Goal: Task Accomplishment & Management: Manage account settings

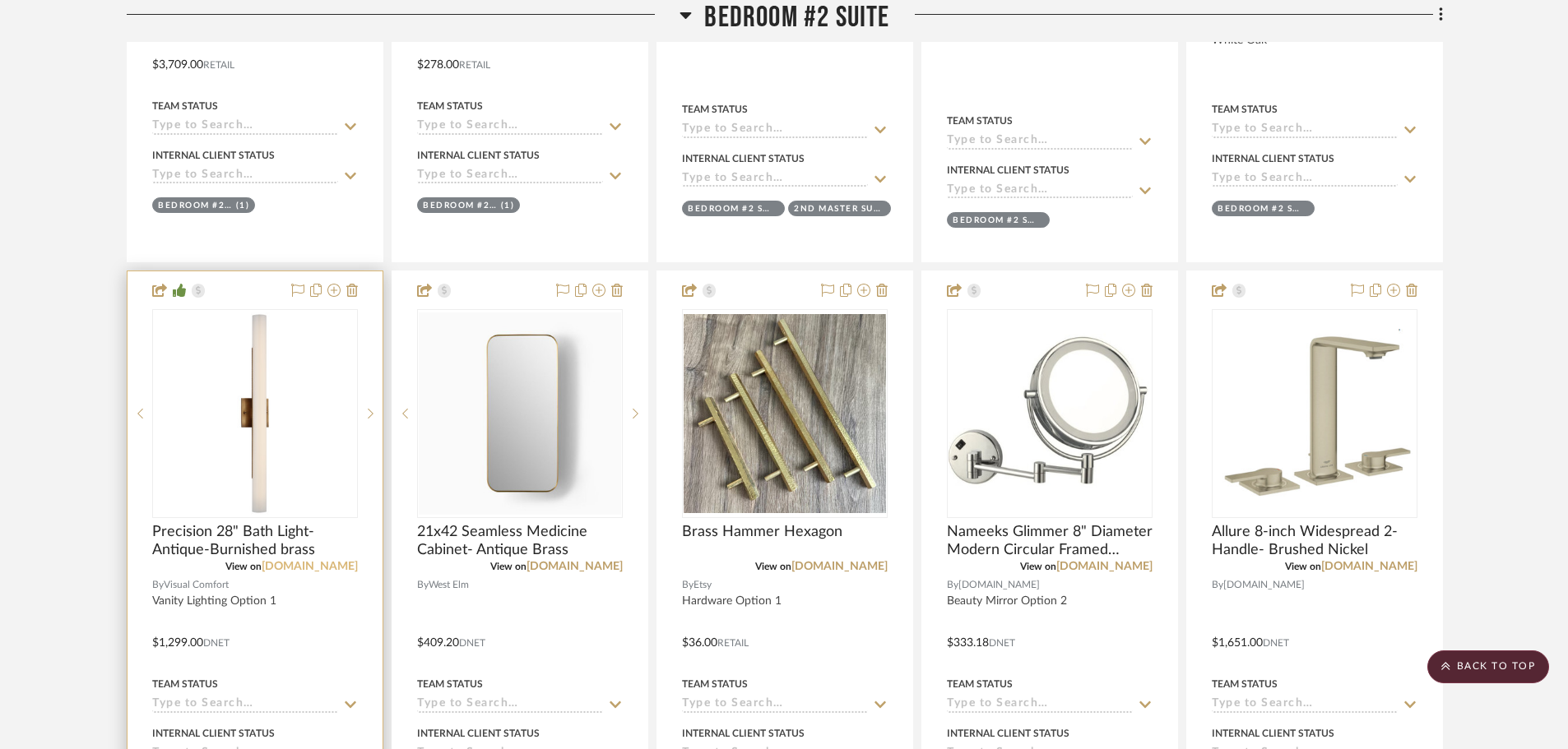
click at [300, 571] on link "[DOMAIN_NAME]" at bounding box center [310, 566] width 96 height 11
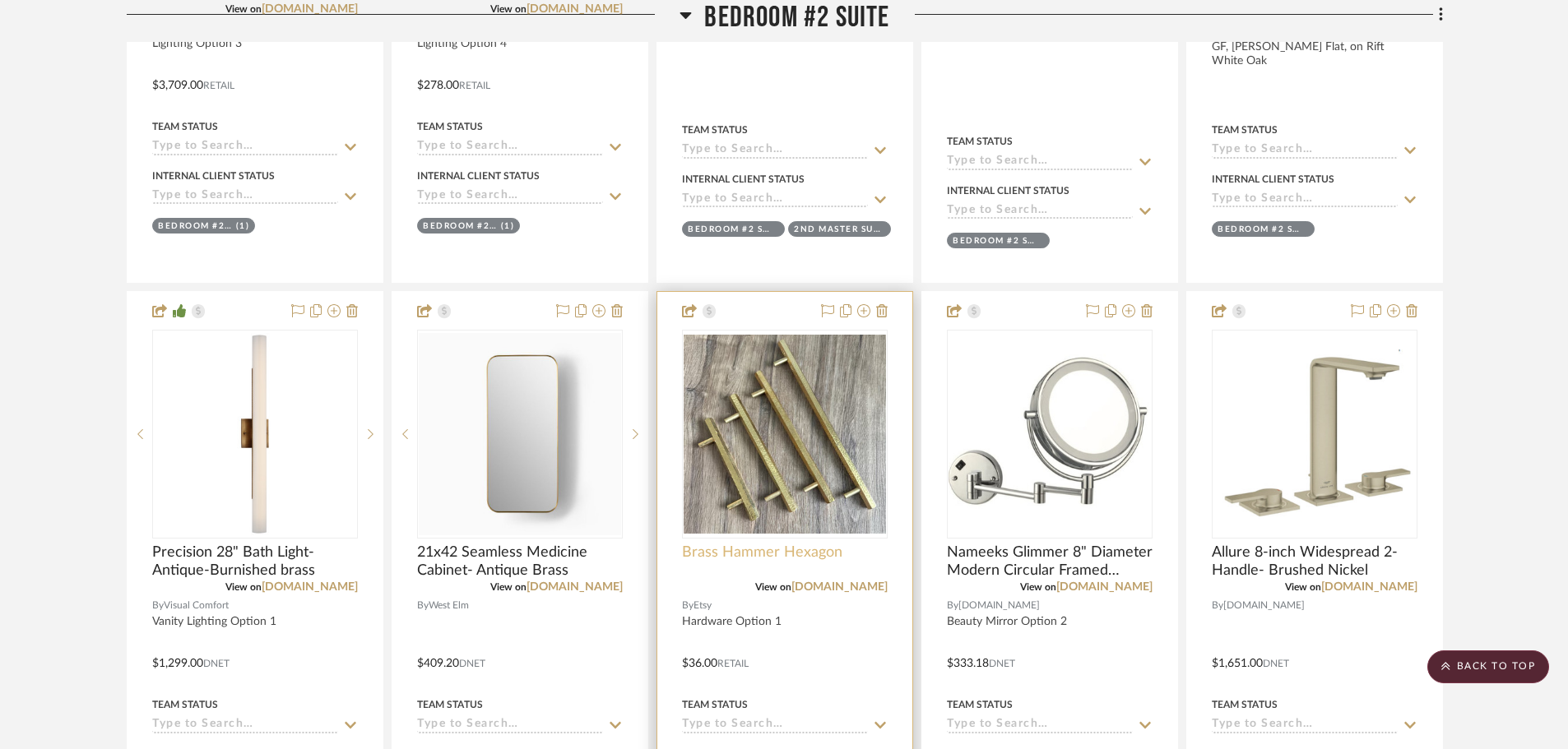
scroll to position [2837, 0]
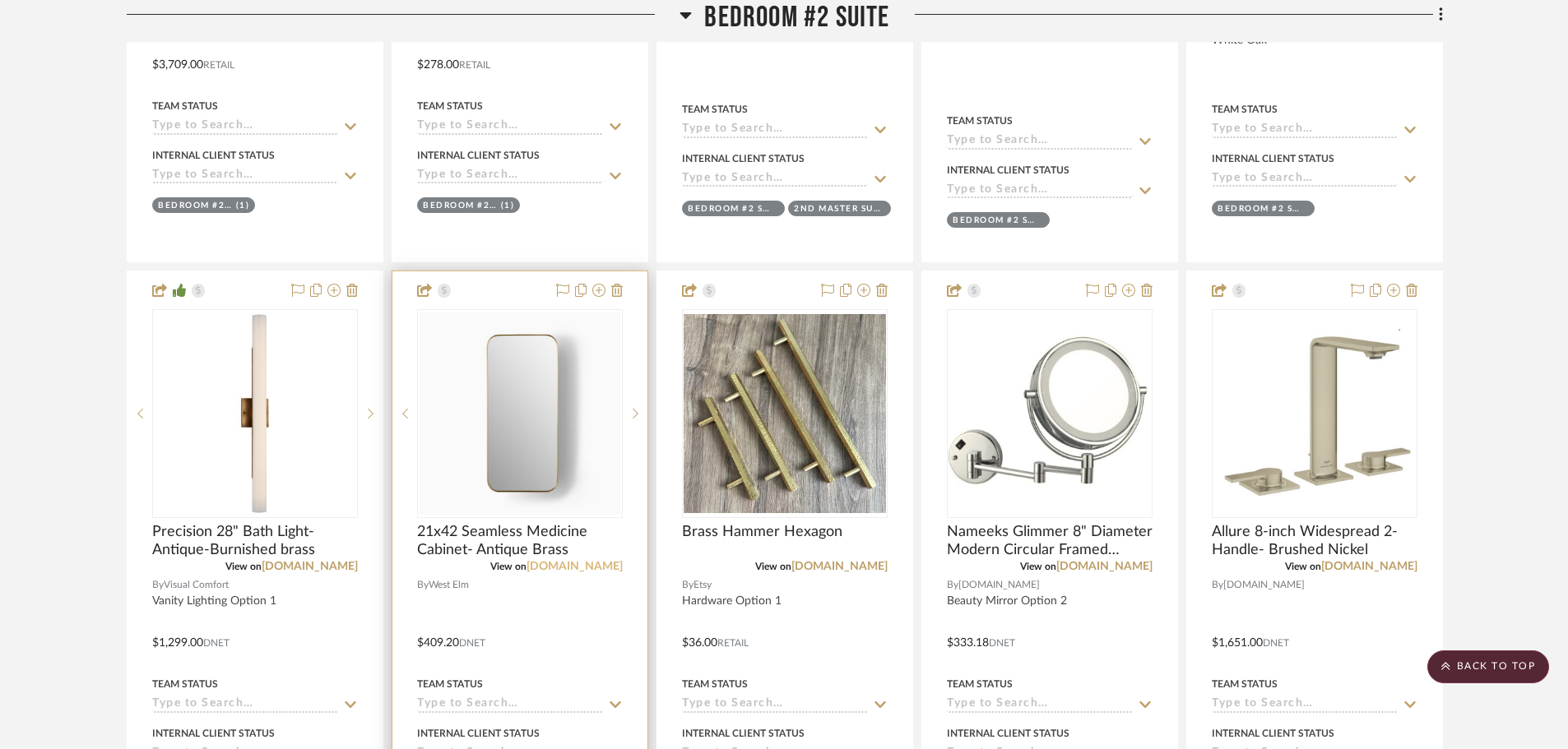
click at [612, 568] on link "[DOMAIN_NAME]" at bounding box center [575, 566] width 96 height 11
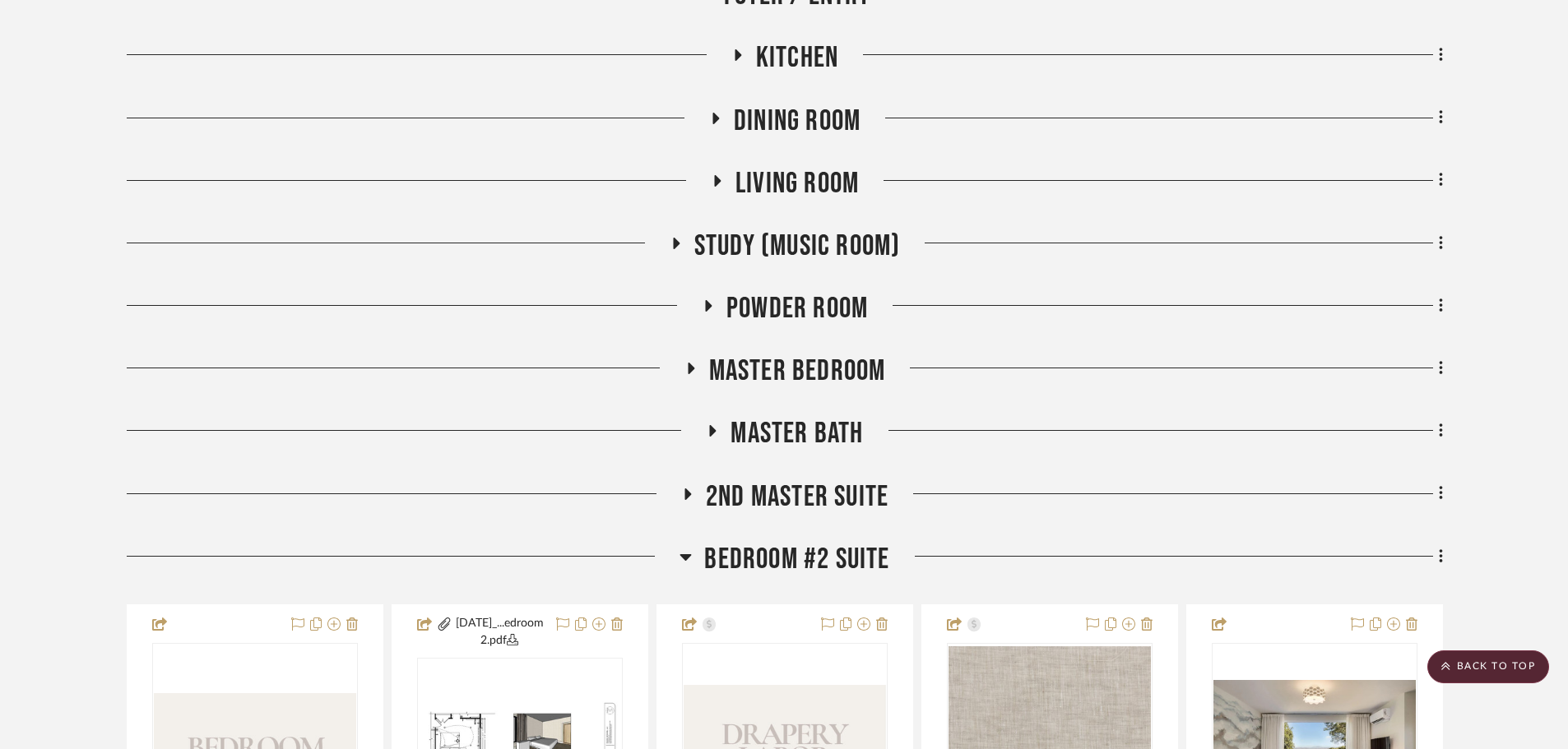
scroll to position [784, 0]
click at [753, 558] on span "Bedroom #2 Suite" at bounding box center [796, 560] width 185 height 36
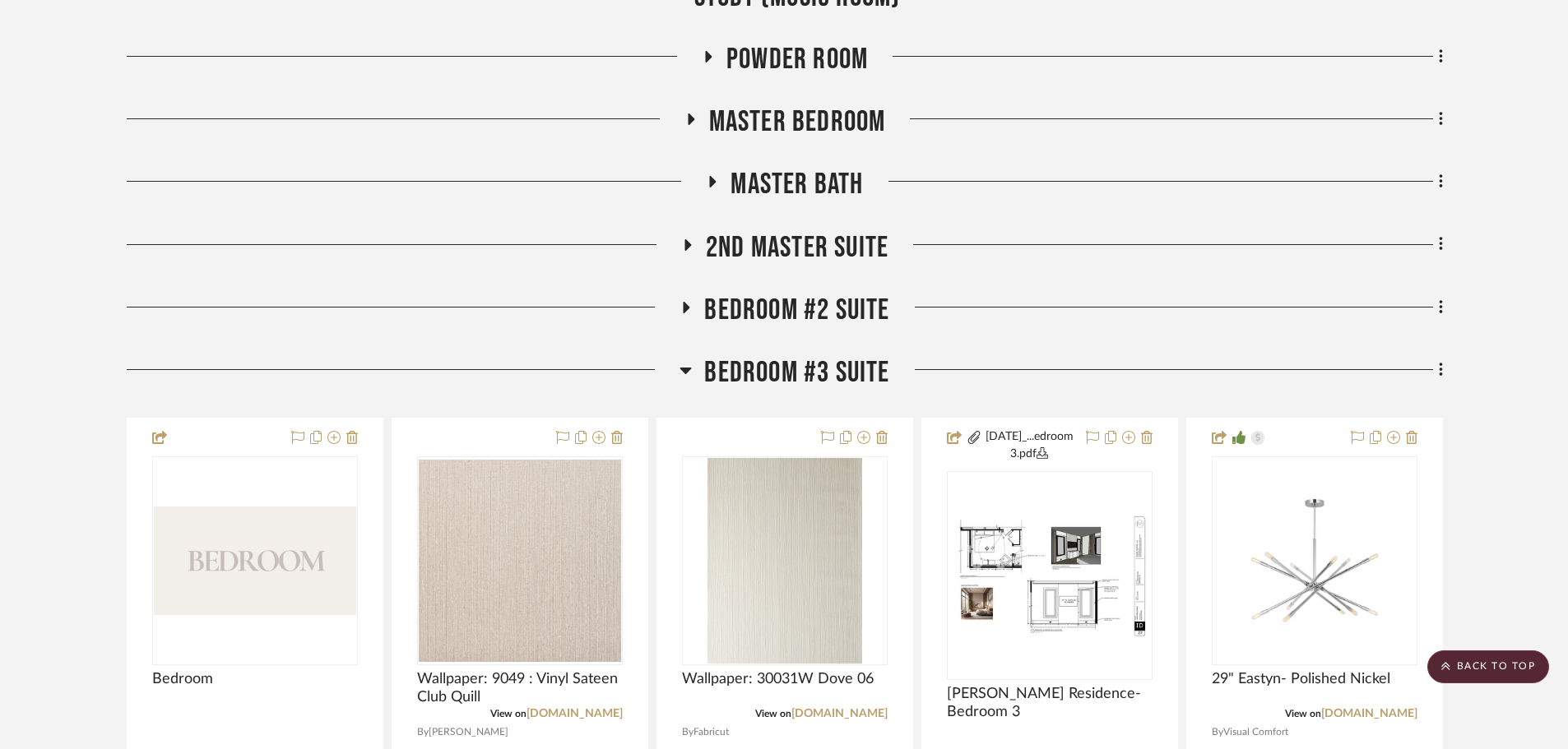
scroll to position [1057, 0]
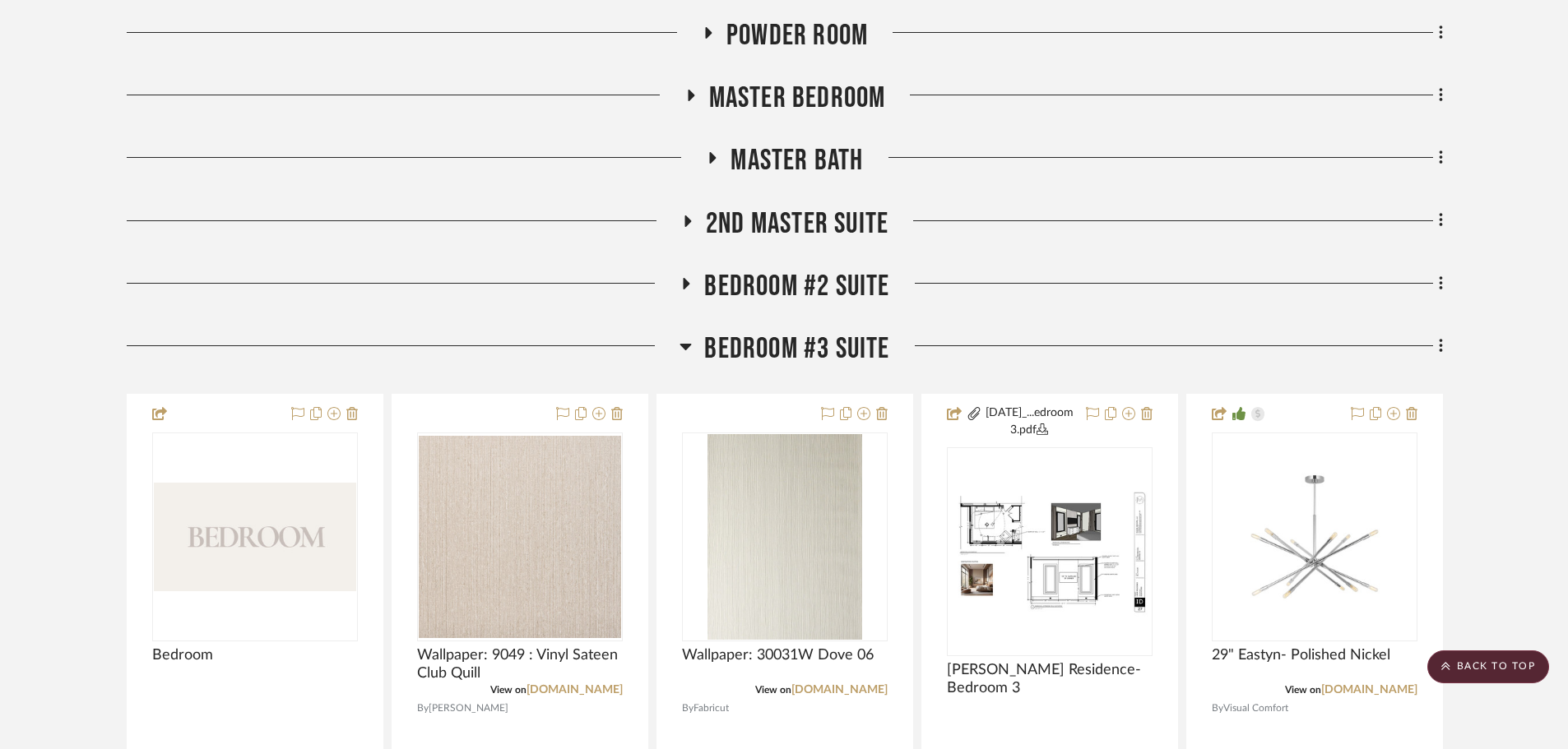
drag, startPoint x: 808, startPoint y: 350, endPoint x: 714, endPoint y: 346, distance: 94.1
click at [714, 346] on span "Bedroom #3 Suite" at bounding box center [796, 349] width 185 height 36
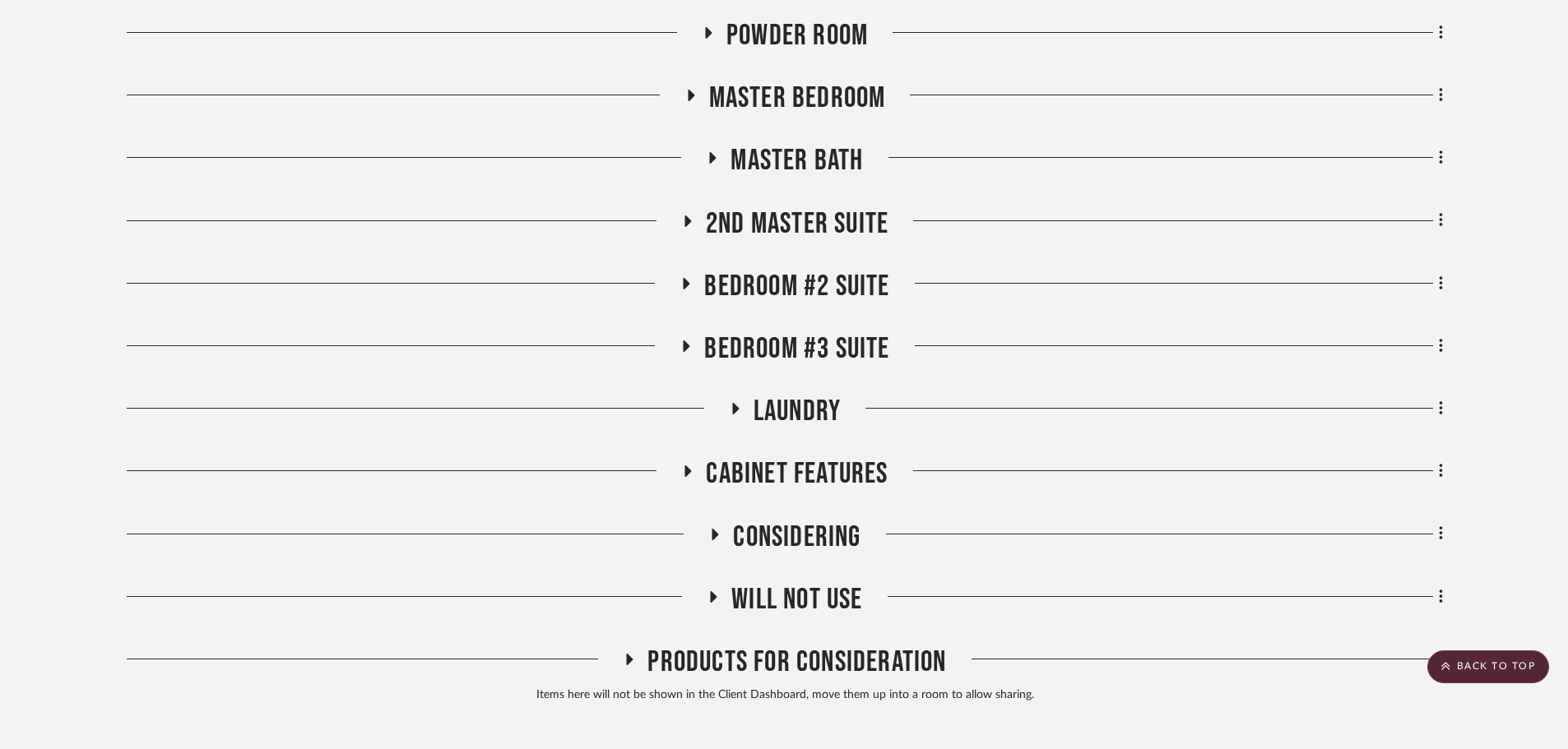
click at [714, 346] on span "Bedroom #3 Suite" at bounding box center [796, 349] width 185 height 36
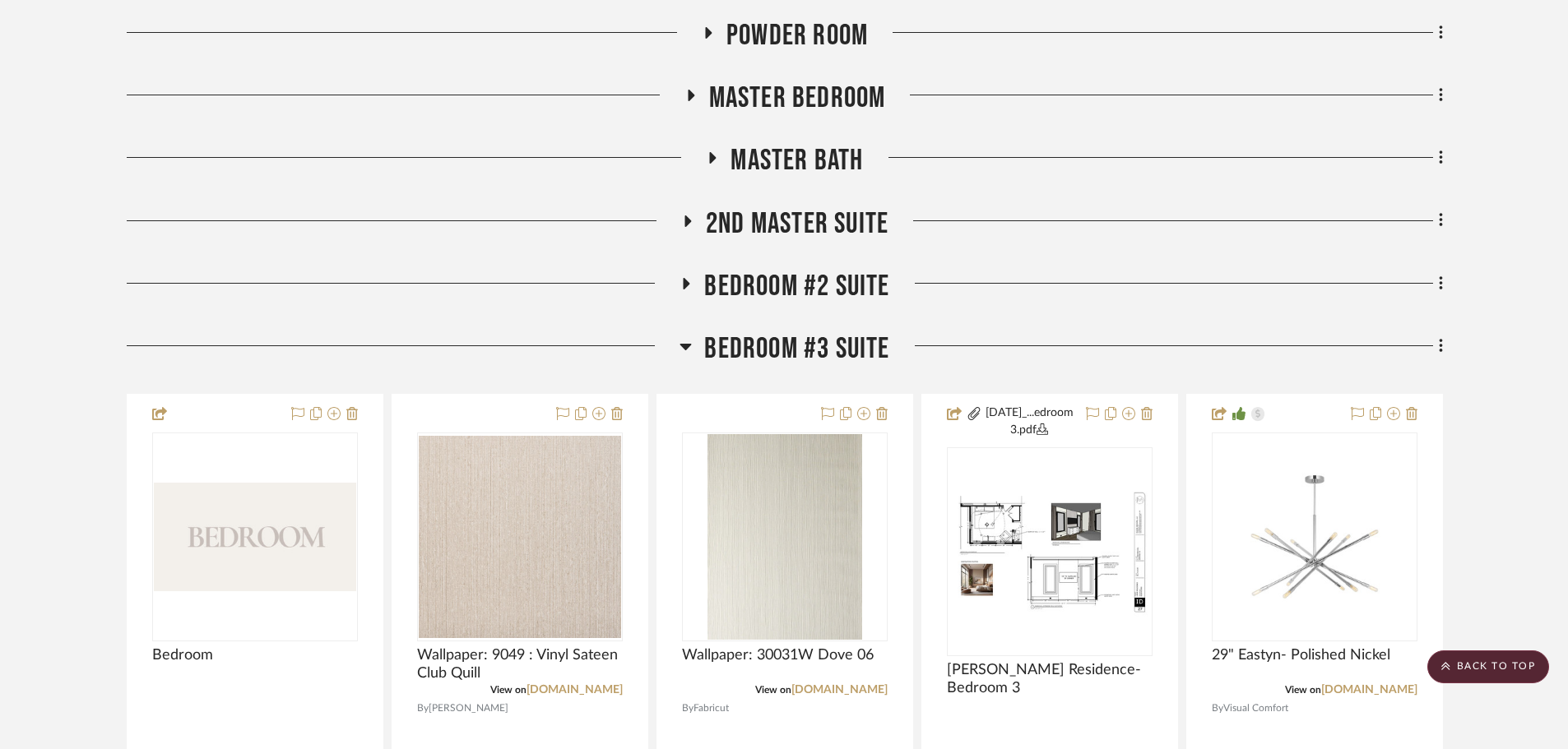
click at [714, 346] on span "Bedroom #3 Suite" at bounding box center [796, 349] width 185 height 36
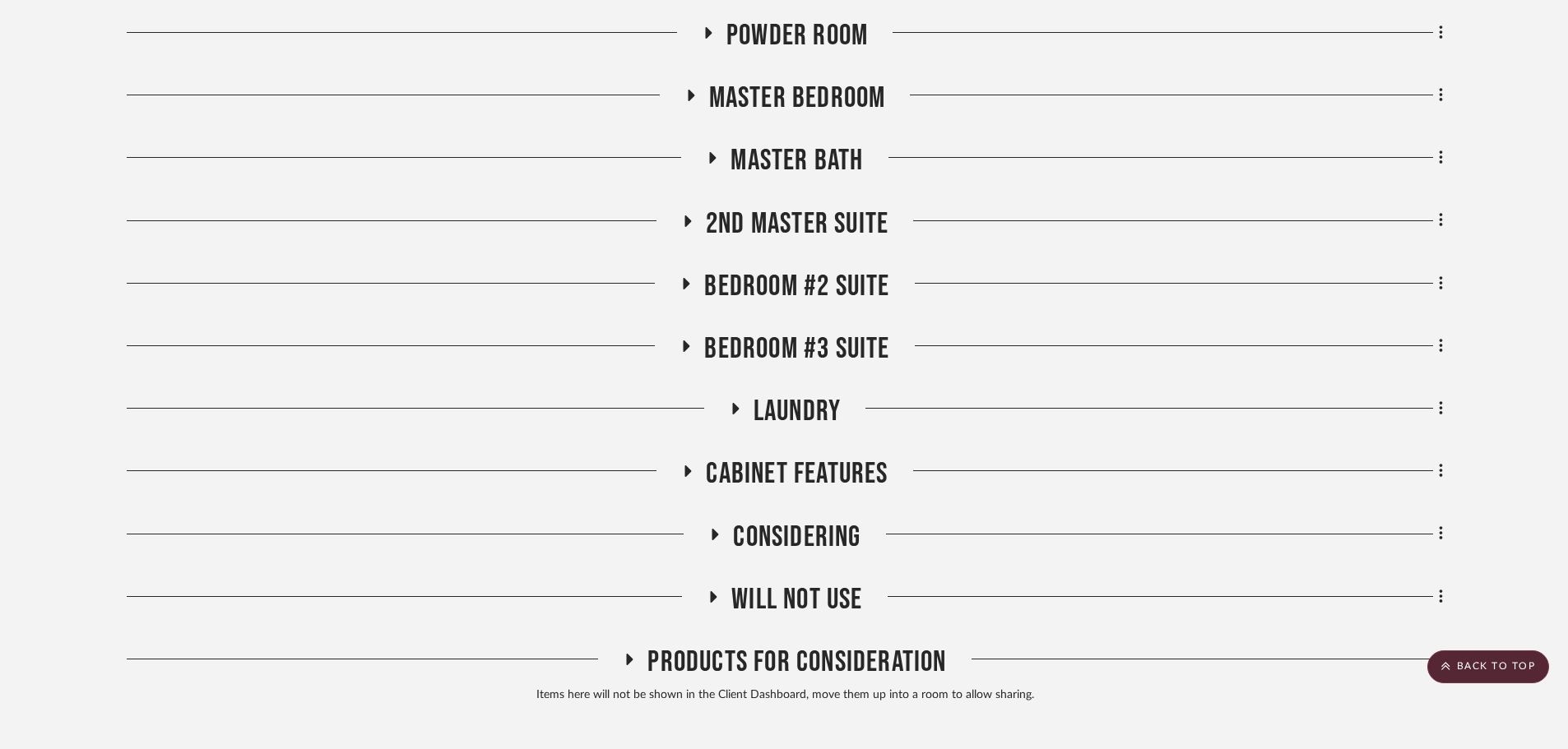
click at [772, 414] on span "Laundry" at bounding box center [796, 412] width 87 height 36
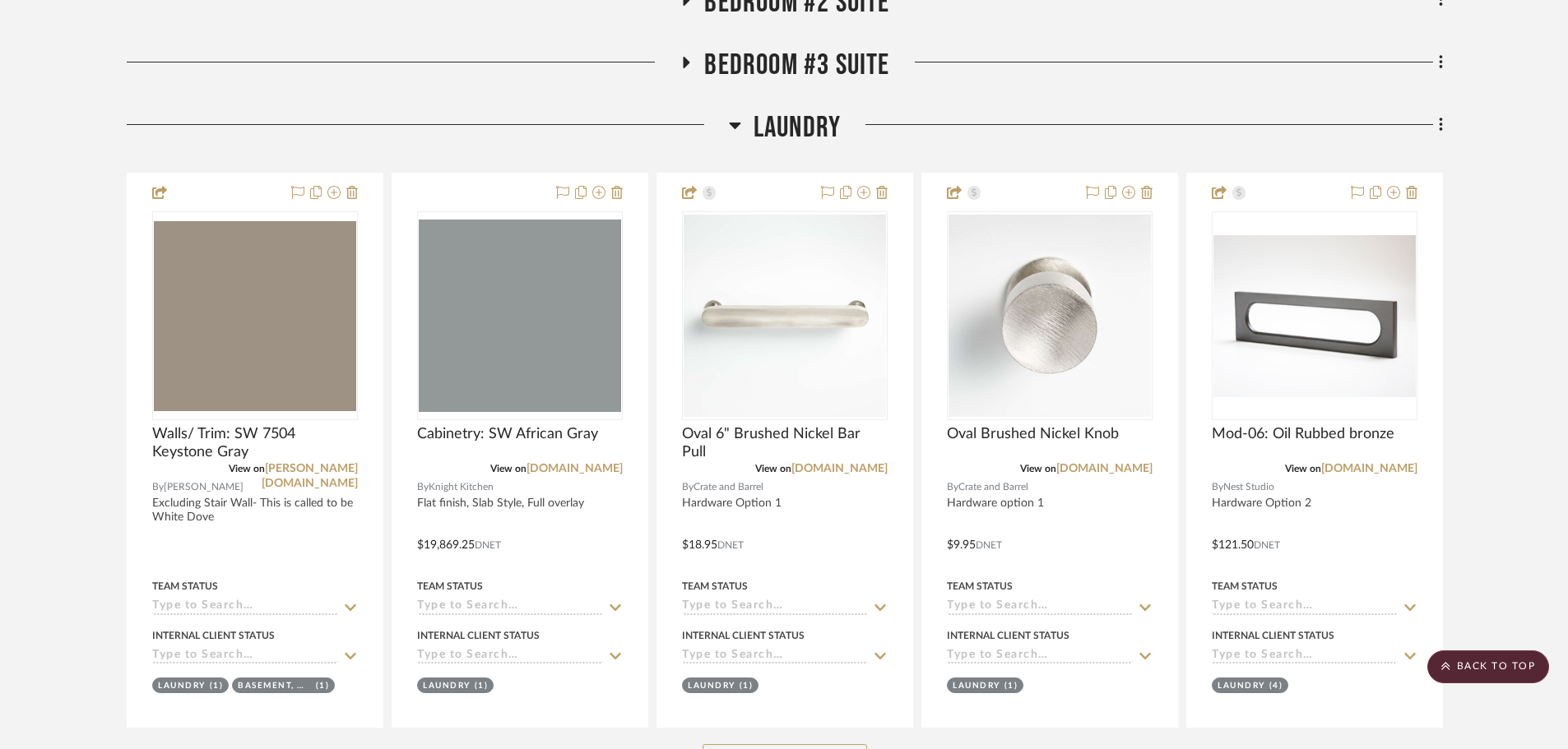
scroll to position [1368, 0]
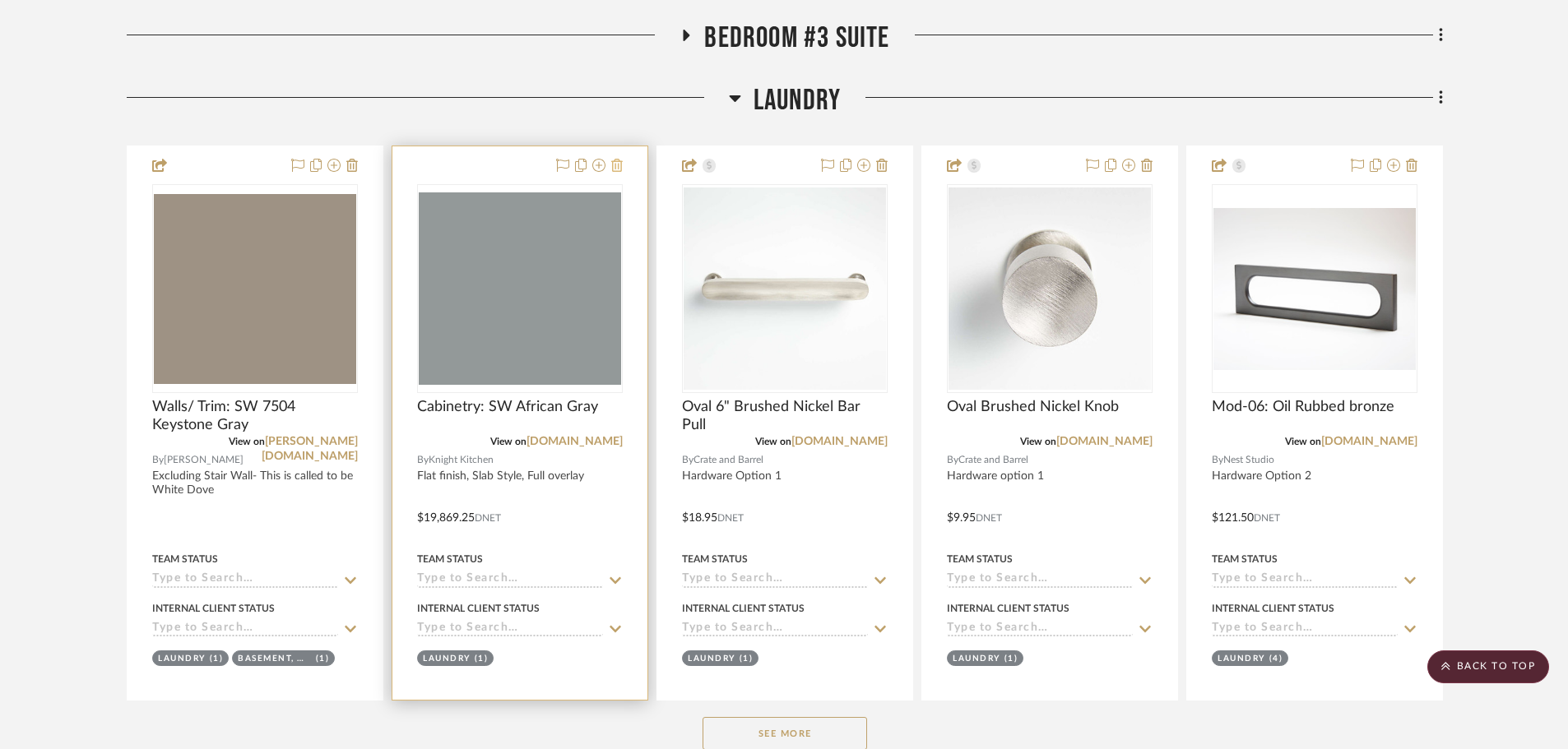
click at [614, 168] on icon at bounding box center [617, 165] width 11 height 13
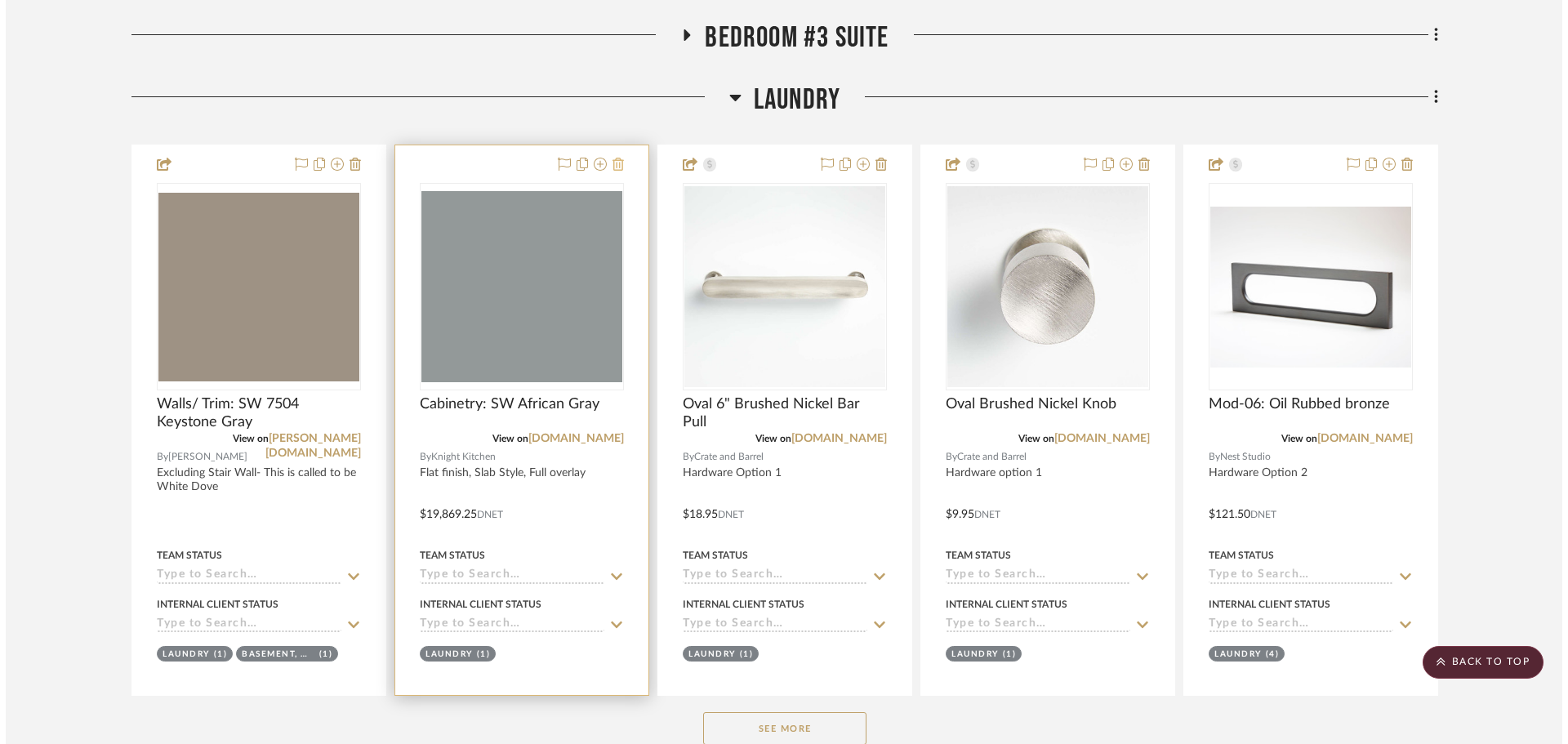
scroll to position [0, 0]
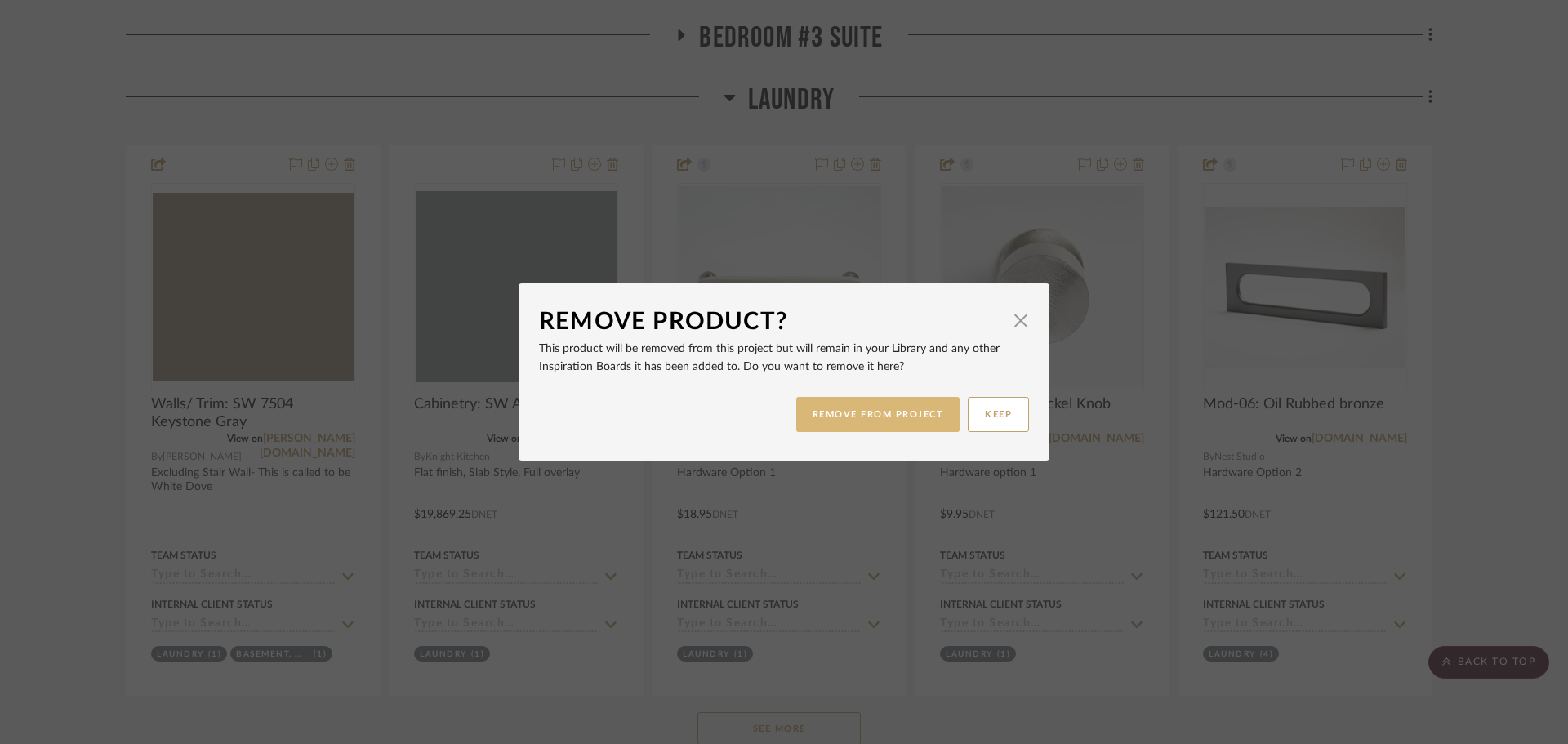
click at [918, 420] on button "REMOVE FROM PROJECT" at bounding box center [878, 415] width 164 height 35
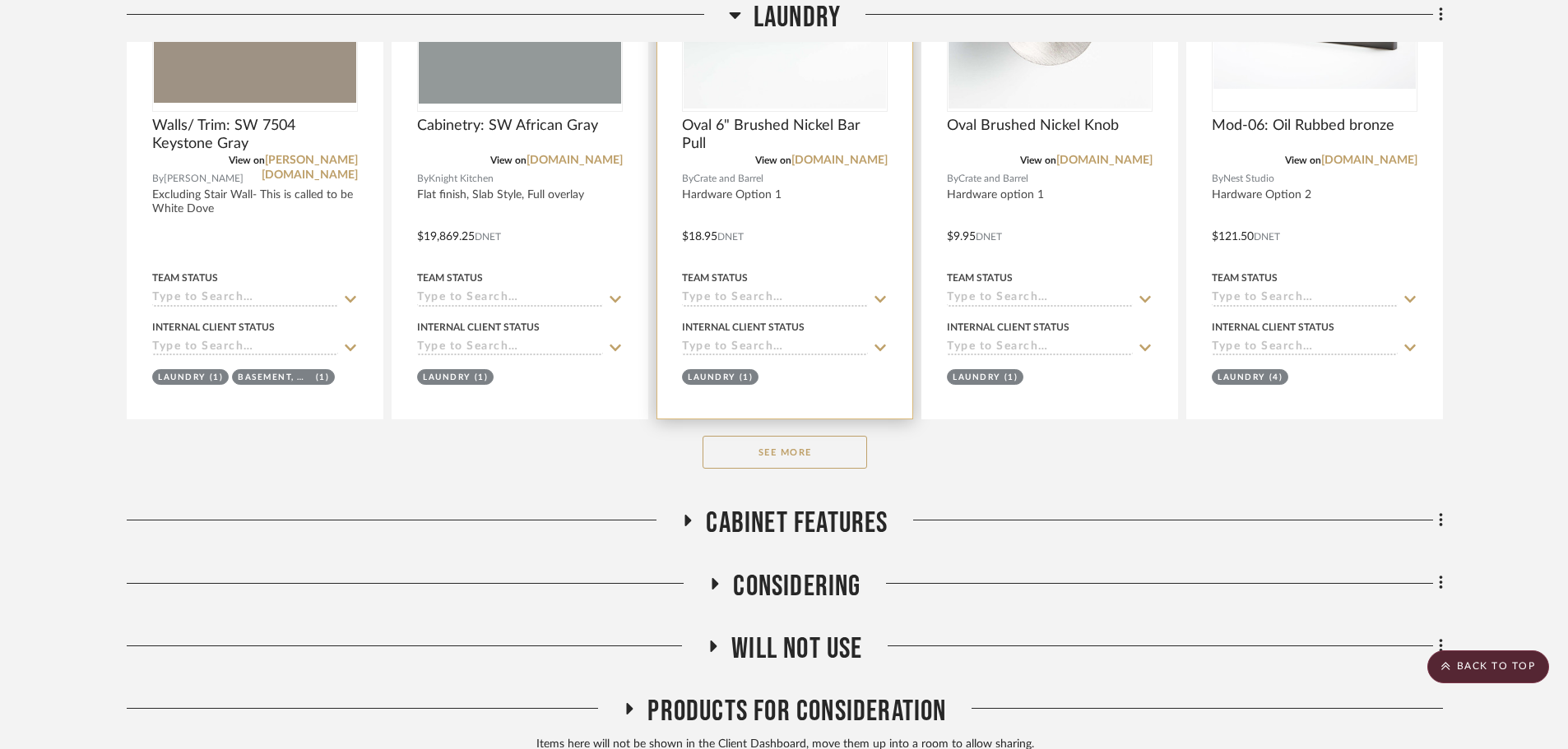
scroll to position [1651, 0]
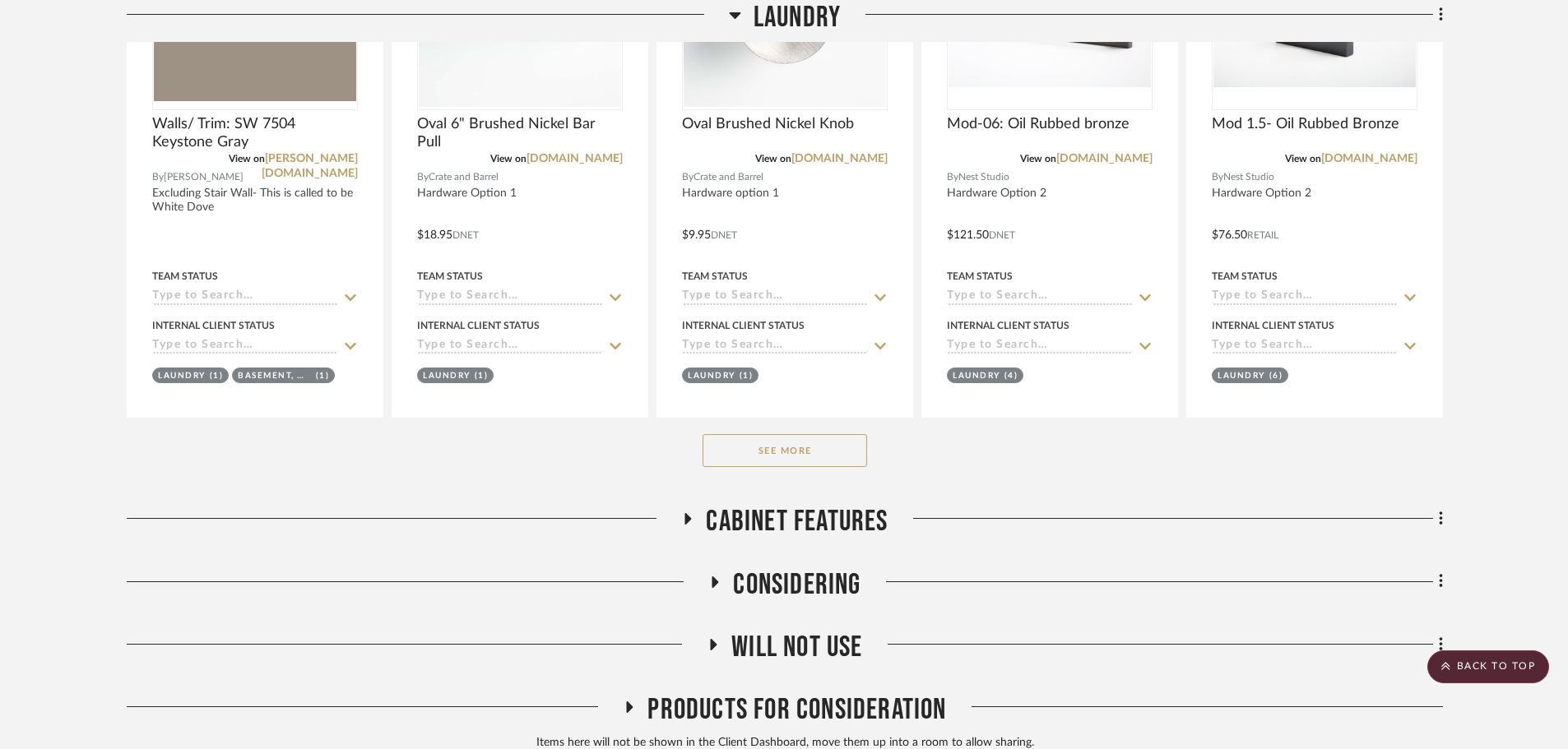
click at [751, 447] on button "See More" at bounding box center [784, 451] width 164 height 33
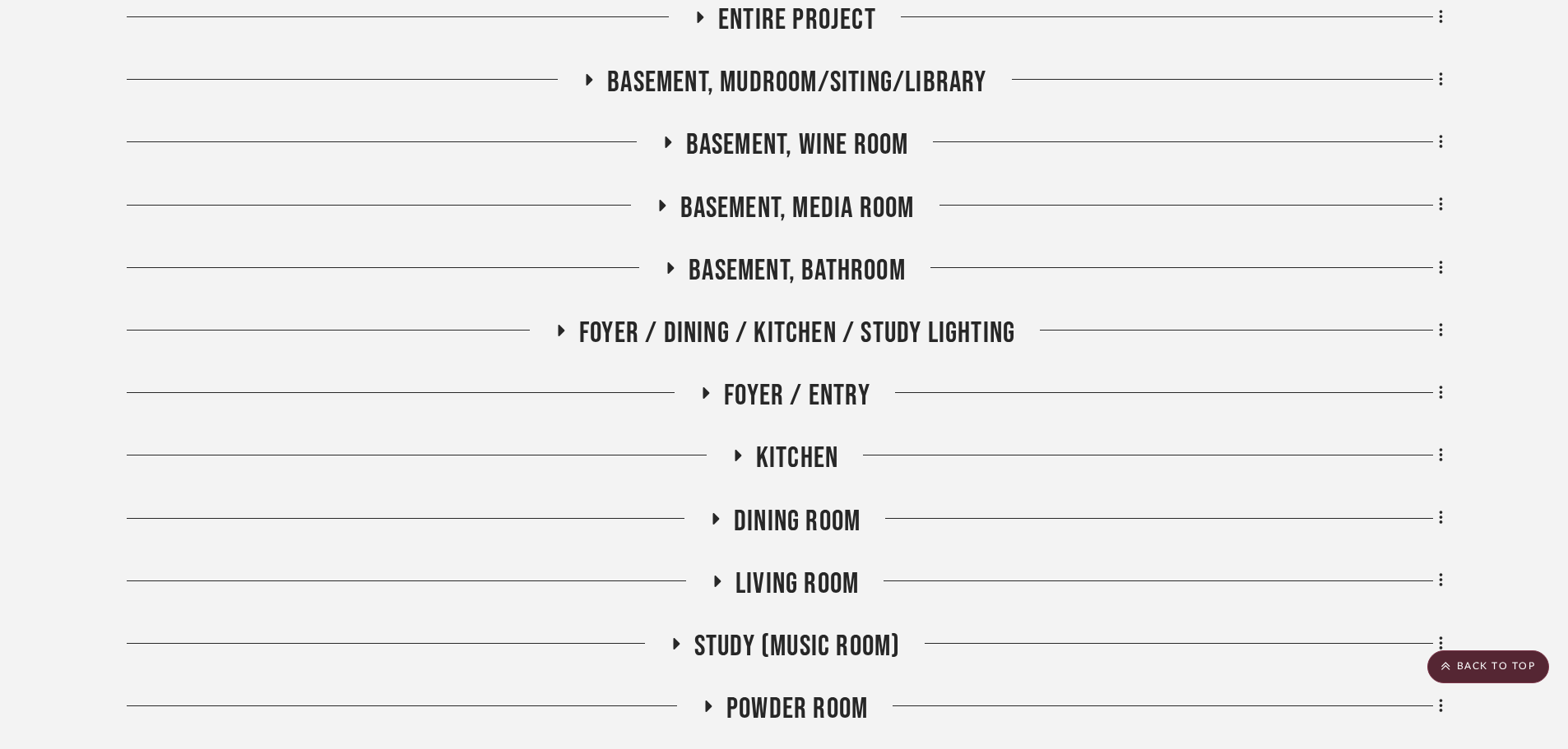
scroll to position [382, 0]
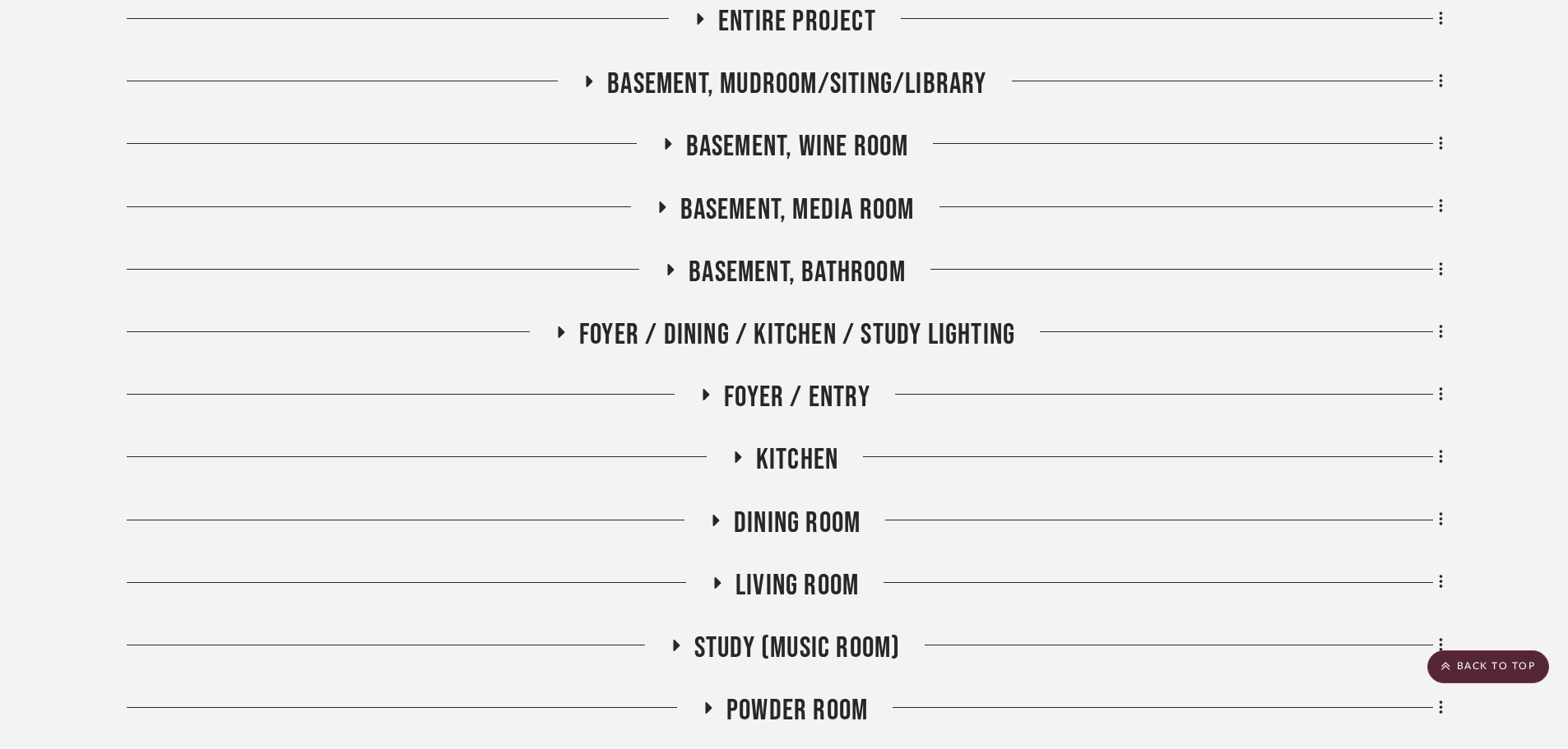
click at [776, 452] on span "Kitchen" at bounding box center [797, 460] width 83 height 36
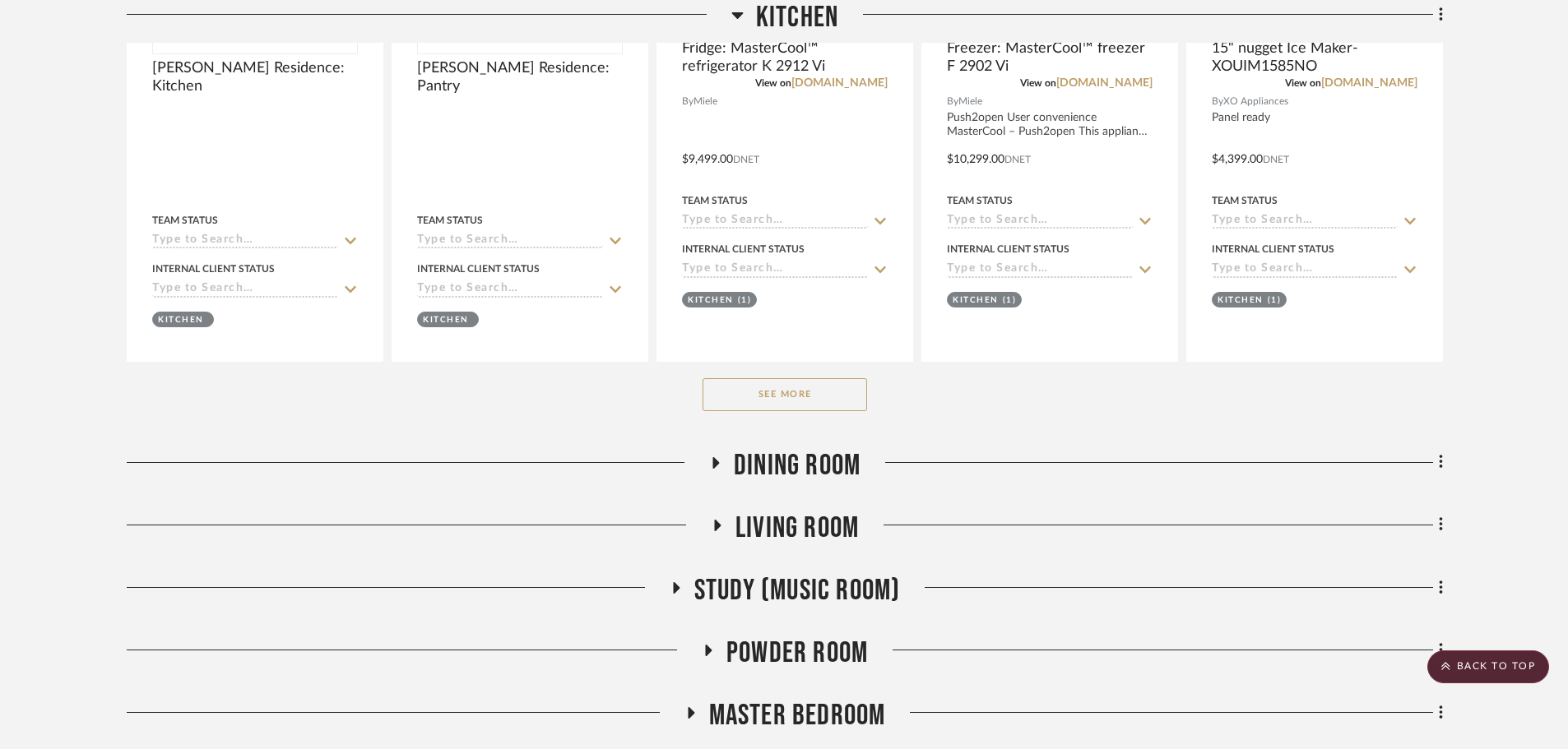
scroll to position [1102, 0]
click at [743, 394] on button "See More" at bounding box center [784, 393] width 164 height 33
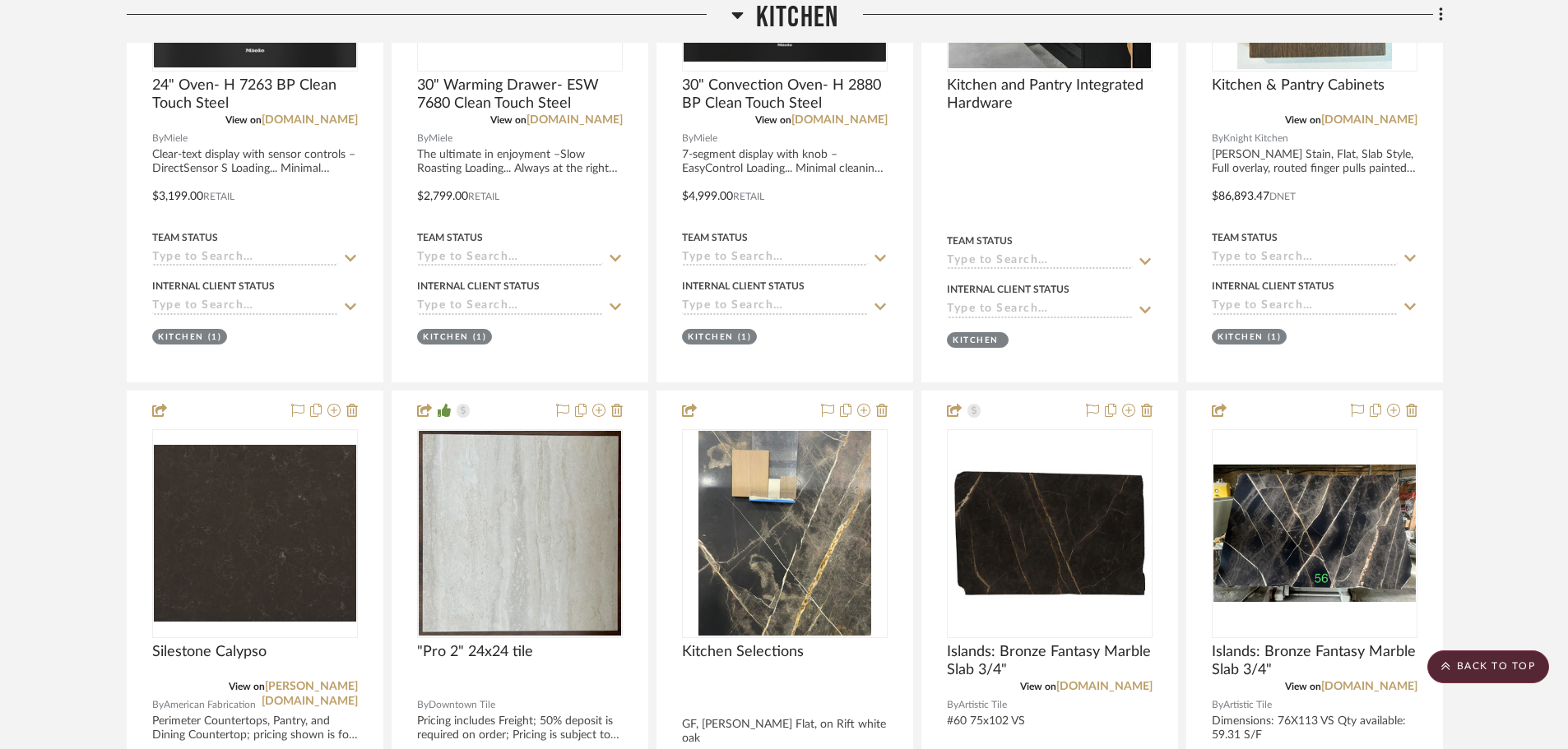
scroll to position [2790, 0]
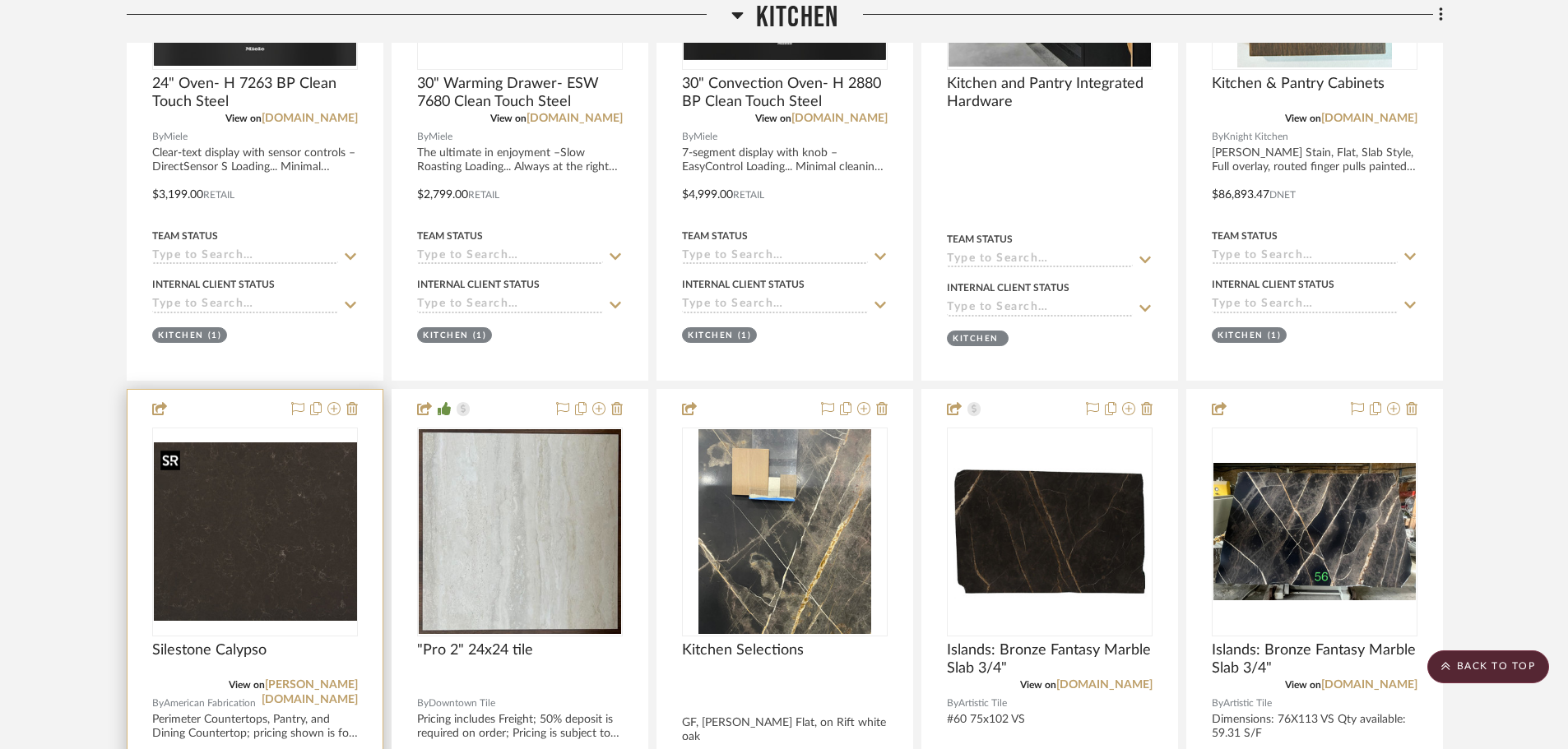
click at [269, 551] on div at bounding box center [254, 532] width 206 height 208
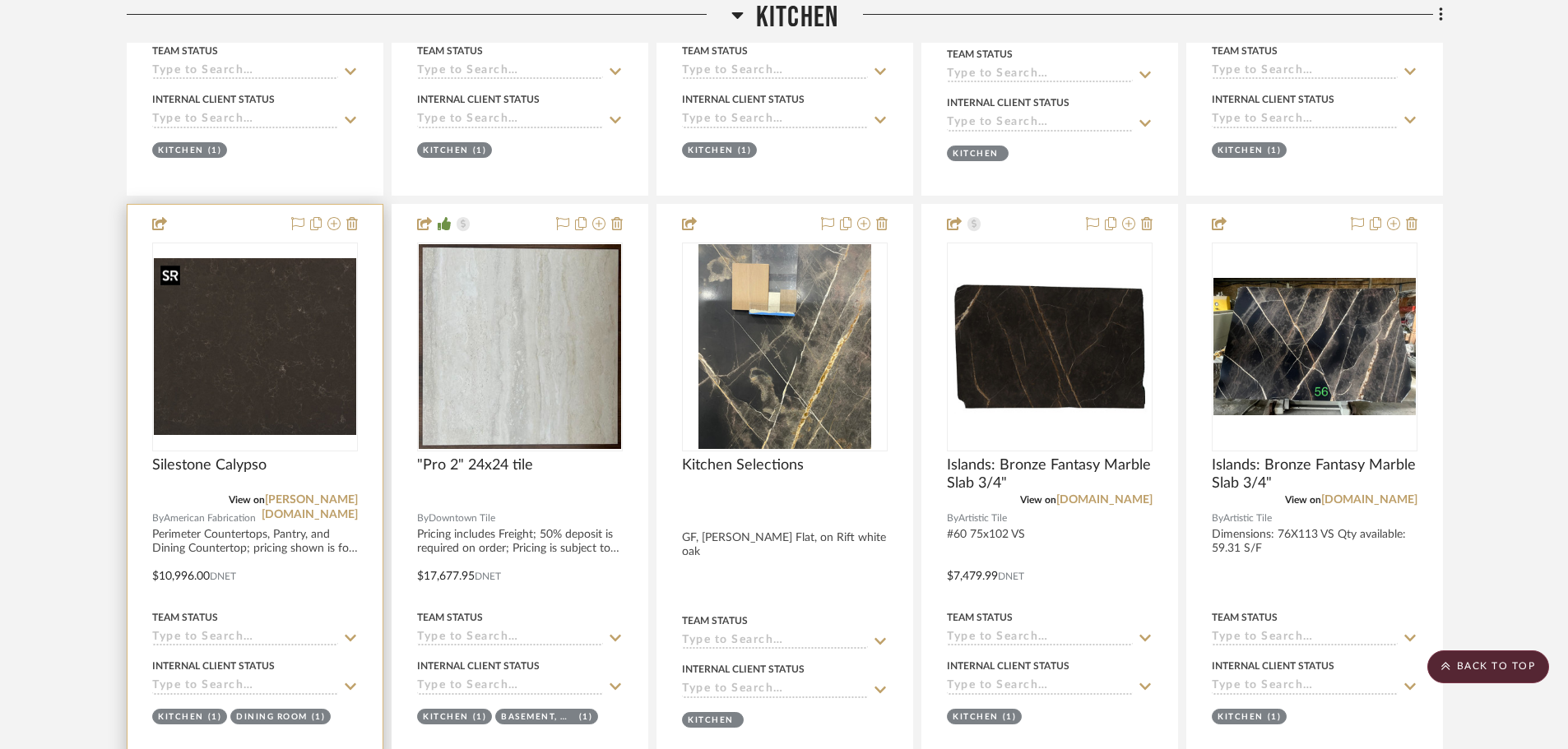
scroll to position [2975, 0]
click at [211, 550] on div at bounding box center [255, 482] width 255 height 557
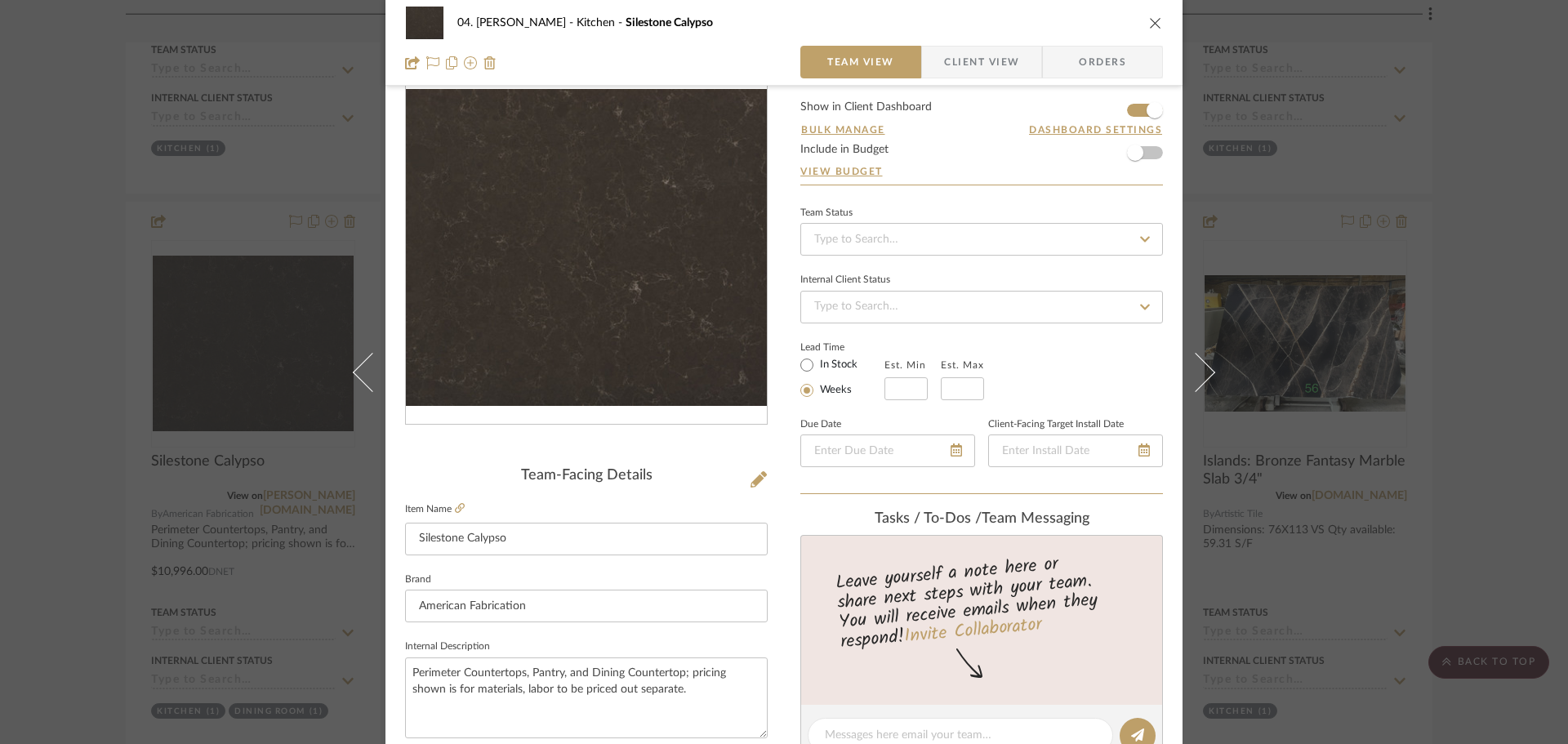
scroll to position [43, 0]
click at [626, 641] on fieldset "Internal Description Perimeter Countertops, Pantry, and Dining Countertop; pric…" at bounding box center [585, 686] width 363 height 103
click at [76, 446] on div "04. Linck Kitchen Silestone Calypso Team View Client View Orders Team-Facing De…" at bounding box center [784, 372] width 1568 height 744
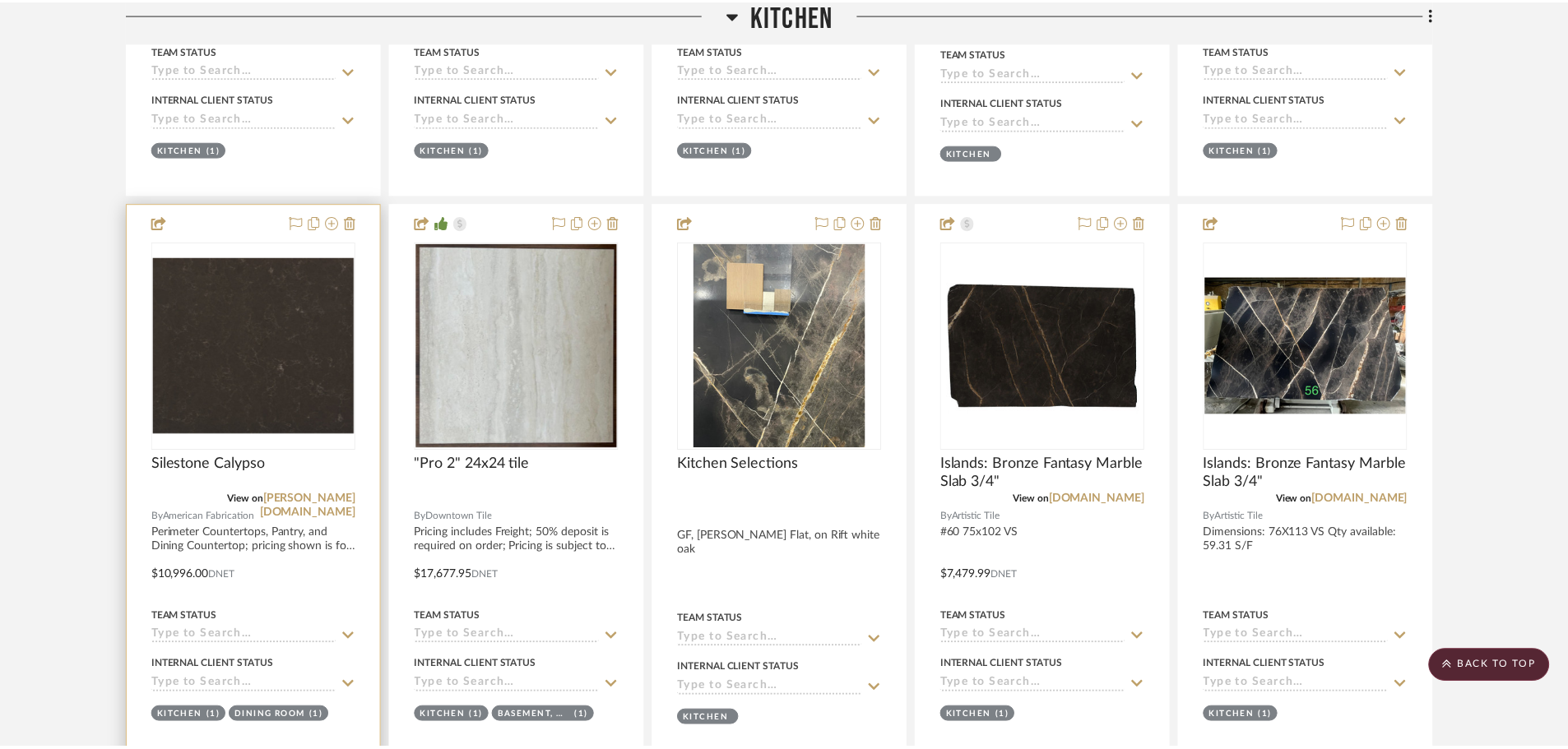
scroll to position [2975, 0]
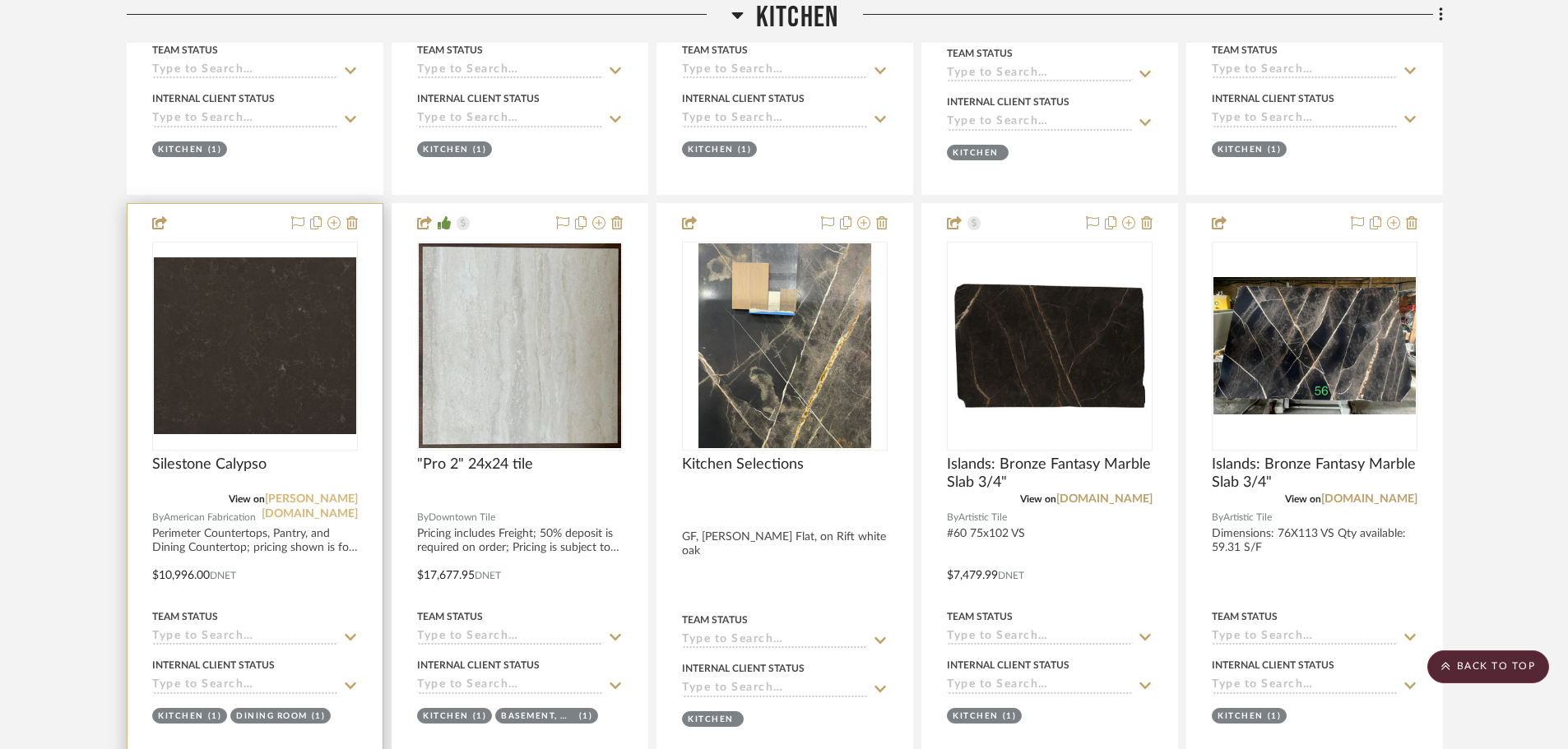
click at [318, 494] on link "cosentino.com" at bounding box center [310, 507] width 96 height 26
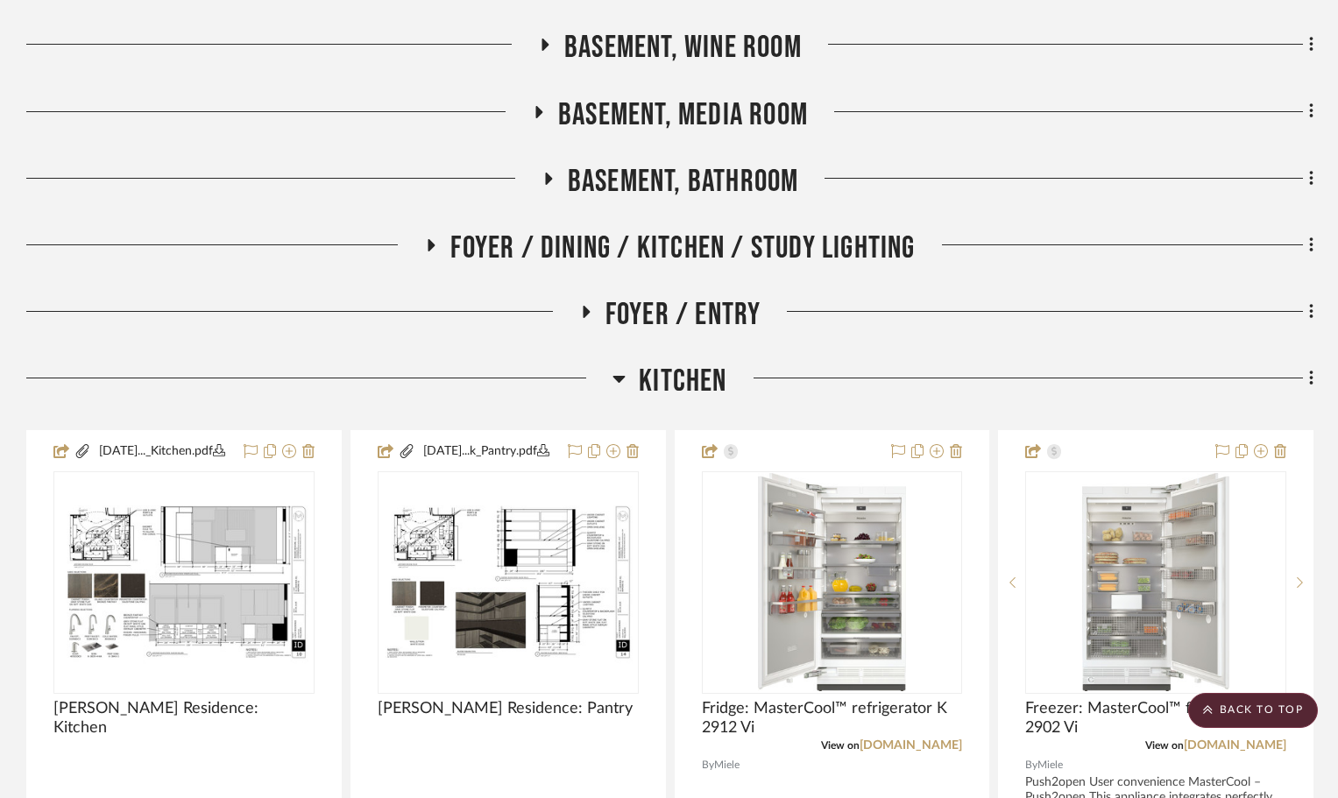
scroll to position [515, 0]
click at [673, 378] on span "Kitchen" at bounding box center [683, 383] width 88 height 38
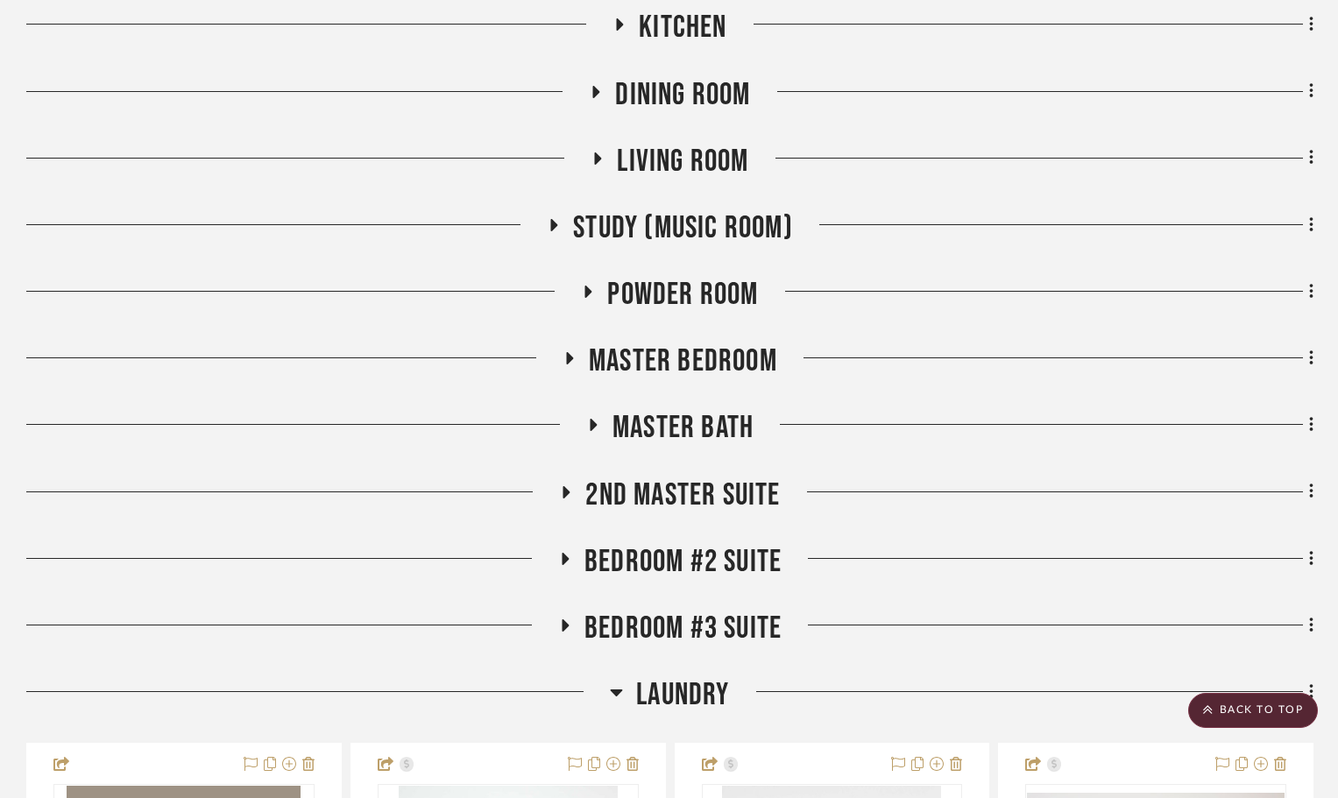
scroll to position [872, 0]
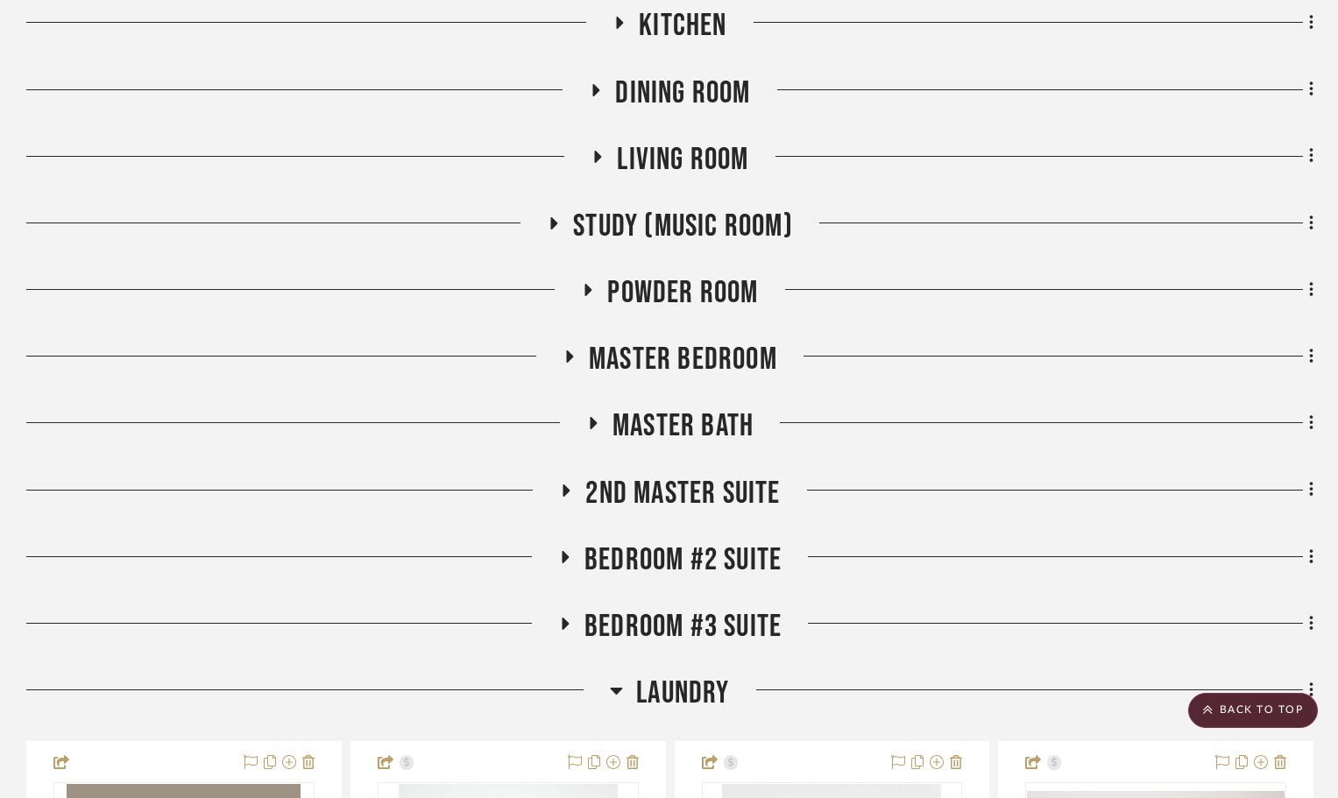
click at [679, 557] on span "Bedroom #2 Suite" at bounding box center [682, 560] width 197 height 38
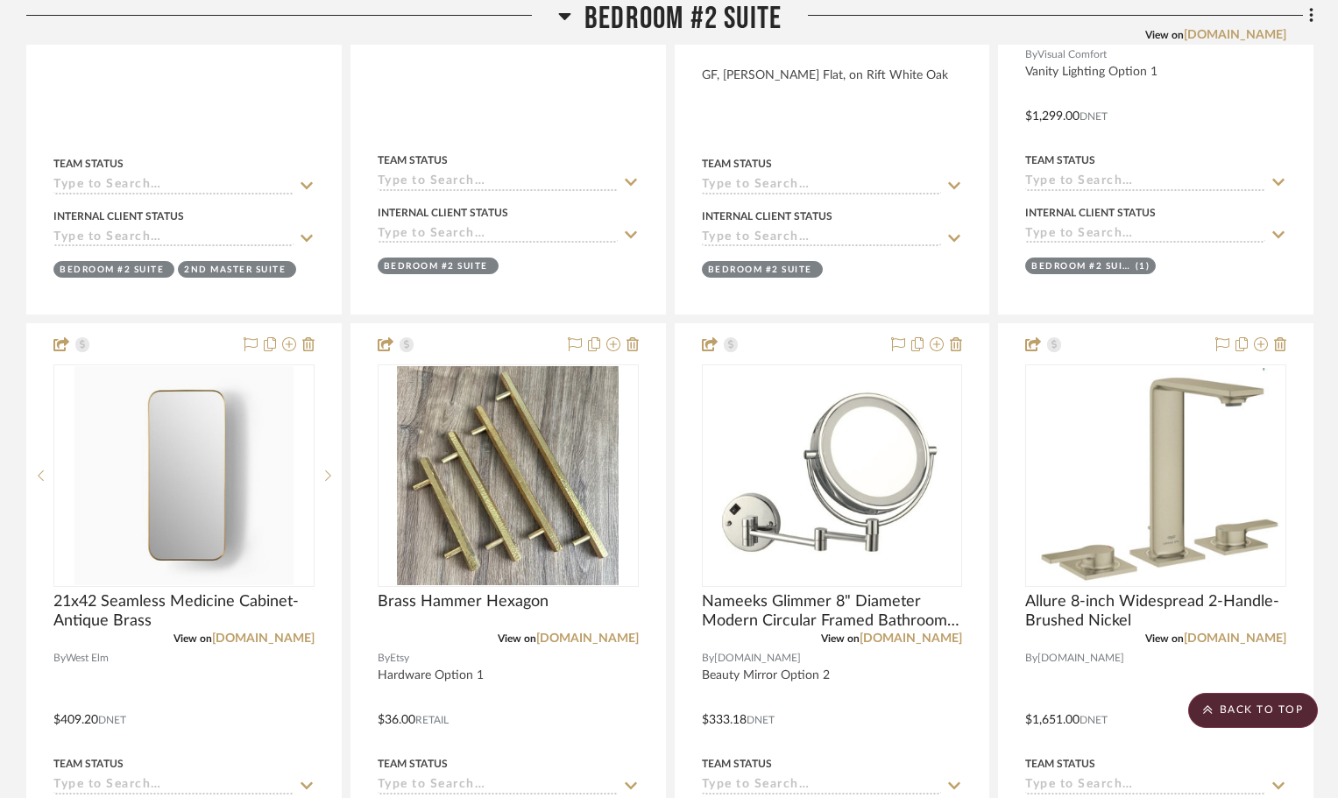
scroll to position [3660, 0]
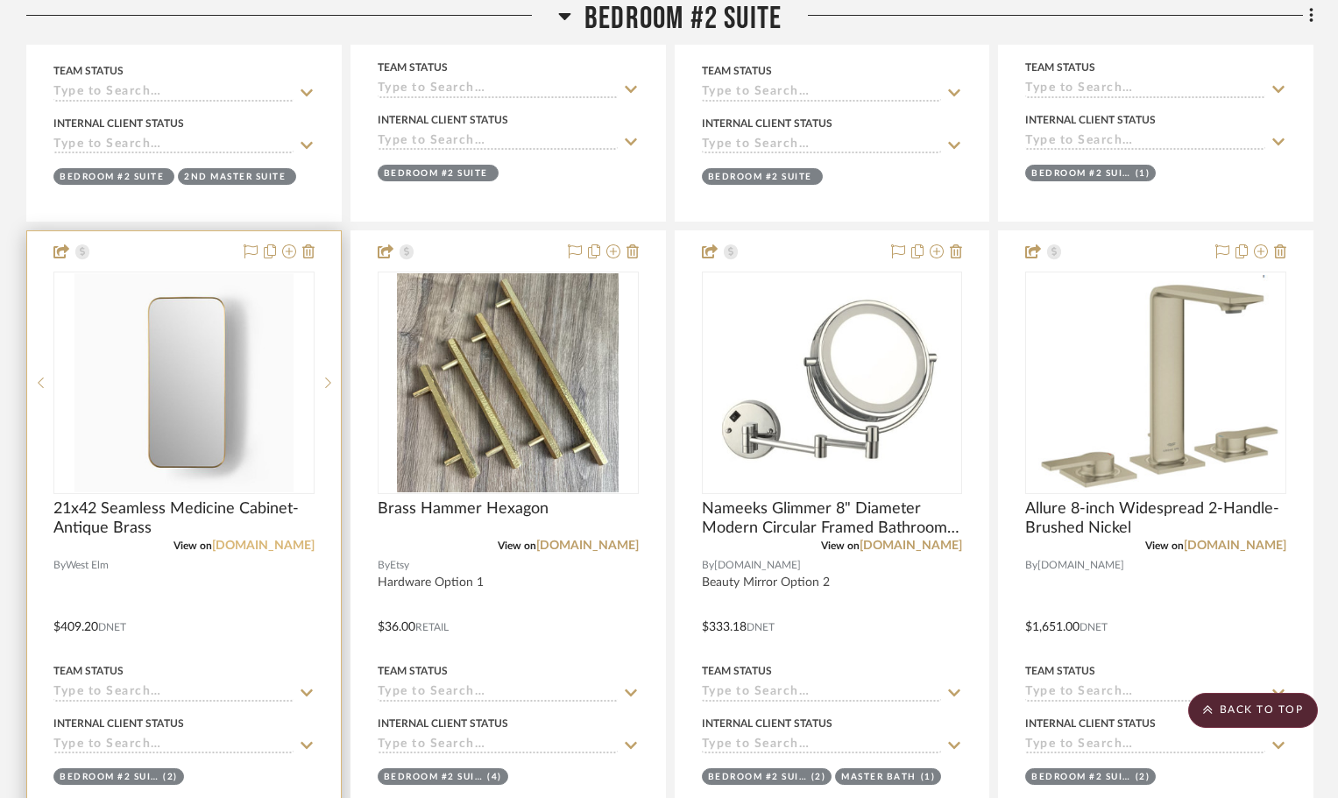
click at [278, 552] on link "westelm.com" at bounding box center [263, 546] width 102 height 12
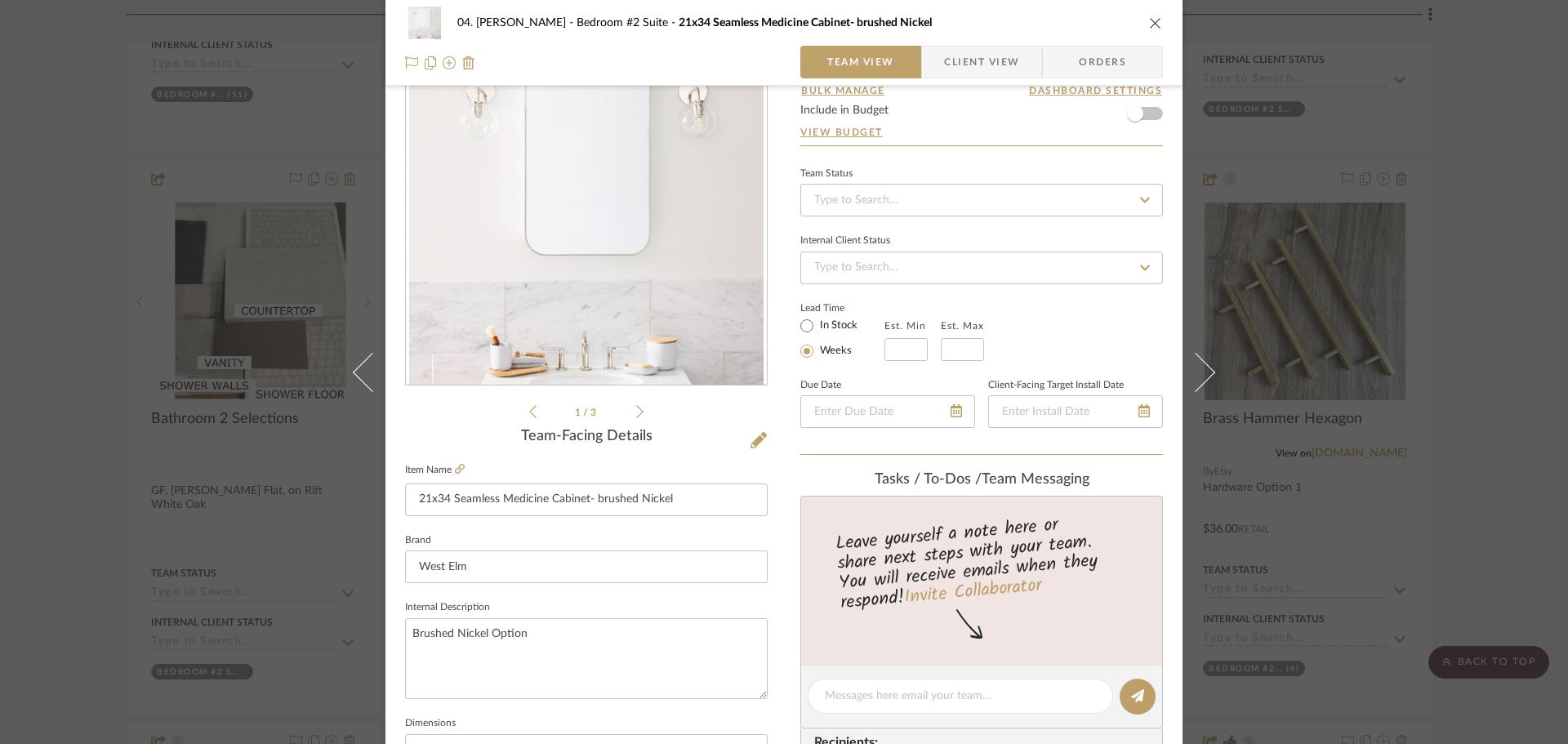
type textarea "Brushed Nickel Option"
click at [577, 599] on fieldset "Internal Description Brushed Nickel Option" at bounding box center [585, 647] width 363 height 103
click at [1258, 527] on div "04. Linck Bedroom #2 Suite 21x34 Seamless Medicine Cabinet- brushed Nickel Team…" at bounding box center [784, 372] width 1568 height 744
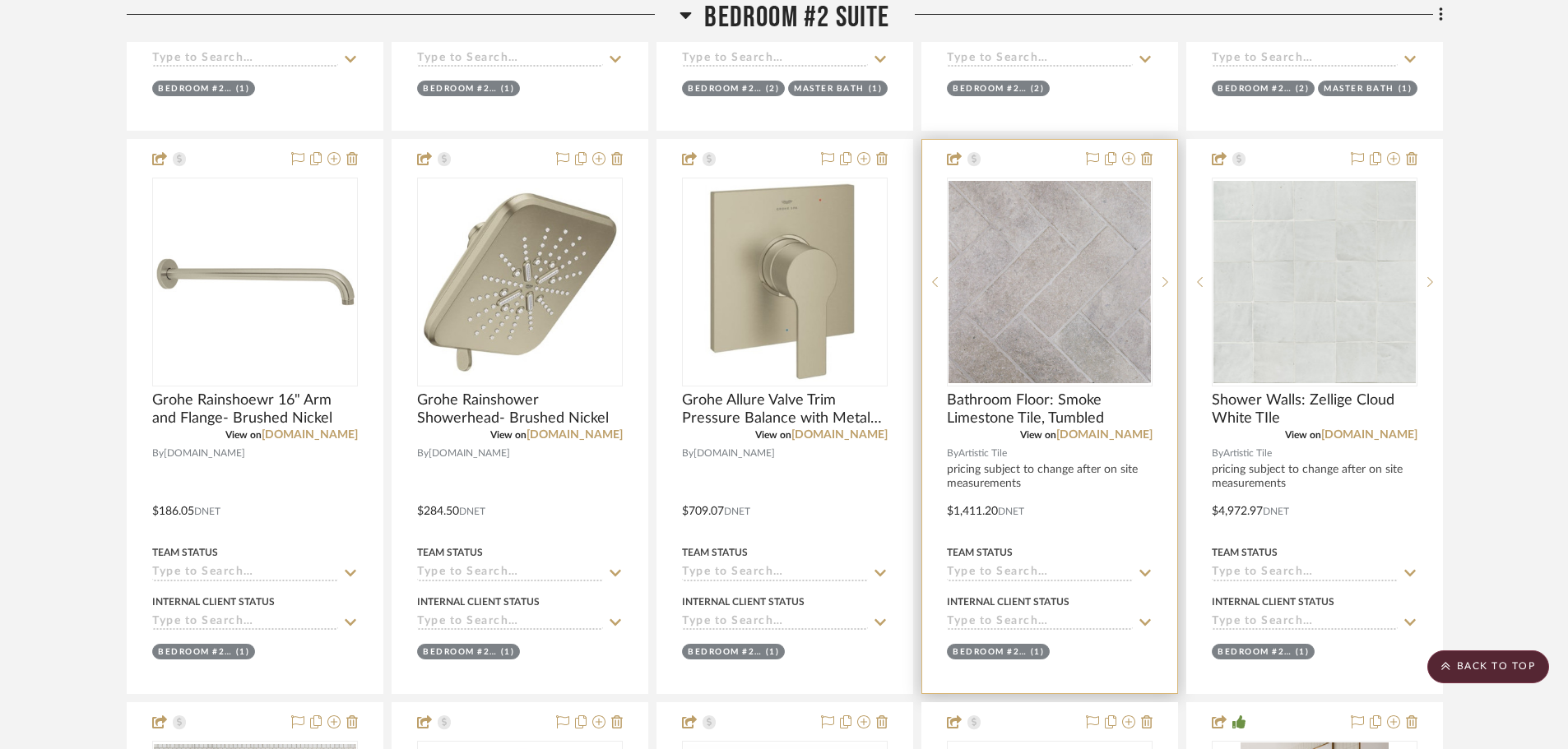
scroll to position [3617, 0]
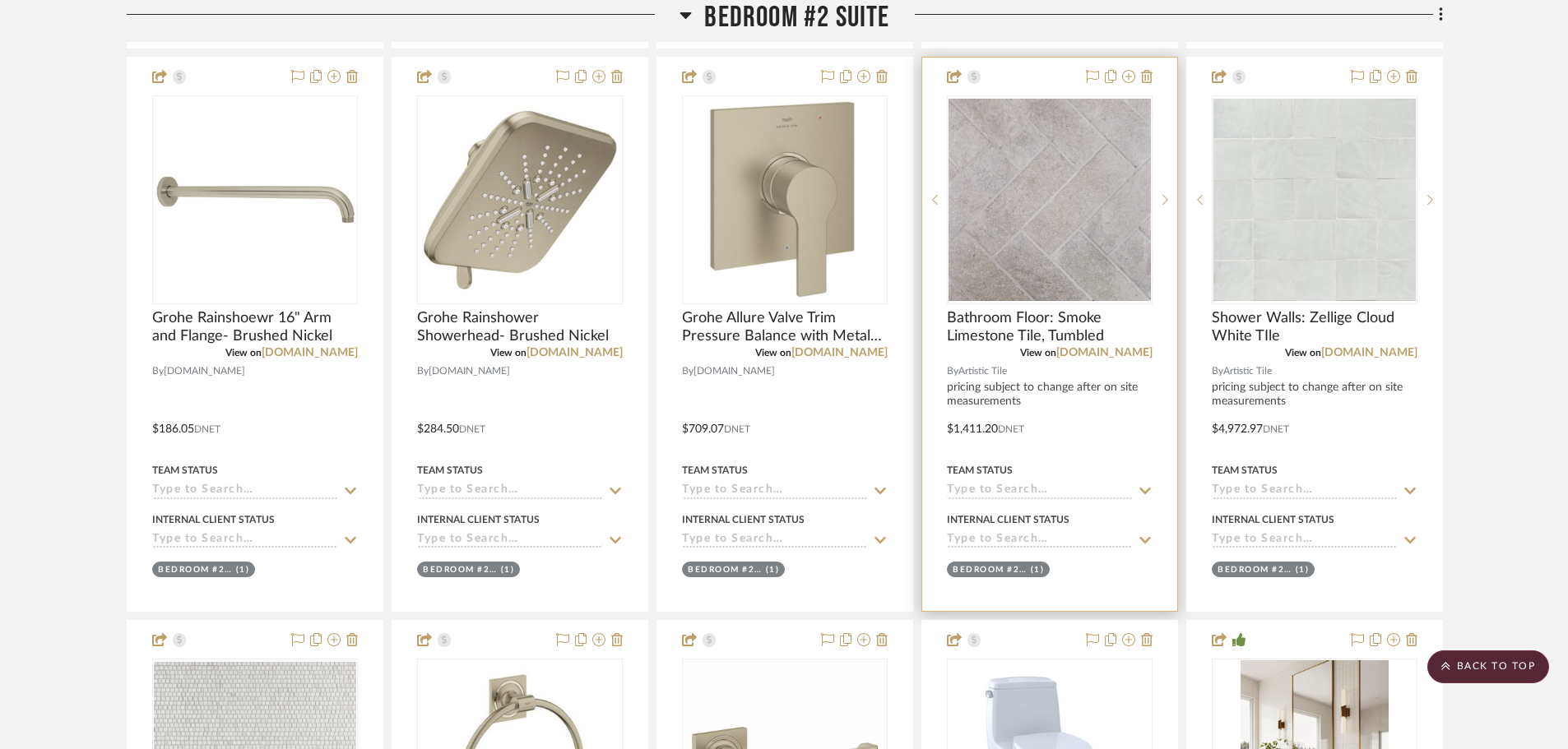
click at [1022, 494] on input at bounding box center [1039, 491] width 186 height 16
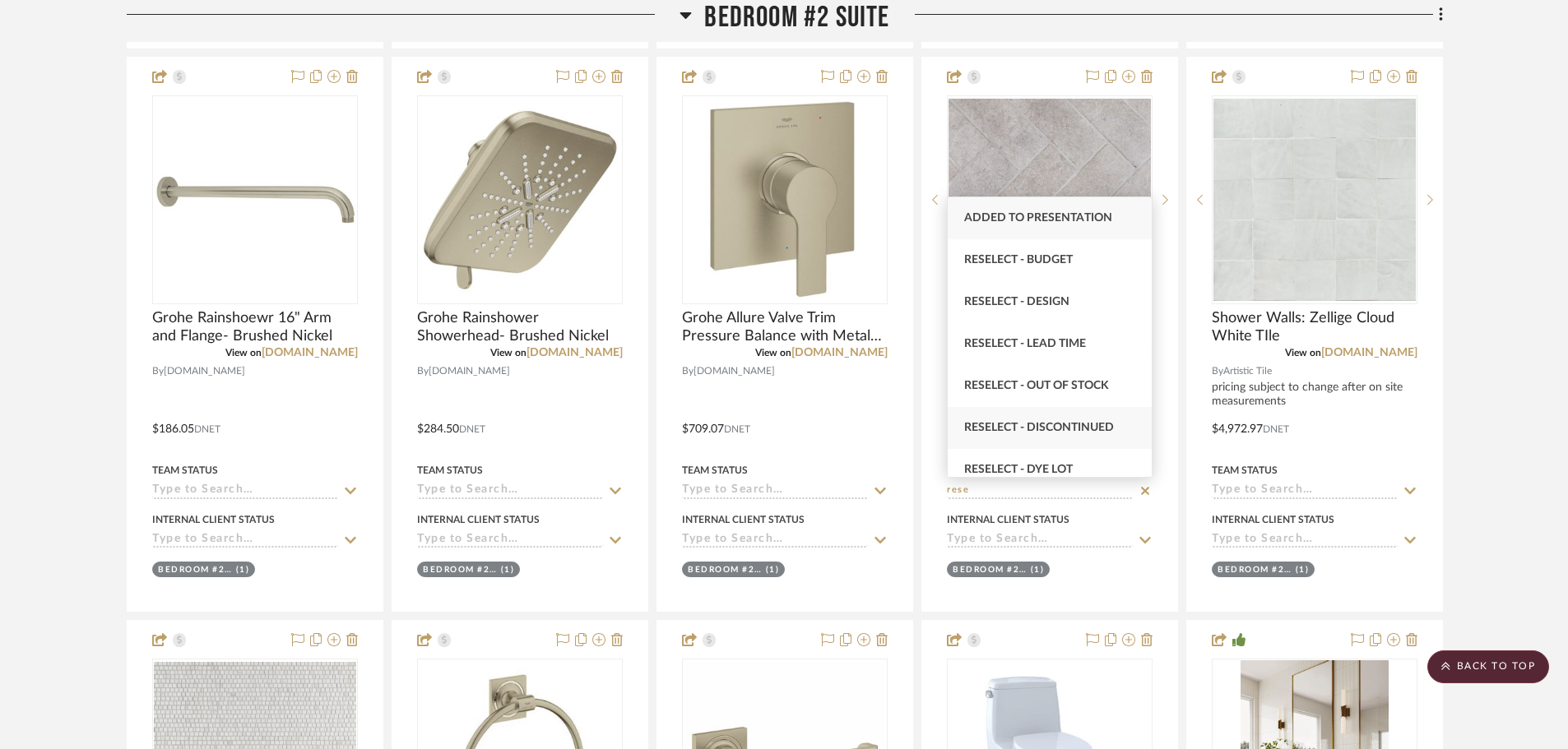
type input "rese"
click at [1038, 435] on div "Reselect - Discontinued" at bounding box center [1049, 428] width 204 height 42
type input "[DATE]"
type input "Reselect - Discontinued"
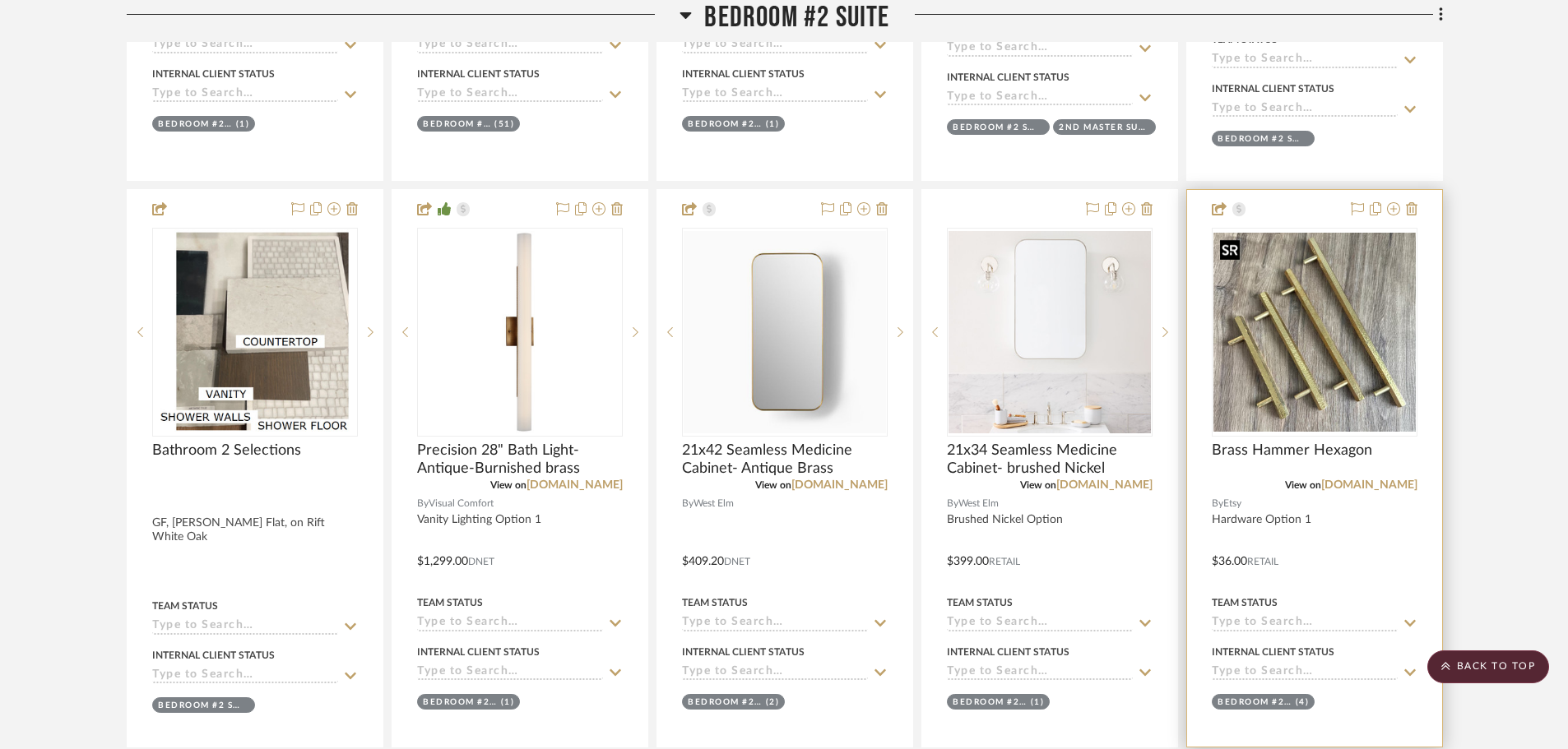
scroll to position [2384, 0]
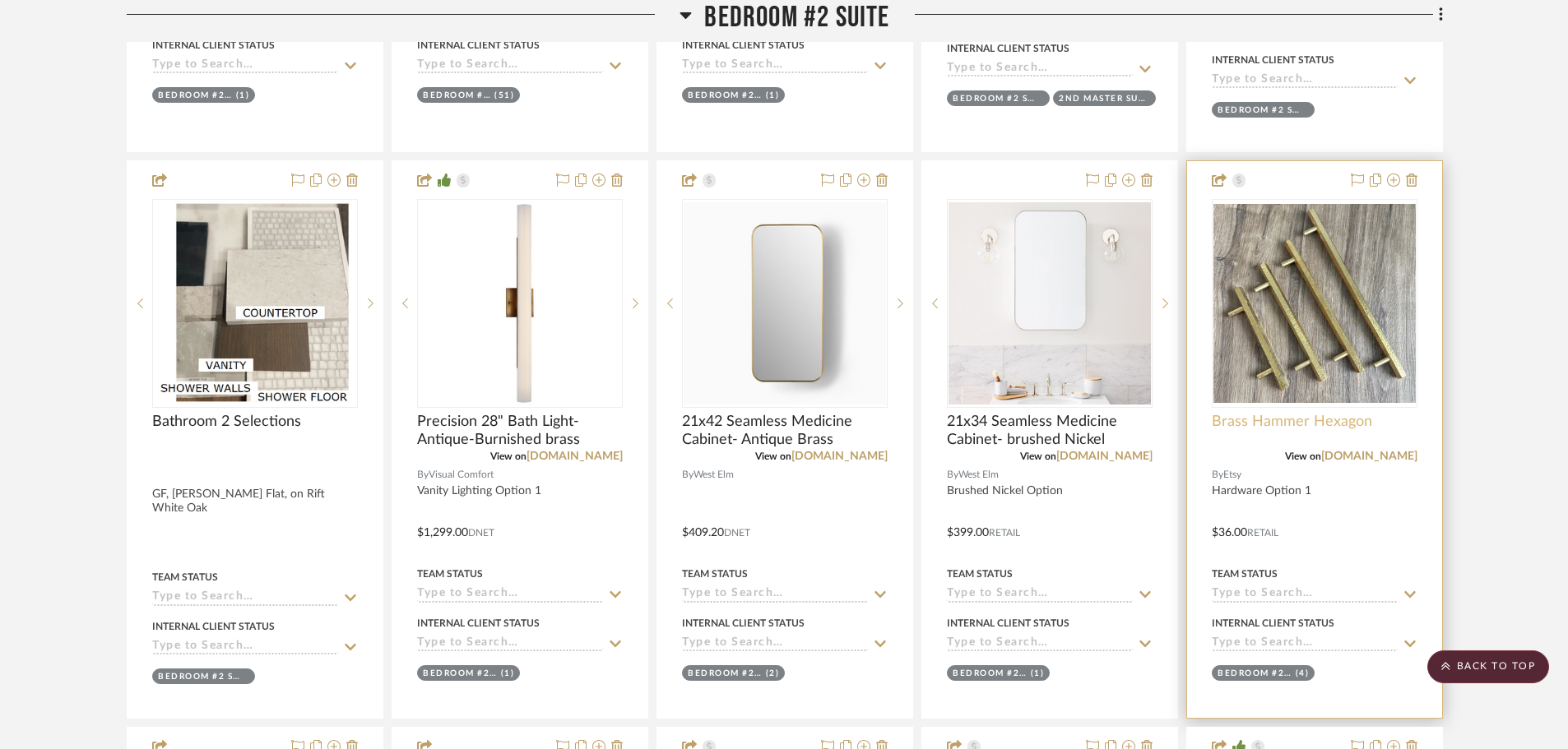
click at [1267, 426] on span "Brass Hammer Hexagon" at bounding box center [1291, 421] width 161 height 18
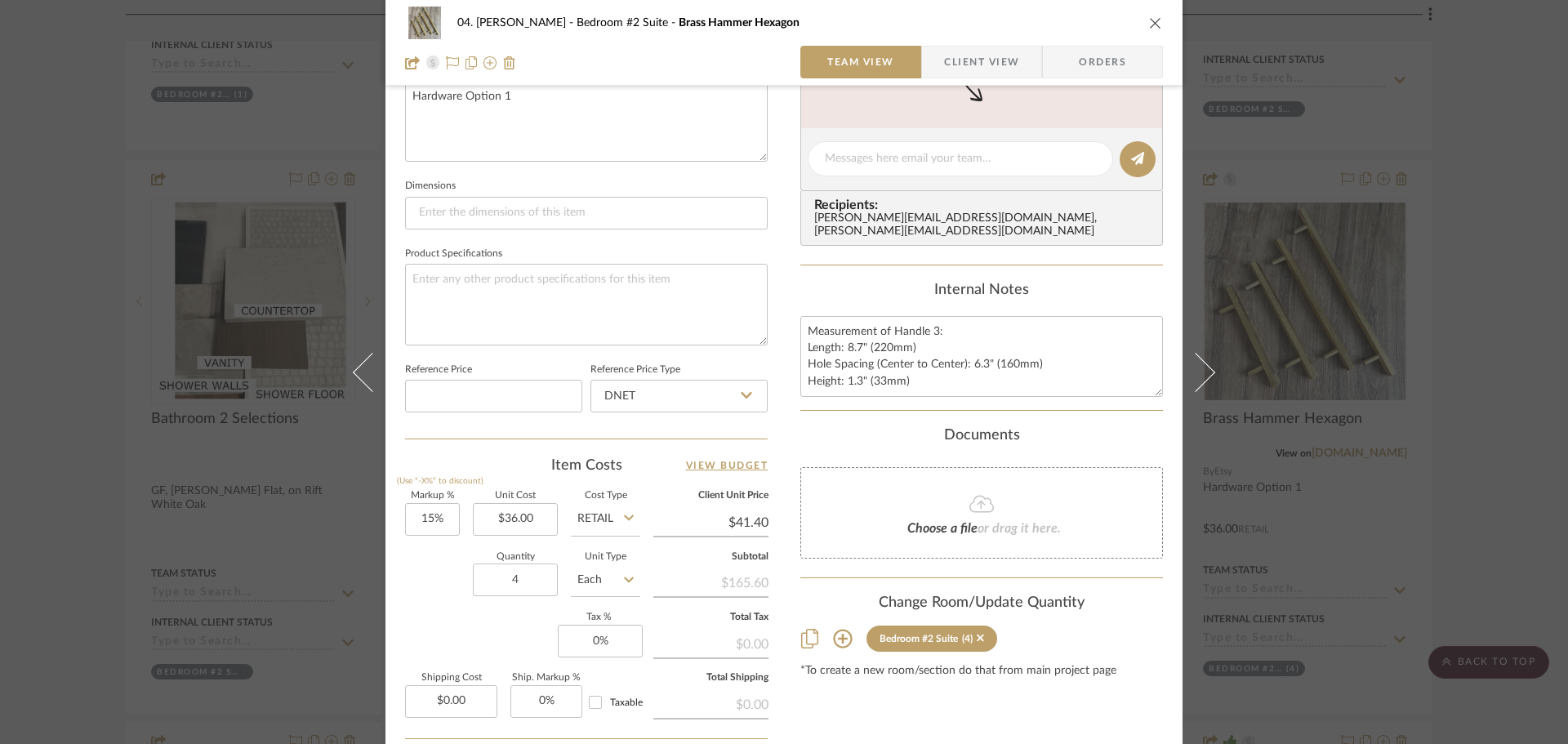
scroll to position [654, 0]
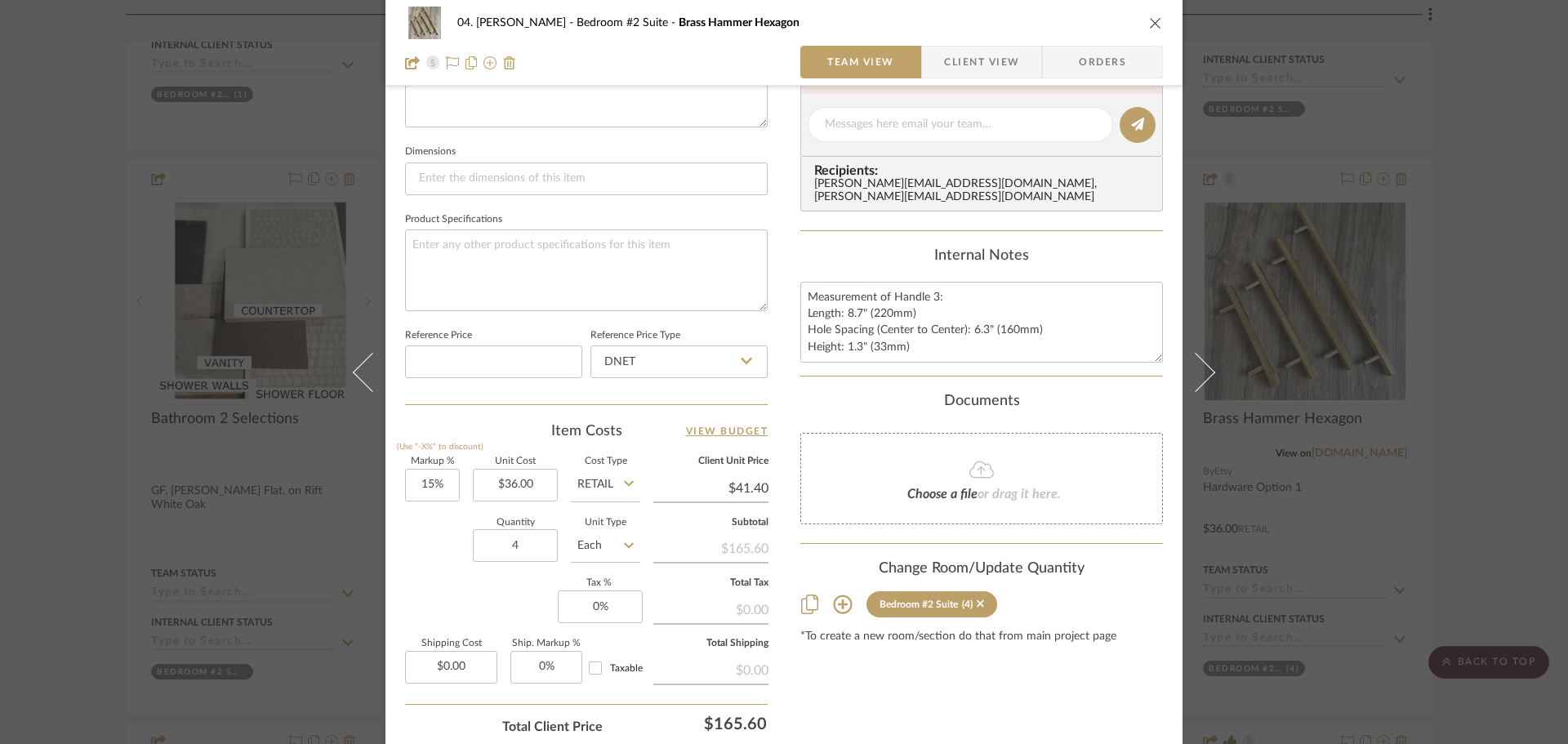
click at [860, 385] on div "Content here copies to Client View - confirm visibility there. Show in Client D…" at bounding box center [981, 130] width 363 height 1344
click at [1076, 404] on div "Documents" at bounding box center [981, 401] width 363 height 18
click at [1258, 410] on div "04. Linck Bedroom #2 Suite Brass Hammer Hexagon Team View Client View Orders Te…" at bounding box center [784, 372] width 1568 height 744
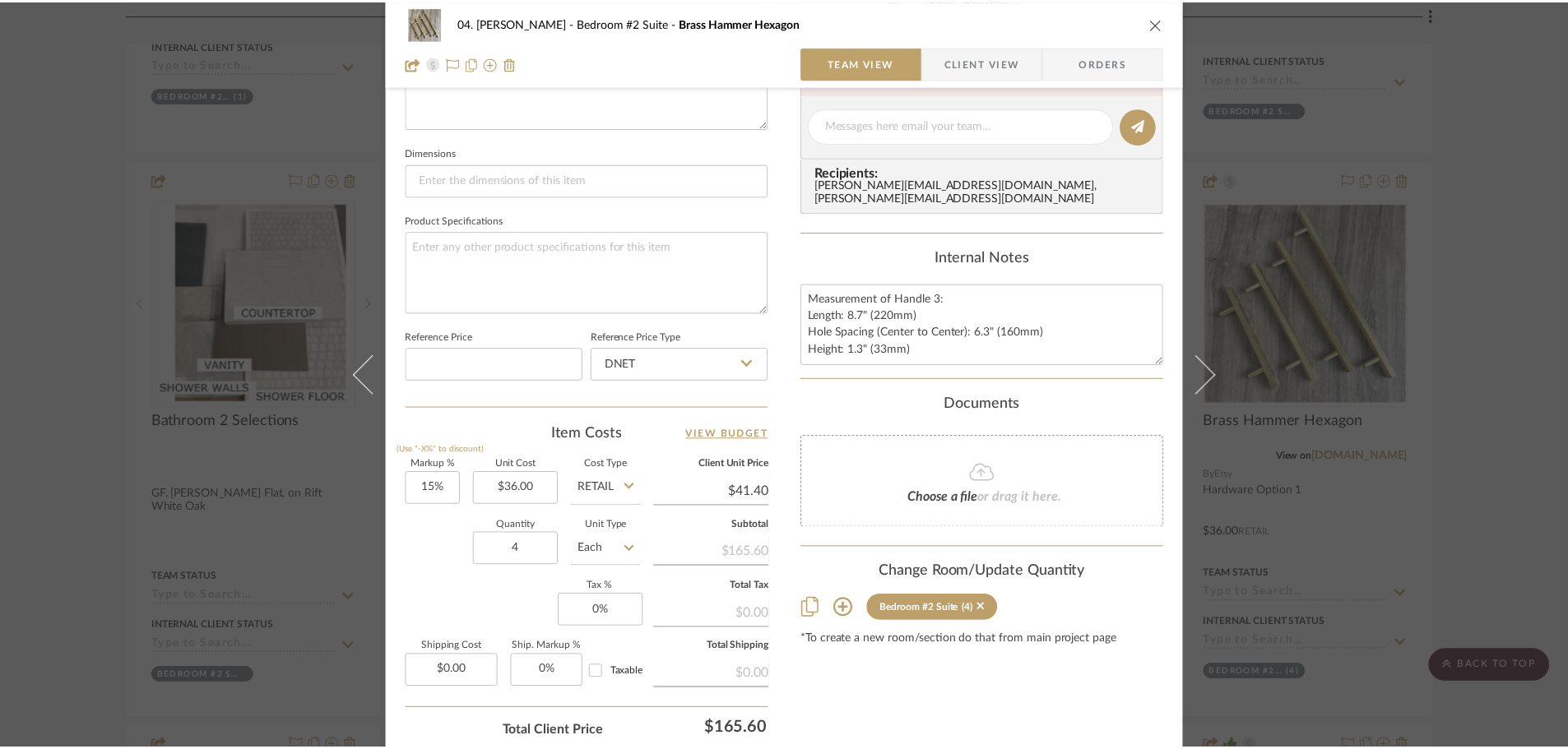
scroll to position [2384, 0]
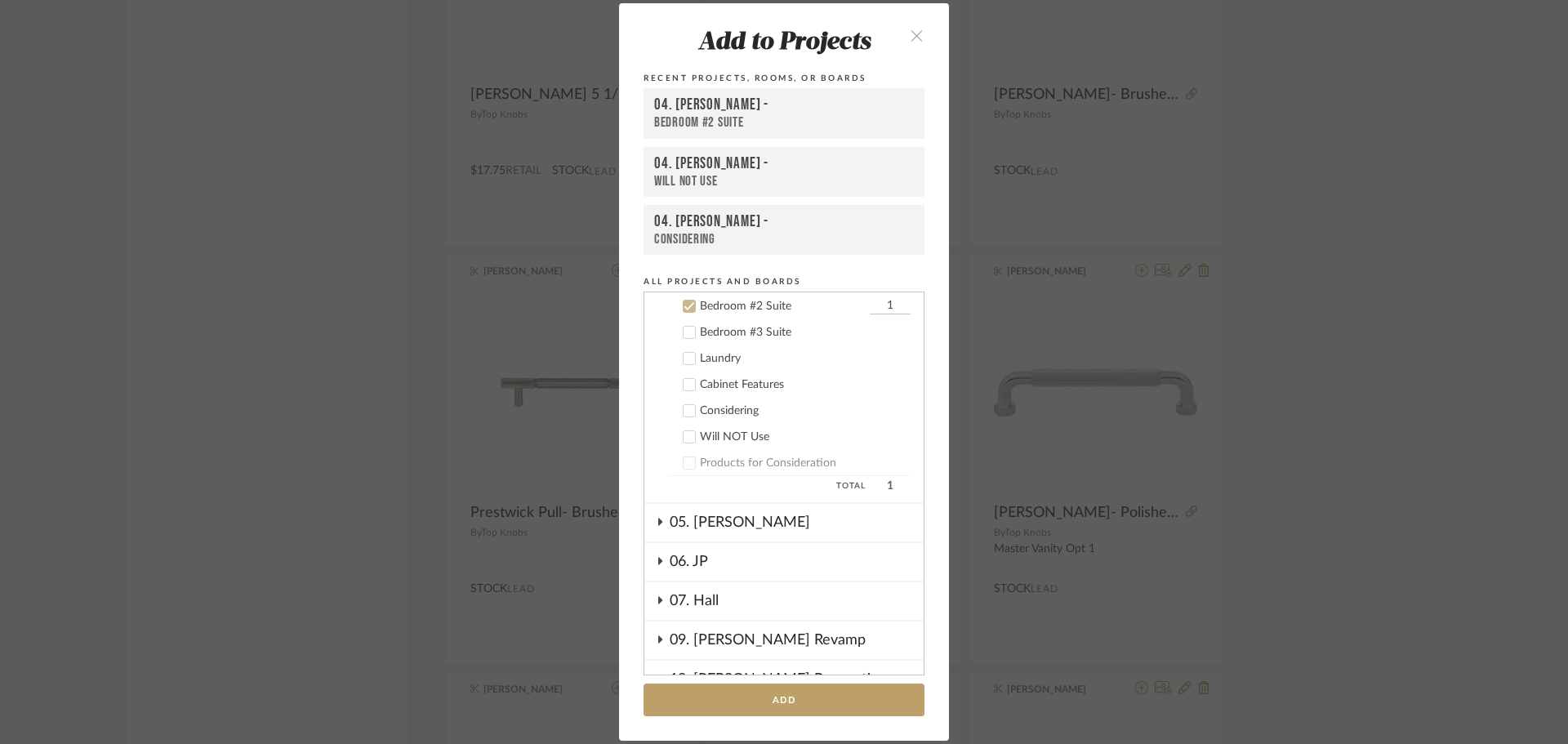
click at [719, 328] on div "Bedroom #3 Suite" at bounding box center [805, 333] width 211 height 14
click at [721, 307] on div "Bedroom #2 Suite" at bounding box center [783, 306] width 166 height 14
click at [817, 688] on button "Add" at bounding box center [783, 700] width 281 height 34
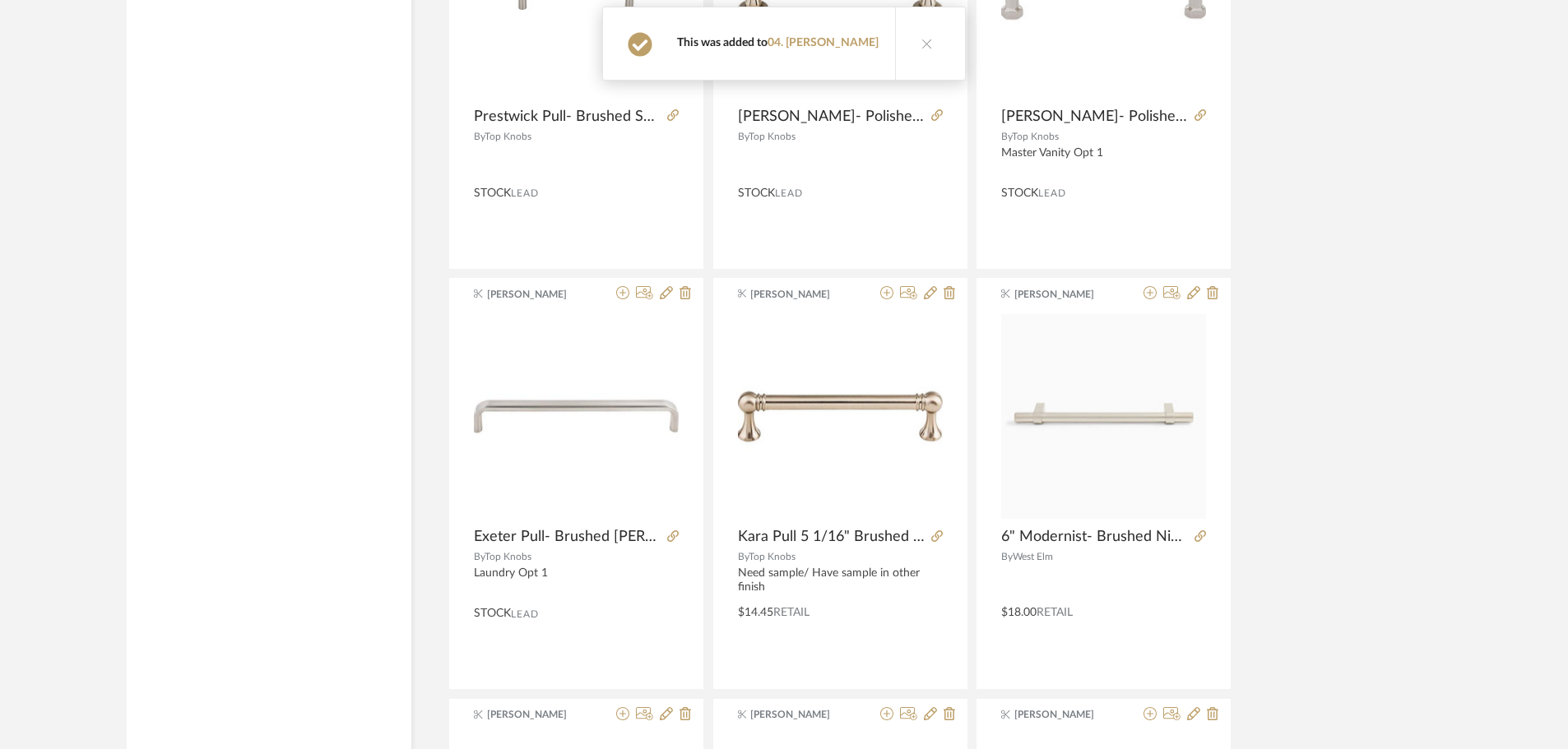
scroll to position [9373, 0]
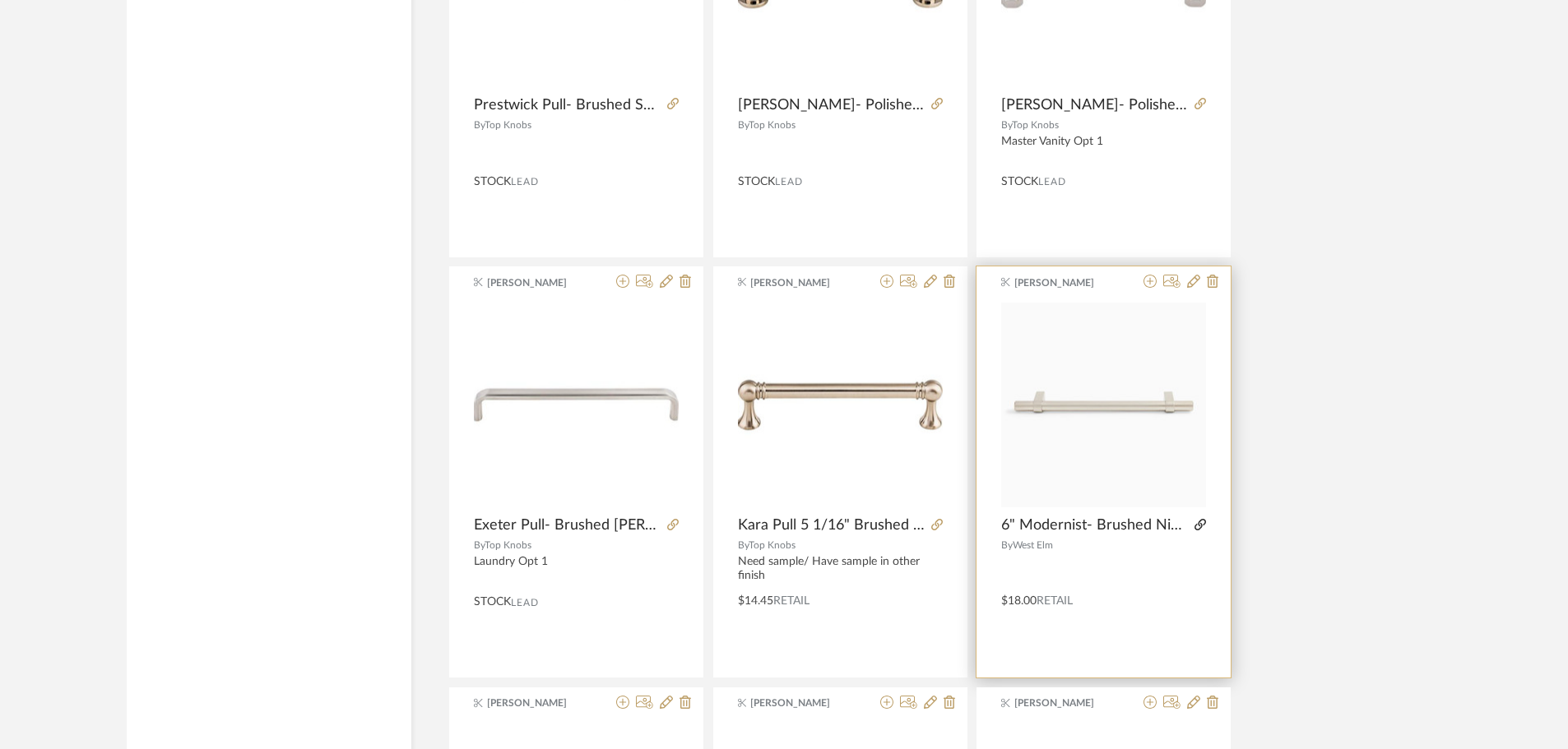
click at [1202, 521] on icon at bounding box center [1200, 525] width 11 height 11
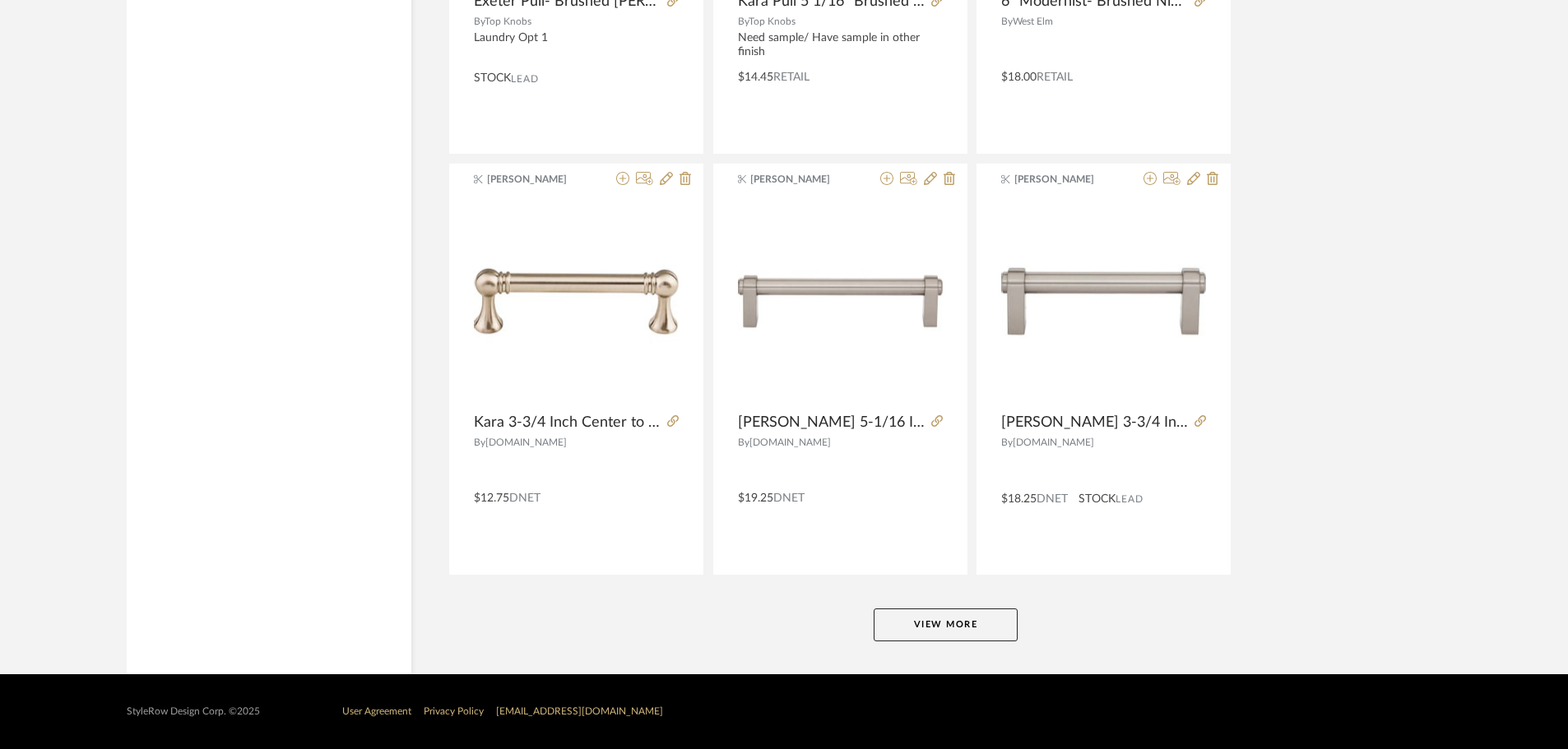
scroll to position [9898, 0]
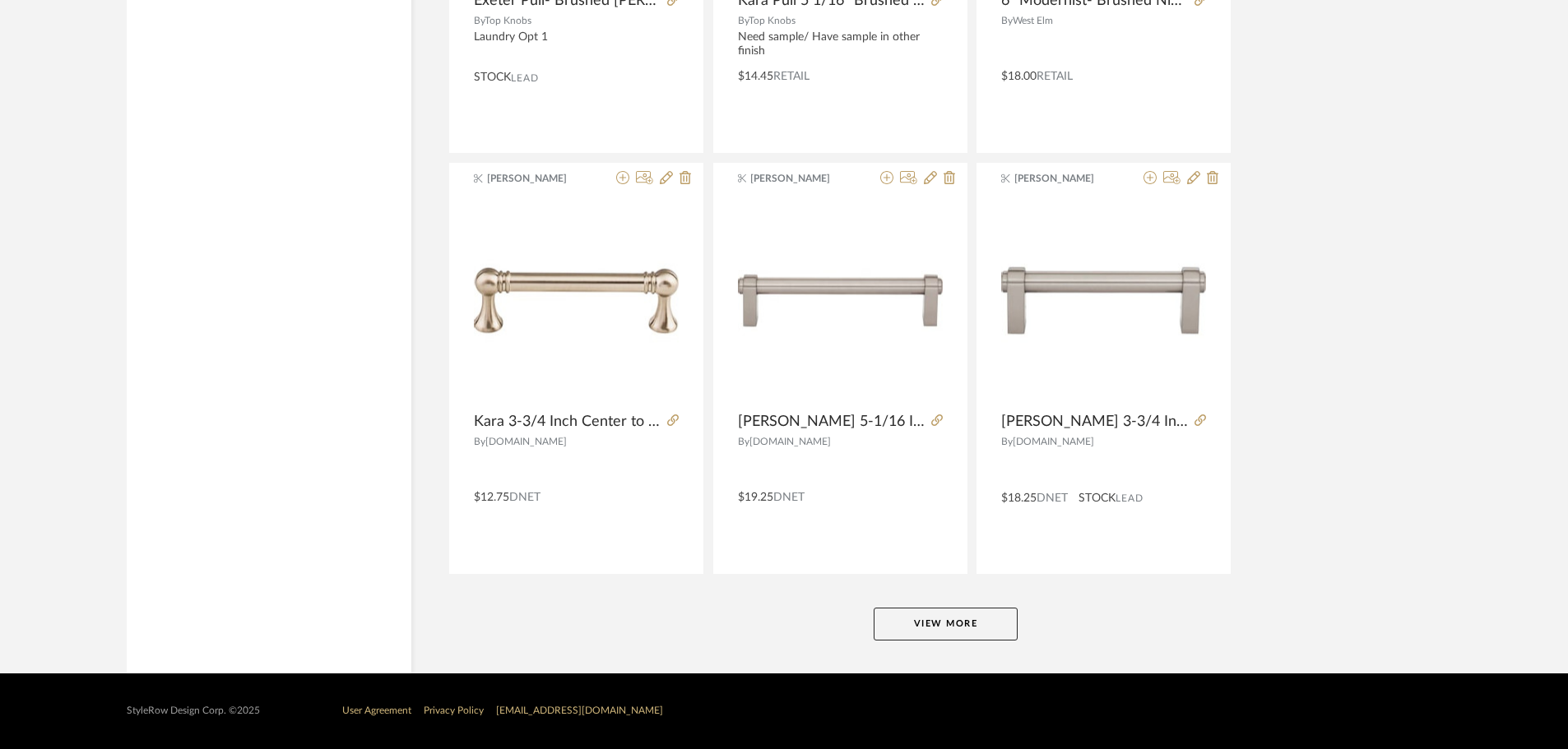
click at [934, 631] on button "View More" at bounding box center [945, 623] width 144 height 33
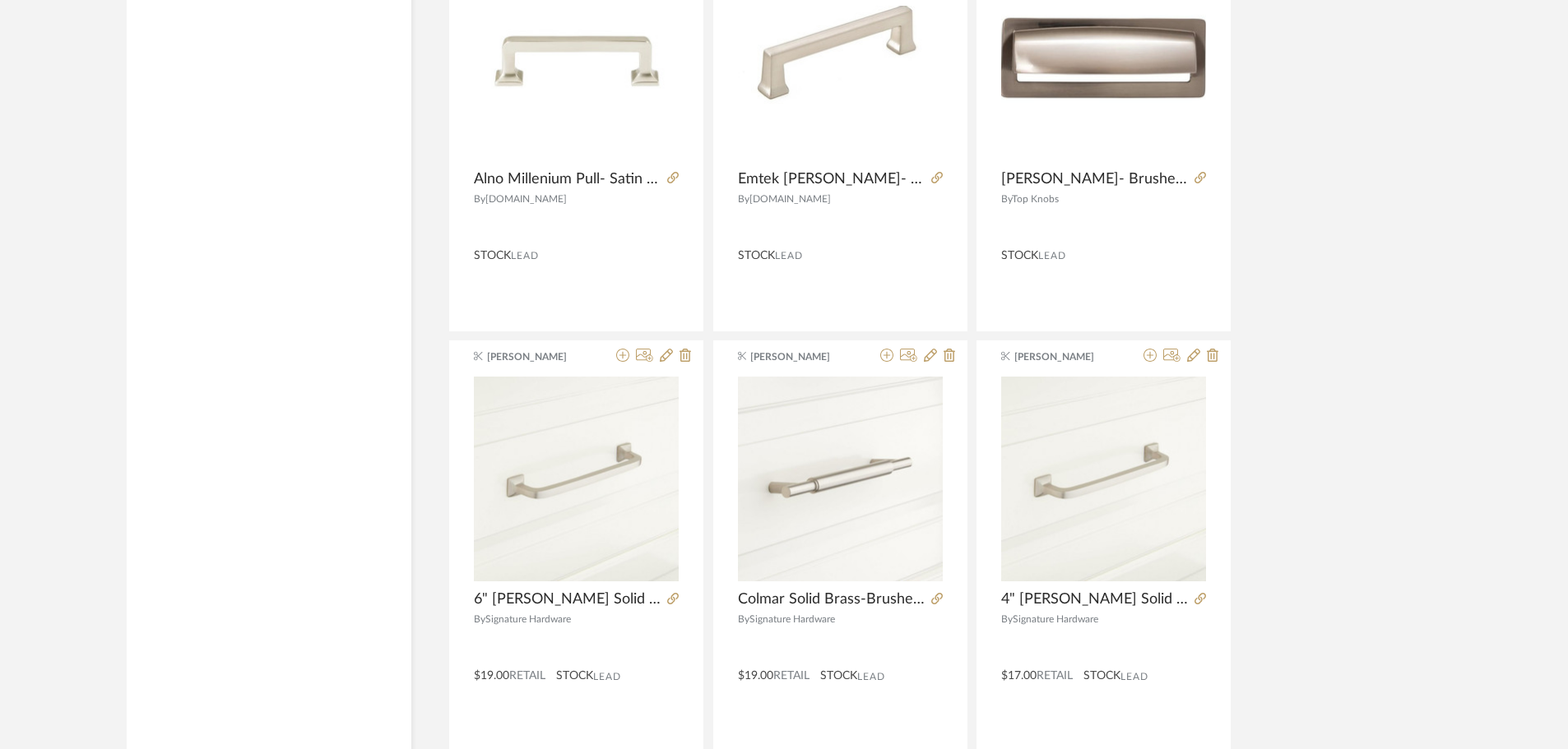
scroll to position [13597, 0]
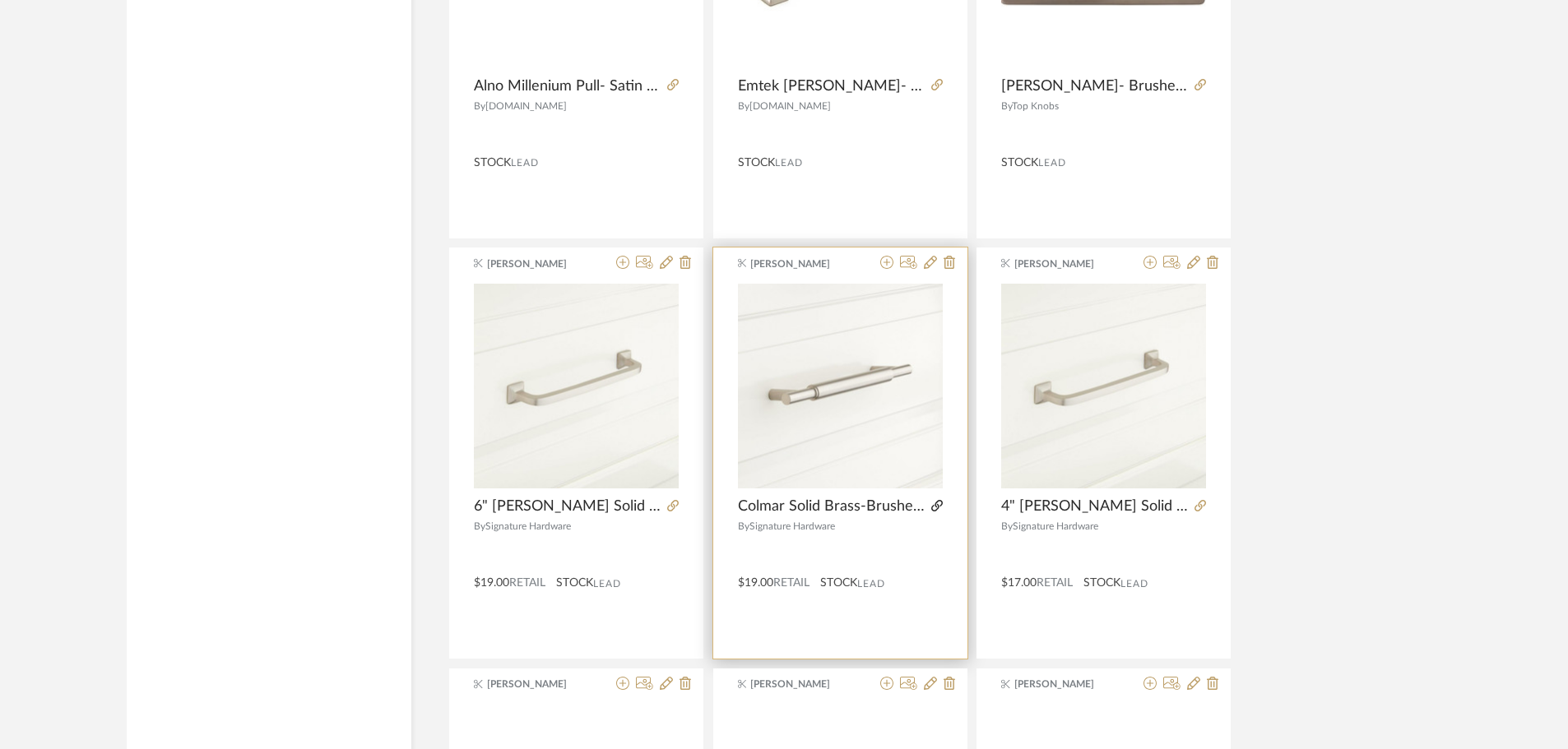
click at [939, 506] on icon at bounding box center [937, 506] width 11 height 11
click at [882, 267] on icon at bounding box center [886, 262] width 13 height 13
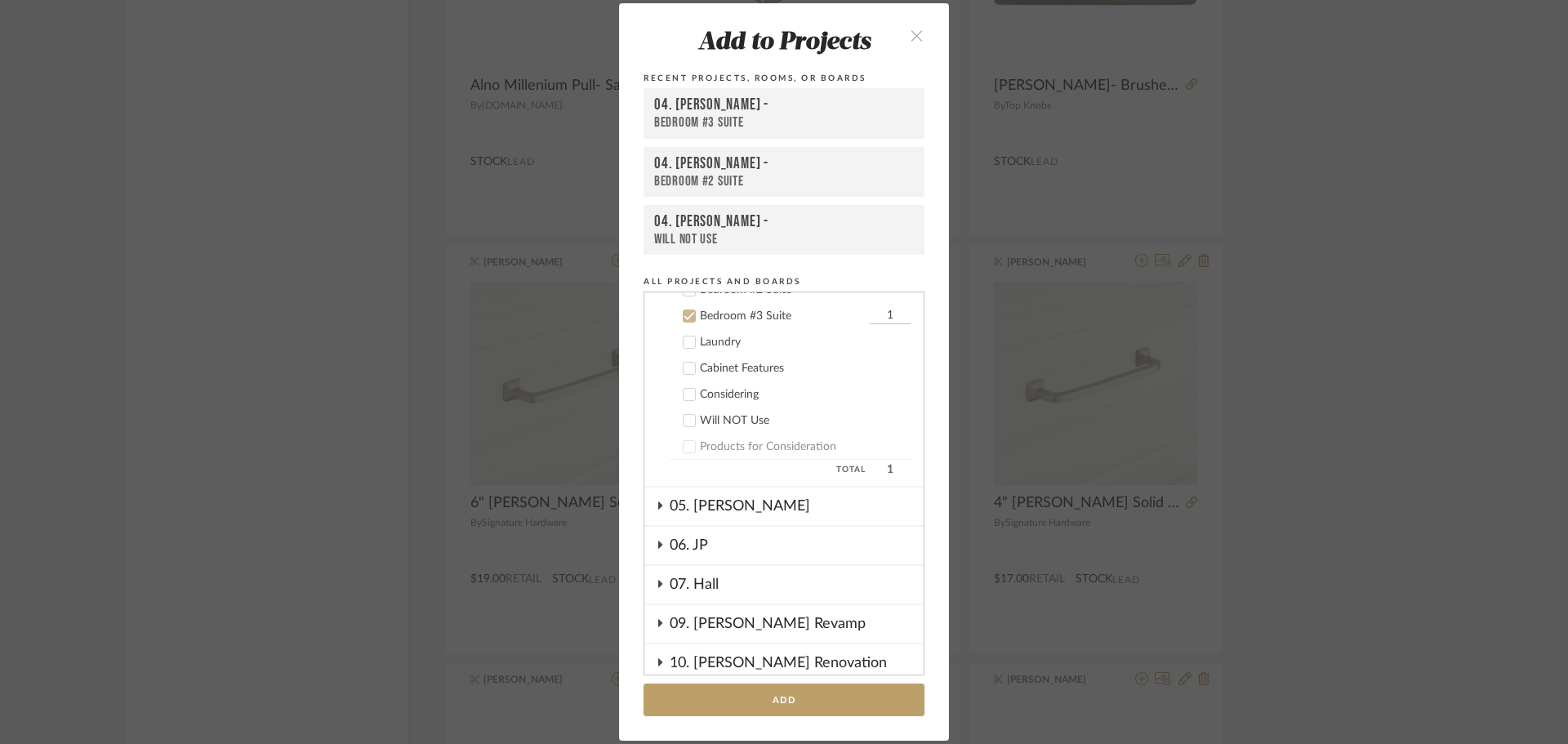
scroll to position [681, 0]
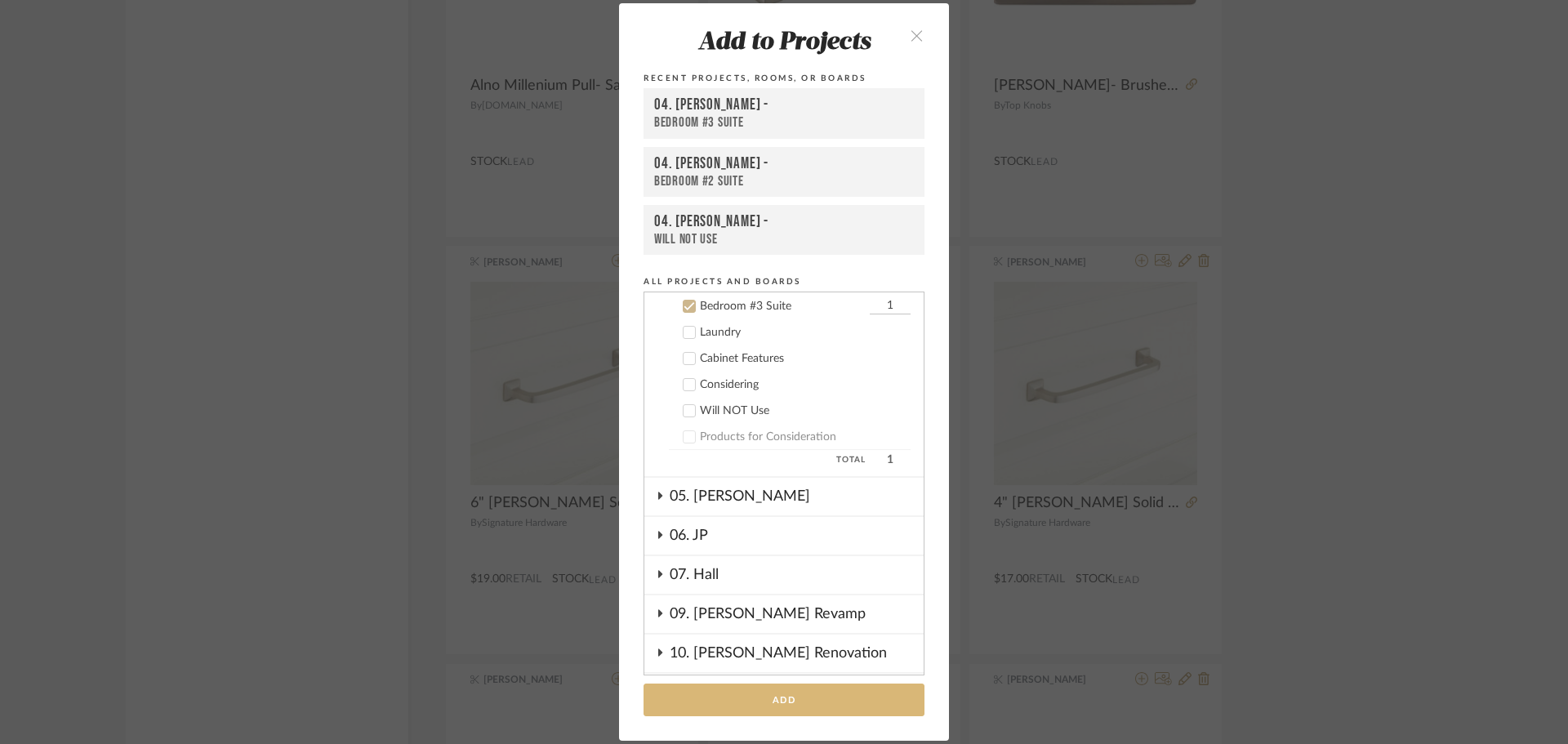
click at [768, 694] on button "Add" at bounding box center [783, 700] width 281 height 34
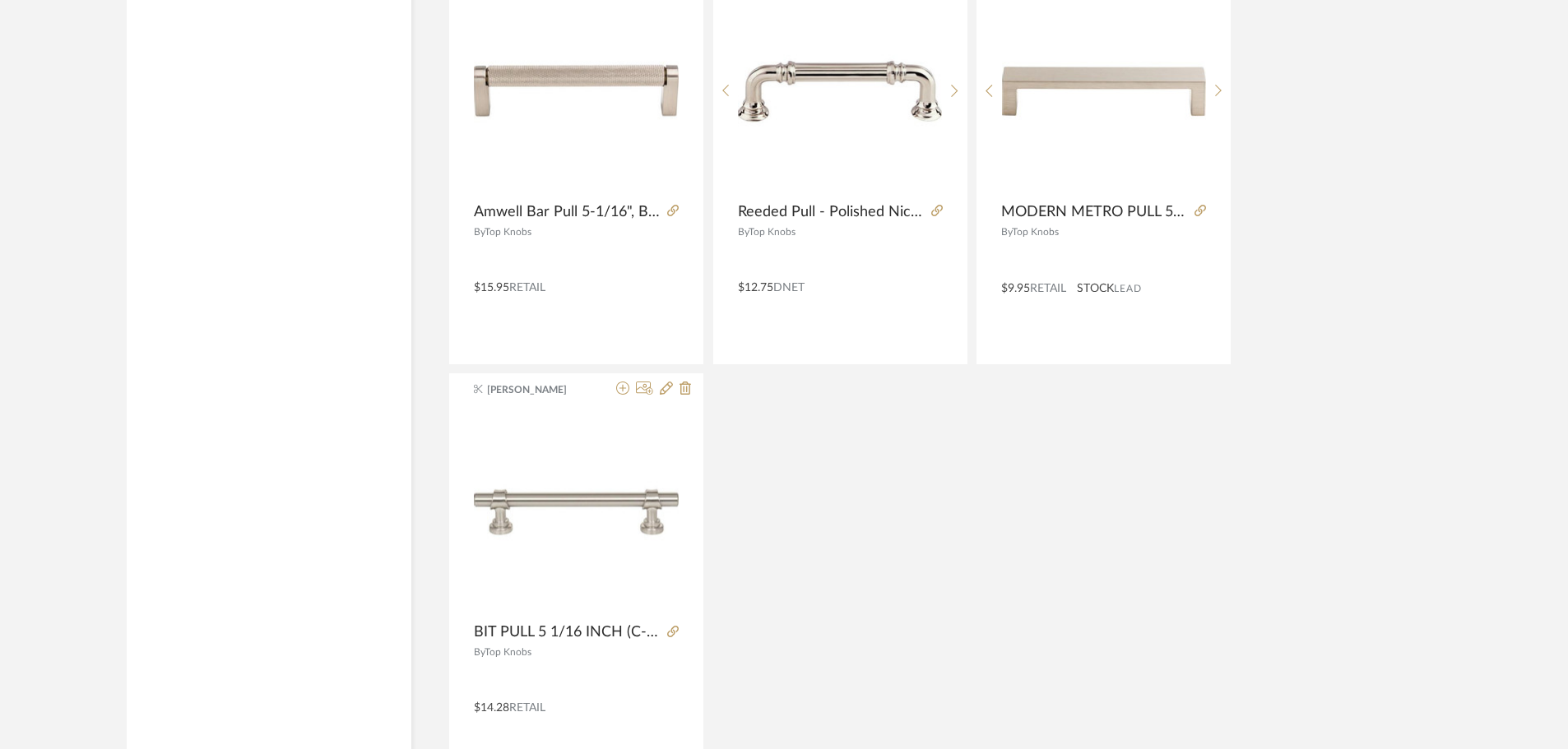
scroll to position [14457, 0]
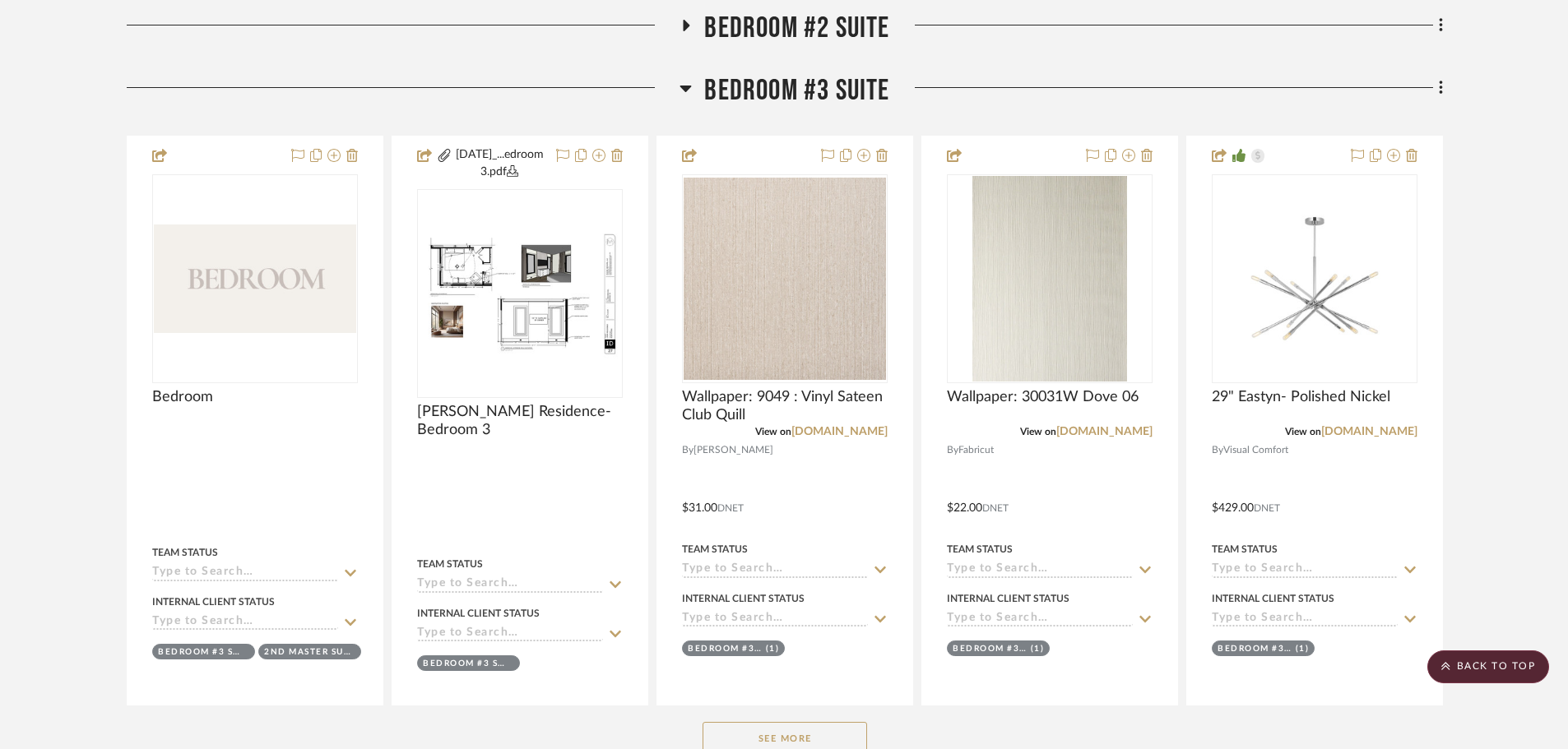
click at [761, 94] on span "Bedroom #3 Suite" at bounding box center [796, 91] width 185 height 36
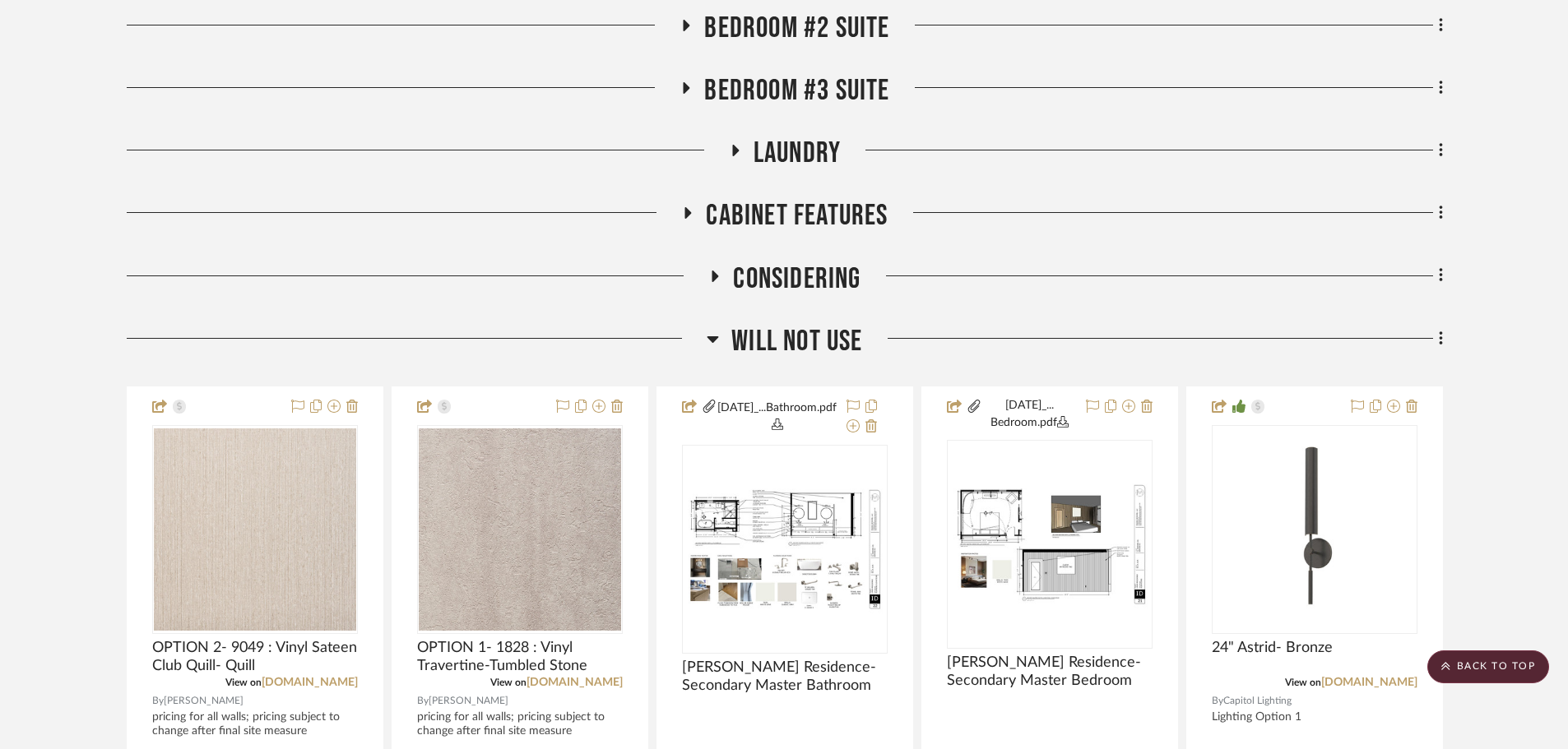
click at [767, 344] on span "Will NOT Use" at bounding box center [796, 342] width 131 height 36
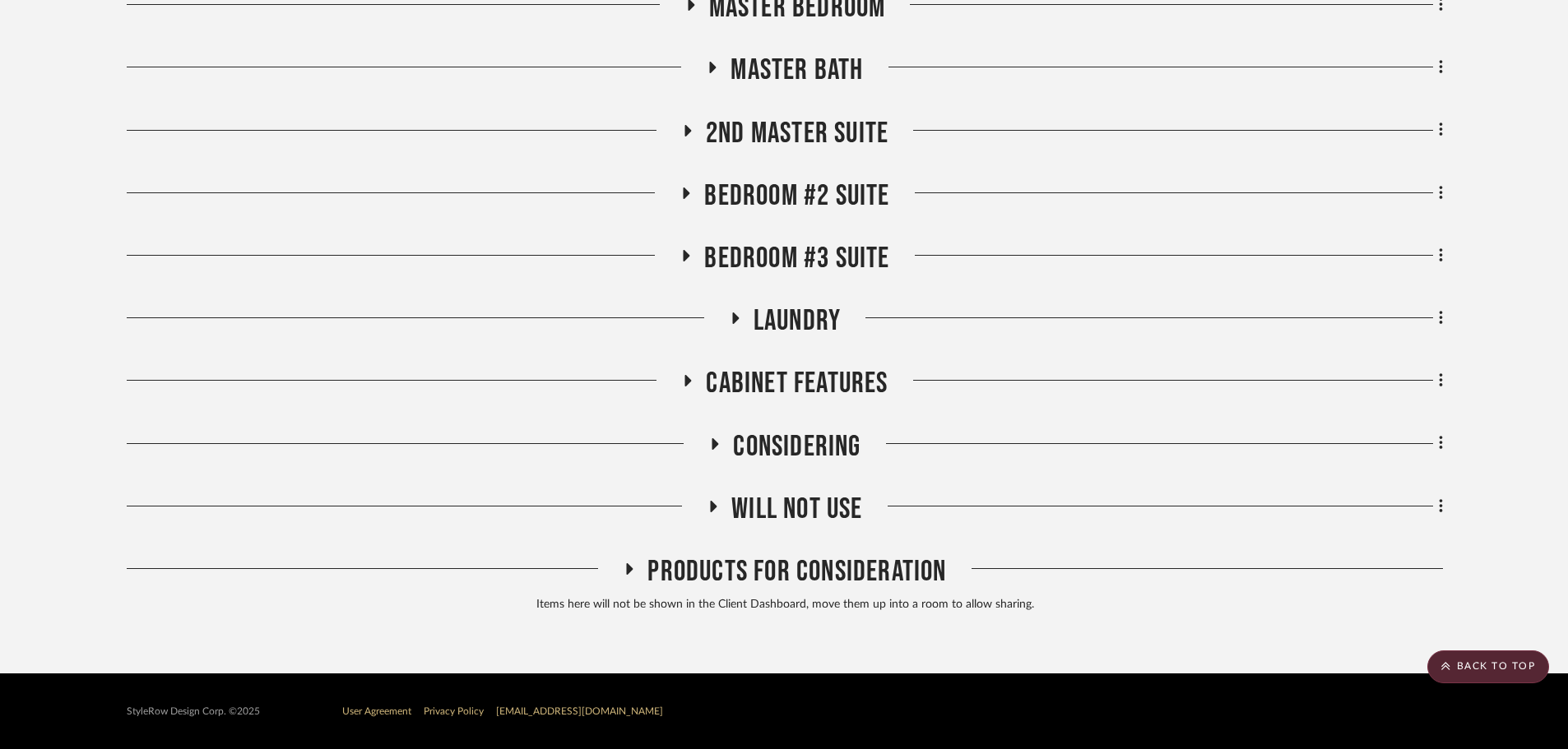
click at [775, 307] on span "Laundry" at bounding box center [796, 321] width 87 height 36
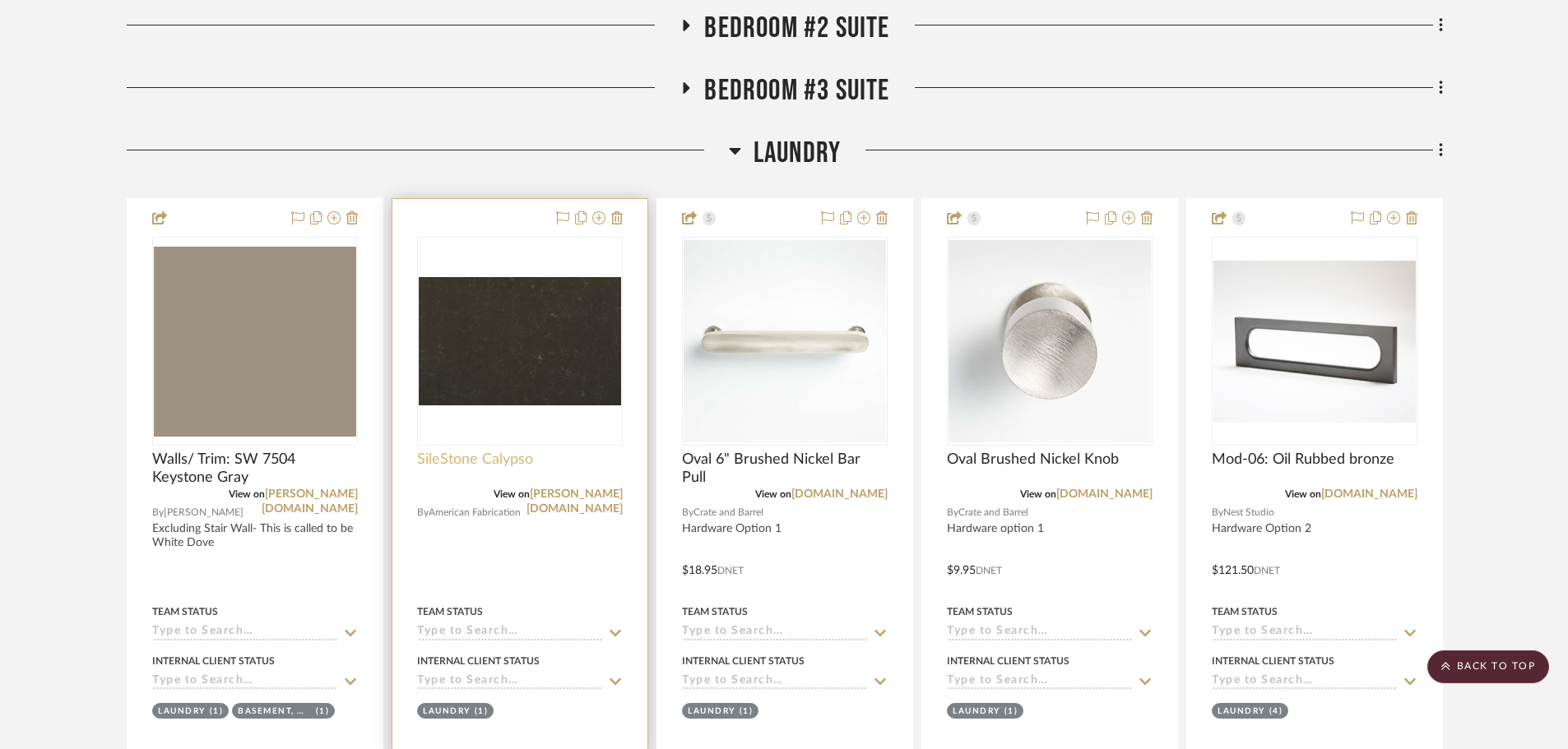
click at [497, 461] on span "SileStone Calypso" at bounding box center [475, 459] width 116 height 18
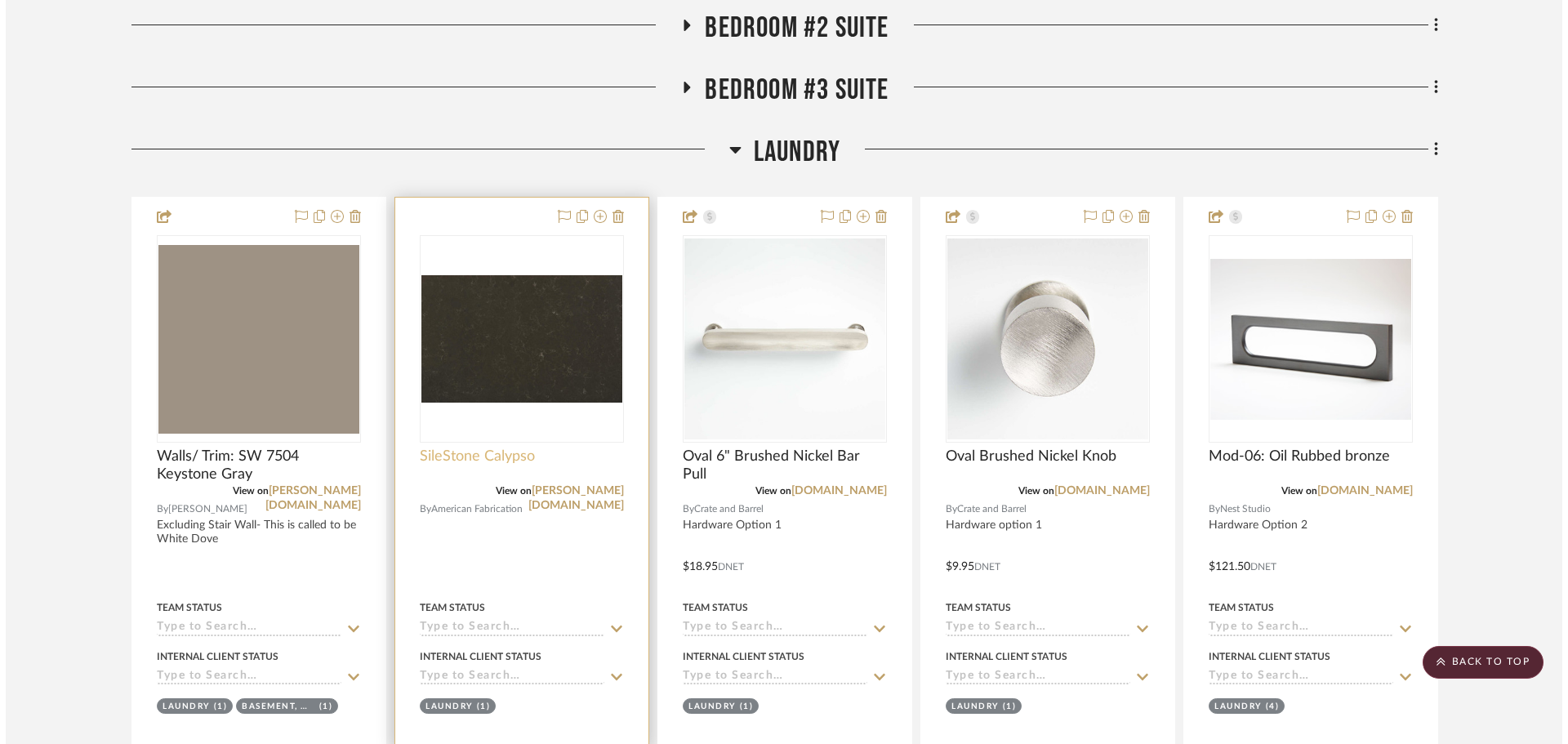
scroll to position [0, 0]
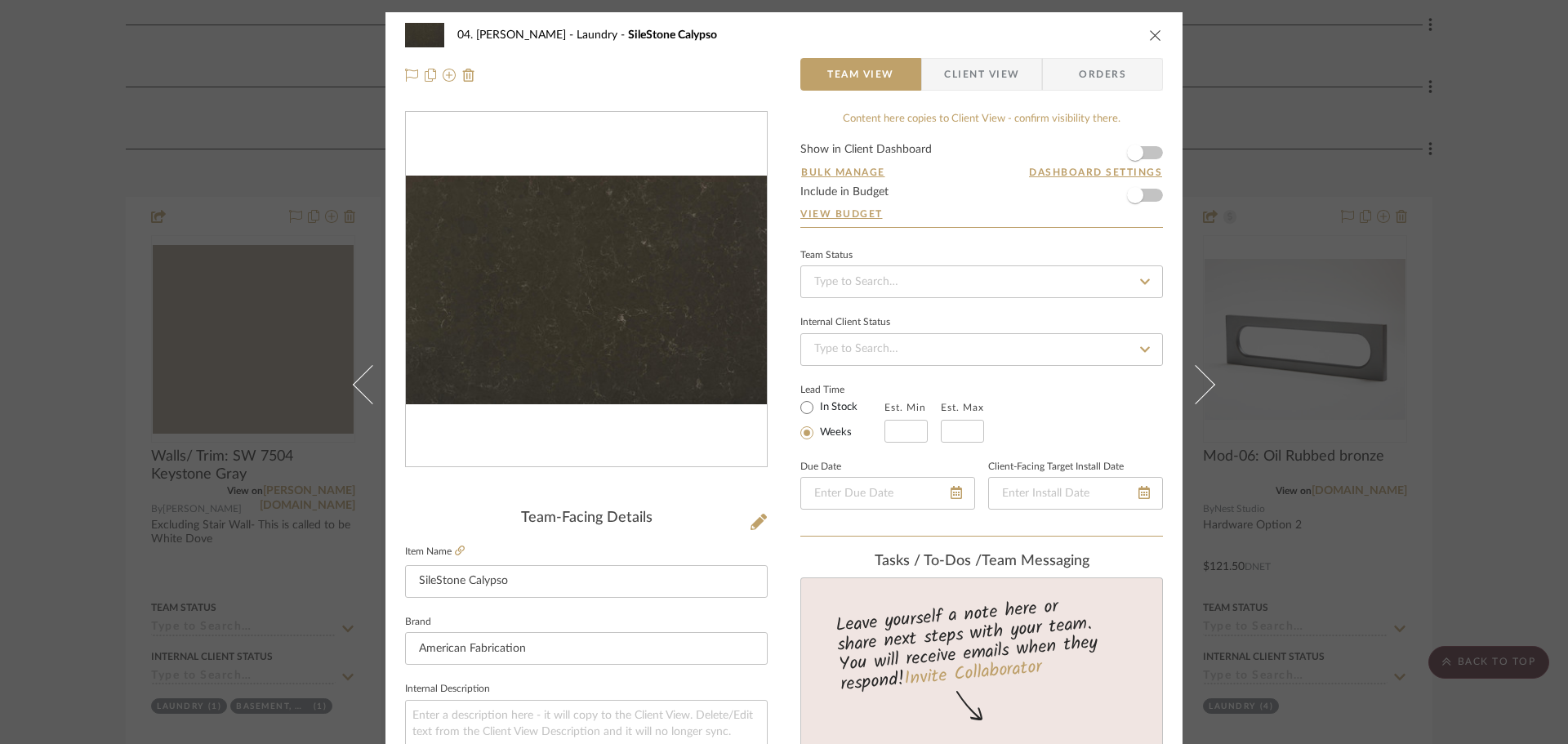
click at [1148, 145] on form "Show in Client Dashboard Bulk Manage Dashboard Settings Include in Budget View …" at bounding box center [981, 185] width 363 height 83
click at [1131, 156] on span "button" at bounding box center [1135, 153] width 17 height 17
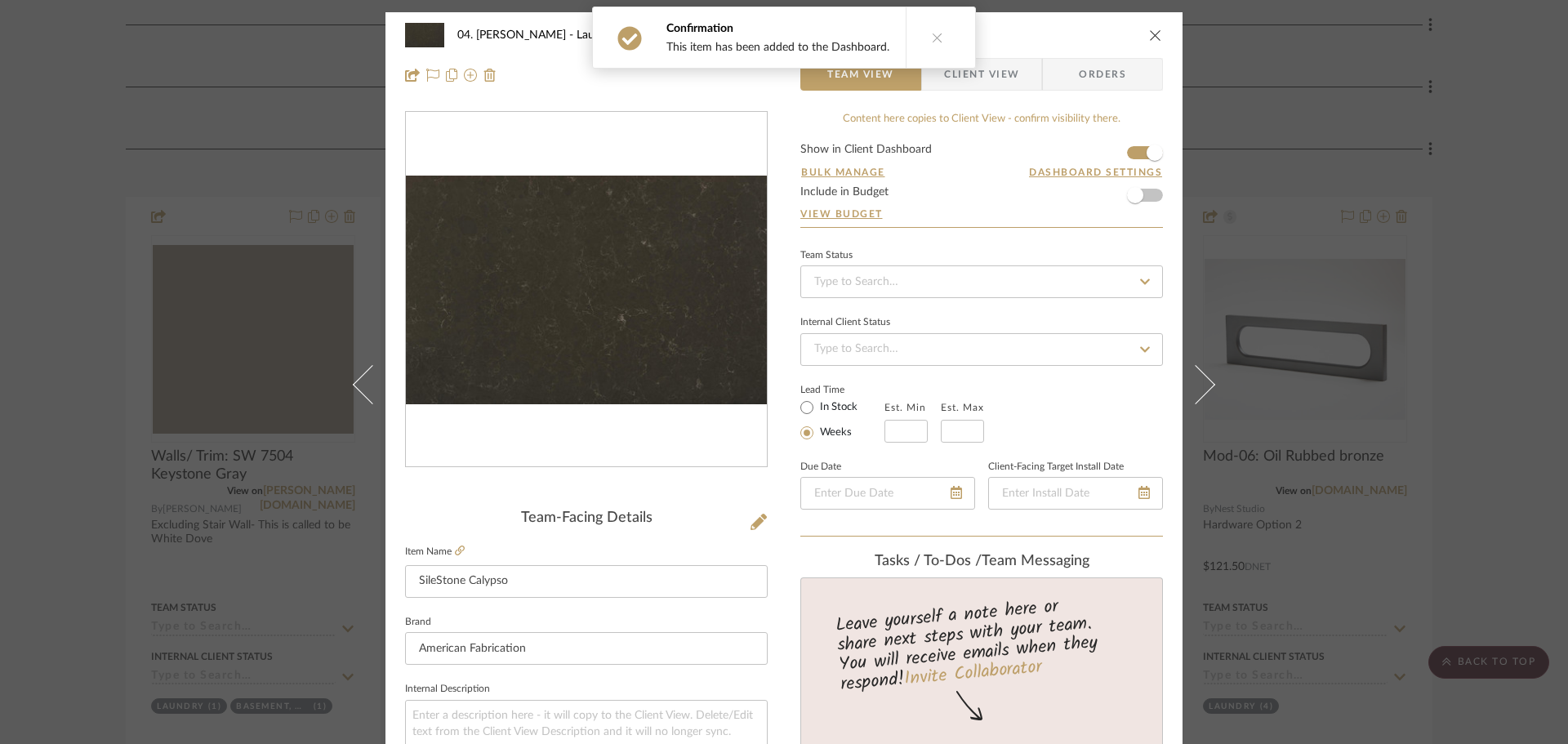
click at [1487, 379] on div "04. [PERSON_NAME] Laundry SileStone Calypso Team View Client View Orders Team-F…" at bounding box center [784, 372] width 1568 height 744
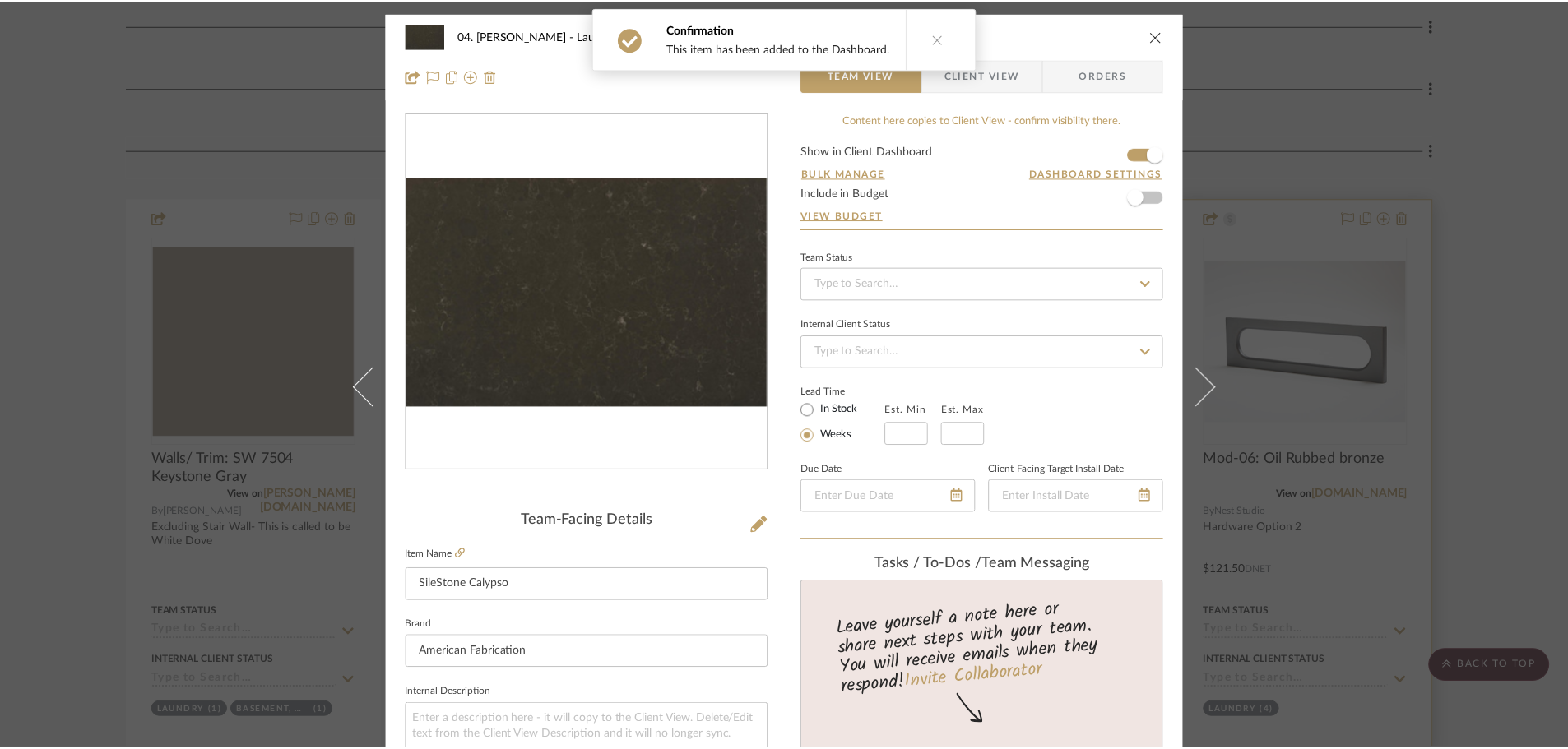
scroll to position [1316, 0]
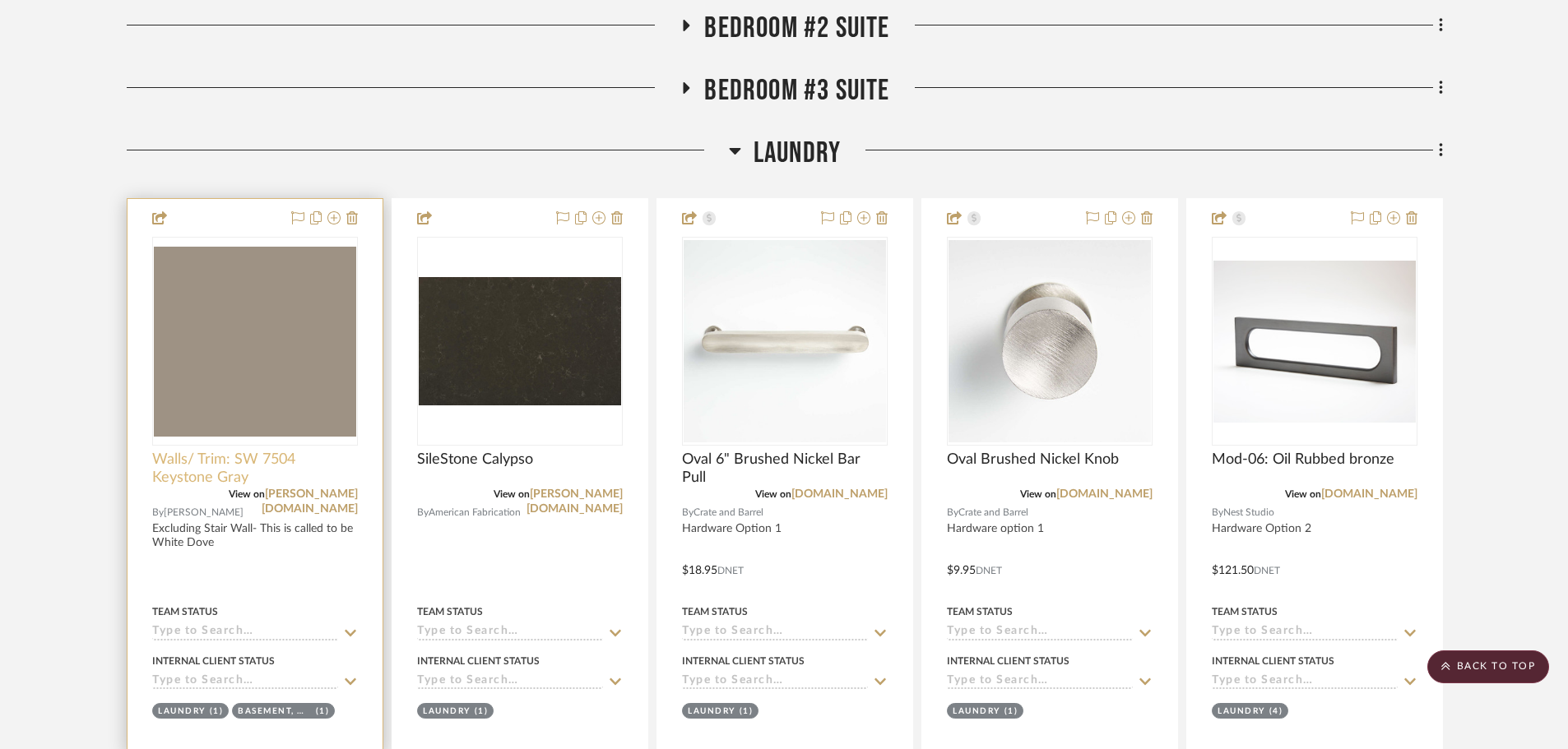
click at [208, 476] on span "Walls/ Trim: SW 7504 Keystone Gray" at bounding box center [254, 468] width 206 height 37
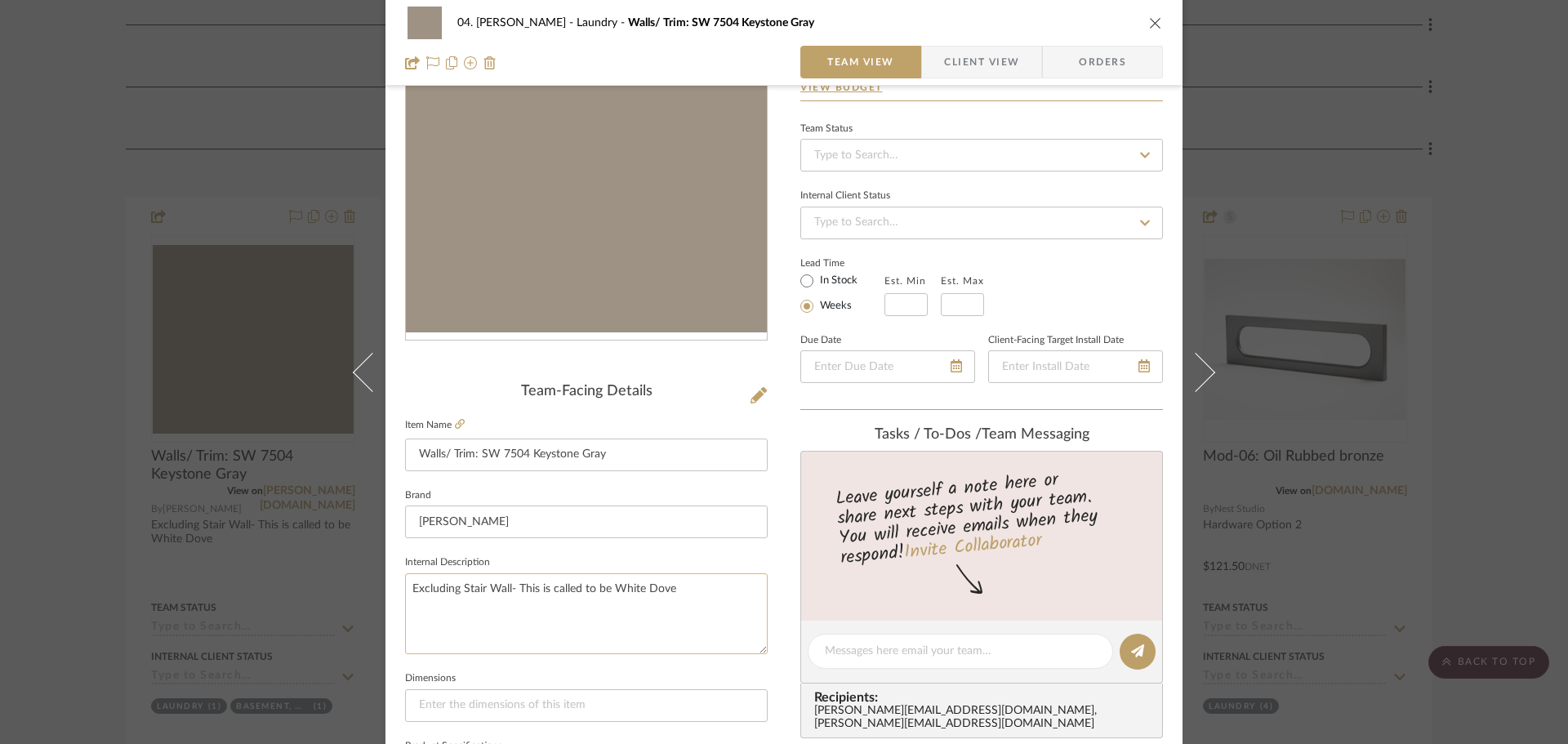
scroll to position [163, 0]
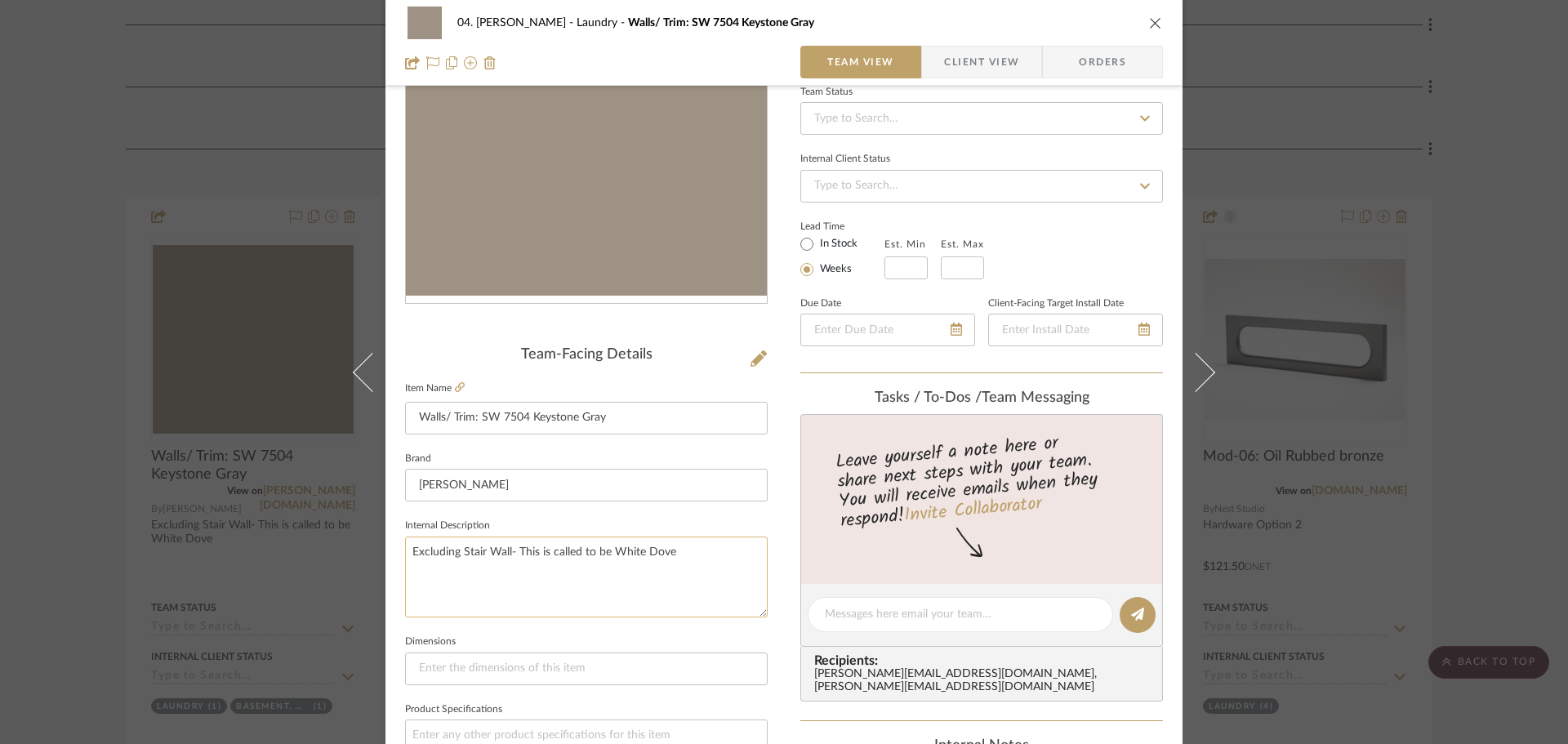
drag, startPoint x: 696, startPoint y: 548, endPoint x: 423, endPoint y: 558, distance: 273.2
click at [424, 558] on textarea "Excluding Stair Wall- This is called to be White Dove" at bounding box center [585, 577] width 363 height 81
click at [646, 554] on textarea "Excluding Stair Wall- This is called to be White Dove" at bounding box center [585, 577] width 363 height 81
drag, startPoint x: 701, startPoint y: 554, endPoint x: 383, endPoint y: 554, distance: 318.0
click at [385, 554] on div "04. [PERSON_NAME] Laundry Walls/ Trim: SW 7504 Keystone Gray Team View Client V…" at bounding box center [783, 603] width 797 height 1509
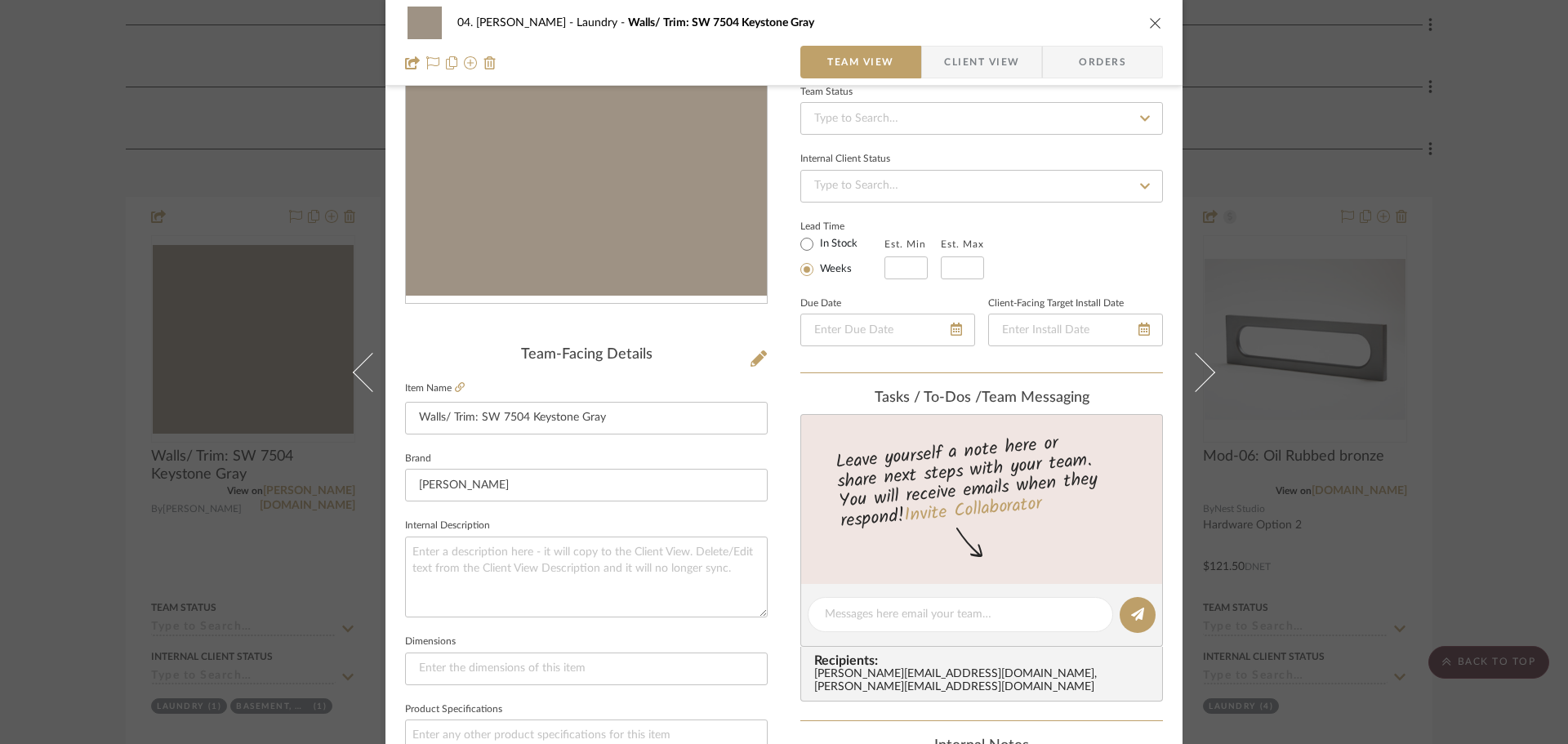
click at [74, 471] on div "04. [PERSON_NAME] Laundry Walls/ Trim: SW 7504 Keystone Gray Team View Client V…" at bounding box center [784, 372] width 1568 height 744
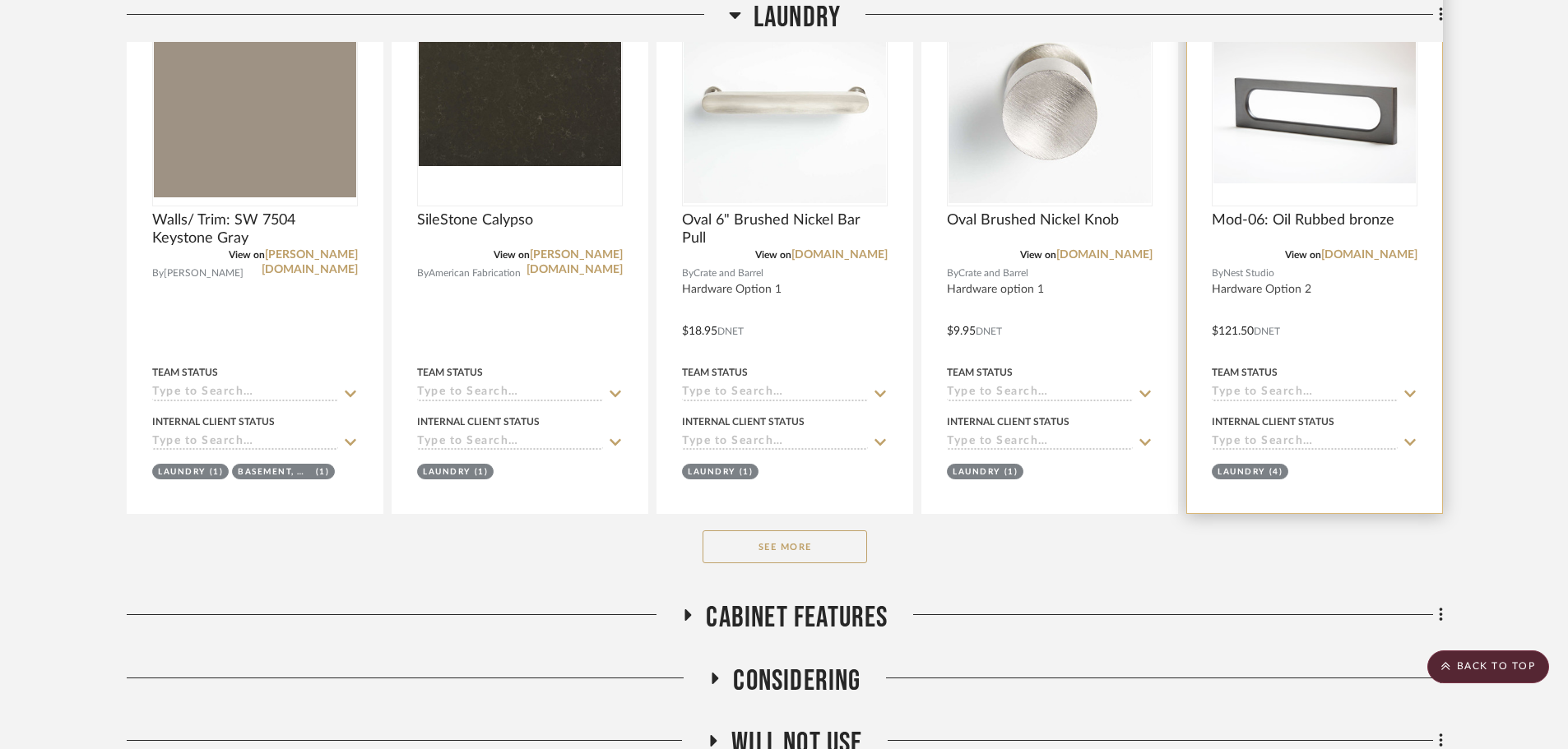
scroll to position [1562, 0]
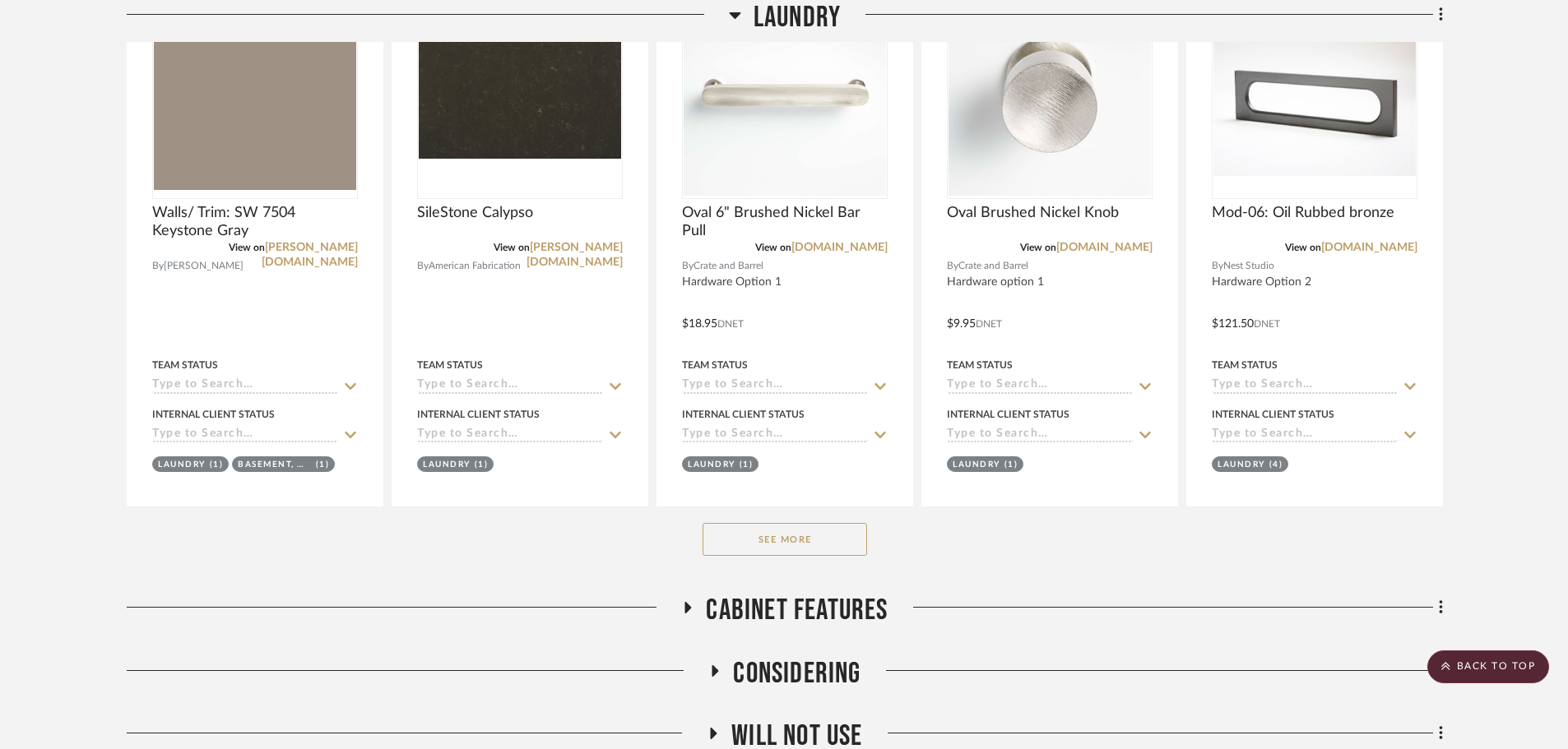
click at [830, 536] on button "See More" at bounding box center [784, 539] width 164 height 33
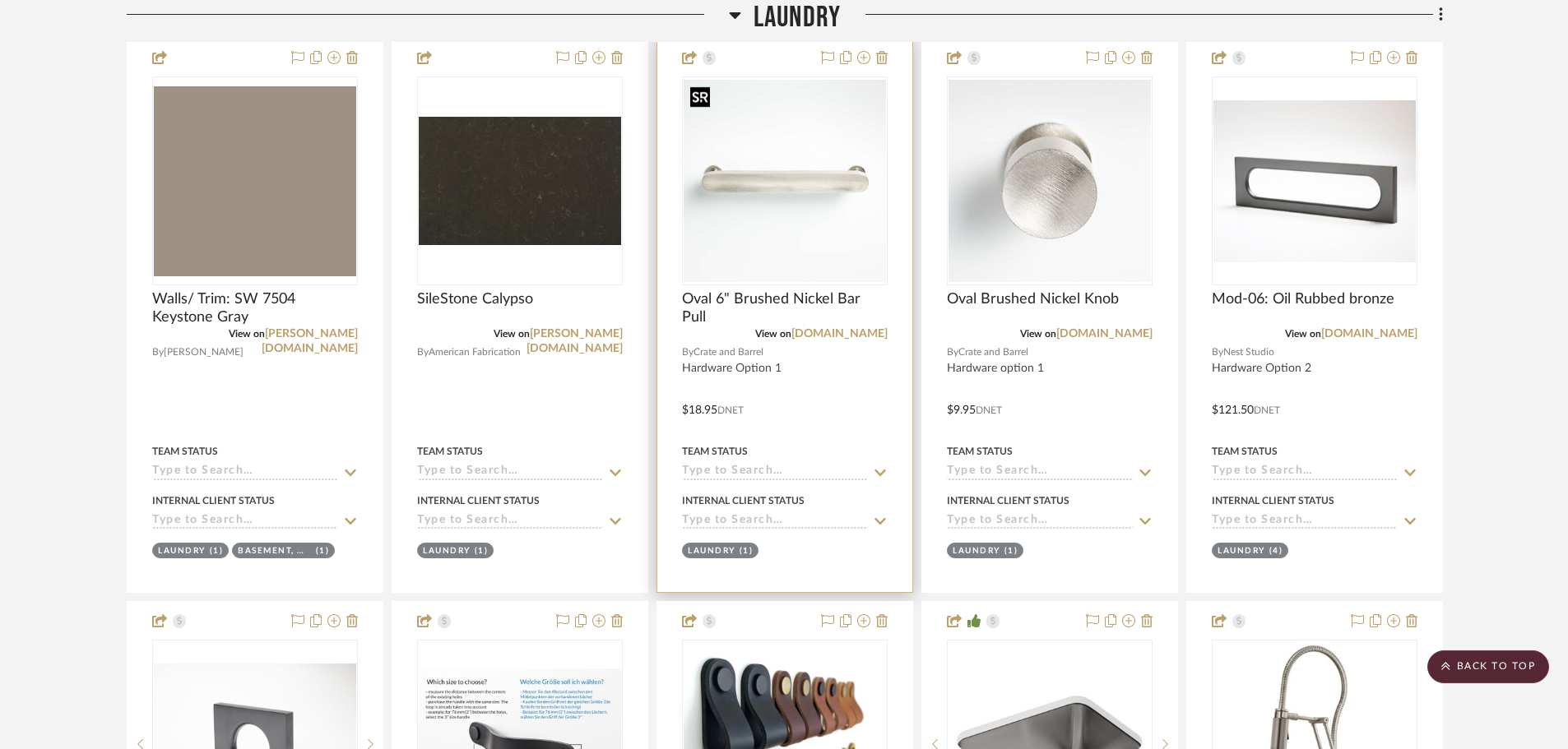
scroll to position [986, 0]
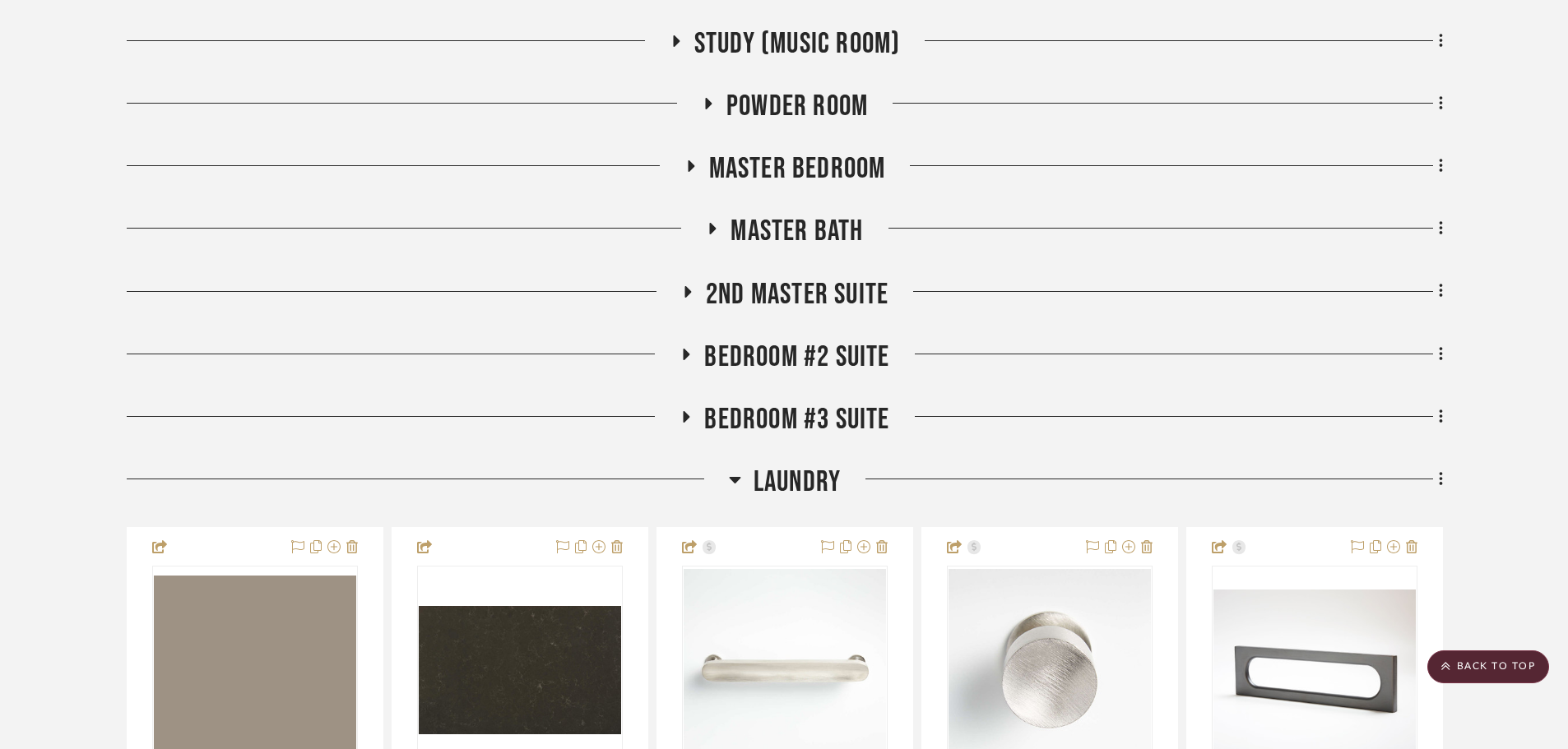
click at [777, 466] on span "Laundry" at bounding box center [796, 482] width 87 height 36
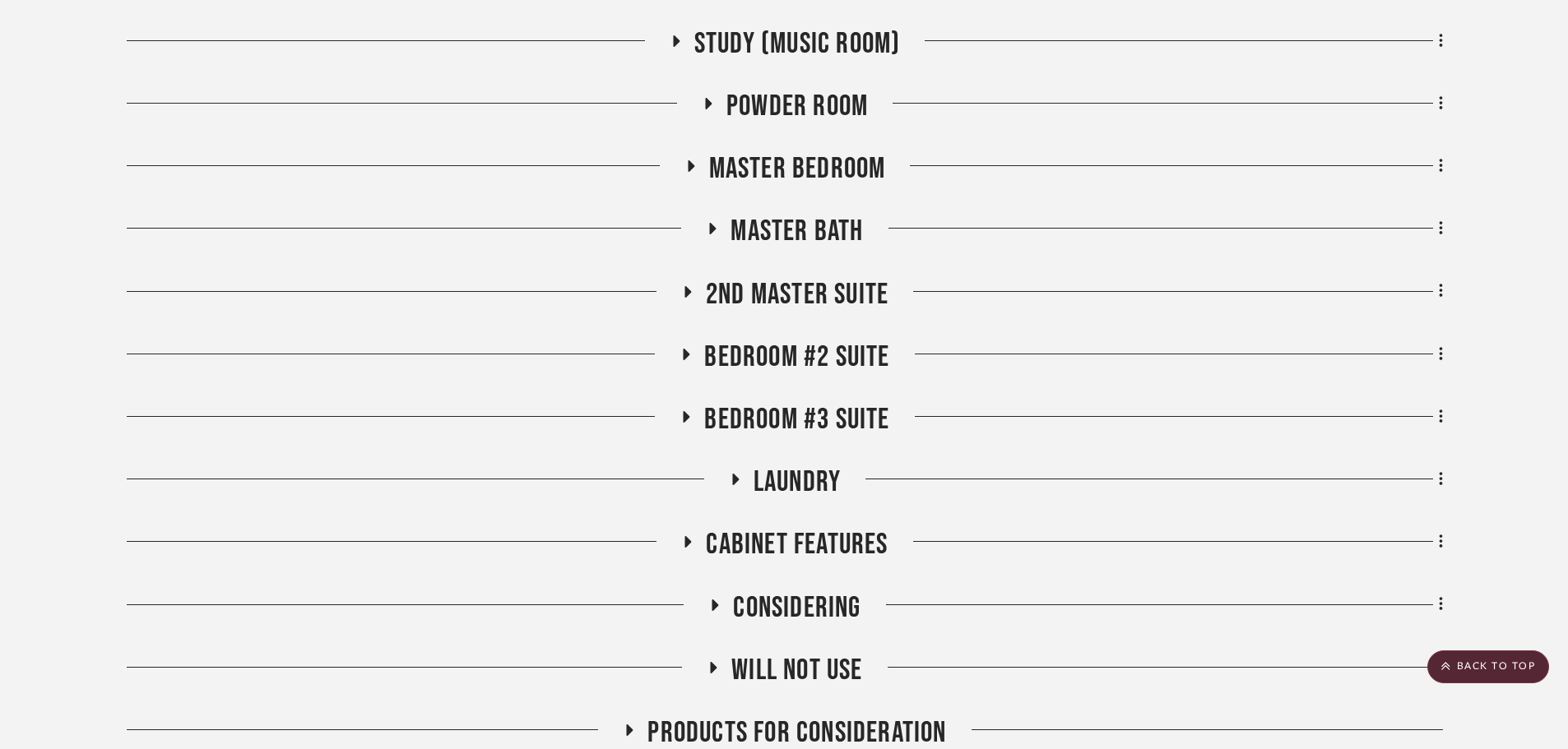
click at [761, 429] on span "Bedroom #3 Suite" at bounding box center [796, 420] width 185 height 36
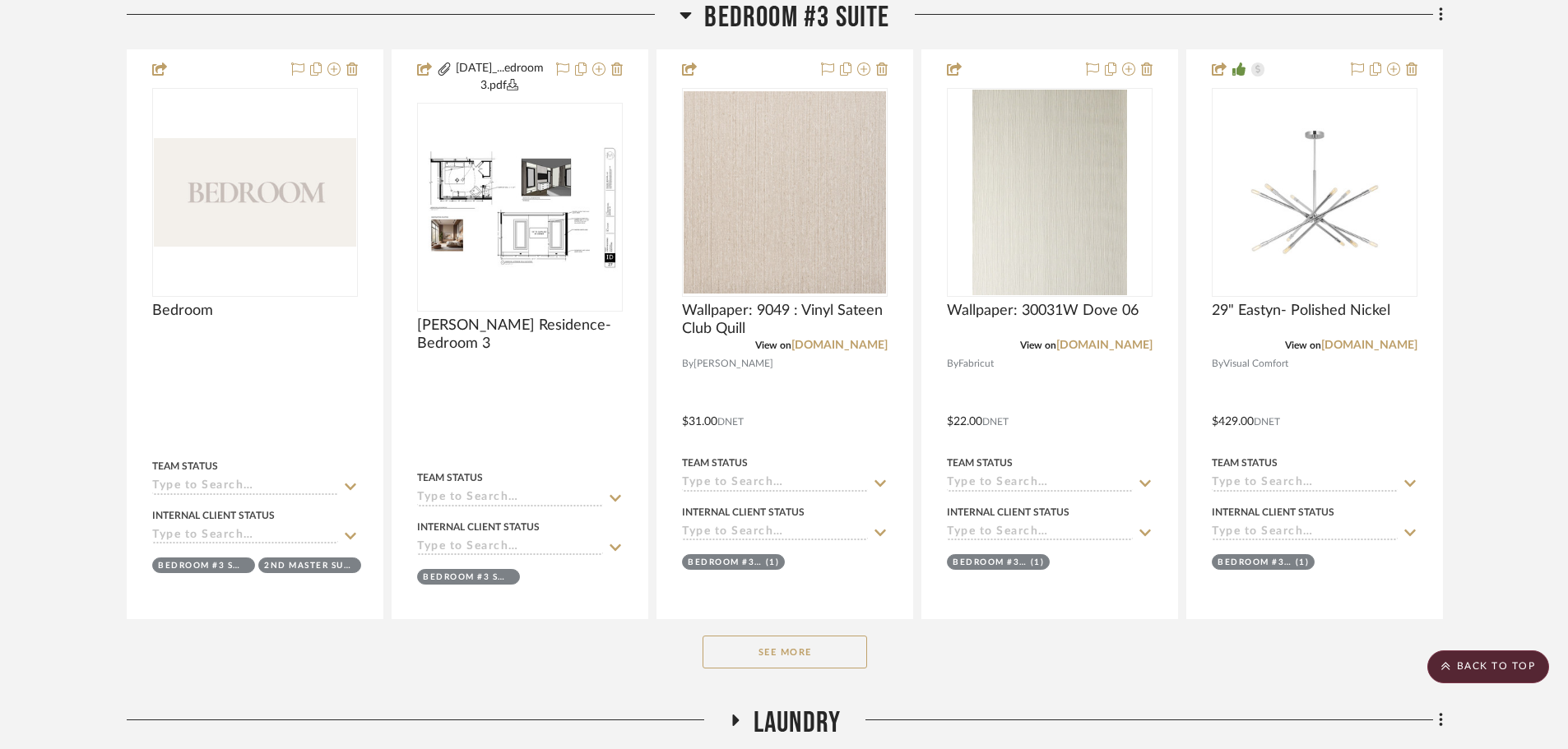
scroll to position [1727, 0]
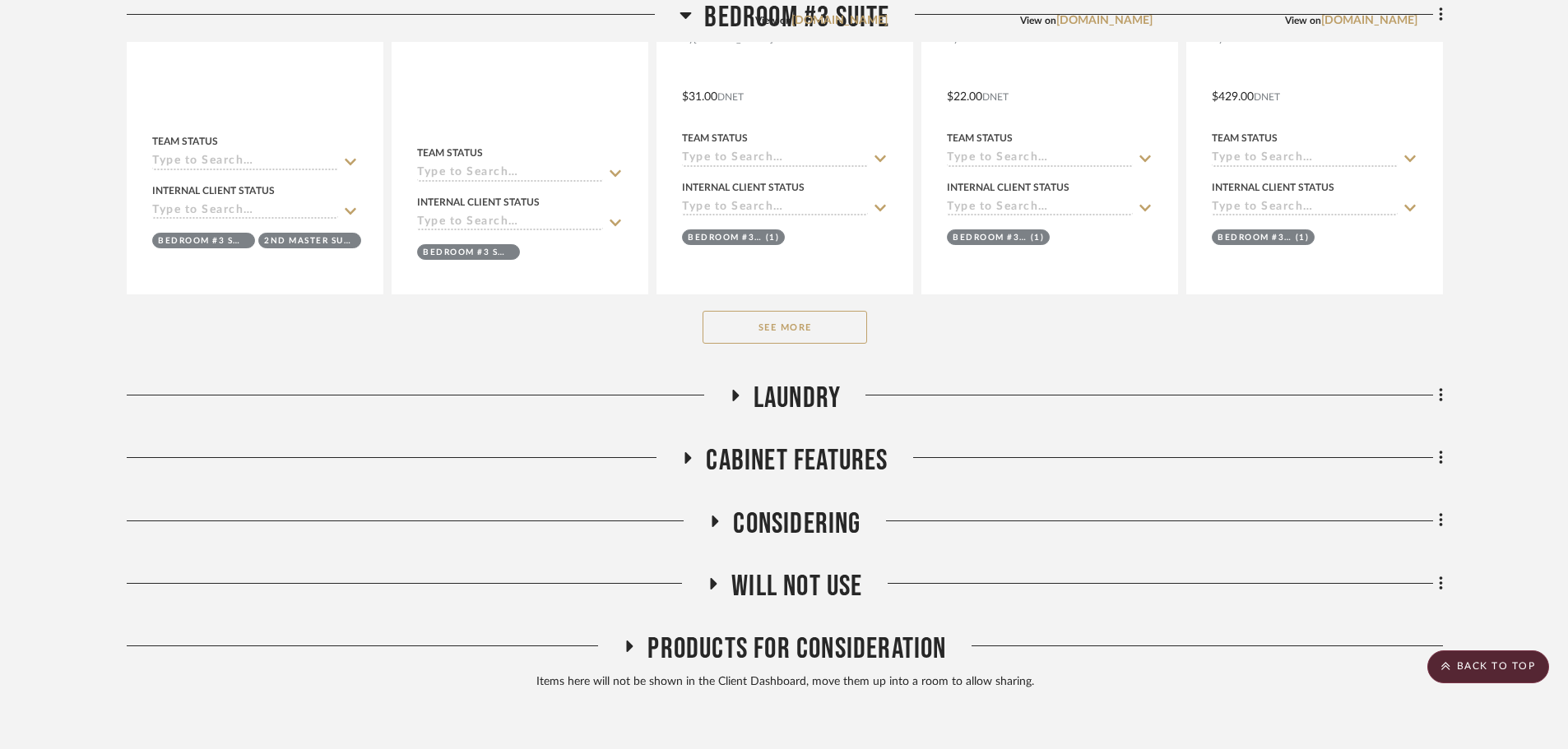
click at [802, 329] on button "See More" at bounding box center [784, 327] width 164 height 33
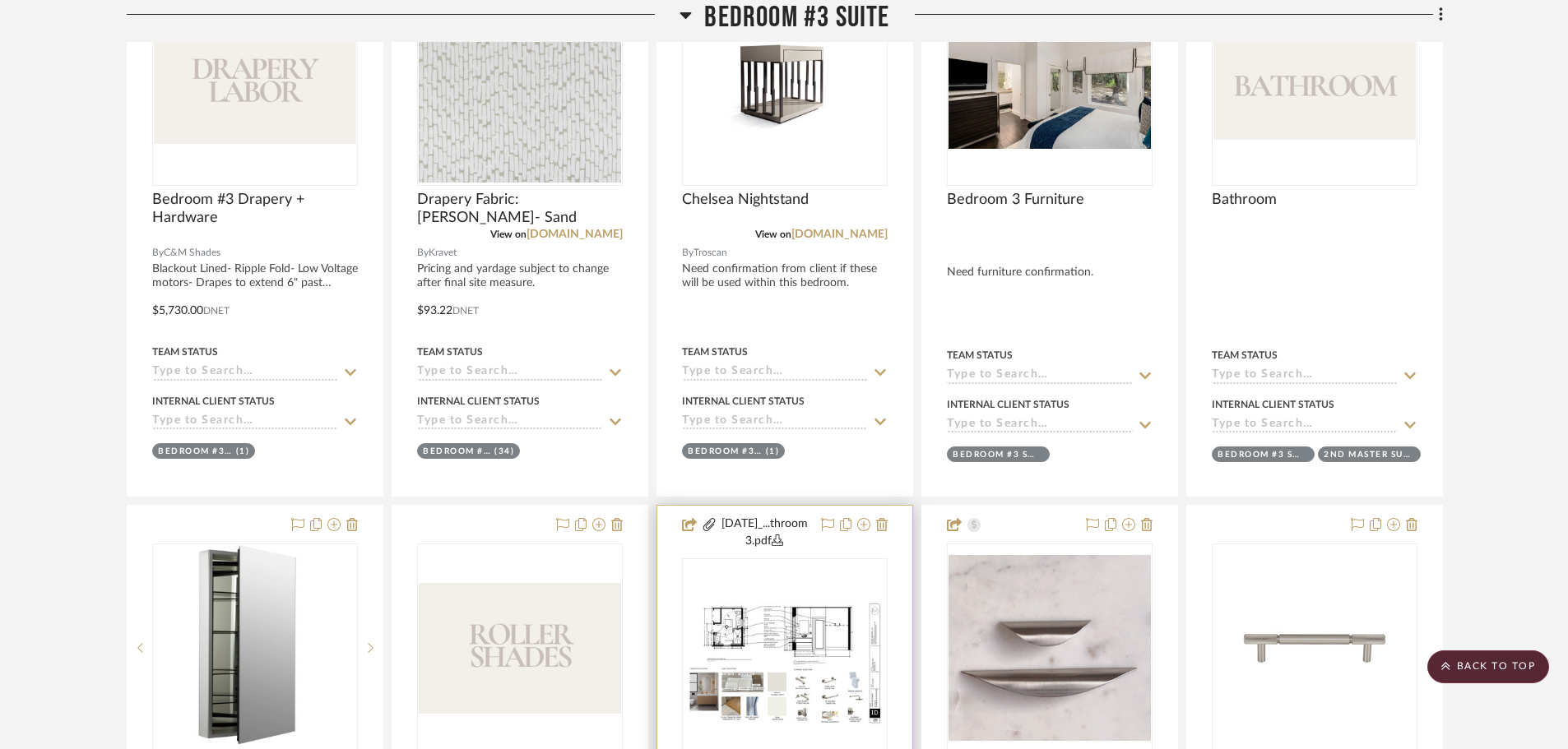
scroll to position [2302, 0]
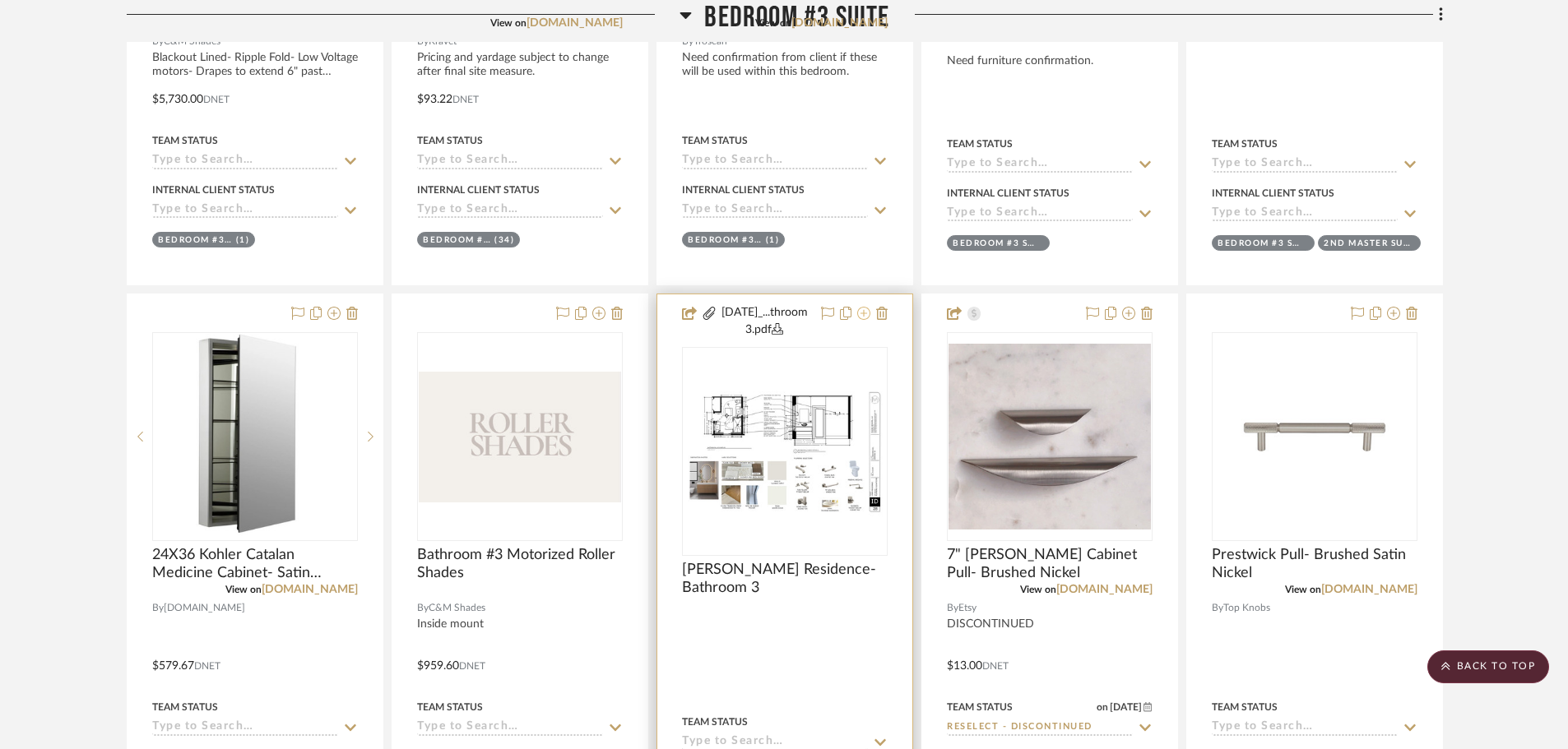
click at [861, 319] on icon at bounding box center [864, 313] width 13 height 13
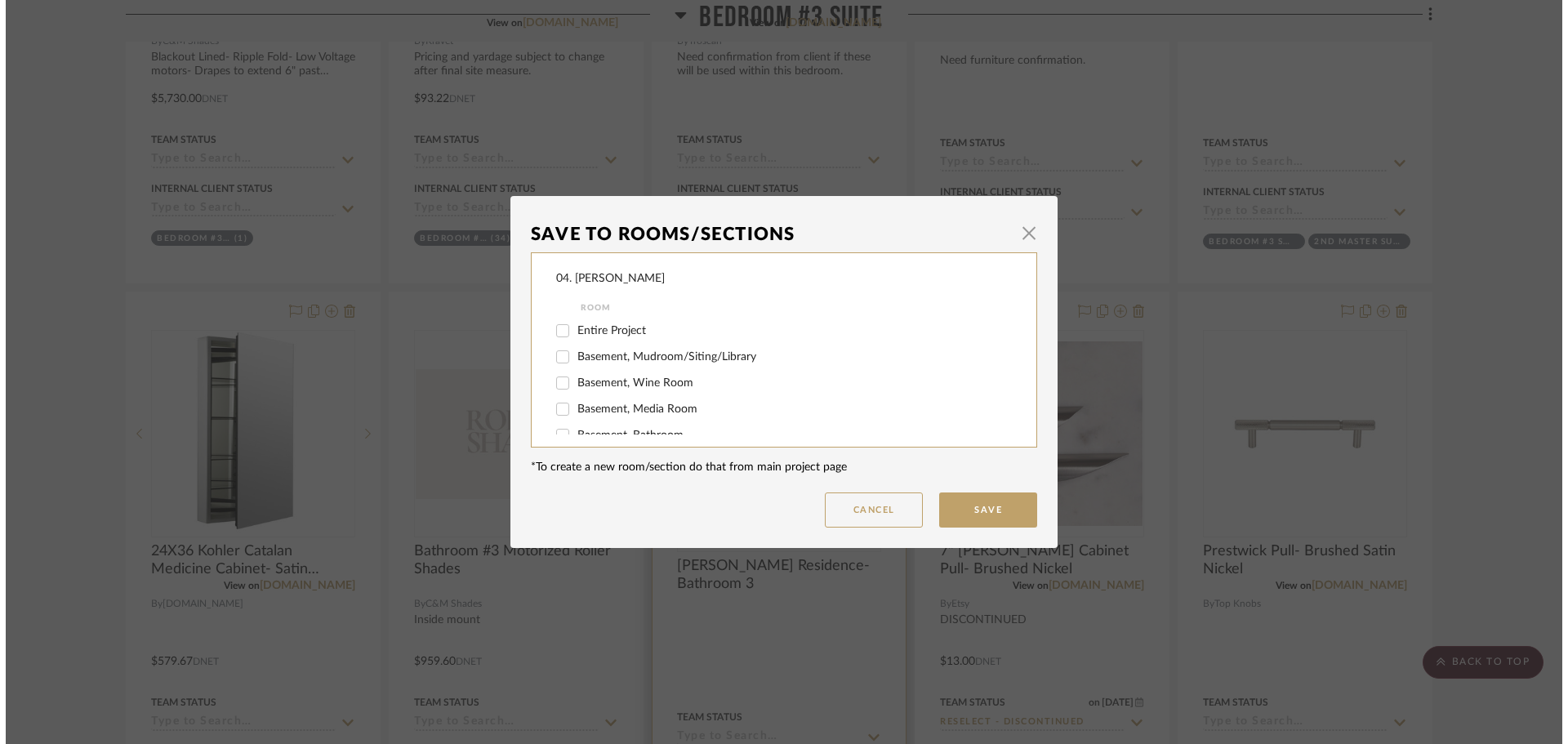
scroll to position [0, 0]
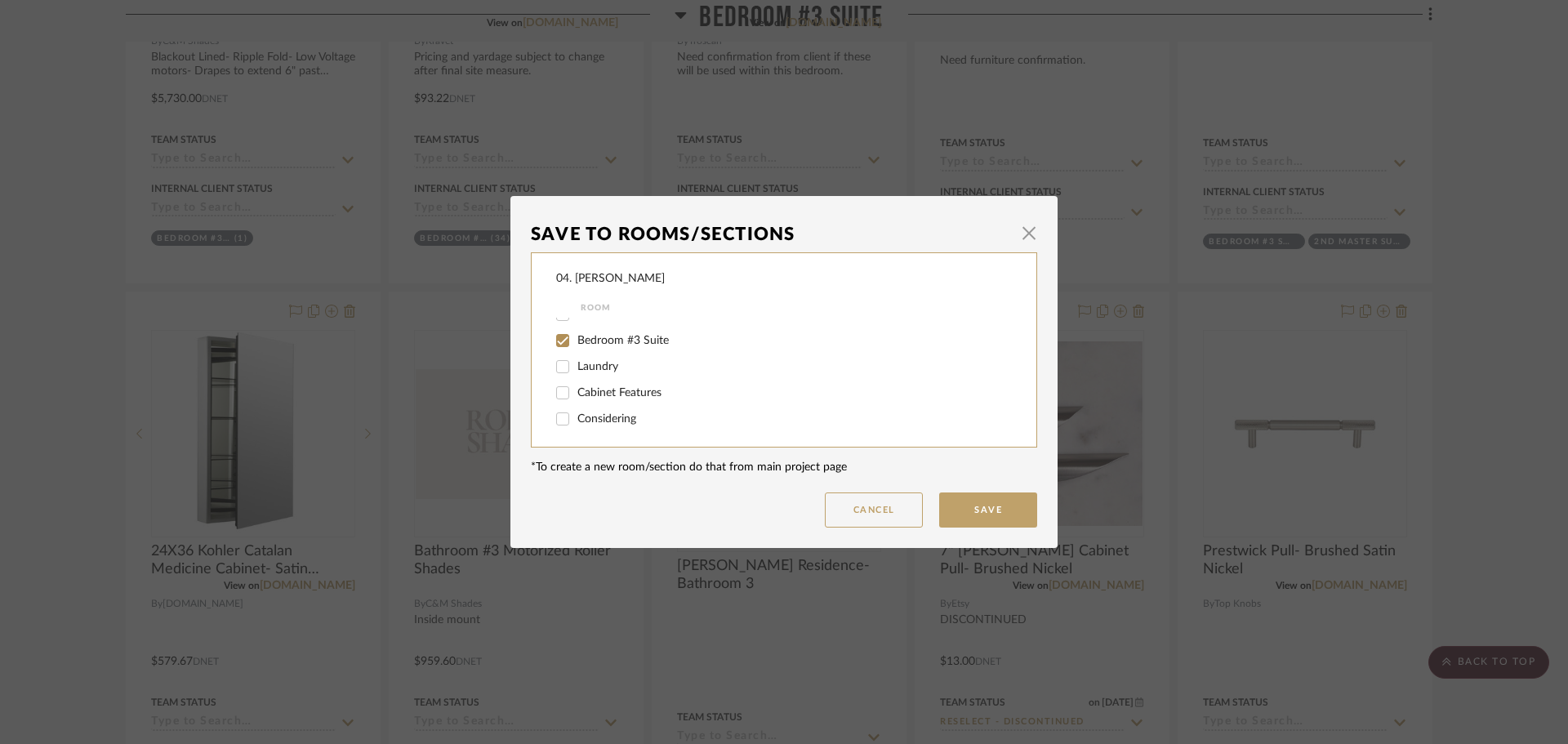
click at [595, 346] on label "Bedroom #3 Suite" at bounding box center [783, 340] width 412 height 14
click at [576, 346] on input "Bedroom #3 Suite" at bounding box center [563, 340] width 26 height 26
checkbox input "false"
click at [588, 411] on span "Will NOT Use" at bounding box center [612, 417] width 69 height 11
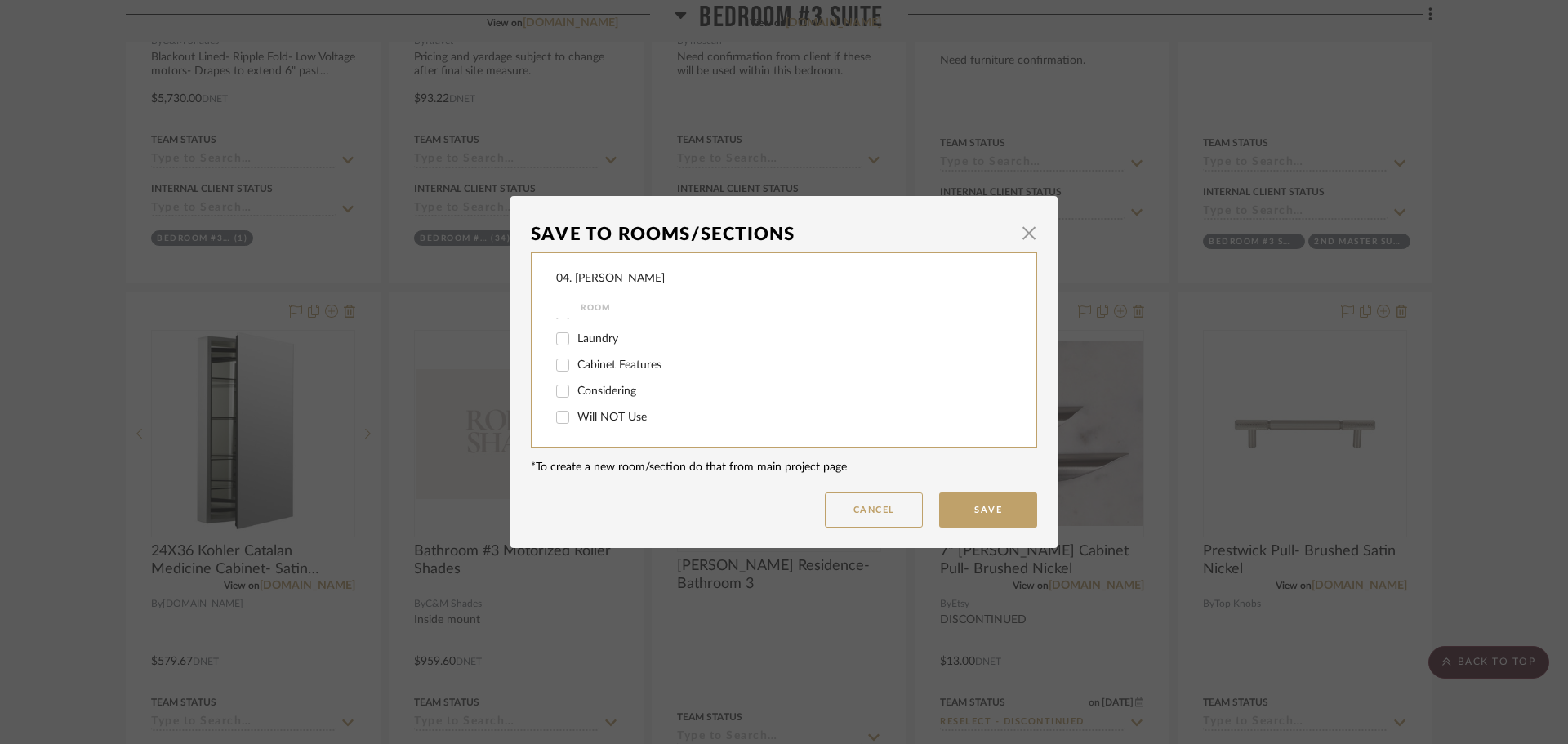
click at [576, 411] on input "Will NOT Use" at bounding box center [563, 418] width 26 height 26
checkbox input "true"
click at [939, 501] on button "Save" at bounding box center [987, 510] width 98 height 35
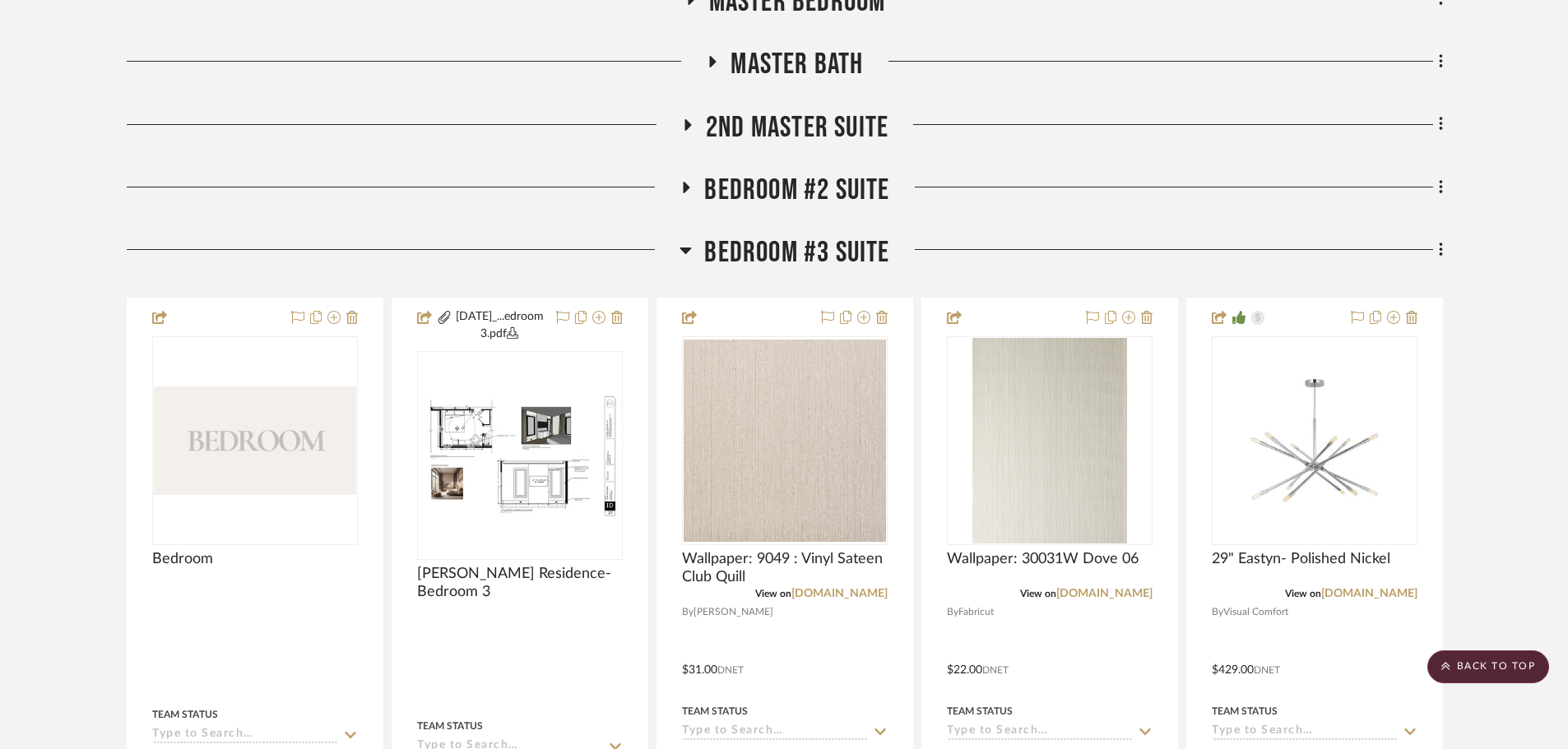
scroll to position [1151, 0]
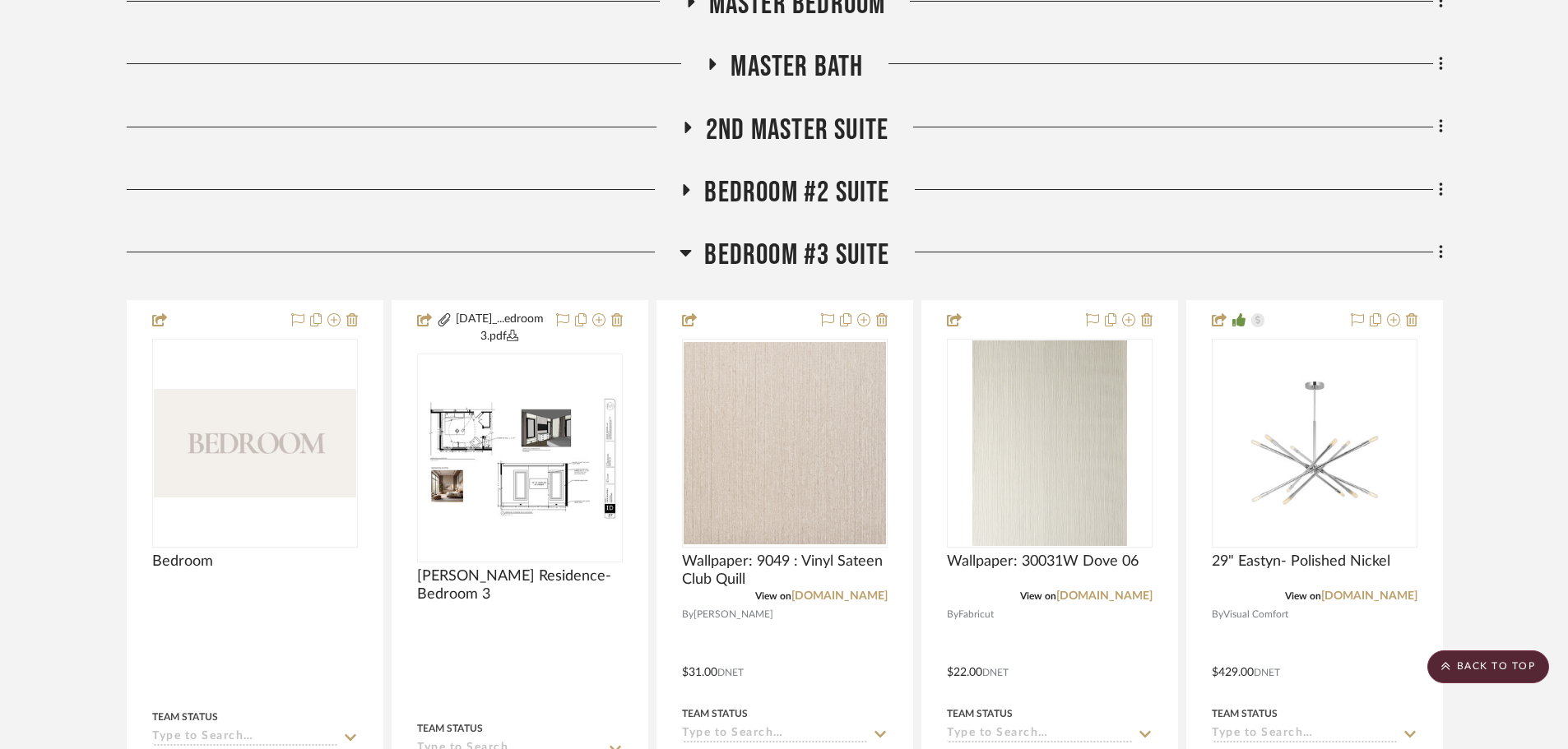
click at [1439, 254] on icon at bounding box center [1440, 252] width 5 height 18
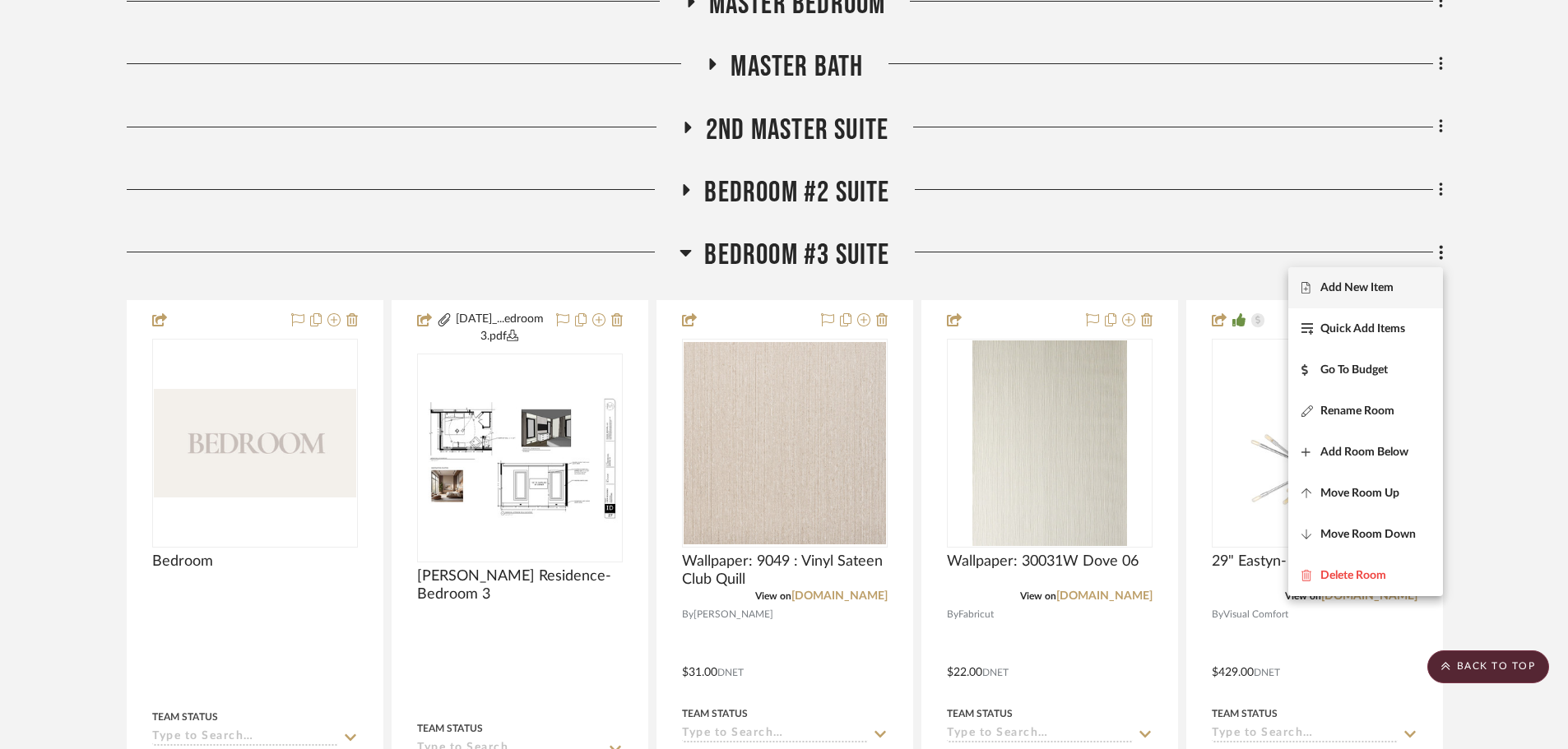
click at [1378, 298] on button "Add New Item" at bounding box center [1365, 288] width 155 height 41
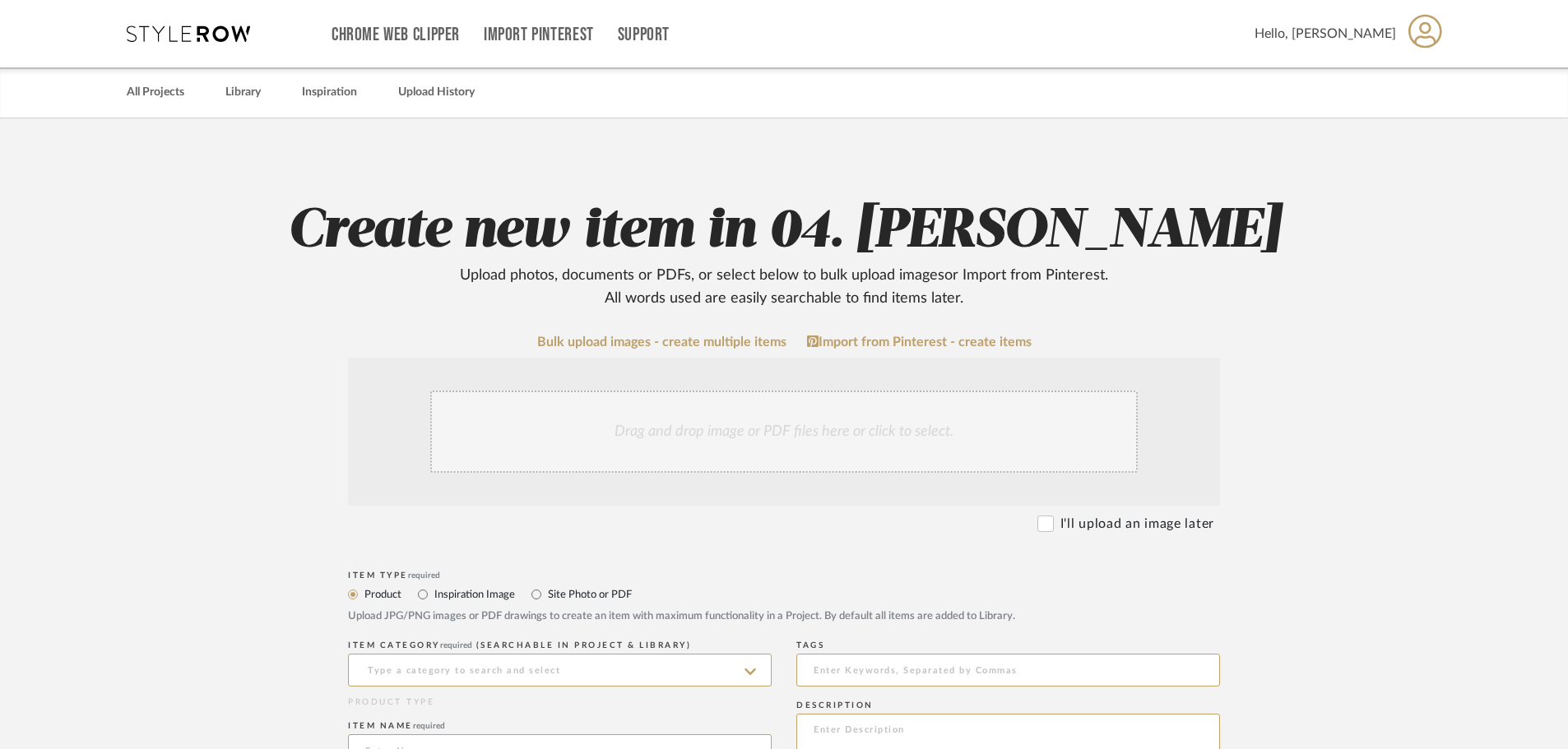
click at [580, 595] on label "Site Photo or PDF" at bounding box center [589, 594] width 85 height 18
click at [546, 595] on input "Site Photo or PDF" at bounding box center [536, 594] width 20 height 20
radio input "true"
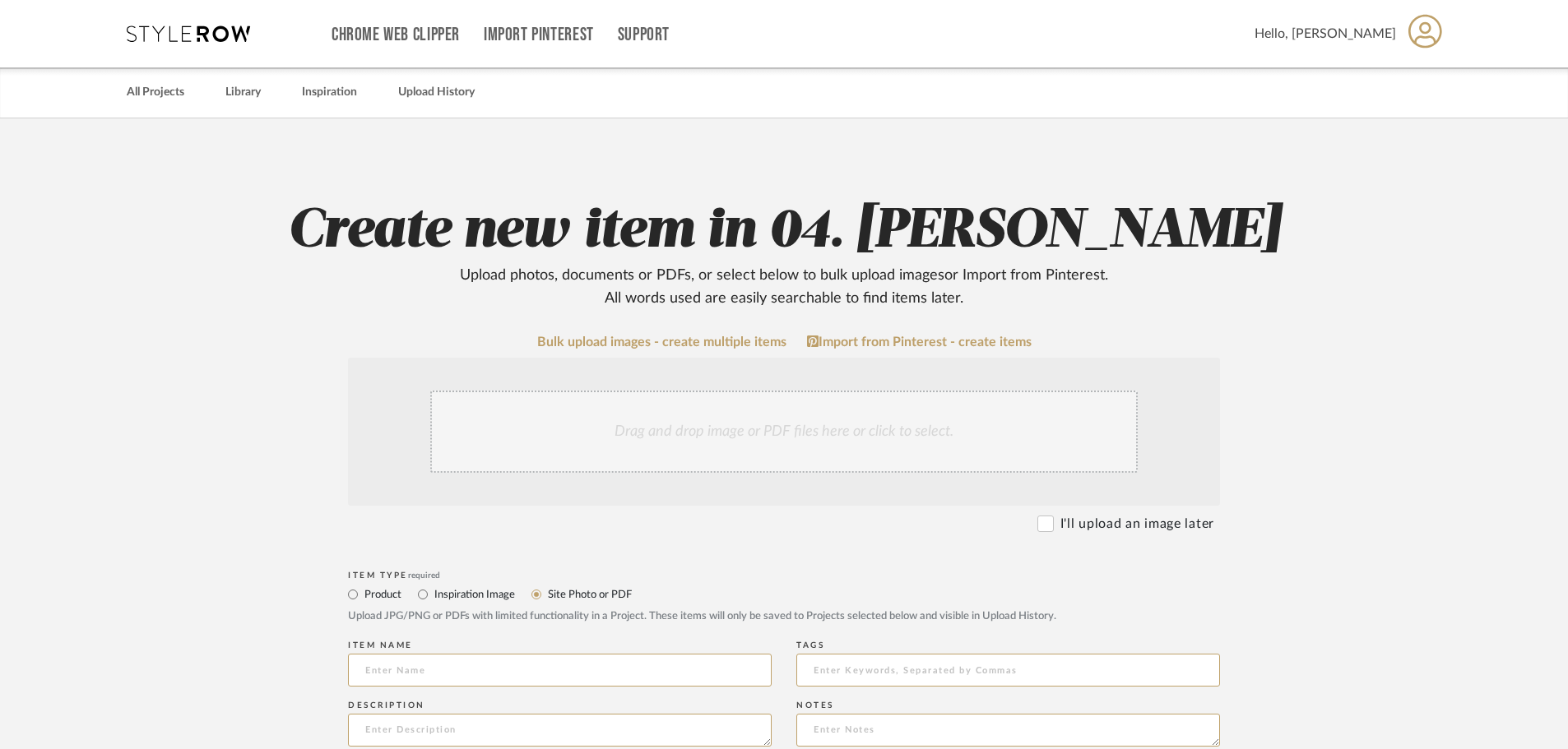
click at [562, 446] on div "Drag and drop image or PDF files here or click to select." at bounding box center [783, 432] width 707 height 83
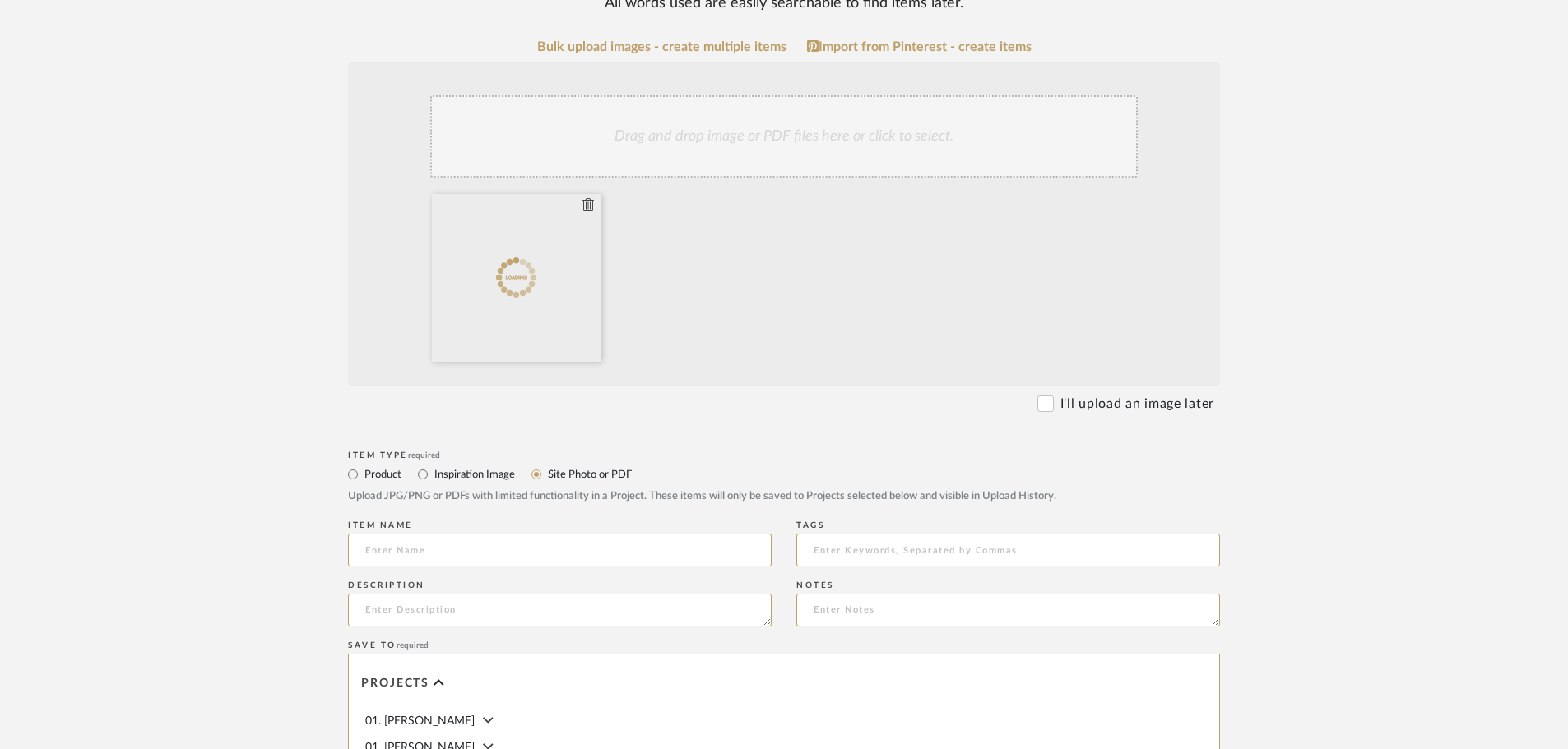
scroll to position [329, 0]
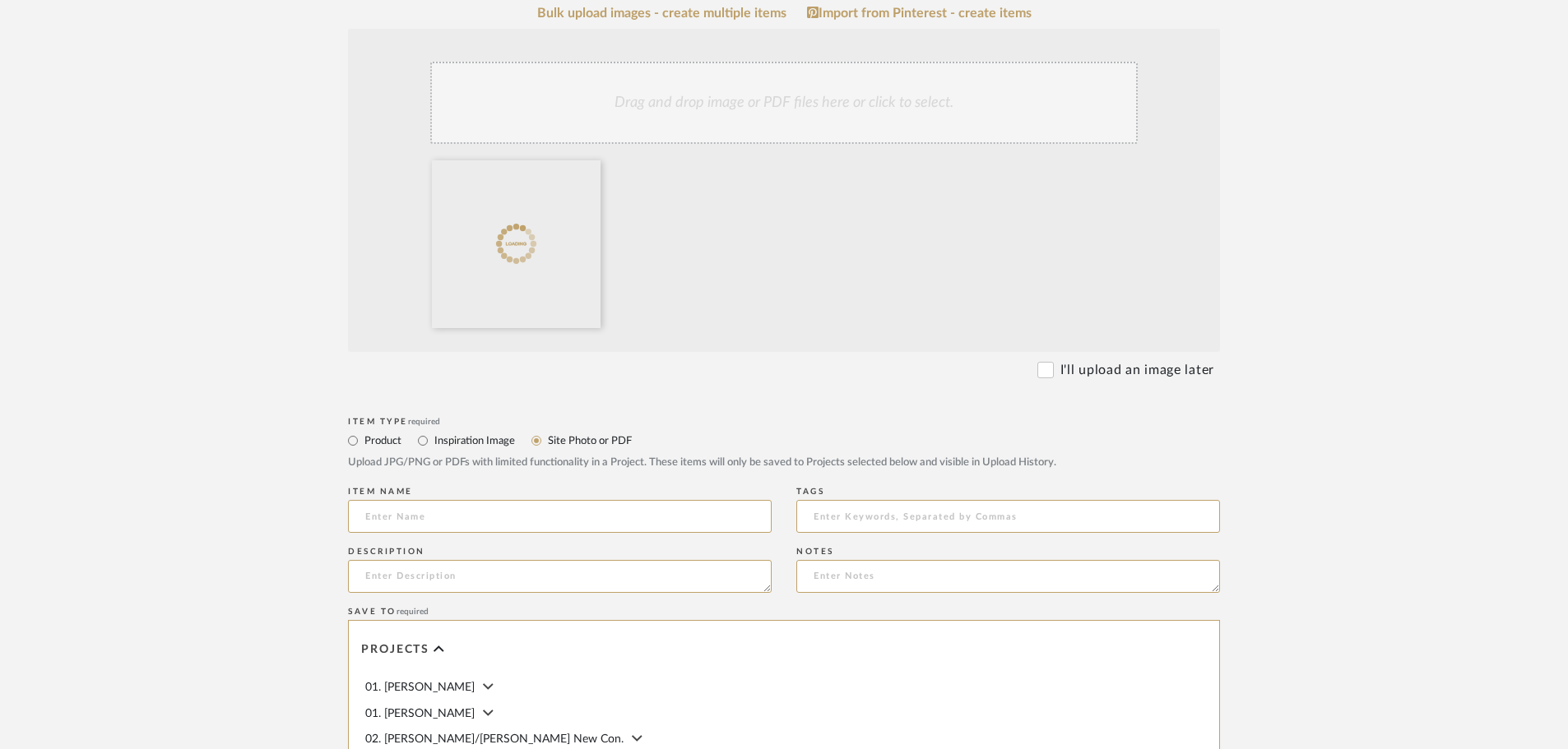
click at [460, 441] on label "Inspiration Image" at bounding box center [474, 440] width 83 height 18
click at [433, 441] on input "Inspiration Image" at bounding box center [423, 440] width 20 height 20
radio input "true"
click at [440, 500] on div "Item name" at bounding box center [560, 512] width 423 height 60
click at [434, 513] on input at bounding box center [560, 516] width 423 height 33
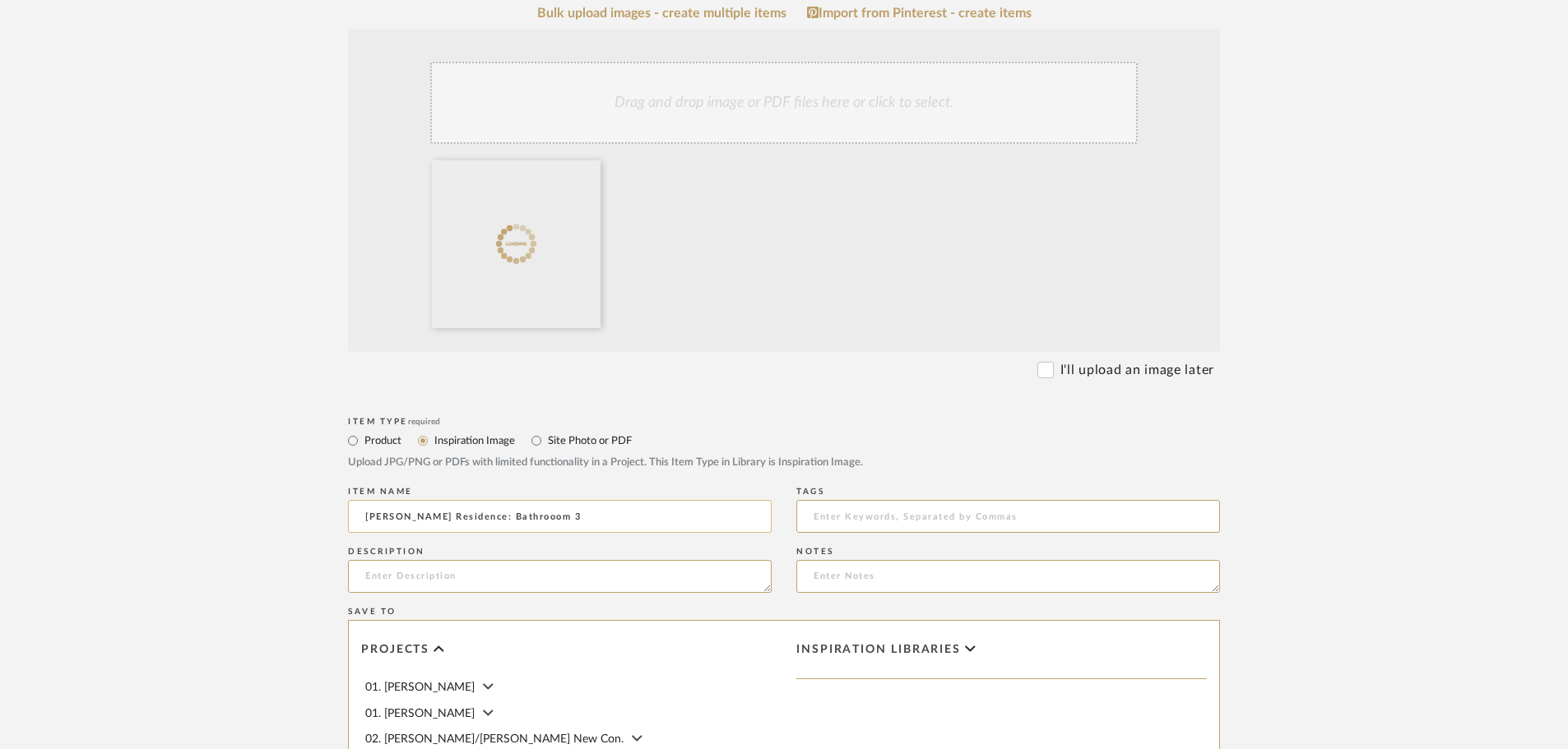
click at [486, 518] on input "Linck Residence: Bathrooom 3" at bounding box center [560, 516] width 423 height 33
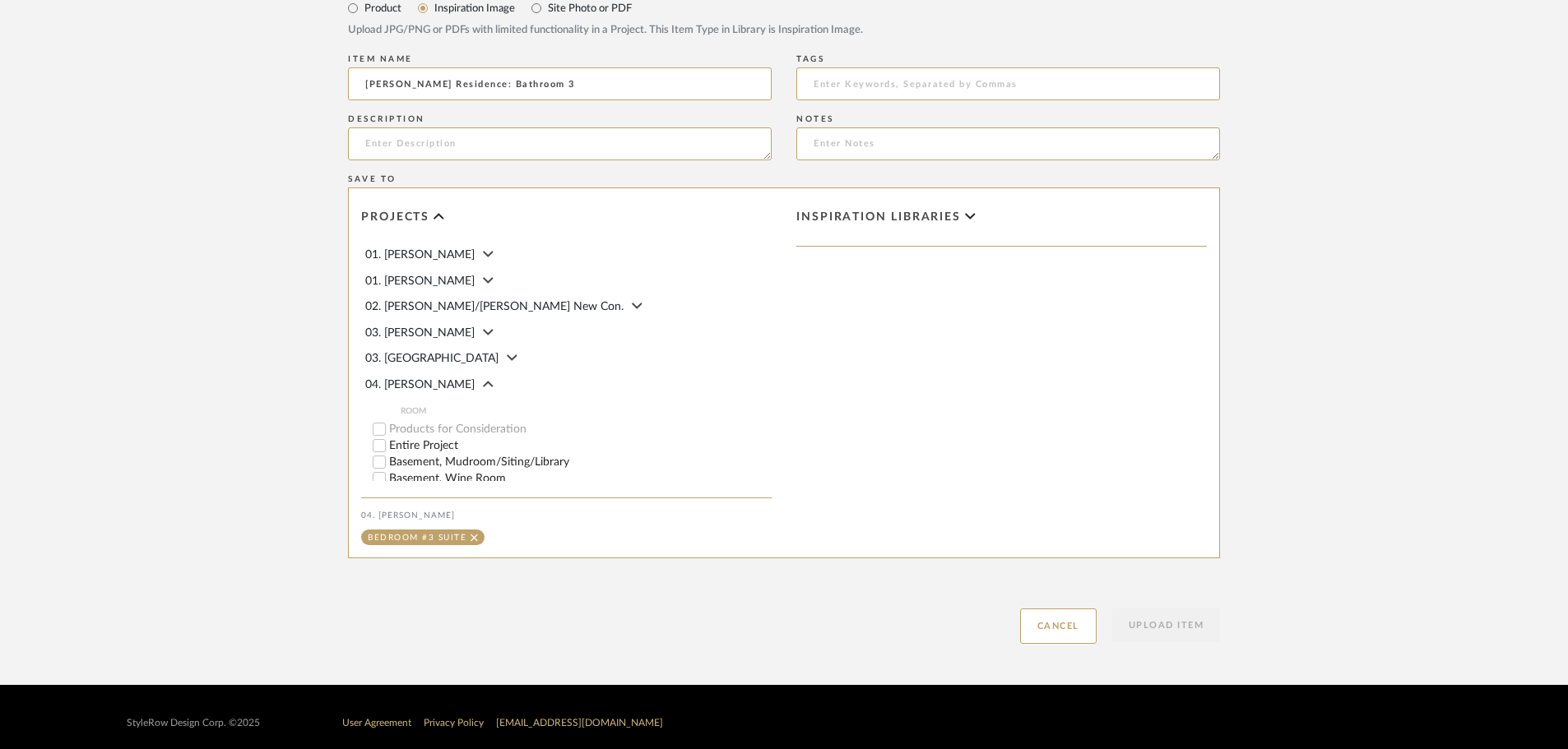
scroll to position [772, 0]
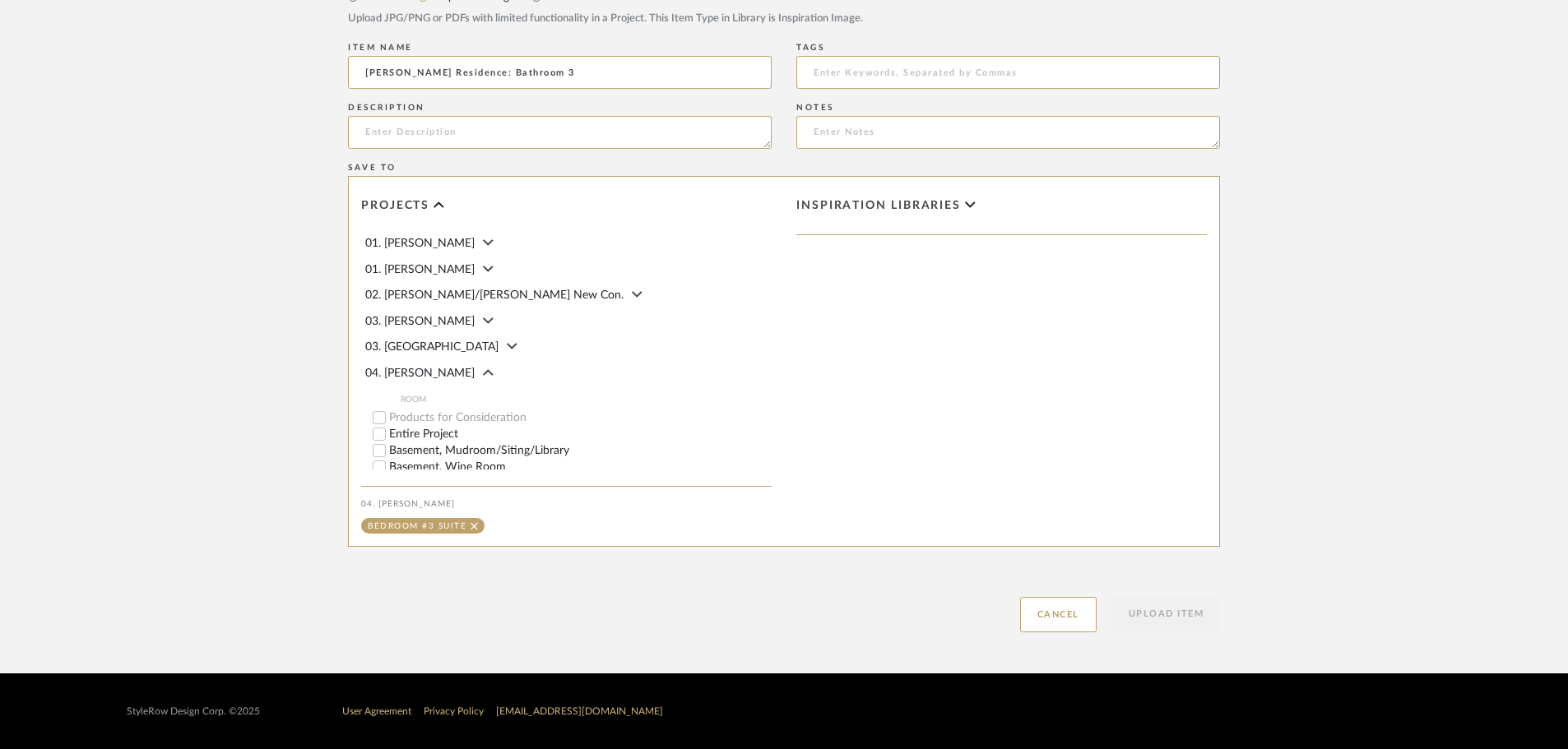
type input "Linck Residence: Bathroom 3"
click at [782, 620] on div "Upload Item Cancel" at bounding box center [784, 594] width 872 height 76
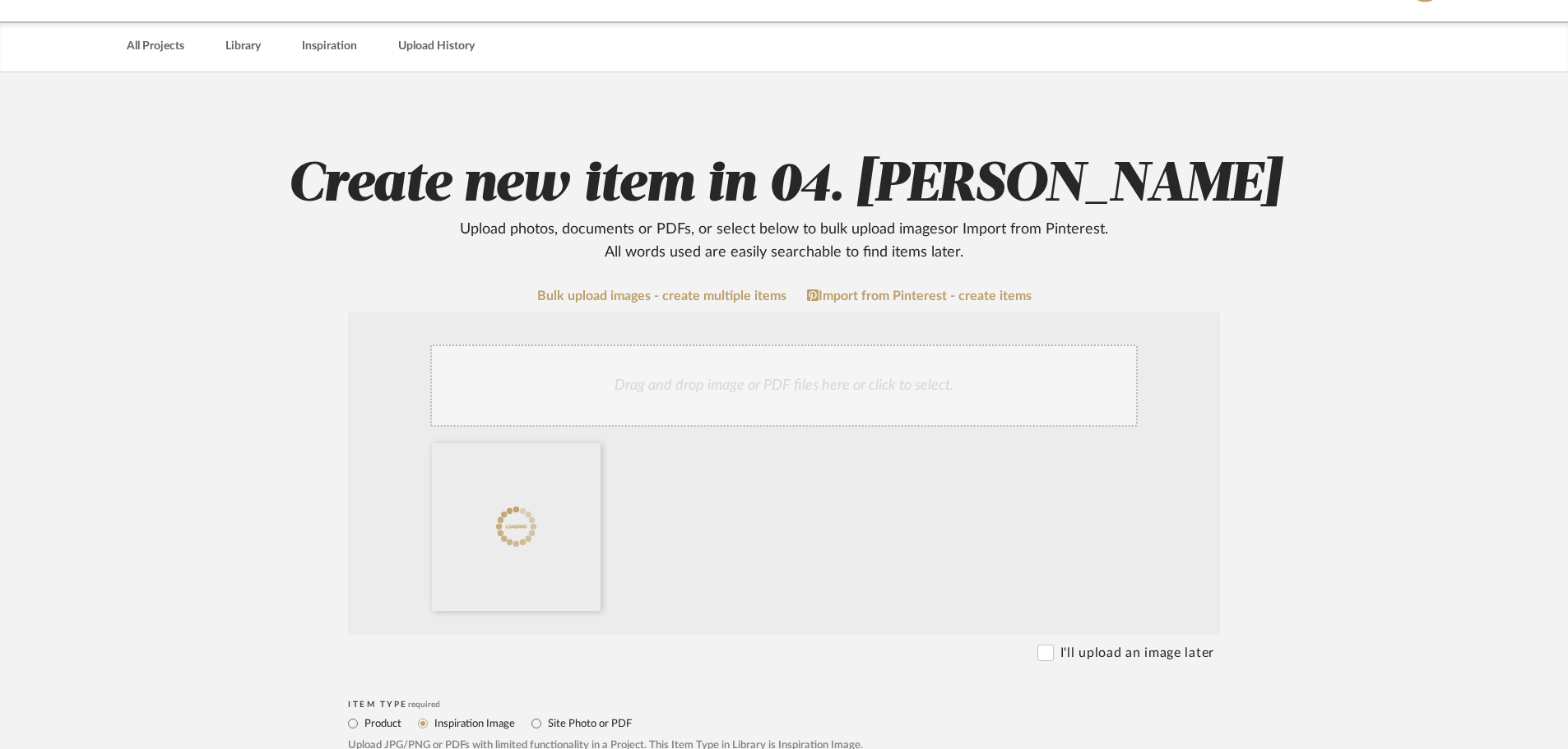
scroll to position [411, 0]
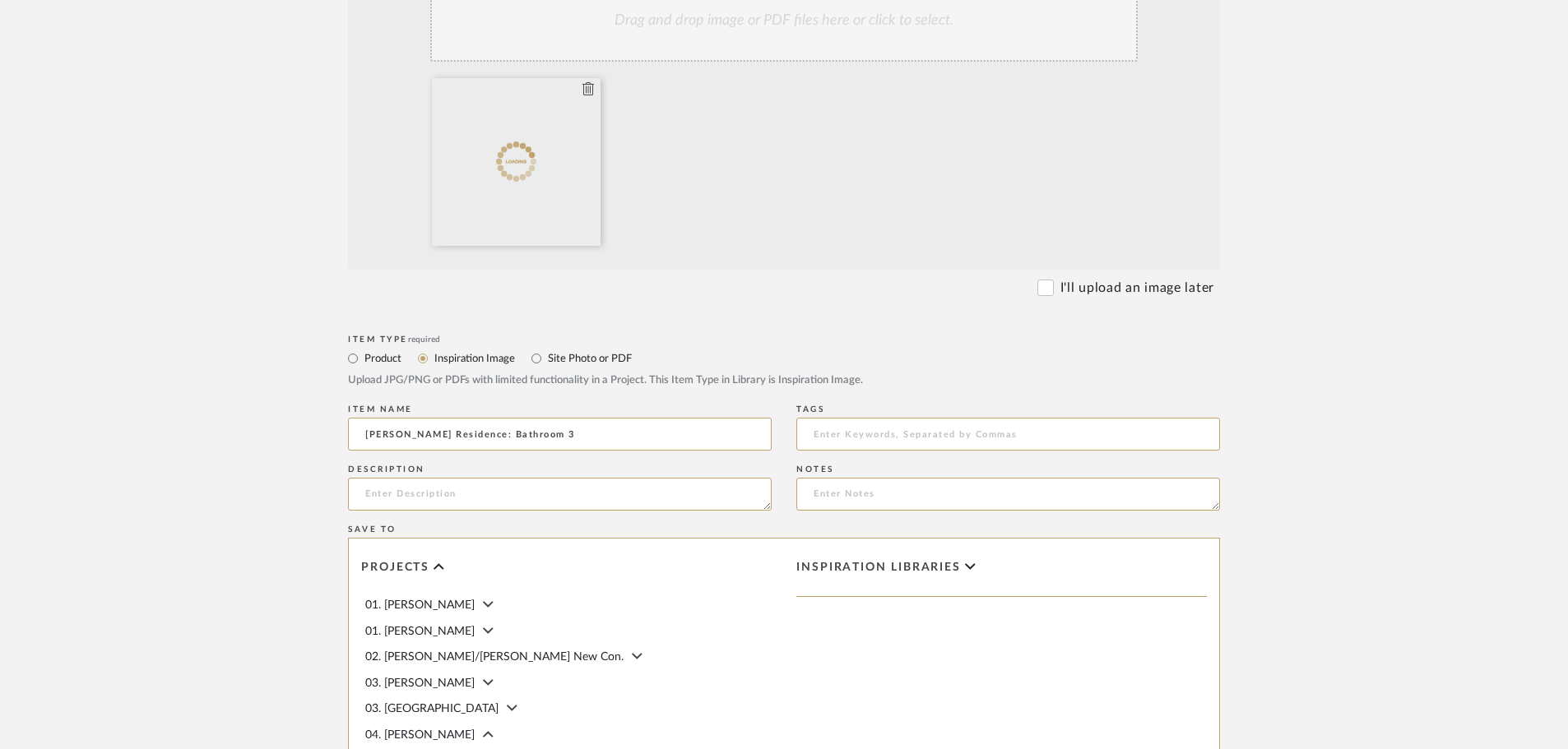
click at [560, 182] on div at bounding box center [516, 161] width 169 height 168
click at [580, 84] on div at bounding box center [516, 161] width 169 height 168
click at [582, 84] on icon at bounding box center [588, 89] width 11 height 13
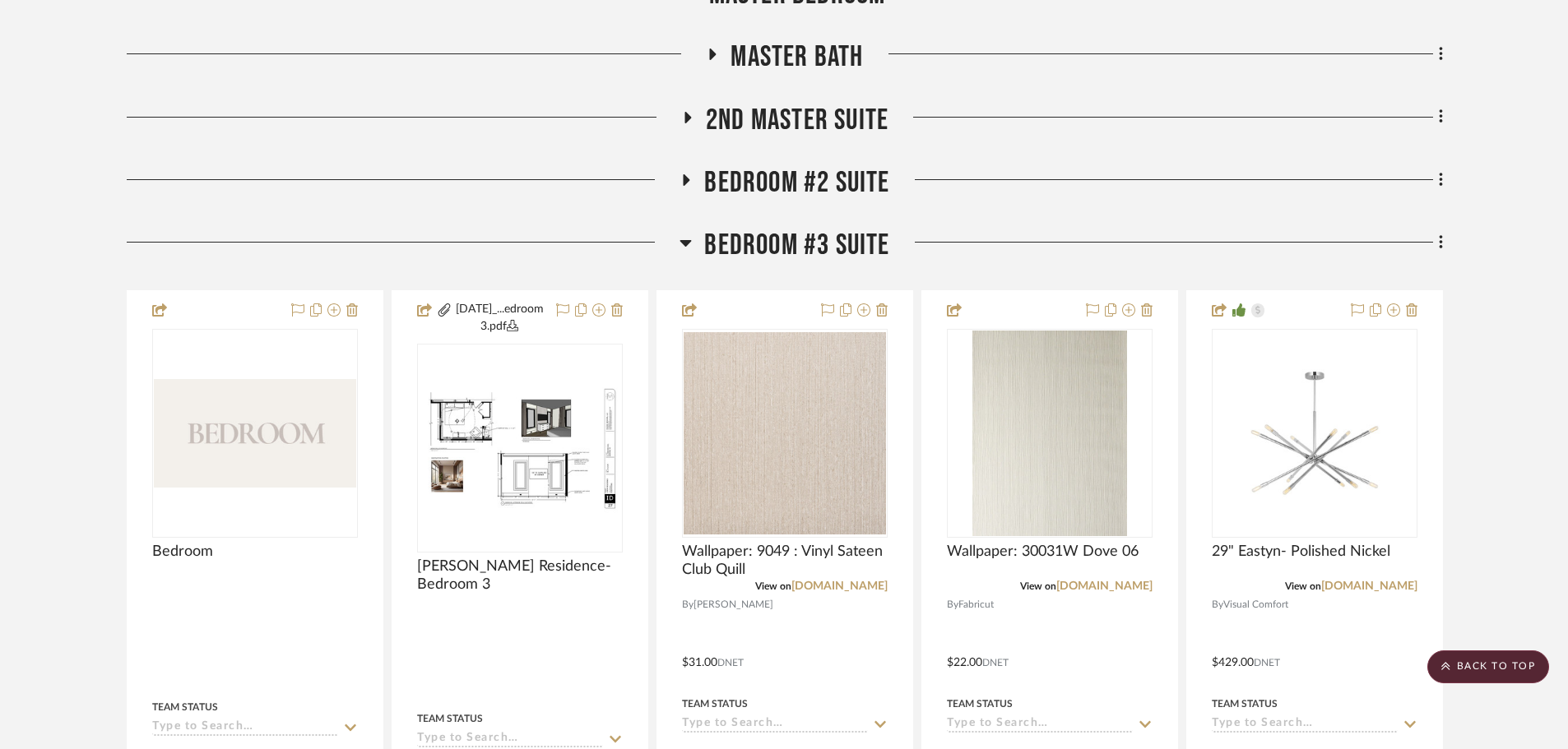
scroll to position [1480, 0]
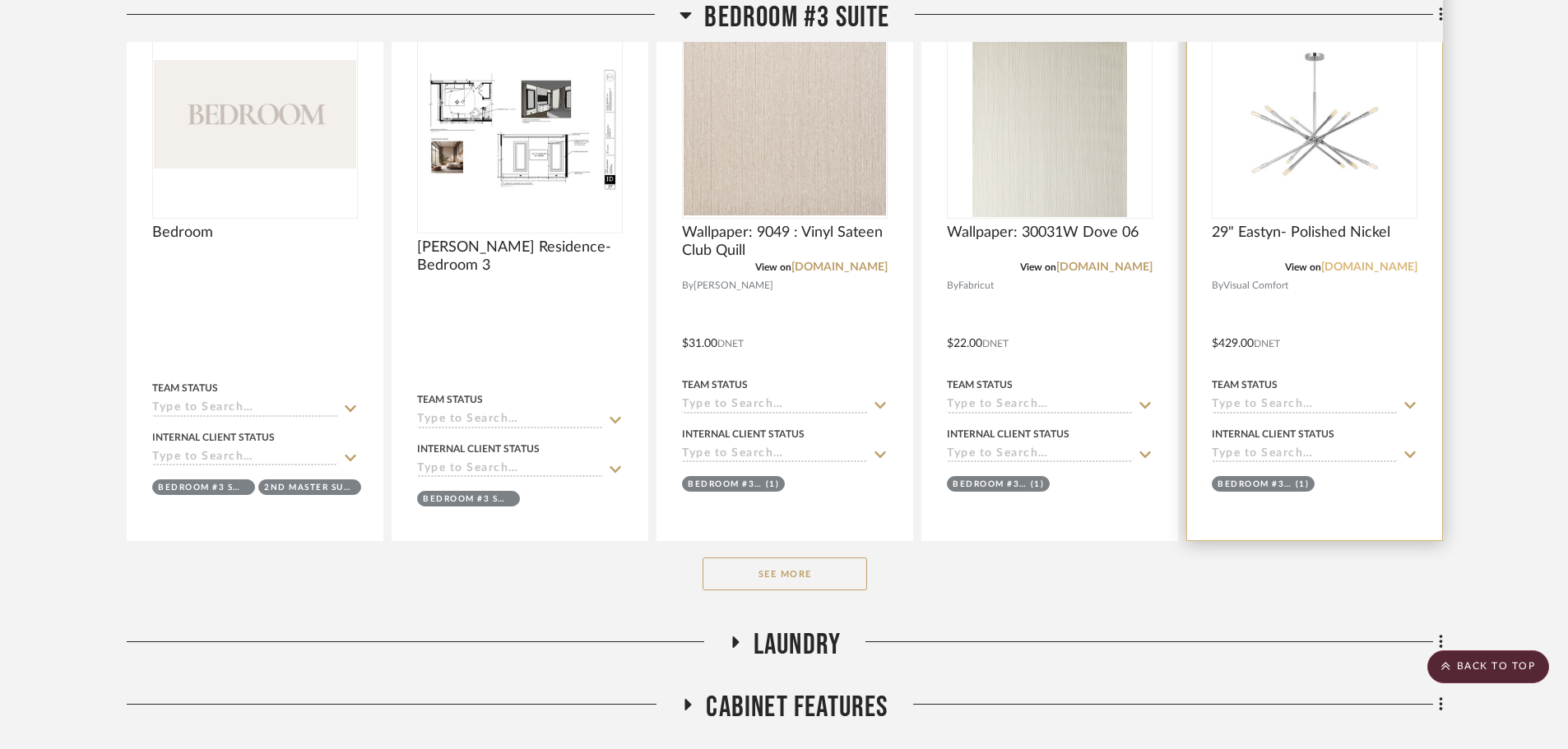
click at [1393, 273] on link "[DOMAIN_NAME]" at bounding box center [1369, 268] width 96 height 11
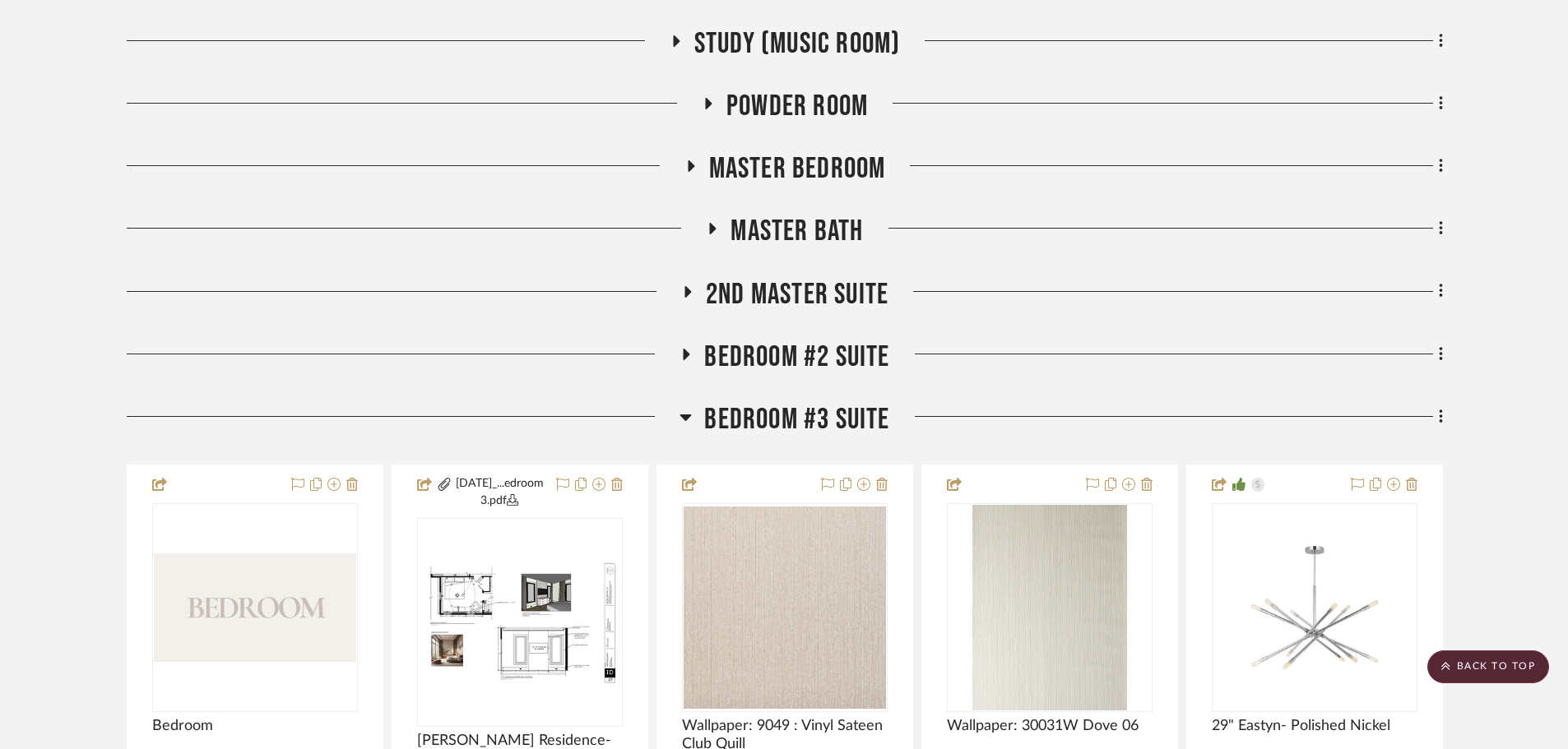
click at [843, 359] on span "Bedroom #2 Suite" at bounding box center [796, 358] width 185 height 36
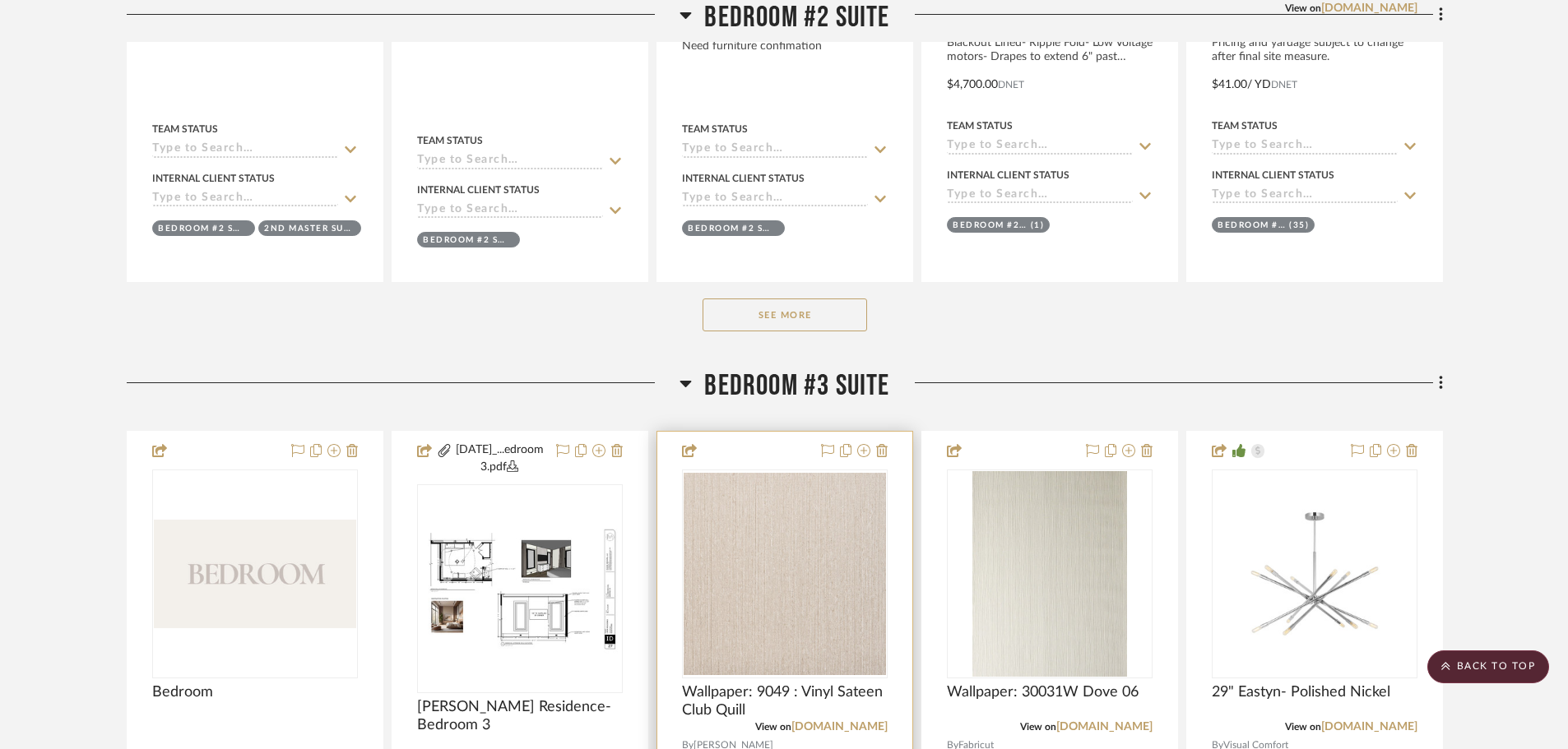
scroll to position [1727, 0]
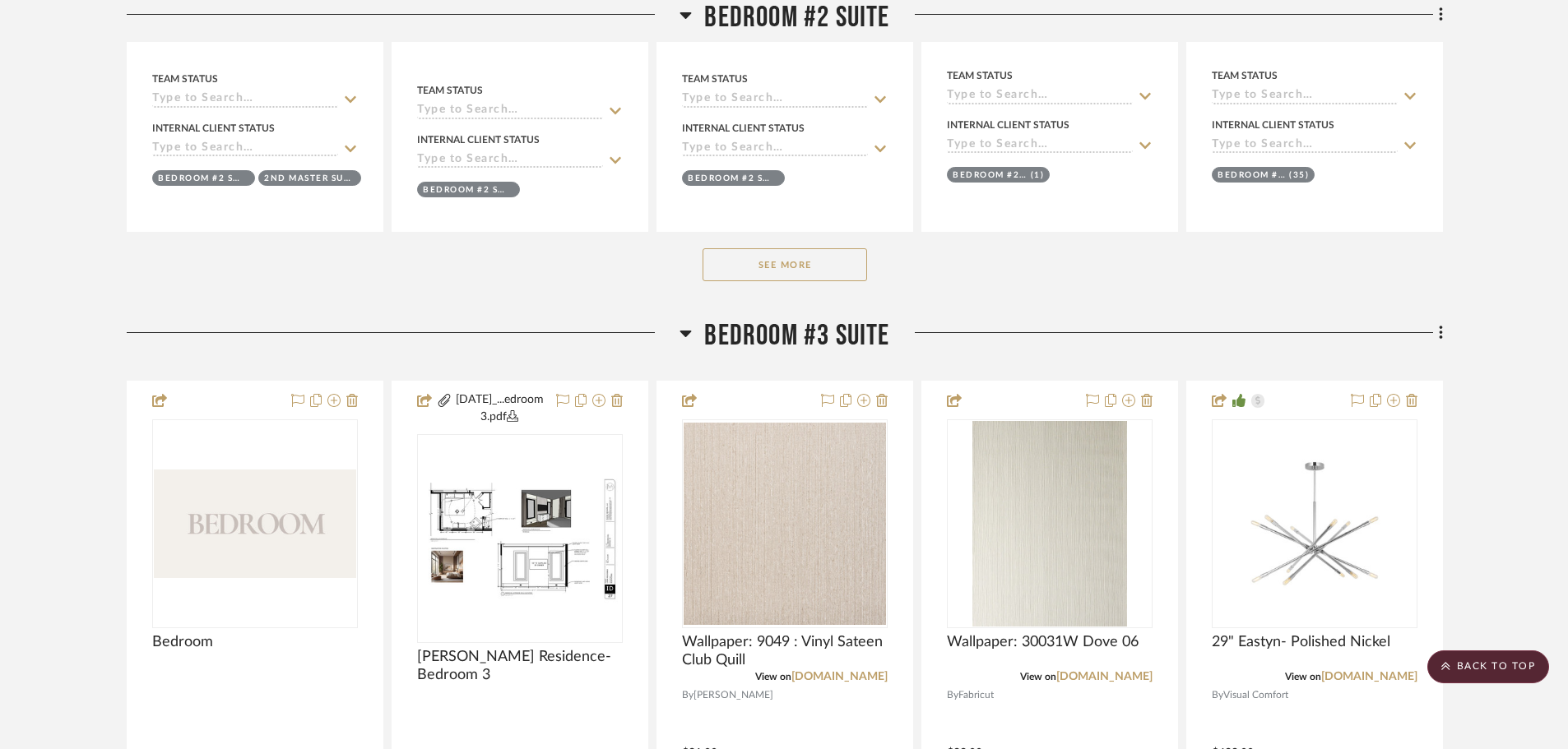
click at [822, 309] on div "Entire Project Basement, Mudroom/Siting/Library Basement, Wine Room Basement, M…" at bounding box center [785, 7] width 1316 height 2694
click at [794, 275] on button "See More" at bounding box center [784, 265] width 164 height 33
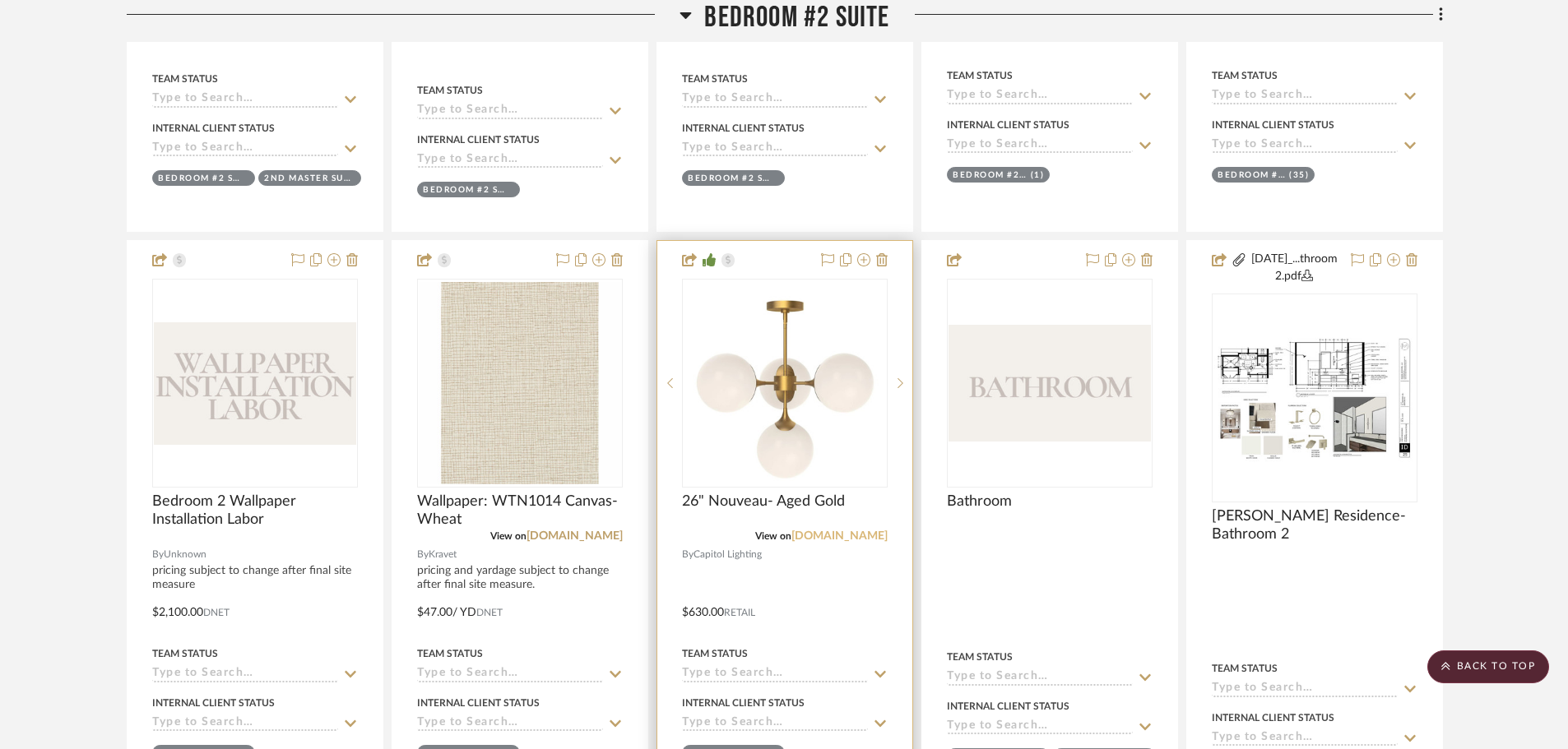
click at [834, 537] on link "[DOMAIN_NAME]" at bounding box center [839, 536] width 96 height 11
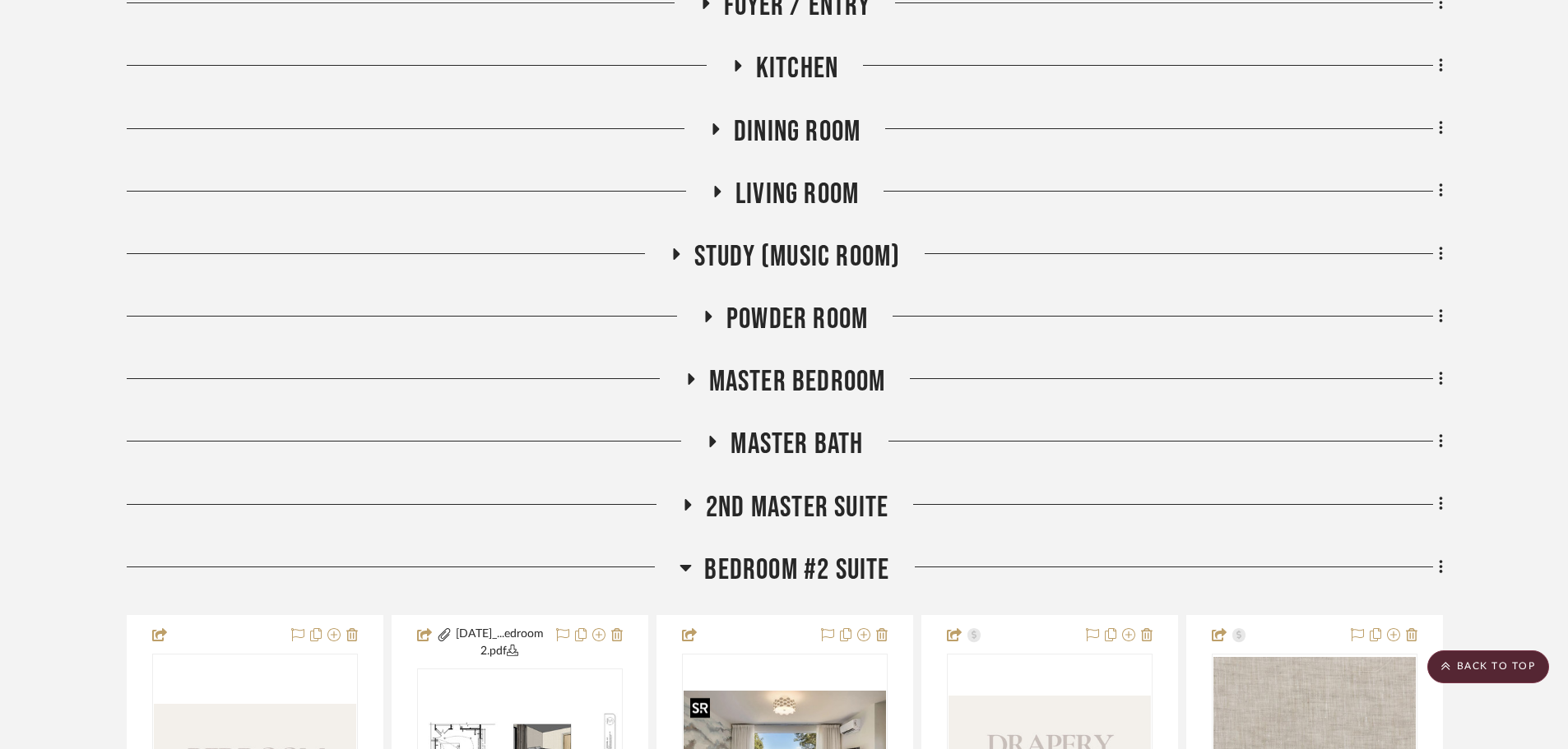
scroll to position [740, 0]
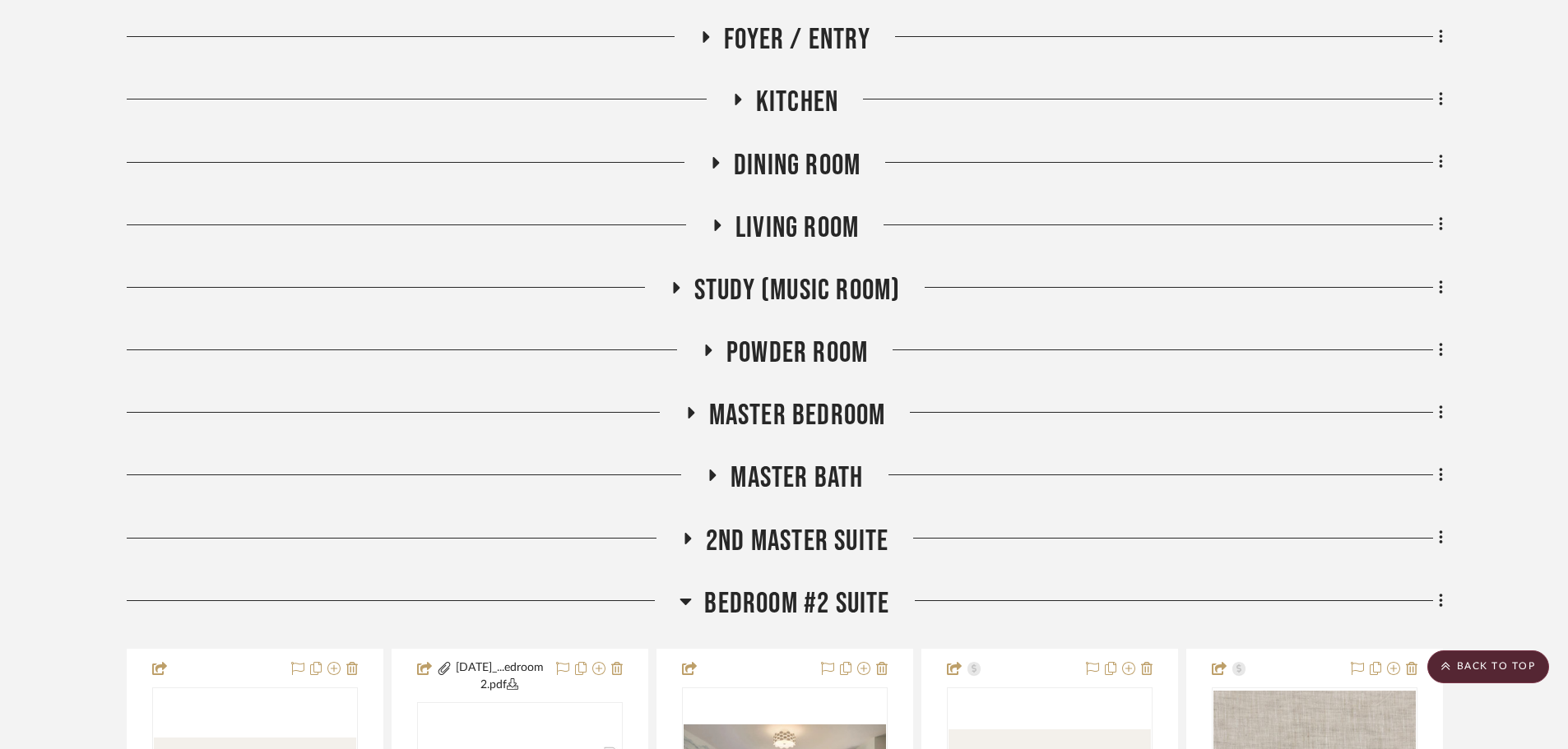
click at [756, 558] on span "2nd Master Suite" at bounding box center [797, 542] width 182 height 36
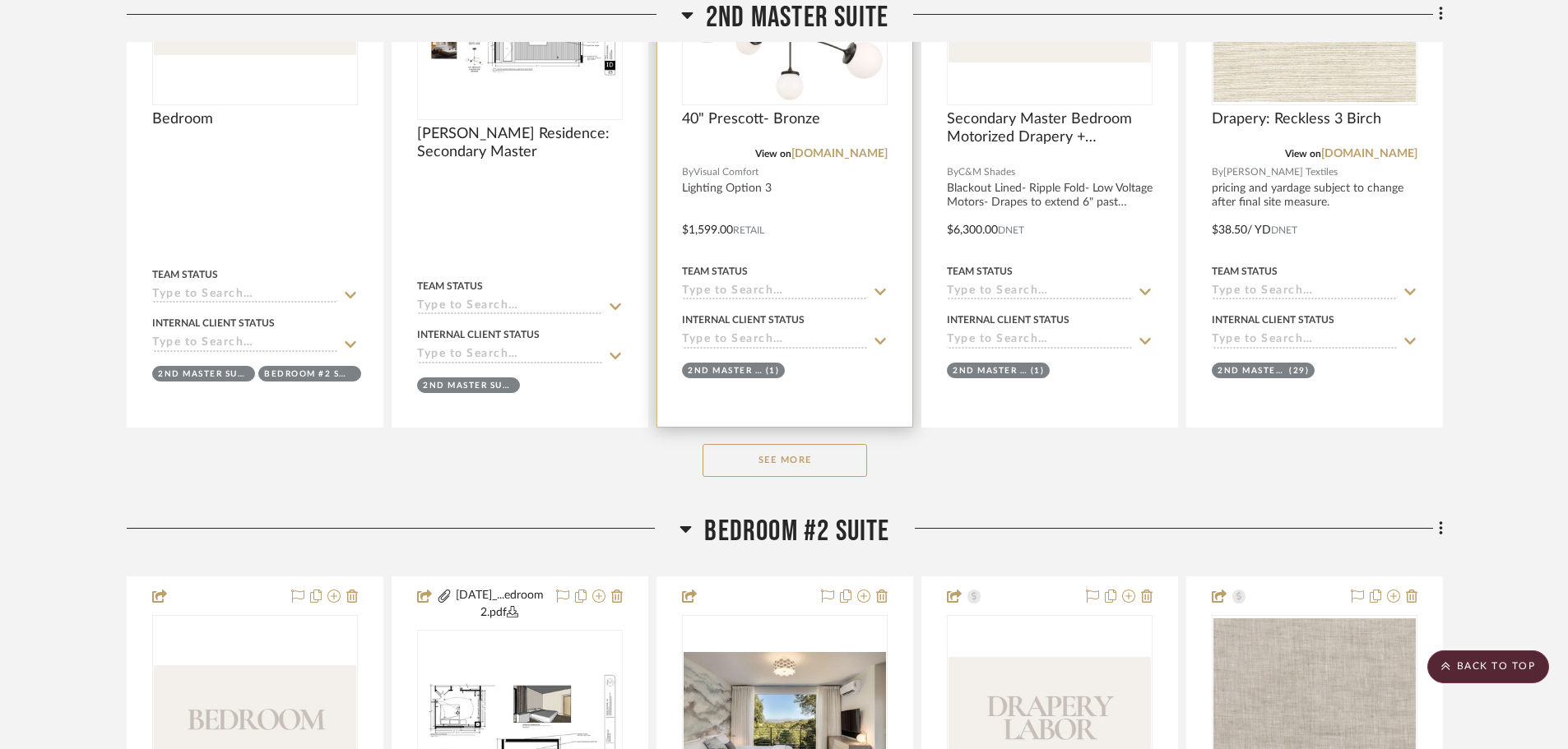
scroll to position [1562, 0]
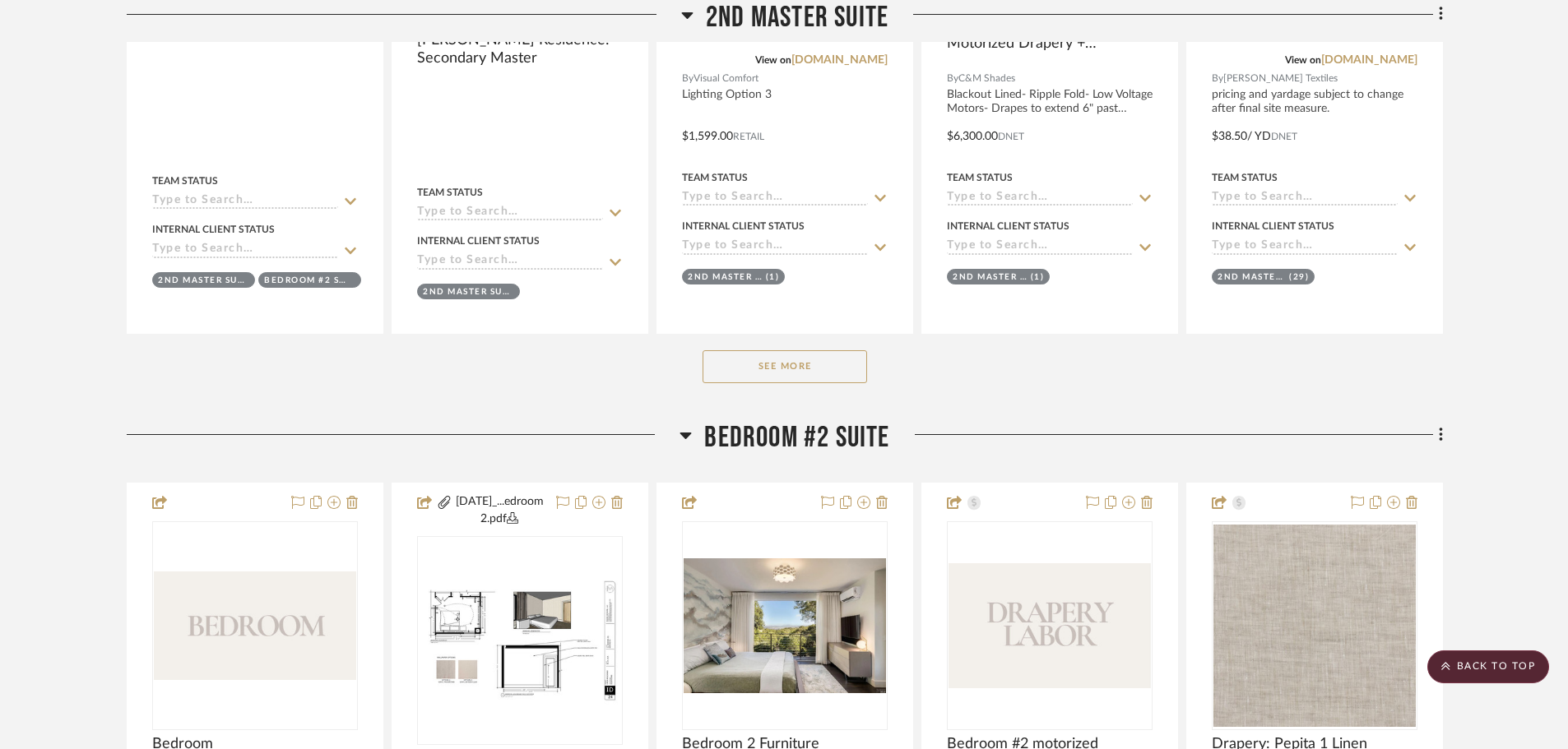
click at [748, 377] on button "See More" at bounding box center [784, 366] width 164 height 33
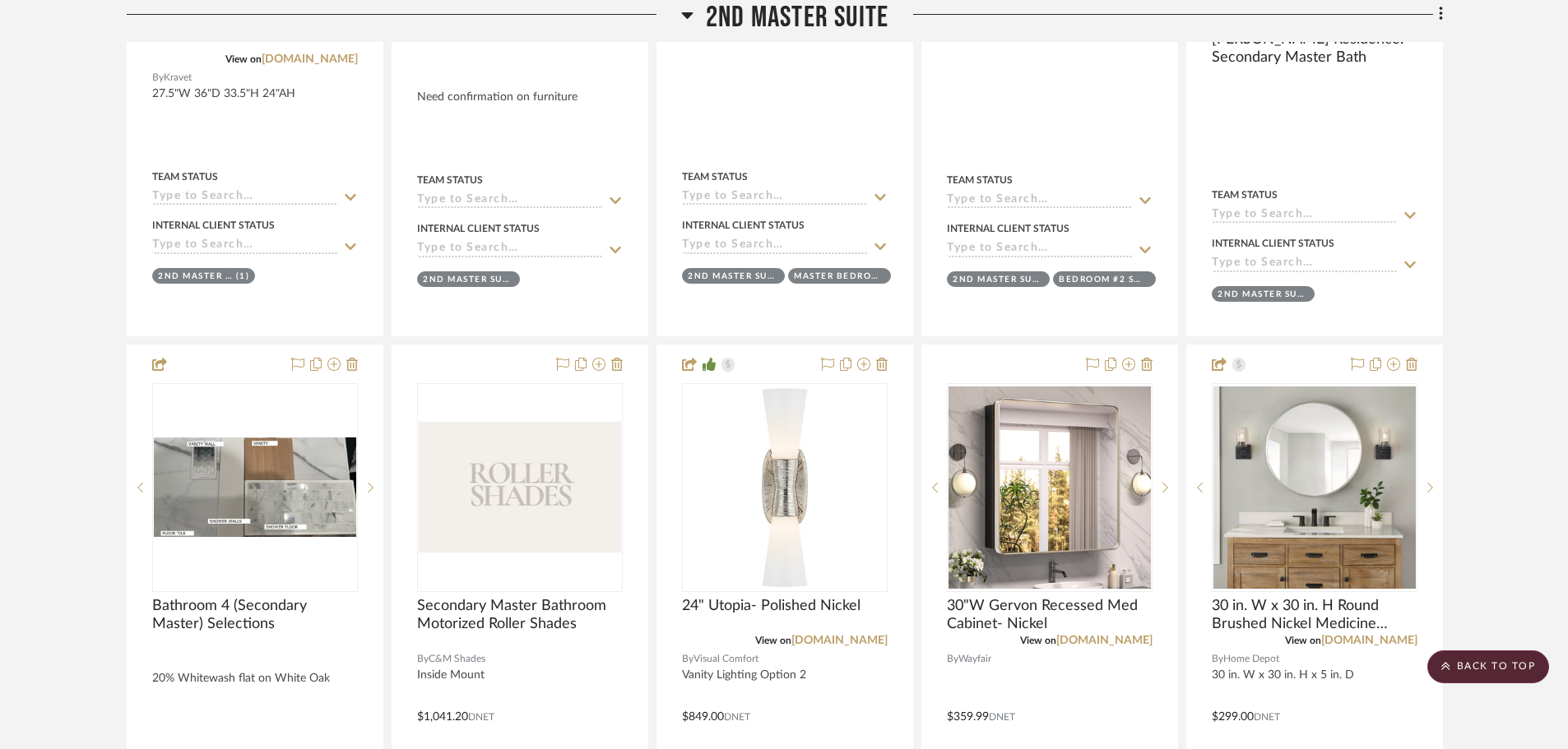
scroll to position [3617, 0]
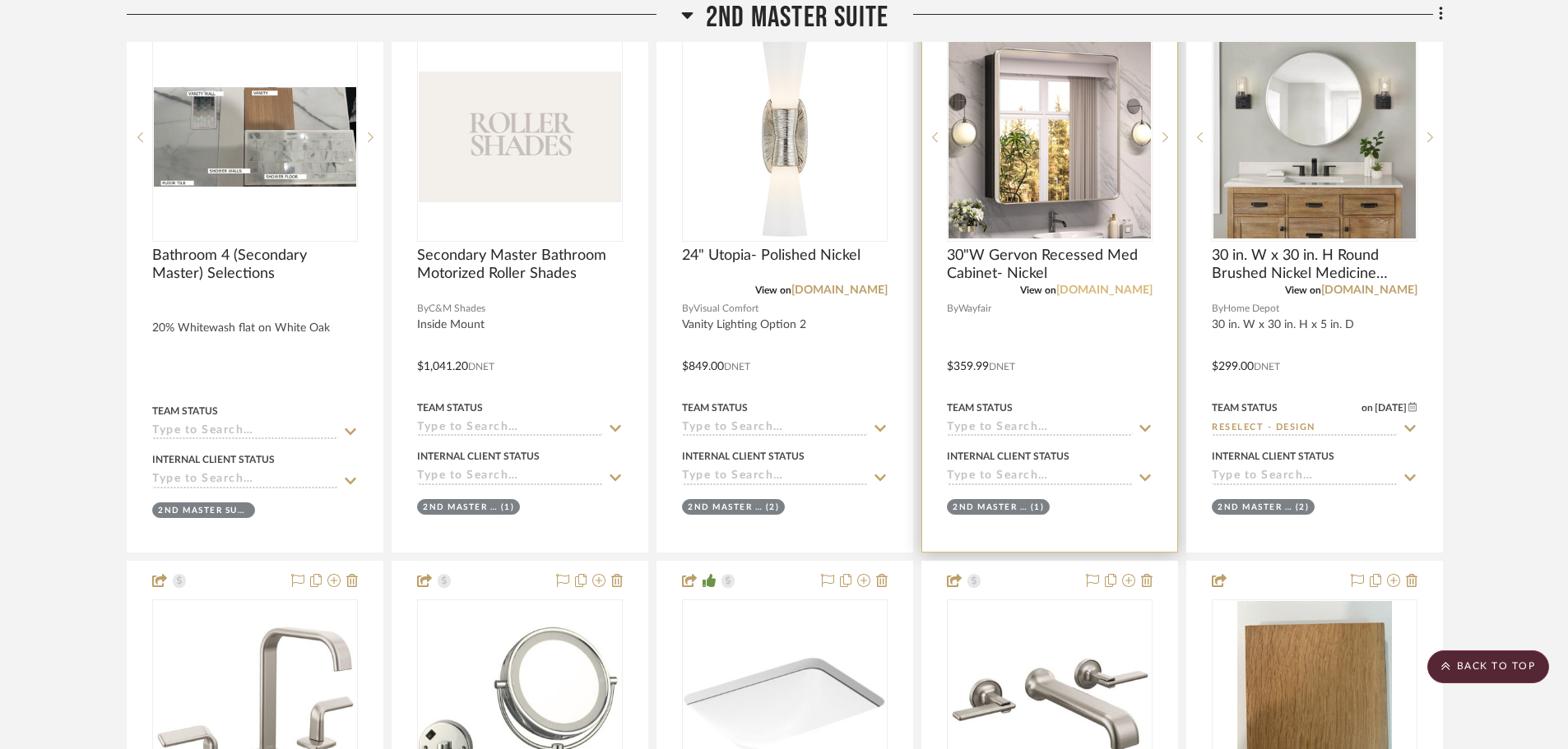
click at [1101, 295] on link "[DOMAIN_NAME]" at bounding box center [1104, 290] width 96 height 11
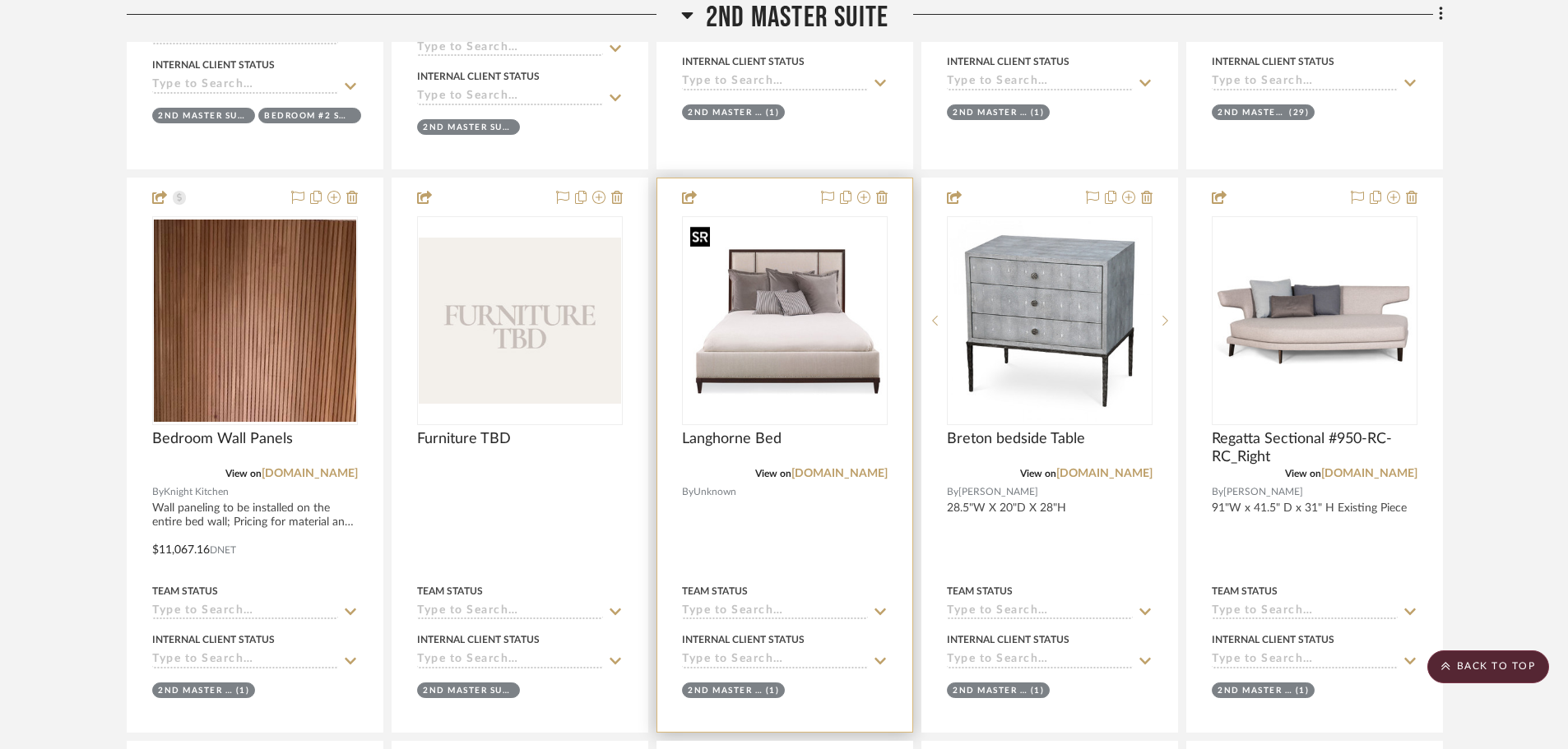
scroll to position [1151, 0]
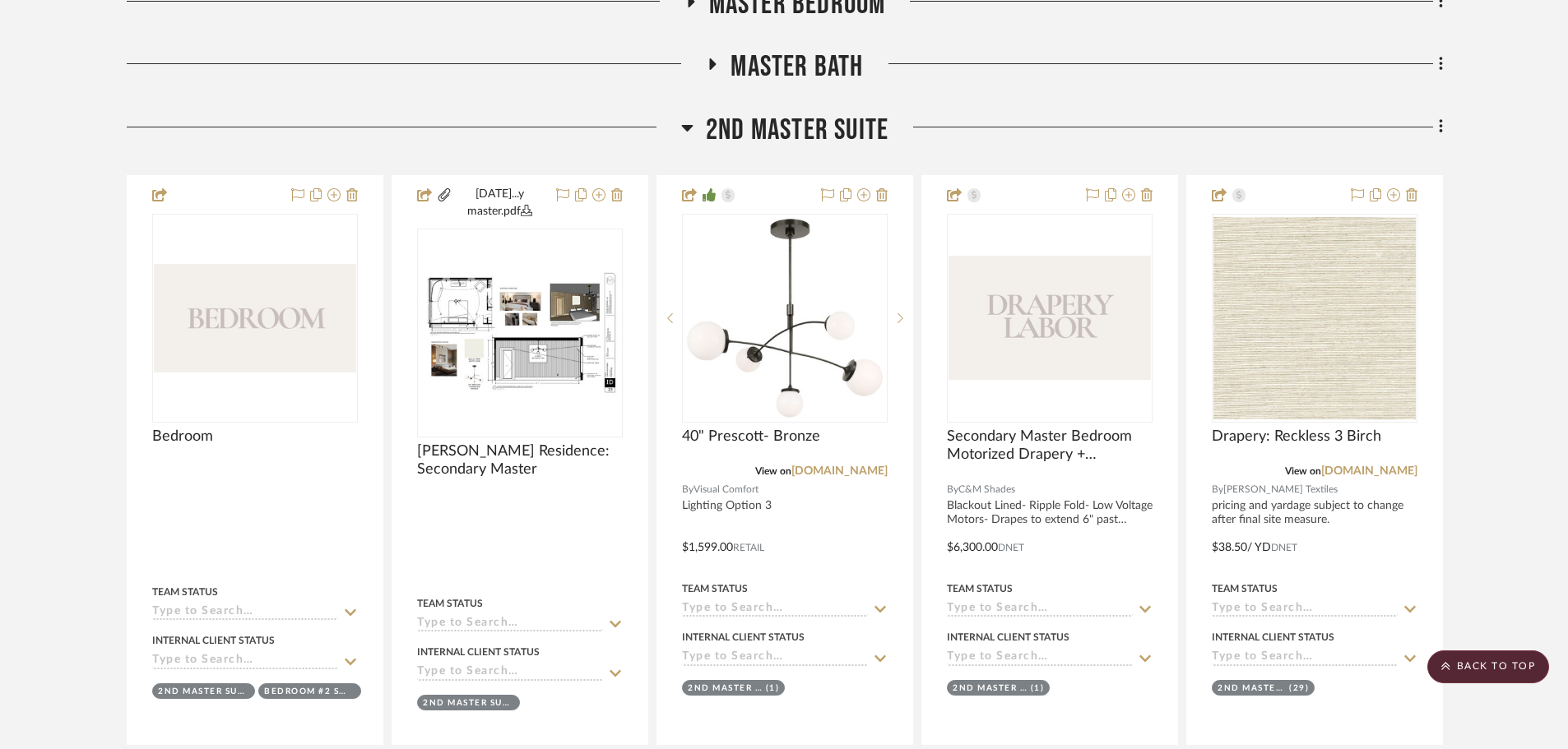
click at [792, 136] on span "2nd Master Suite" at bounding box center [797, 130] width 182 height 36
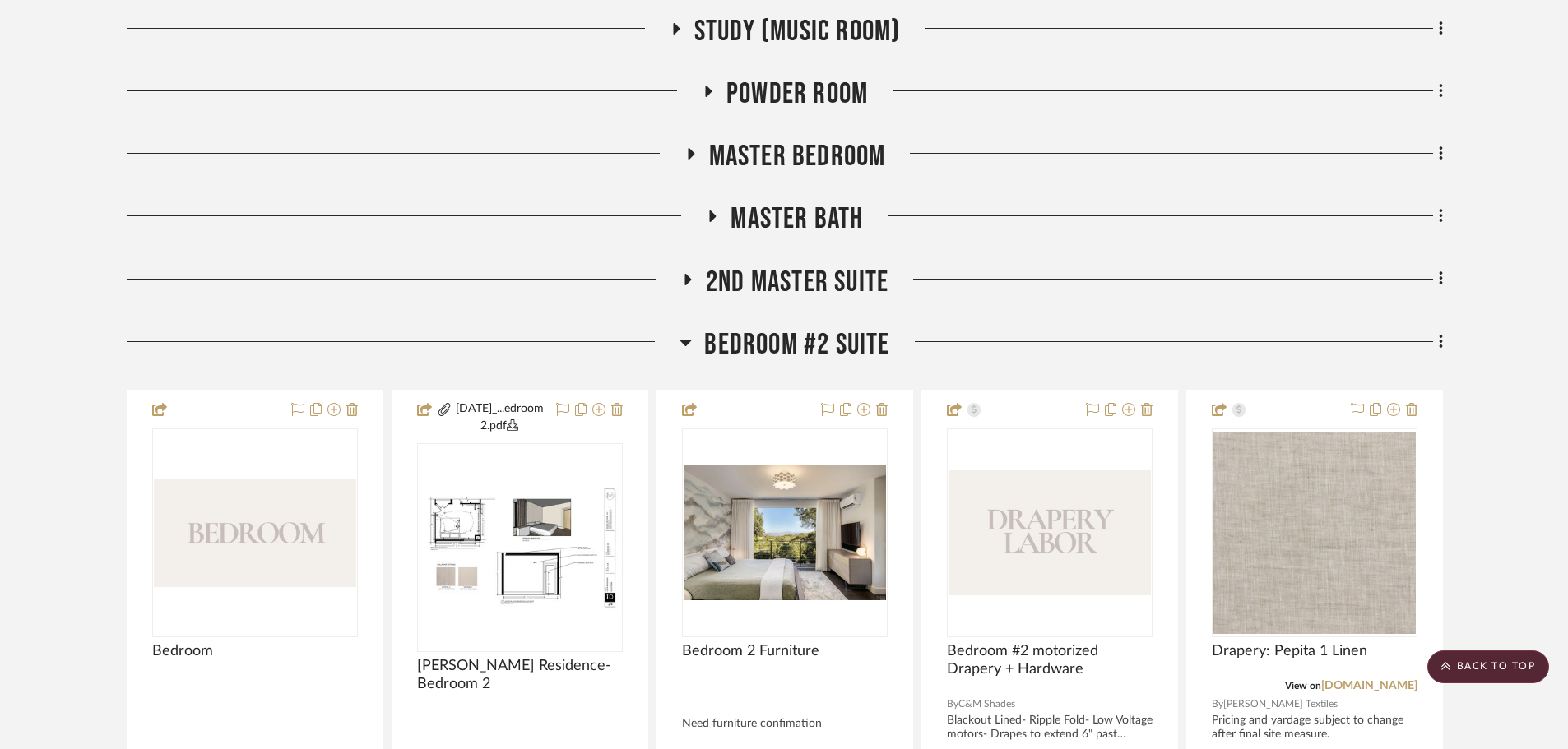
scroll to position [986, 0]
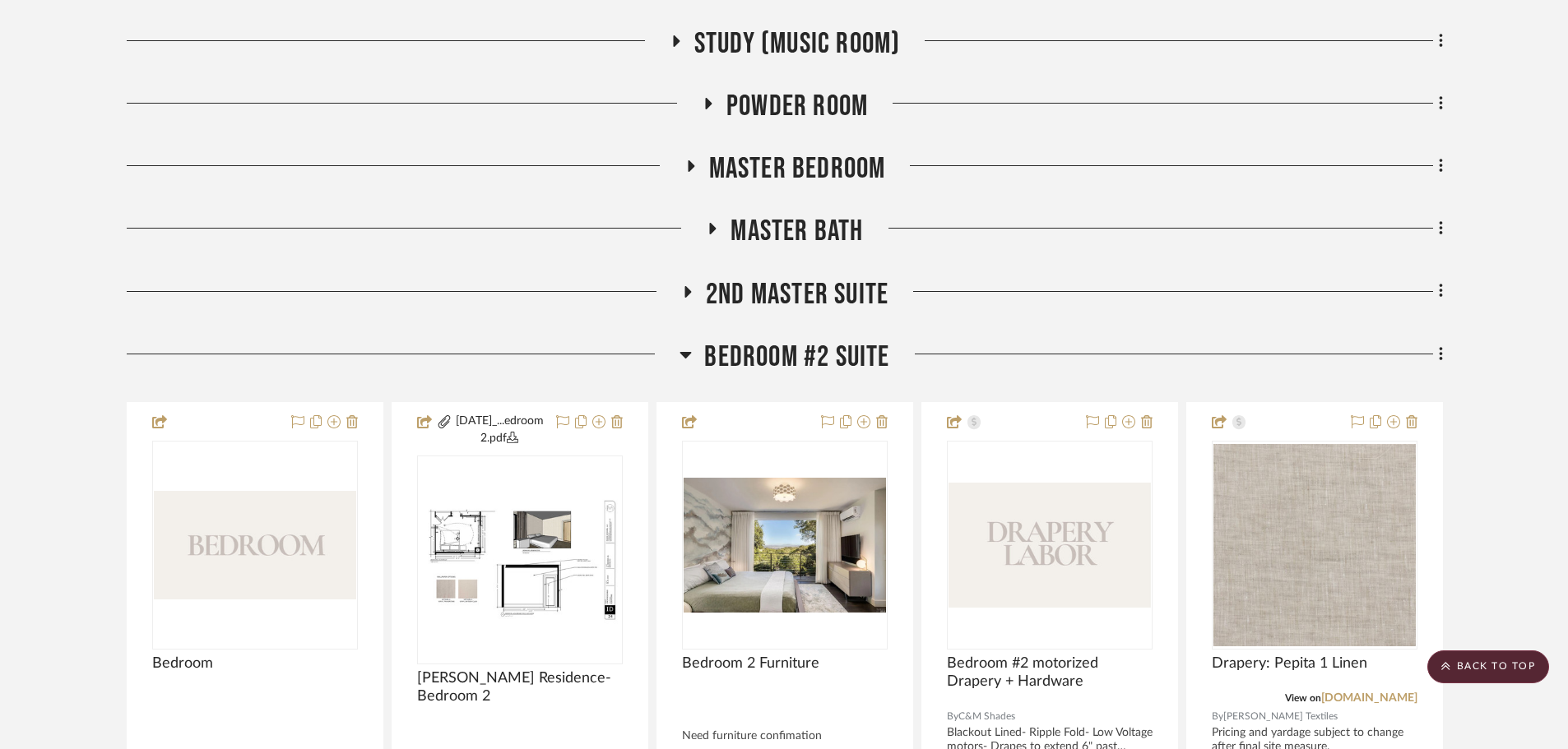
click at [725, 371] on span "Bedroom #2 Suite" at bounding box center [796, 358] width 185 height 36
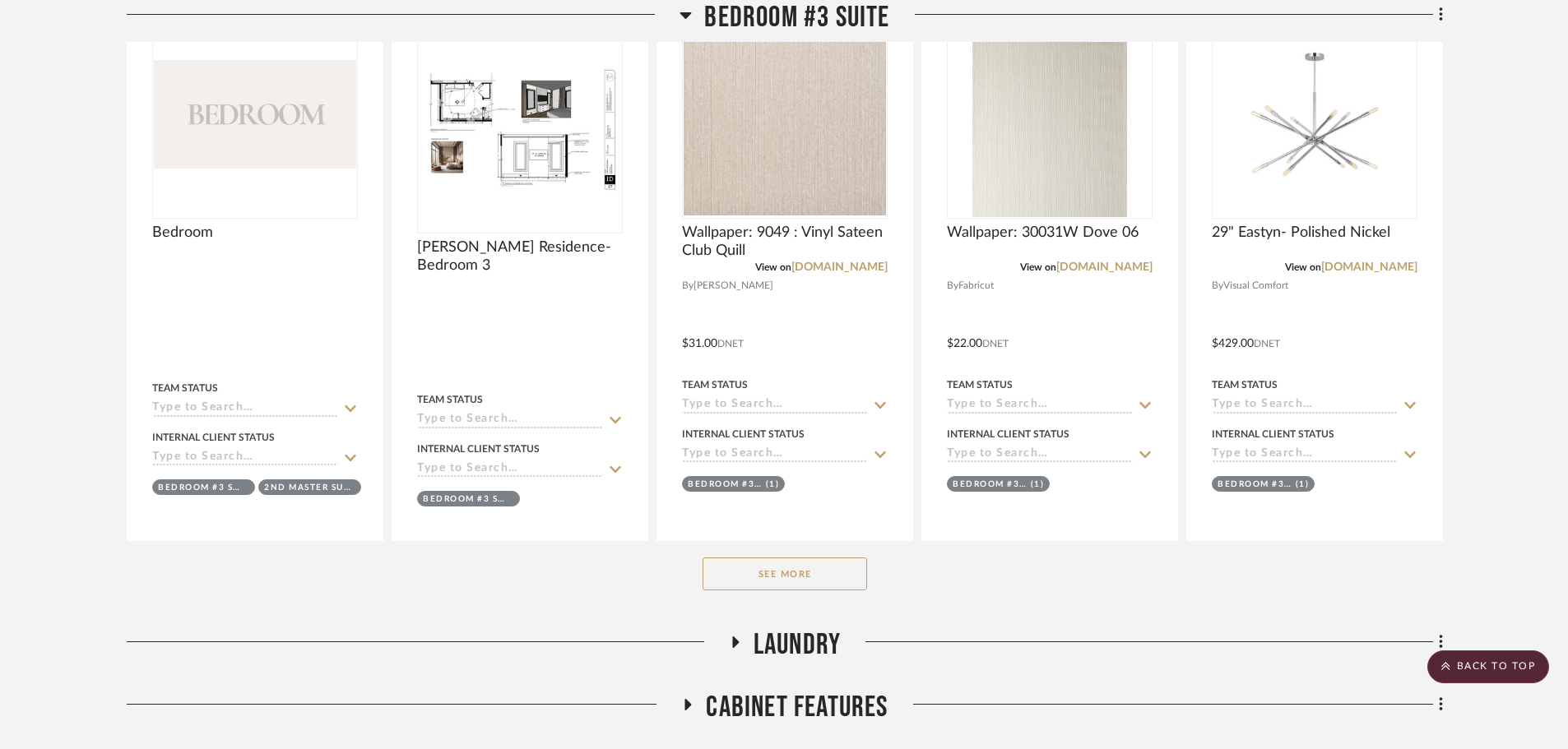
scroll to position [1727, 0]
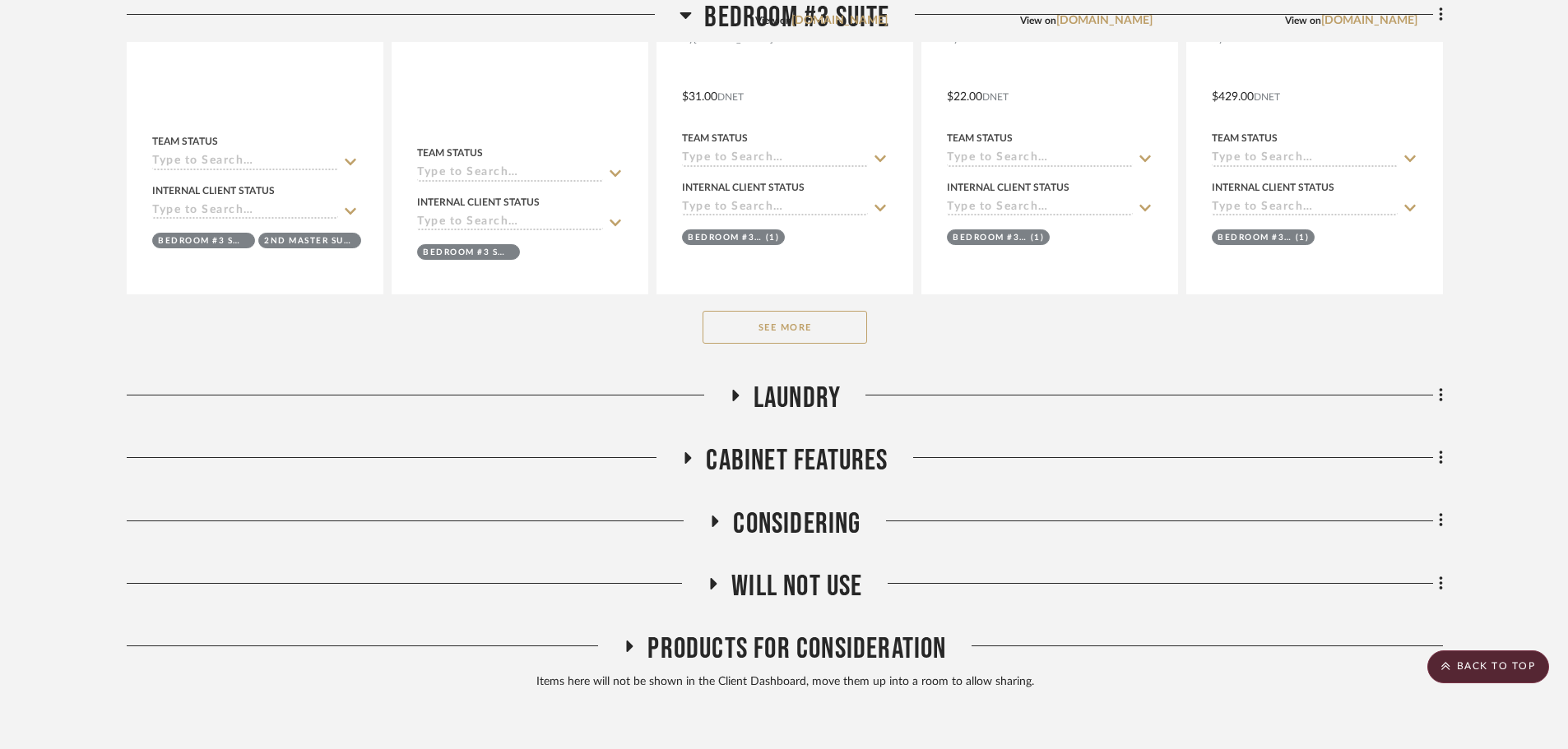
click at [807, 330] on button "See More" at bounding box center [784, 327] width 164 height 33
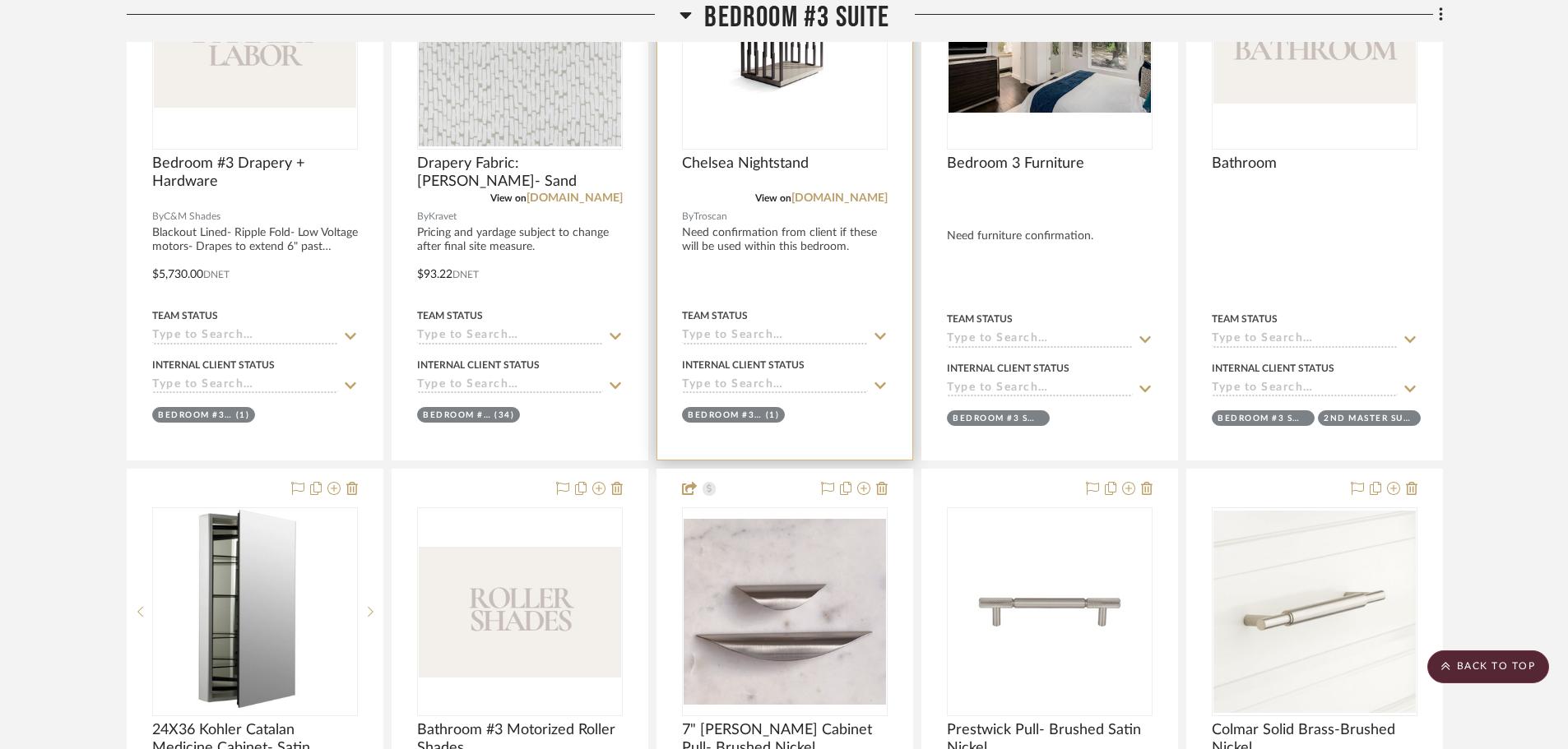
scroll to position [2467, 0]
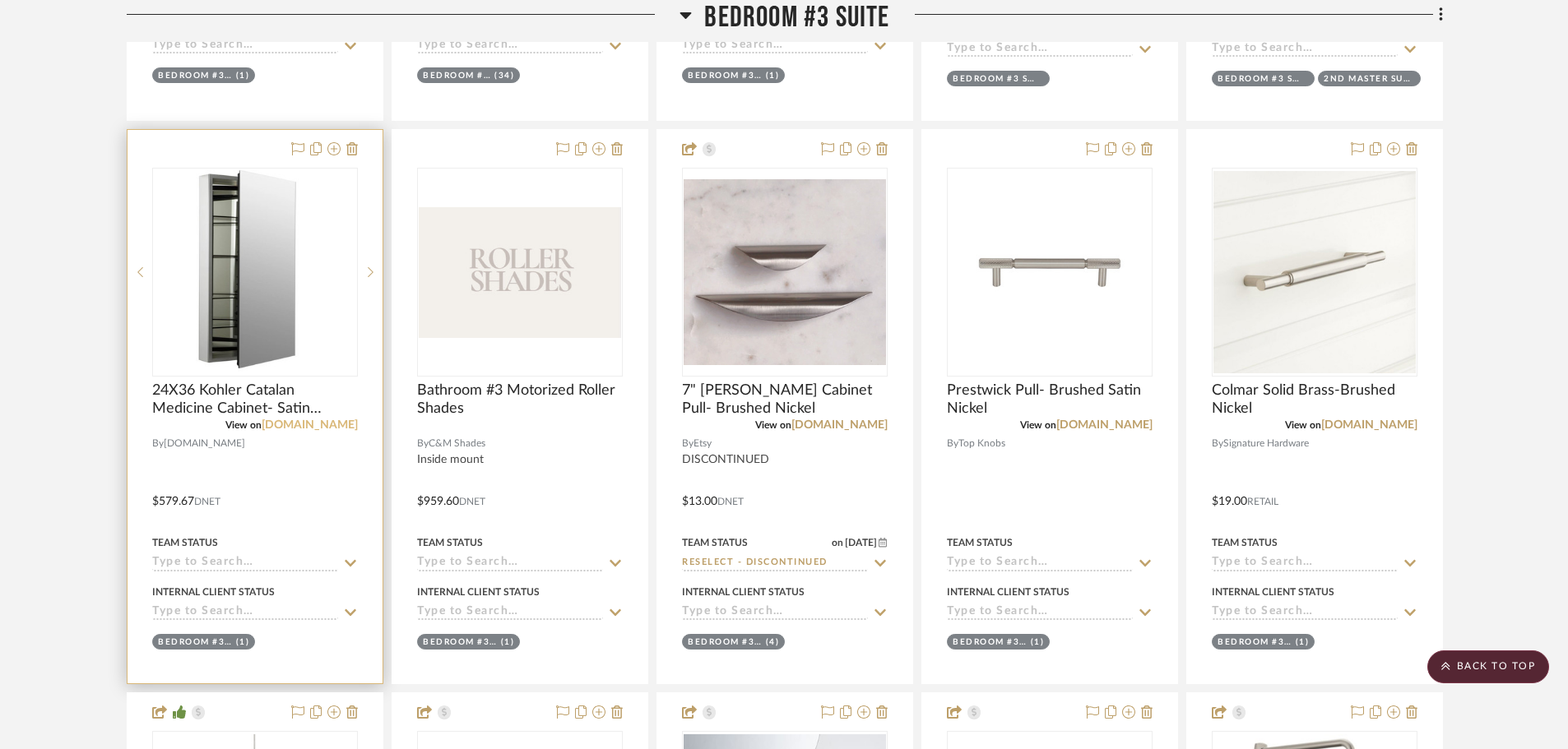
click at [320, 426] on link "fergusonhome.com" at bounding box center [310, 425] width 96 height 11
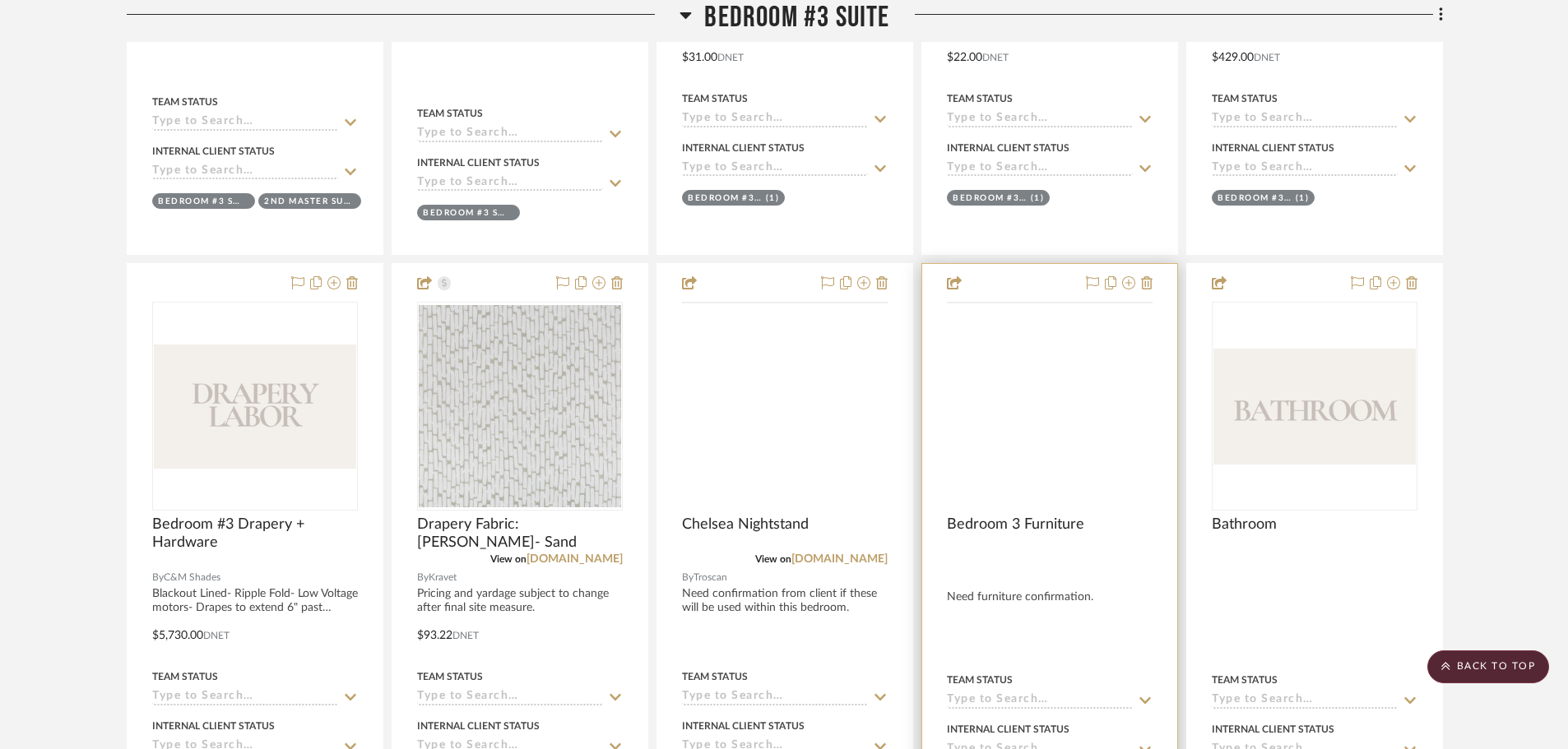
scroll to position [1727, 0]
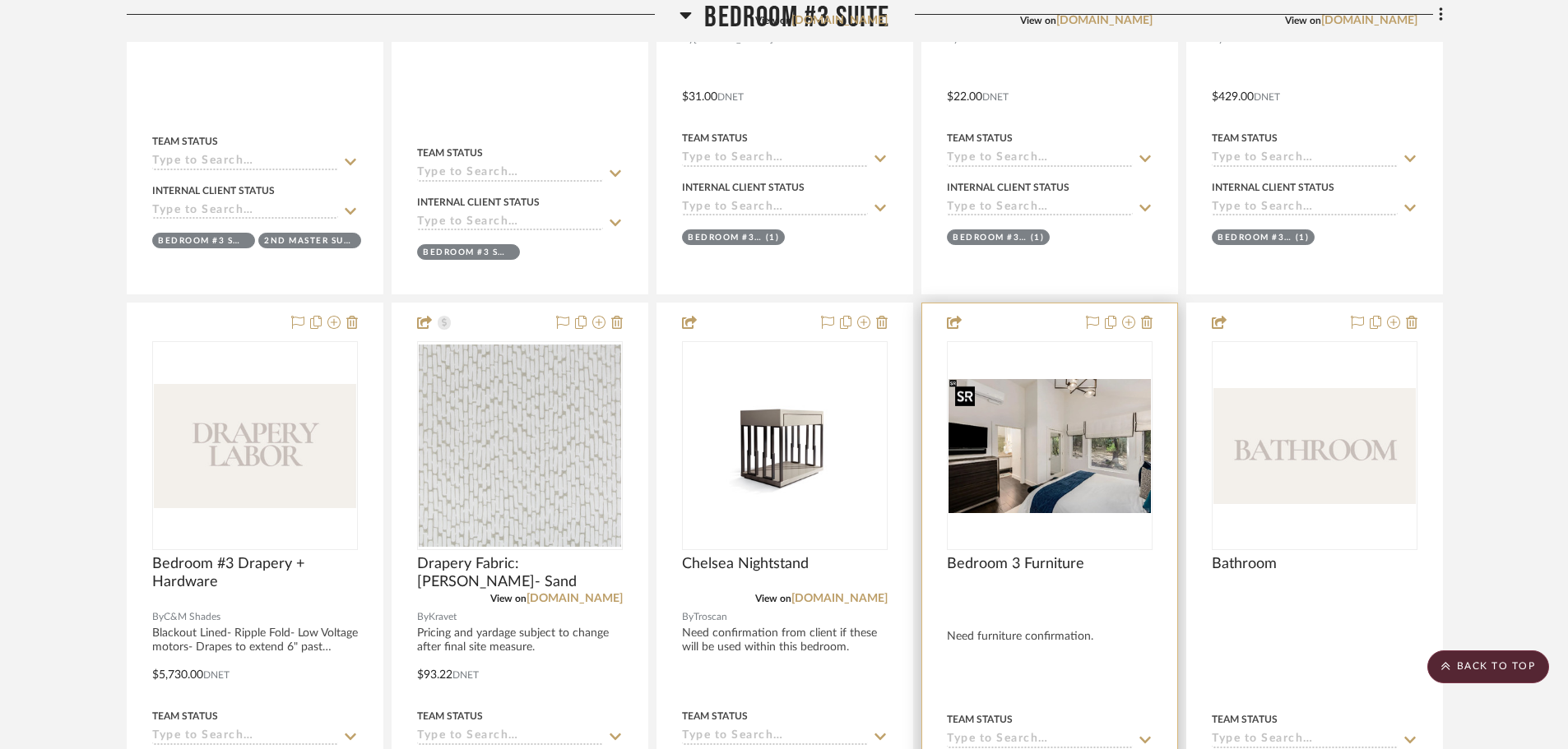
click at [0, 0] on img at bounding box center [0, 0] width 0 height 0
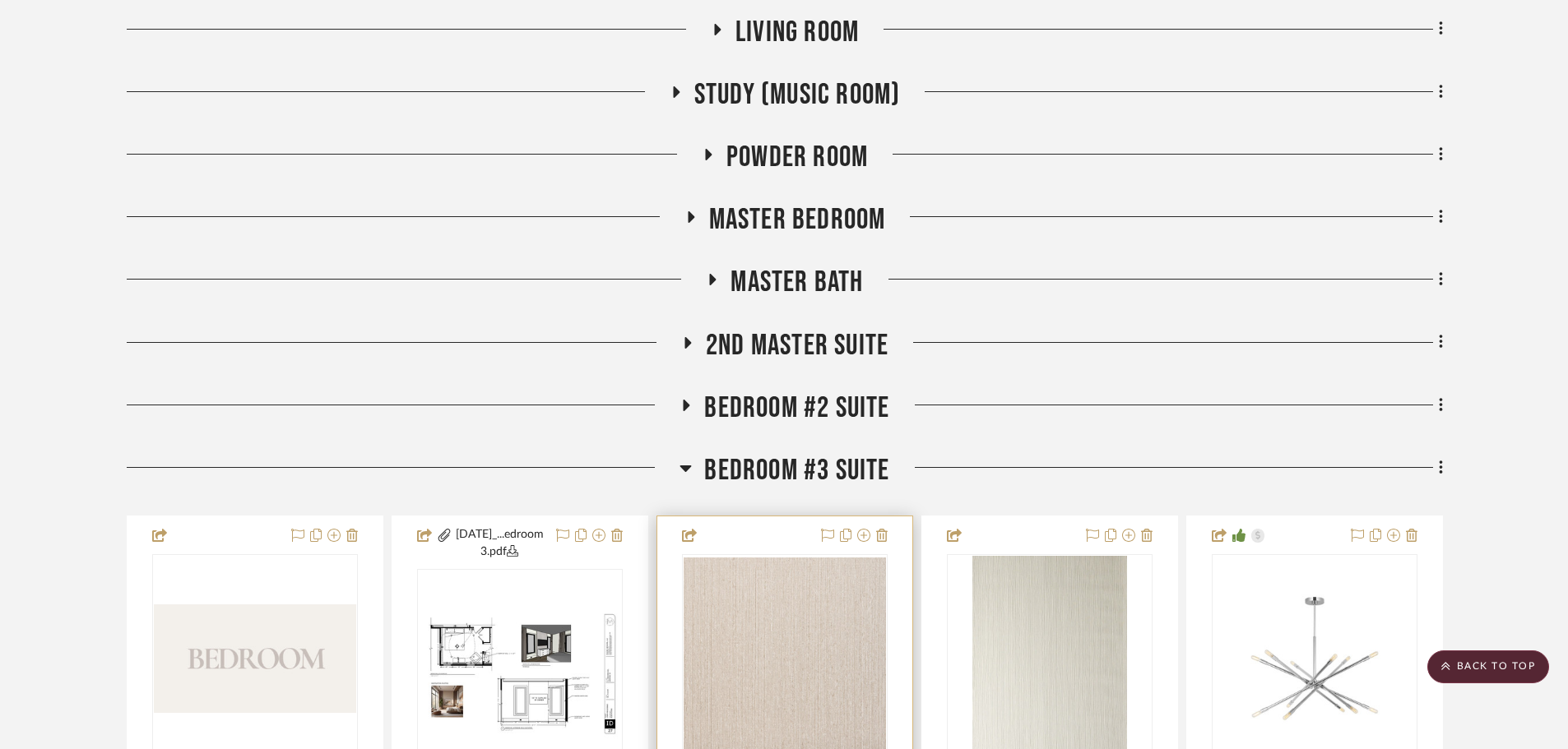
scroll to position [986, 0]
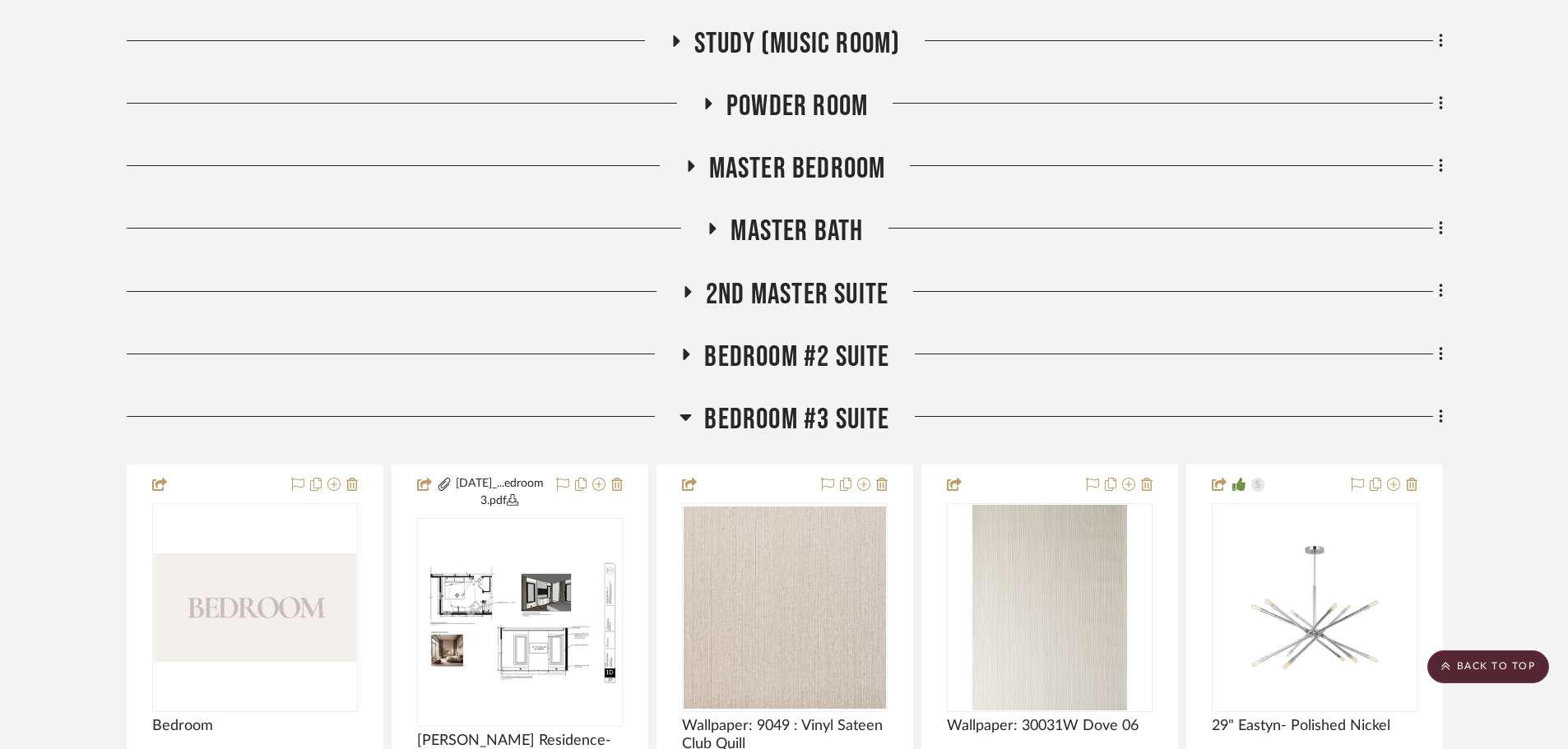
click at [796, 355] on span "Bedroom #2 Suite" at bounding box center [796, 358] width 185 height 36
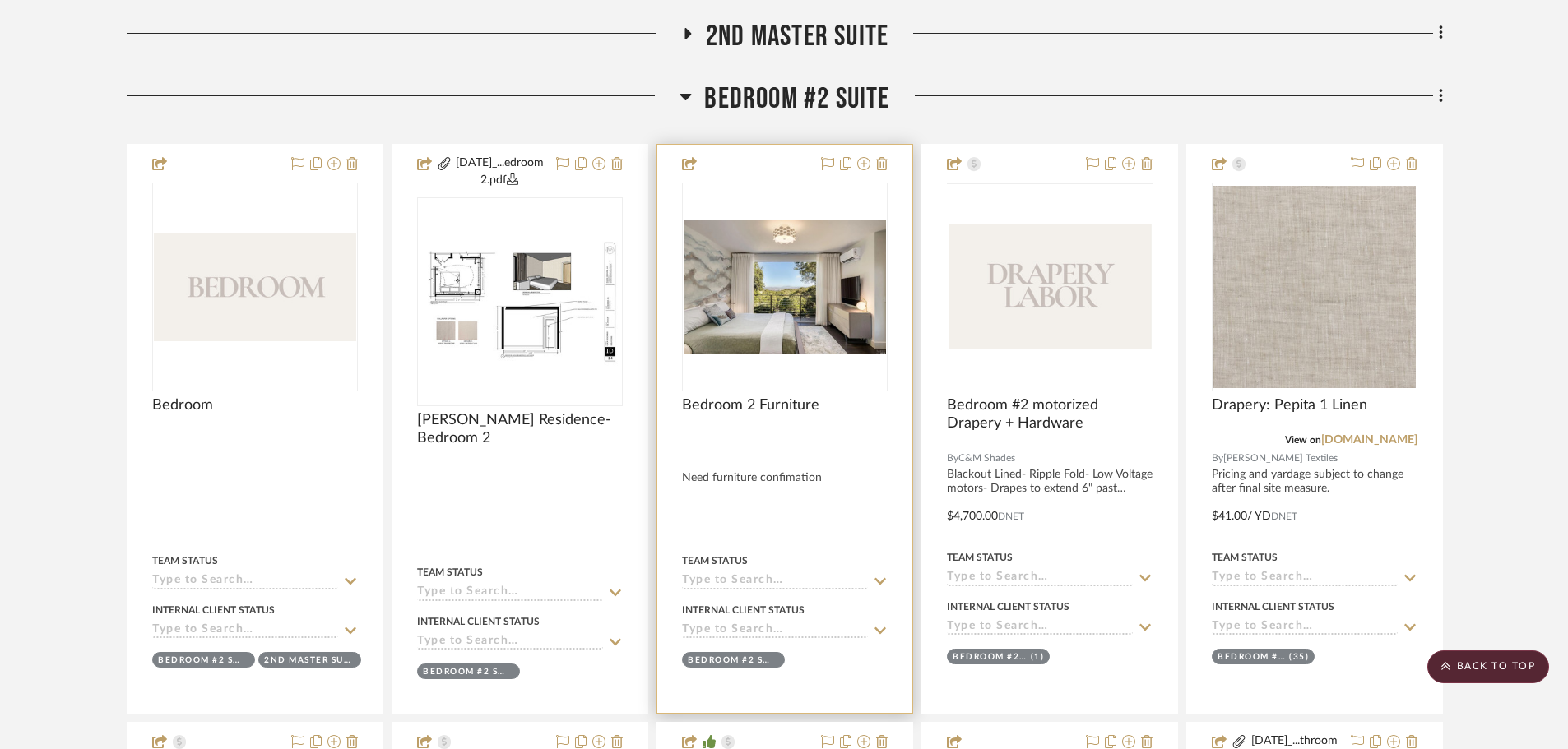
scroll to position [1316, 0]
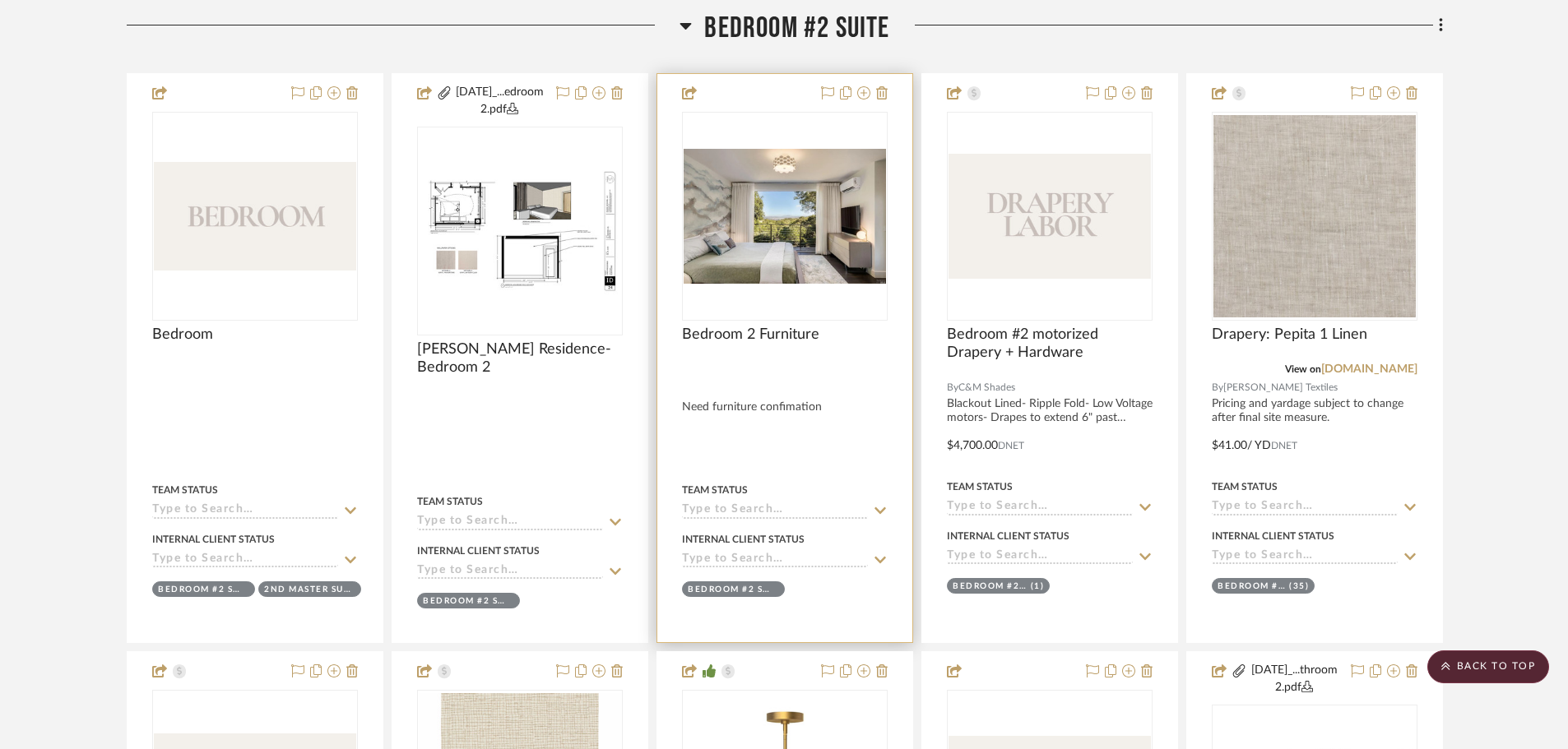
click at [0, 0] on img at bounding box center [0, 0] width 0 height 0
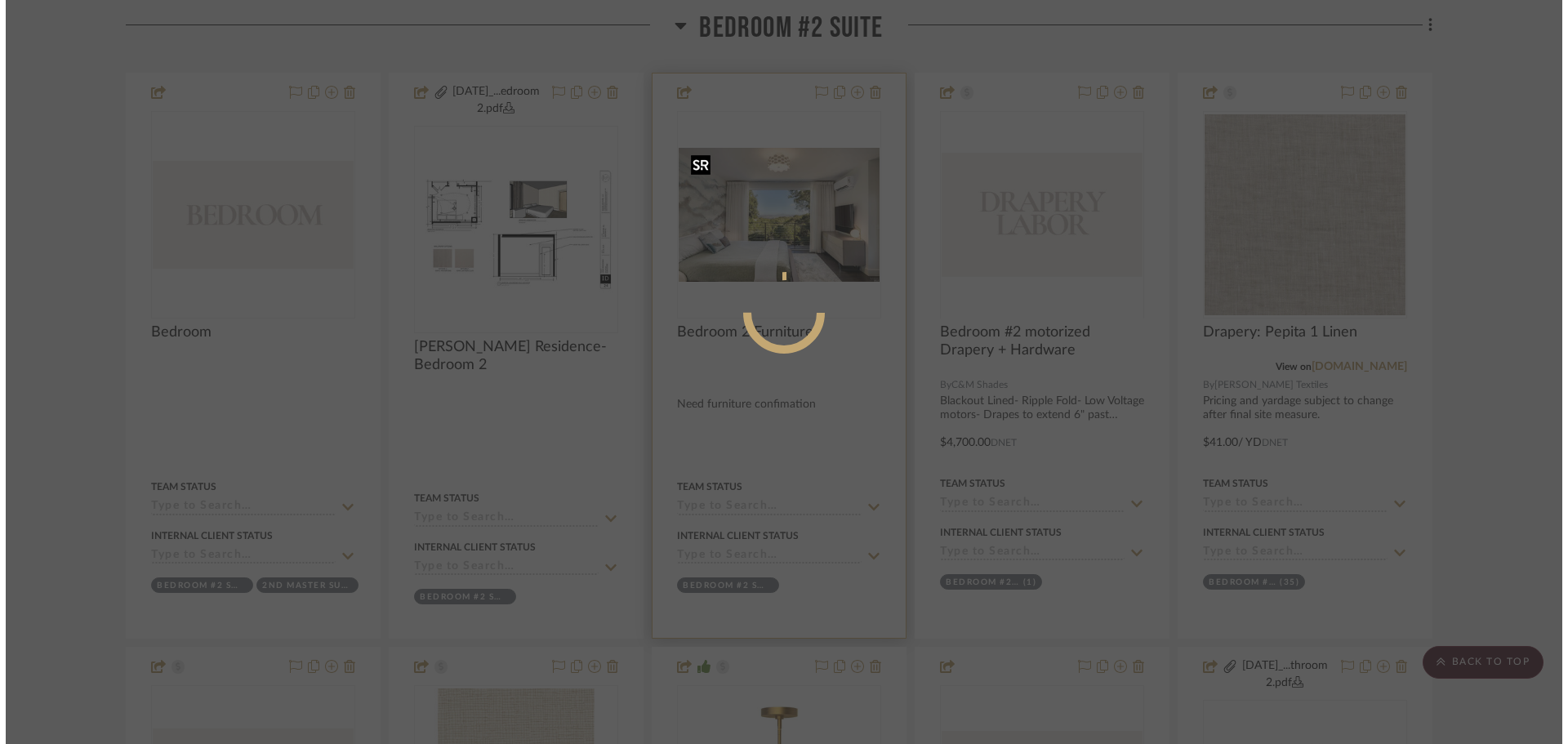
scroll to position [0, 0]
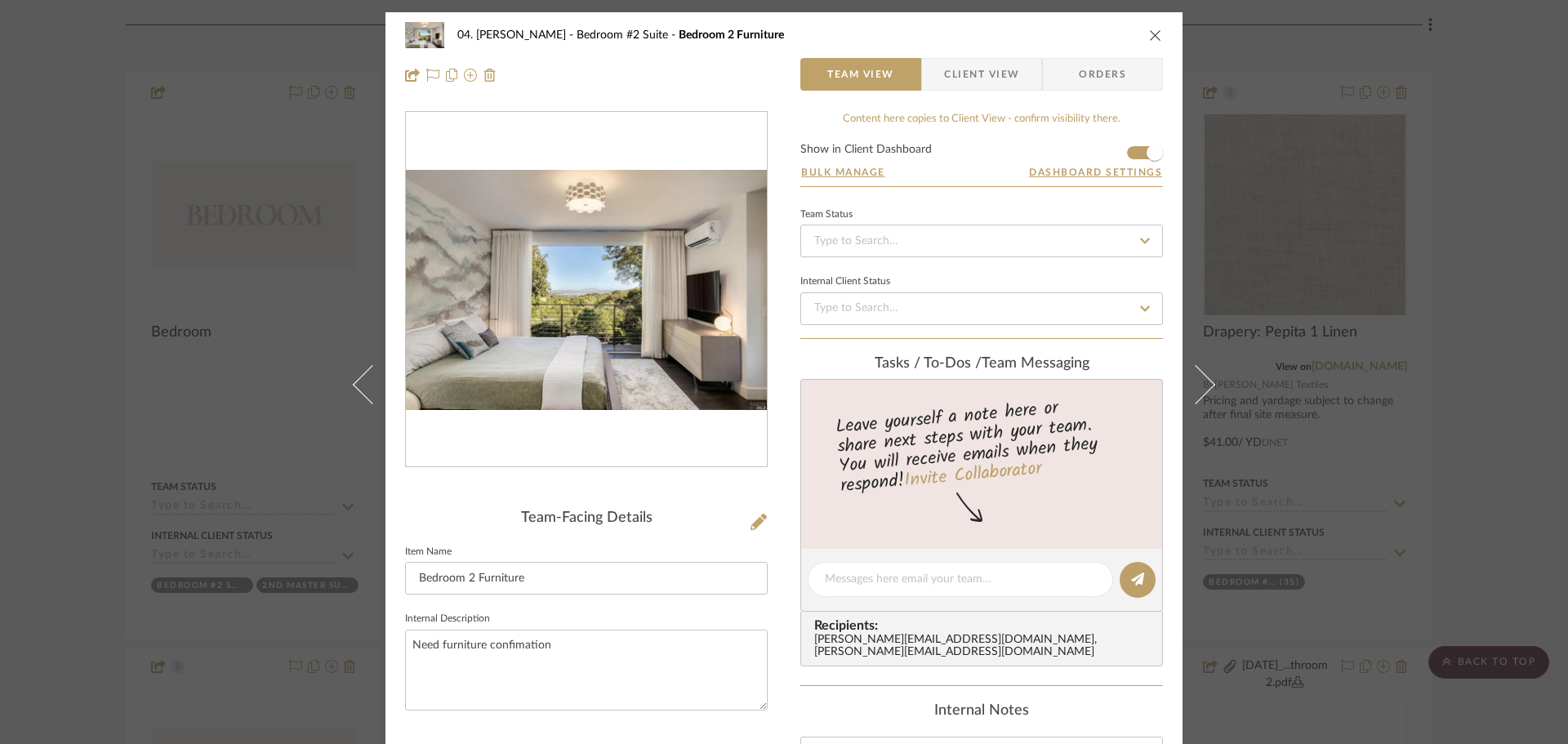
click at [576, 306] on div at bounding box center [585, 290] width 361 height 356
click at [29, 480] on div "04. Linck Bedroom #2 Suite Bedroom 2 Furniture Team View Client View Orders Tea…" at bounding box center [784, 372] width 1568 height 744
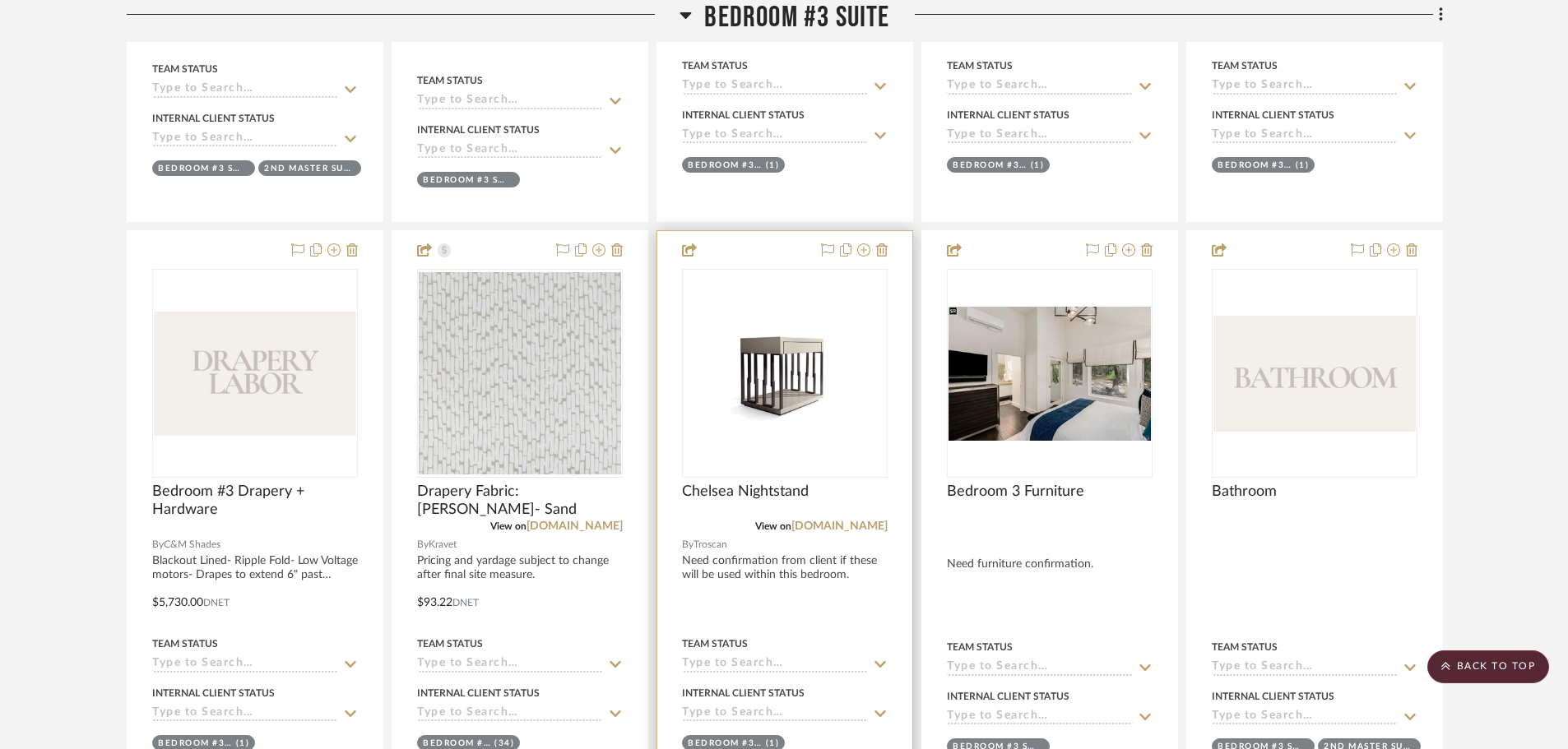
scroll to position [6002, 0]
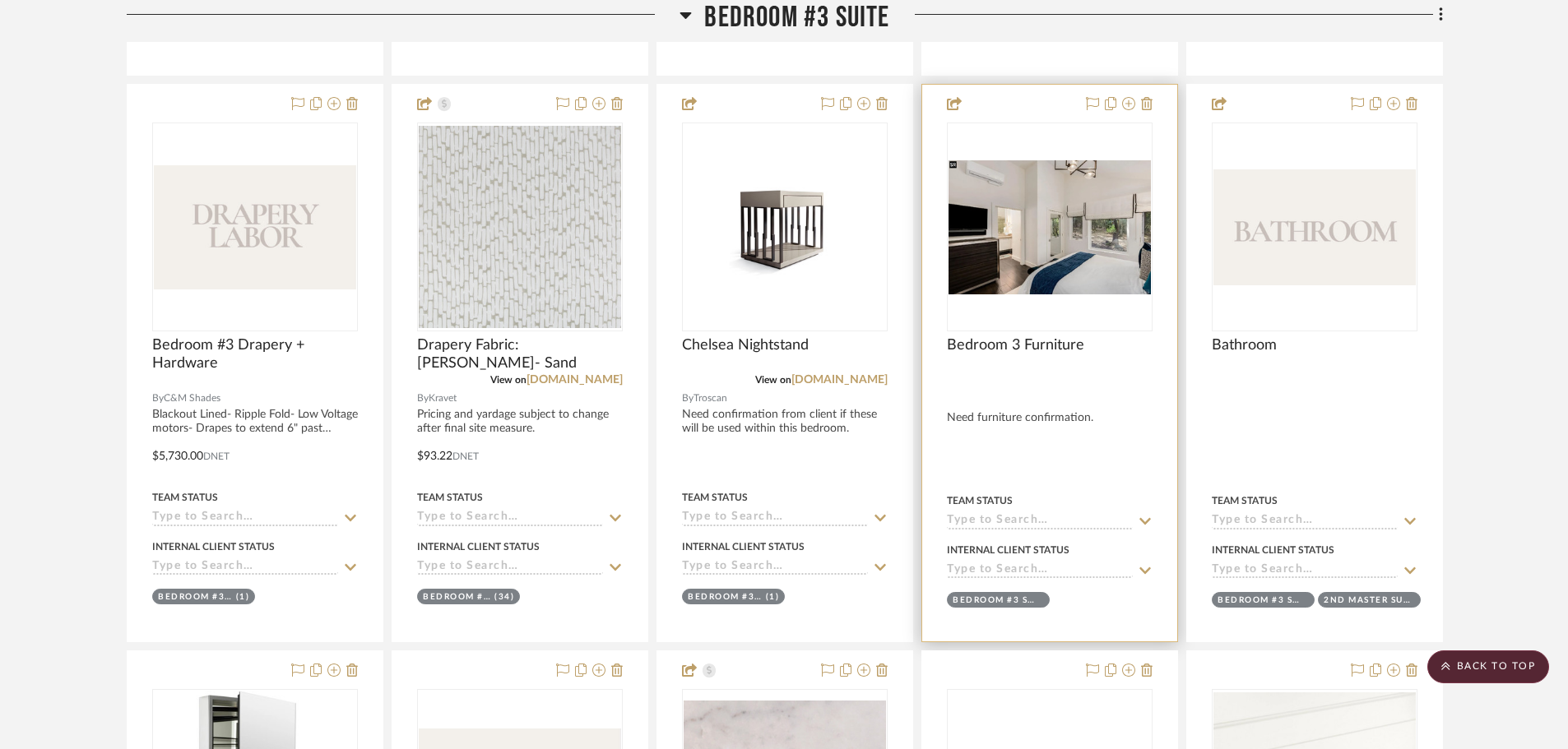
click at [999, 287] on img "0" at bounding box center [1049, 227] width 202 height 134
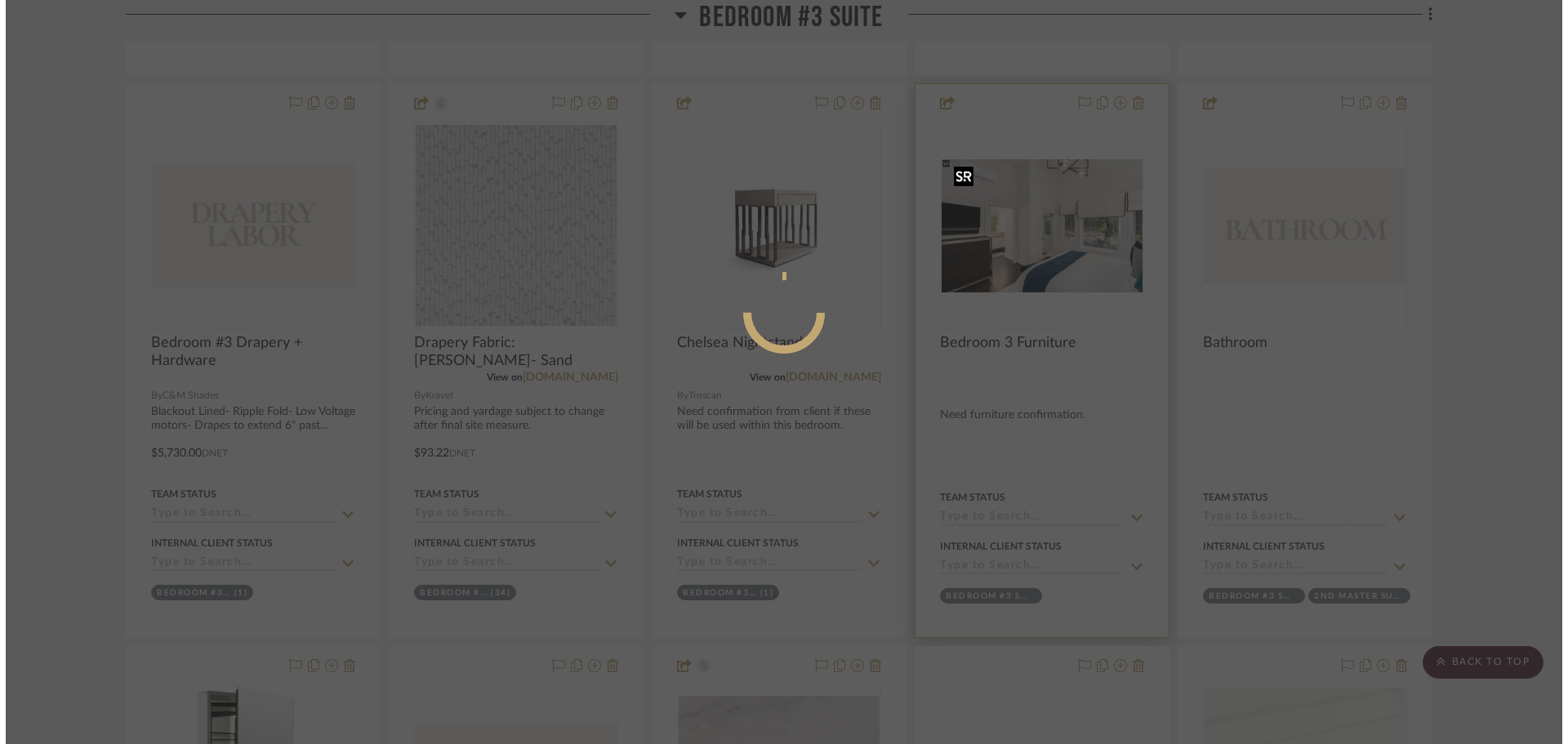
scroll to position [0, 0]
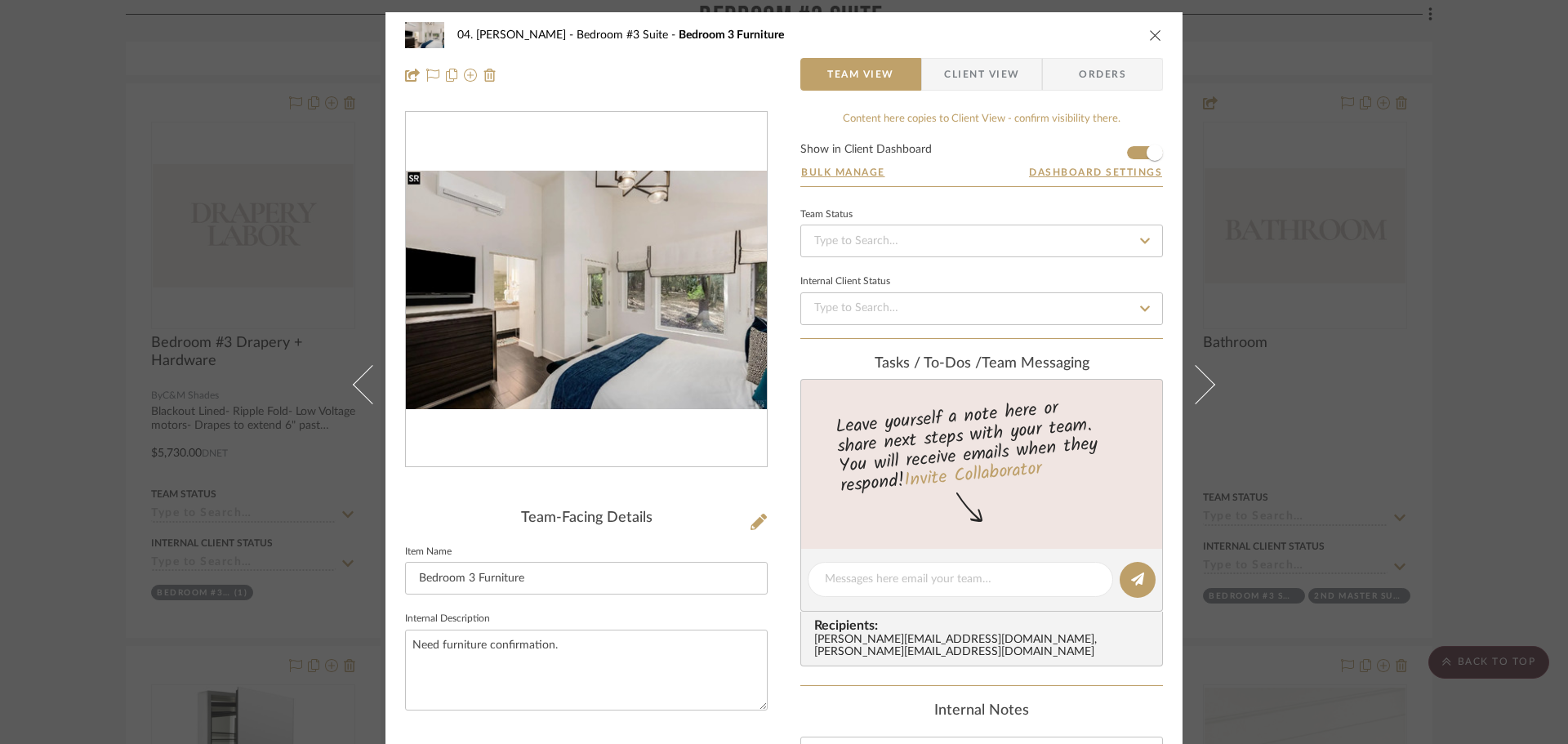
click at [540, 339] on img "0" at bounding box center [585, 290] width 361 height 240
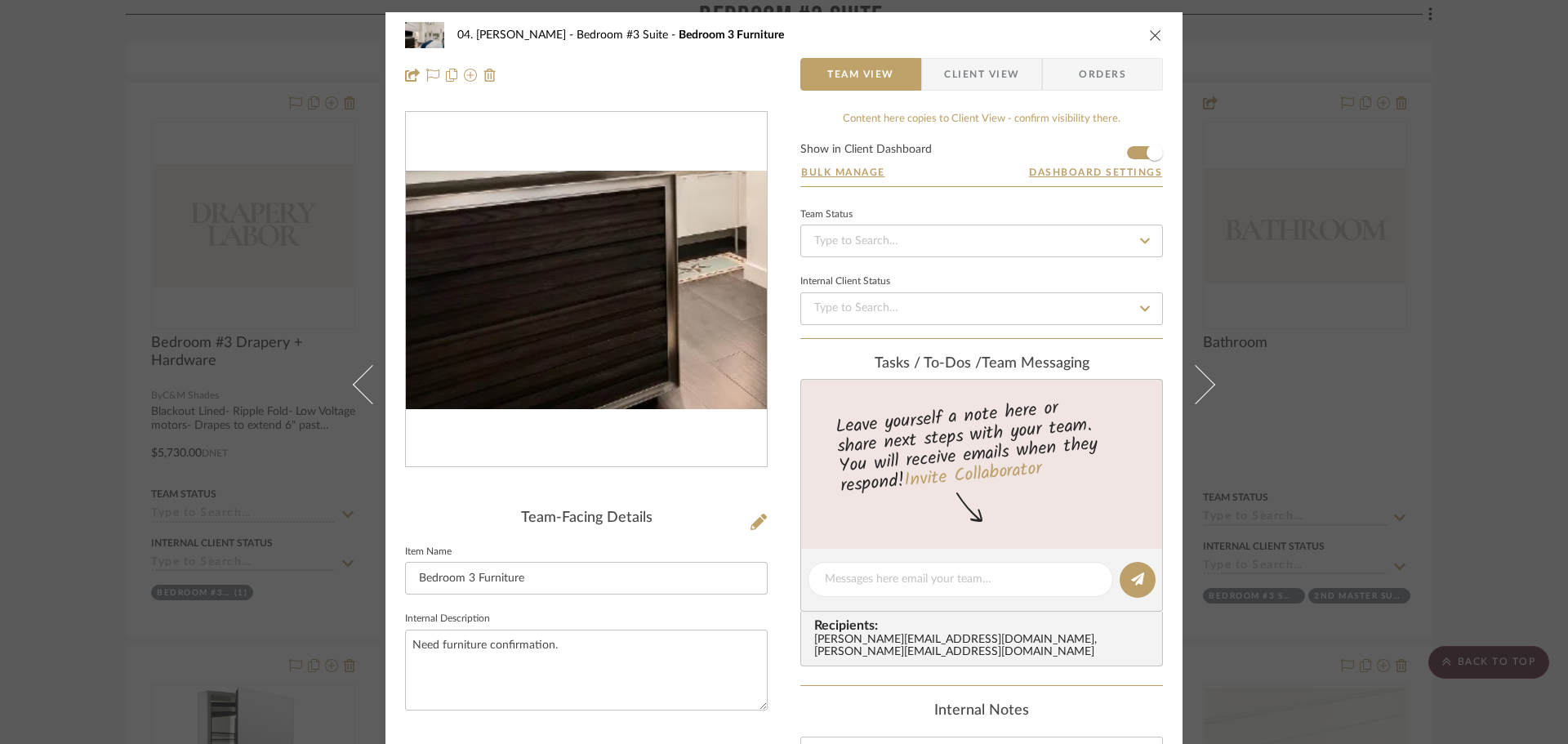
click at [441, 352] on img "0" at bounding box center [585, 290] width 361 height 240
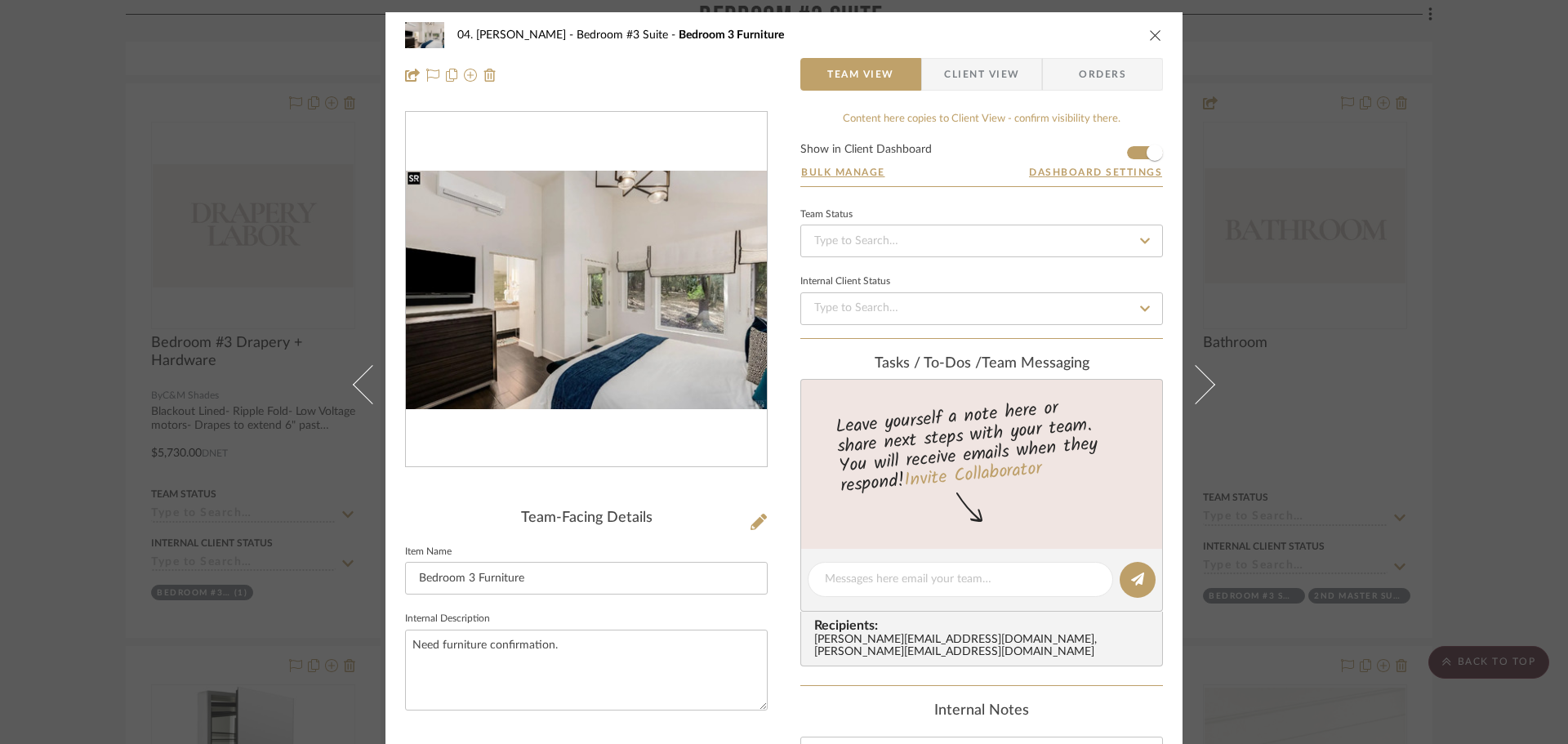
drag, startPoint x: 57, startPoint y: 451, endPoint x: 69, endPoint y: 452, distance: 12.0
click at [57, 452] on div "04. Linck Bedroom #3 Suite Bedroom 3 Furniture Team View Client View Orders Tea…" at bounding box center [784, 372] width 1568 height 744
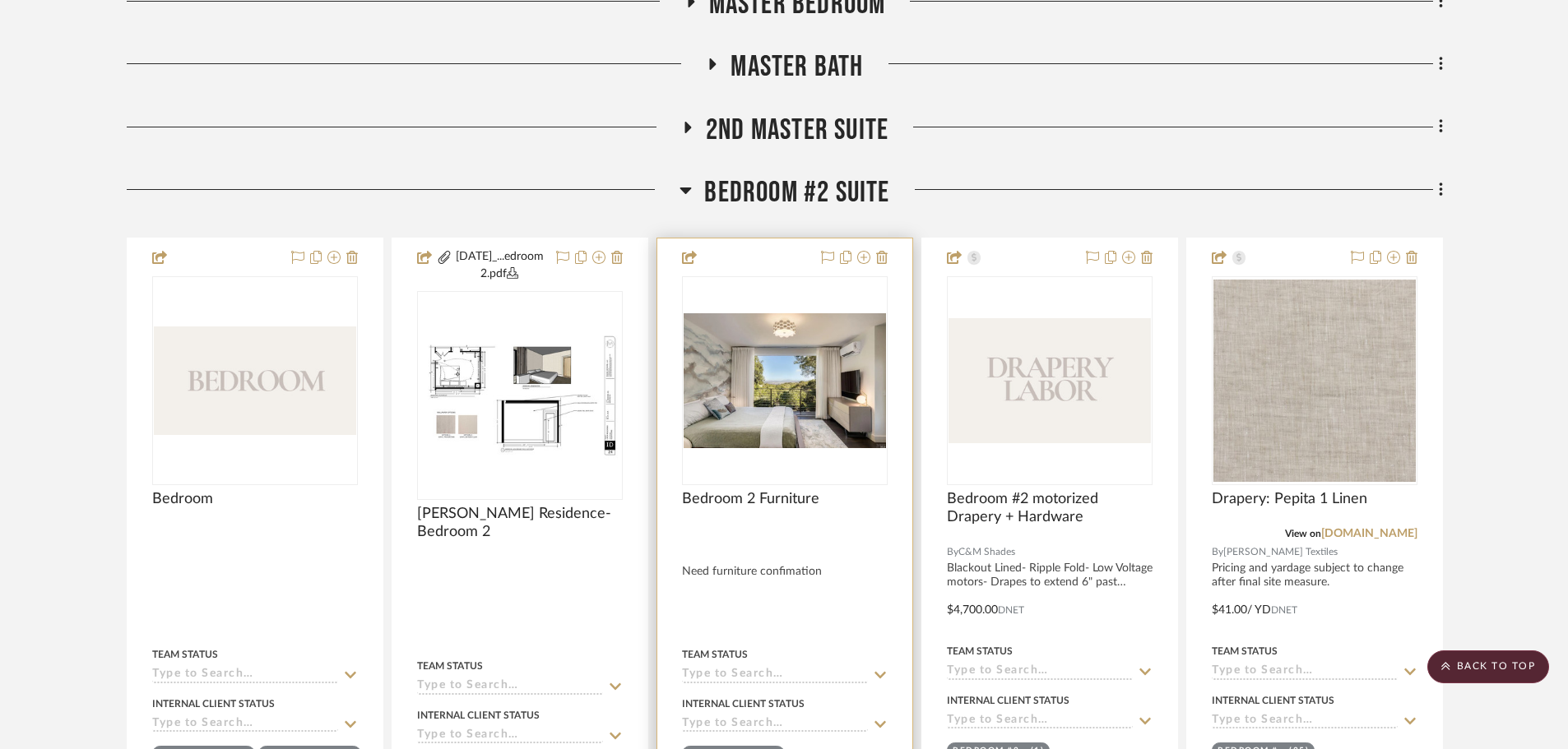
scroll to position [1480, 0]
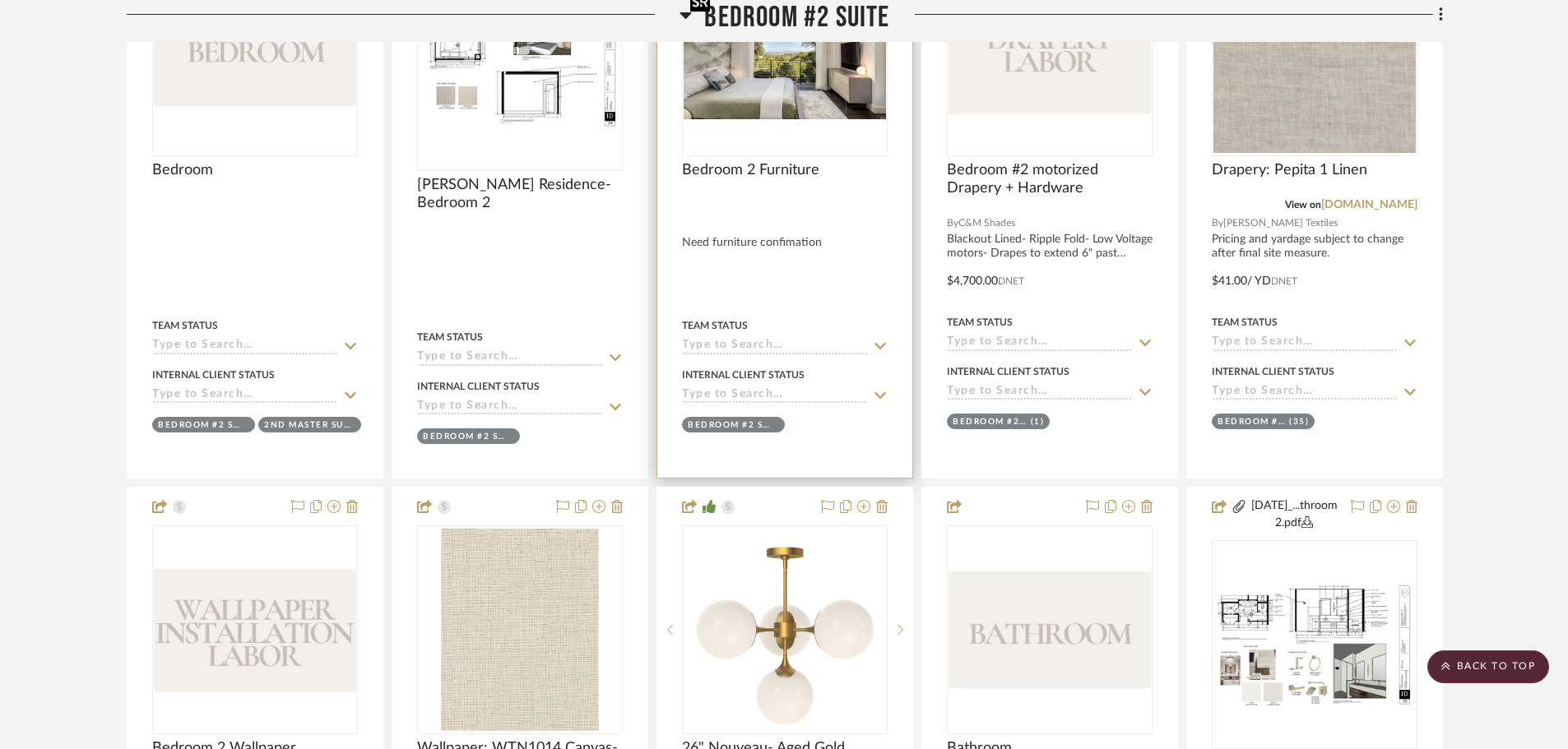
click at [822, 107] on img "0" at bounding box center [784, 52] width 202 height 135
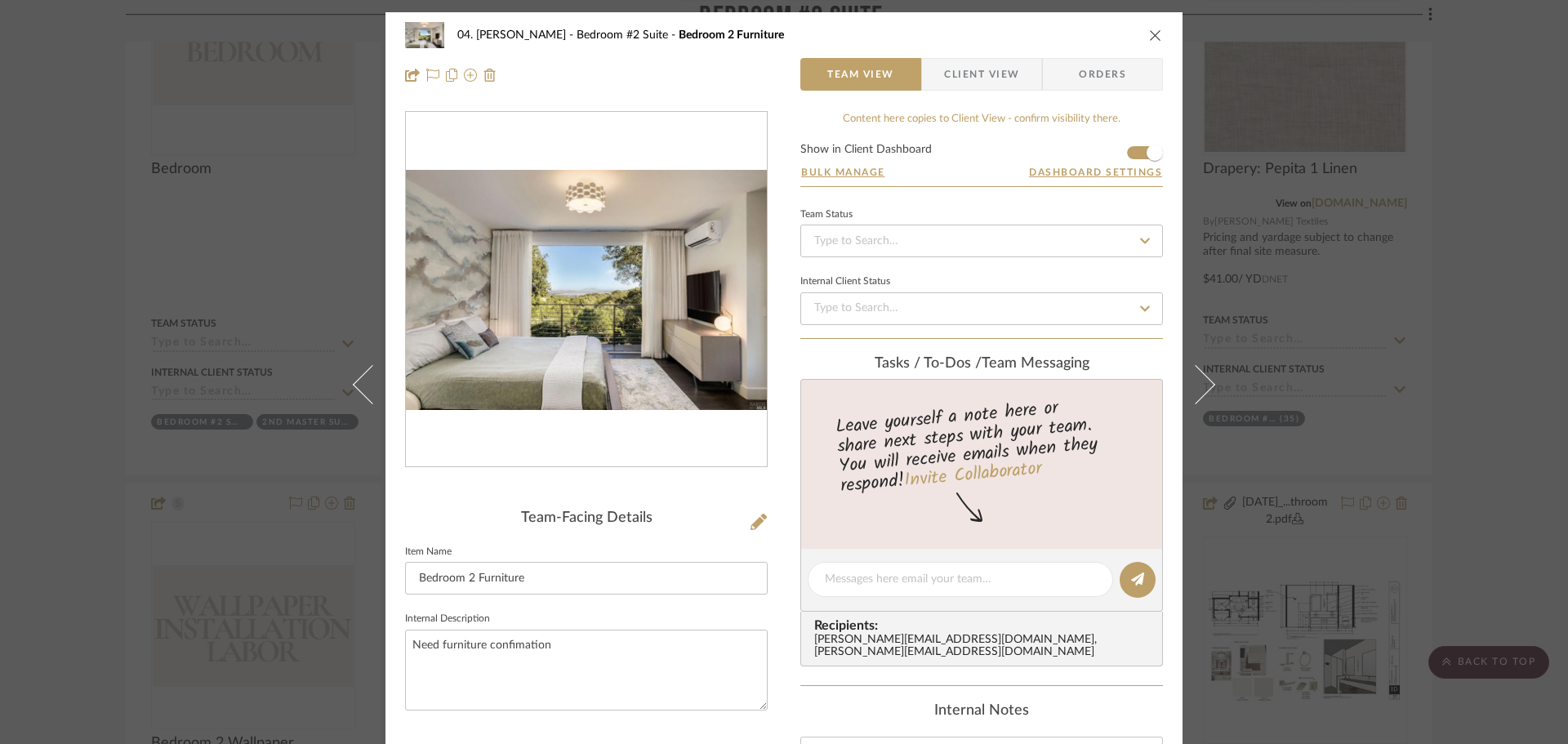
click at [99, 434] on div "04. Linck Bedroom #2 Suite Bedroom 2 Furniture Team View Client View Orders Tea…" at bounding box center [784, 372] width 1568 height 744
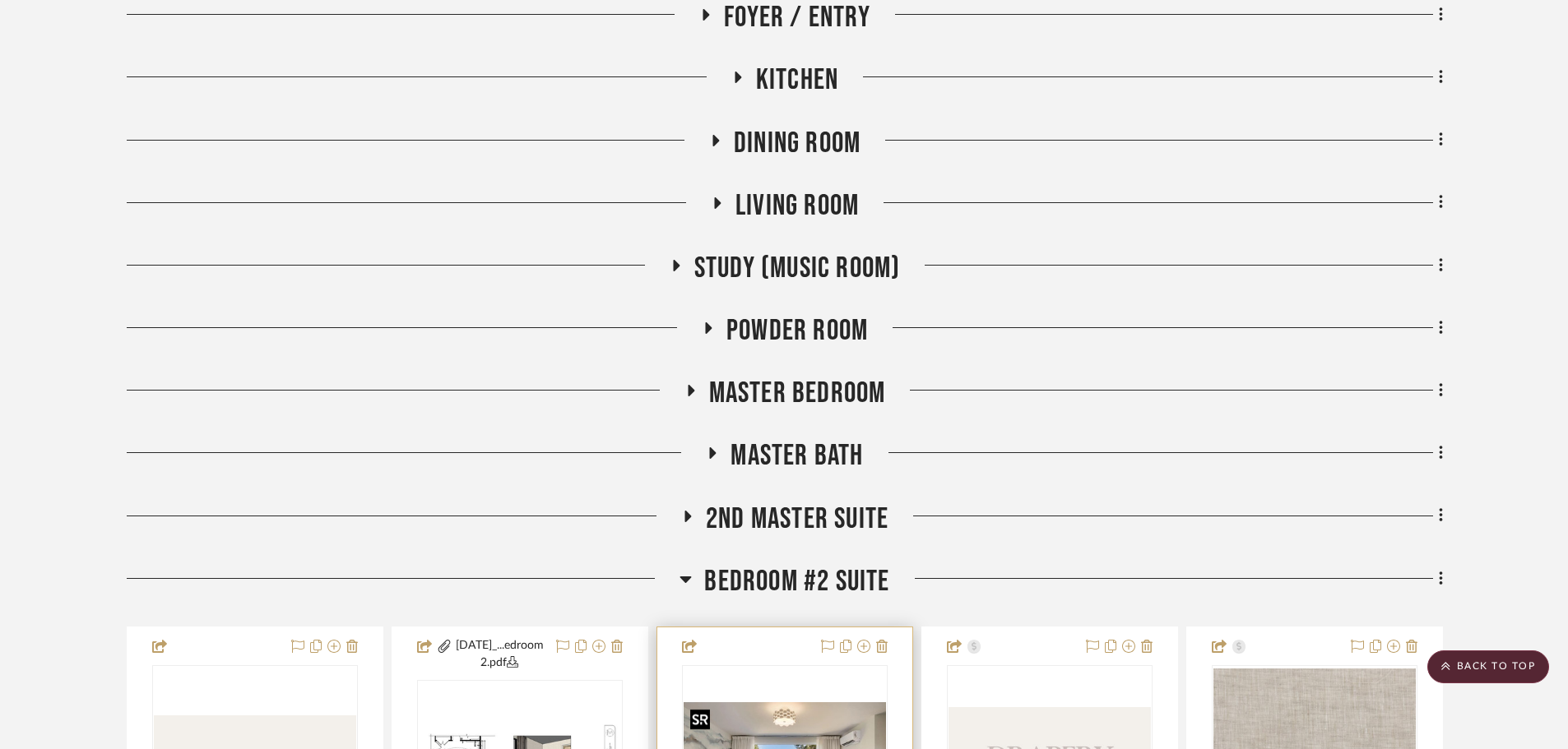
scroll to position [1151, 0]
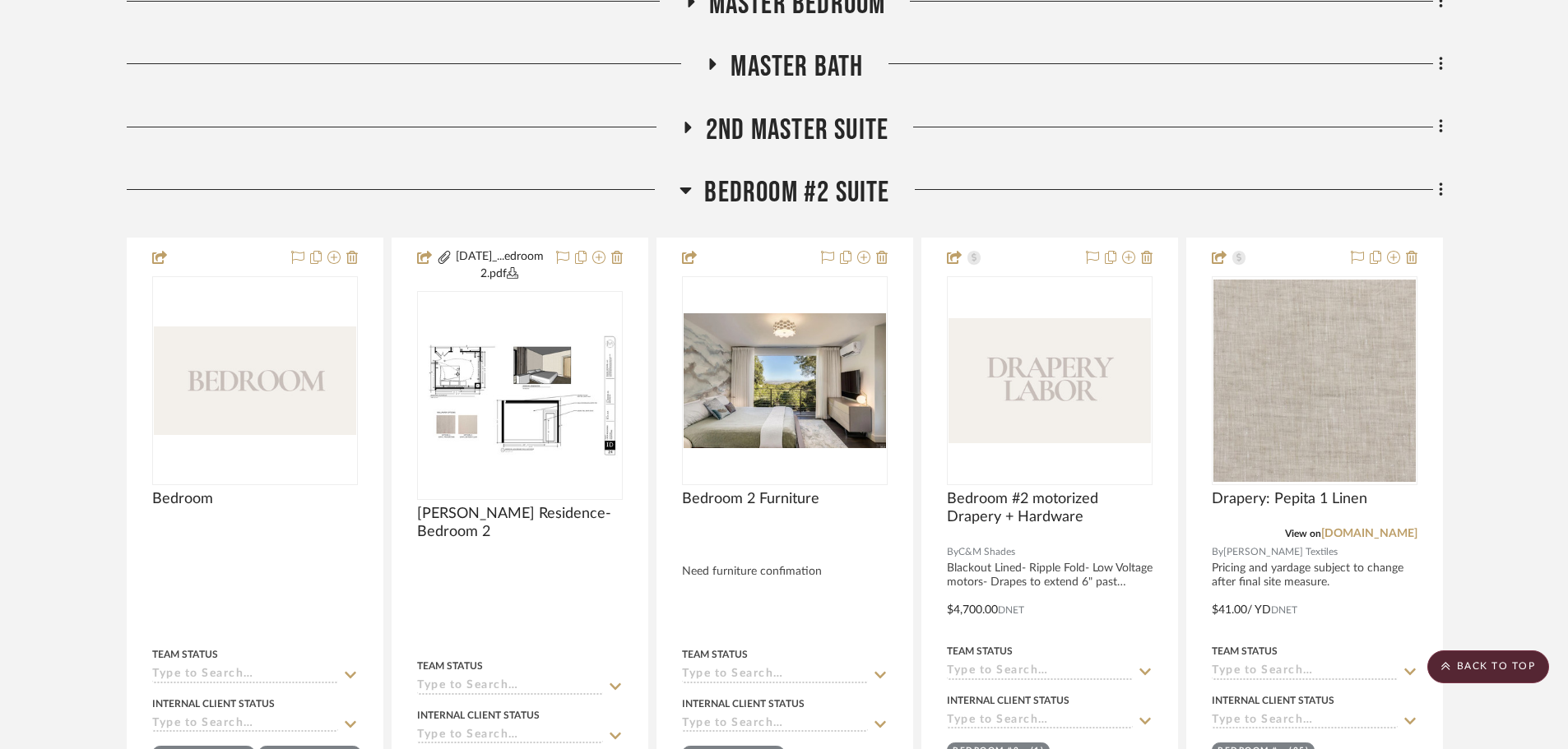
click at [763, 176] on span "Bedroom #2 Suite" at bounding box center [796, 193] width 185 height 36
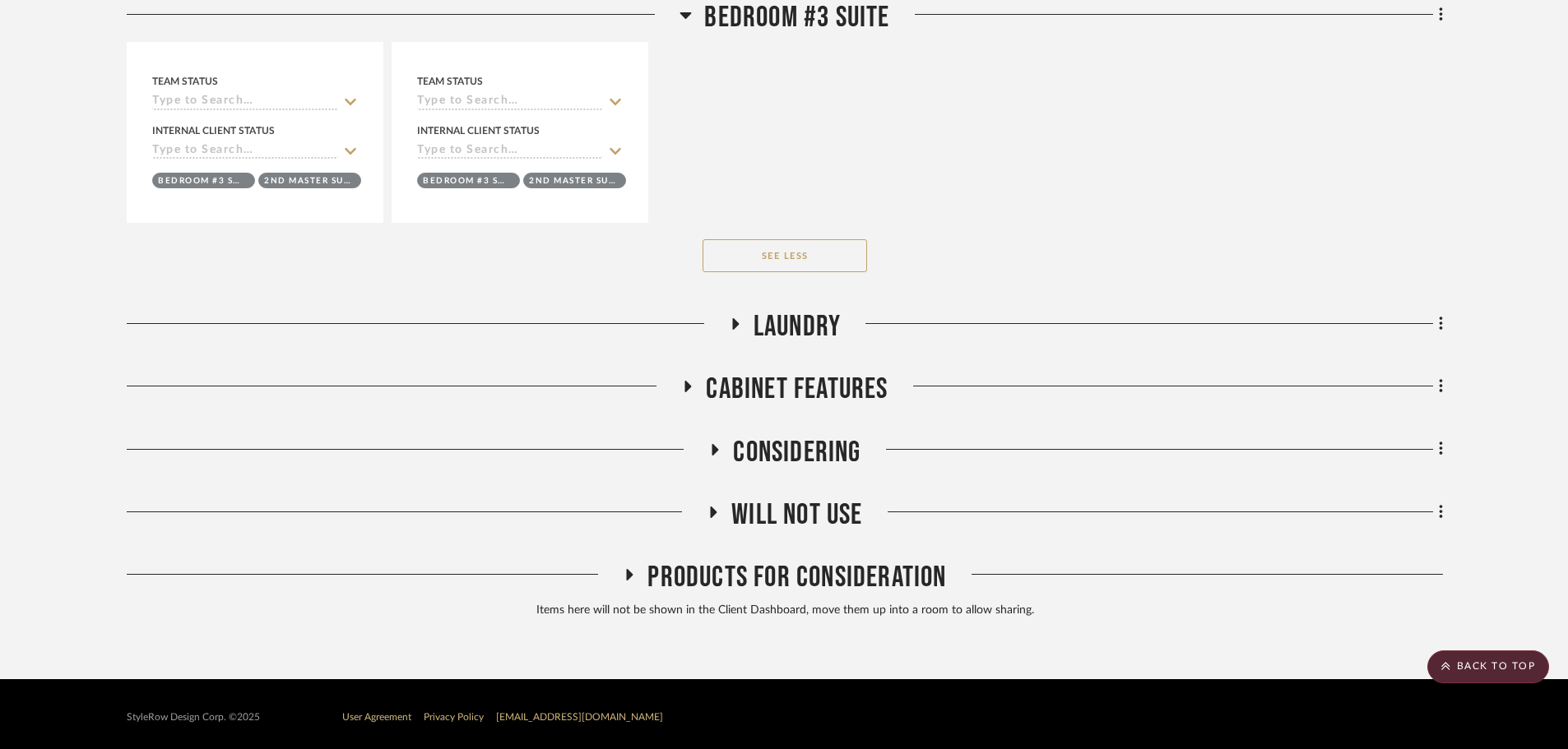
scroll to position [5196, 0]
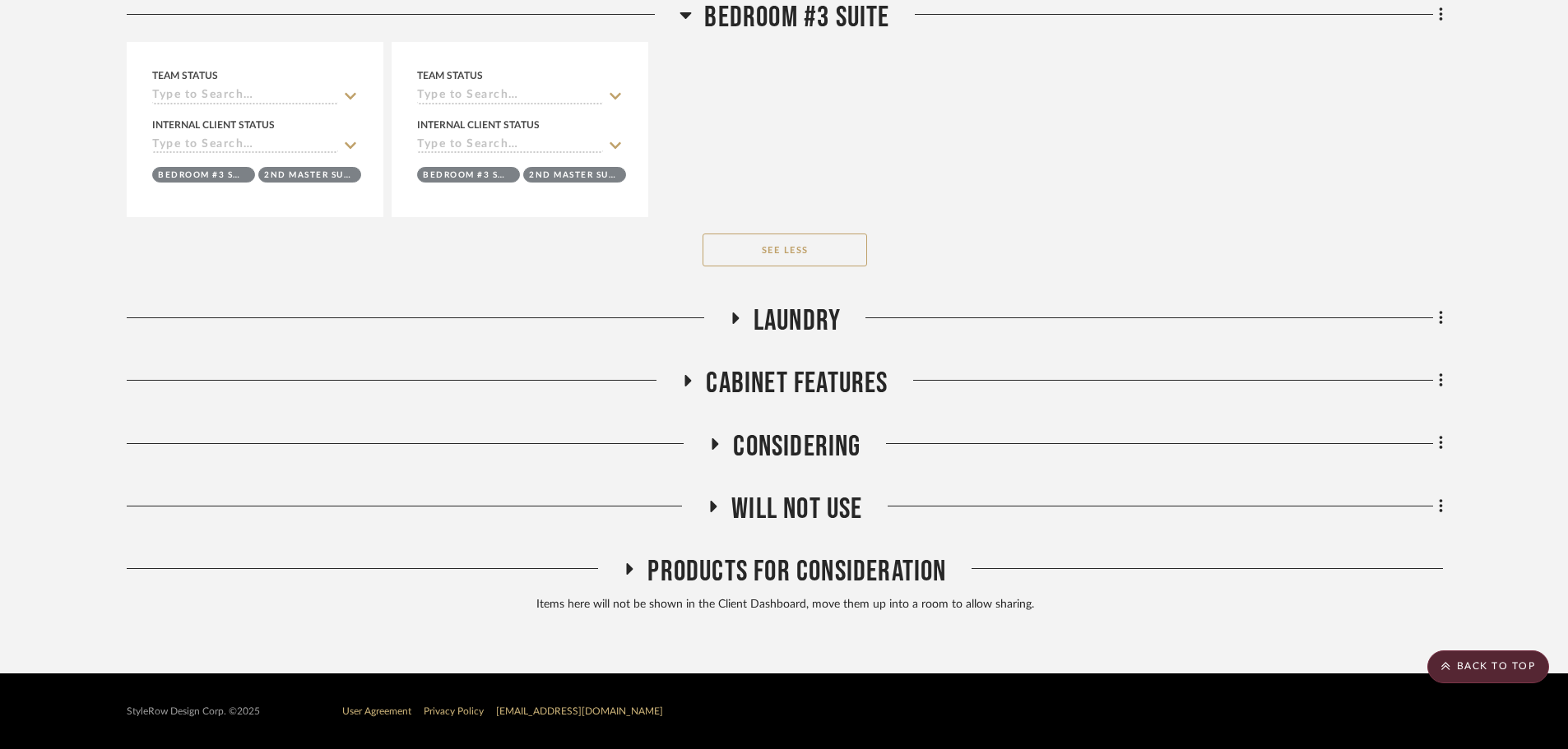
click at [793, 508] on span "Will NOT Use" at bounding box center [796, 510] width 131 height 36
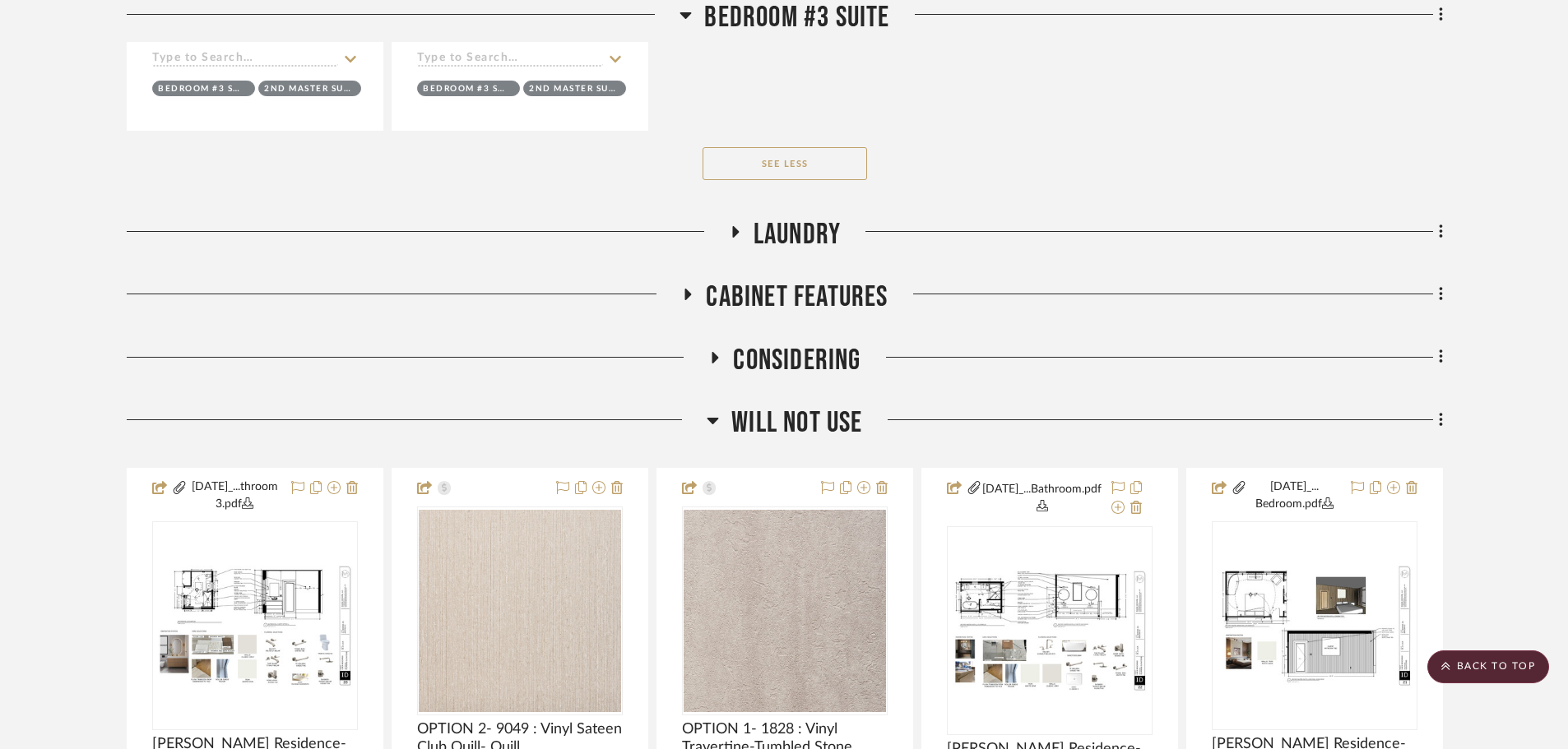
scroll to position [5360, 0]
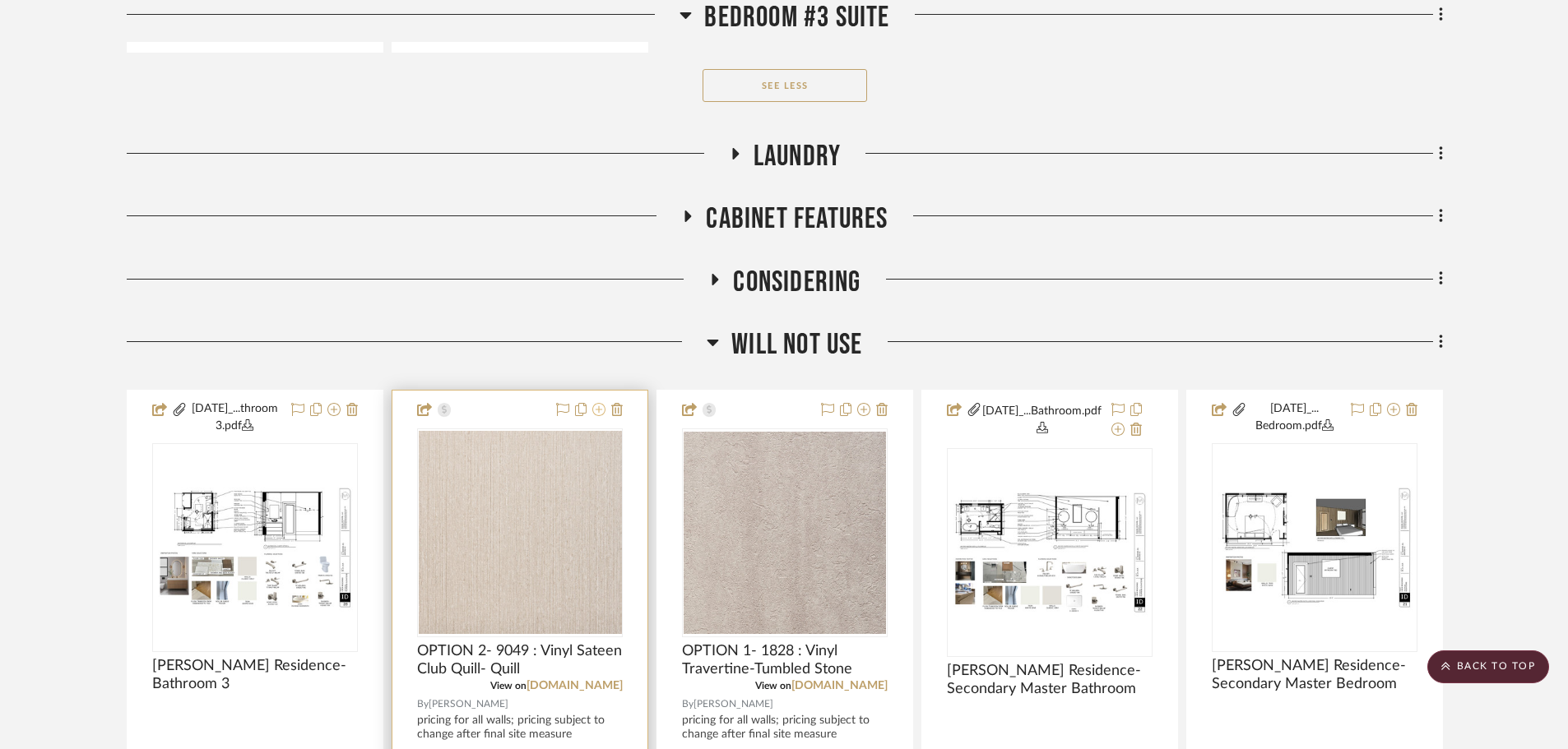
click at [598, 411] on icon at bounding box center [599, 409] width 13 height 13
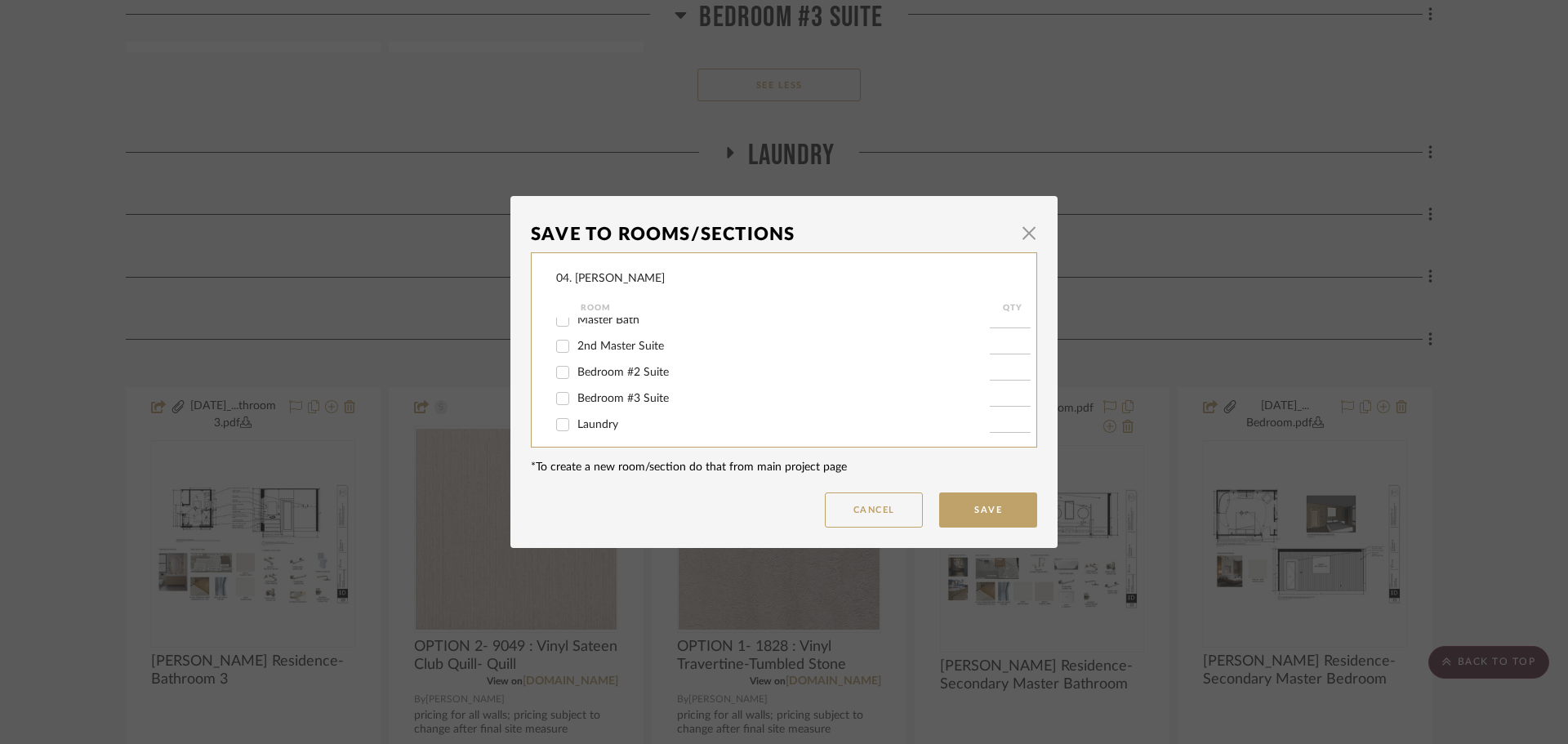
scroll to position [408, 0]
click at [602, 338] on span "Bedroom #3 Suite" at bounding box center [623, 340] width 91 height 11
click at [576, 338] on input "Bedroom #3 Suite" at bounding box center [563, 340] width 26 height 26
checkbox input "true"
type input "1"
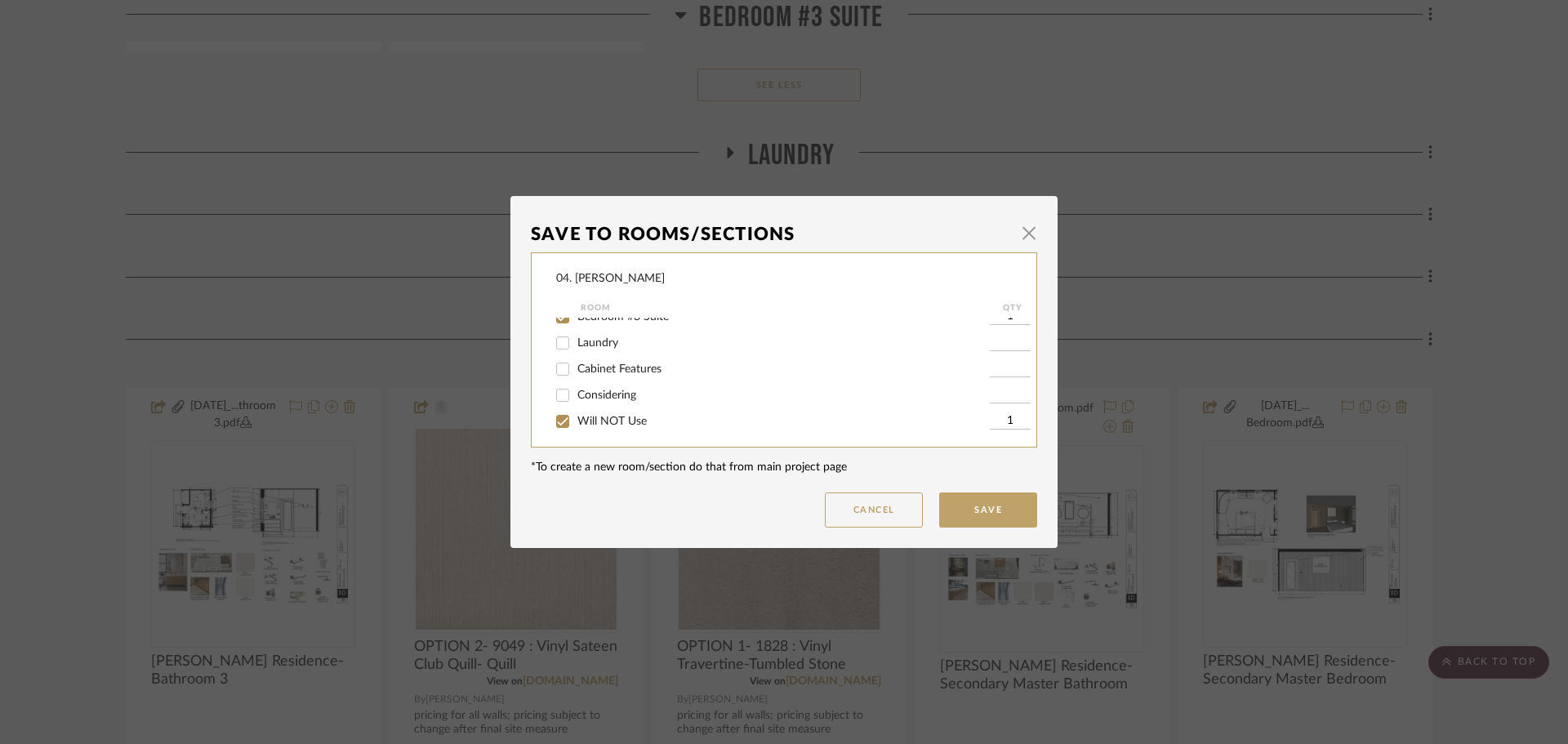
scroll to position [436, 0]
click at [598, 412] on span "Will NOT Use" at bounding box center [612, 417] width 69 height 11
click at [576, 412] on input "Will NOT Use" at bounding box center [563, 418] width 26 height 26
checkbox input "false"
click at [1007, 503] on button "Save" at bounding box center [987, 510] width 98 height 35
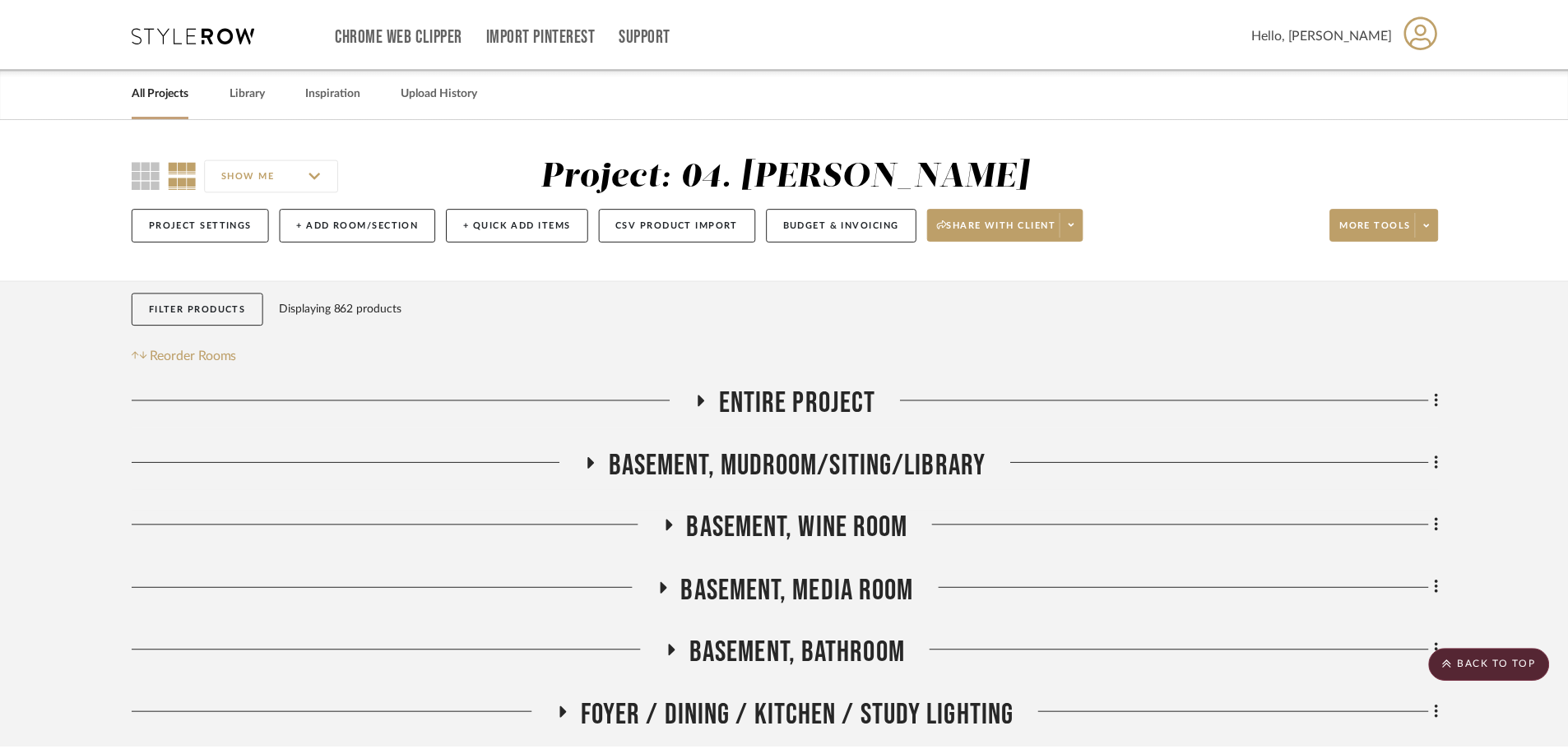
scroll to position [5360, 0]
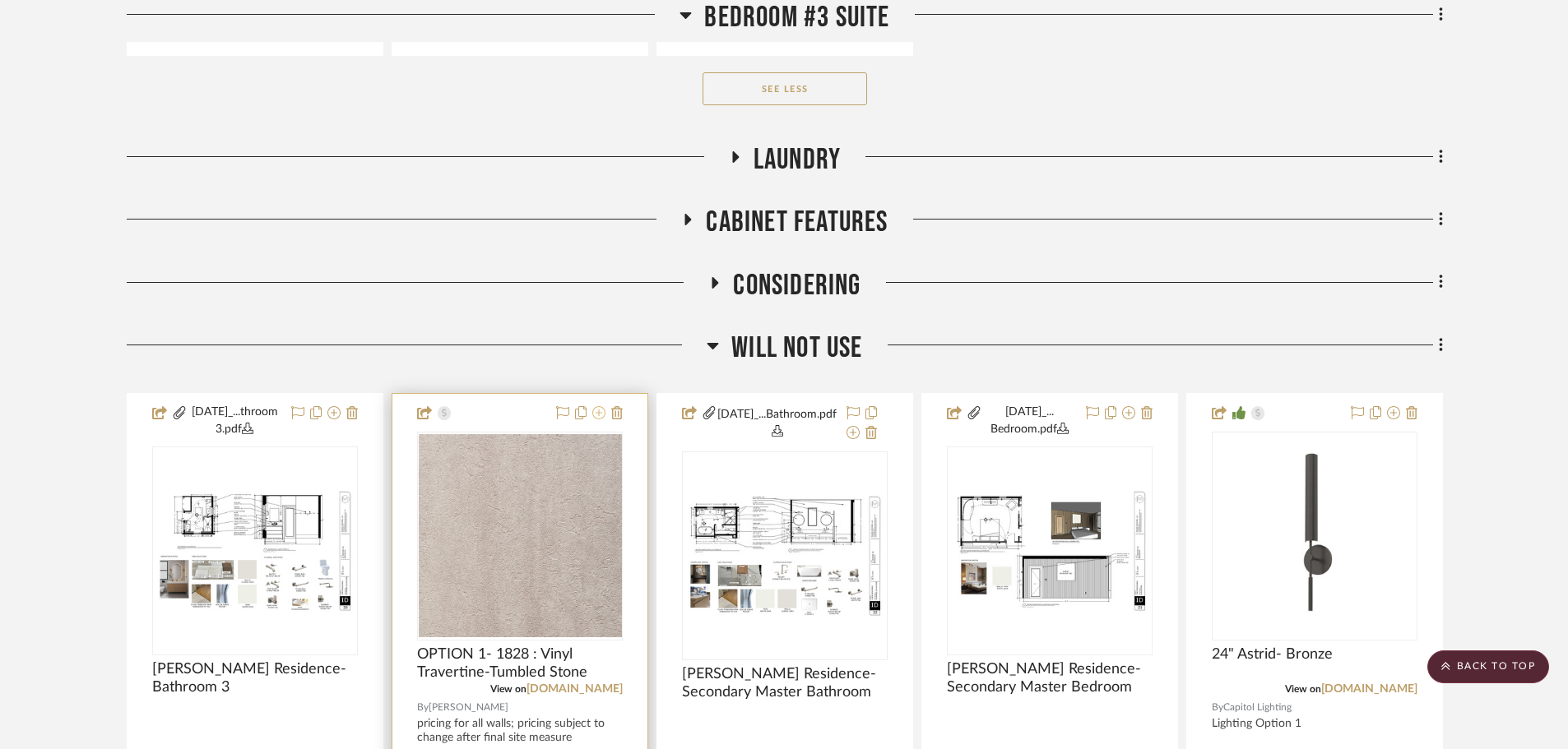
click at [598, 408] on icon at bounding box center [599, 413] width 13 height 13
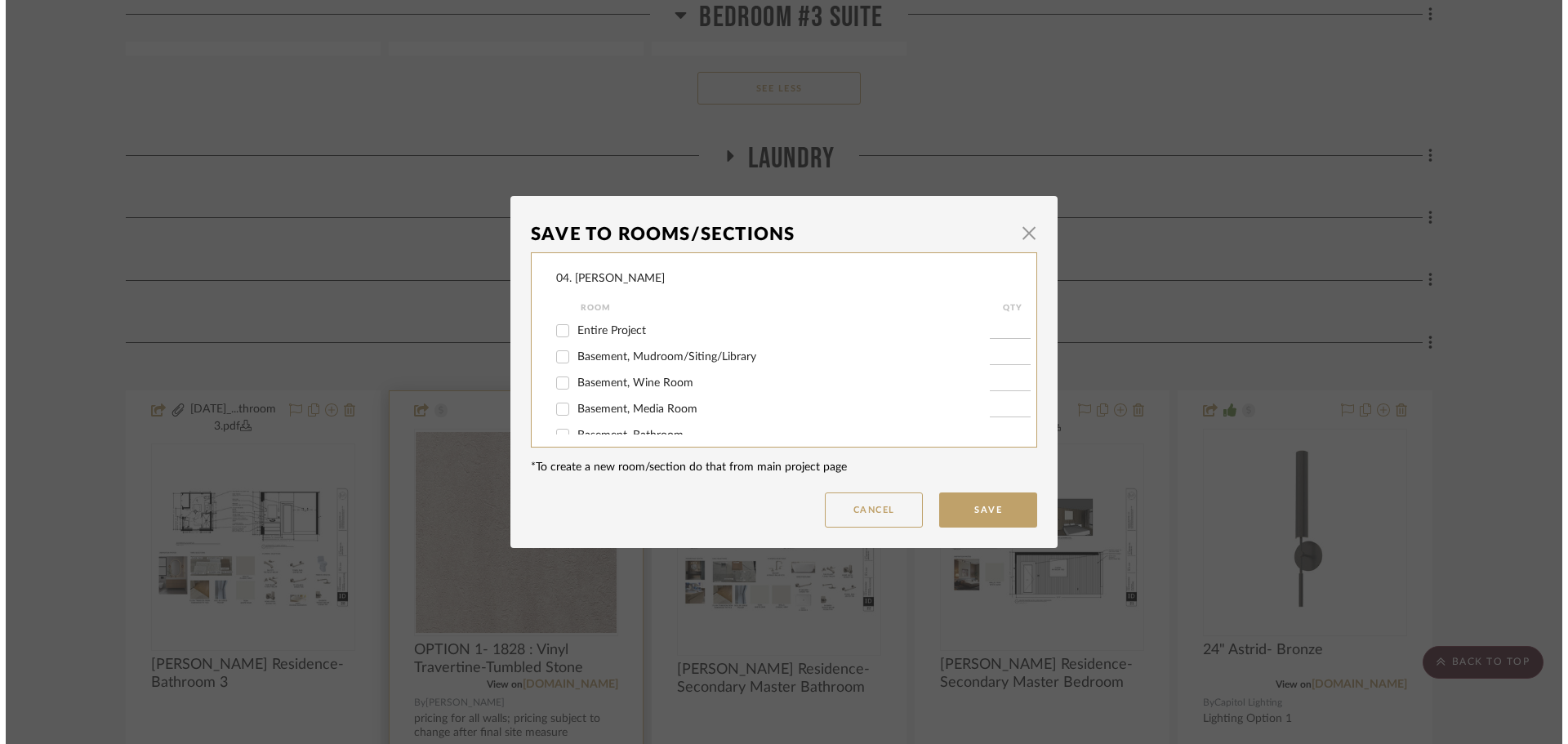
scroll to position [0, 0]
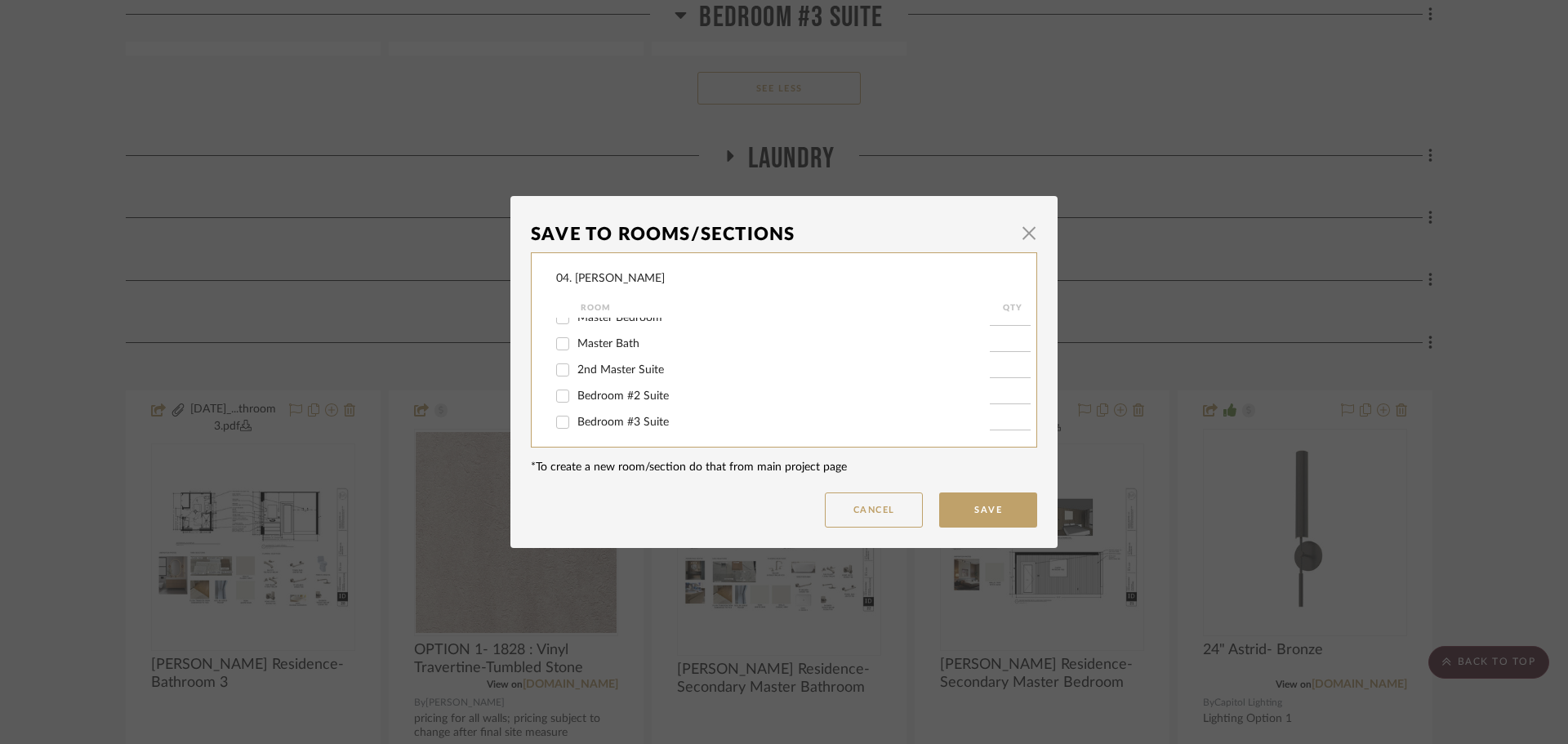
click at [589, 429] on label "Bedroom #3 Suite" at bounding box center [783, 422] width 412 height 14
click at [576, 429] on input "Bedroom #3 Suite" at bounding box center [563, 422] width 26 height 26
checkbox input "true"
type input "1"
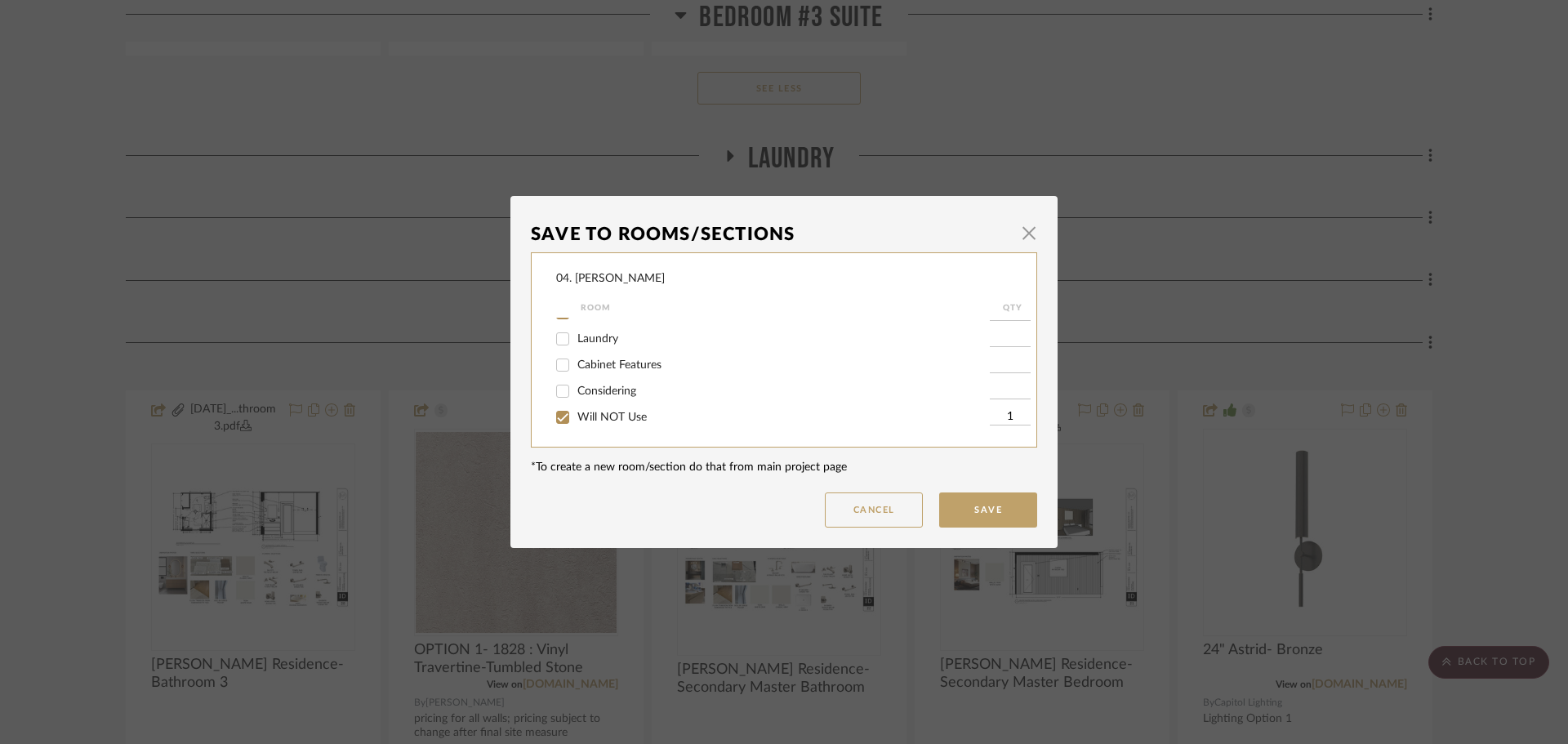
click at [588, 429] on div "Will NOT Use" at bounding box center [773, 418] width 433 height 26
click at [586, 418] on span "Will NOT Use" at bounding box center [612, 417] width 69 height 11
click at [576, 418] on input "Will NOT Use" at bounding box center [563, 418] width 26 height 26
checkbox input "false"
click at [967, 505] on button "Save" at bounding box center [987, 510] width 98 height 35
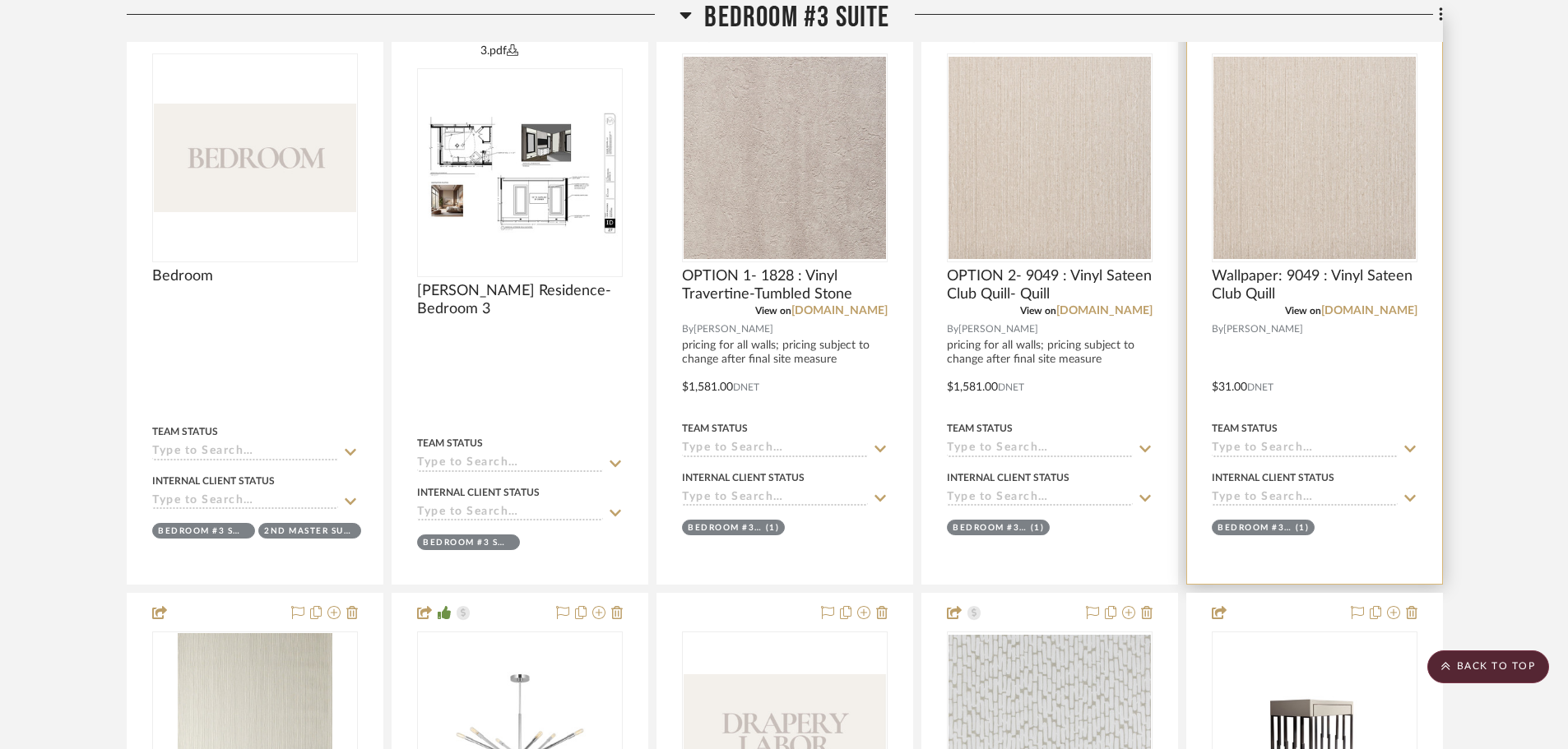
scroll to position [1329, 0]
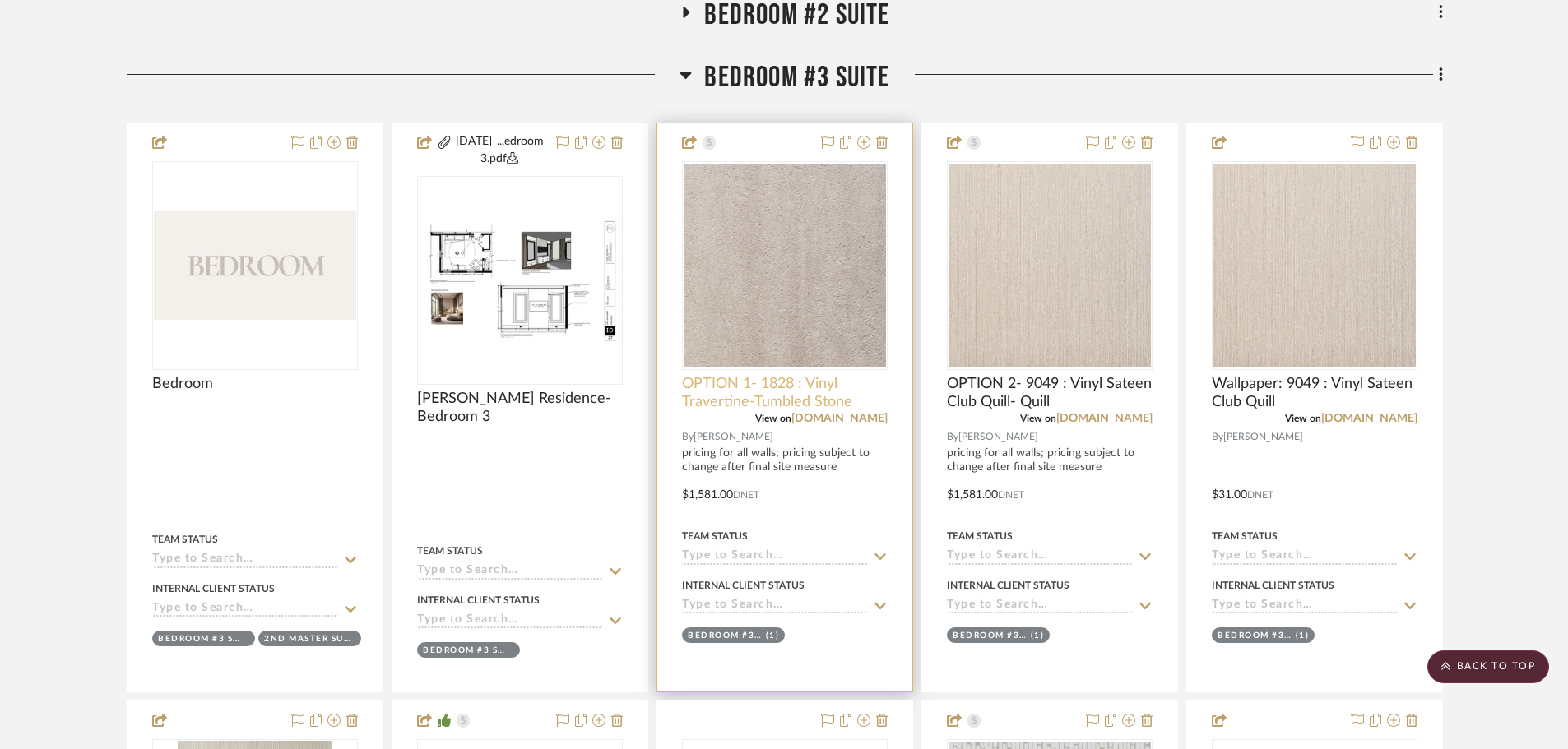
click at [701, 393] on span "OPTION 1- 1828 : Vinyl Travertine-Tumbled Stone" at bounding box center [784, 392] width 206 height 37
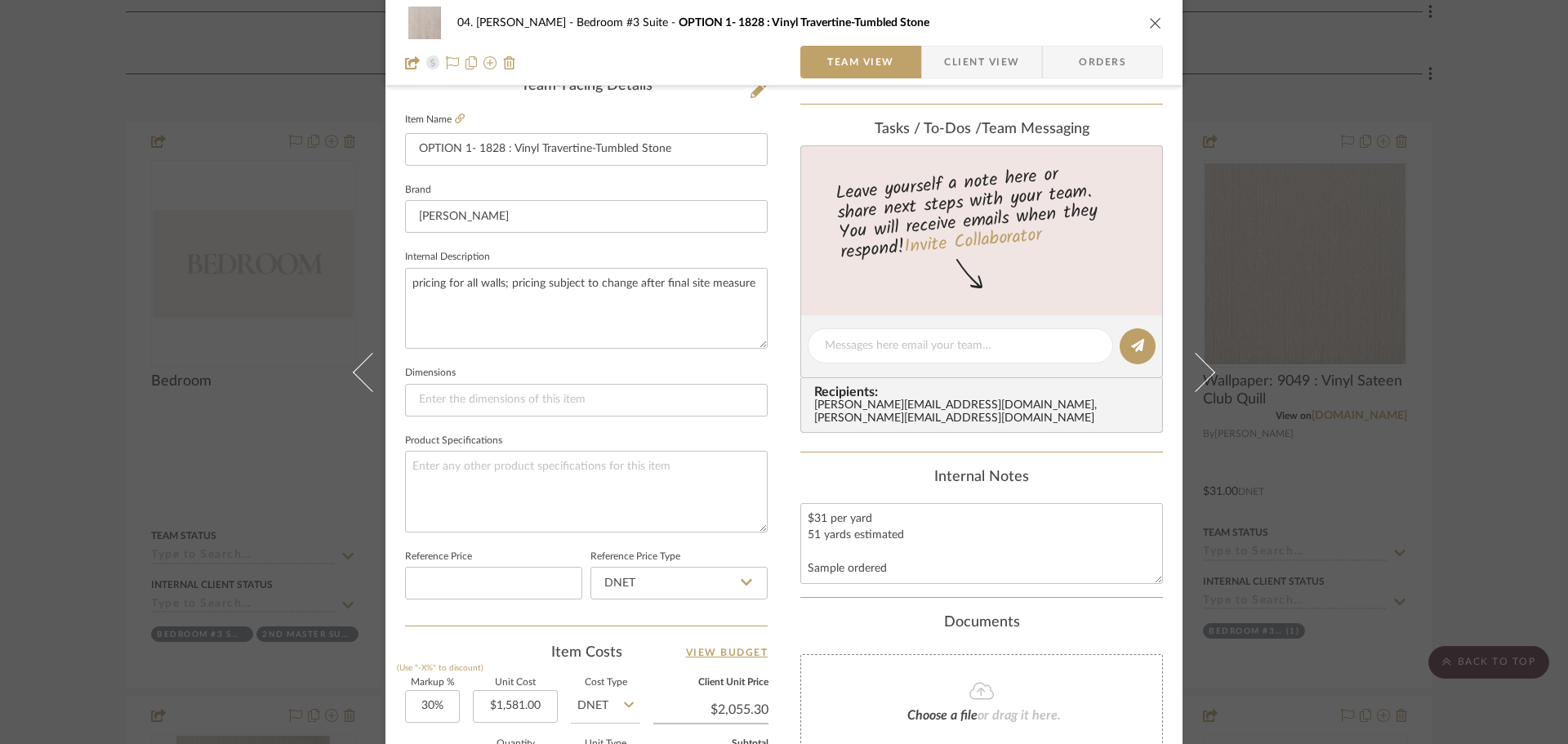
scroll to position [490, 0]
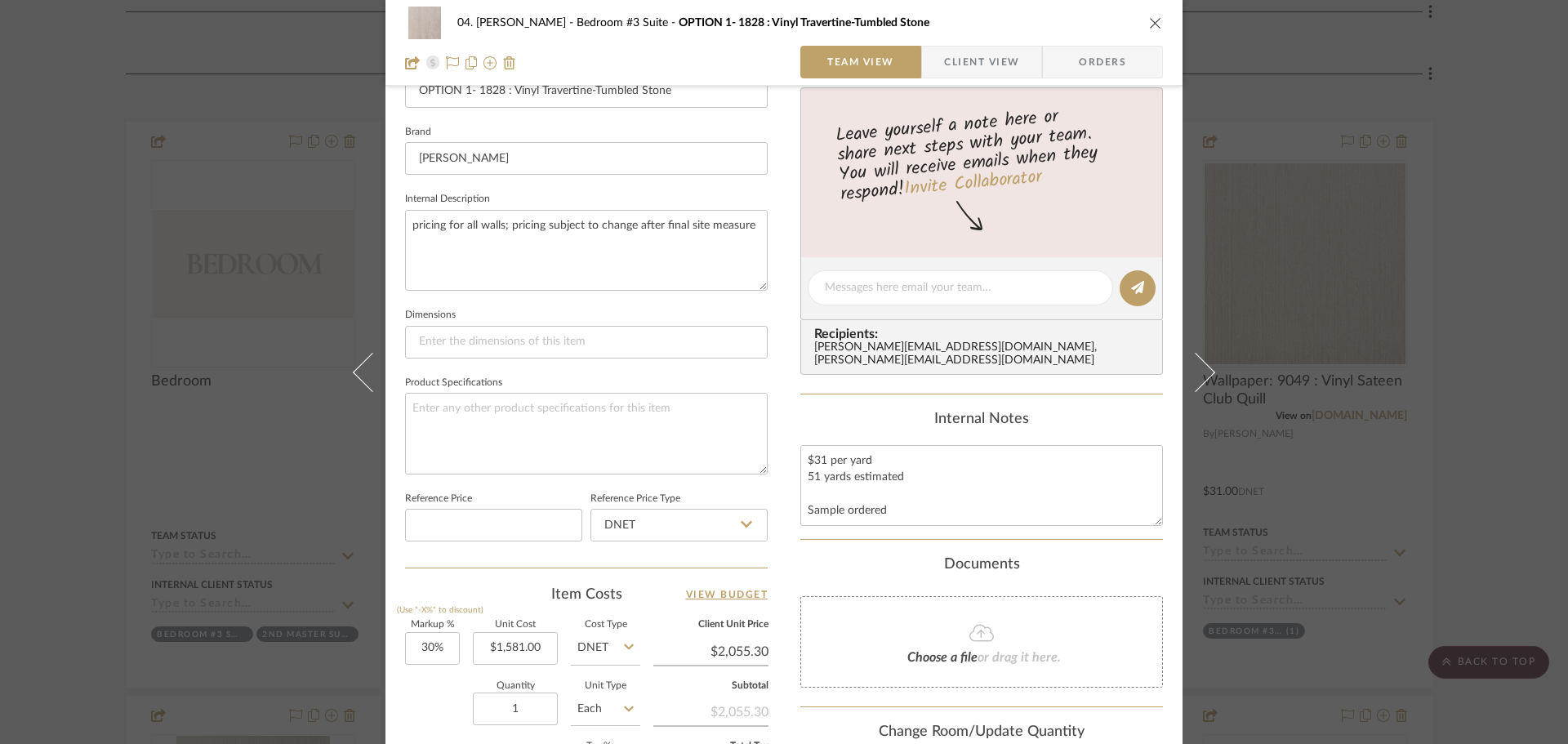
click at [1122, 544] on div "Content here copies to Client View - confirm visibility there. Show in Client D…" at bounding box center [981, 294] width 363 height 1344
click at [1433, 392] on div "04. Linck Bedroom #3 Suite OPTION 1- 1828 : Vinyl Travertine-Tumbled Stone Team…" at bounding box center [784, 372] width 1568 height 744
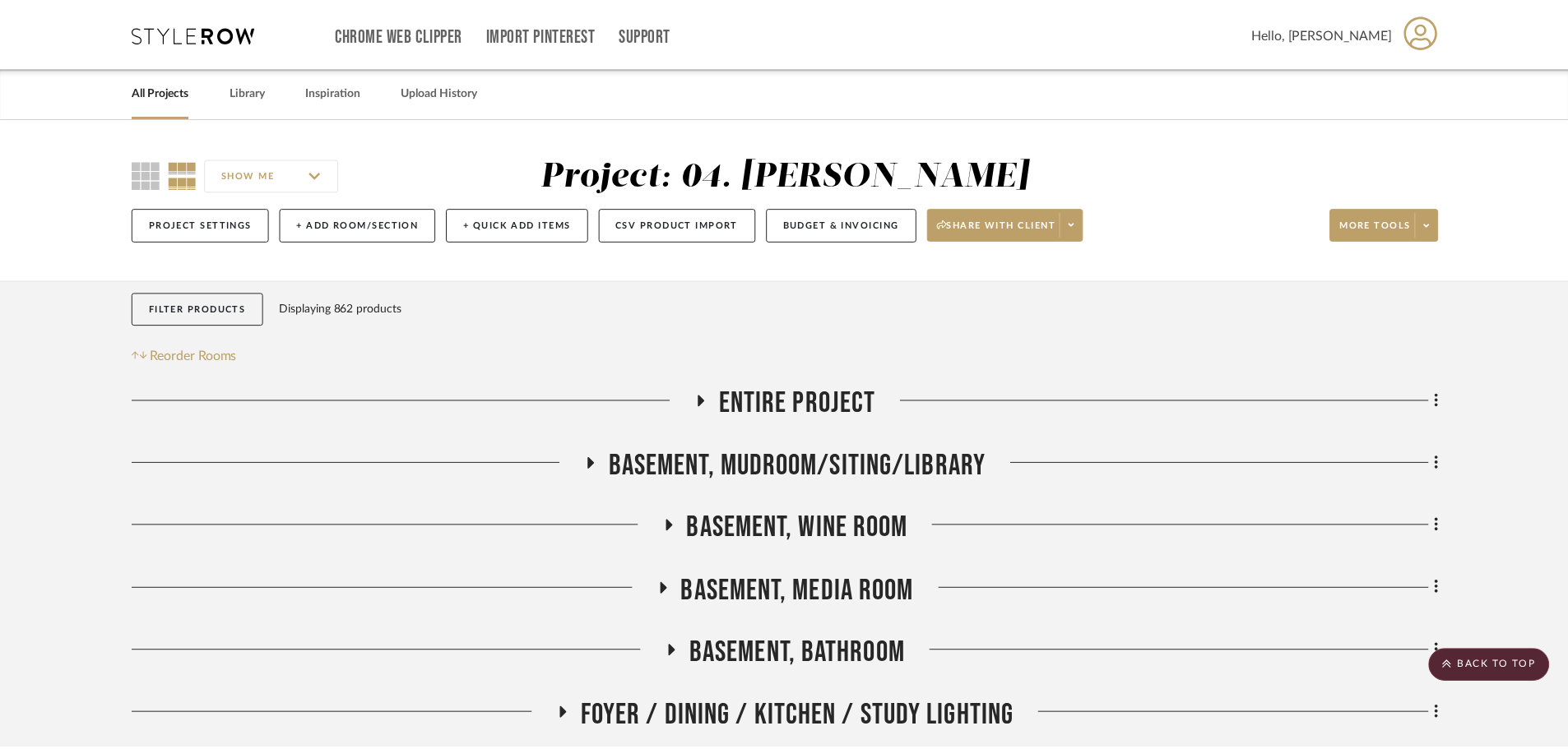
scroll to position [1329, 0]
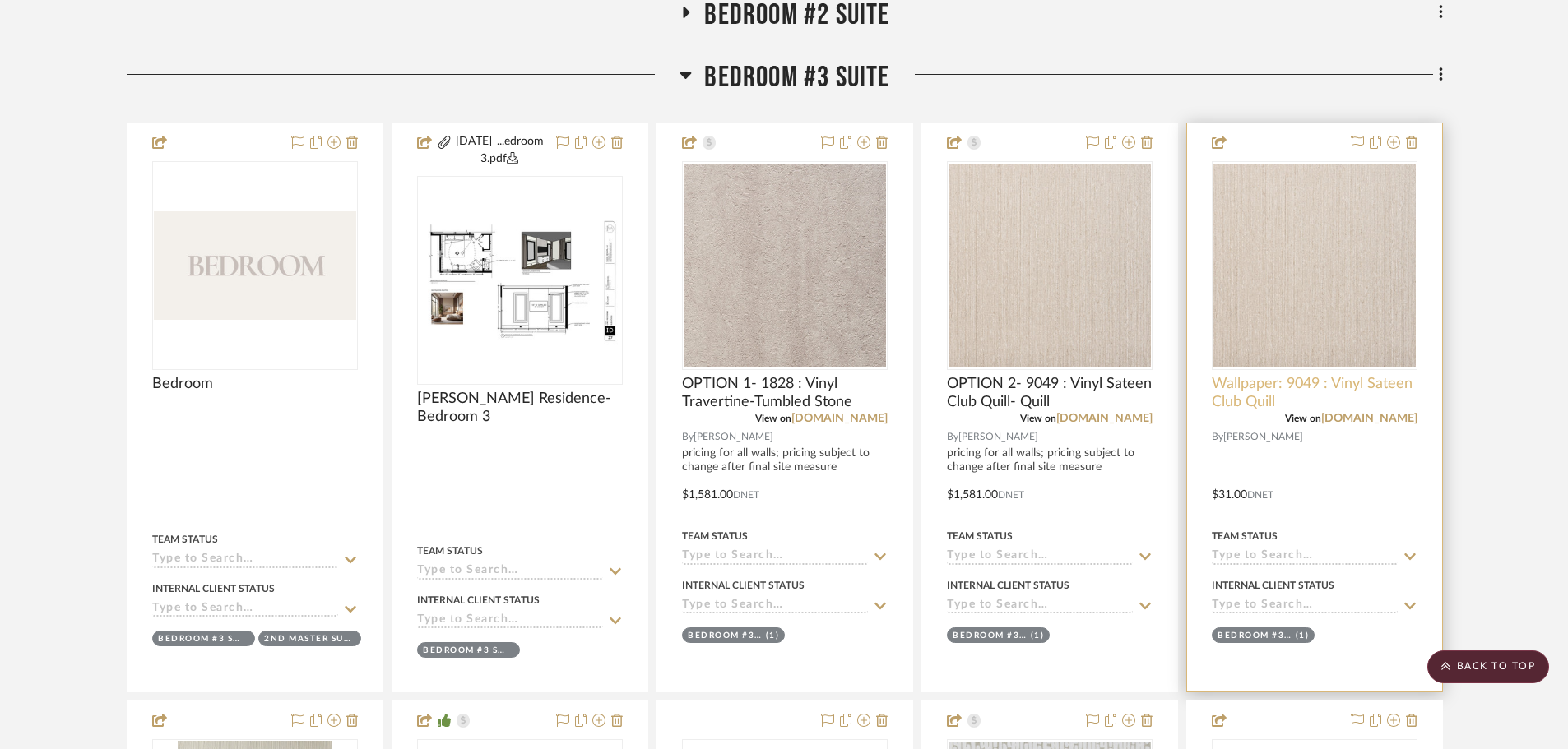
click at [1306, 383] on span "Wallpaper: 9049 : Vinyl Sateen Club Quill" at bounding box center [1314, 392] width 206 height 37
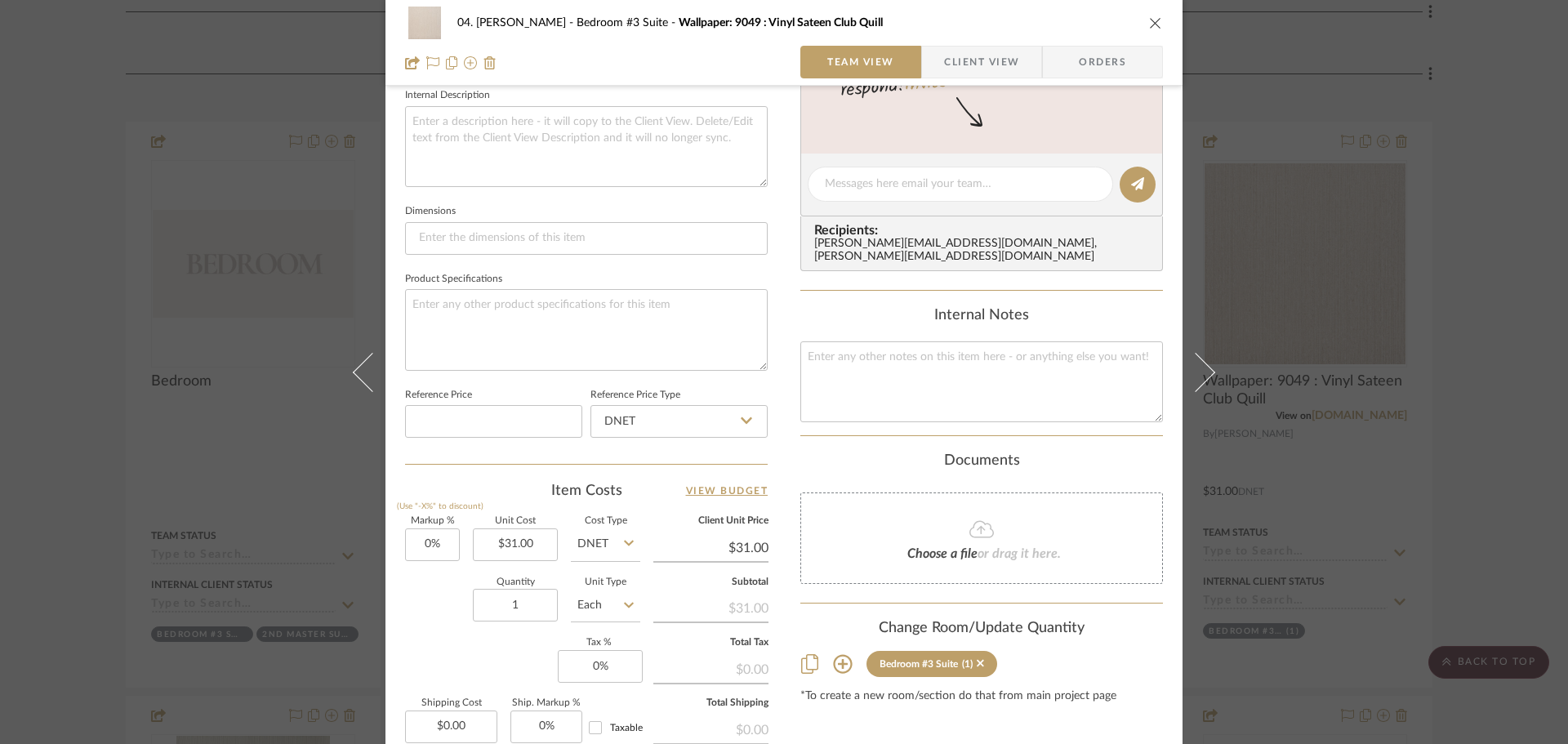
scroll to position [735, 0]
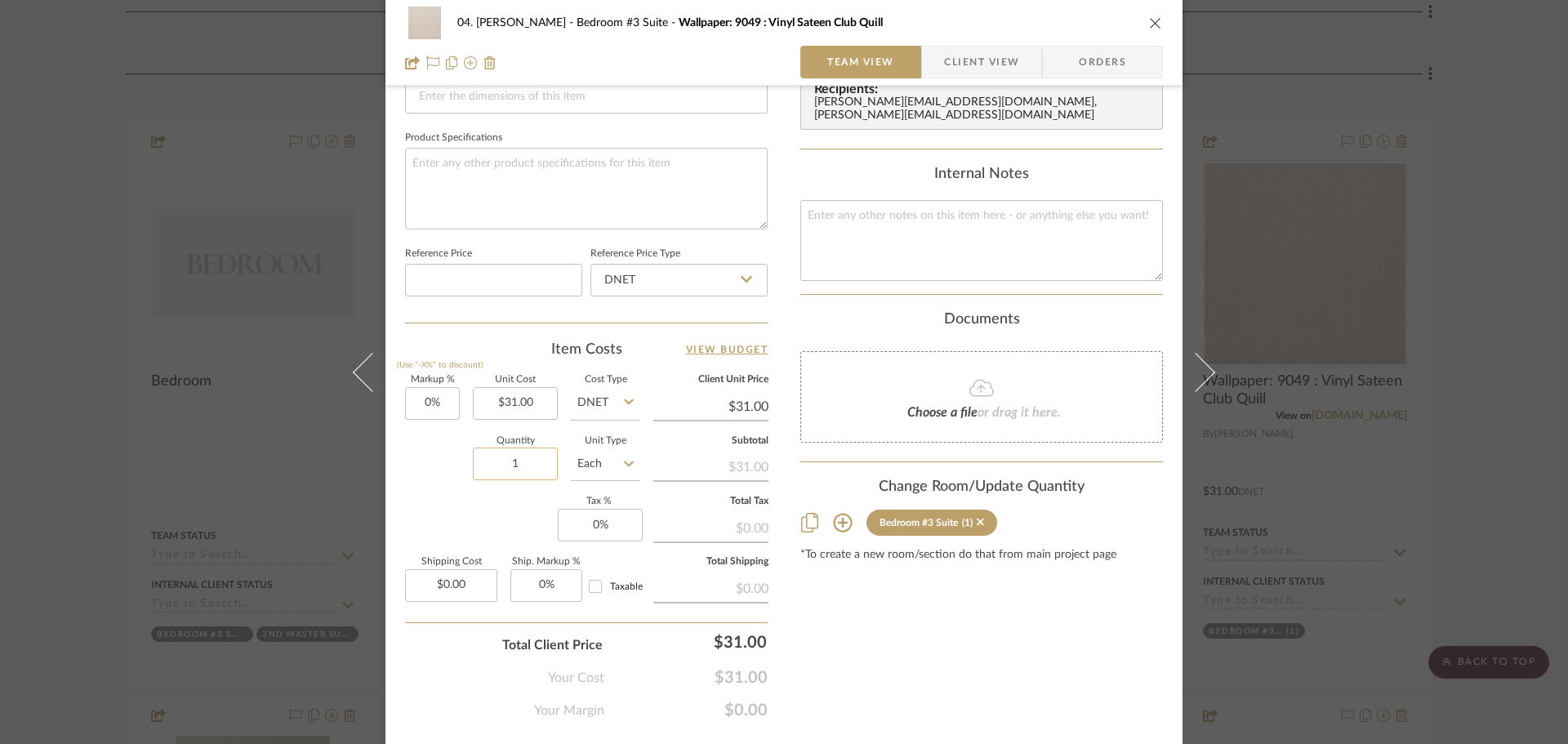
click at [517, 476] on input "1" at bounding box center [515, 463] width 85 height 33
type input "51"
click at [593, 462] on input "Each" at bounding box center [605, 463] width 69 height 33
click at [610, 302] on div "YD" at bounding box center [667, 311] width 201 height 42
type input "YD"
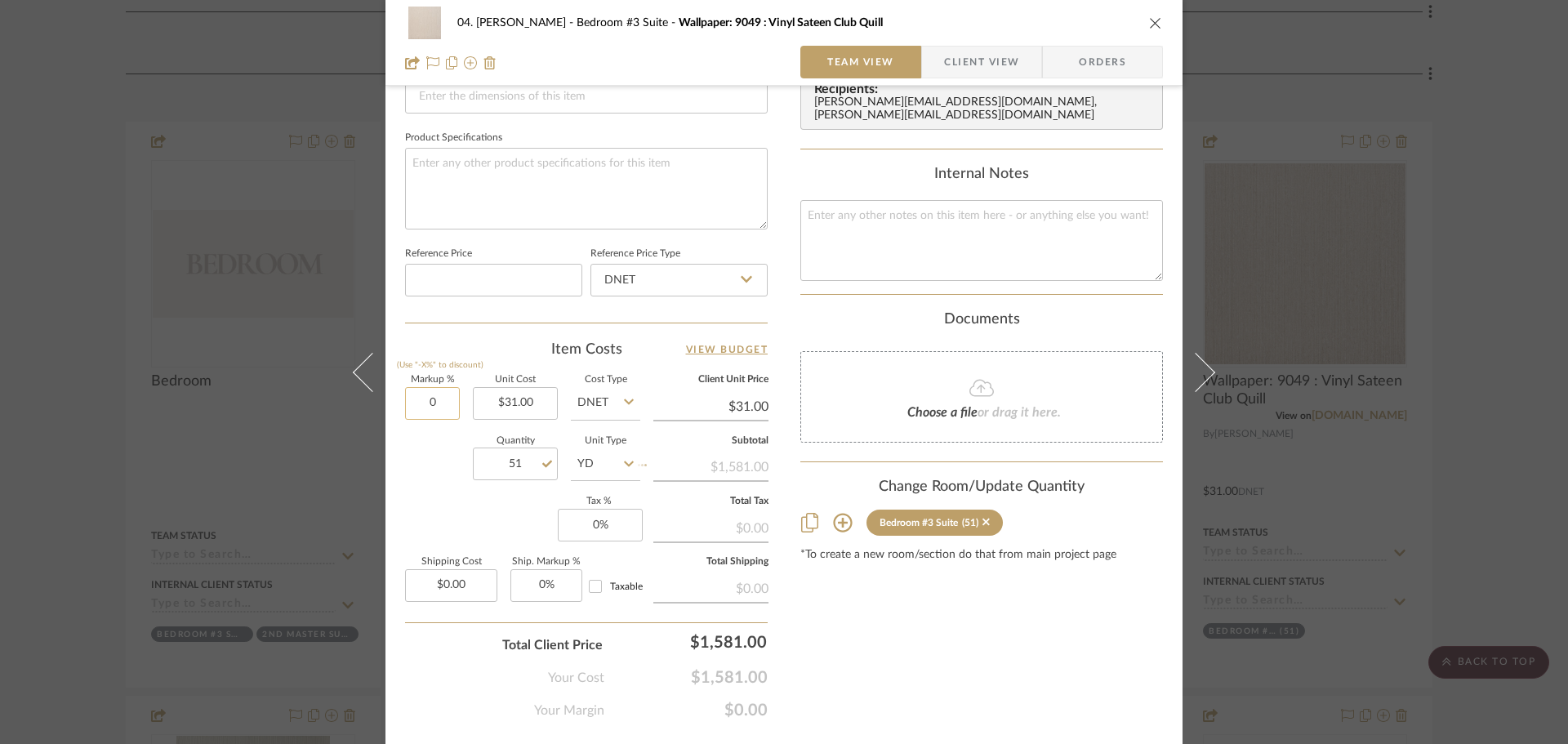
click at [431, 398] on input "0" at bounding box center [432, 403] width 55 height 33
type input "3"
type input "30%"
click at [431, 479] on div "Quantity 51 Unit Type YD" at bounding box center [522, 466] width 235 height 58
click at [1020, 636] on div "Content here copies to Client View - confirm visibility there. Show in Client D…" at bounding box center [981, 48] width 363 height 1344
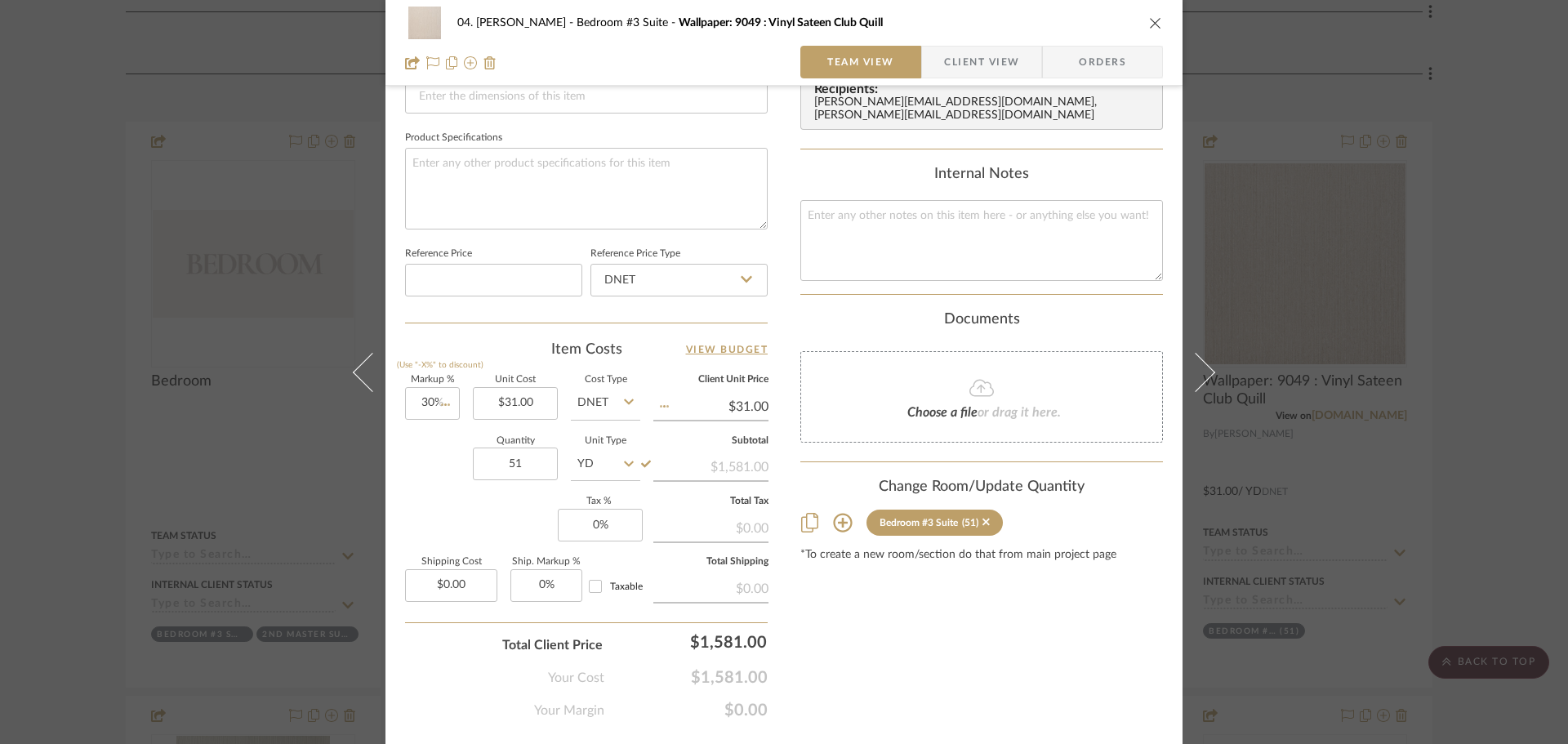
type input "$40.30"
click at [1447, 393] on div "04. Linck Bedroom #3 Suite Wallpaper: 9049 : Vinyl Sateen Club Quill Team View …" at bounding box center [784, 372] width 1568 height 744
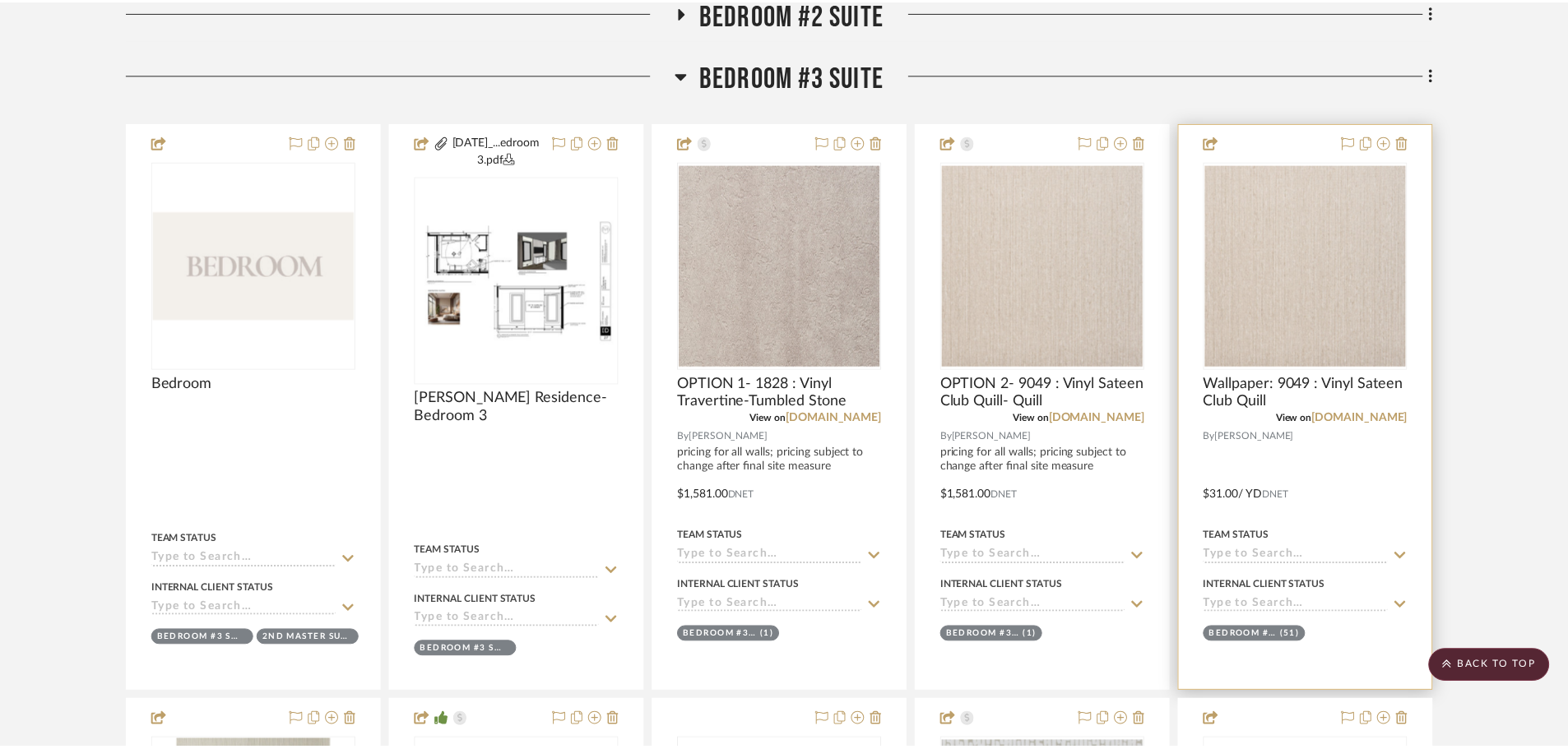
scroll to position [1329, 0]
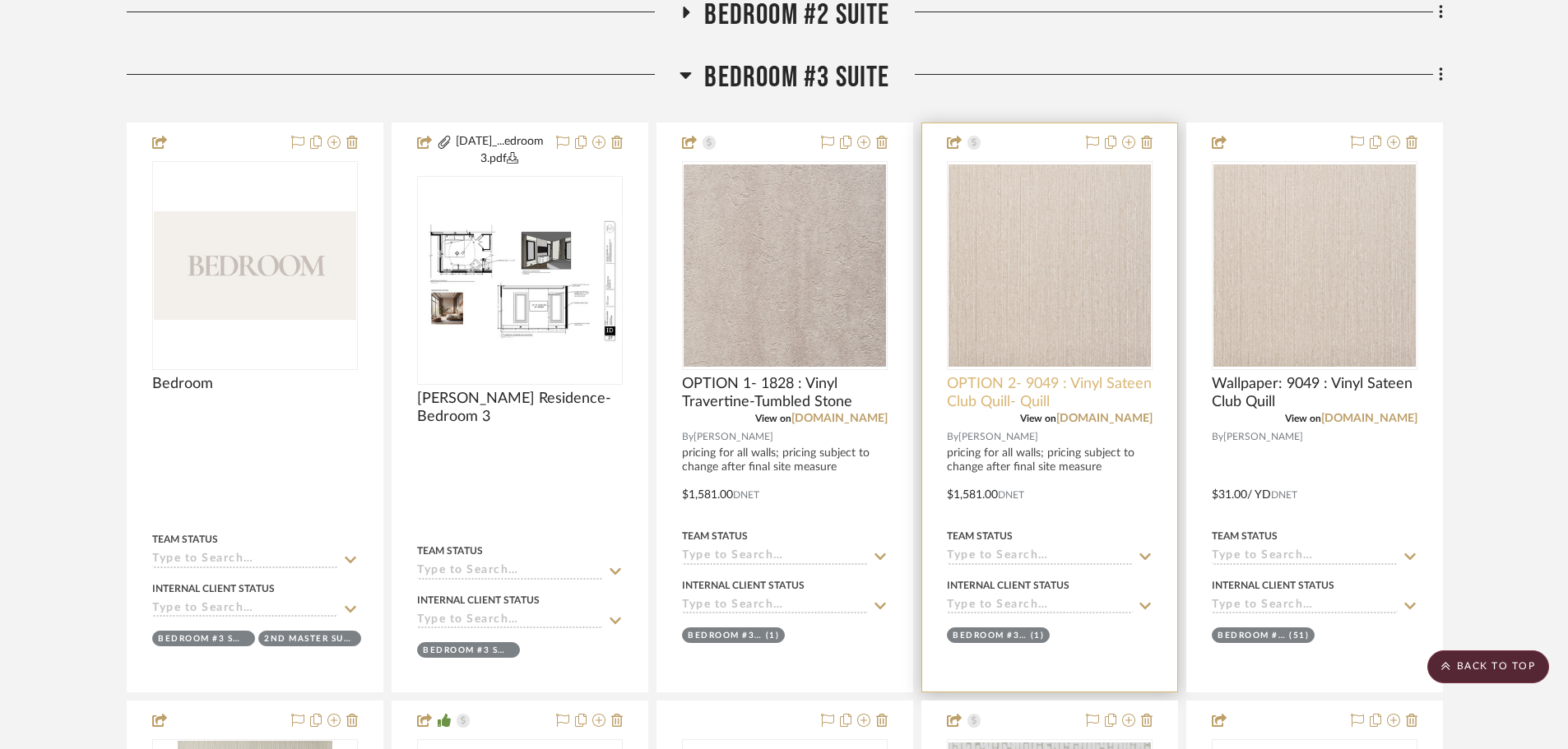
click at [989, 395] on span "OPTION 2- 9049 : Vinyl Sateen Club Quill- Quill" at bounding box center [1049, 392] width 206 height 37
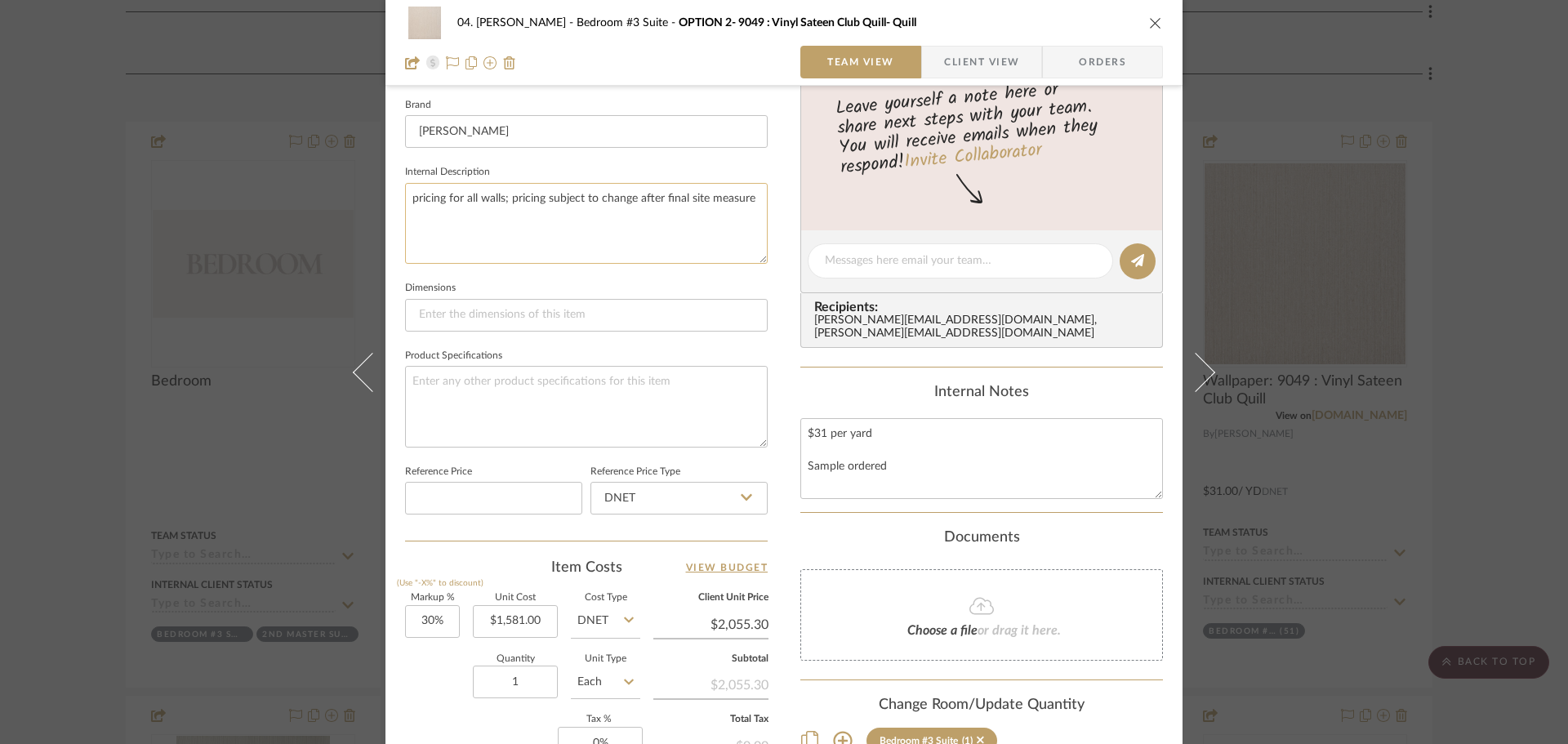
scroll to position [572, 0]
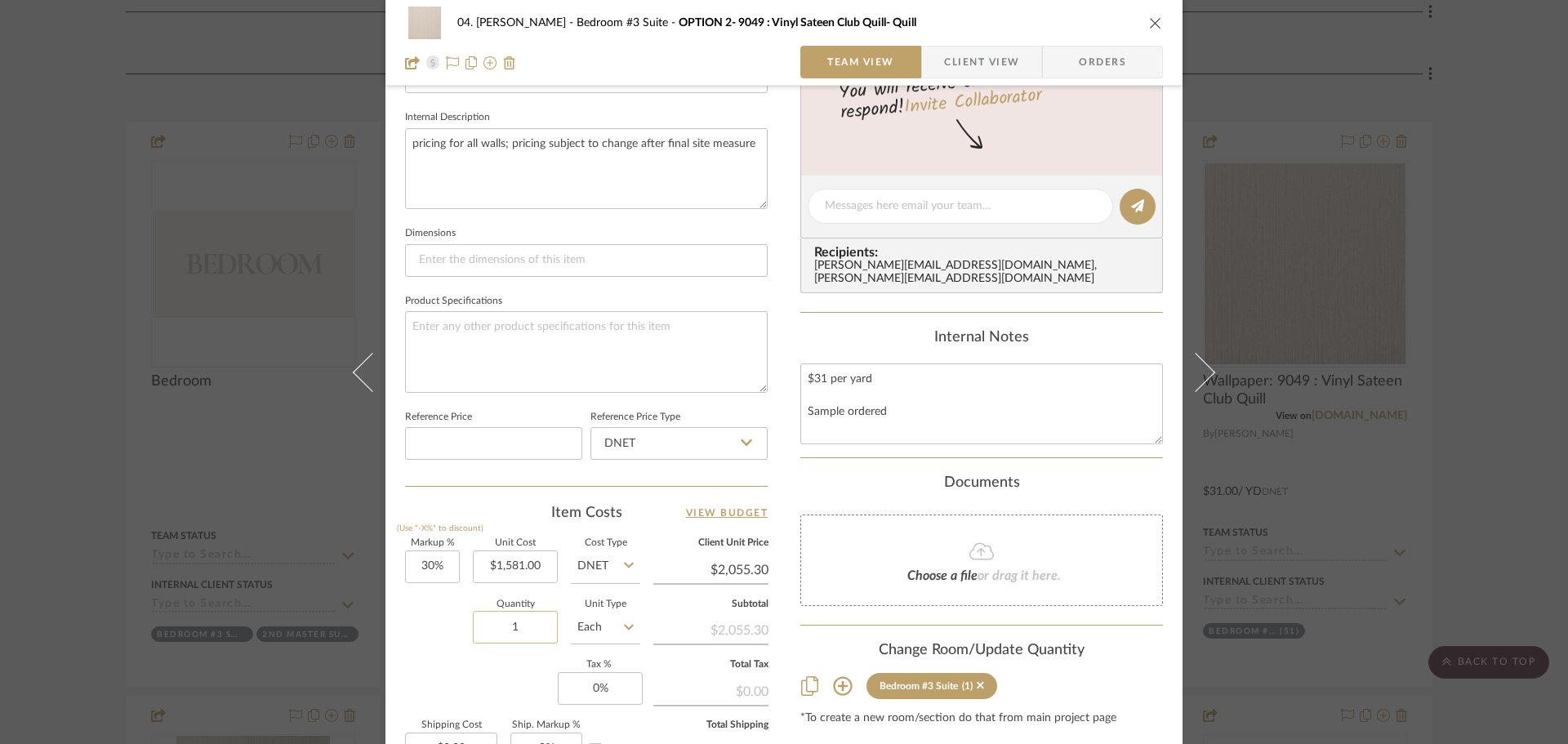
click at [514, 623] on input "1" at bounding box center [515, 627] width 85 height 33
type input "51"
type input "1581.00"
click at [516, 568] on input "1581.00" at bounding box center [515, 566] width 85 height 33
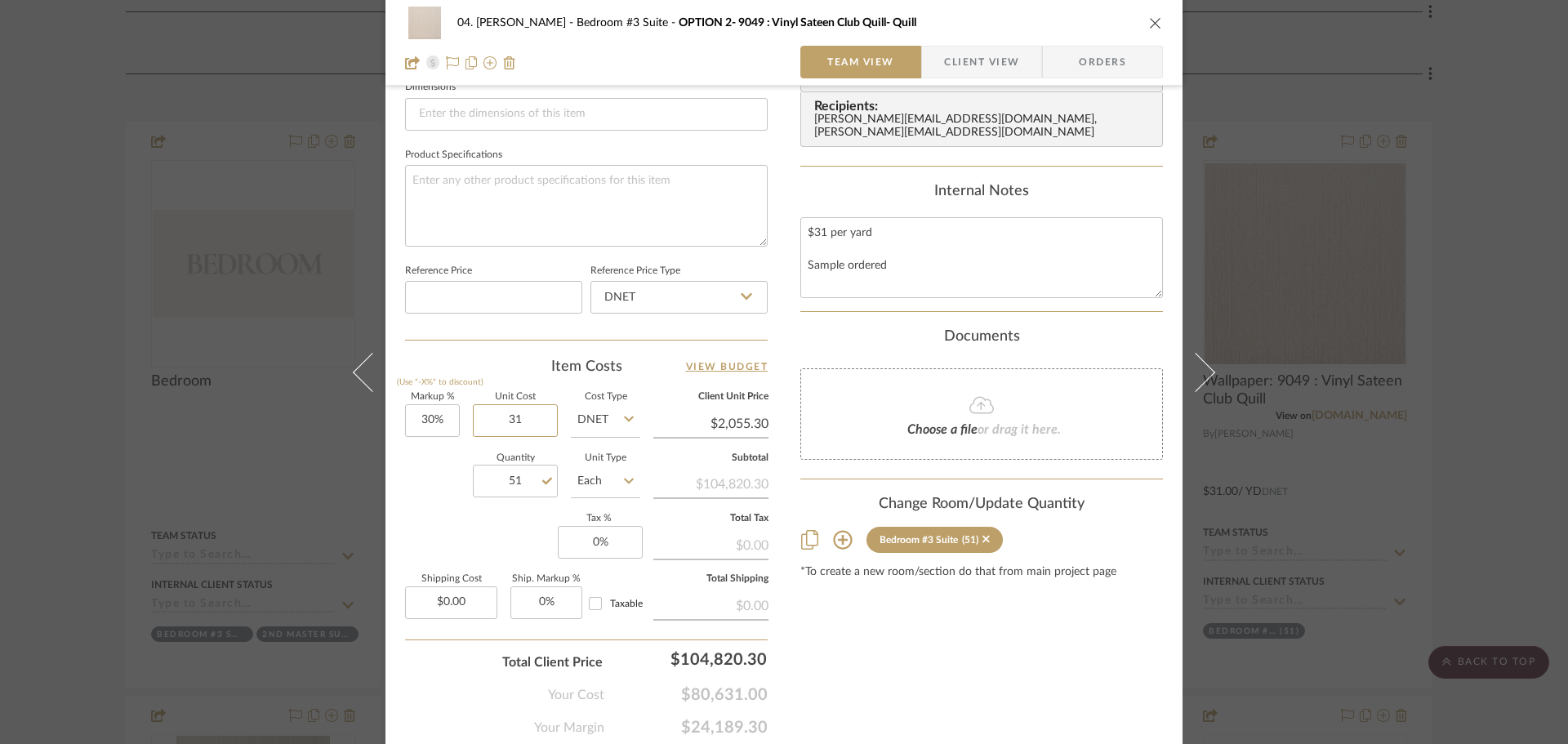
scroll to position [735, 0]
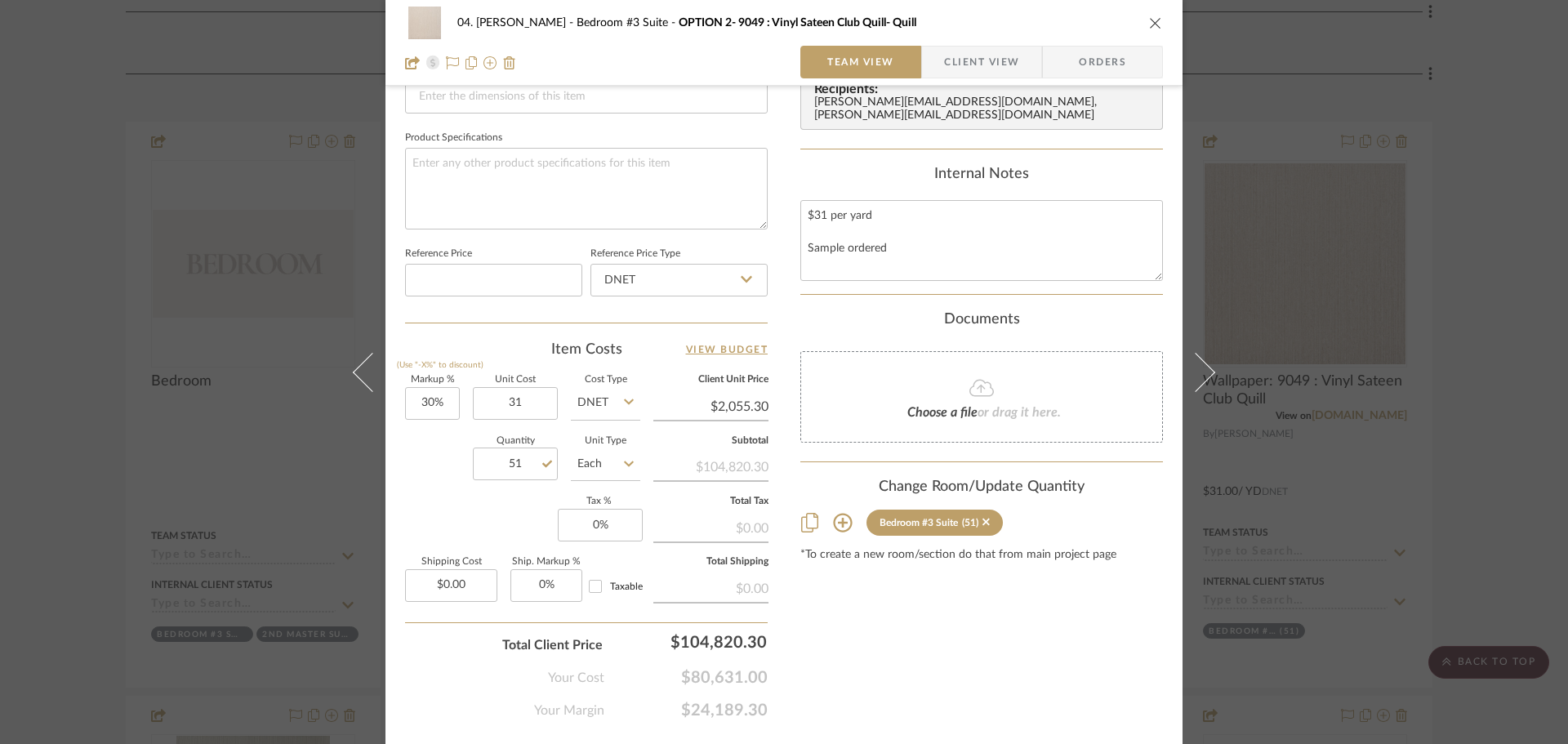
type input "$31.00"
click at [447, 504] on div "Markup % (Use "-X%" to discount) 30% Unit Cost $31.00 Cost Type DNET Client Uni…" at bounding box center [585, 495] width 363 height 239
type input "$40.30"
click at [589, 467] on input "Each" at bounding box center [605, 463] width 69 height 33
click at [592, 319] on div "YD" at bounding box center [667, 311] width 201 height 42
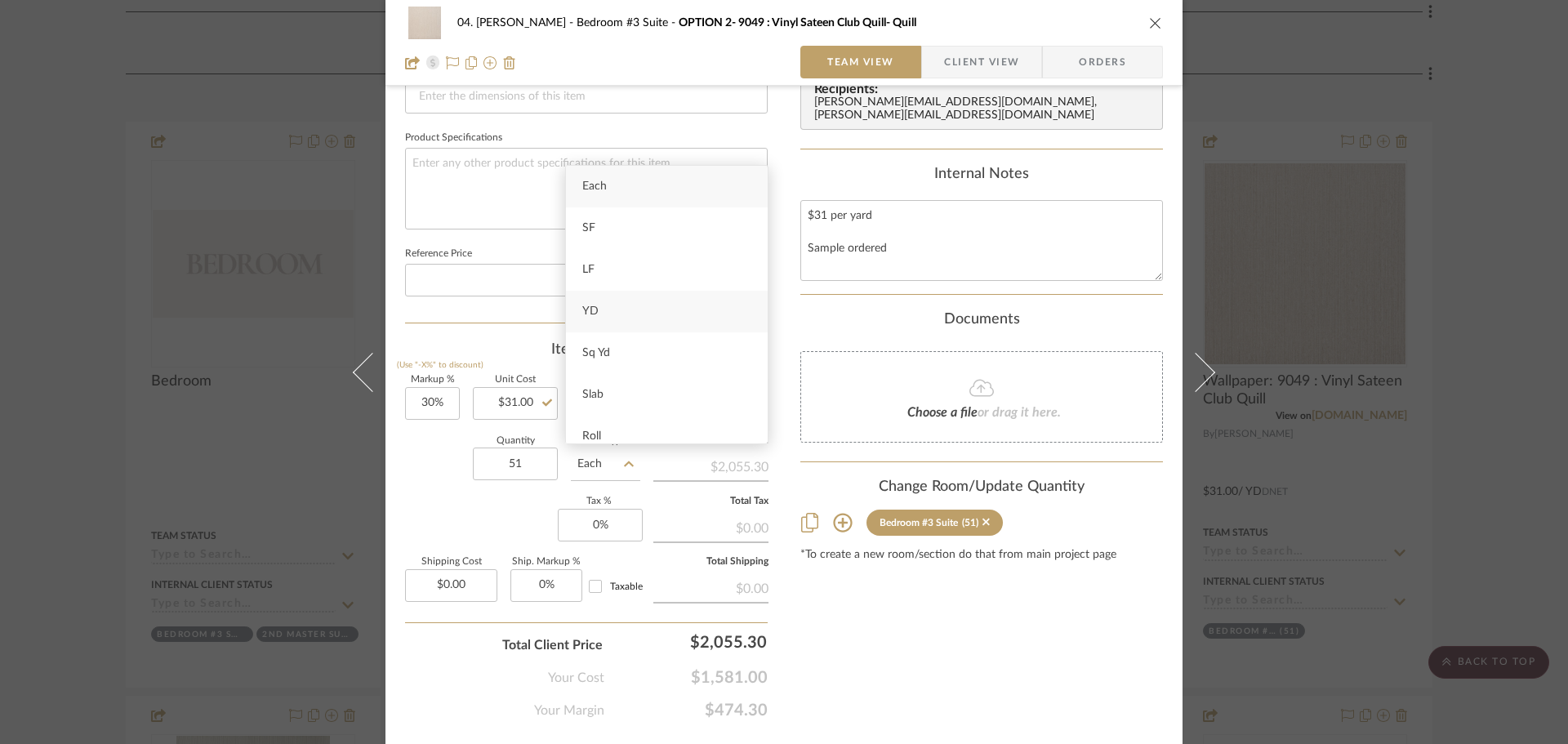
type input "YD"
click at [455, 503] on div "Markup % (Use "-X%" to discount) 30% Unit Cost $31.00 Cost Type DNET Client Uni…" at bounding box center [585, 495] width 363 height 239
click at [85, 488] on div "04. Linck Bedroom #3 Suite OPTION 2- 9049 : Vinyl Sateen Club Quill- Quill Team…" at bounding box center [784, 372] width 1568 height 744
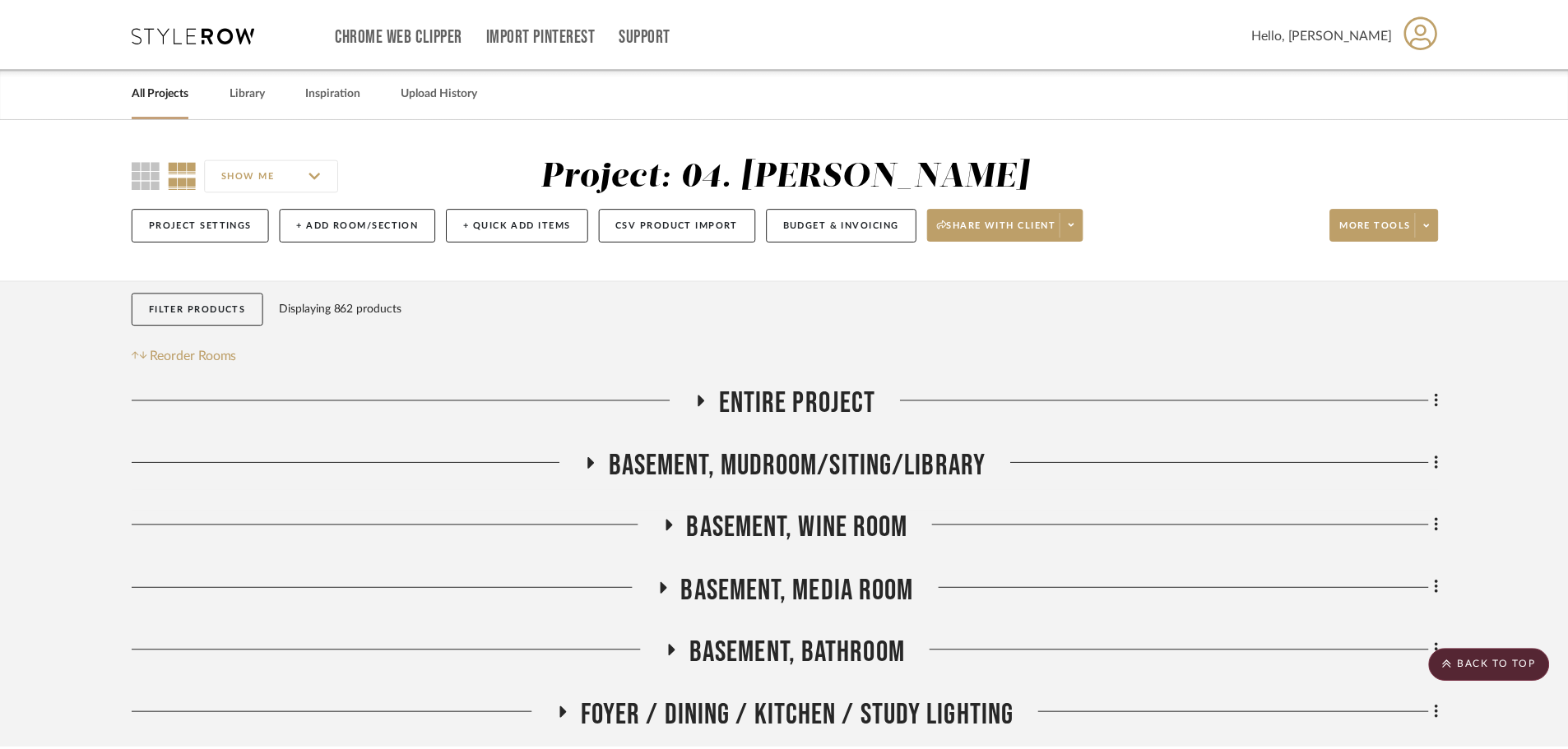
scroll to position [1329, 0]
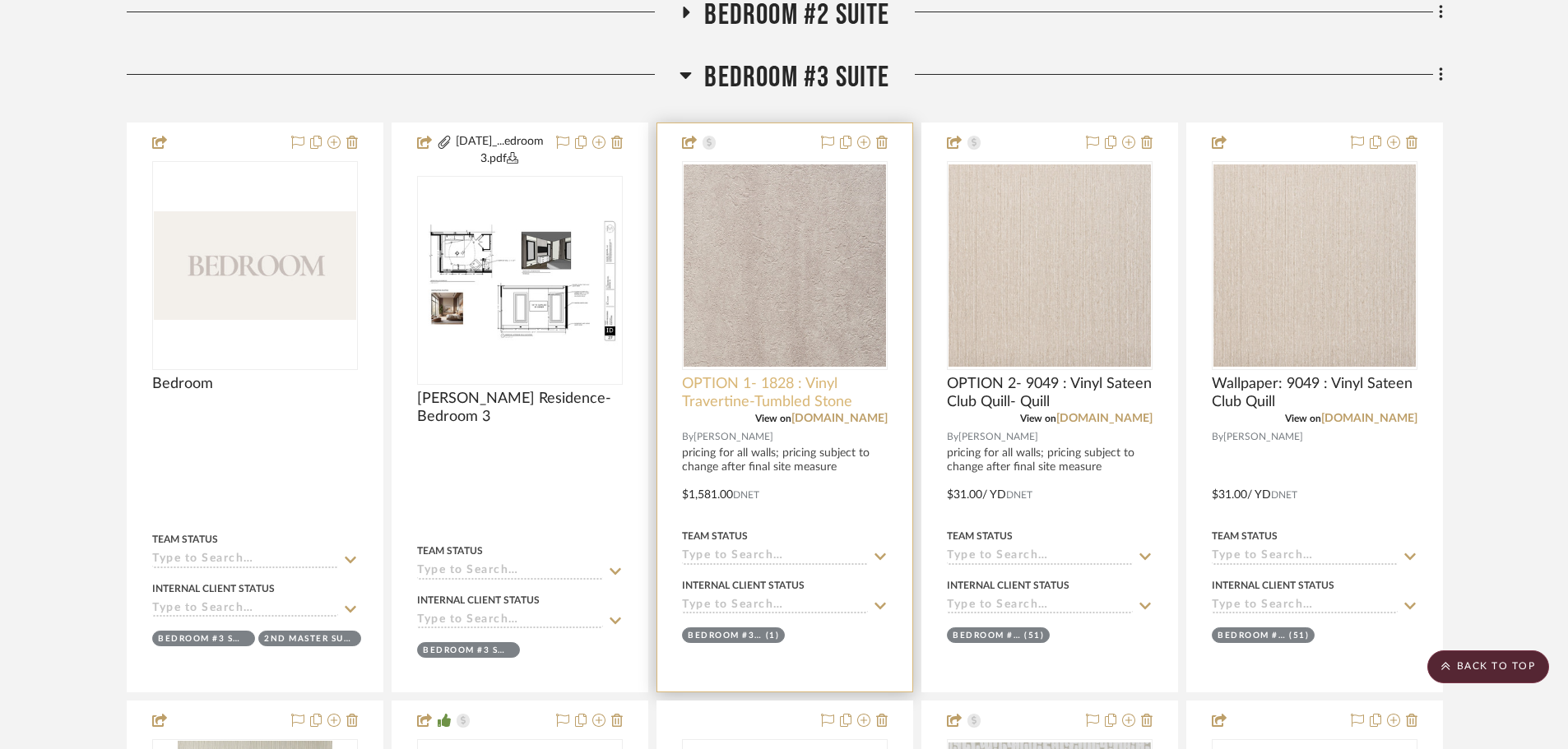
click at [777, 391] on span "OPTION 1- 1828 : Vinyl Travertine-Tumbled Stone" at bounding box center [784, 392] width 206 height 37
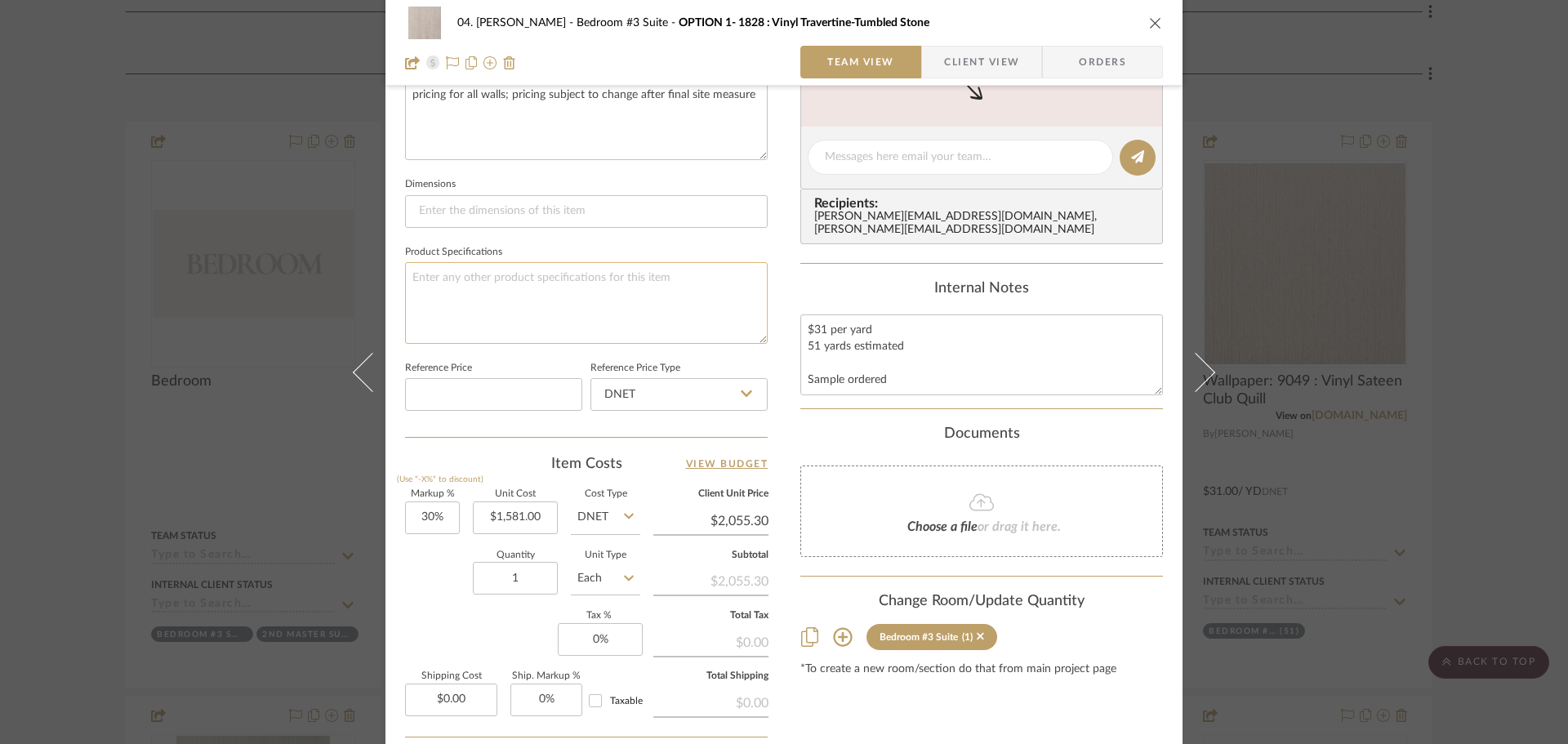
scroll to position [654, 0]
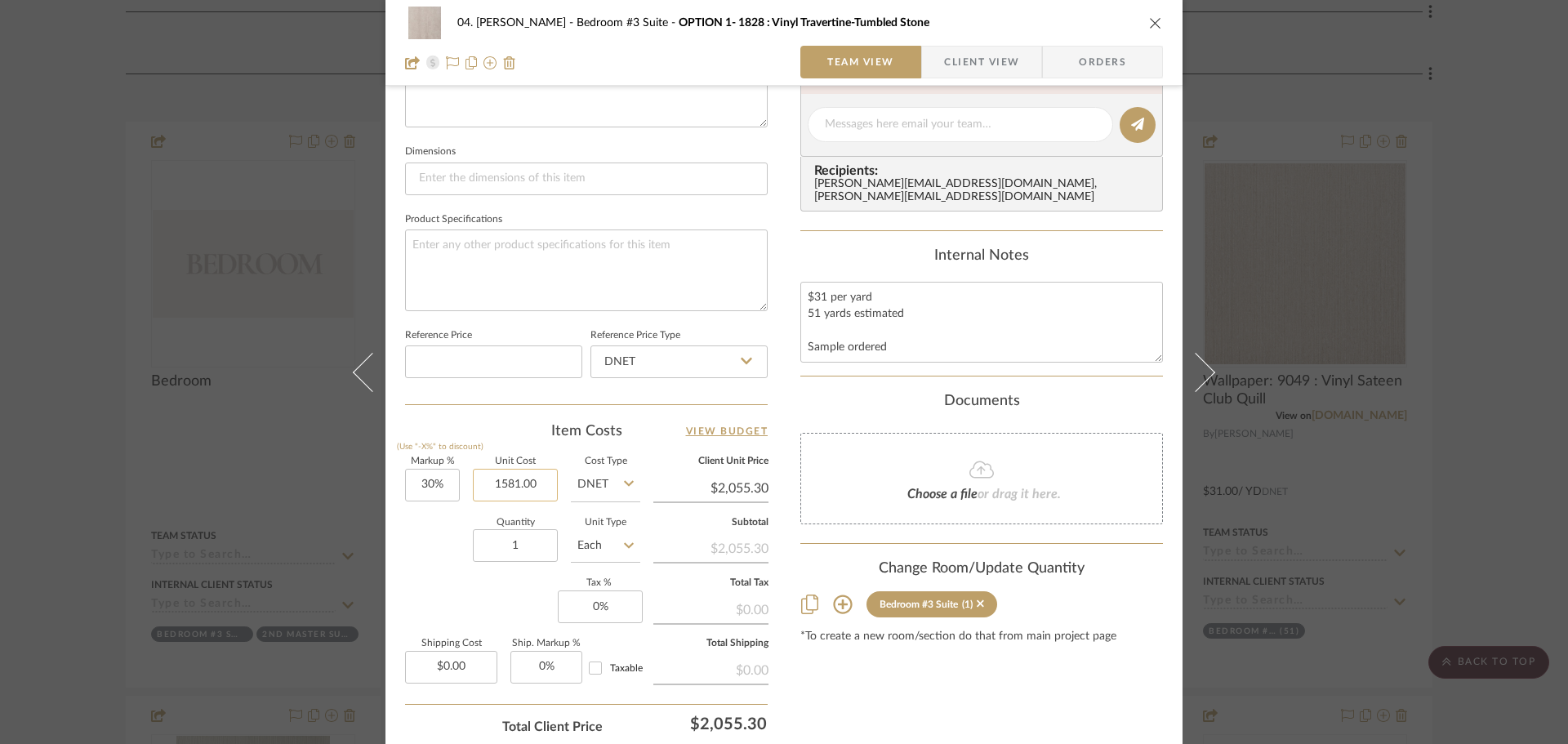
click at [511, 498] on input "1581.00" at bounding box center [515, 485] width 85 height 33
type input "$31.00"
click at [542, 544] on input "1" at bounding box center [515, 545] width 85 height 33
type input "5"
type input "$40.30"
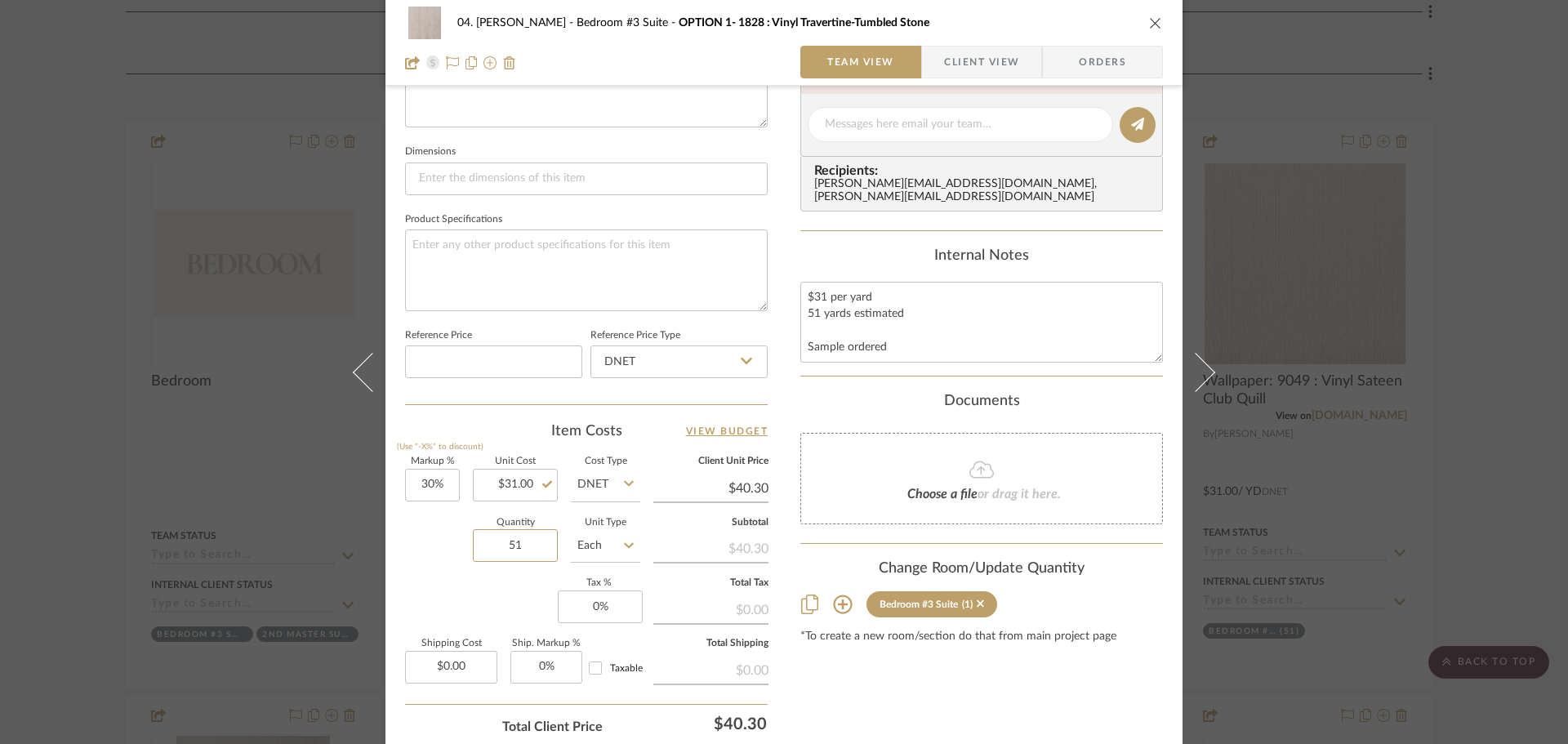
type input "51"
click at [495, 595] on div "Markup % (Use "-X%" to discount) 30% Unit Cost $31.00 Cost Type DNET Client Uni…" at bounding box center [585, 577] width 363 height 239
click at [877, 687] on div "Content here copies to Client View - confirm visibility there. Show in Client D…" at bounding box center [981, 130] width 363 height 1344
click at [1464, 249] on div "04. Linck Bedroom #3 Suite OPTION 1- 1828 : Vinyl Travertine-Tumbled Stone Team…" at bounding box center [784, 372] width 1568 height 744
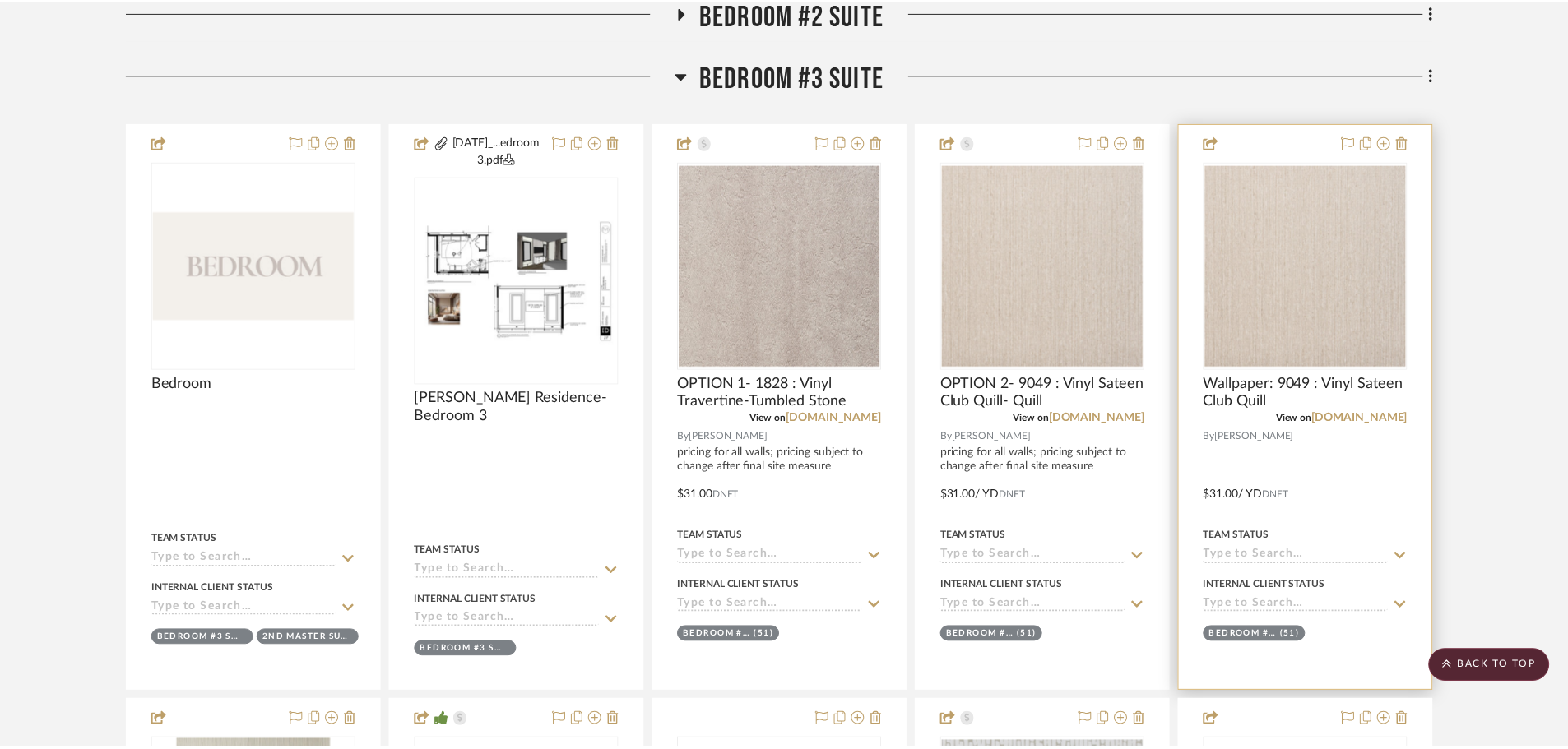
scroll to position [1329, 0]
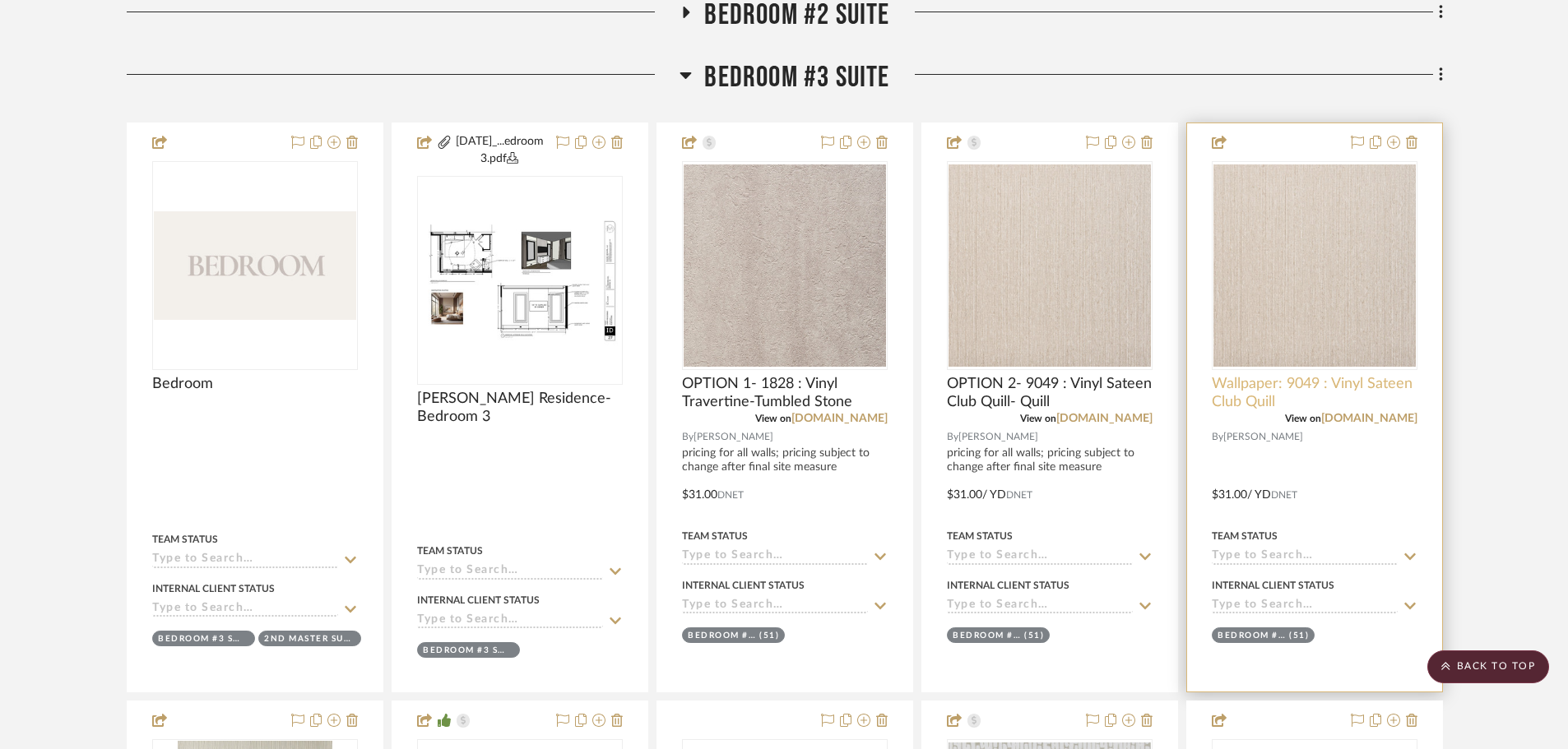
click at [1265, 381] on span "Wallpaper: 9049 : Vinyl Sateen Club Quill" at bounding box center [1314, 392] width 206 height 37
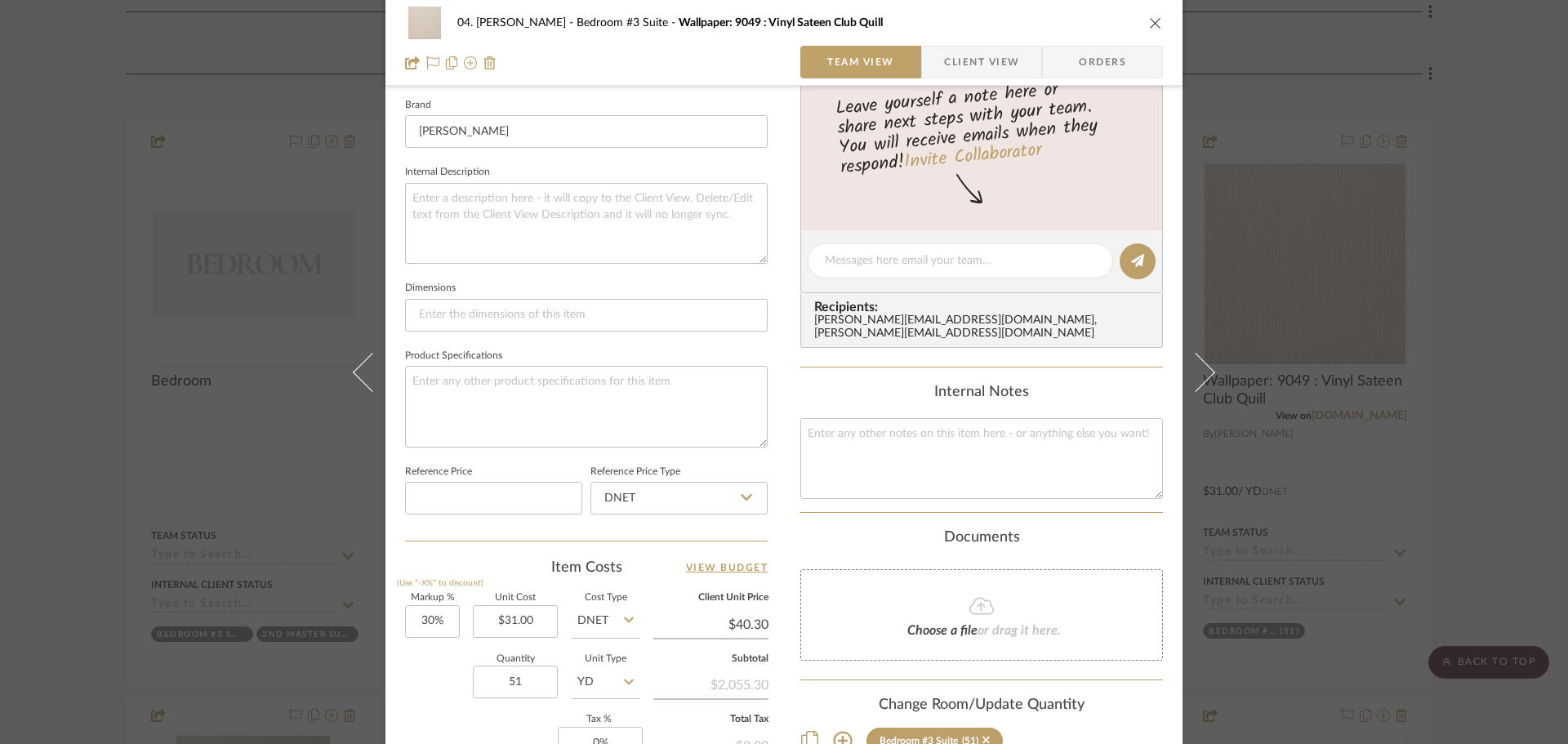
scroll to position [572, 0]
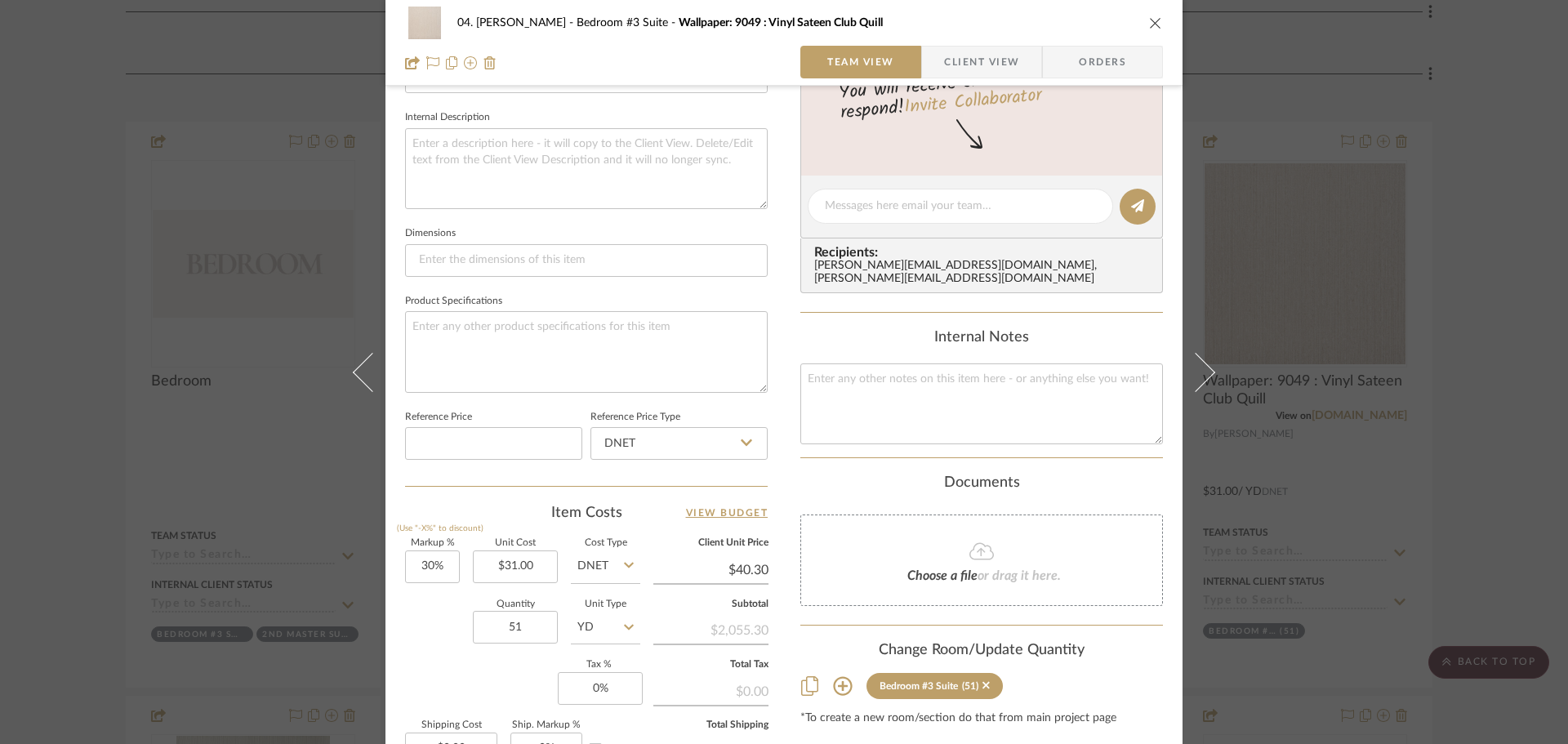
click at [433, 662] on div "Markup % (Use "-X%" to discount) 30% Unit Cost $31.00 Cost Type DNET Client Uni…" at bounding box center [585, 658] width 363 height 239
click at [1455, 374] on div "04. Linck Bedroom #3 Suite Wallpaper: 9049 : Vinyl Sateen Club Quill Team View …" at bounding box center [784, 372] width 1568 height 744
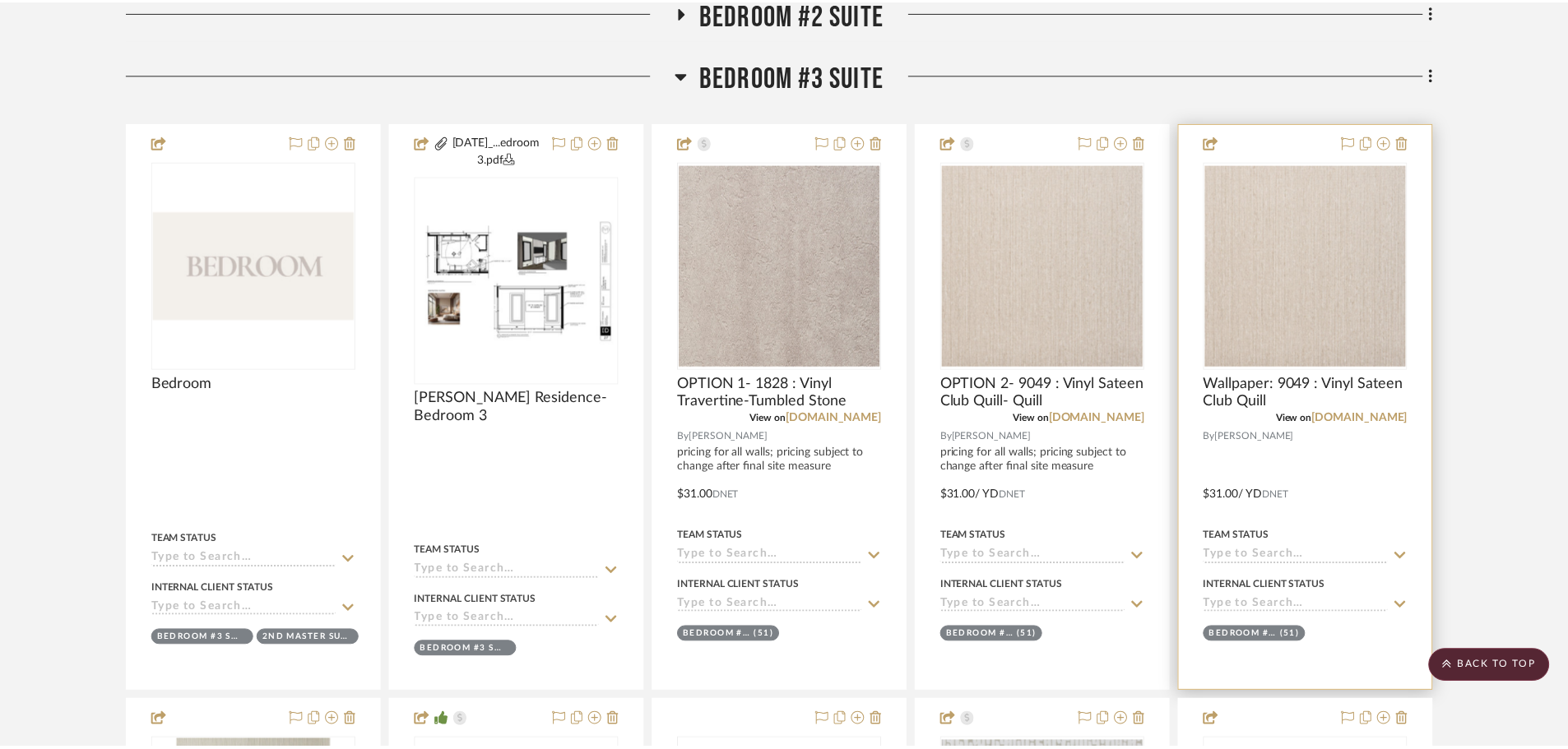
scroll to position [1329, 0]
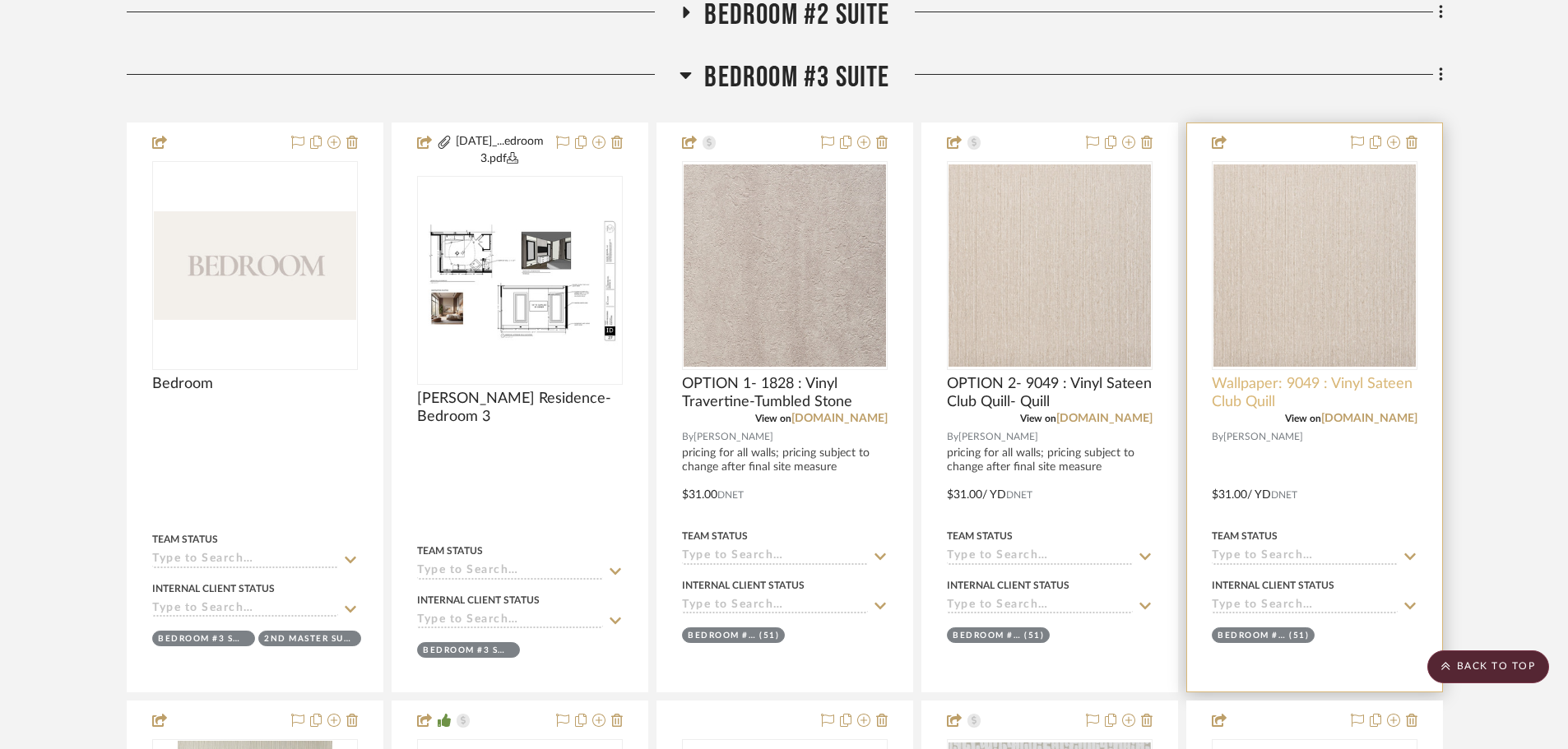
click at [1221, 377] on span "Wallpaper: 9049 : Vinyl Sateen Club Quill" at bounding box center [1314, 392] width 206 height 37
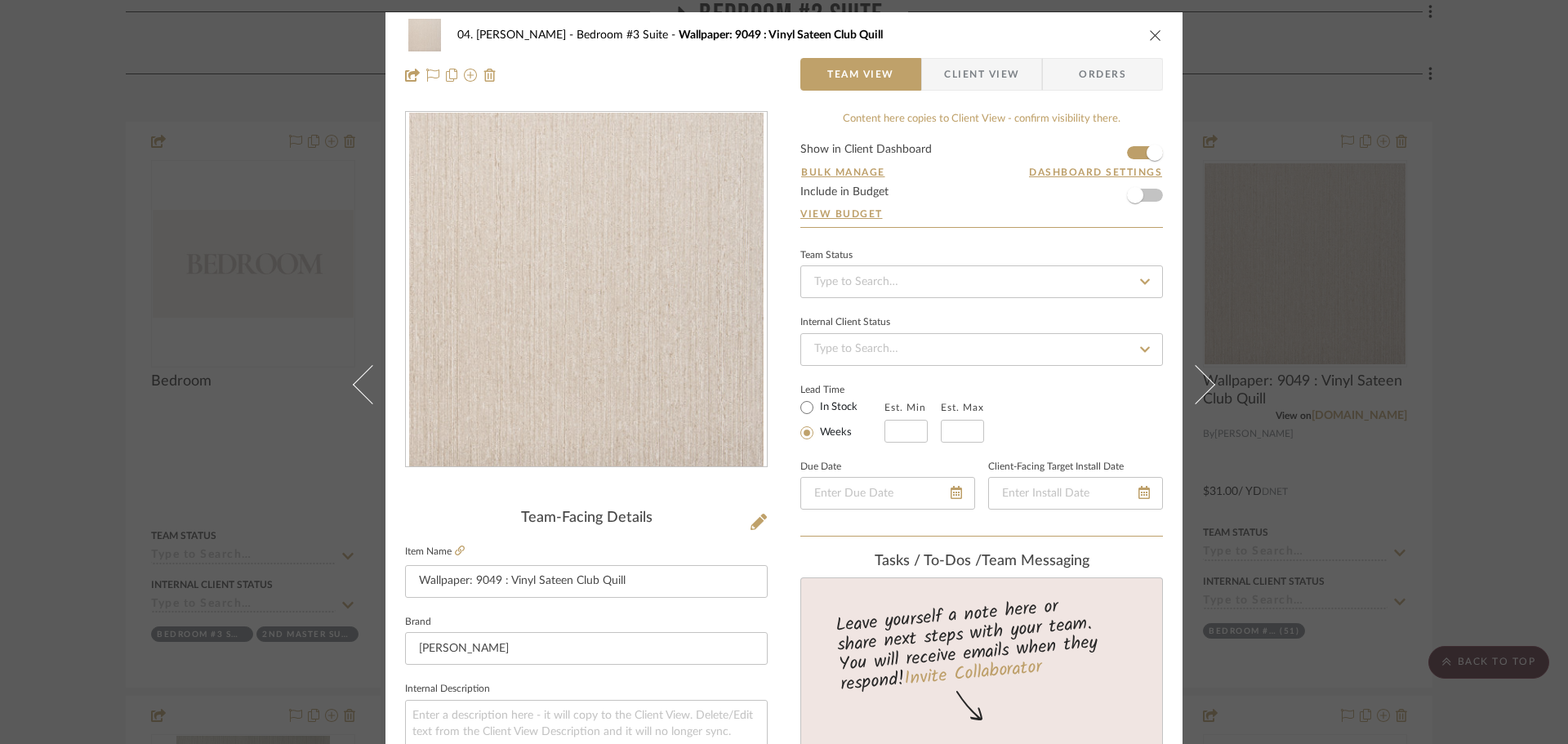
click at [409, 581] on input "Wallpaper: 9049 : Vinyl Sateen Club Quill" at bounding box center [585, 581] width 363 height 33
type input "OPTION 3- Wallpaper: 9049 : Vinyl Sateen Club Quill"
click at [487, 517] on div "Team-Facing Details" at bounding box center [585, 518] width 363 height 18
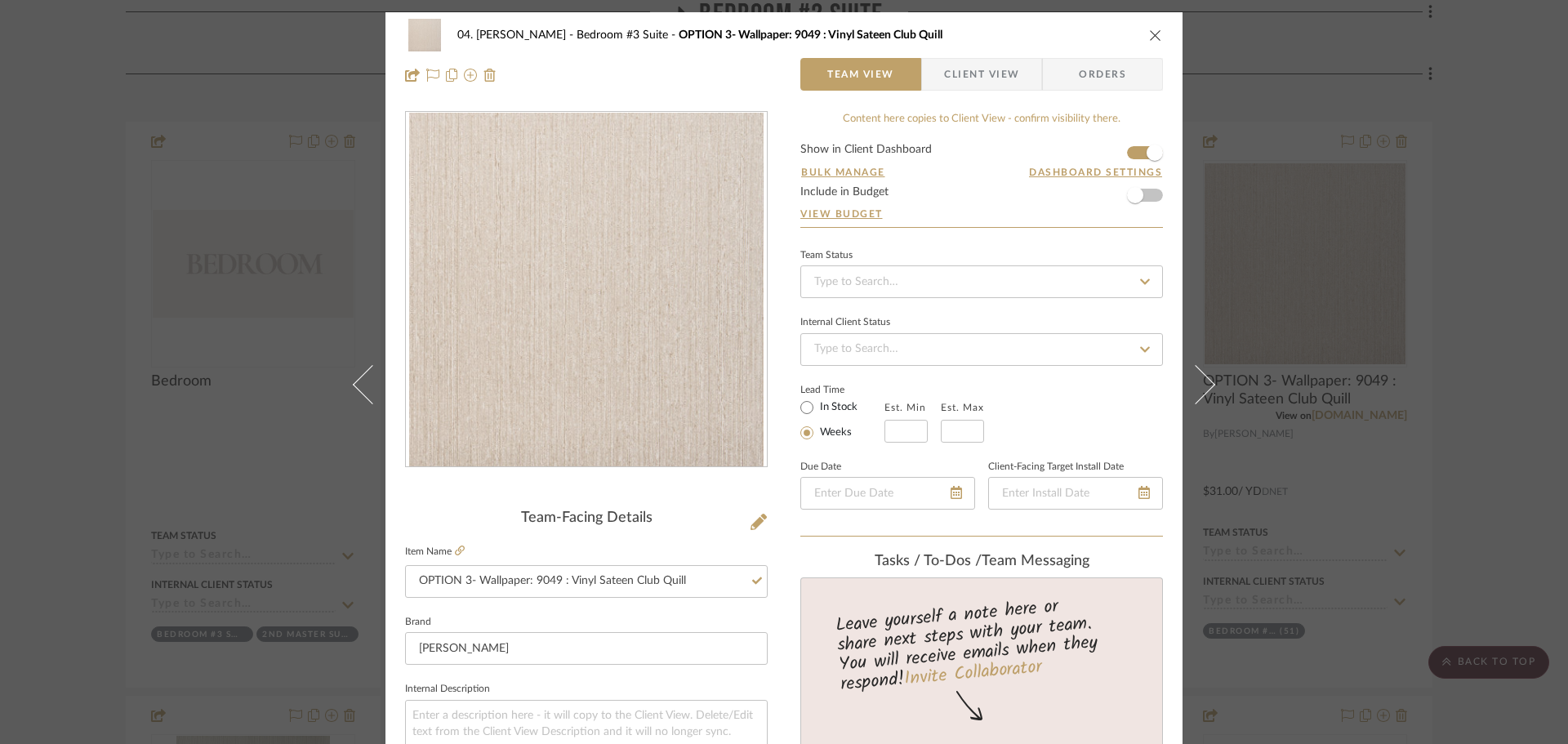
click at [83, 557] on div "04. Linck Bedroom #3 Suite OPTION 3- Wallpaper: 9049 : Vinyl Sateen Club Quill …" at bounding box center [784, 372] width 1568 height 744
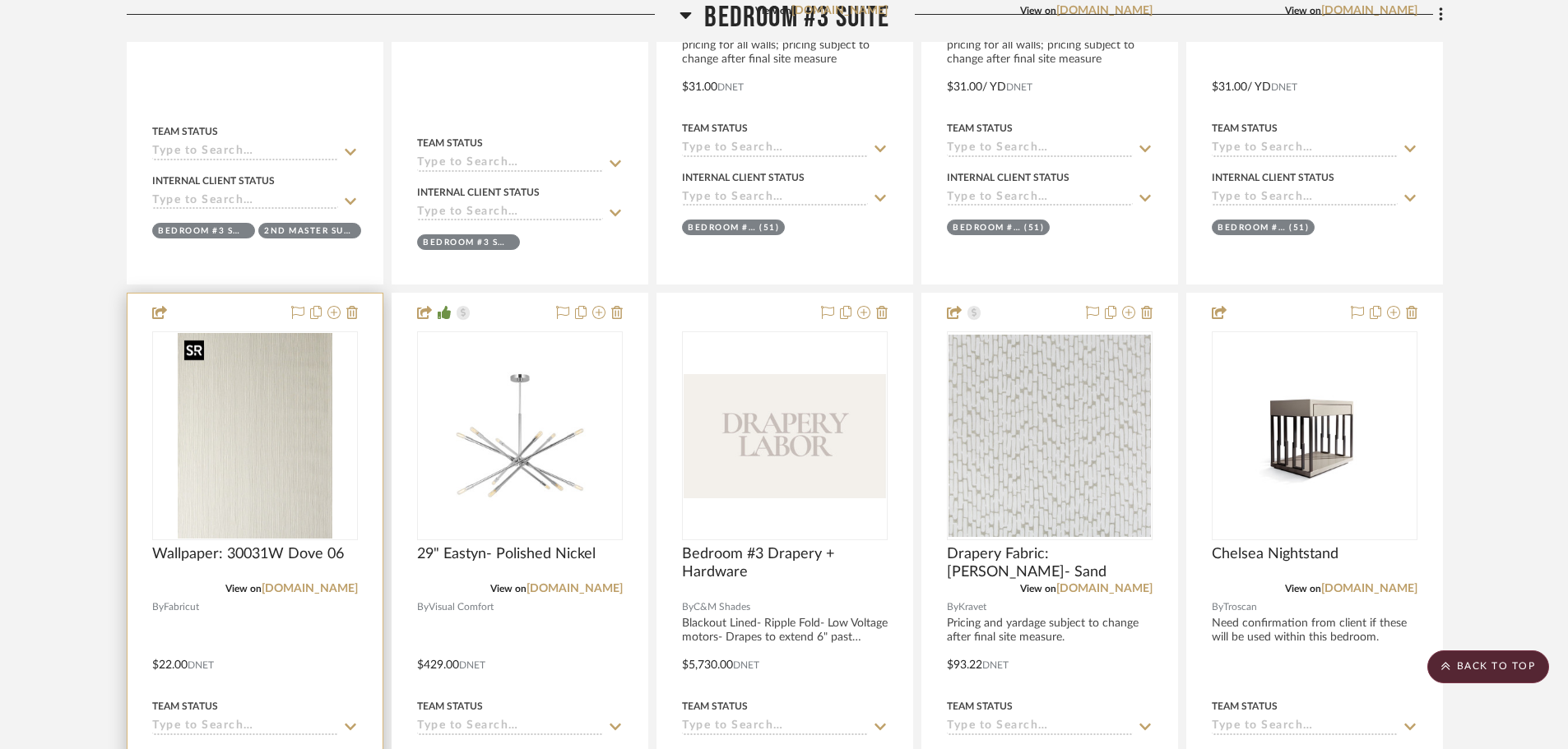
scroll to position [1740, 0]
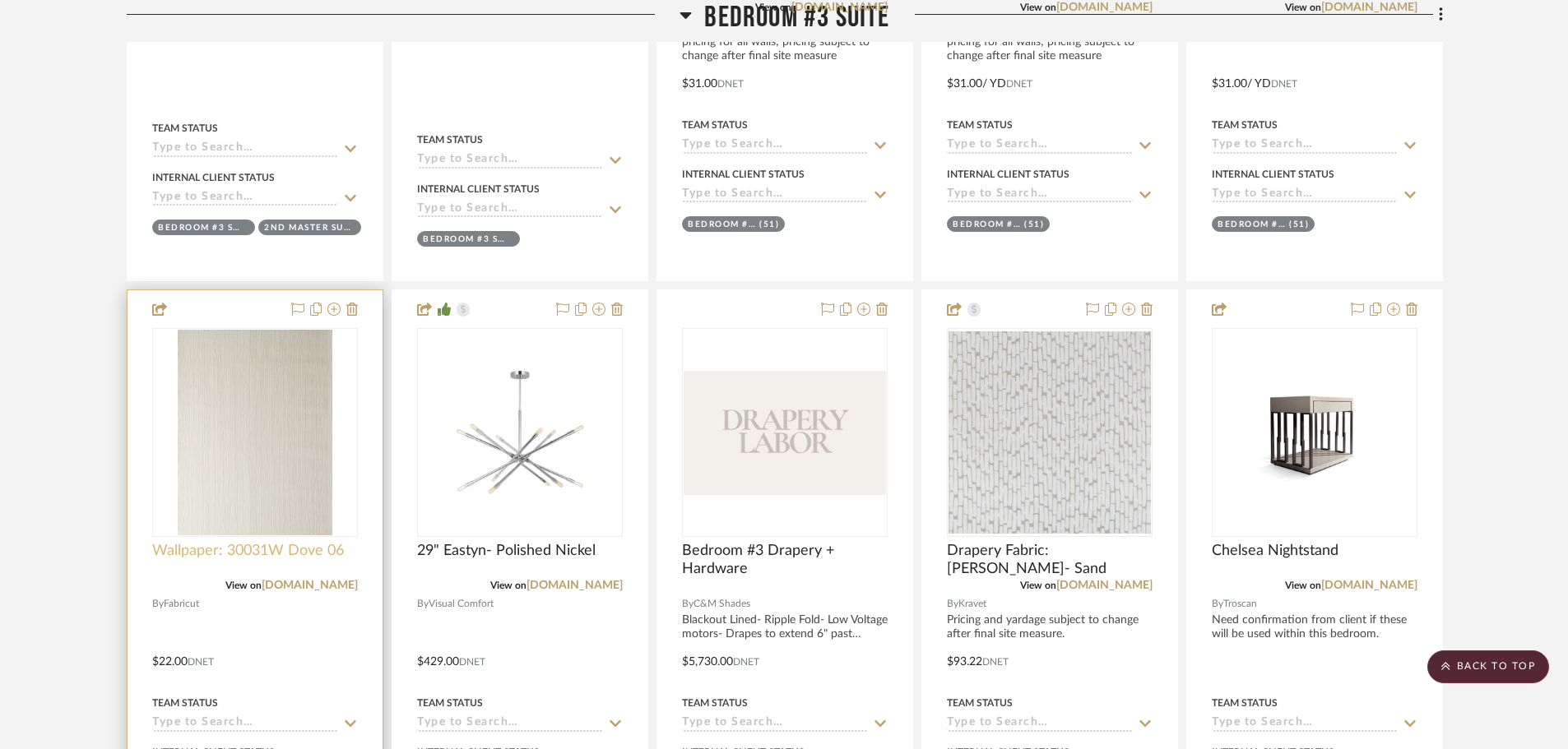
click at [258, 550] on span "Wallpaper: 30031W Dove 06" at bounding box center [248, 550] width 192 height 18
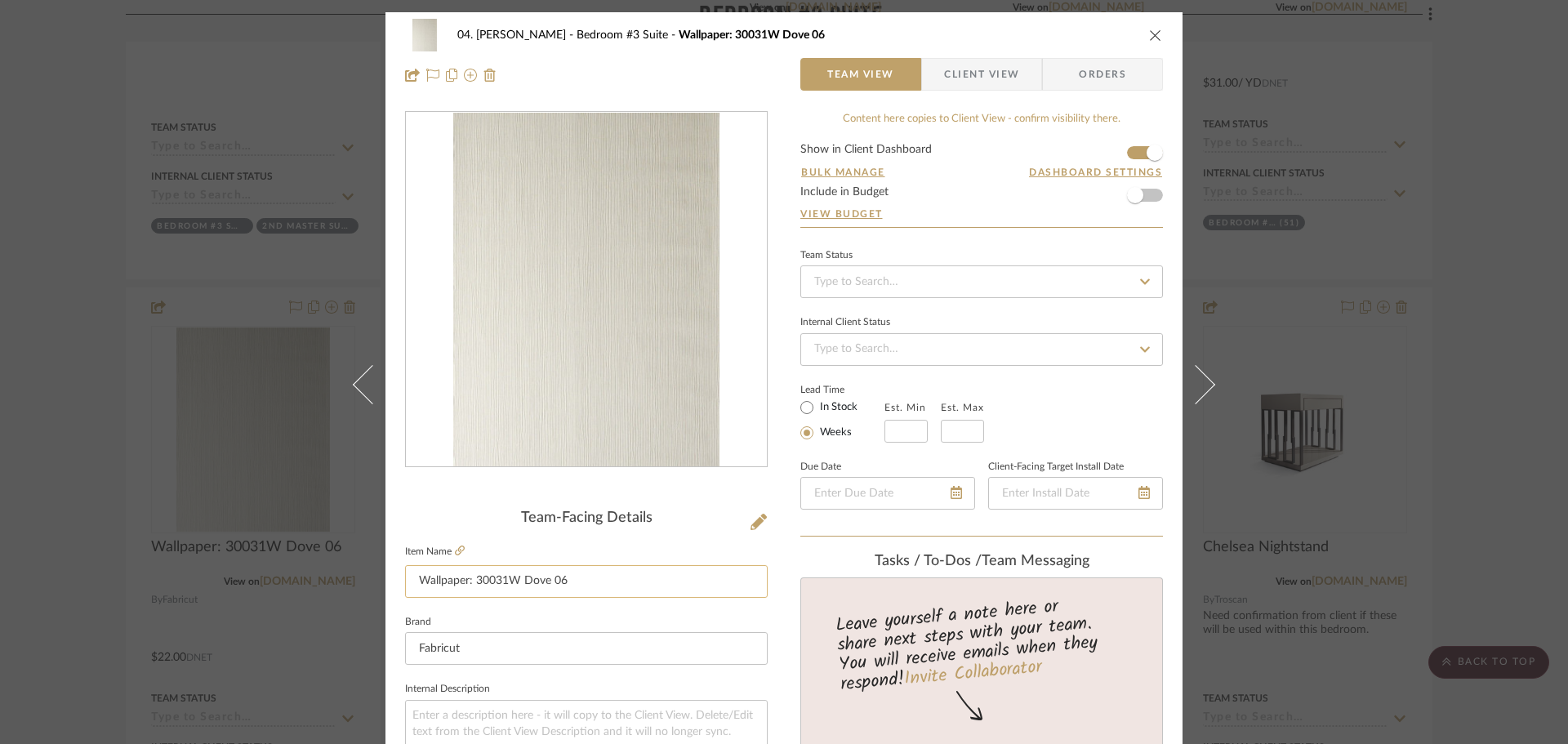
click at [411, 585] on input "Wallpaper: 30031W Dove 06" at bounding box center [585, 581] width 363 height 33
type input "OPTION 4- Wallpaper: 30031W Dove 06"
click at [483, 525] on div "Team-Facing Details" at bounding box center [585, 518] width 363 height 18
click at [73, 509] on div "04. Linck Bedroom #3 Suite OPTION 4- Wallpaper: 30031W Dove 06 Team View Client…" at bounding box center [784, 372] width 1568 height 744
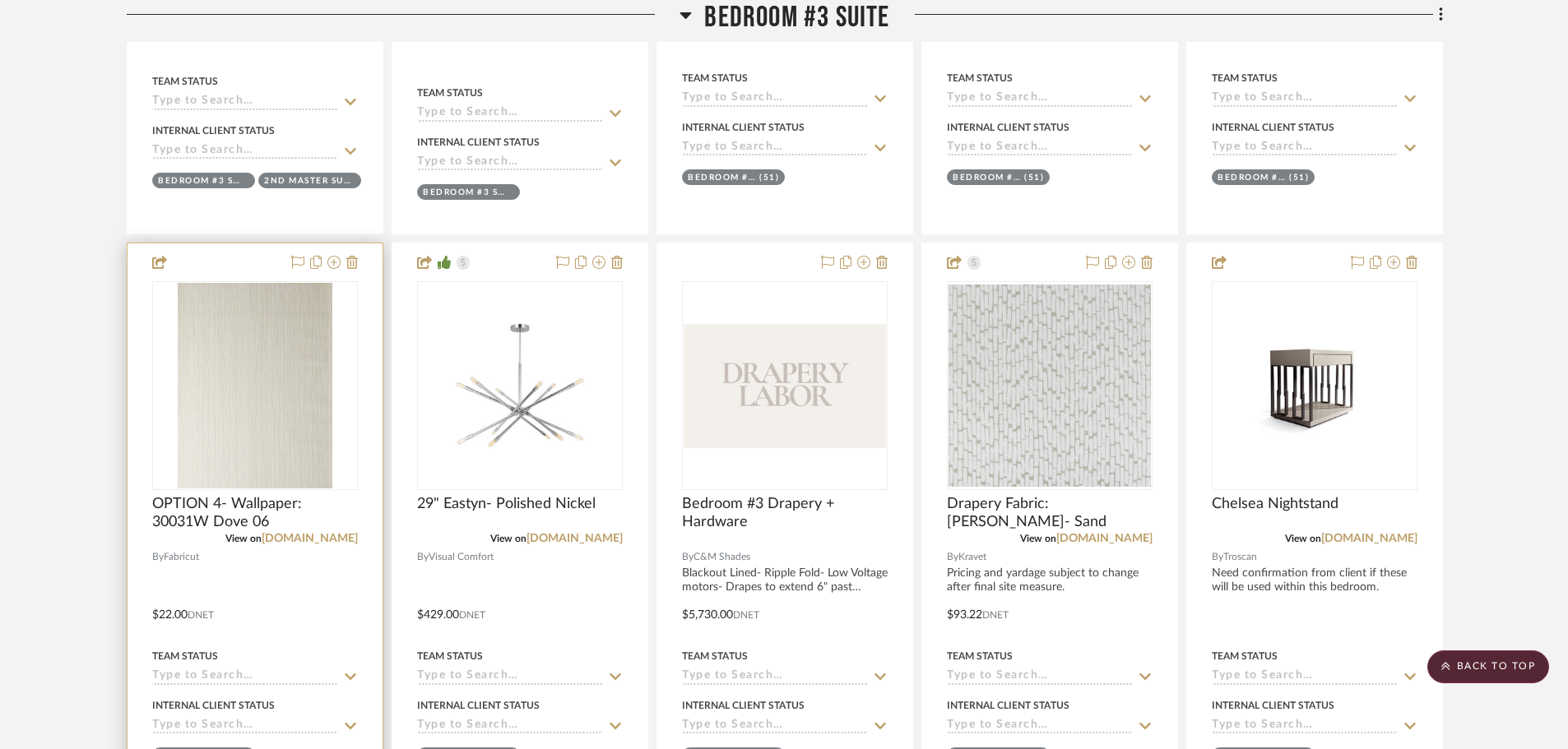
scroll to position [1904, 0]
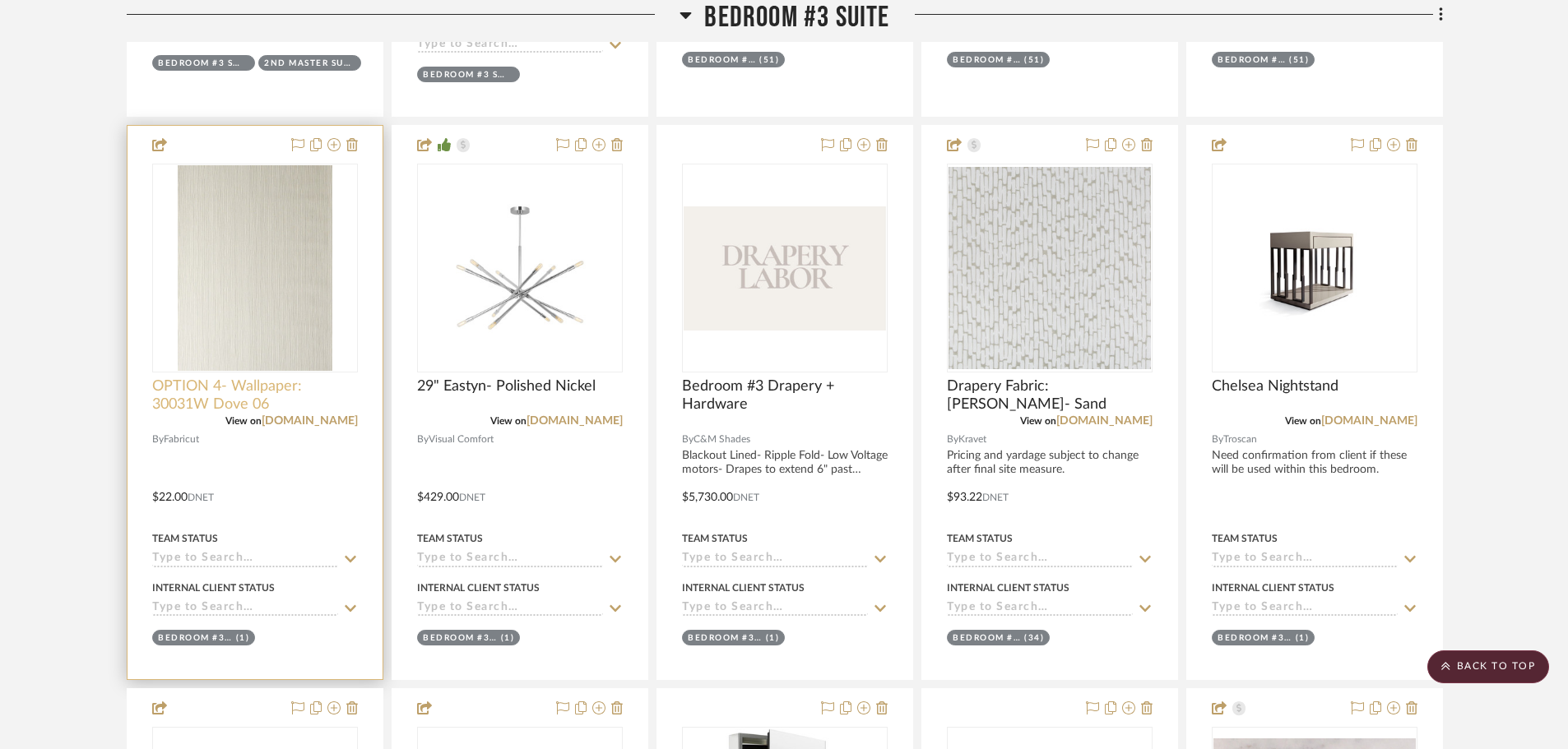
click at [213, 394] on span "OPTION 4- Wallpaper: 30031W Dove 06" at bounding box center [254, 395] width 206 height 37
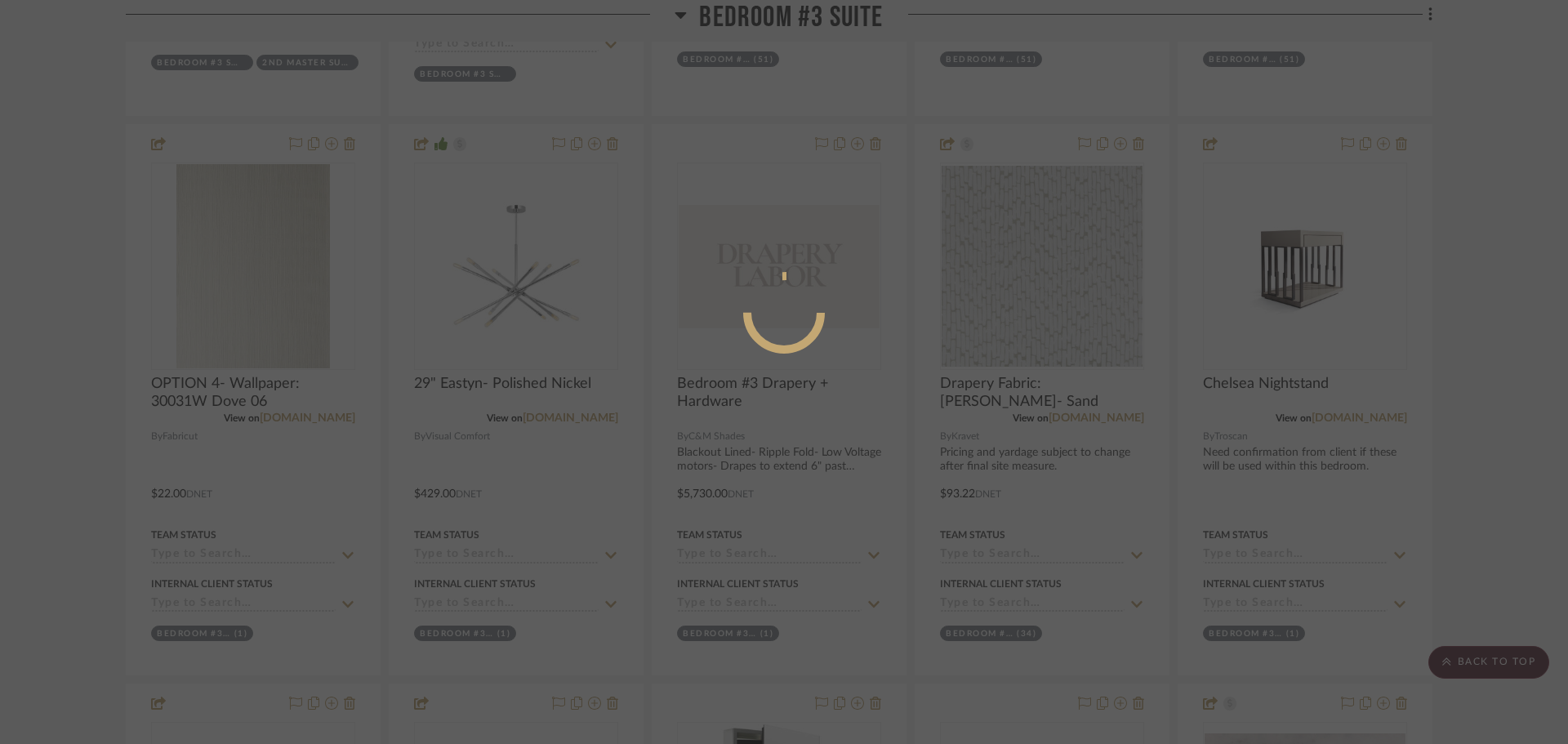
click at [312, 414] on div at bounding box center [784, 372] width 1568 height 744
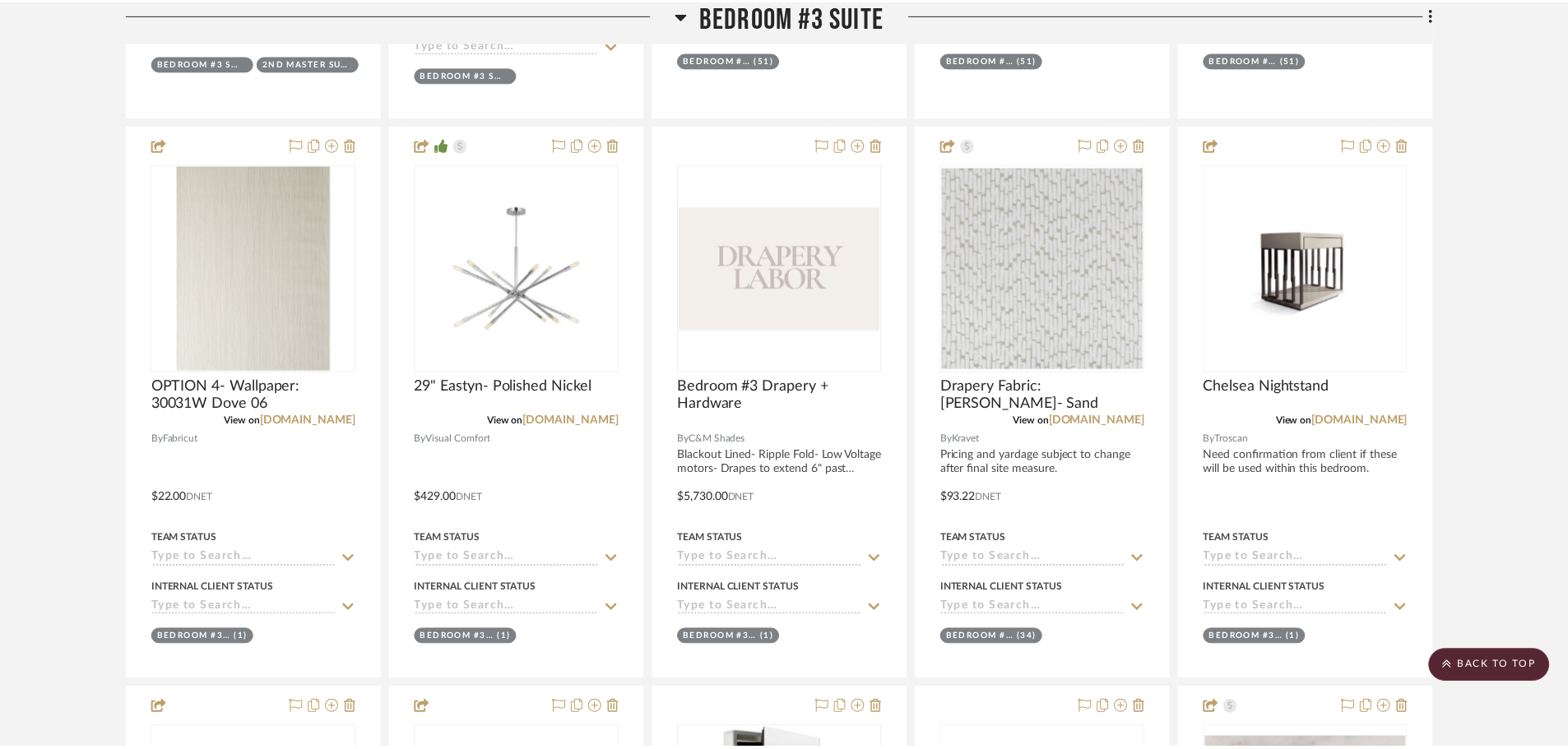
scroll to position [1904, 0]
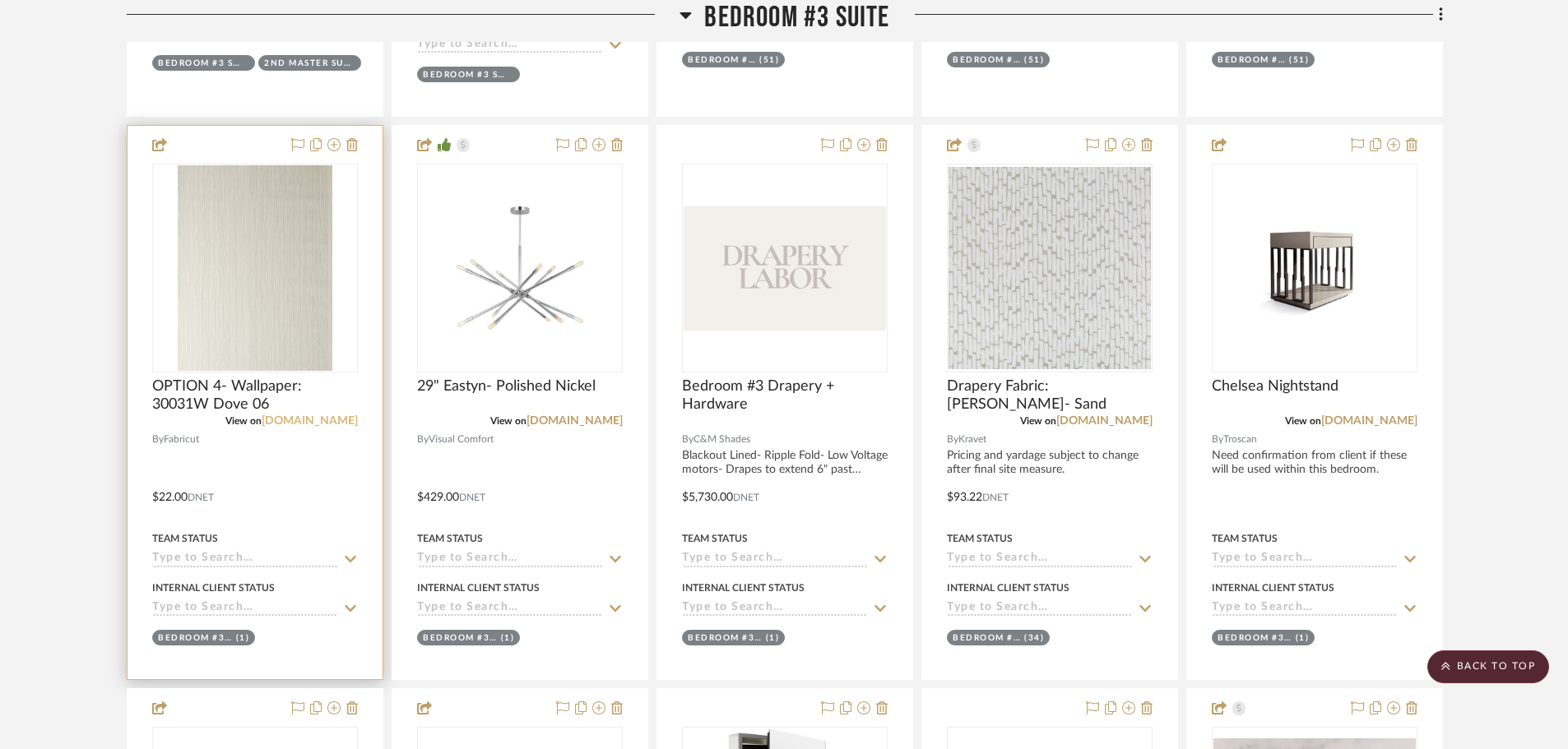
click at [328, 420] on link "fabricut.com" at bounding box center [310, 420] width 96 height 11
click at [185, 394] on span "OPTION 4- Wallpaper: 30031W Dove 06" at bounding box center [254, 395] width 206 height 37
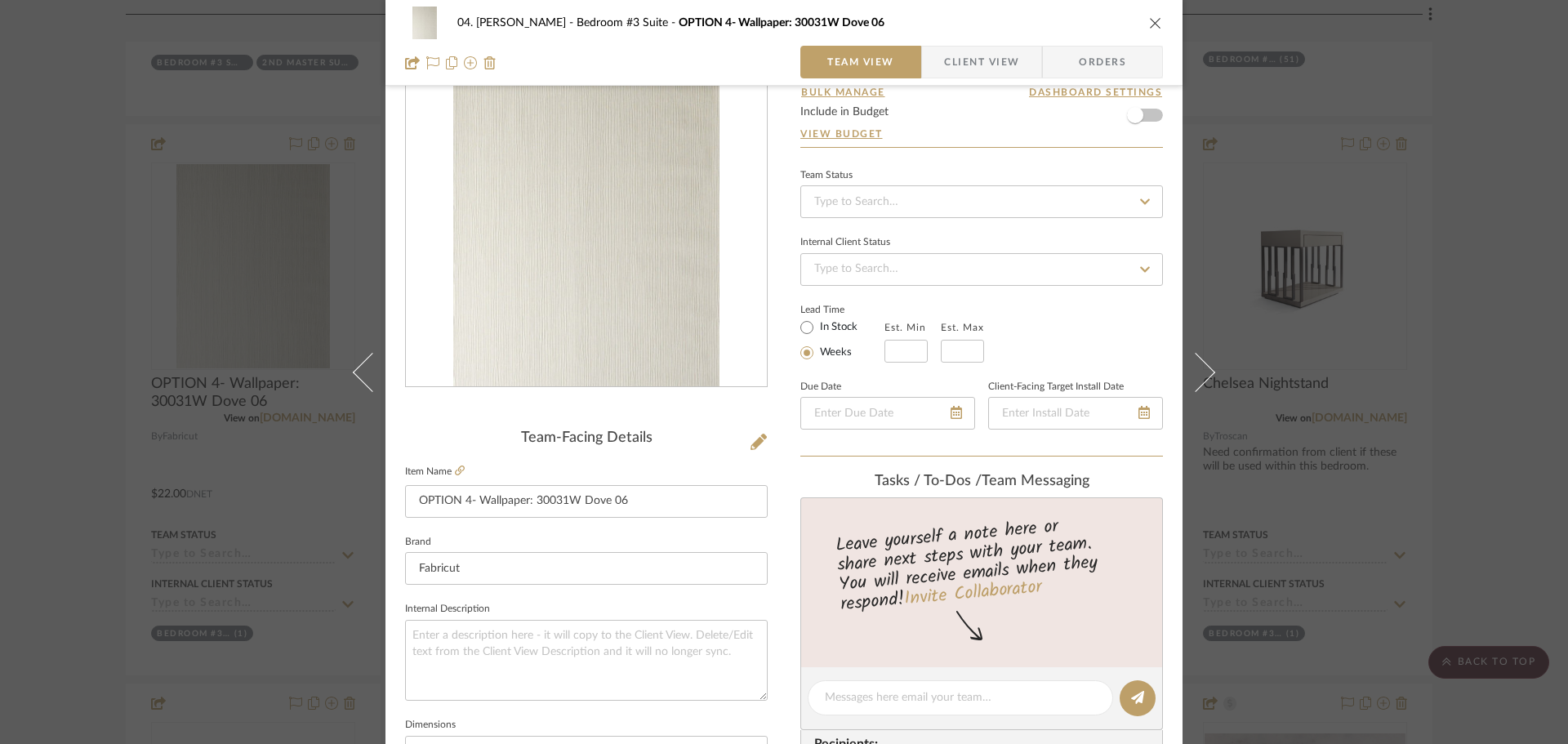
scroll to position [490, 0]
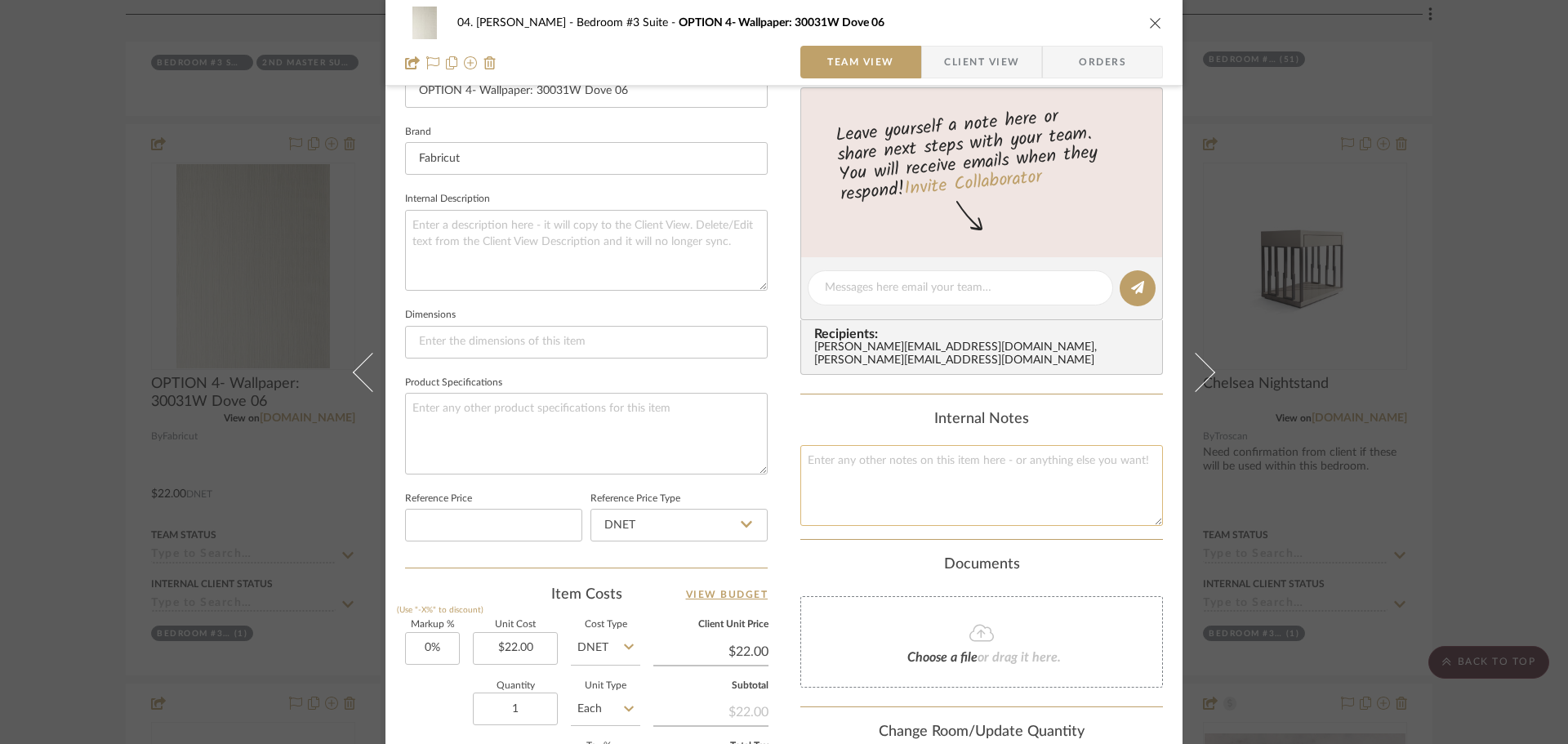
click at [984, 457] on textarea at bounding box center [981, 485] width 363 height 81
click at [517, 709] on input "1" at bounding box center [515, 709] width 85 height 33
click at [944, 483] on textarea at bounding box center [981, 485] width 363 height 81
click at [90, 405] on div "04. Linck Bedroom #3 Suite OPTION 4- Wallpaper: 30031W Dove 06 Team View Client…" at bounding box center [784, 372] width 1568 height 744
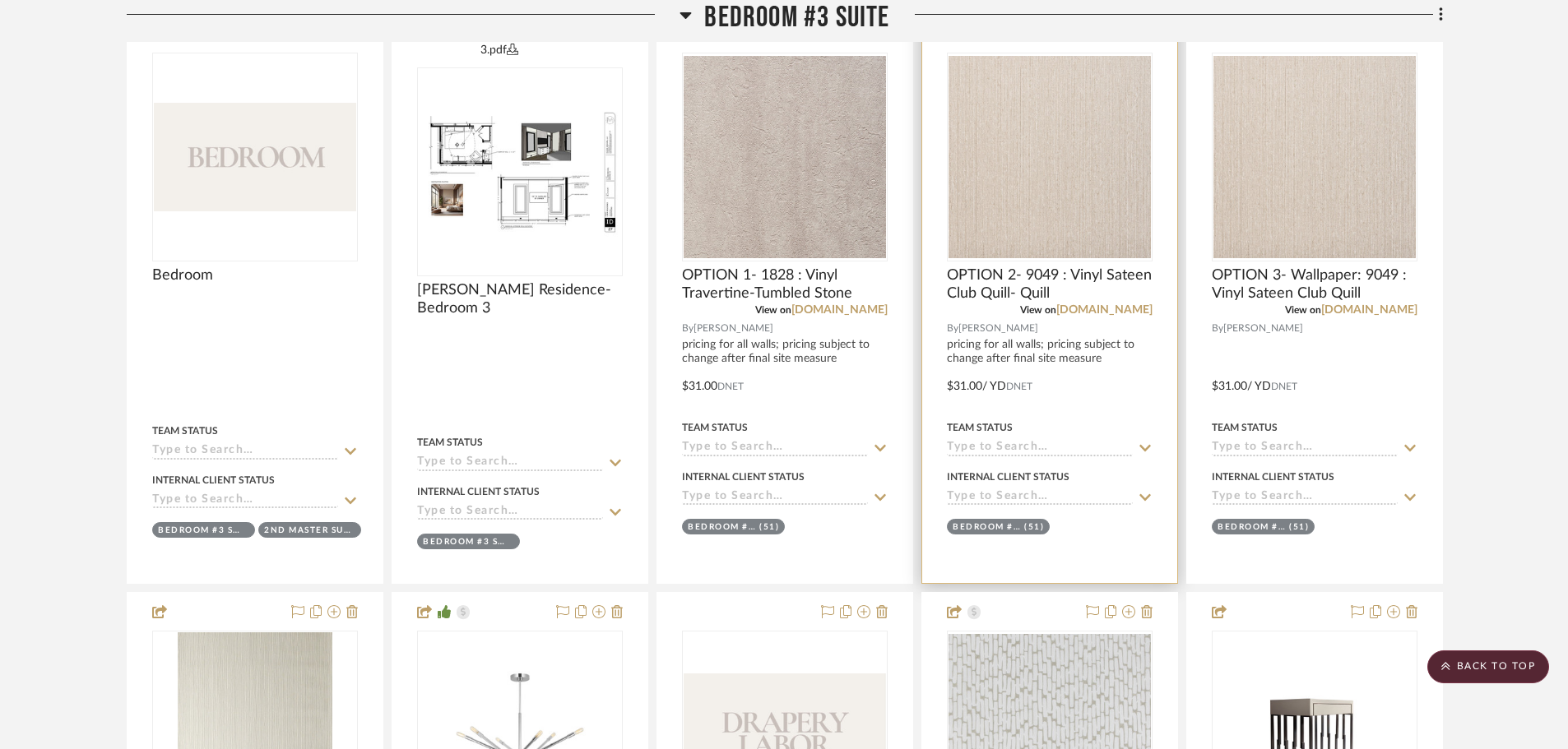
scroll to position [1411, 0]
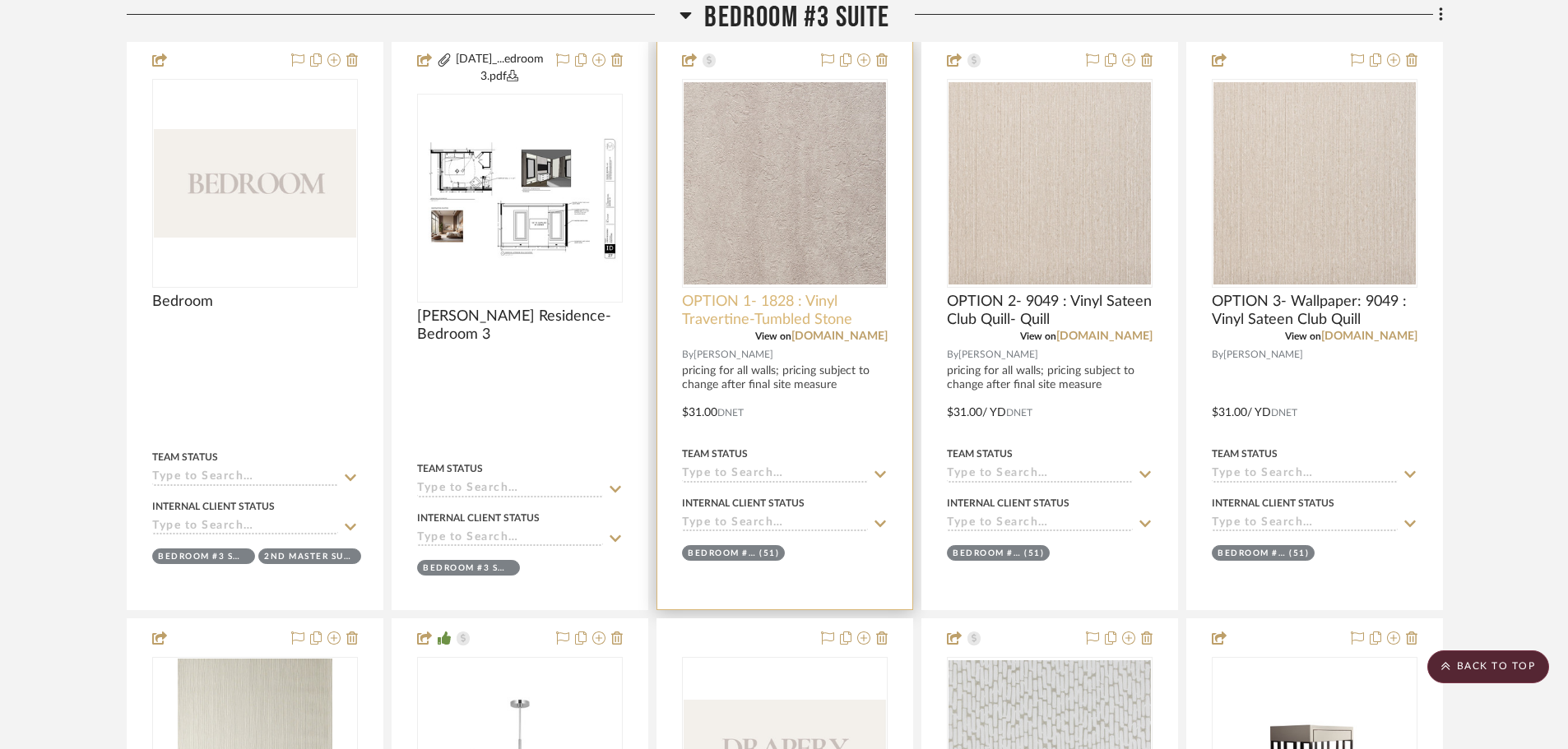
click at [758, 326] on span "OPTION 1- 1828 : Vinyl Travertine-Tumbled Stone" at bounding box center [784, 311] width 206 height 37
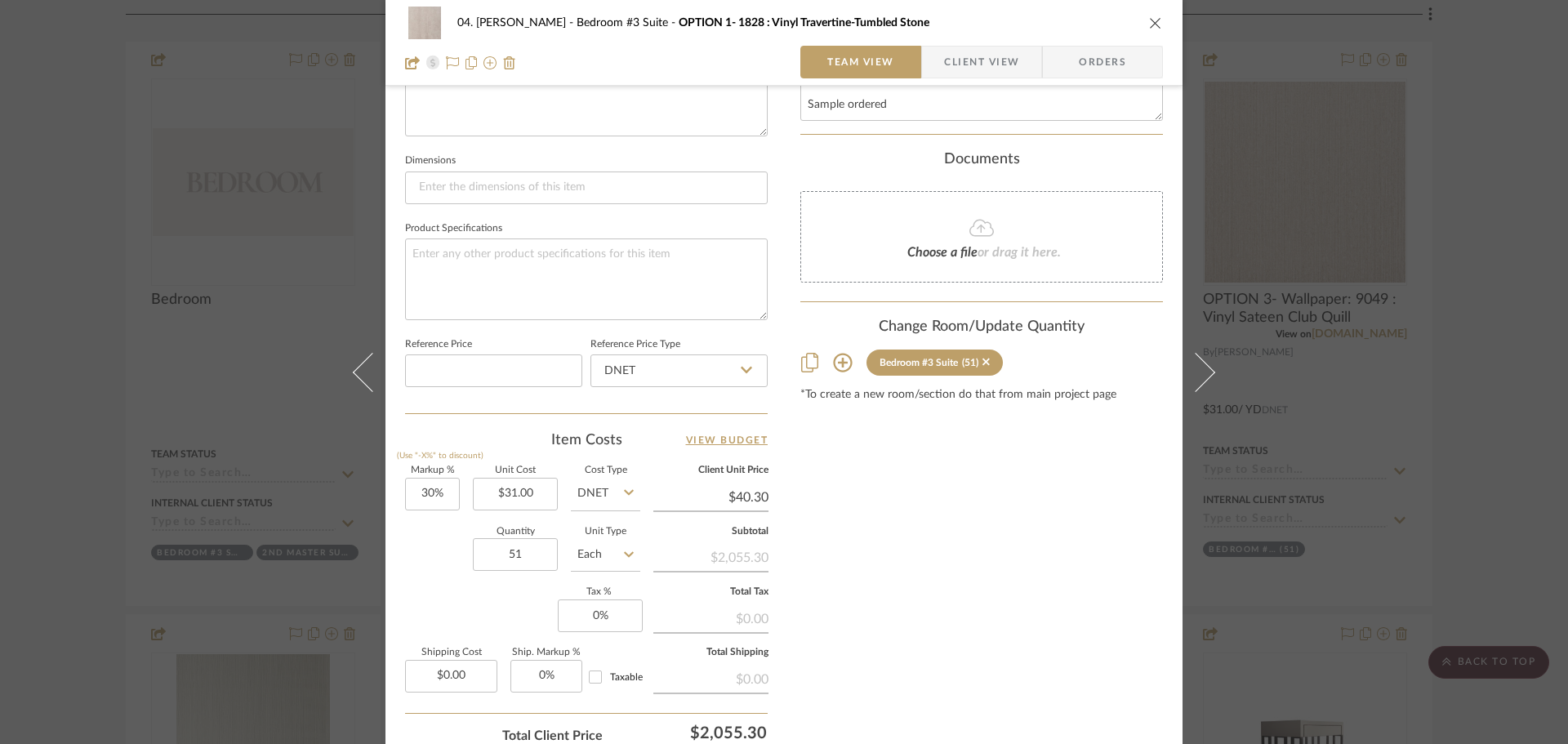
scroll to position [735, 0]
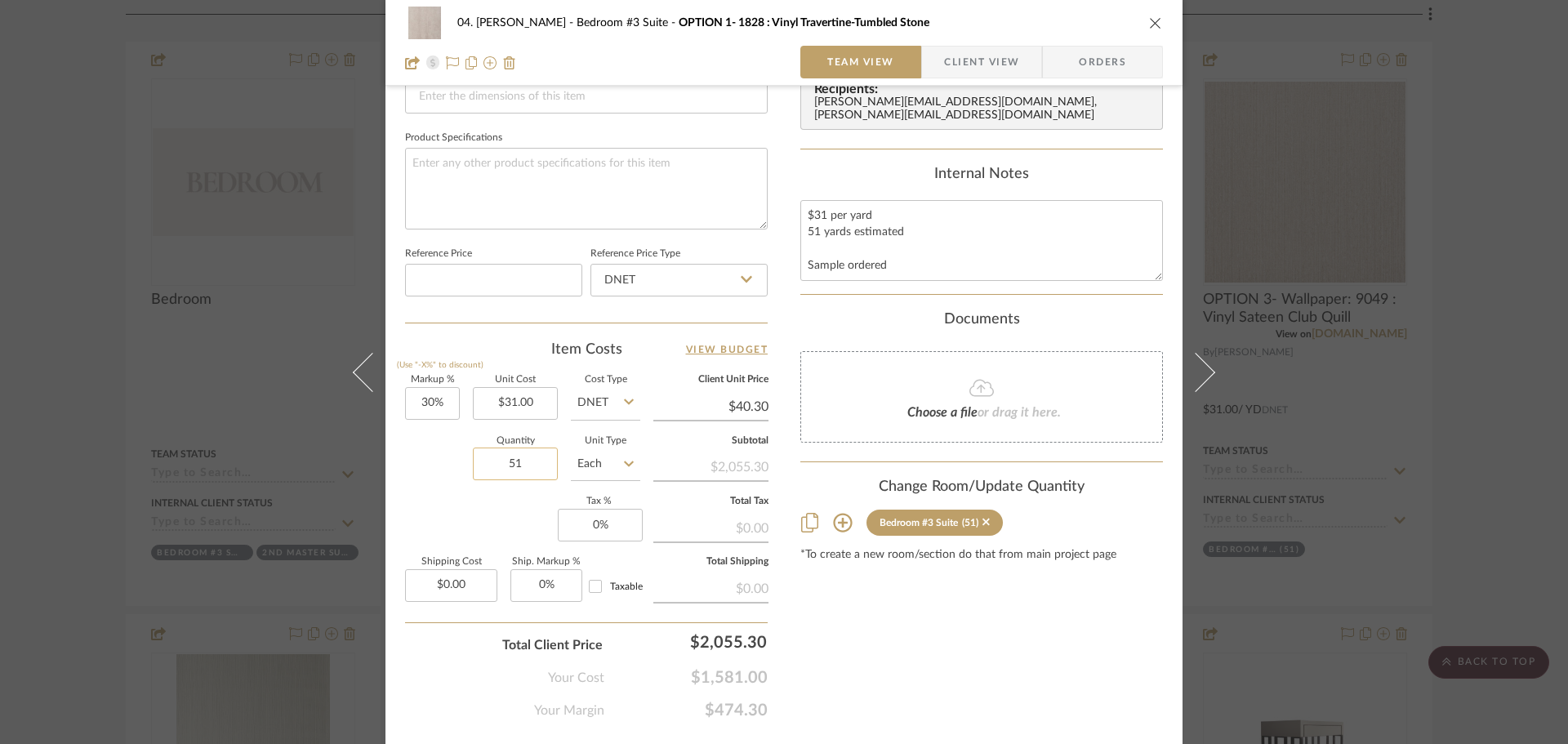
click at [510, 459] on input "51" at bounding box center [515, 463] width 85 height 33
type input "43"
click at [517, 527] on div "Markup % (Use "-X%" to discount) 30% Unit Cost $31.00 Cost Type DNET Client Uni…" at bounding box center [585, 495] width 363 height 239
click at [1478, 438] on div "04. Linck Bedroom #3 Suite OPTION 1- 1828 : Vinyl Travertine-Tumbled Stone Team…" at bounding box center [784, 372] width 1568 height 744
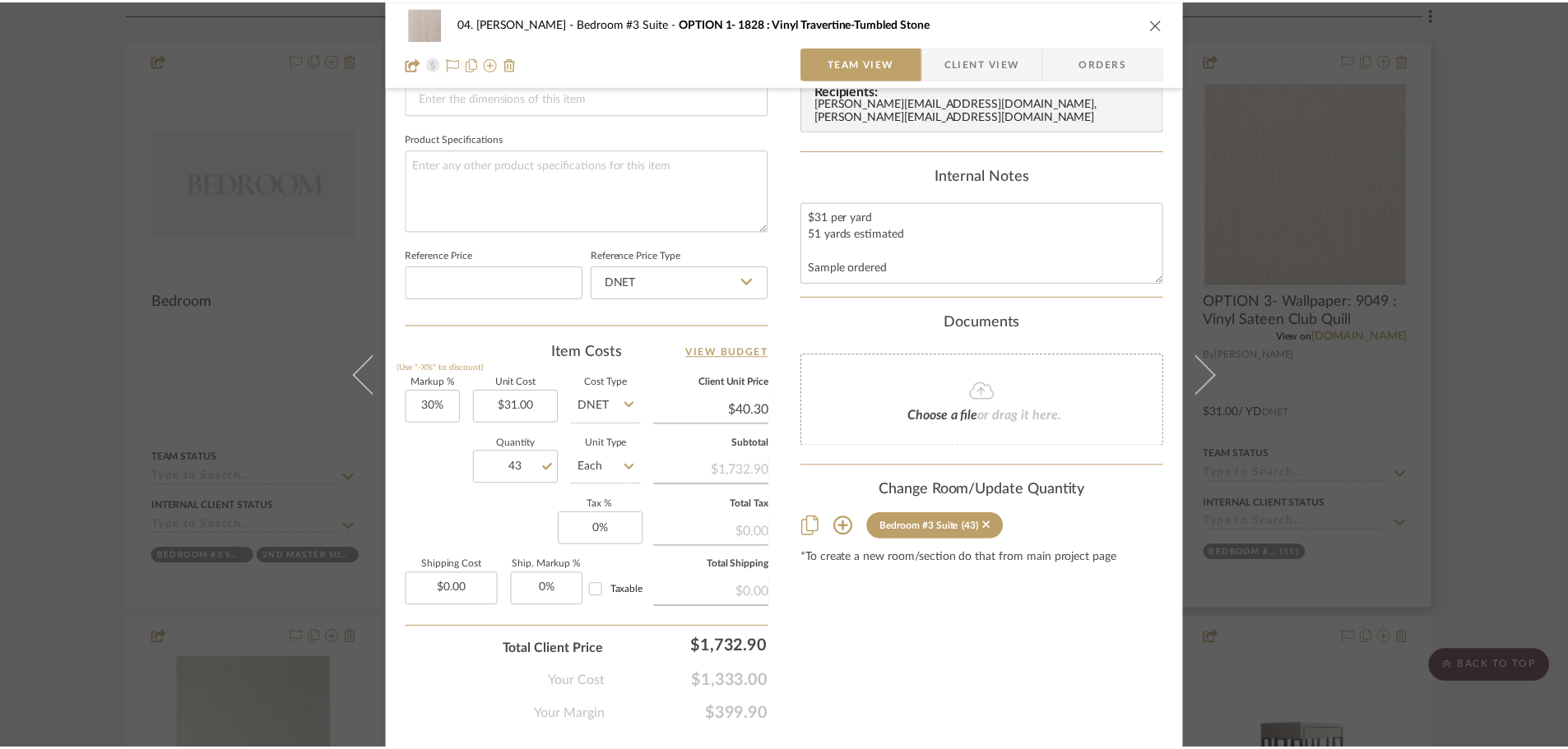
scroll to position [1411, 0]
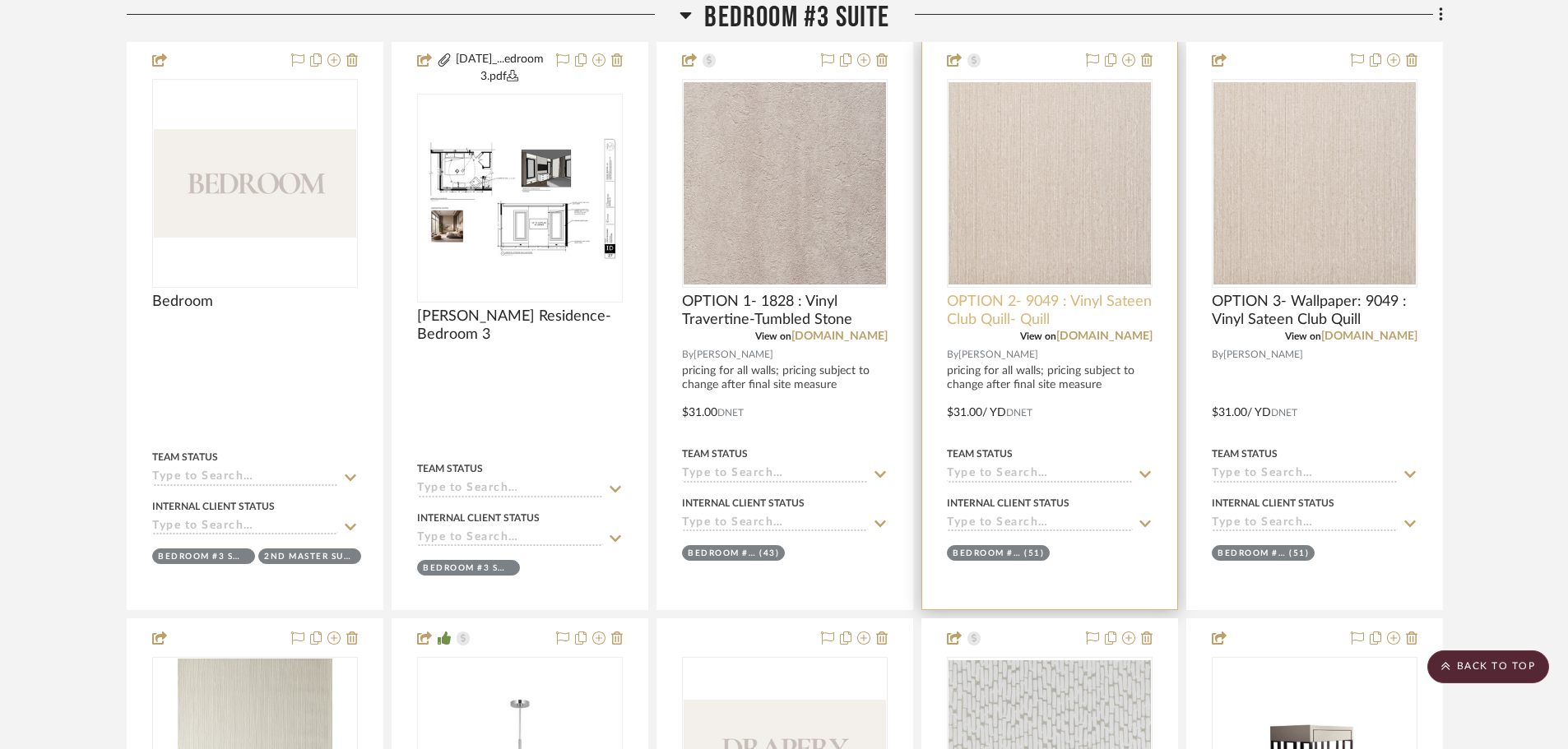
click at [1020, 313] on span "OPTION 2- 9049 : Vinyl Sateen Club Quill- Quill" at bounding box center [1049, 311] width 206 height 37
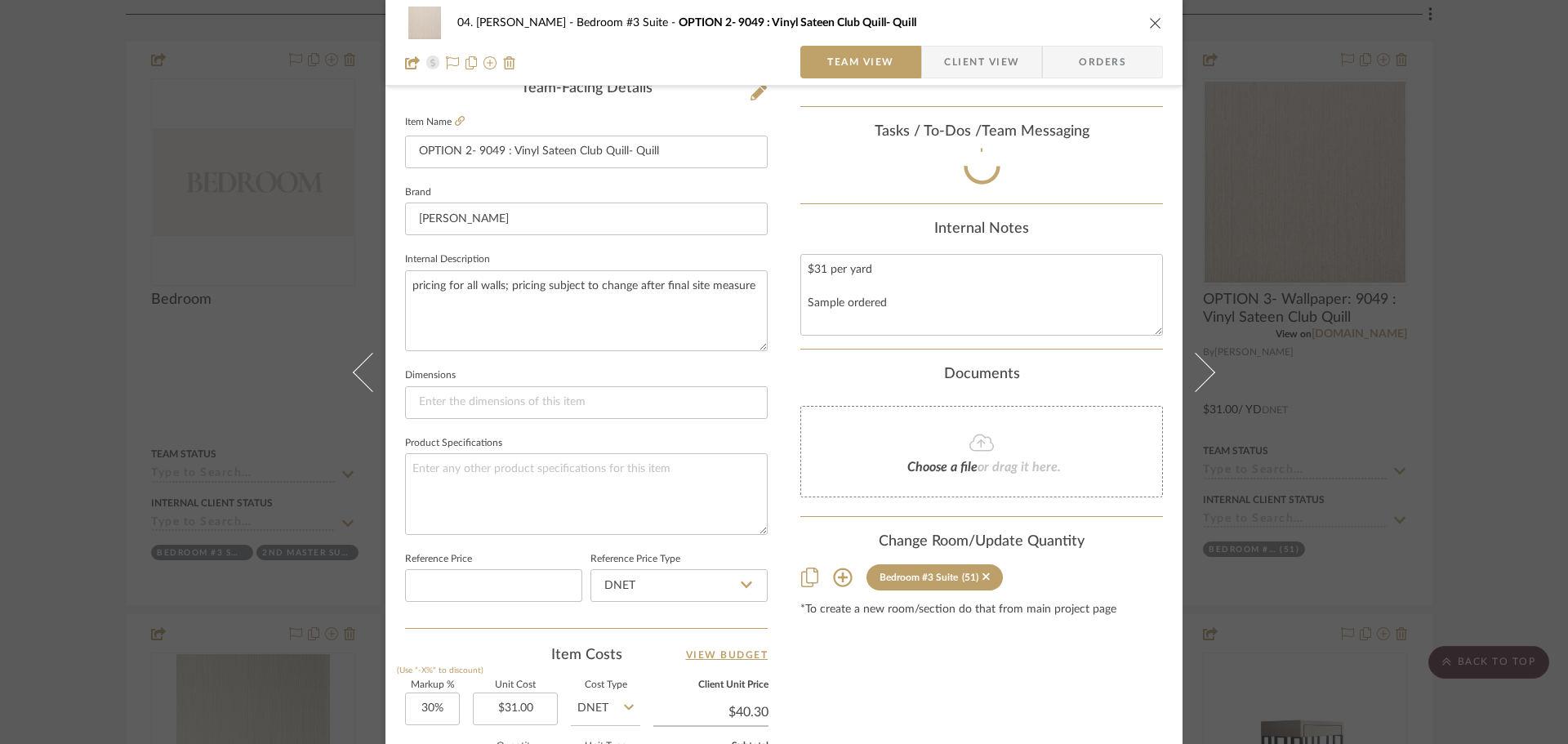
scroll to position [572, 0]
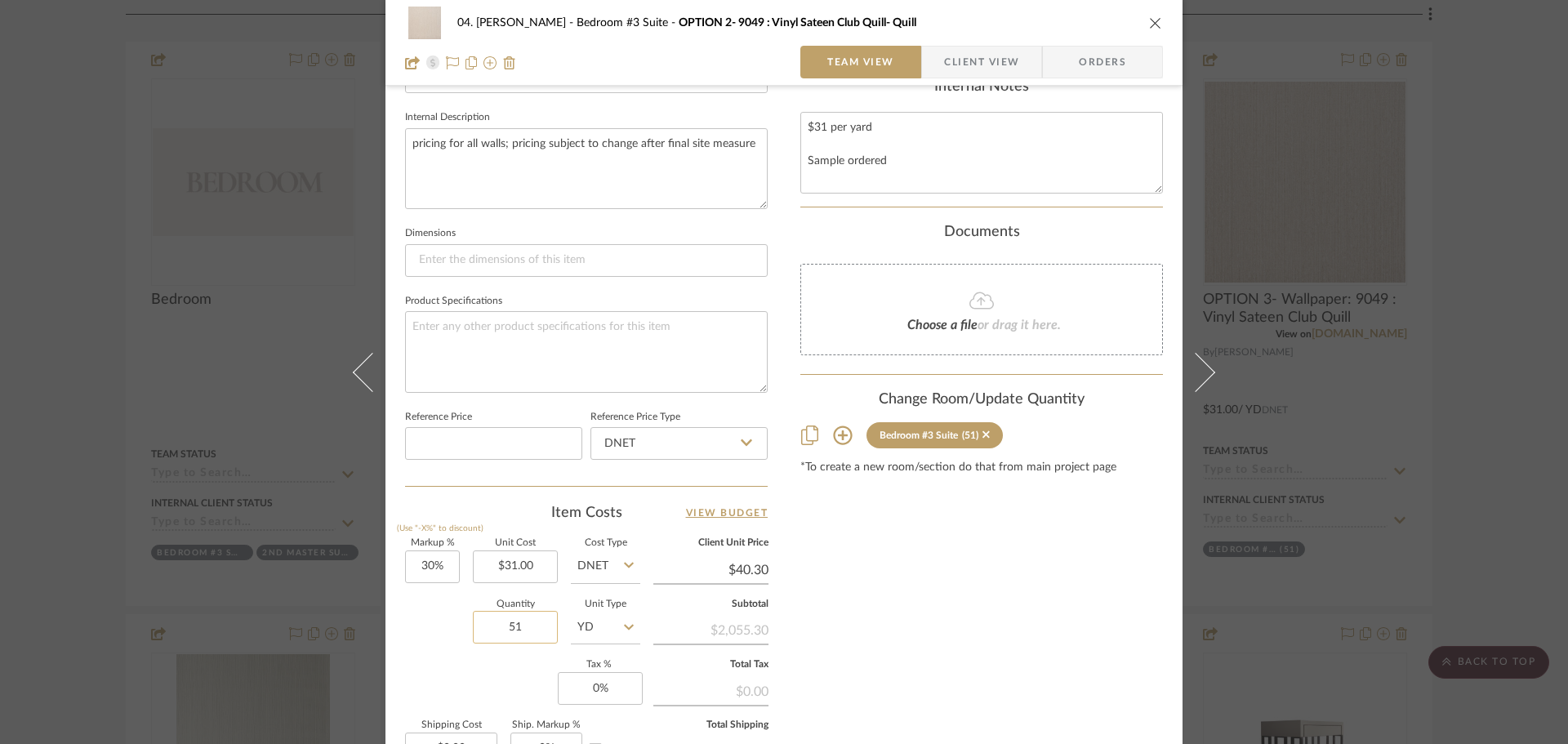
click at [521, 619] on input "51" at bounding box center [515, 627] width 85 height 33
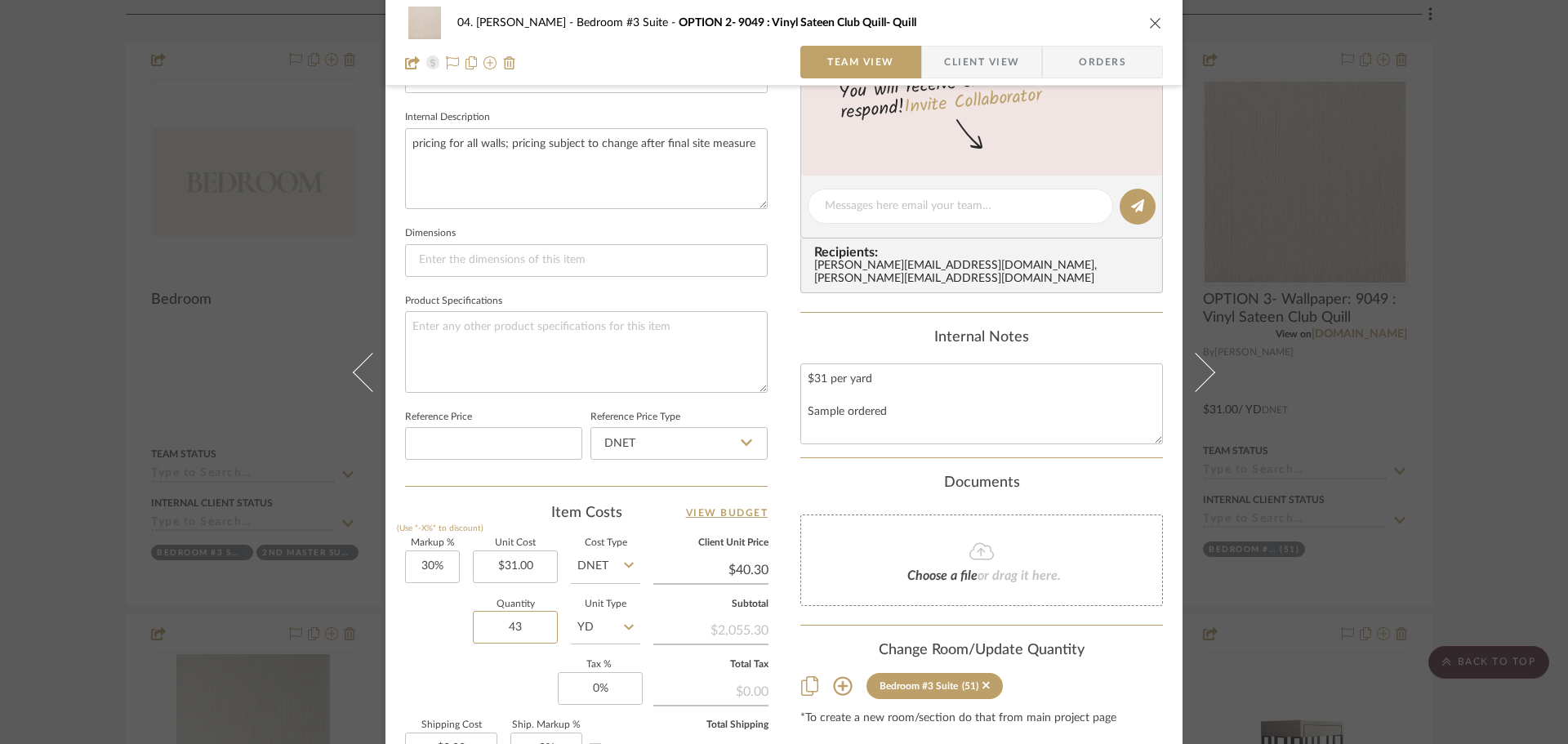
type input "43"
click at [516, 666] on div "Markup % (Use "-X%" to discount) 30% Unit Cost $31.00 Cost Type DNET Client Uni…" at bounding box center [585, 658] width 363 height 239
click at [1423, 420] on div "04. Linck Bedroom #3 Suite OPTION 2- 9049 : Vinyl Sateen Club Quill- Quill Team…" at bounding box center [784, 372] width 1568 height 744
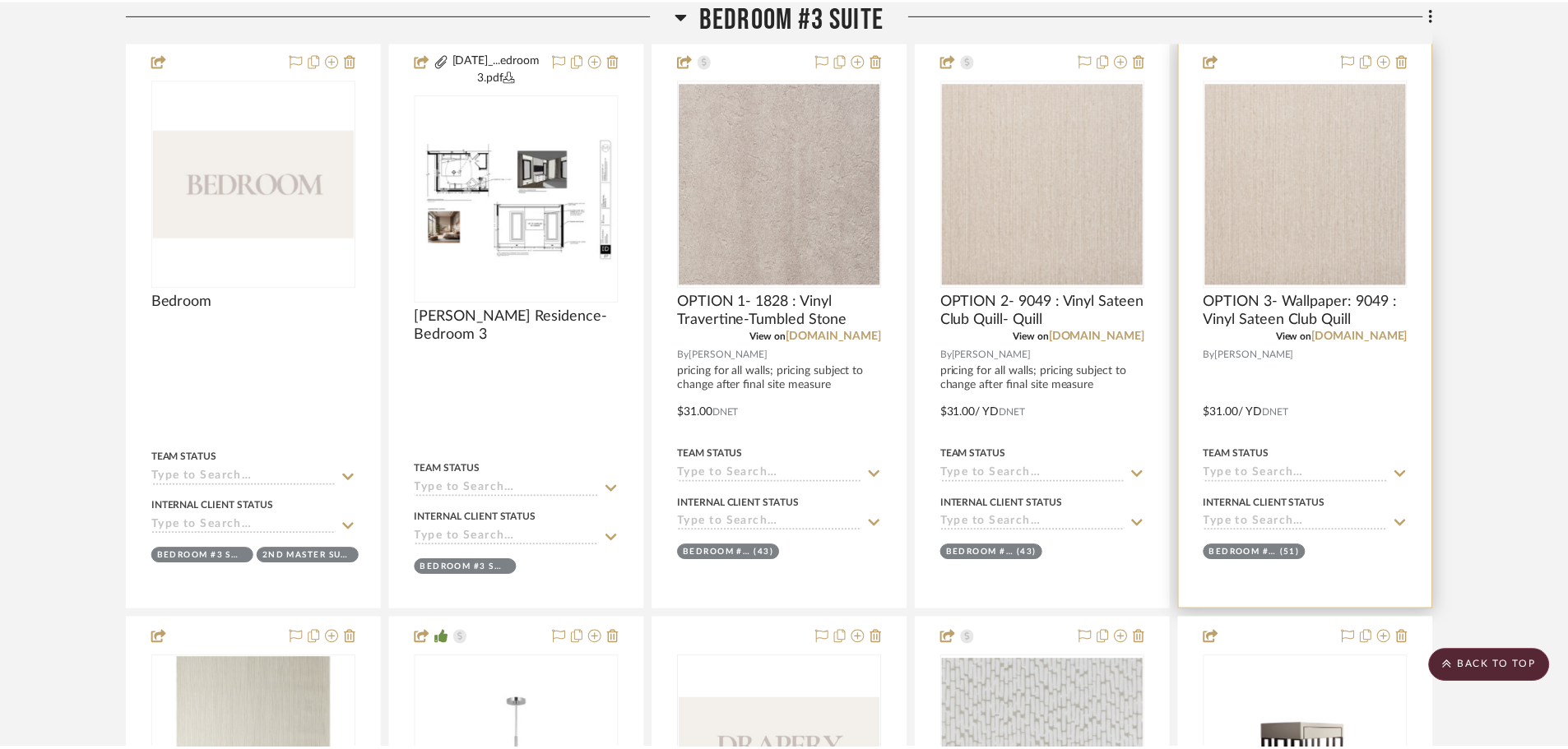
scroll to position [1411, 0]
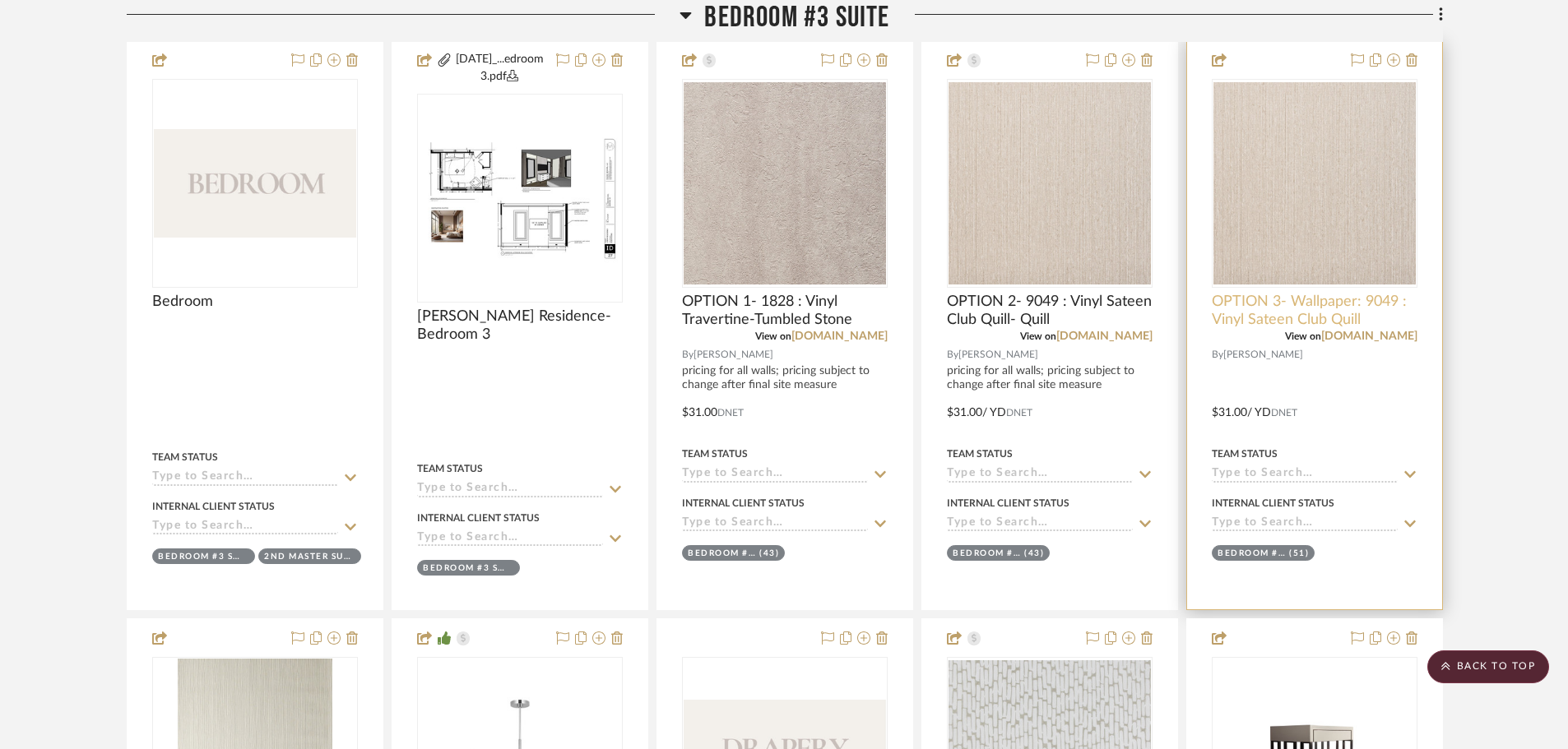
click at [1257, 323] on span "OPTION 3- Wallpaper: 9049 : Vinyl Sateen Club Quill" at bounding box center [1314, 311] width 206 height 37
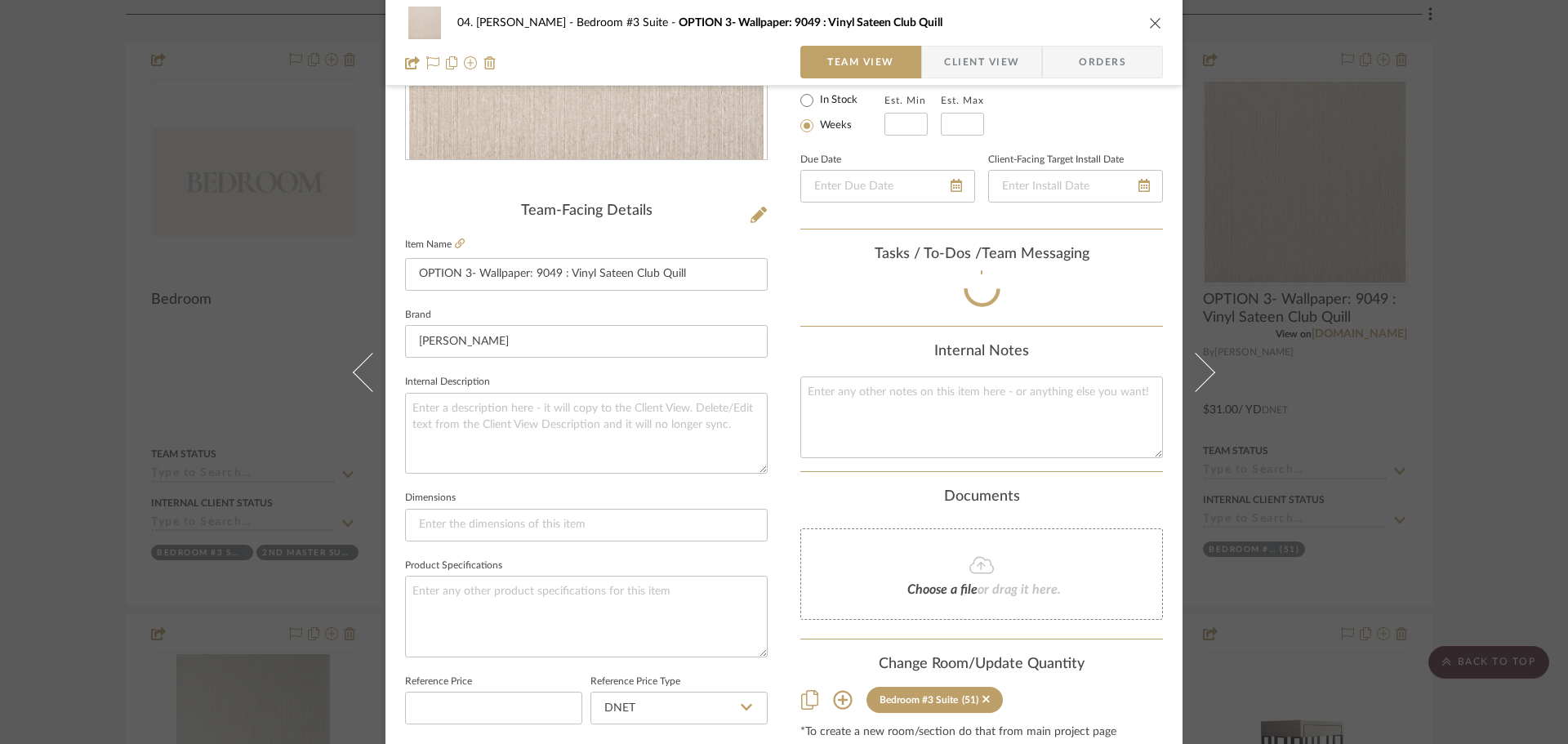
scroll to position [572, 0]
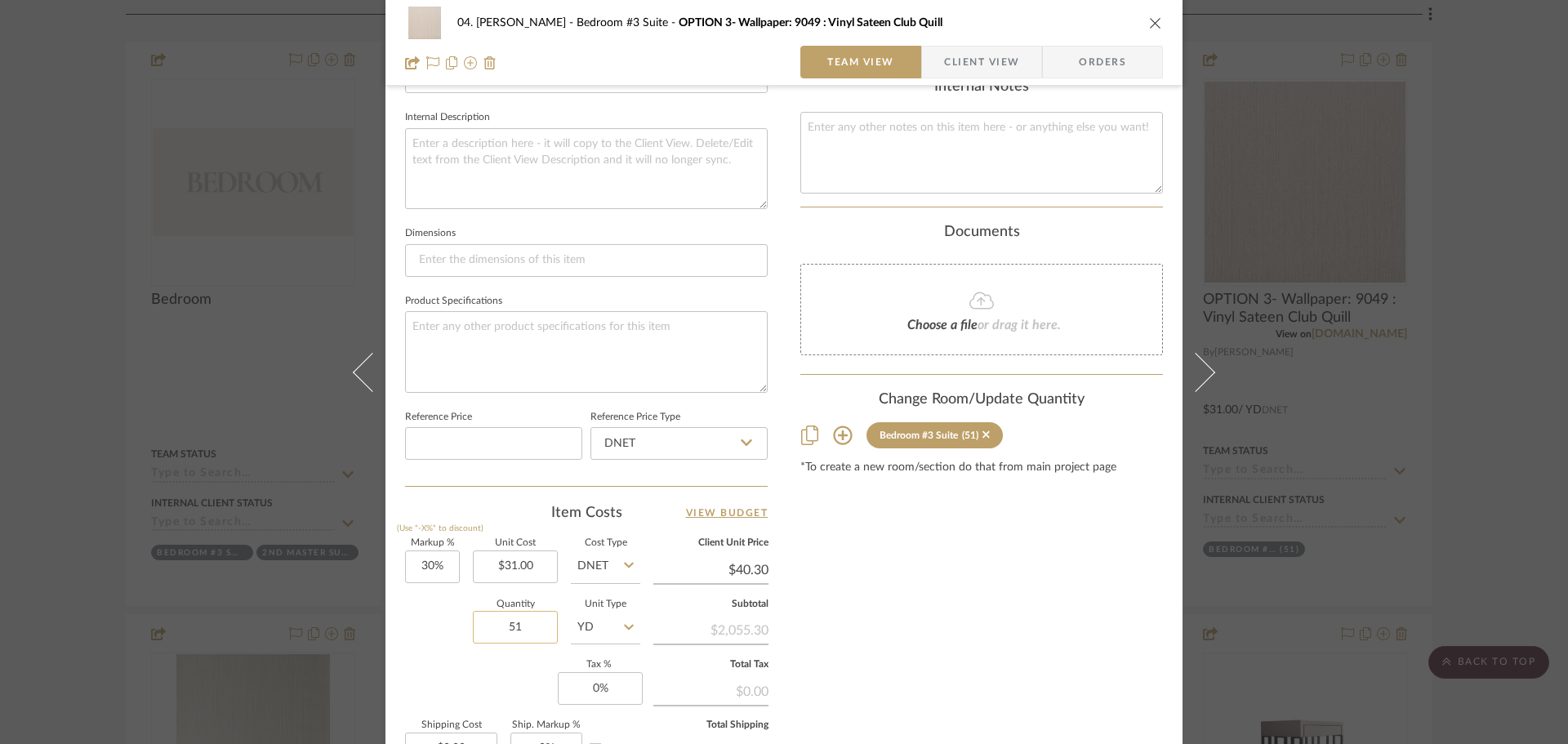
click at [520, 625] on input "51" at bounding box center [515, 627] width 85 height 33
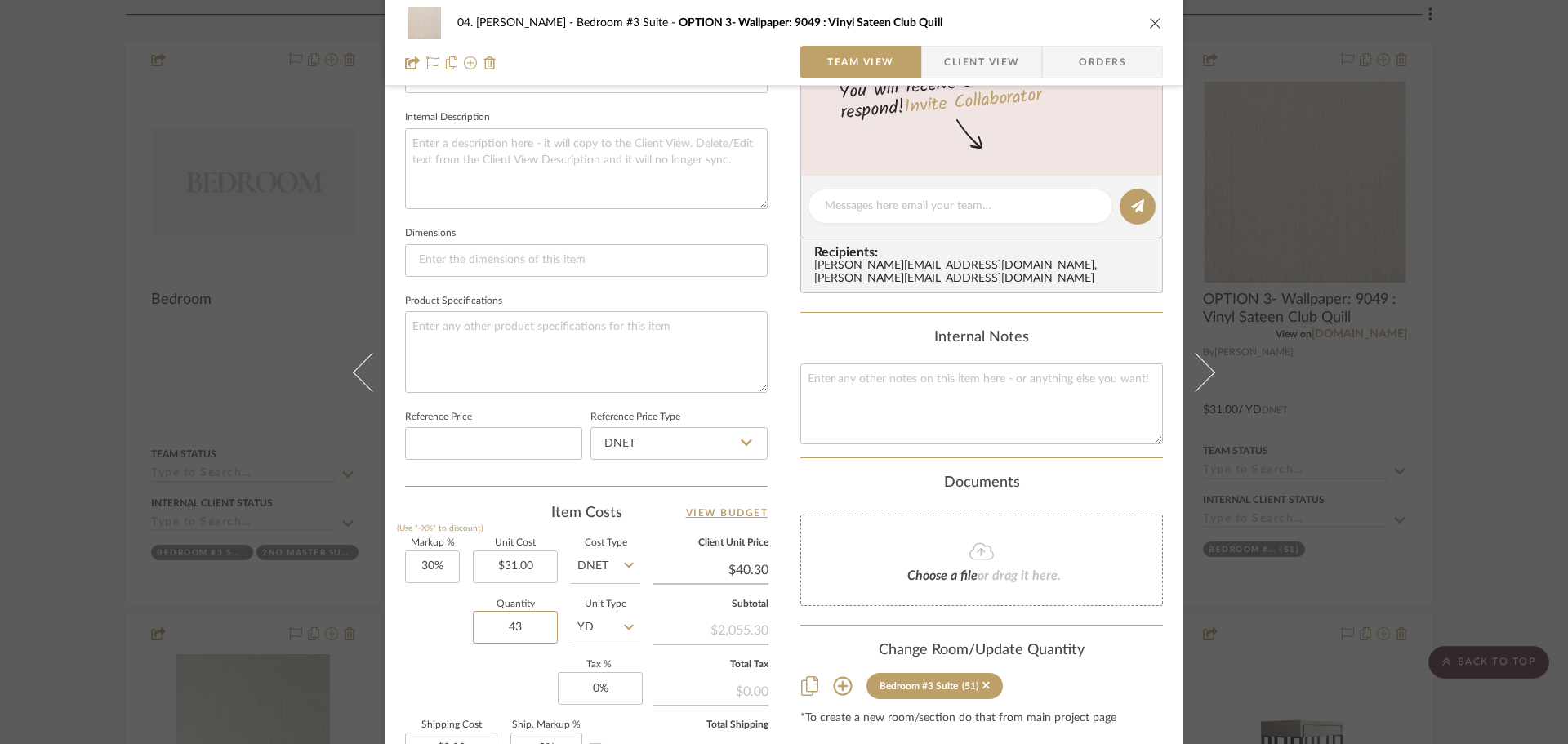
type input "43"
click at [516, 660] on div "Markup % (Use "-X%" to discount) 30% Unit Cost $31.00 Cost Type DNET Client Uni…" at bounding box center [585, 658] width 363 height 239
click at [1445, 468] on div "04. Linck Bedroom #3 Suite OPTION 3- Wallpaper: 9049 : Vinyl Sateen Club Quill …" at bounding box center [784, 372] width 1568 height 744
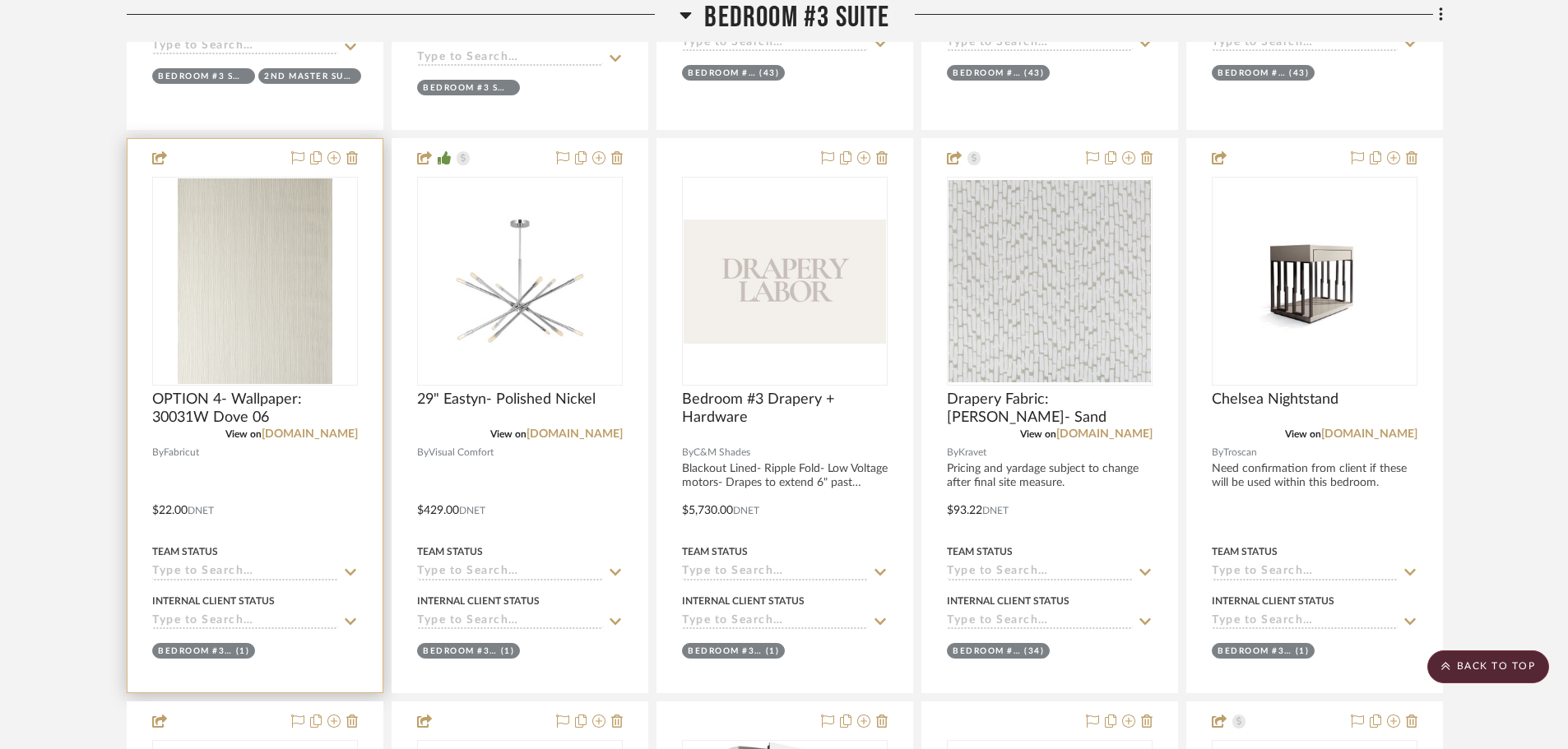
scroll to position [1986, 0]
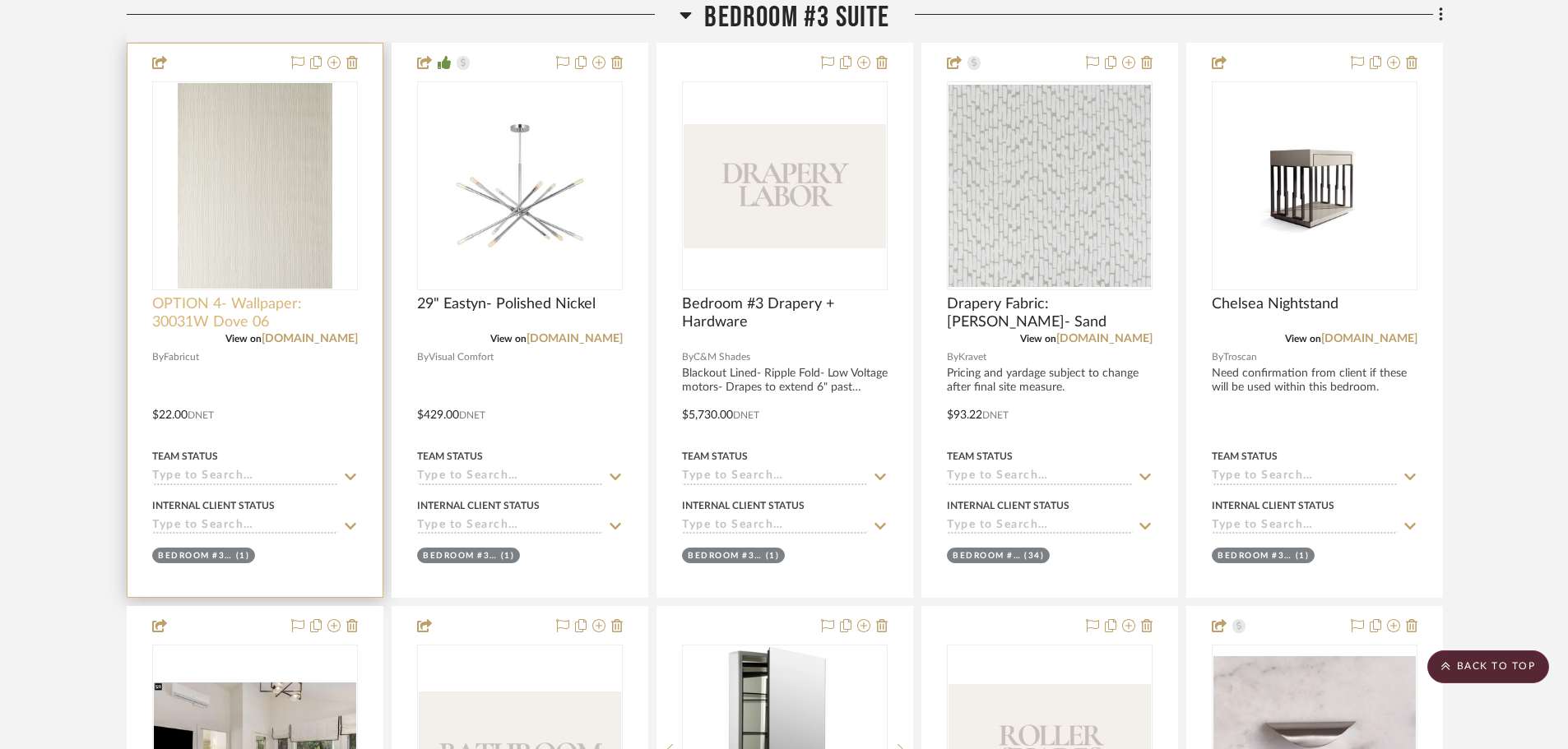
click at [208, 322] on span "OPTION 4- Wallpaper: 30031W Dove 06" at bounding box center [254, 313] width 206 height 37
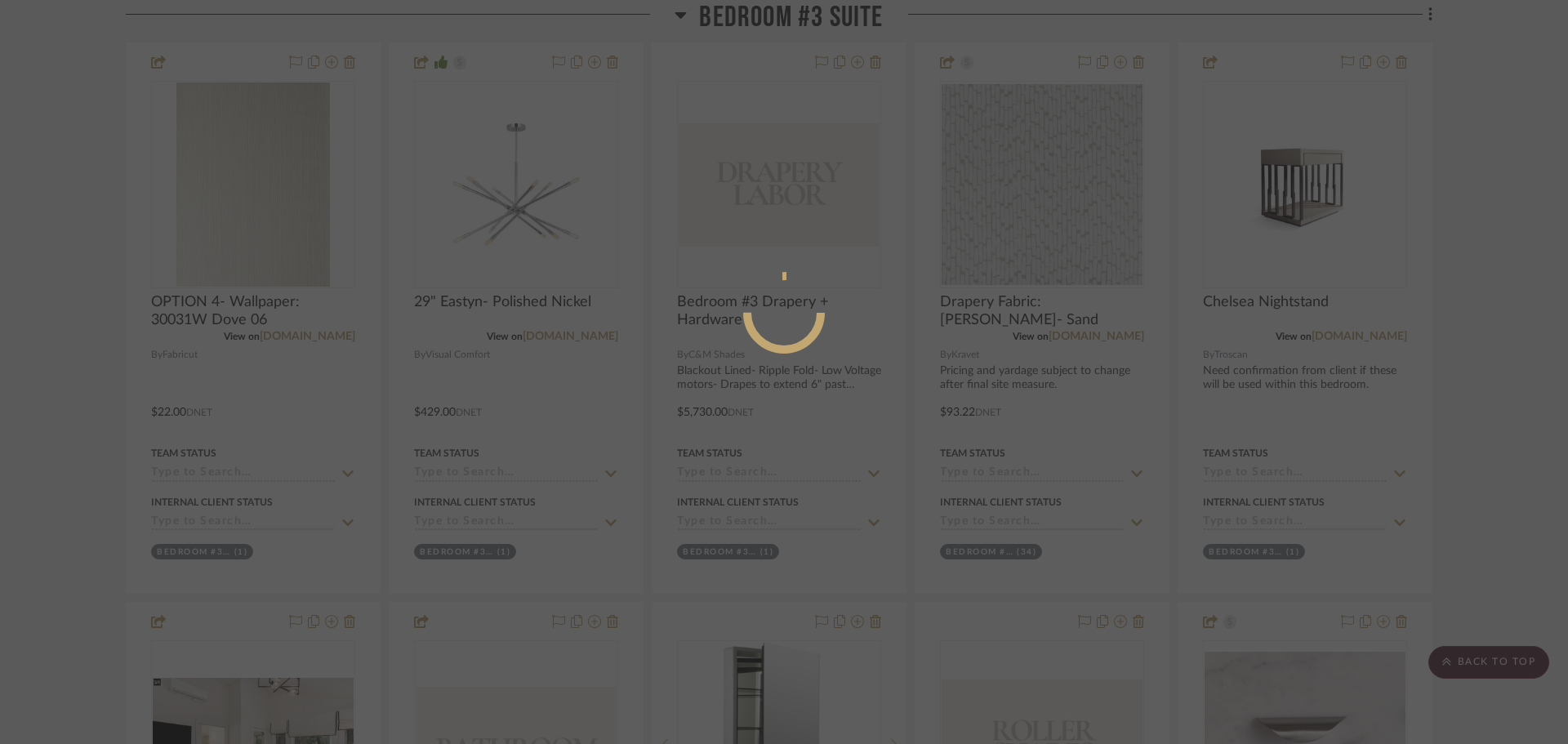
click at [212, 318] on div at bounding box center [784, 372] width 1568 height 744
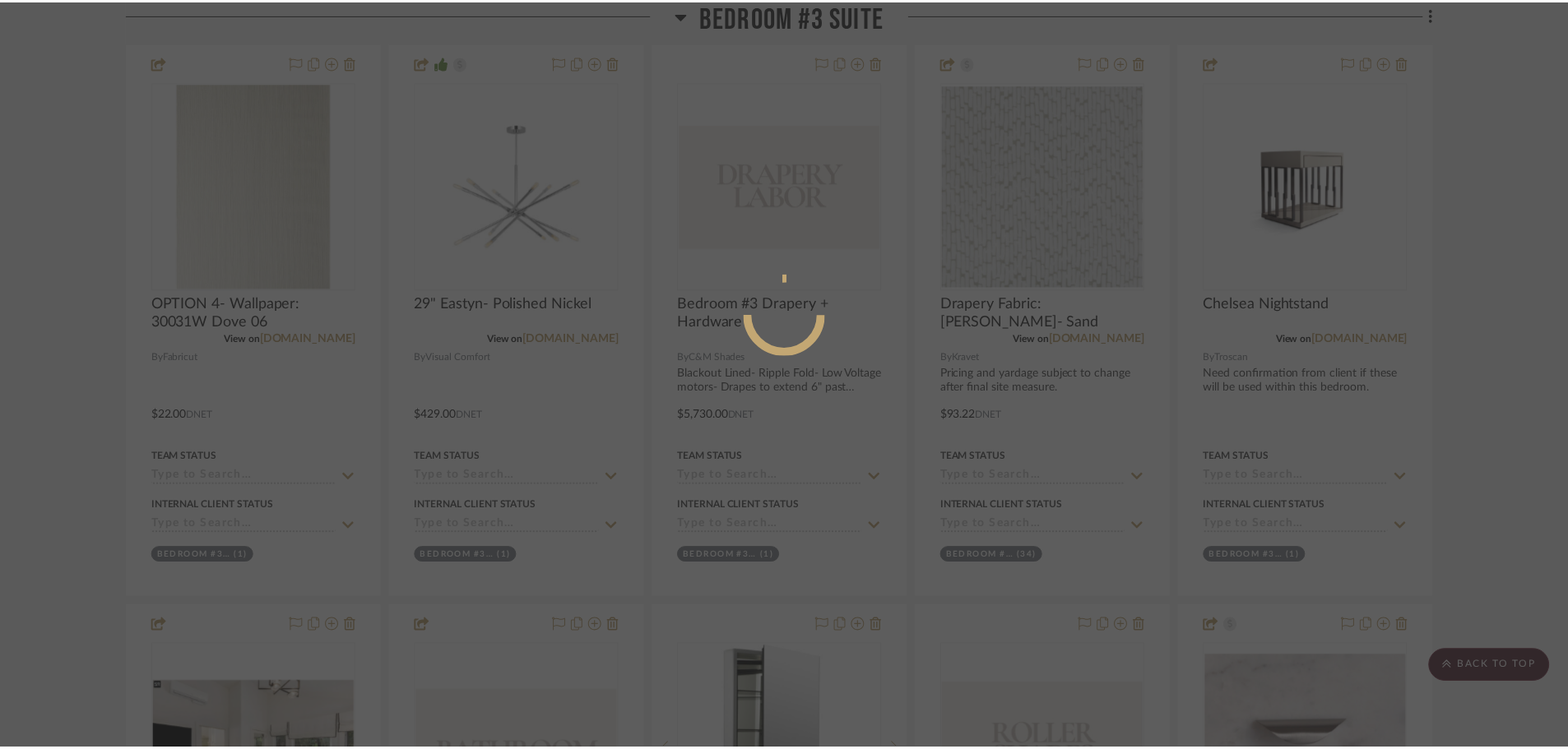
scroll to position [1986, 0]
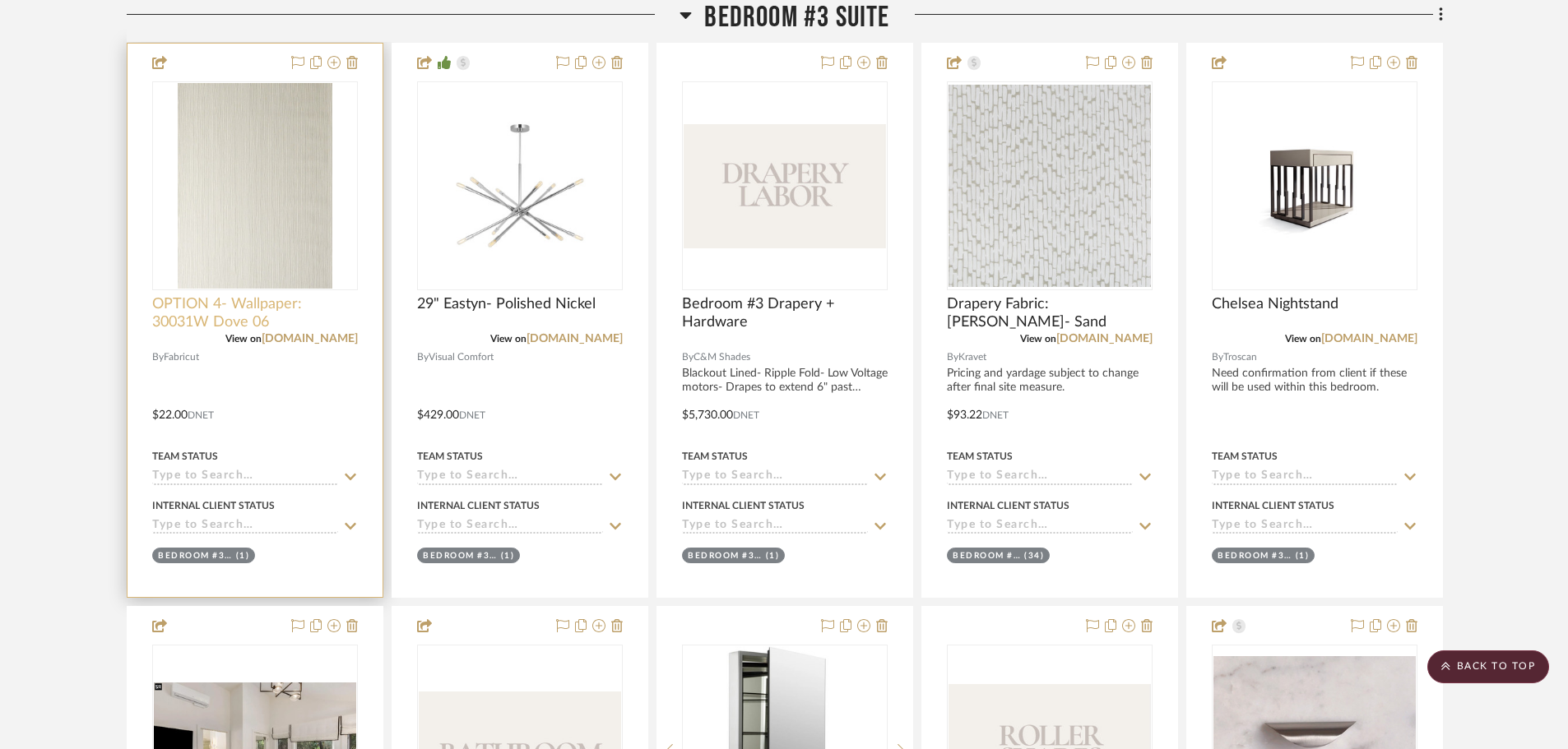
click at [213, 306] on span "OPTION 4- Wallpaper: 30031W Dove 06" at bounding box center [254, 313] width 206 height 37
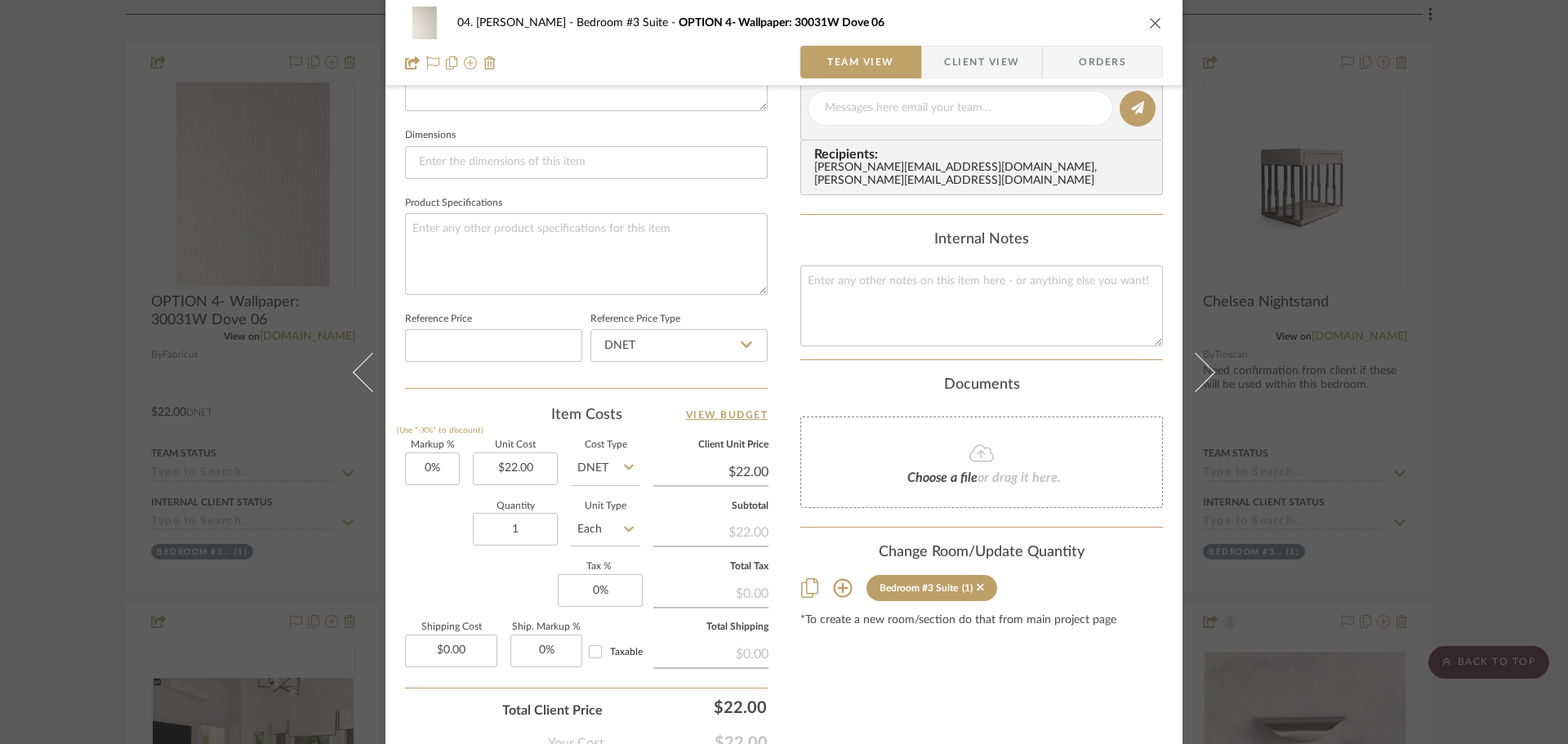
scroll to position [735, 0]
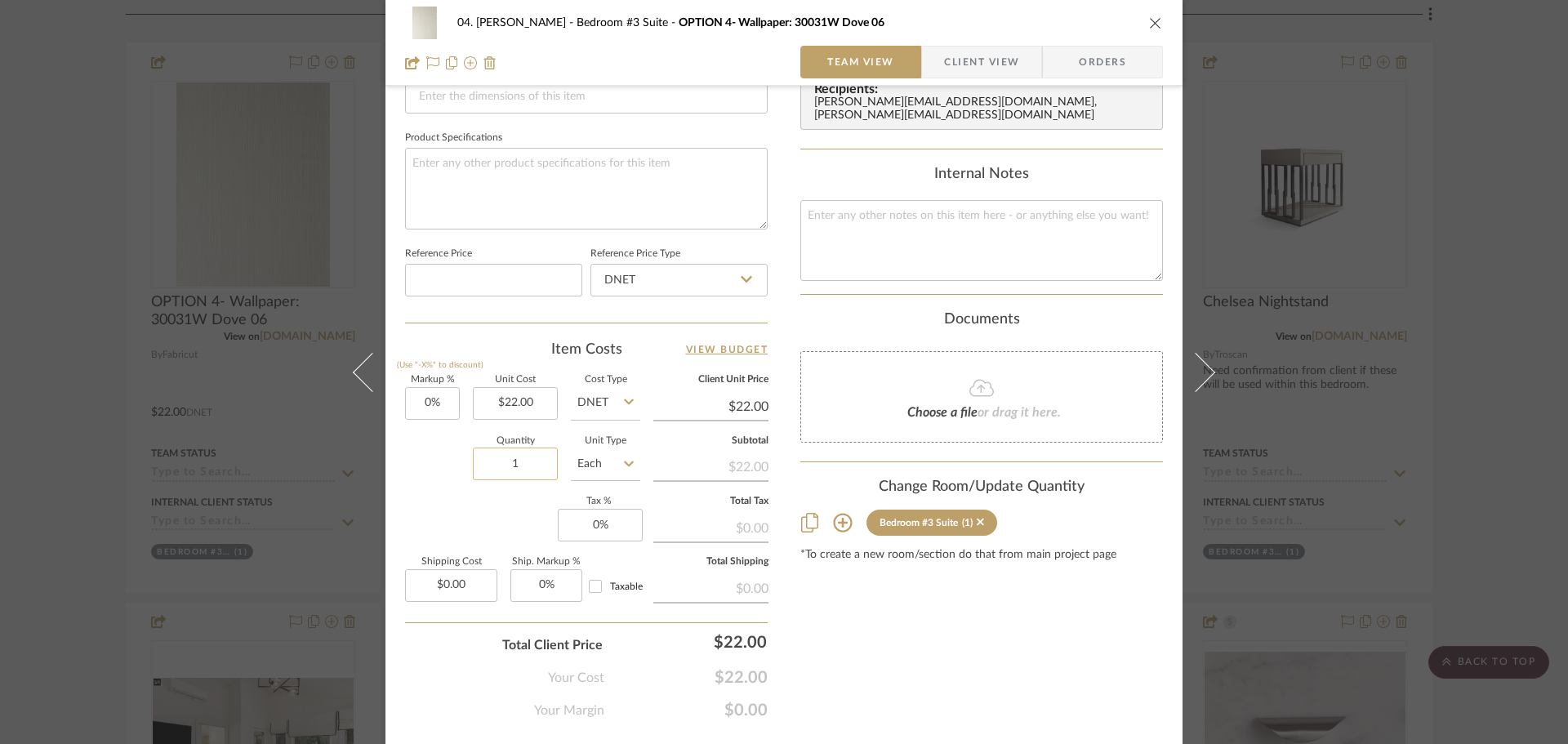
click at [494, 453] on input "1" at bounding box center [515, 463] width 85 height 33
type input "44"
click at [505, 521] on div "Markup % (Use "-X%" to discount) 0% Unit Cost $22.00 Cost Type DNET Client Unit…" at bounding box center [585, 495] width 363 height 239
click at [446, 388] on input "0" at bounding box center [432, 403] width 55 height 33
type input "30%"
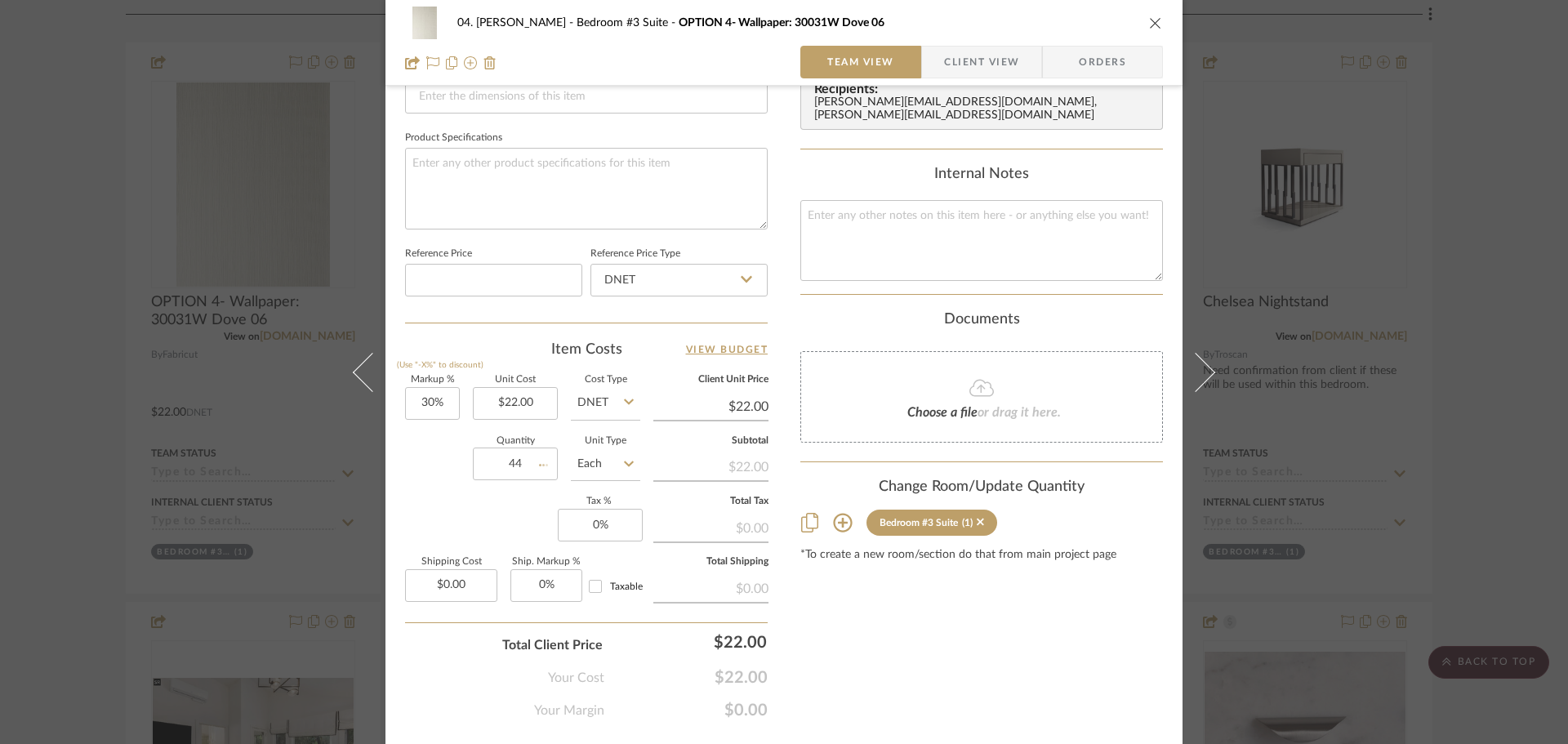
click at [494, 517] on div "Markup % (Use "-X%" to discount) 30% Unit Cost $22.00 Cost Type DNET Client Uni…" at bounding box center [585, 495] width 363 height 239
click at [969, 668] on div "Content here copies to Client View - confirm visibility there. Show in Client D…" at bounding box center [981, 48] width 363 height 1344
type input "$28.60"
click at [1448, 452] on div "04. Linck Bedroom #3 Suite OPTION 4- Wallpaper: 30031W Dove 06 Team View Client…" at bounding box center [784, 372] width 1568 height 744
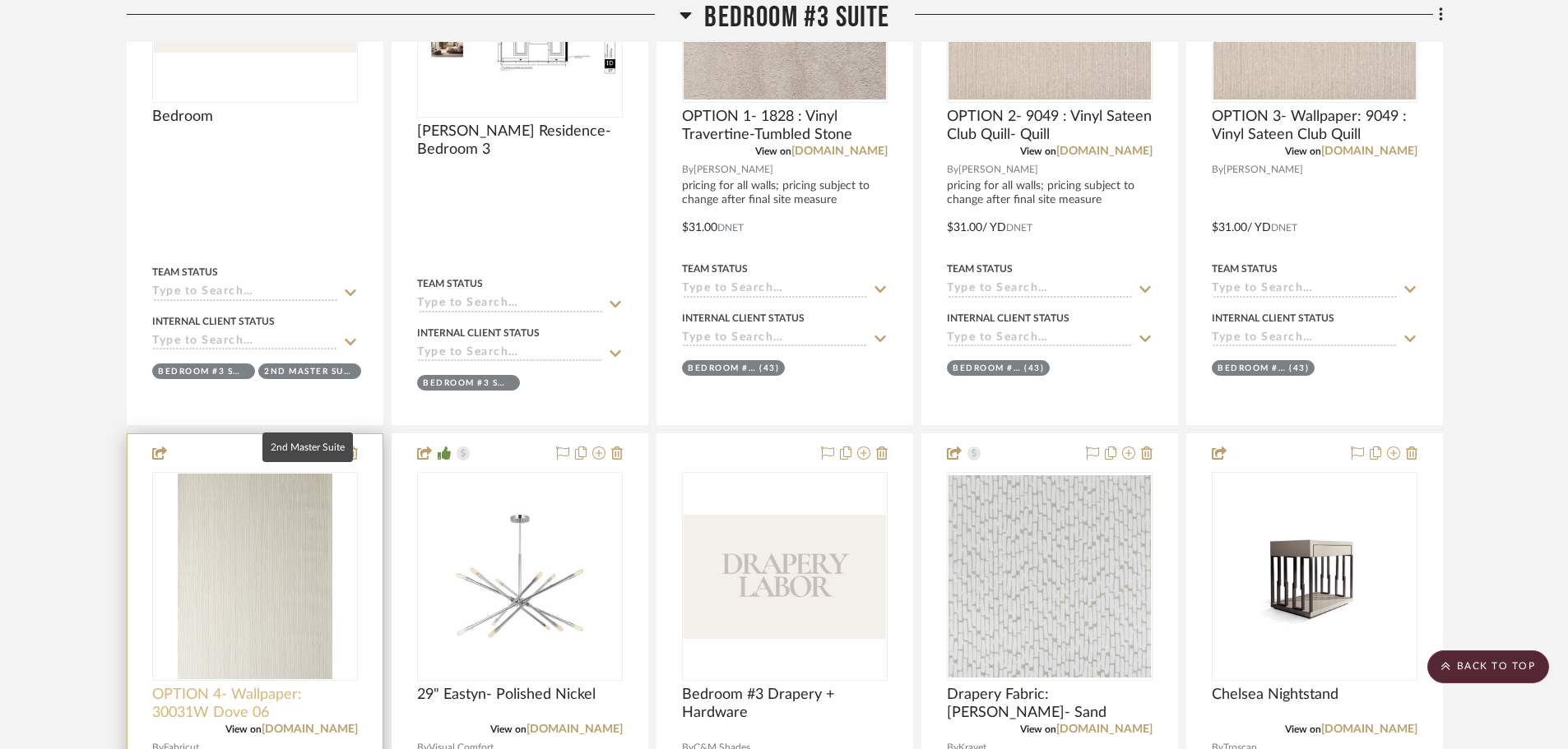
scroll to position [1822, 0]
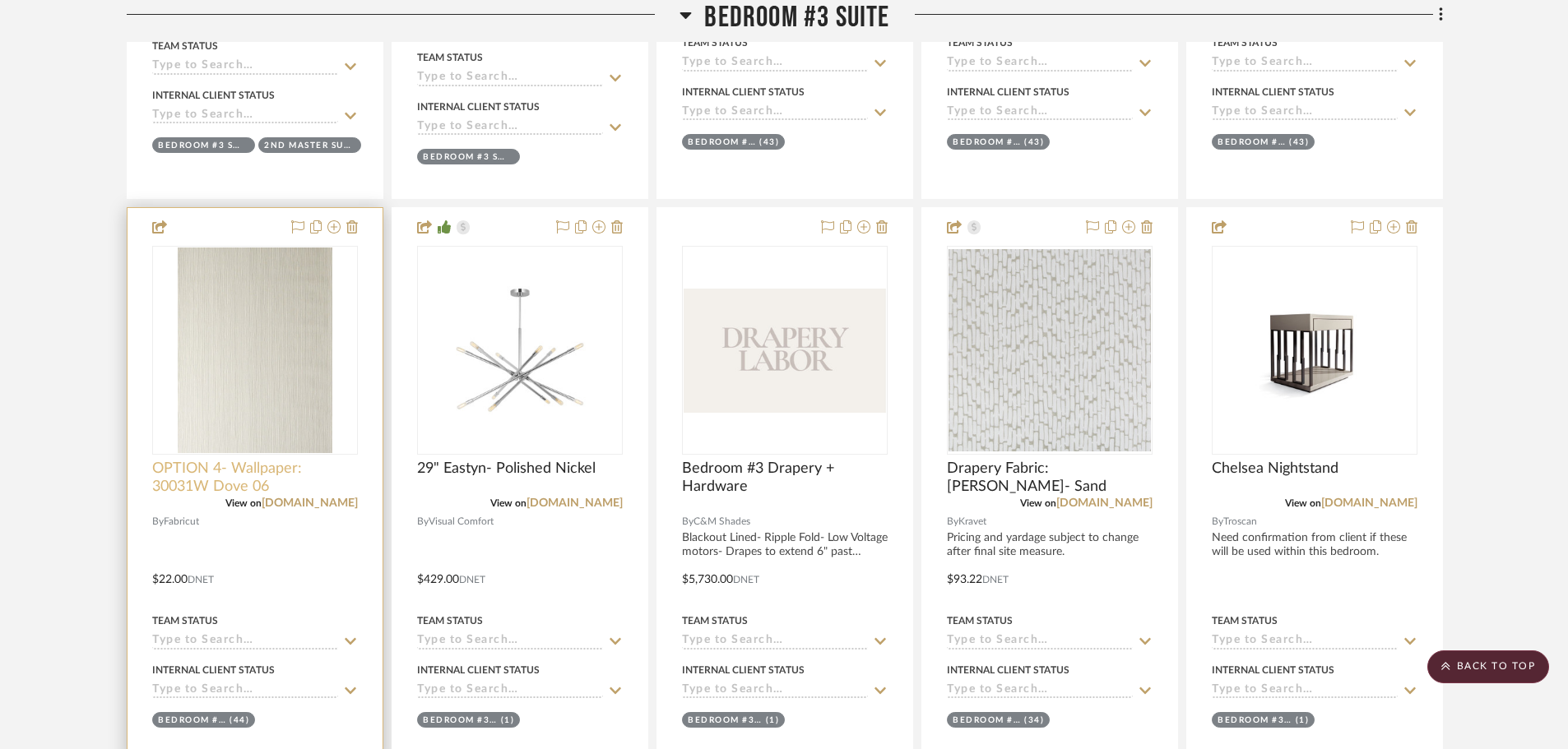
click at [235, 473] on span "OPTION 4- Wallpaper: 30031W Dove 06" at bounding box center [254, 478] width 206 height 37
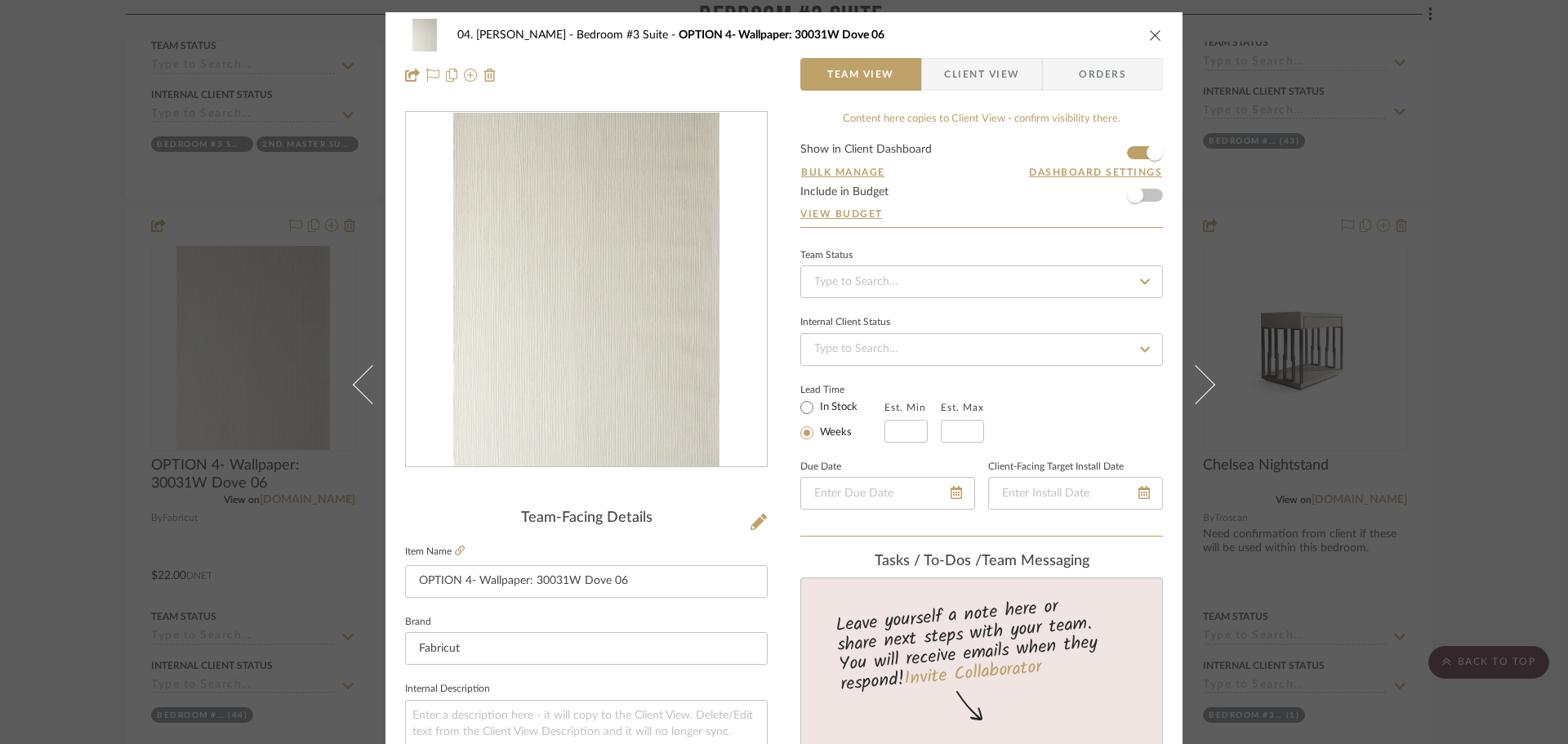
click at [825, 411] on label "In Stock" at bounding box center [837, 407] width 41 height 15
click at [817, 411] on input "In Stock" at bounding box center [806, 407] width 20 height 20
radio input "true"
click at [1140, 400] on div "Lead Time In Stock Weeks" at bounding box center [981, 410] width 363 height 63
click at [1474, 300] on div "04. Linck Bedroom #3 Suite OPTION 4- Wallpaper: 30031W Dove 06 Team View Client…" at bounding box center [784, 372] width 1568 height 744
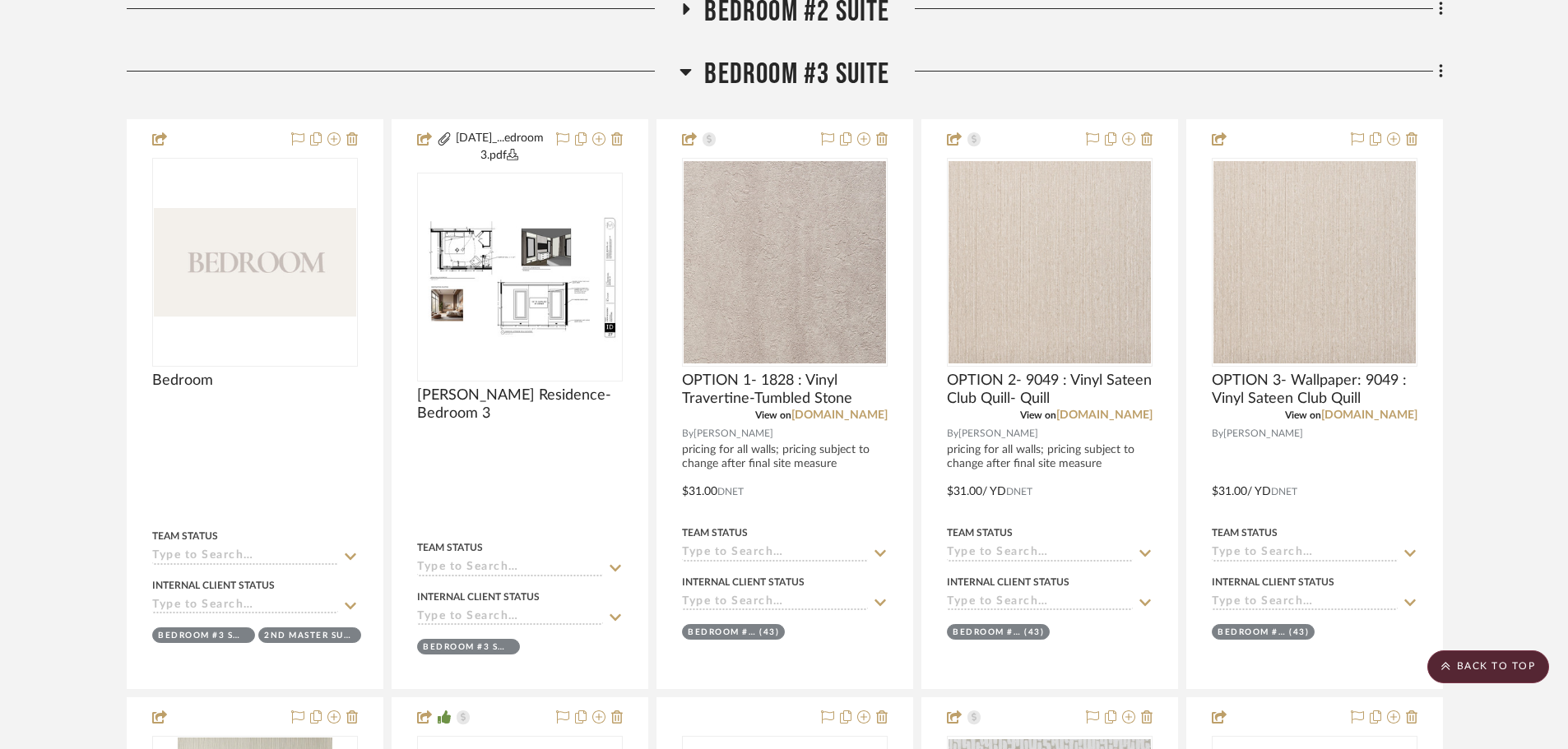
scroll to position [1329, 0]
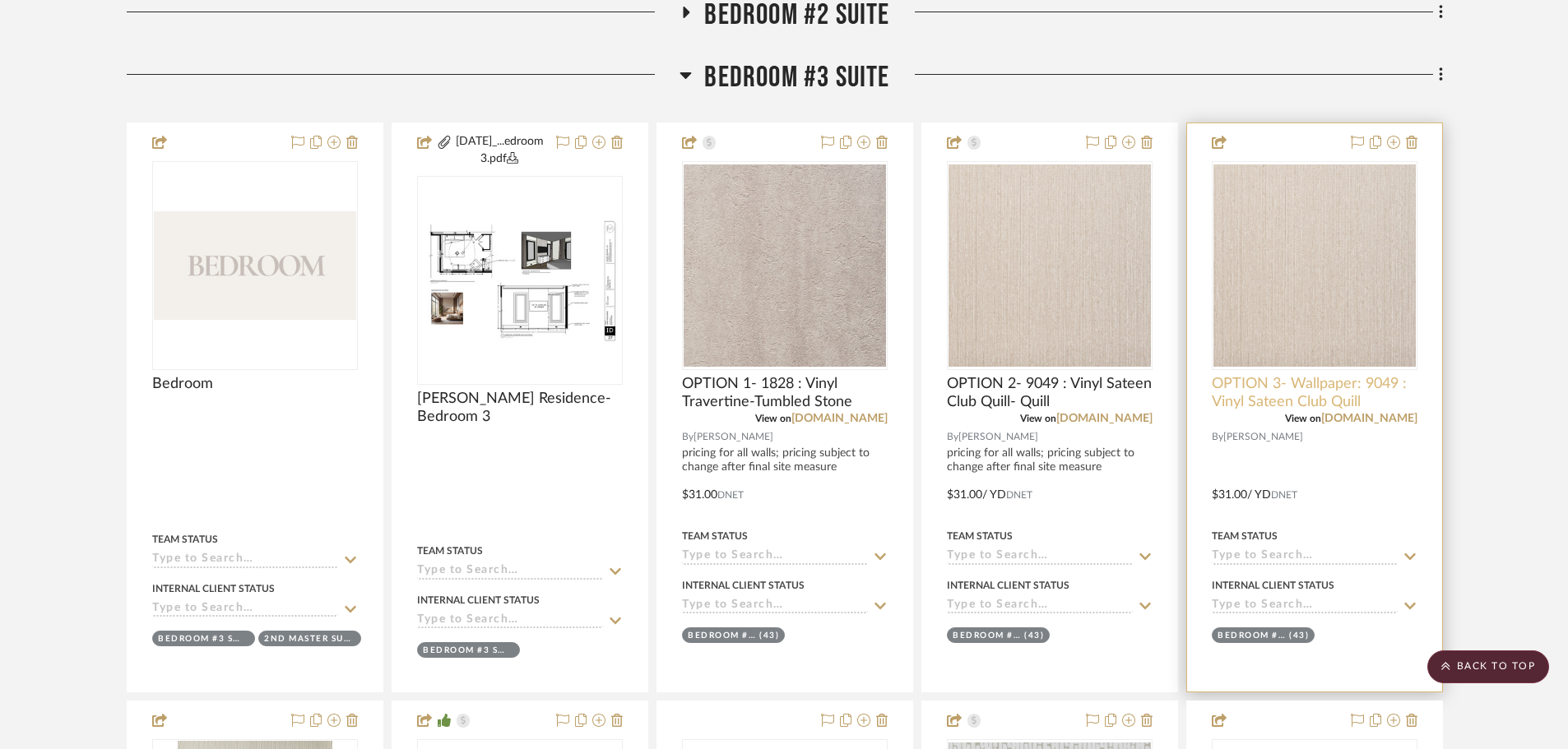
click at [1307, 389] on span "OPTION 3- Wallpaper: 9049 : Vinyl Sateen Club Quill" at bounding box center [1314, 392] width 206 height 37
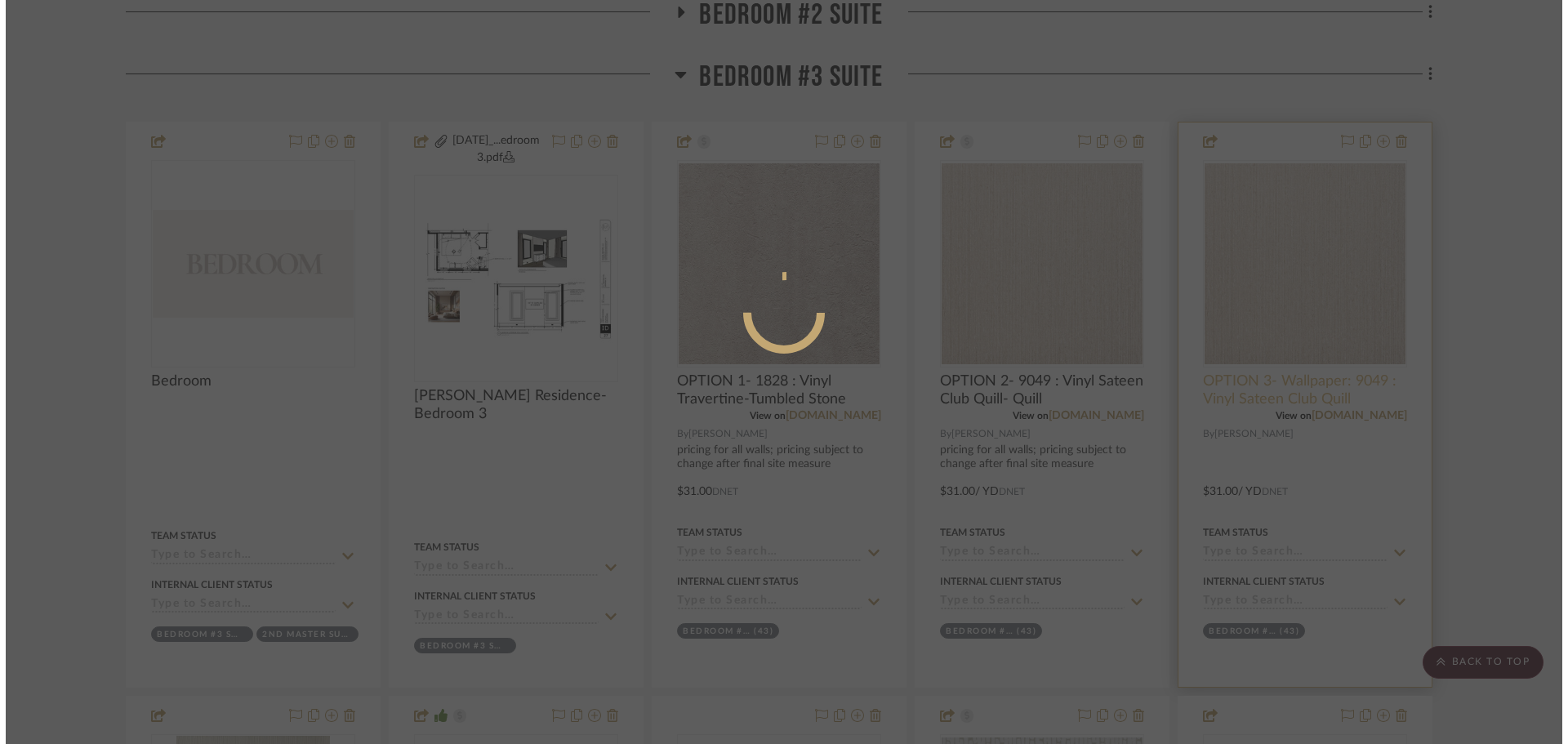
scroll to position [0, 0]
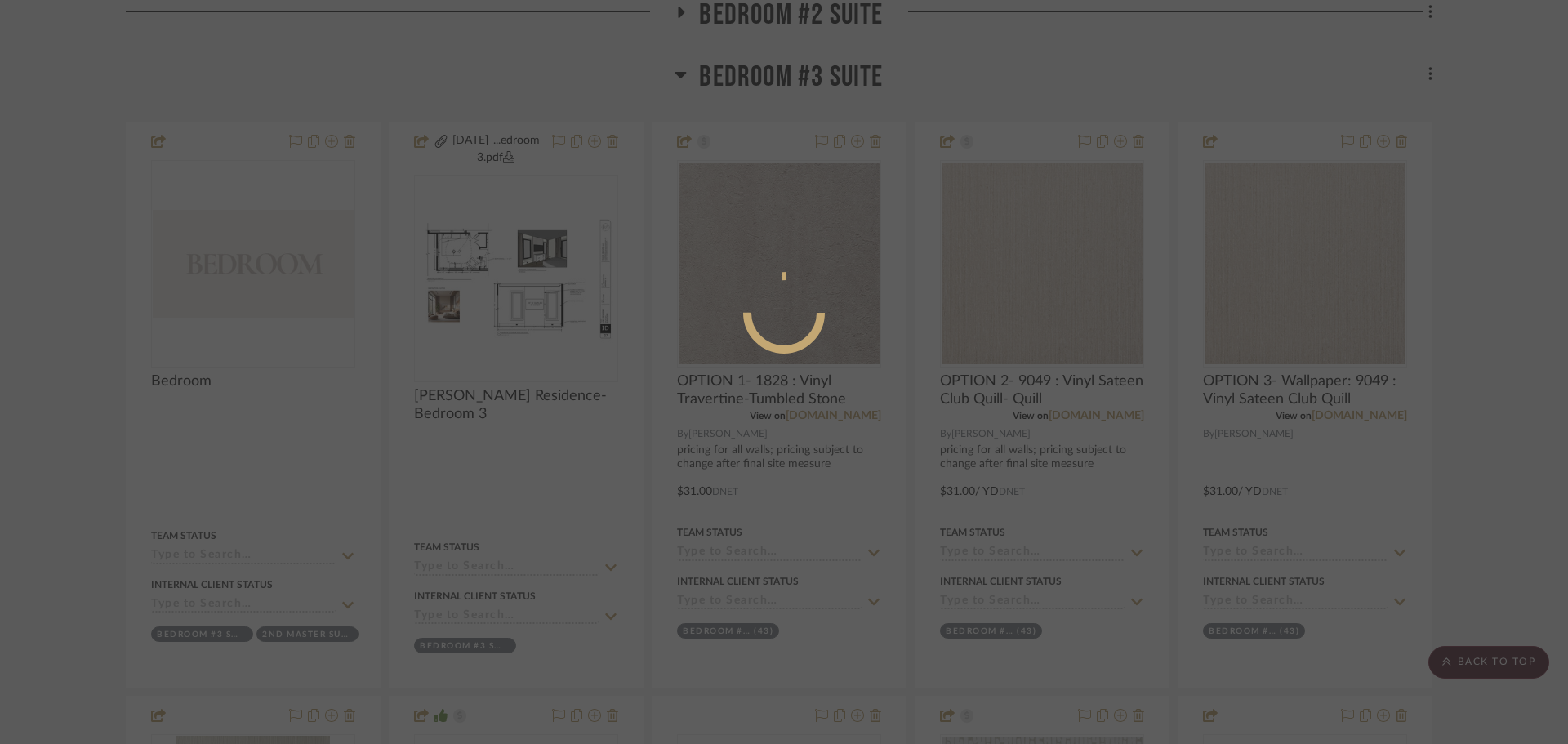
click at [1472, 433] on div at bounding box center [784, 372] width 1568 height 744
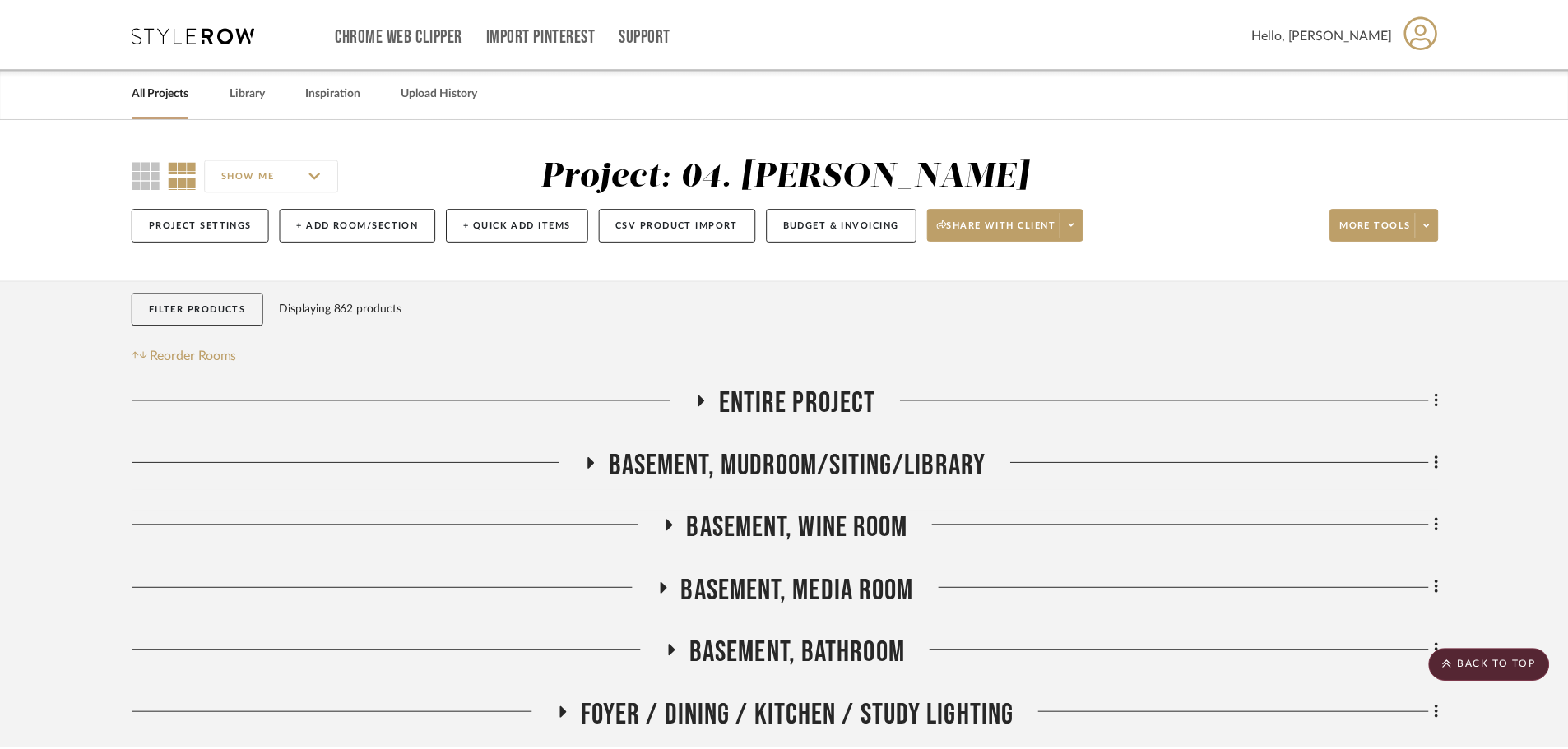
scroll to position [1329, 0]
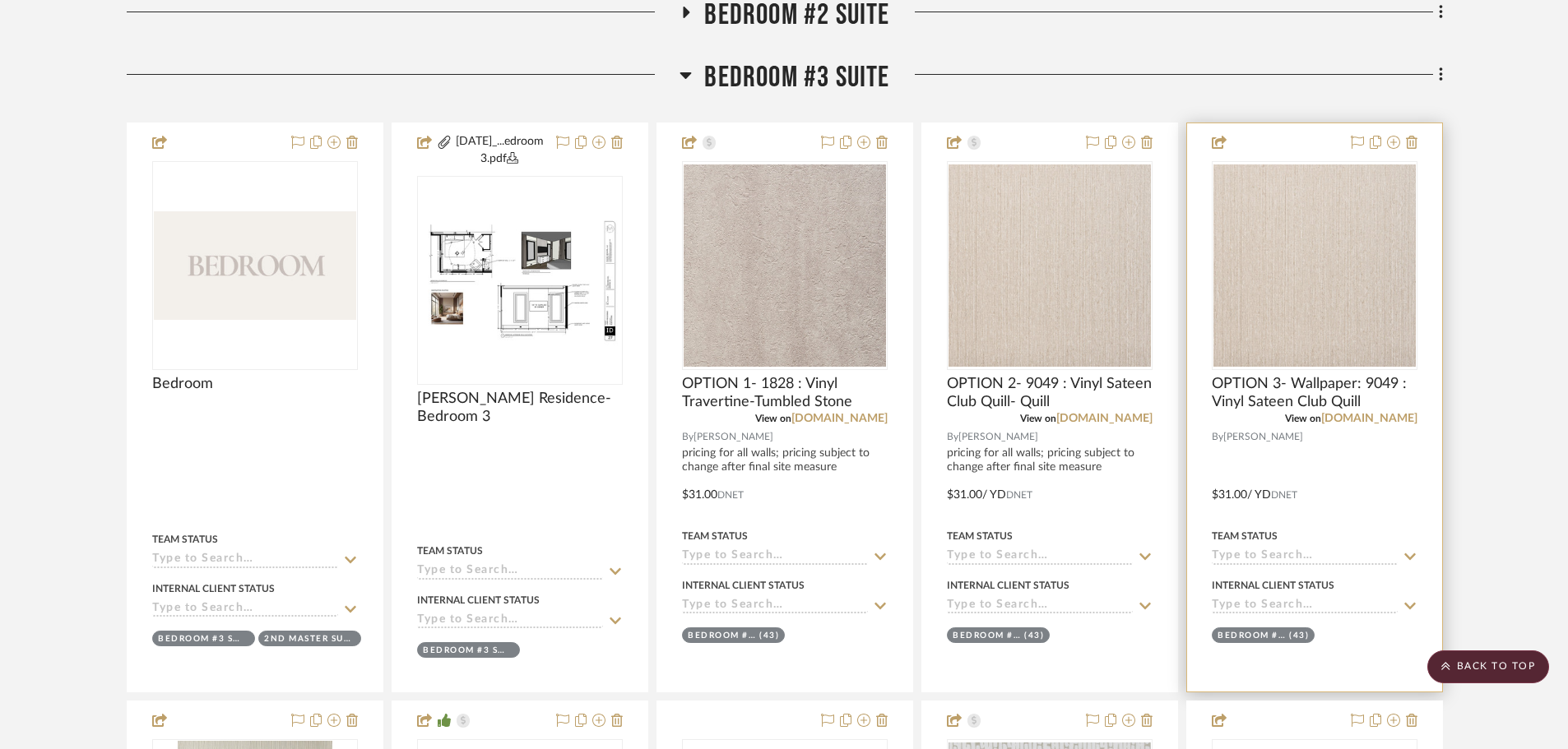
click at [1381, 426] on div "View on phillipjeffries.com" at bounding box center [1314, 419] width 206 height 15
click at [1382, 419] on link "phillipjeffries.com" at bounding box center [1369, 419] width 96 height 11
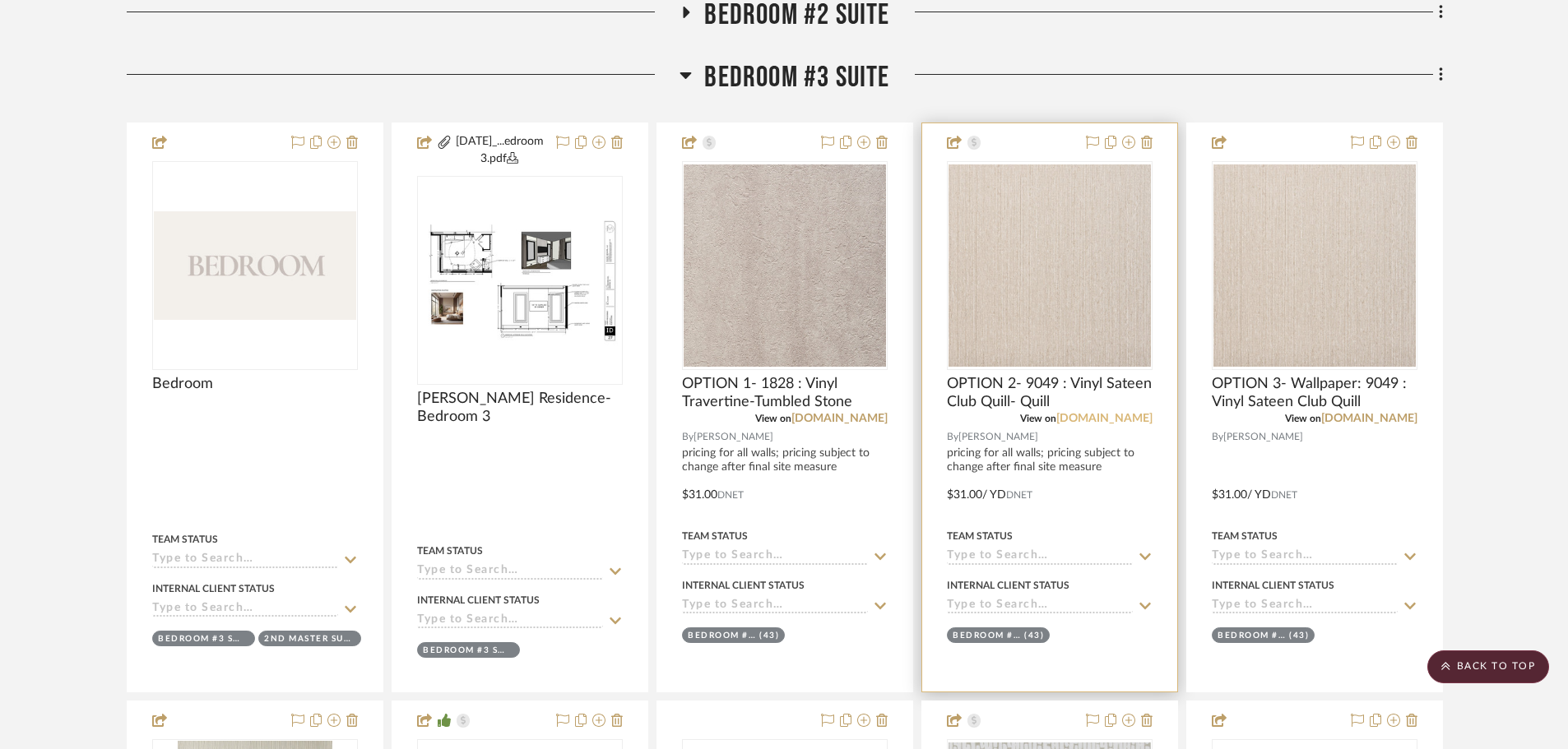
click at [1104, 420] on link "phillipjeffries.com" at bounding box center [1104, 419] width 96 height 11
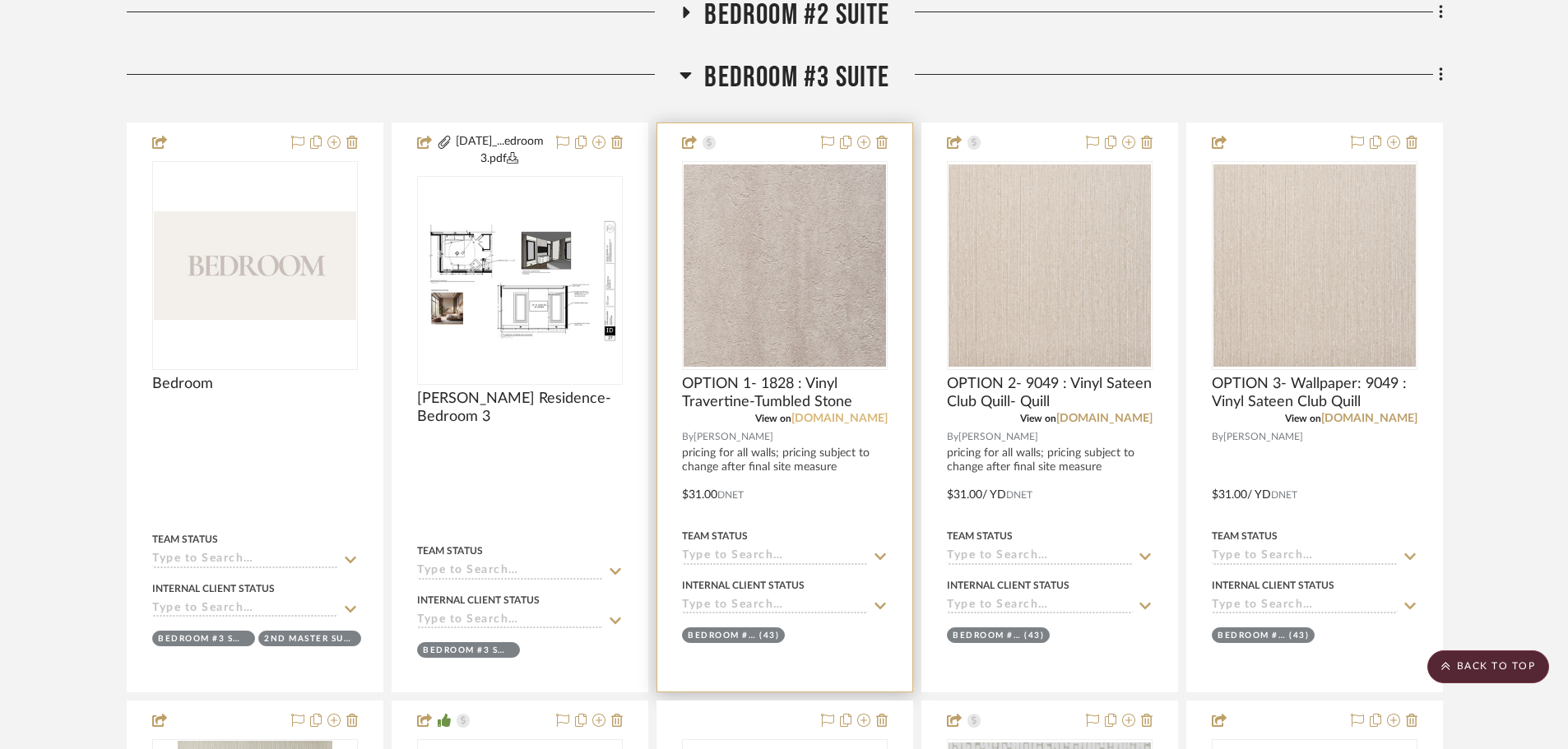
click at [826, 416] on link "phillipjeffries.com" at bounding box center [839, 419] width 96 height 11
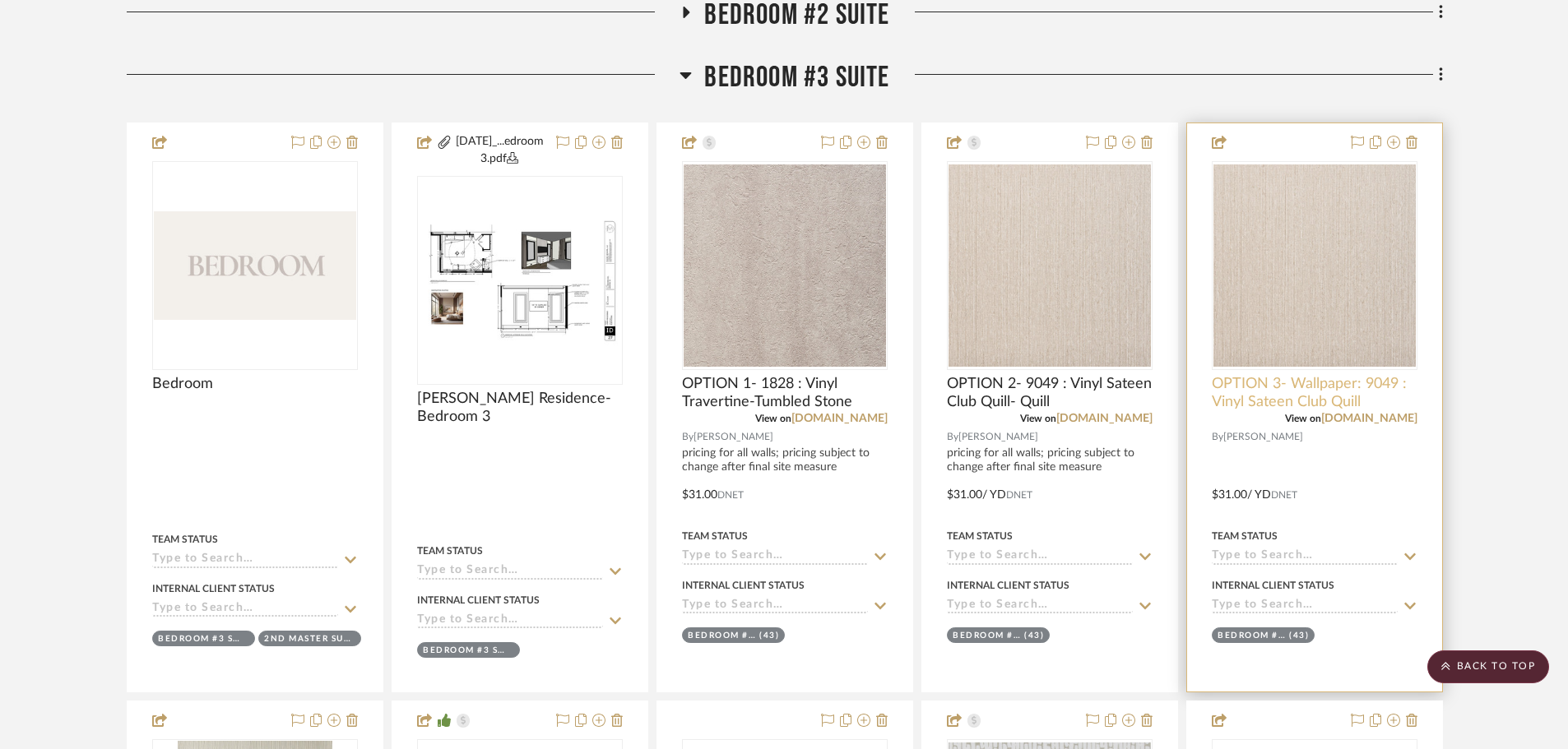
click at [1325, 374] on span "OPTION 3- Wallpaper: 9049 : Vinyl Sateen Club Quill" at bounding box center [1314, 392] width 206 height 37
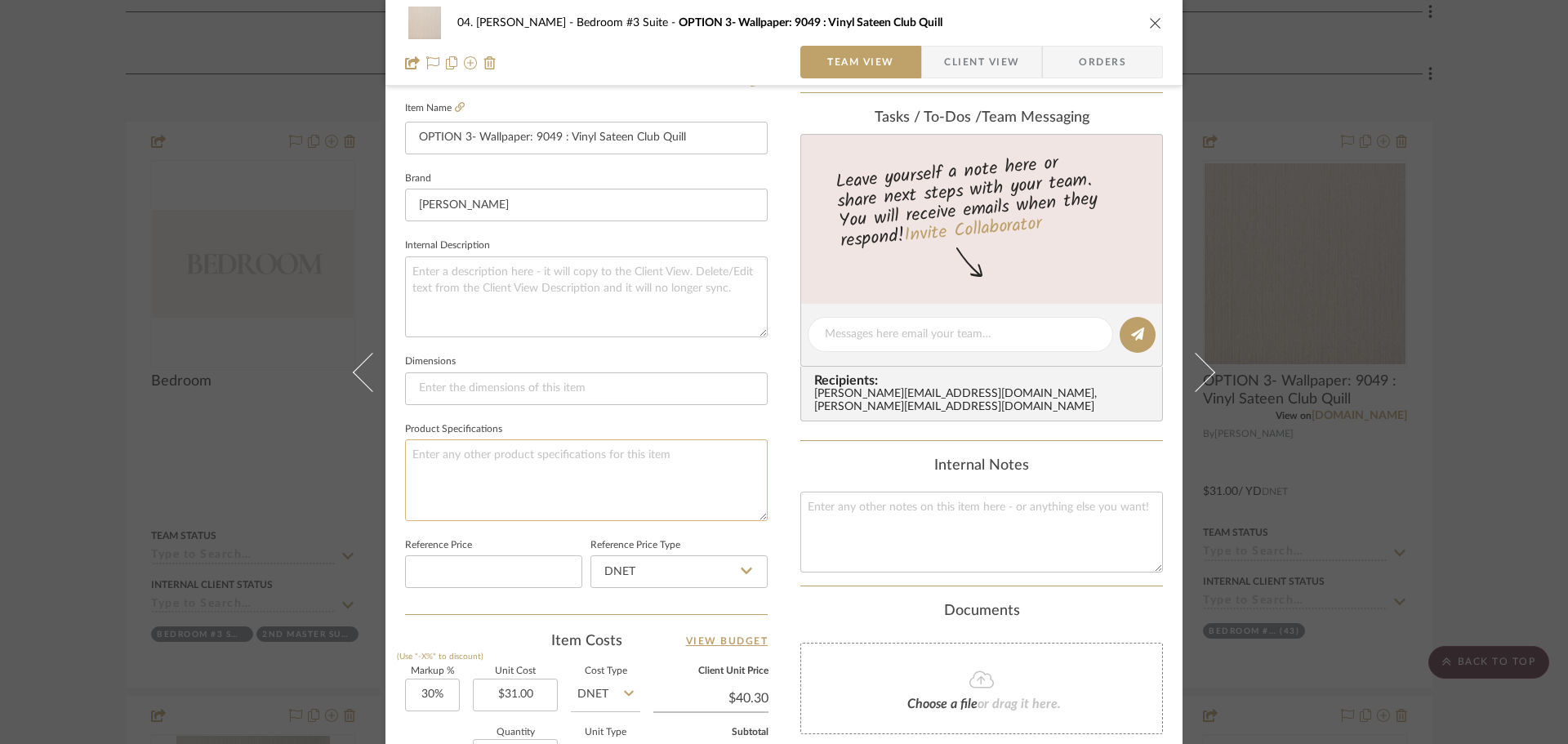
scroll to position [735, 0]
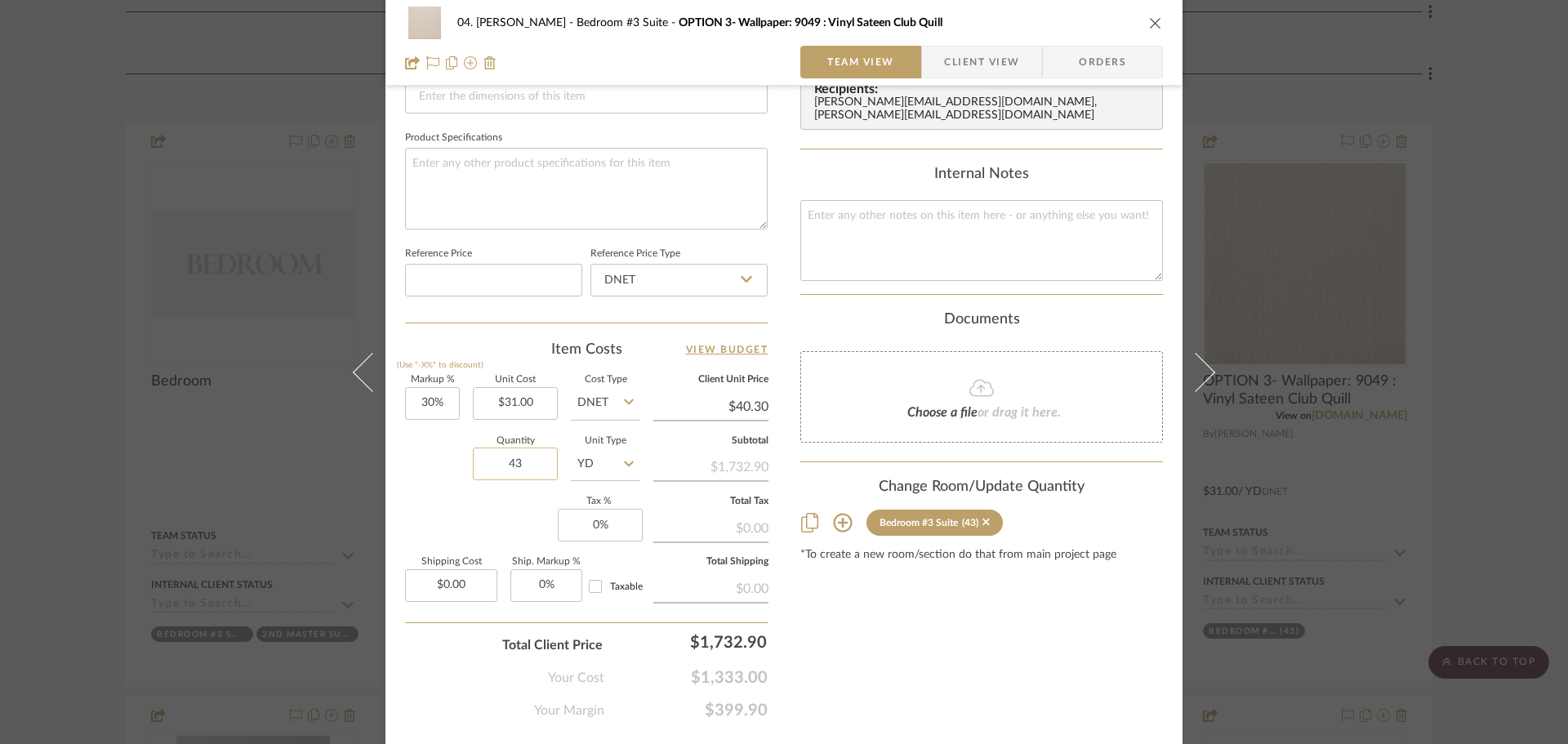
click at [528, 471] on input "43" at bounding box center [515, 463] width 85 height 33
type input "45"
click at [539, 517] on div "Markup % (Use "-X%" to discount) 30% Unit Cost $31.00 Cost Type DNET Client Uni…" at bounding box center [585, 495] width 363 height 239
click at [980, 677] on div "Content here copies to Client View - confirm visibility there. Show in Client D…" at bounding box center [981, 48] width 363 height 1344
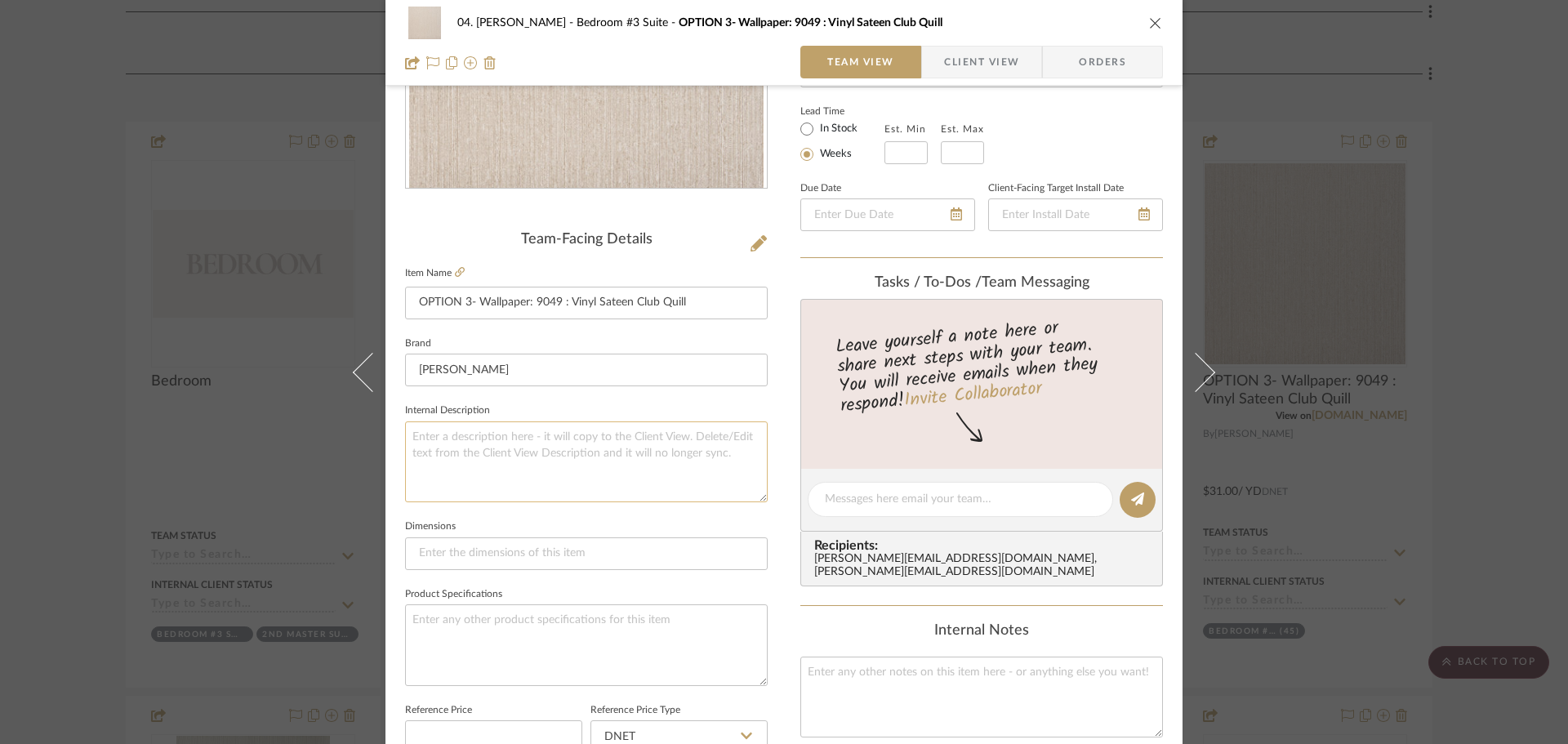
scroll to position [245, 0]
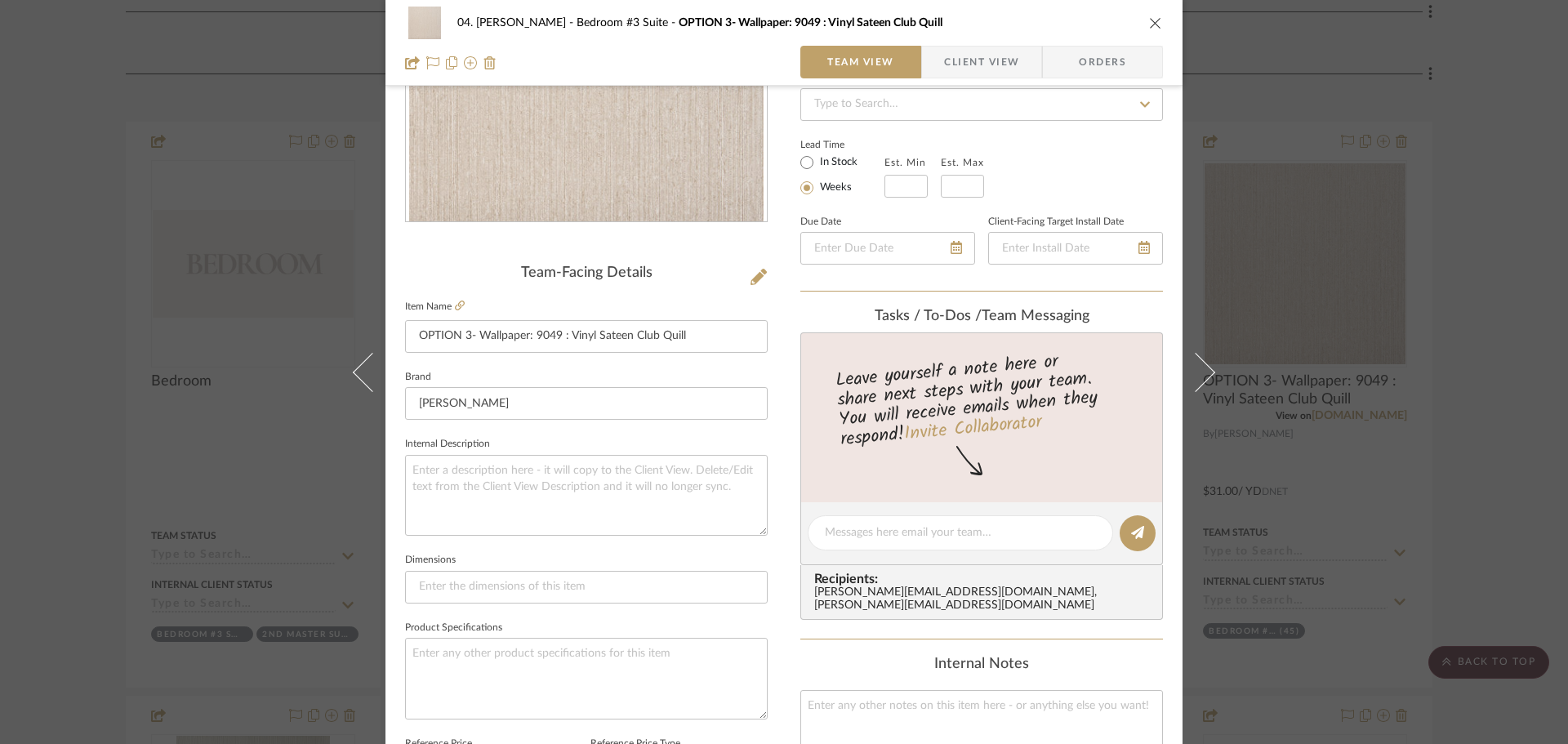
click at [832, 163] on label "In Stock" at bounding box center [837, 162] width 41 height 15
click at [817, 163] on input "In Stock" at bounding box center [806, 162] width 20 height 20
radio input "true"
click at [1142, 171] on div "Lead Time In Stock Weeks" at bounding box center [981, 166] width 363 height 63
click at [1465, 254] on div "04. Linck Bedroom #3 Suite OPTION 3- Wallpaper: 9049 : Vinyl Sateen Club Quill …" at bounding box center [784, 372] width 1568 height 744
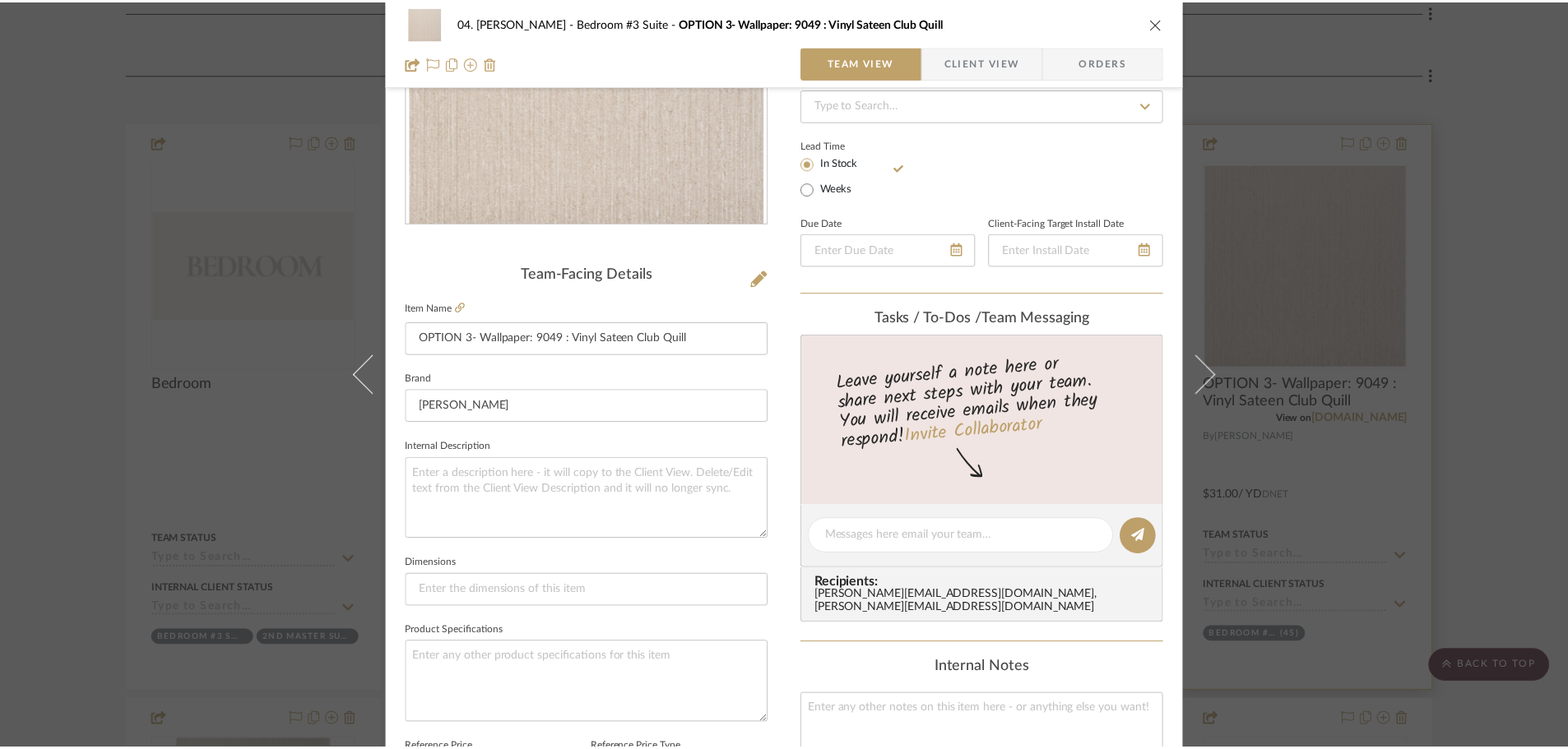
scroll to position [1329, 0]
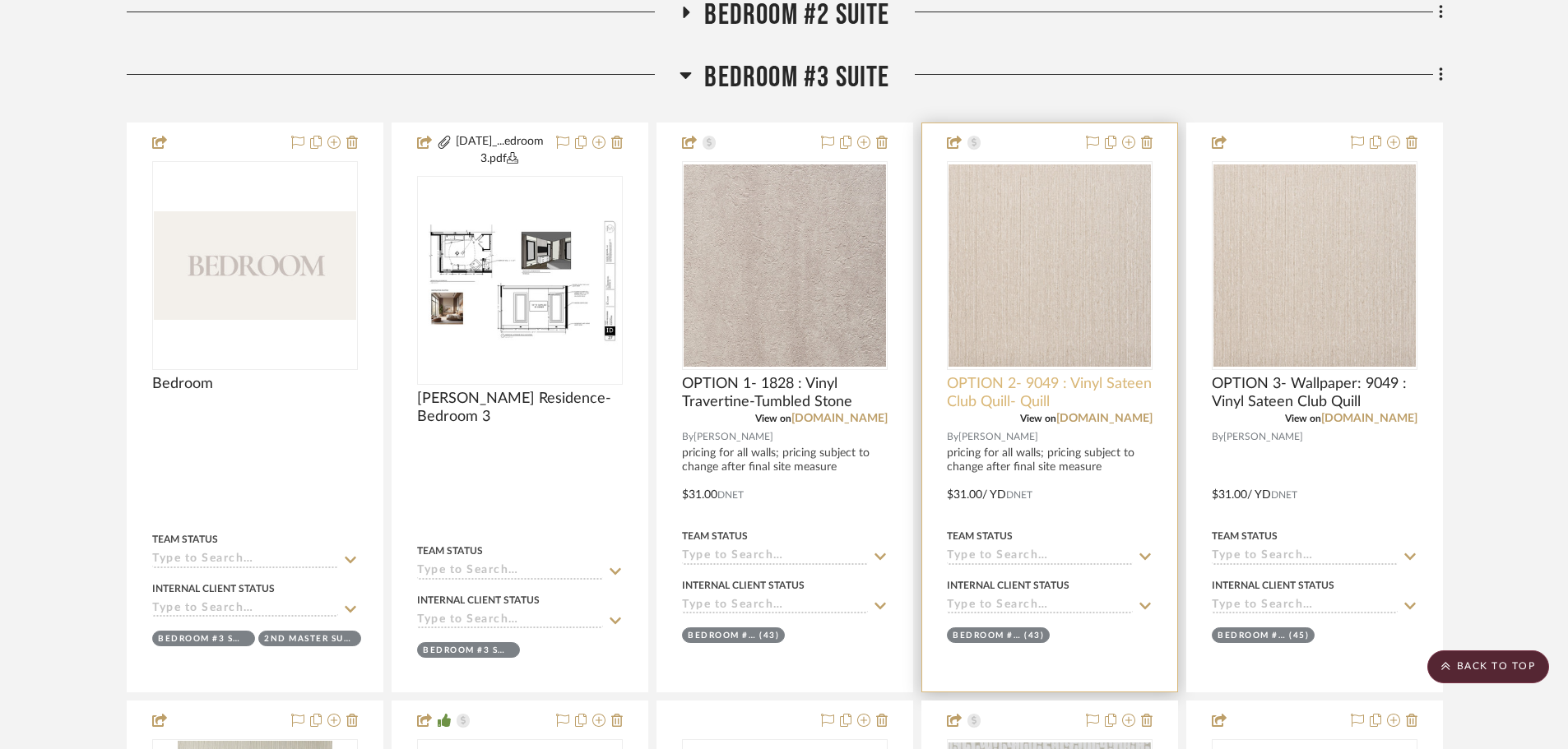
click at [1027, 391] on span "OPTION 2- 9049 : Vinyl Sateen Club Quill- Quill" at bounding box center [1049, 392] width 206 height 37
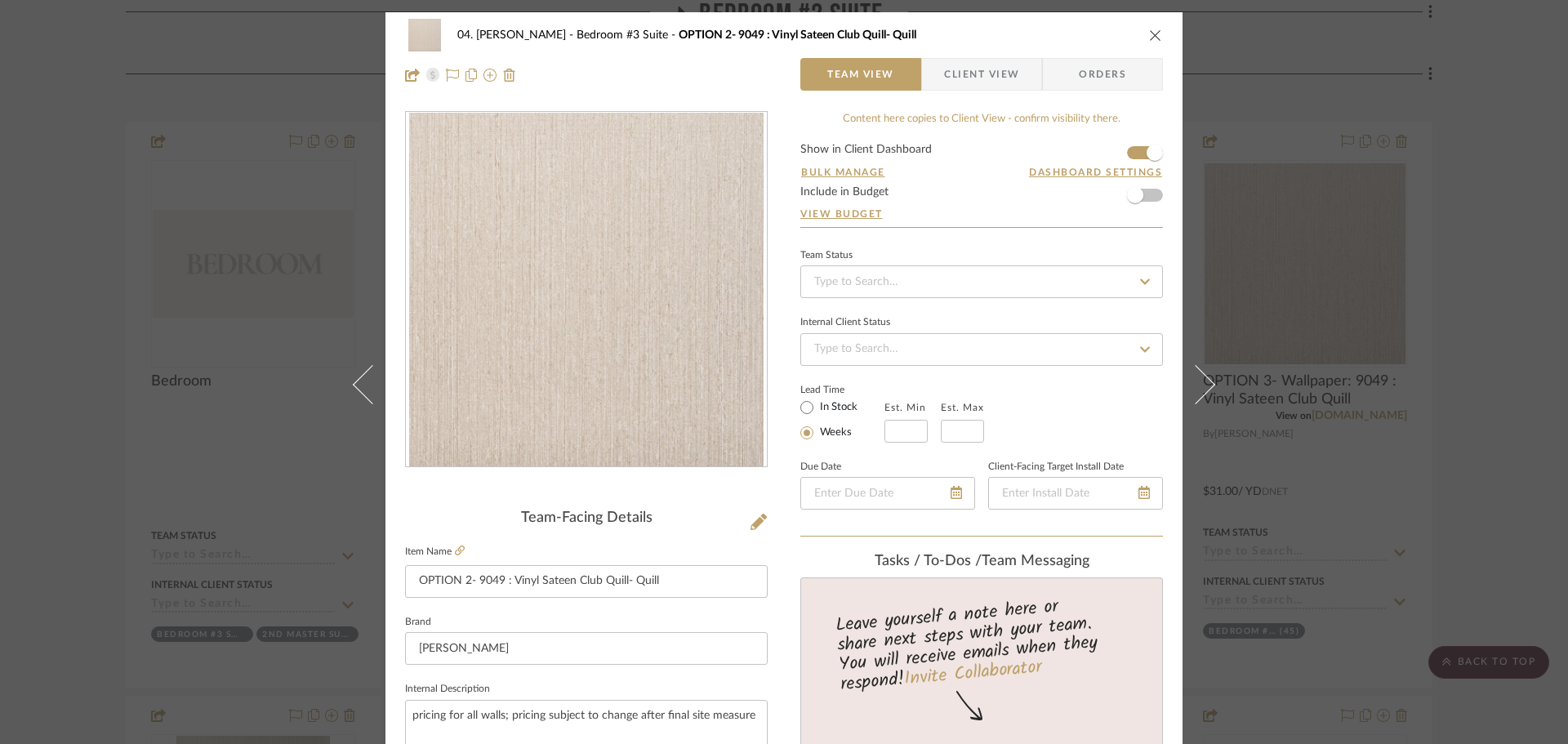
click at [1458, 398] on div "04. Linck Bedroom #3 Suite OPTION 2- 9049 : Vinyl Sateen Club Quill- Quill Team…" at bounding box center [784, 372] width 1568 height 744
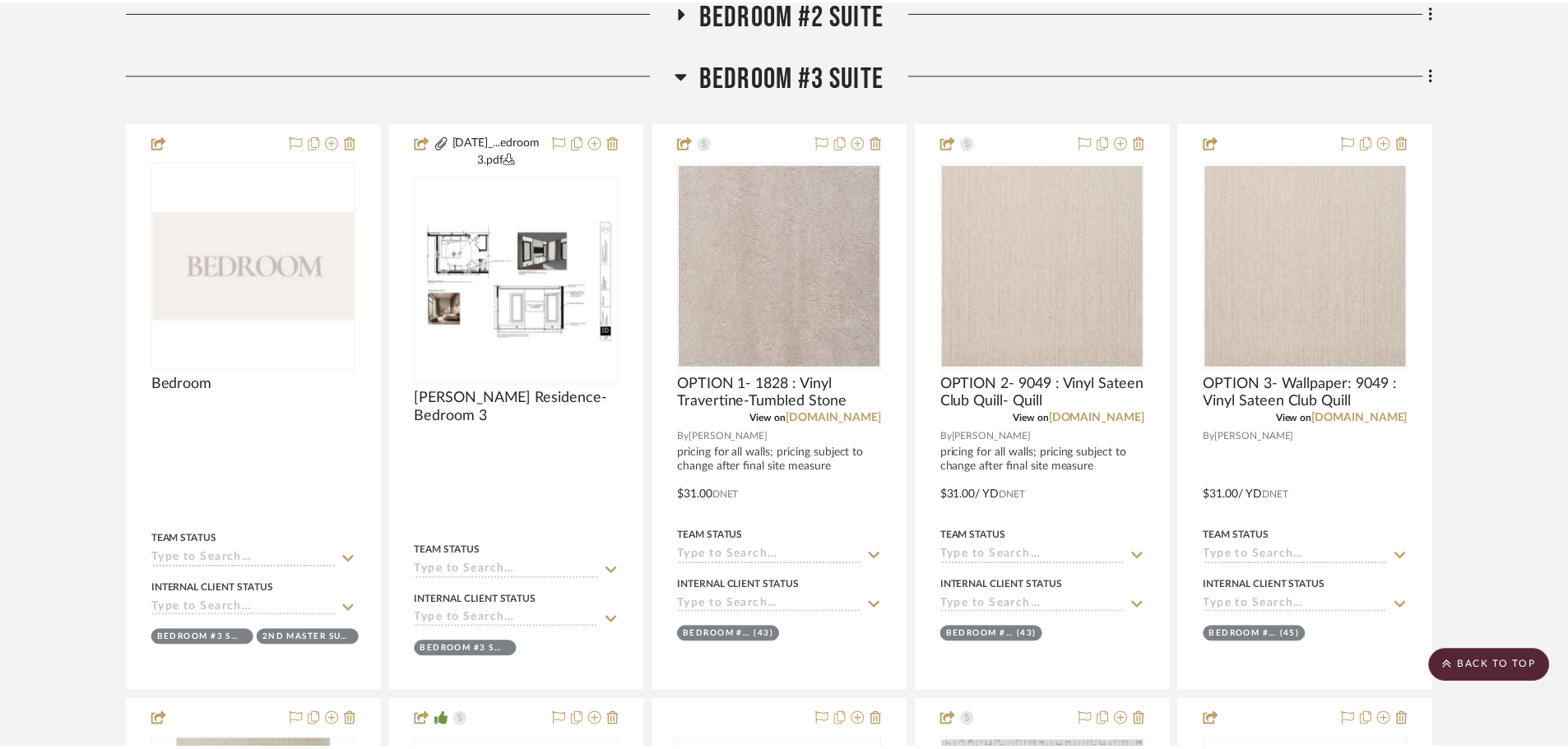
scroll to position [1329, 0]
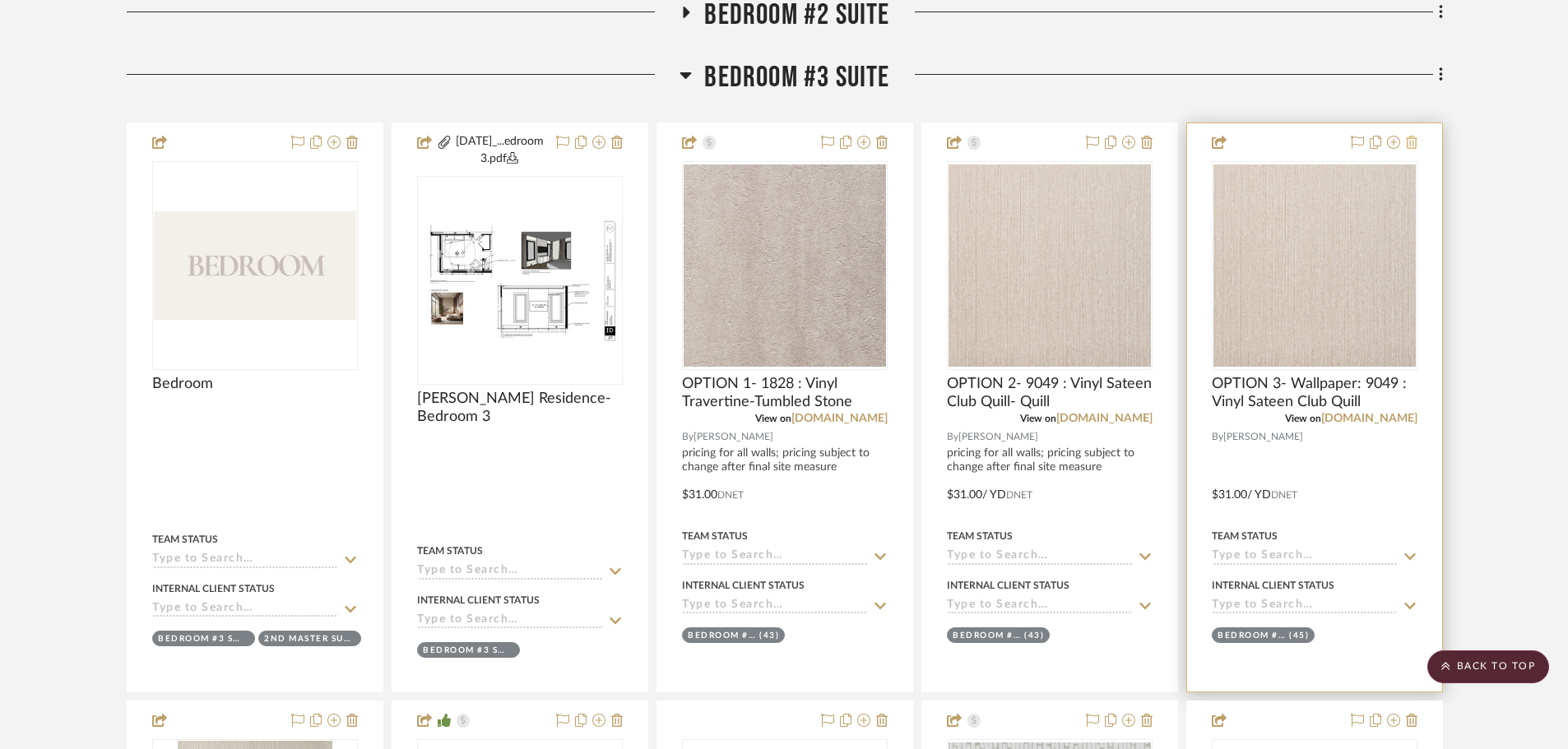
click at [1410, 144] on icon at bounding box center [1411, 143] width 11 height 13
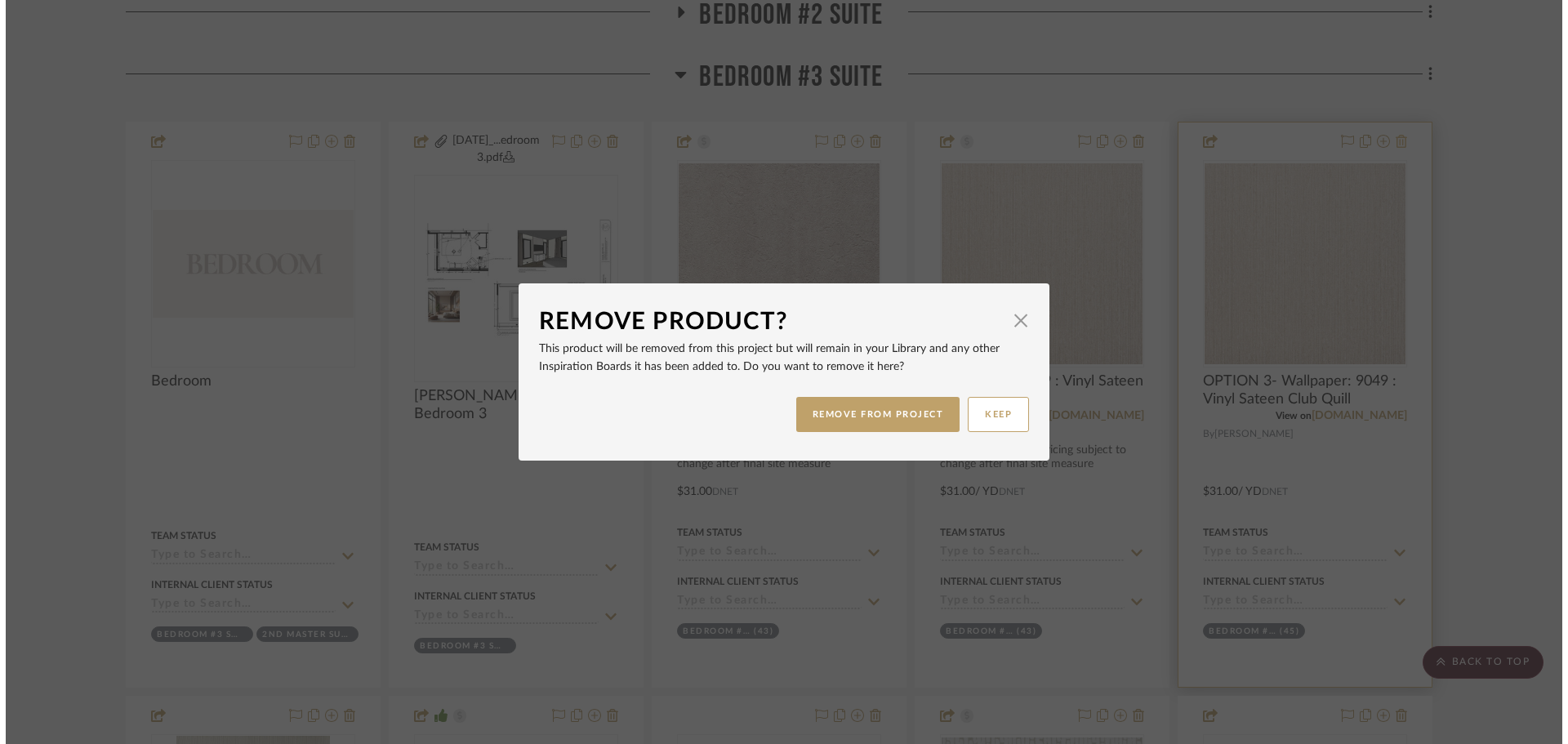
scroll to position [0, 0]
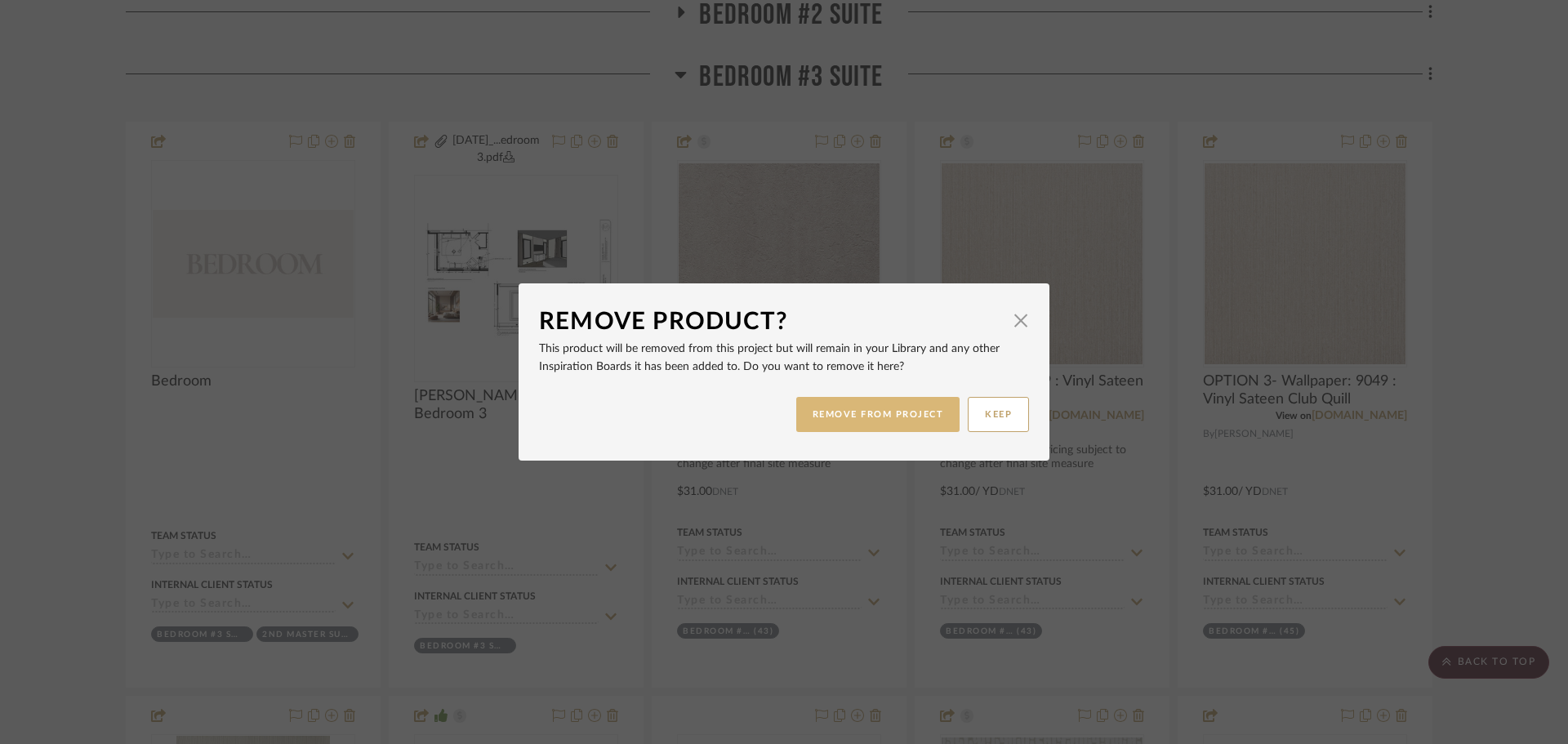
click at [883, 418] on button "REMOVE FROM PROJECT" at bounding box center [878, 415] width 164 height 35
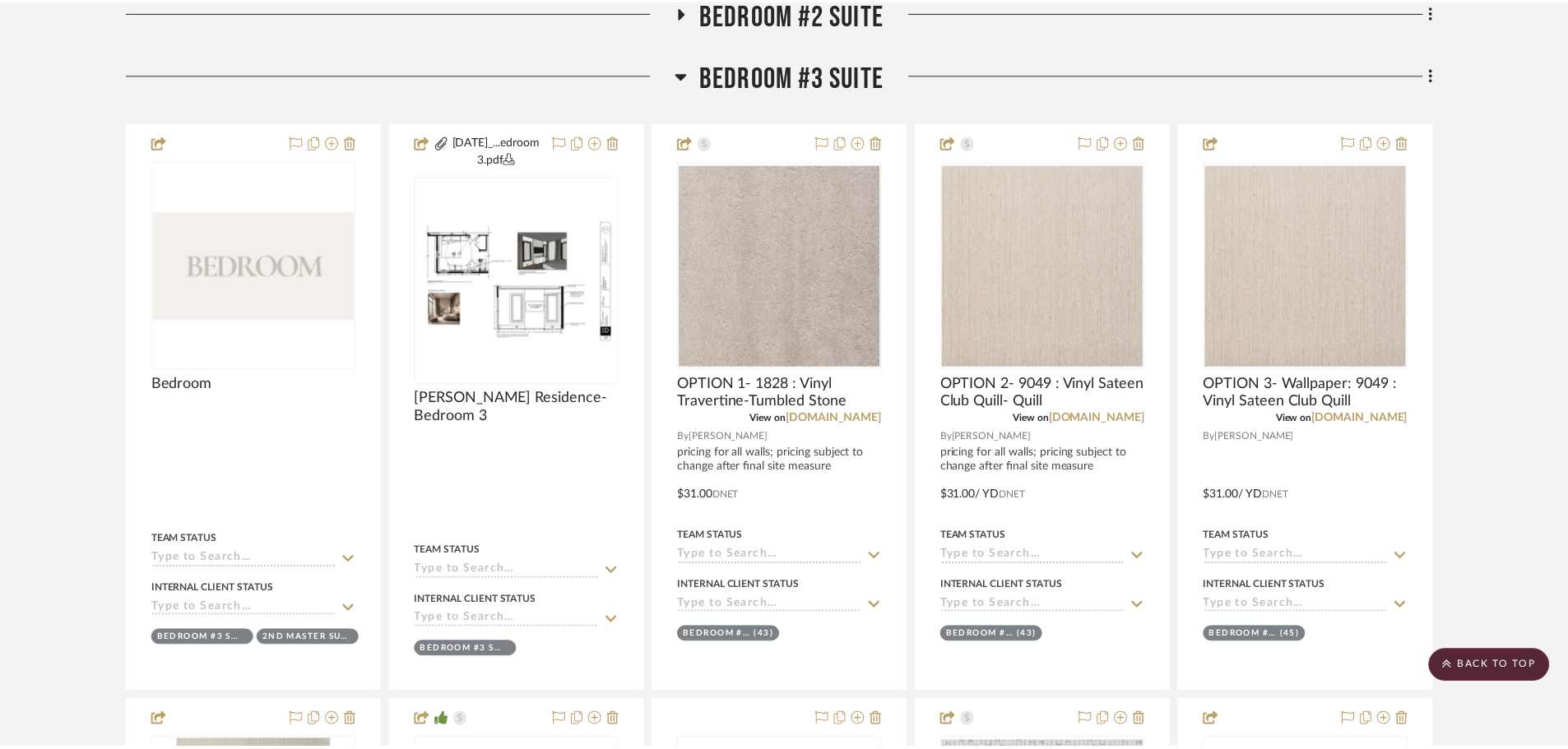
scroll to position [1329, 0]
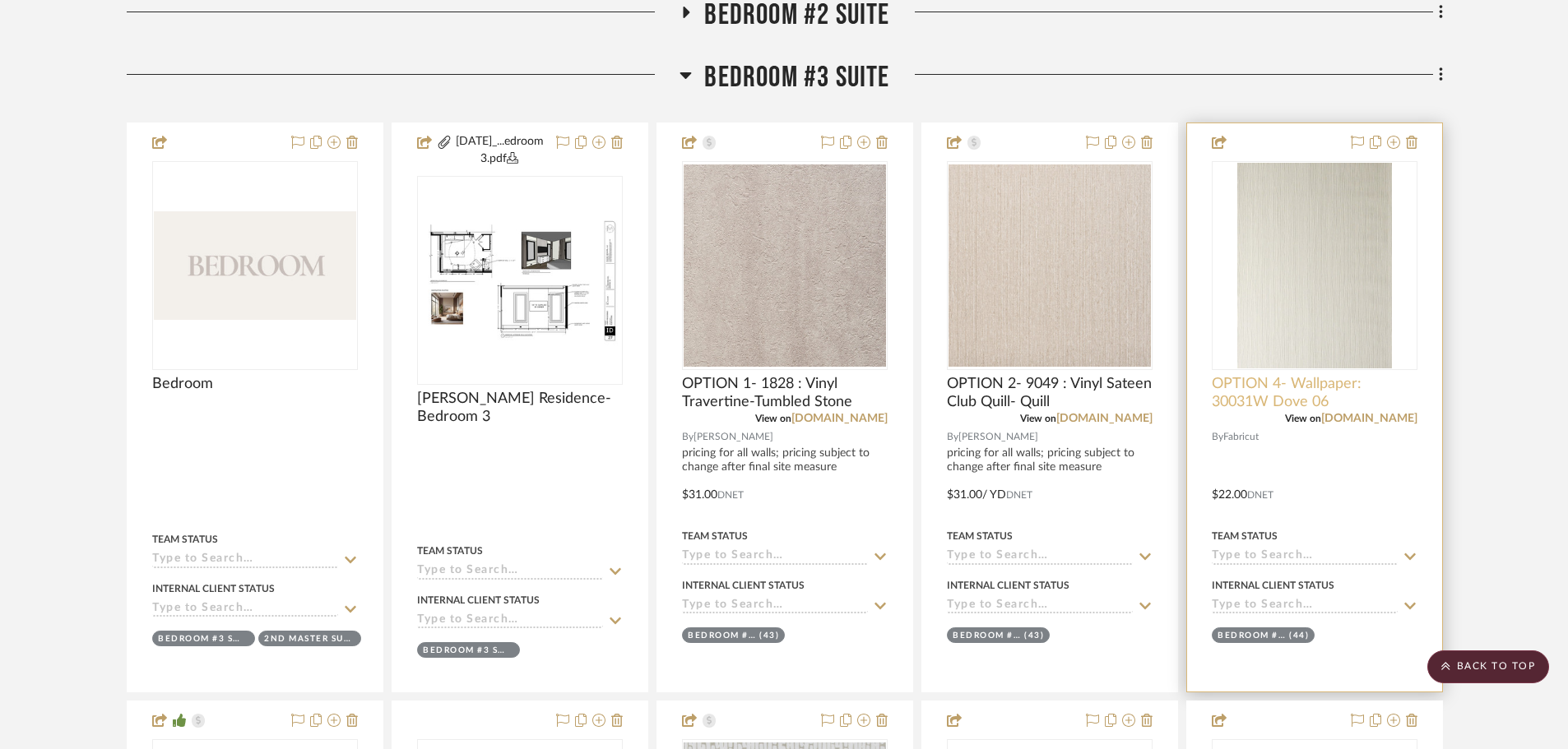
click at [1296, 389] on span "OPTION 4- Wallpaper: 30031W Dove 06" at bounding box center [1314, 392] width 206 height 37
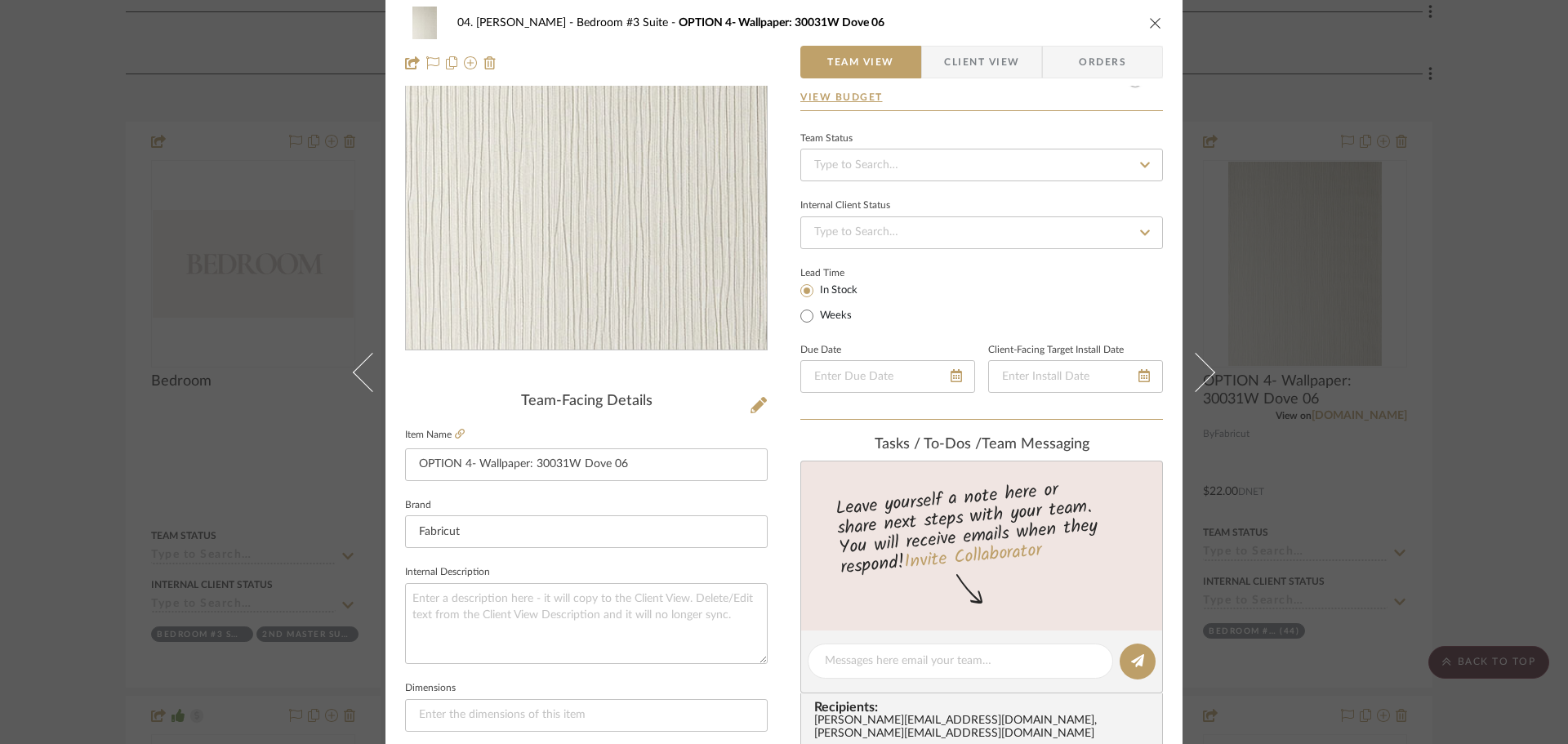
scroll to position [163, 0]
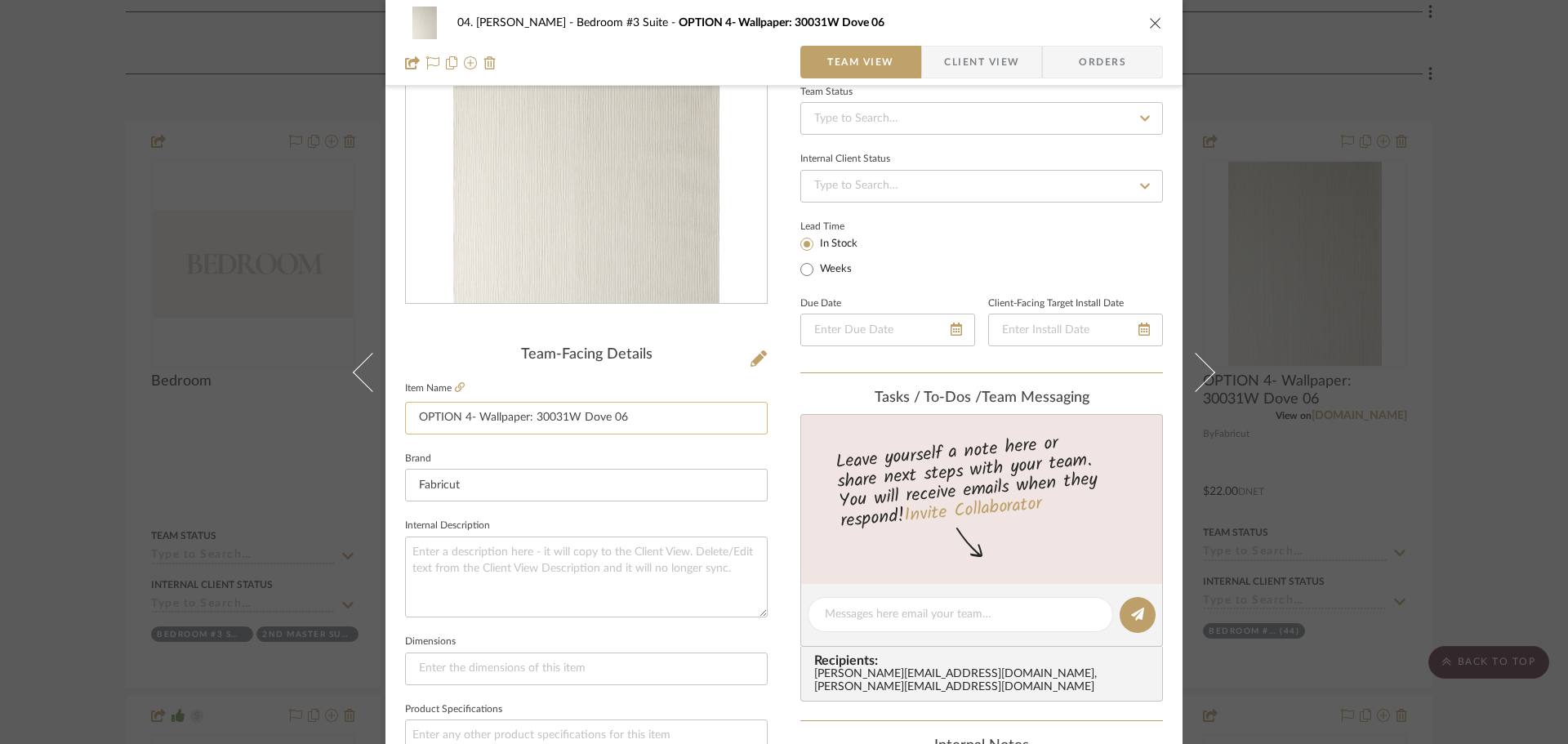
click at [466, 412] on input "OPTION 4- Wallpaper: 30031W Dove 06" at bounding box center [585, 418] width 363 height 33
type input "OPTION 3- Wallpaper: 30031W Dove 06"
click at [443, 338] on div "Team-Facing Details Item Name OPTION 3- Wallpaper: 30031W Dove 06 Brand Fabricu…" at bounding box center [585, 620] width 363 height 1344
click at [748, 455] on fieldset "Brand Fabricut" at bounding box center [585, 475] width 363 height 55
click at [1447, 389] on div "04. Linck Bedroom #3 Suite OPTION 3- Wallpaper: 30031W Dove 06 Team View Client…" at bounding box center [784, 372] width 1568 height 744
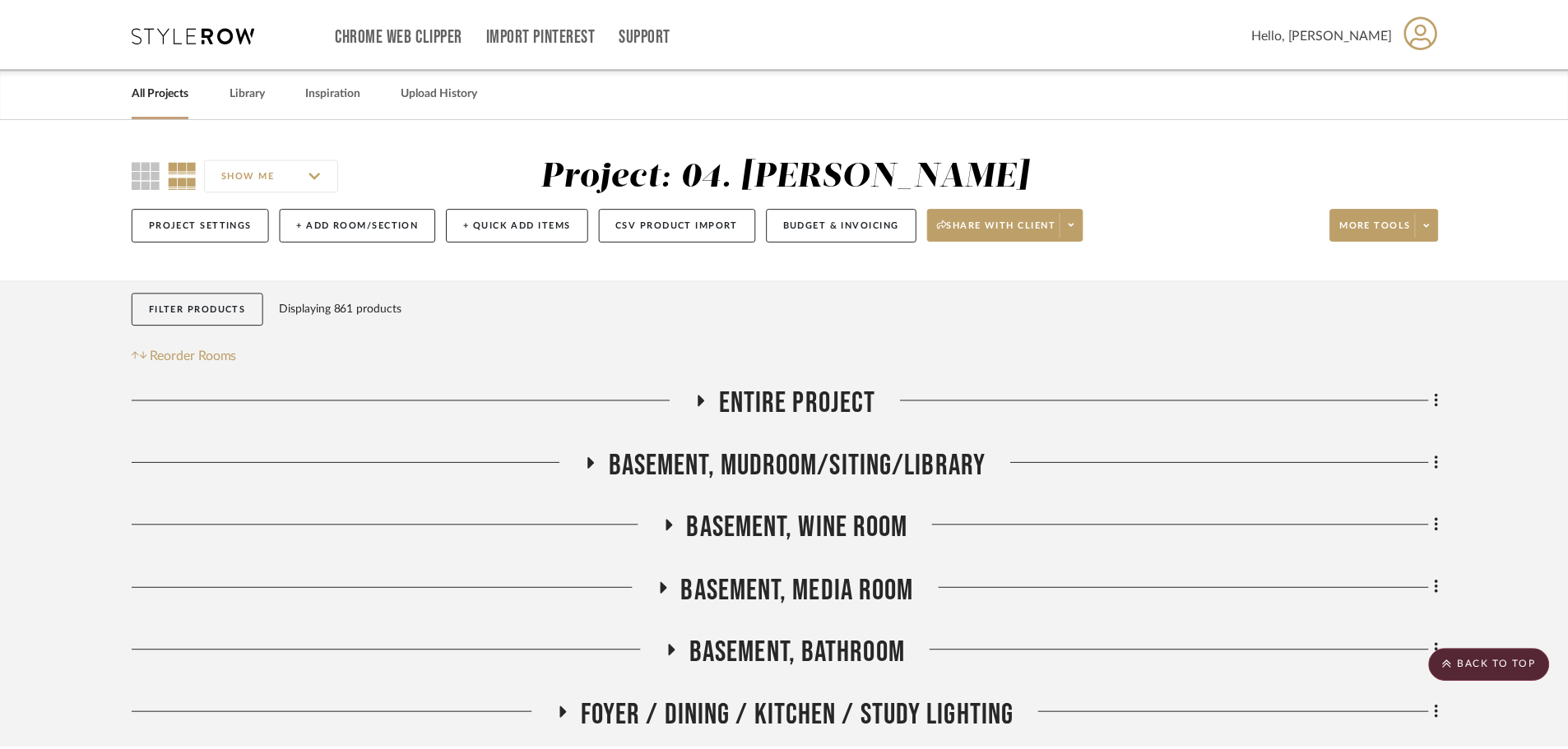
scroll to position [1329, 0]
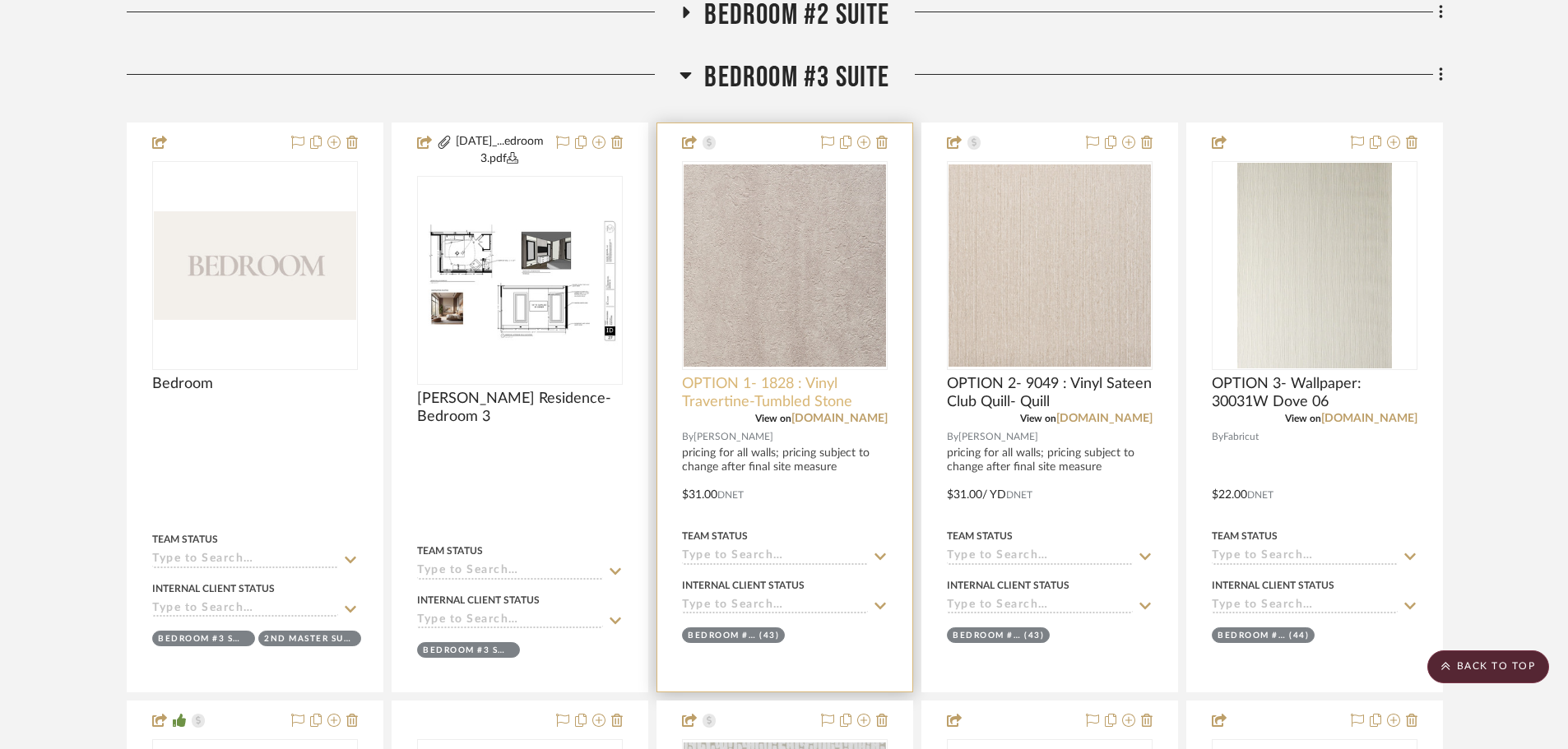
click at [727, 380] on span "OPTION 1- 1828 : Vinyl Travertine-Tumbled Stone" at bounding box center [784, 392] width 206 height 37
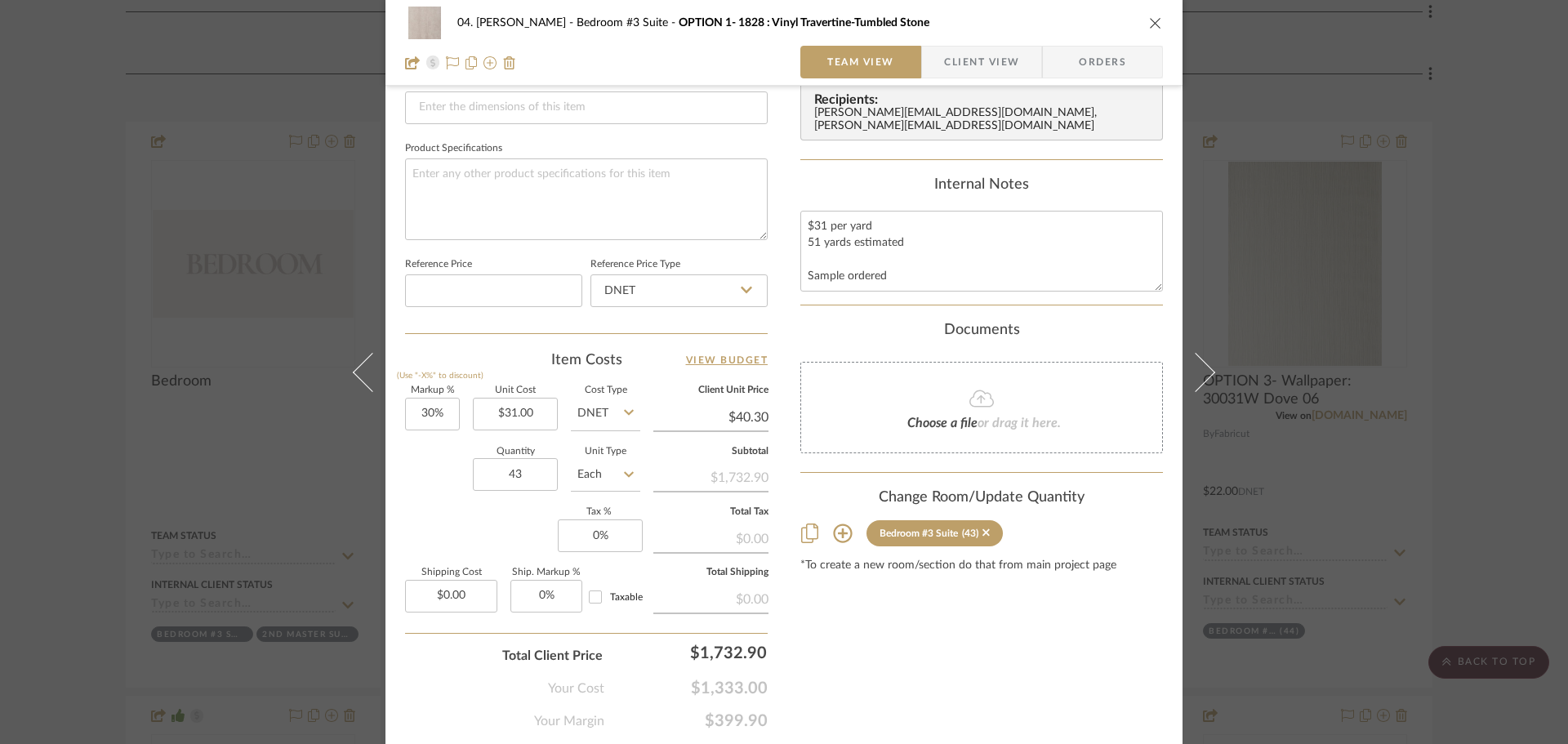
scroll to position [777, 0]
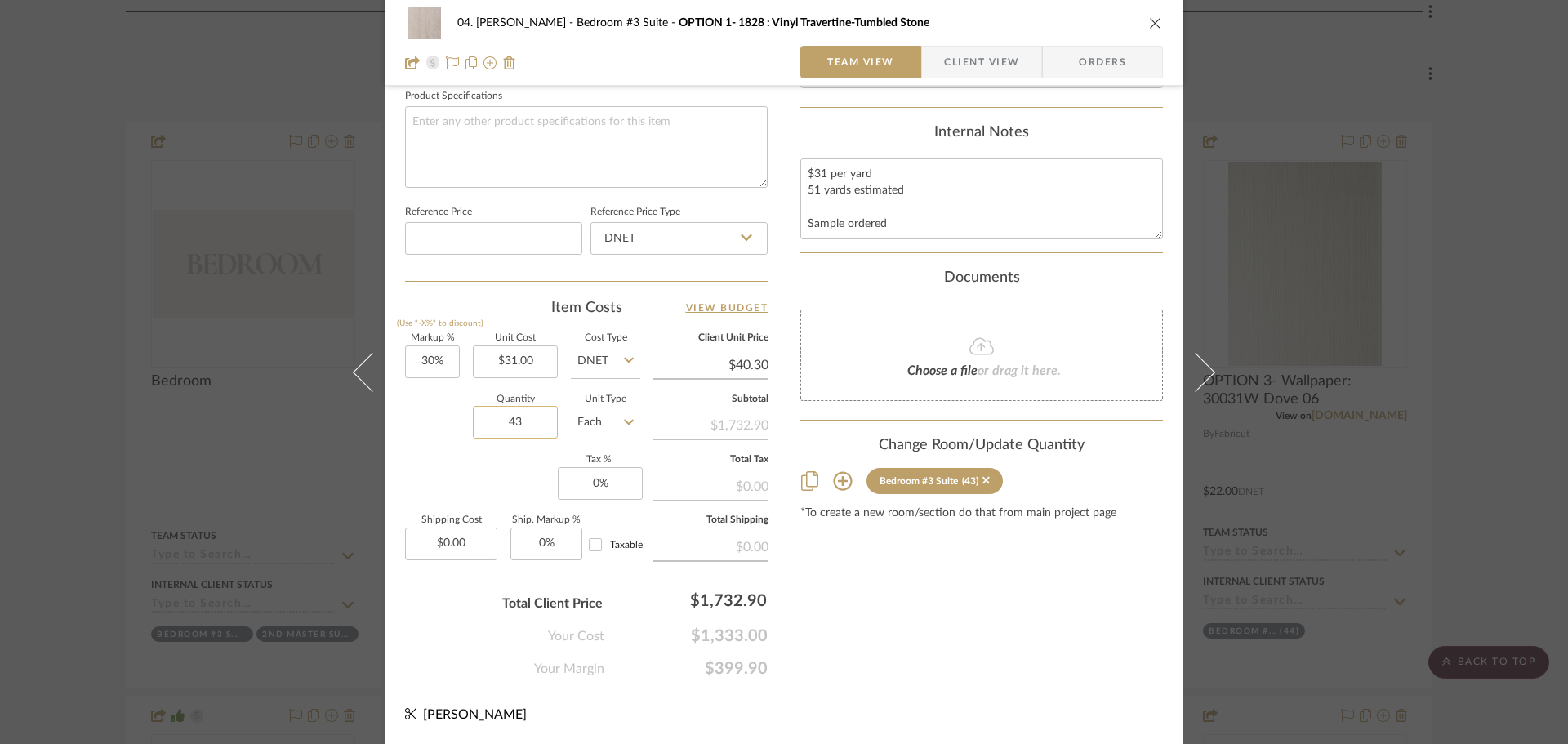
click at [522, 420] on input "43" at bounding box center [515, 421] width 85 height 33
type input "45"
click at [529, 481] on div "Markup % (Use "-X%" to discount) 30% Unit Cost $31.00 Cost Type DNET Client Uni…" at bounding box center [585, 453] width 363 height 239
drag, startPoint x: 905, startPoint y: 191, endPoint x: 788, endPoint y: 192, distance: 117.0
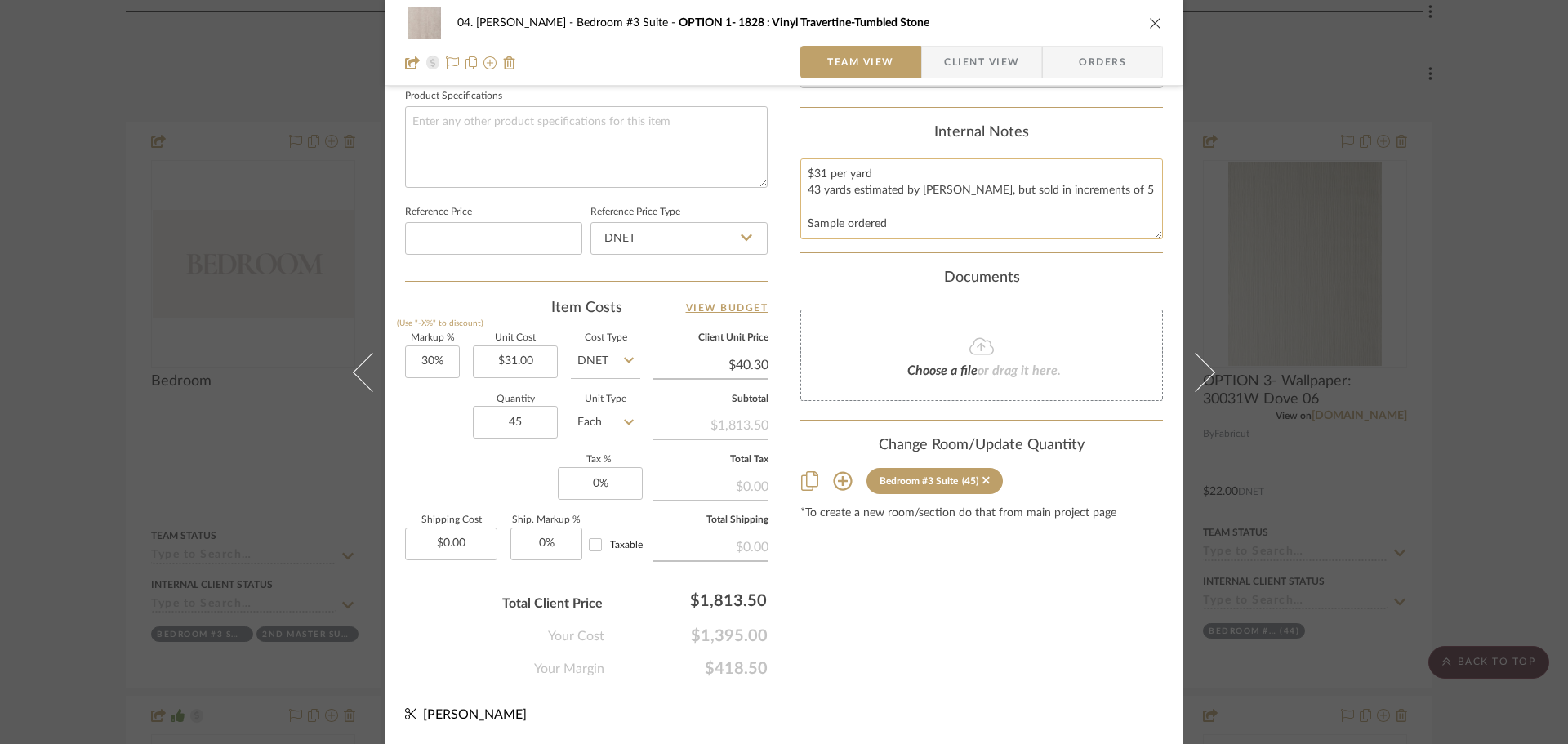
click at [1110, 209] on textarea "$31 per yard 43 yards estimated by Lucas, but sold in increments of 5 Sample or…" at bounding box center [981, 199] width 363 height 81
type textarea "$31 per yard 43 yards estimated by Lucas, but sold in increments of 5 Sample or…"
click at [1101, 266] on div "Content here copies to Client View - confirm visibility there. Show in Client D…" at bounding box center [981, 7] width 363 height 1344
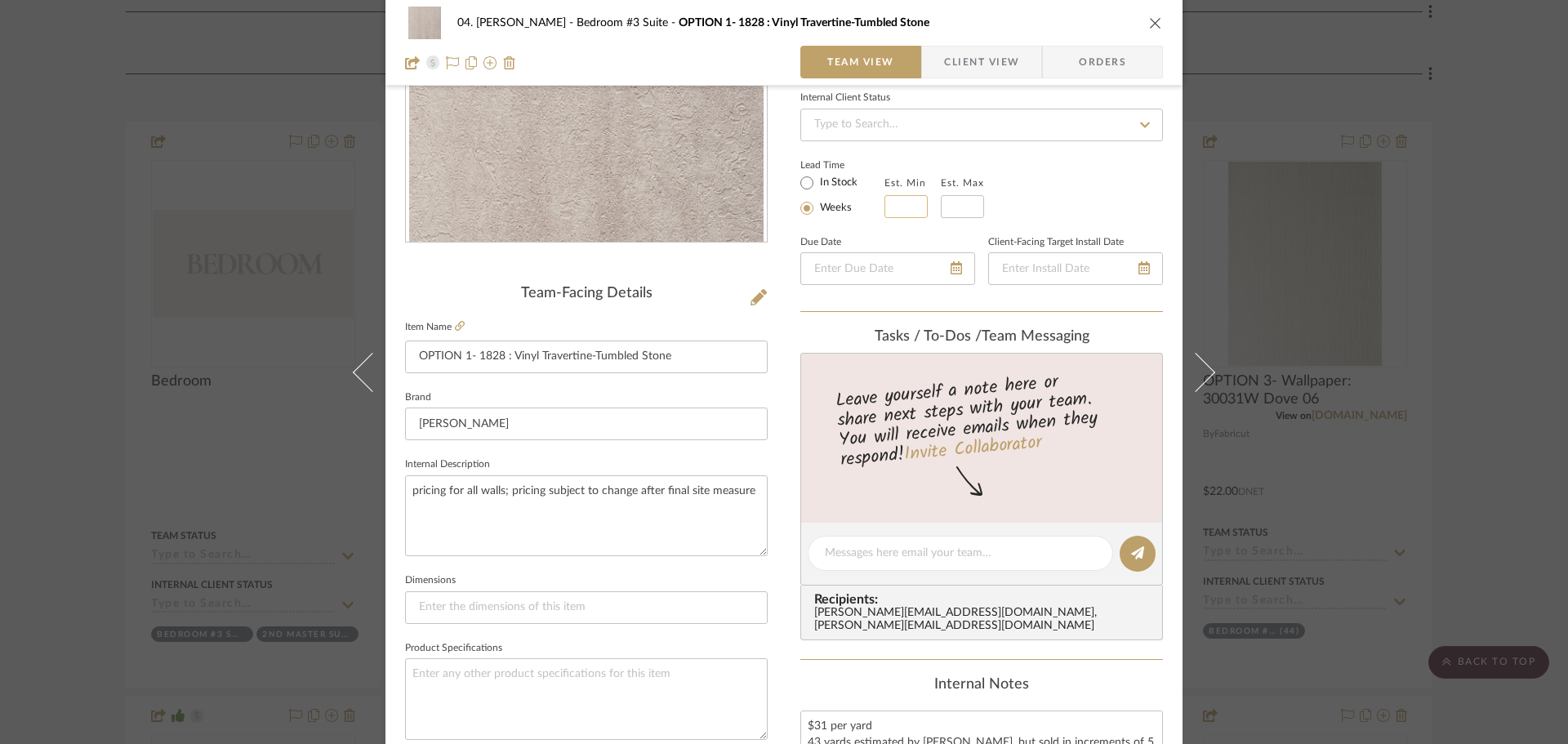
scroll to position [123, 0]
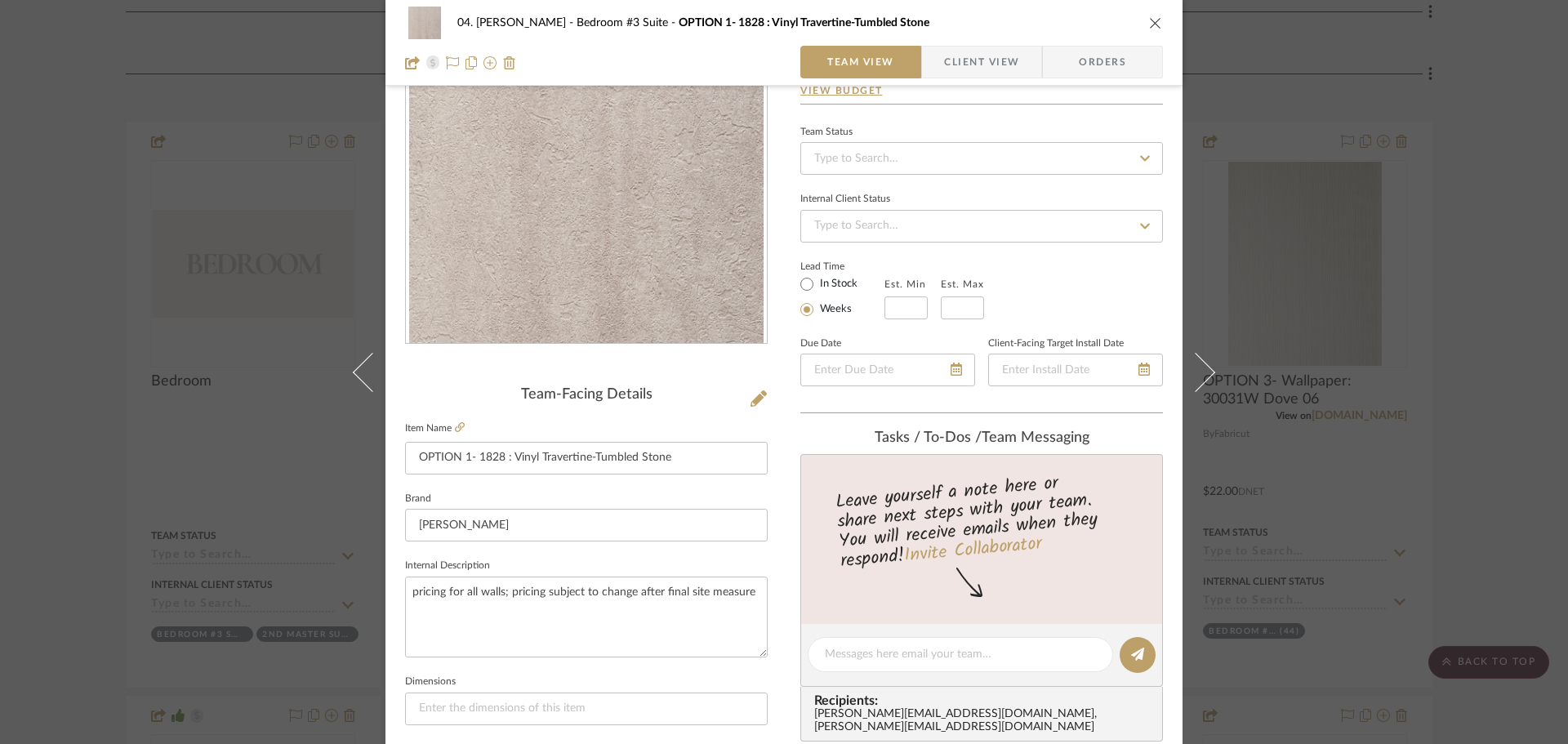
click at [824, 278] on label "In Stock" at bounding box center [837, 284] width 41 height 15
click at [817, 278] on input "In Stock" at bounding box center [806, 283] width 20 height 20
radio input "true"
click at [1077, 283] on div "Lead Time In Stock Weeks" at bounding box center [981, 287] width 363 height 63
click at [1465, 273] on div "04. Linck Bedroom #3 Suite OPTION 1- 1828 : Vinyl Travertine-Tumbled Stone Team…" at bounding box center [784, 372] width 1568 height 744
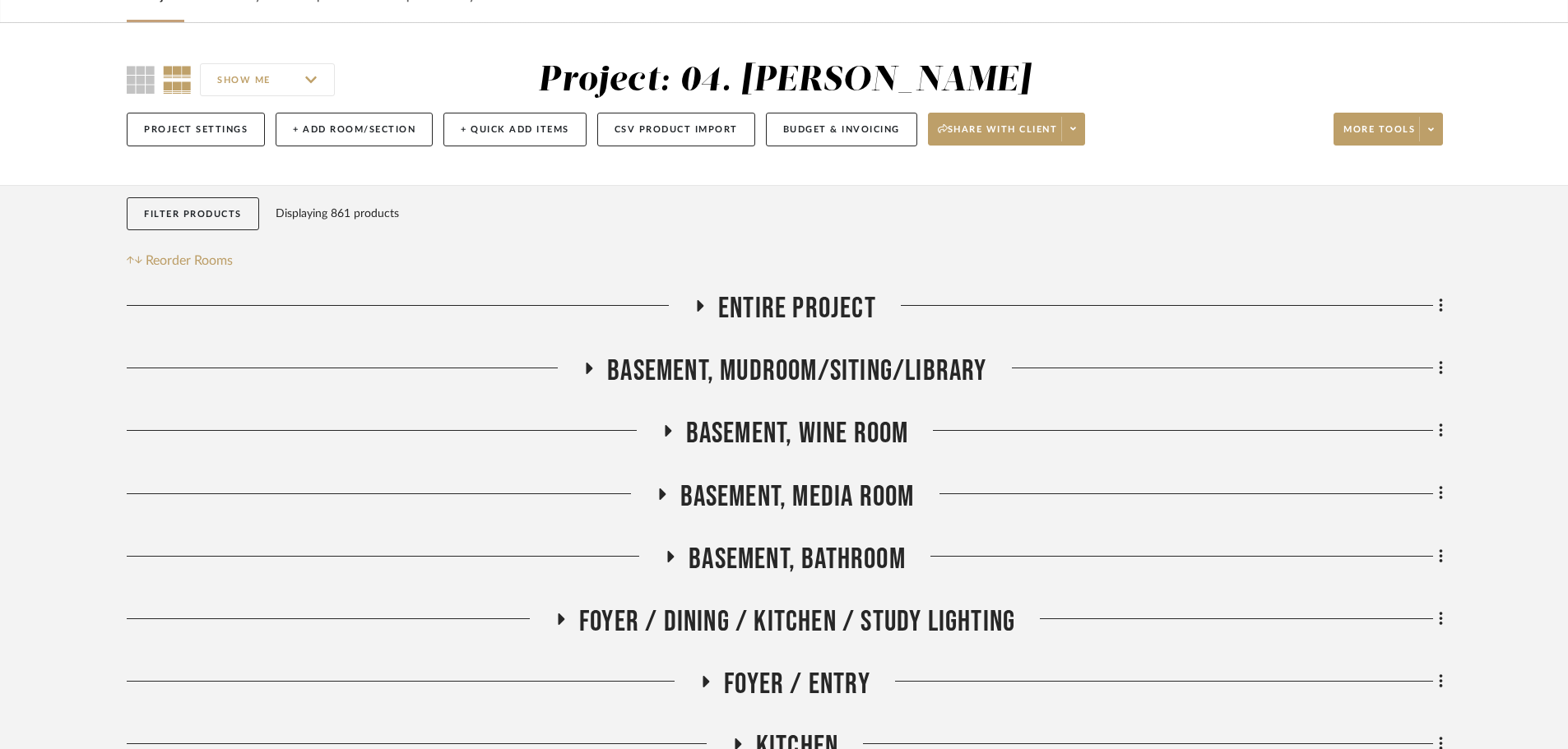
scroll to position [0, 0]
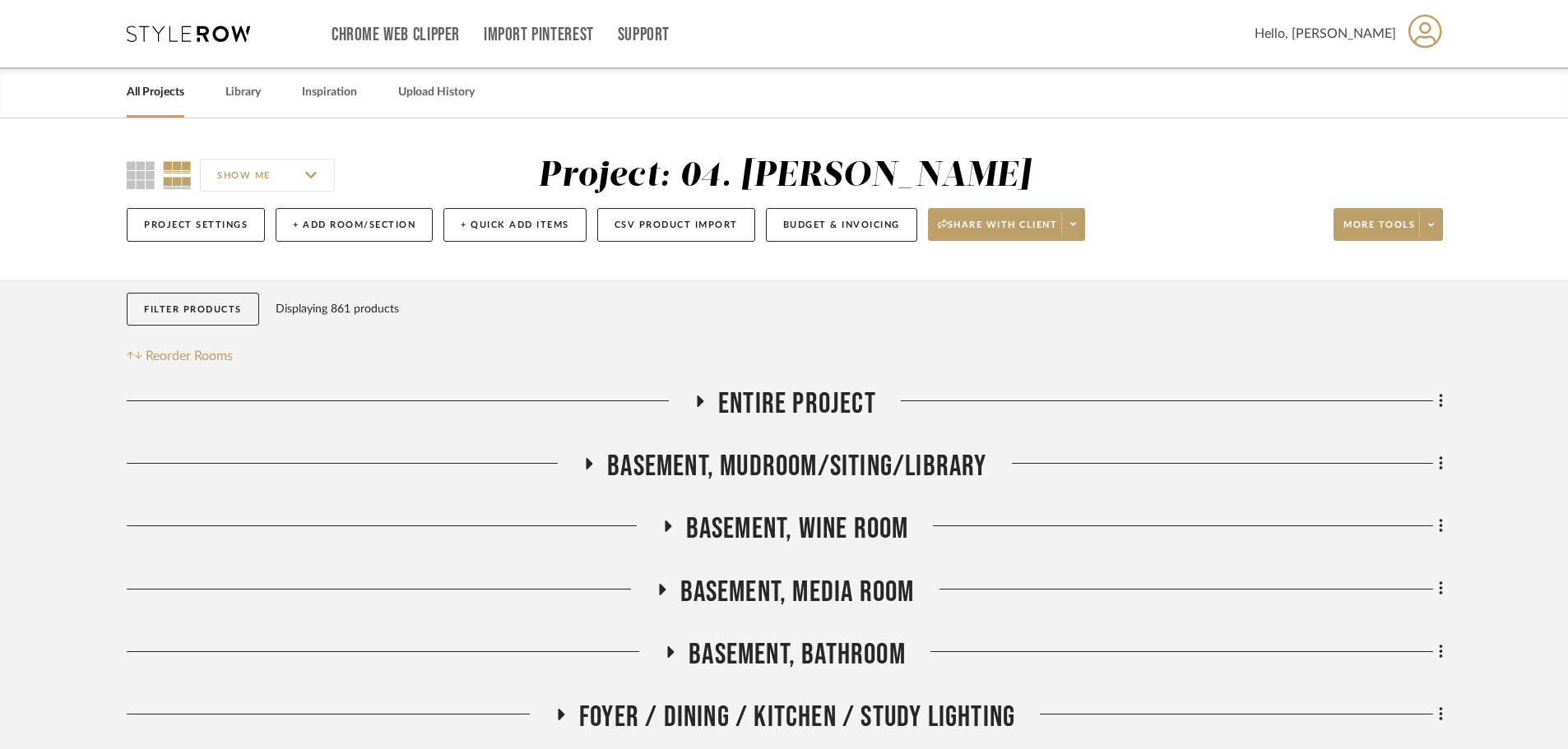
click at [267, 166] on input "SHOW ME" at bounding box center [268, 175] width 135 height 33
click at [268, 252] on span "Configuration" at bounding box center [268, 244] width 133 height 26
checkbox input "true"
click at [257, 273] on span "Comments" at bounding box center [287, 270] width 94 height 14
checkbox input "true"
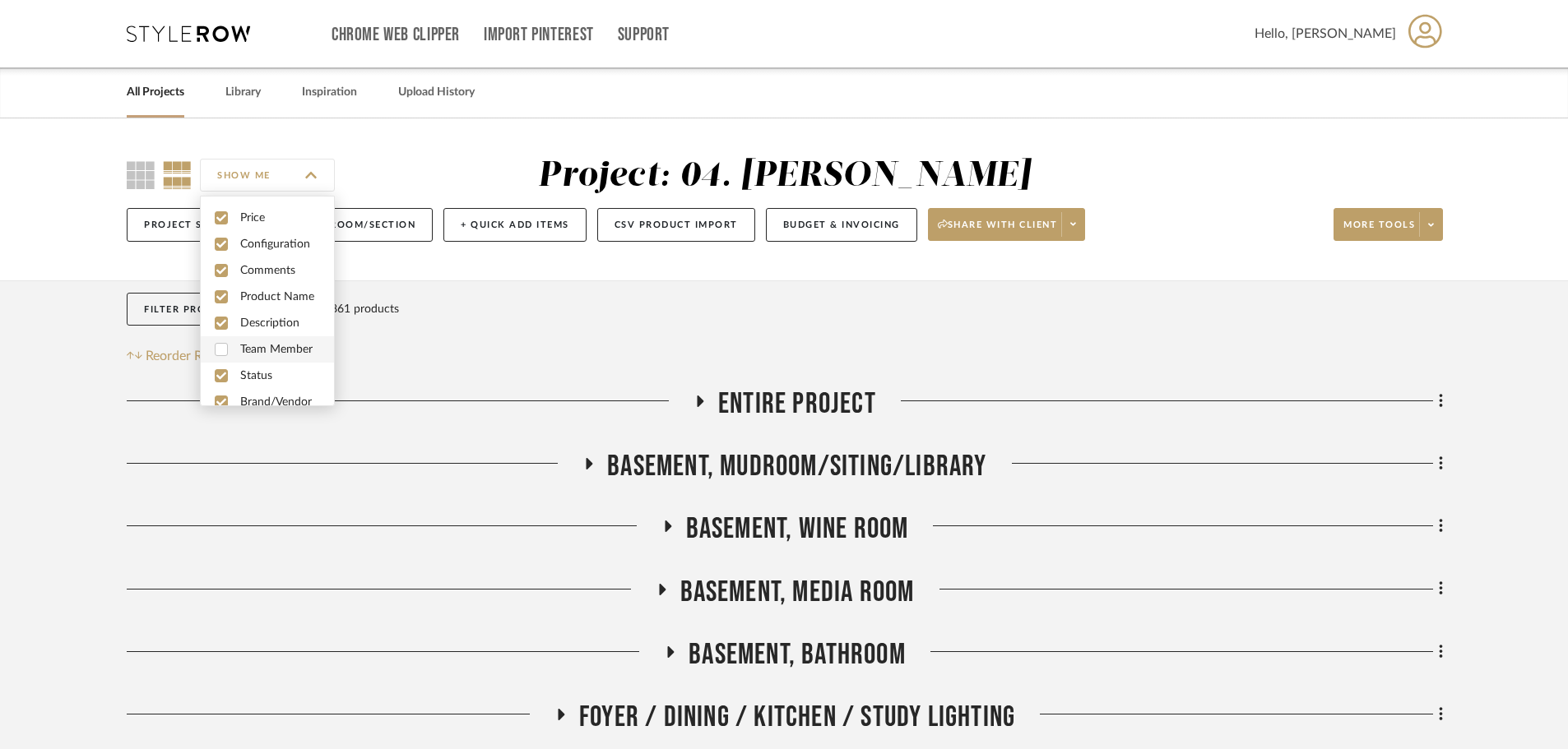
click at [260, 356] on span "Team Member" at bounding box center [287, 349] width 94 height 14
checkbox input "true"
click at [246, 383] on span "Lead Time" at bounding box center [287, 384] width 94 height 14
checkbox input "true"
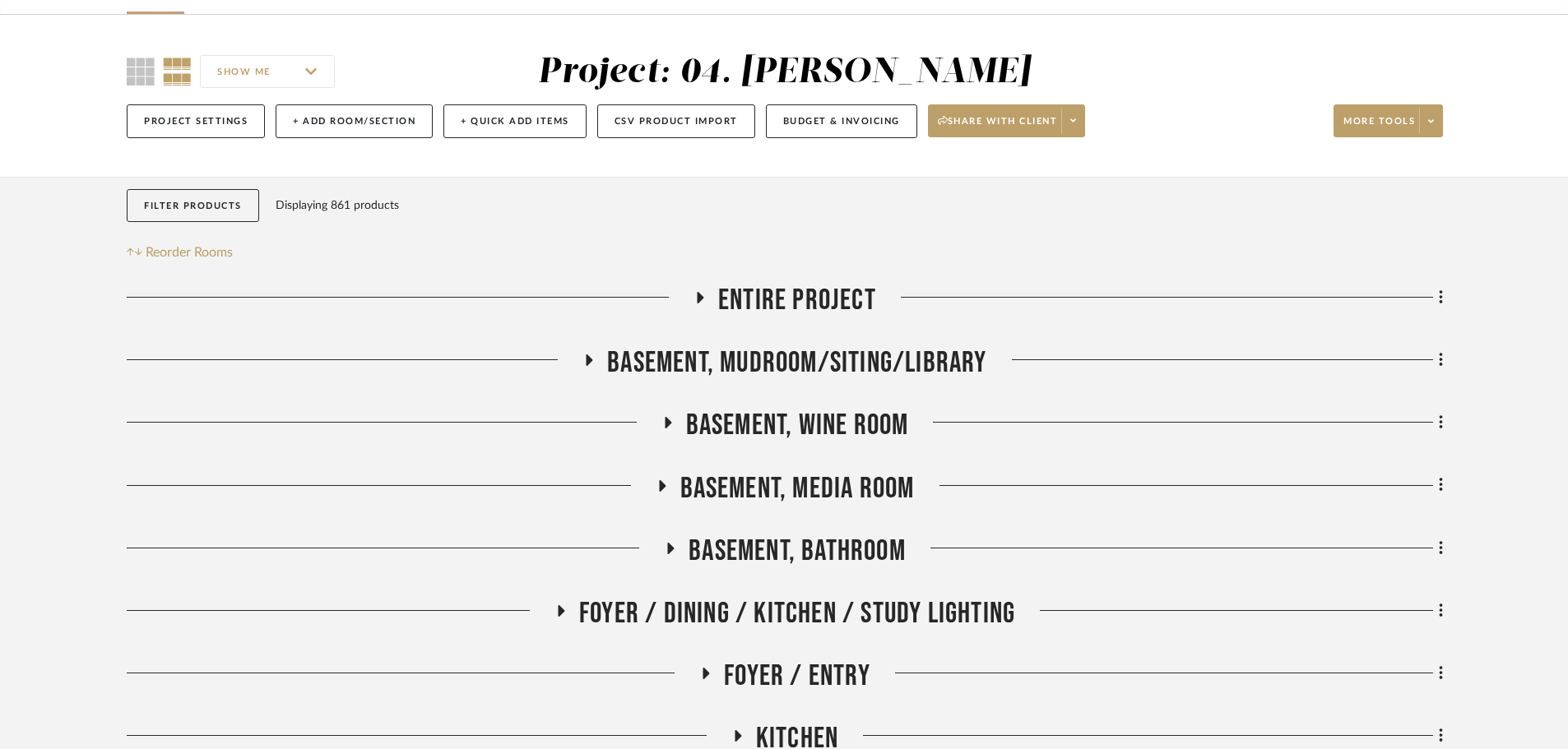
scroll to position [0, 0]
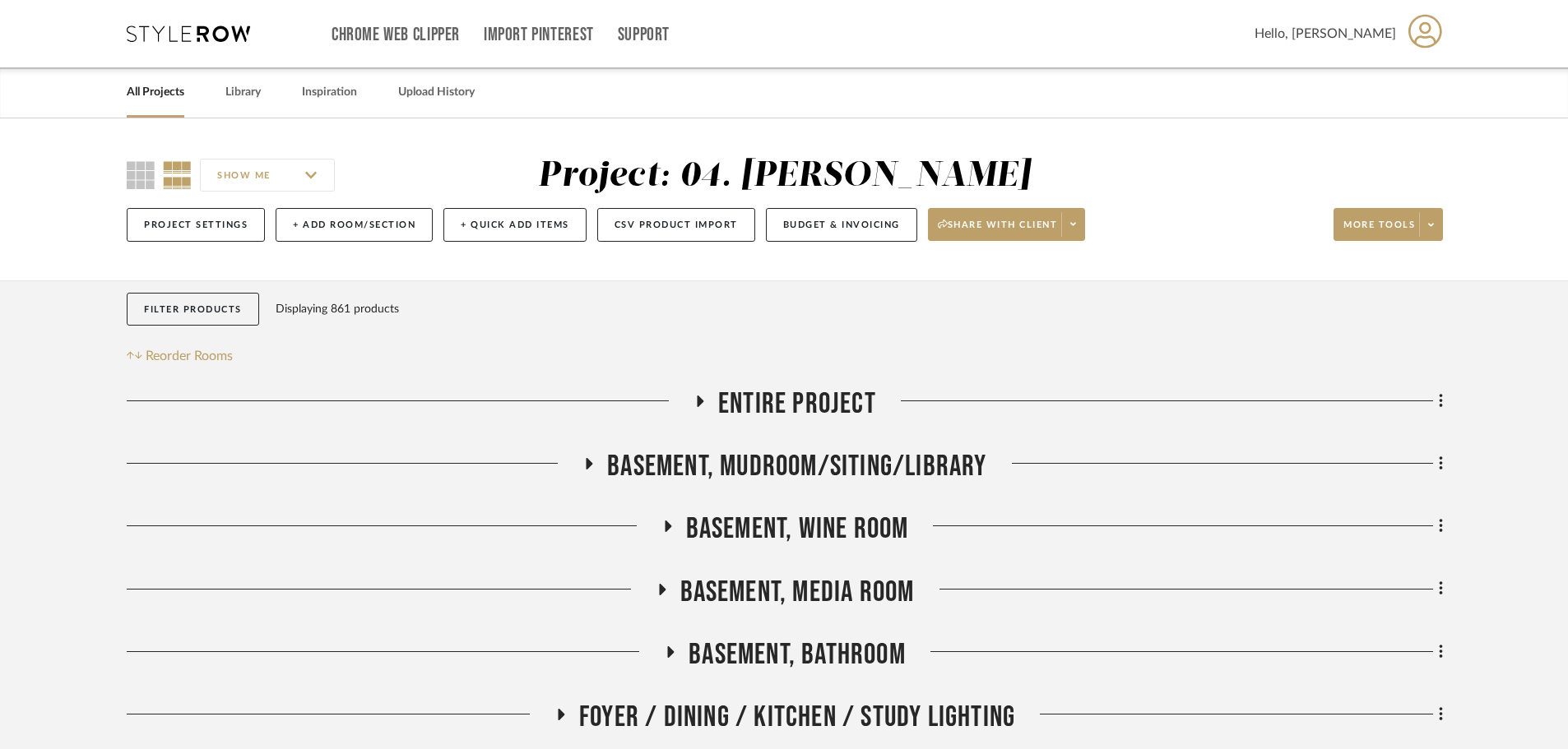
click at [249, 168] on input "SHOW ME" at bounding box center [268, 175] width 135 height 33
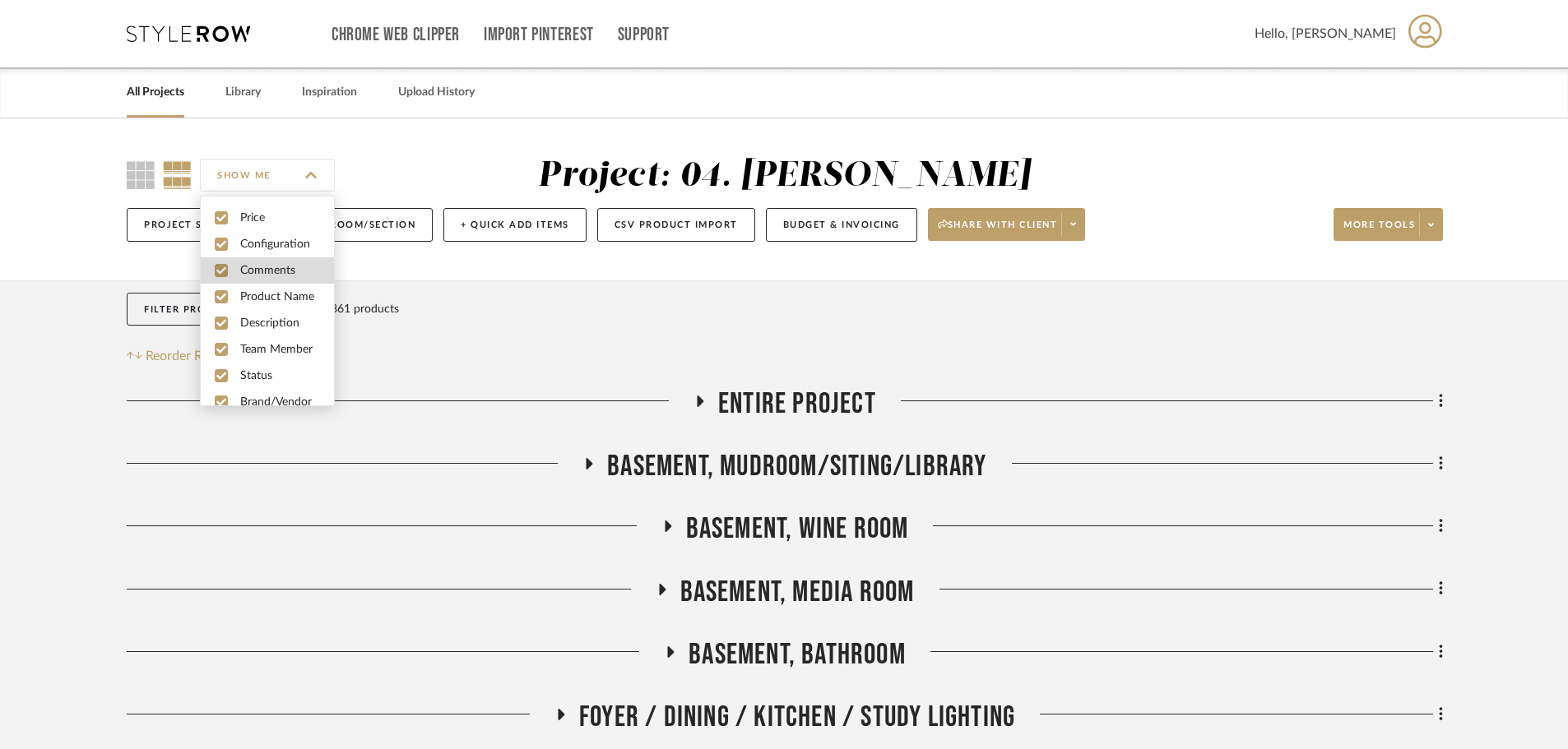
click at [275, 264] on span "Comments" at bounding box center [287, 270] width 94 height 14
checkbox input "false"
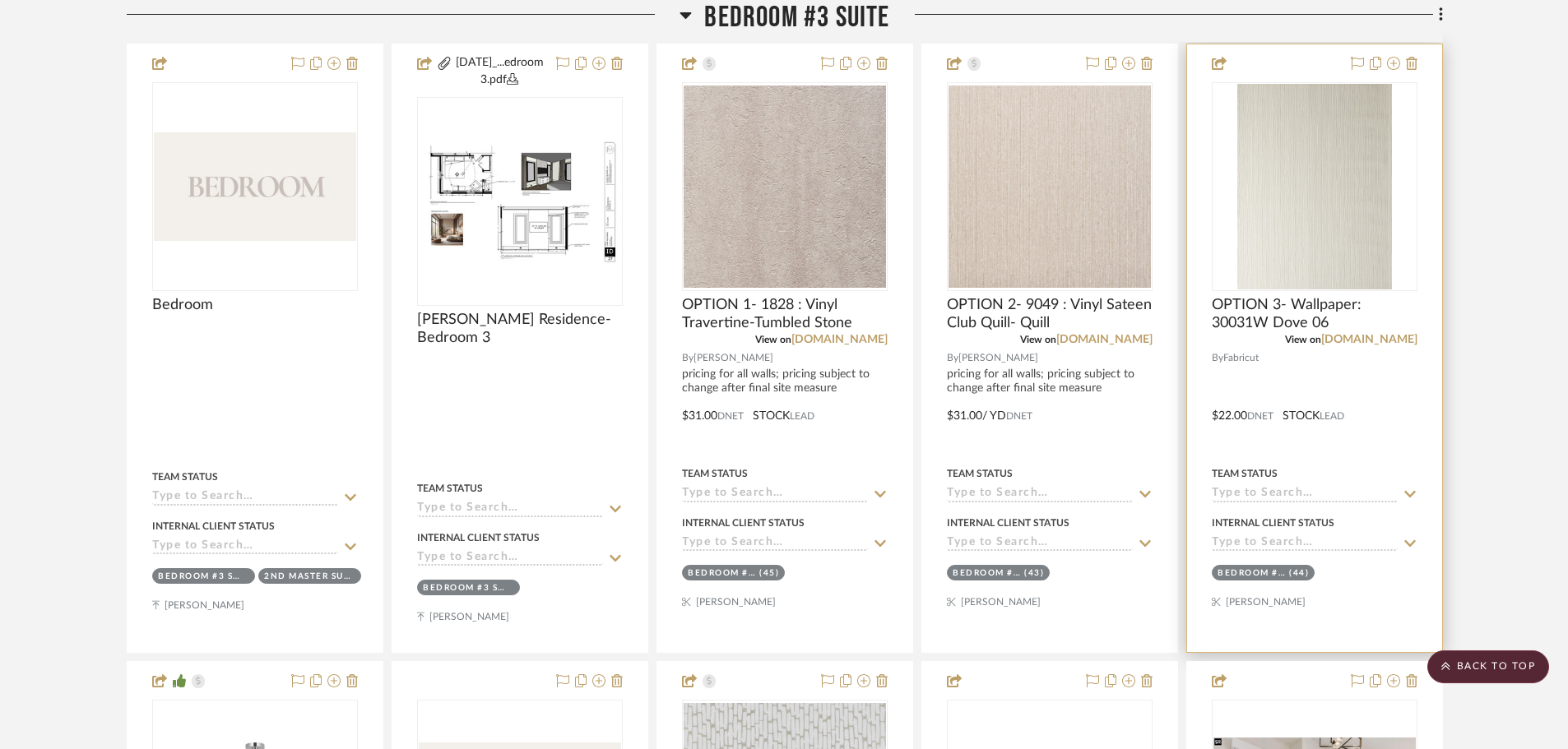
scroll to position [1316, 0]
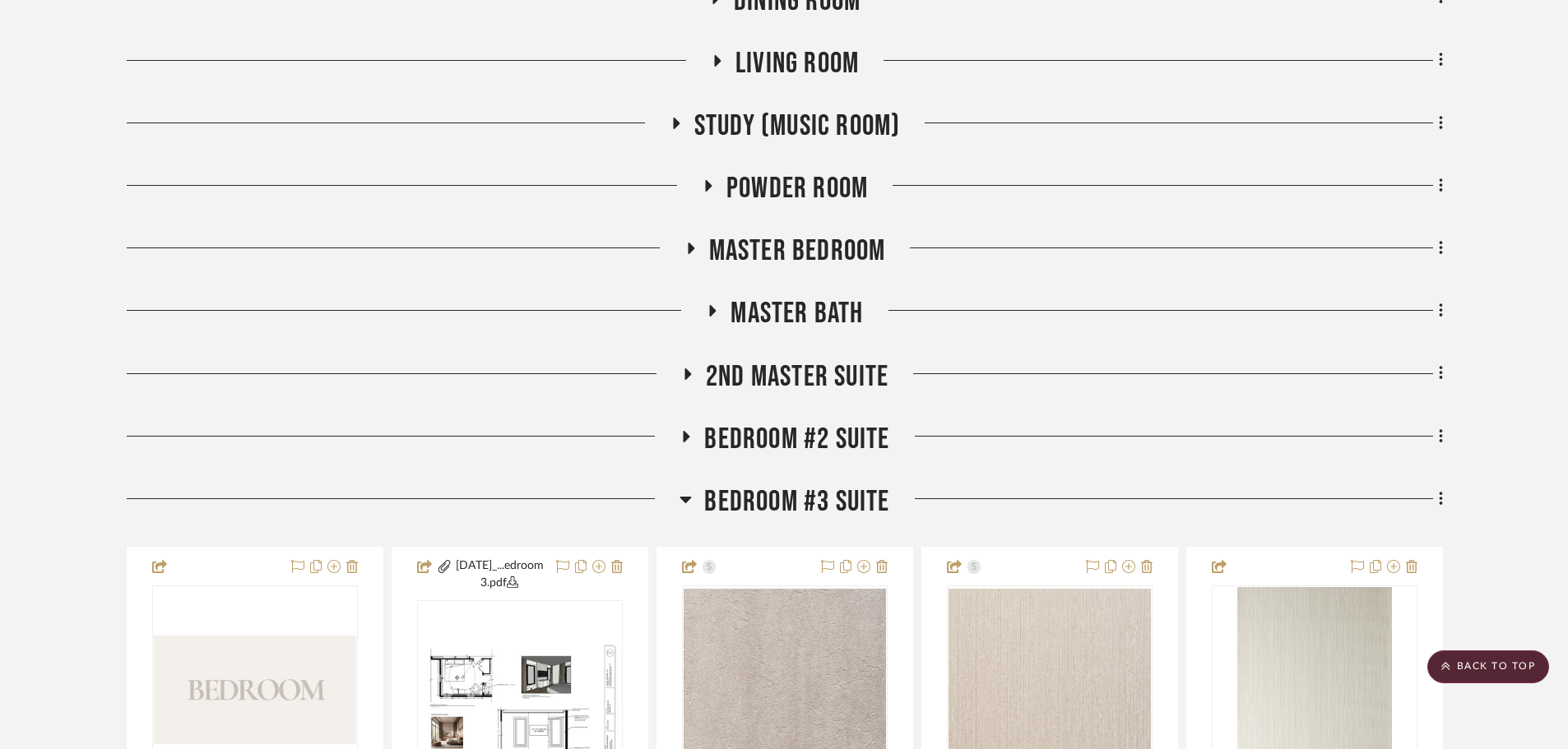
click at [826, 436] on span "Bedroom #2 Suite" at bounding box center [796, 439] width 185 height 36
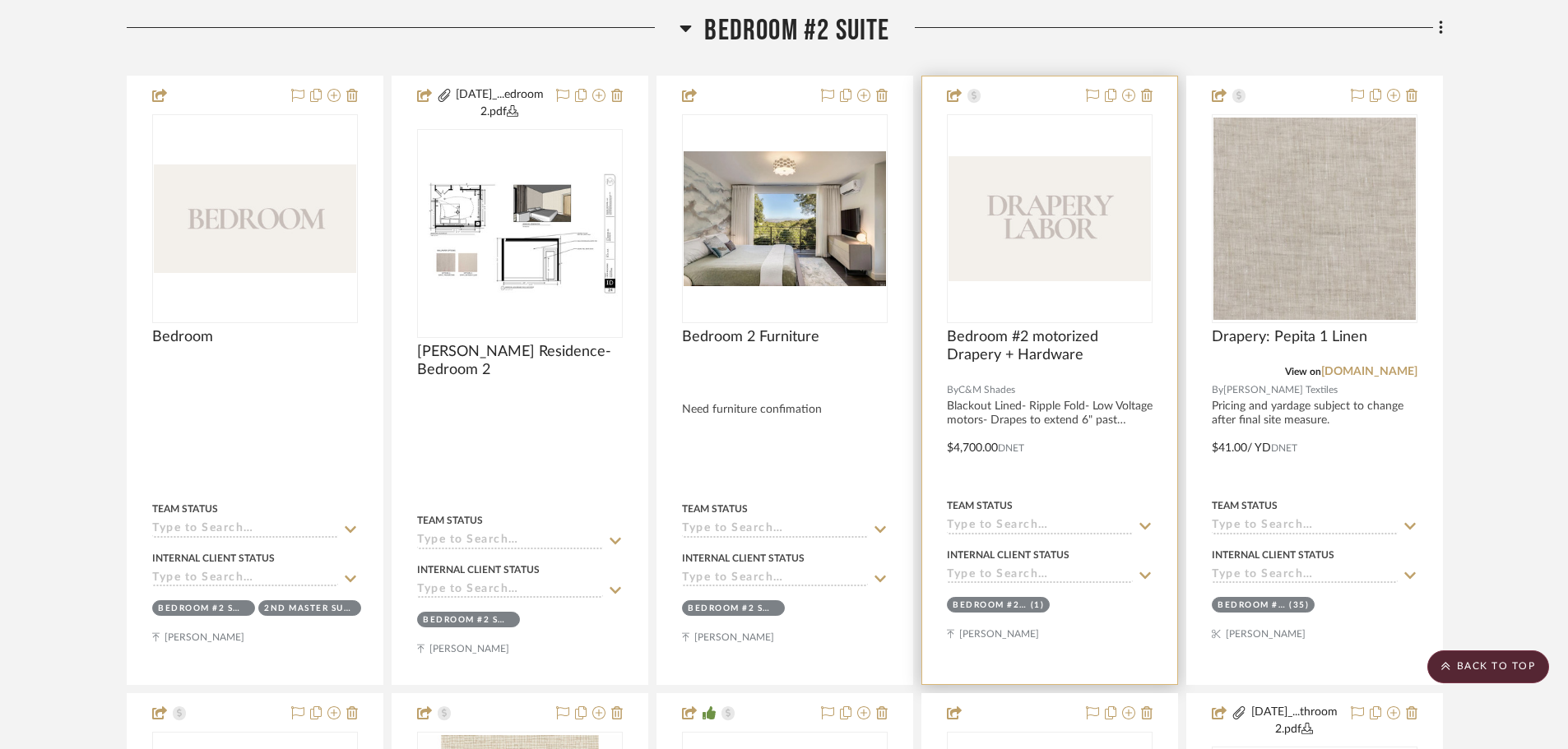
scroll to position [905, 0]
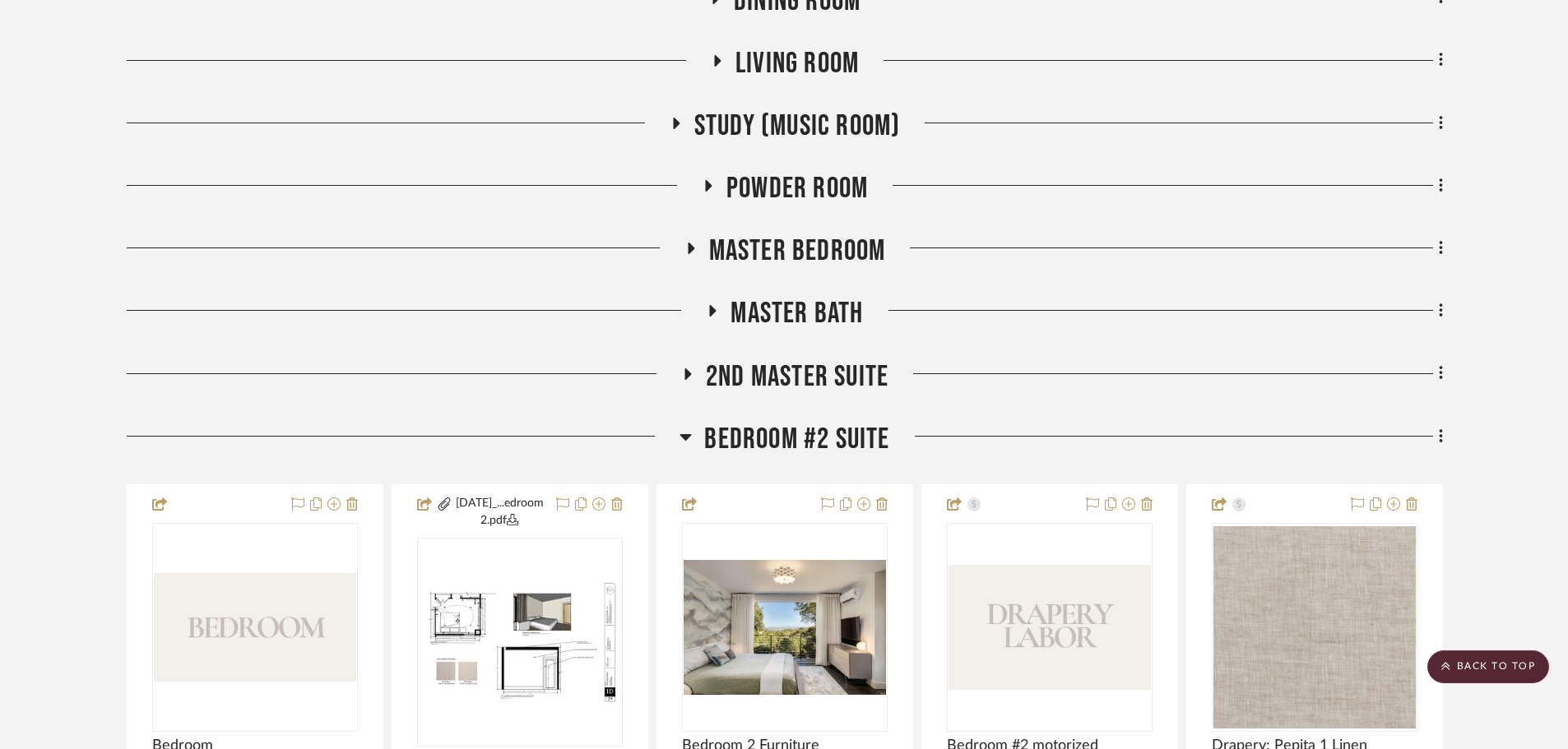
click at [779, 446] on span "Bedroom #2 Suite" at bounding box center [796, 439] width 185 height 36
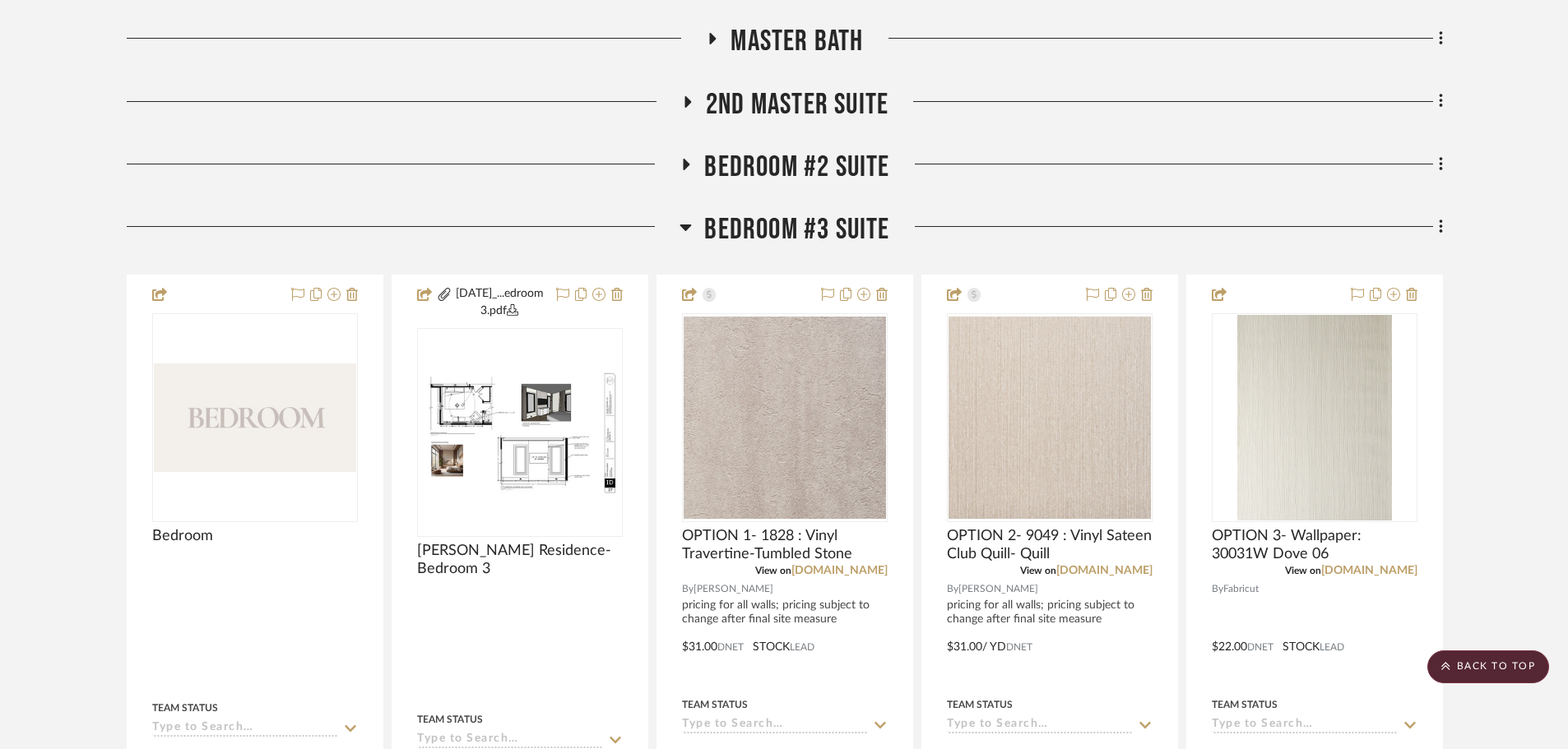
scroll to position [1151, 0]
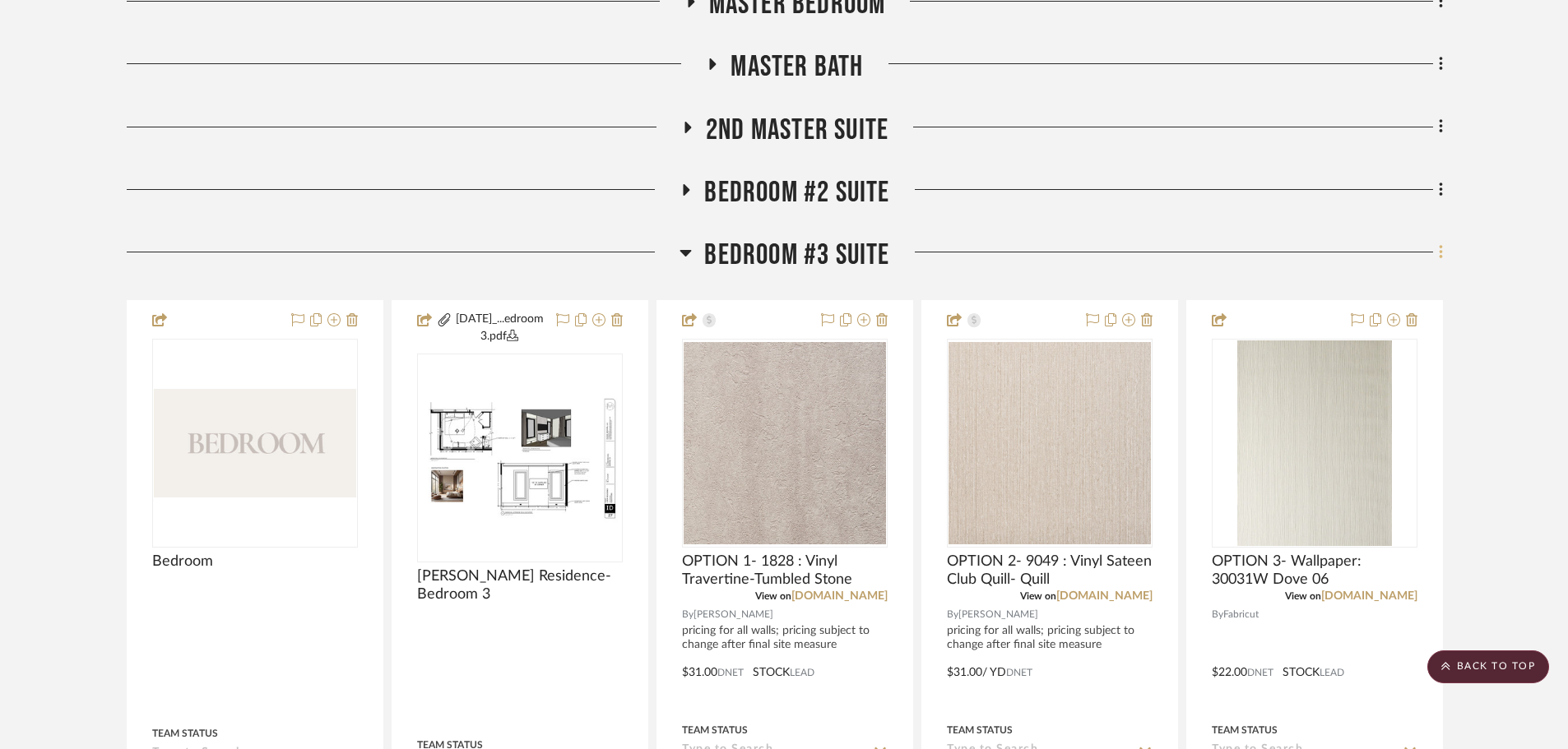
click at [1441, 255] on icon at bounding box center [1440, 252] width 5 height 18
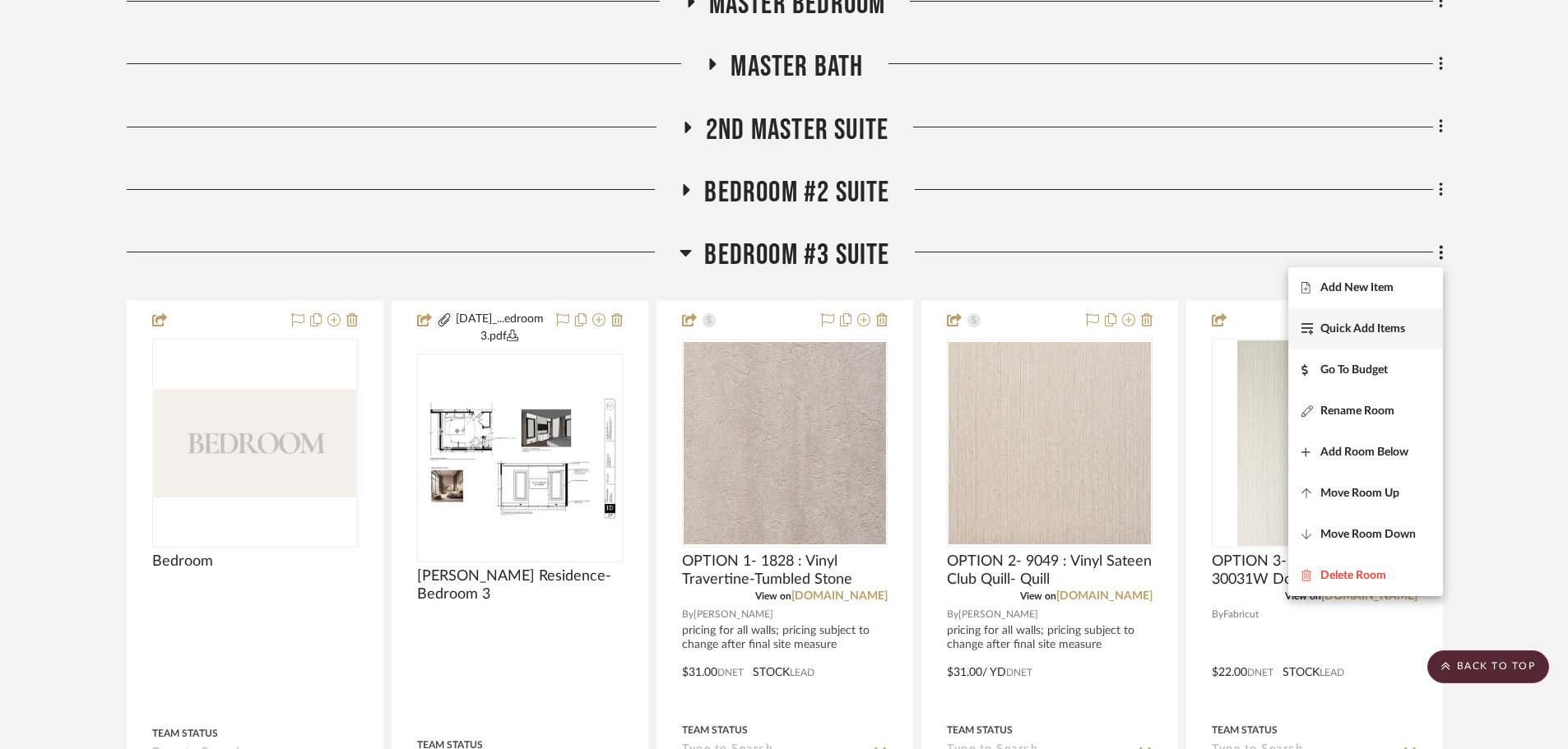
click at [1375, 311] on button "Quick Add Items" at bounding box center [1365, 329] width 155 height 41
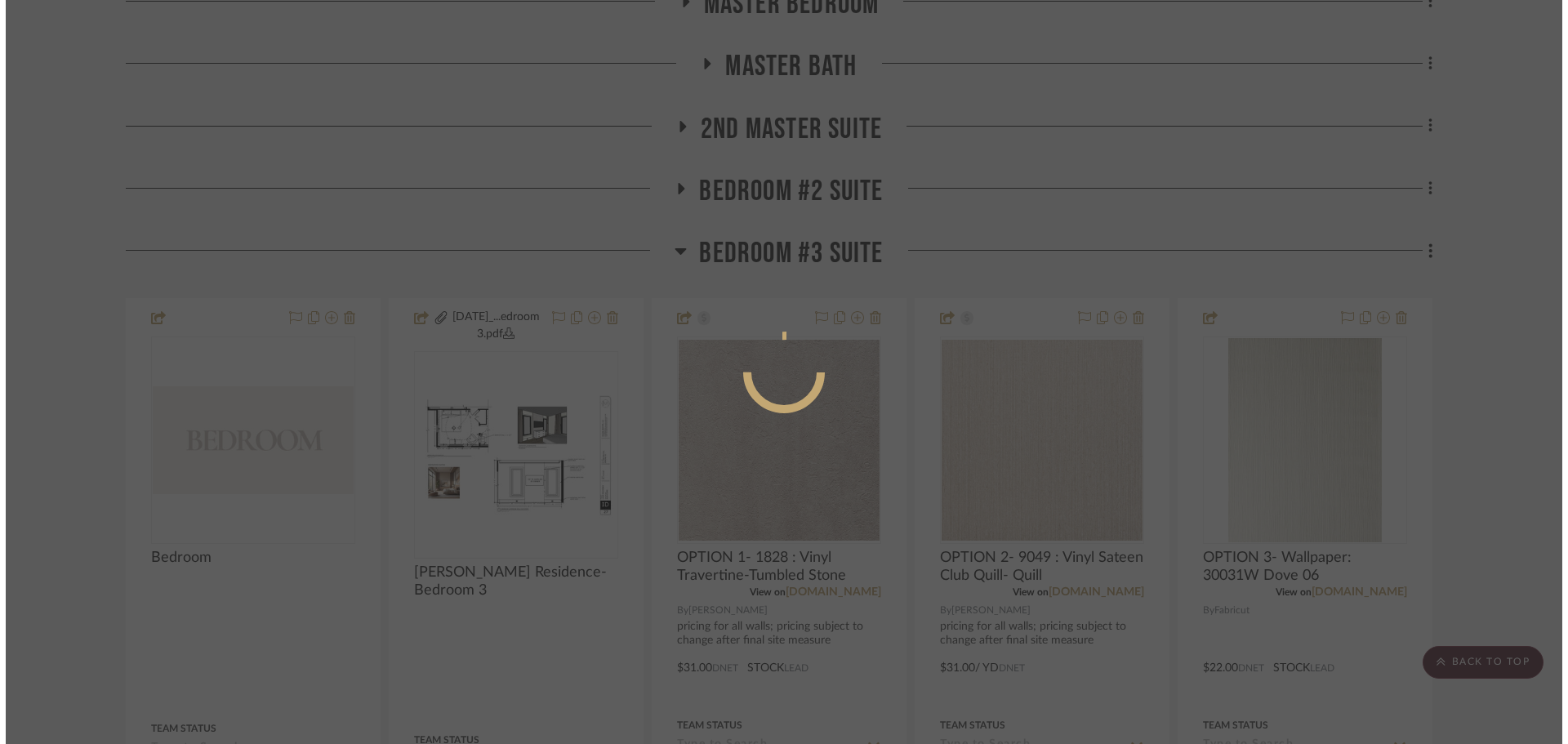
scroll to position [0, 0]
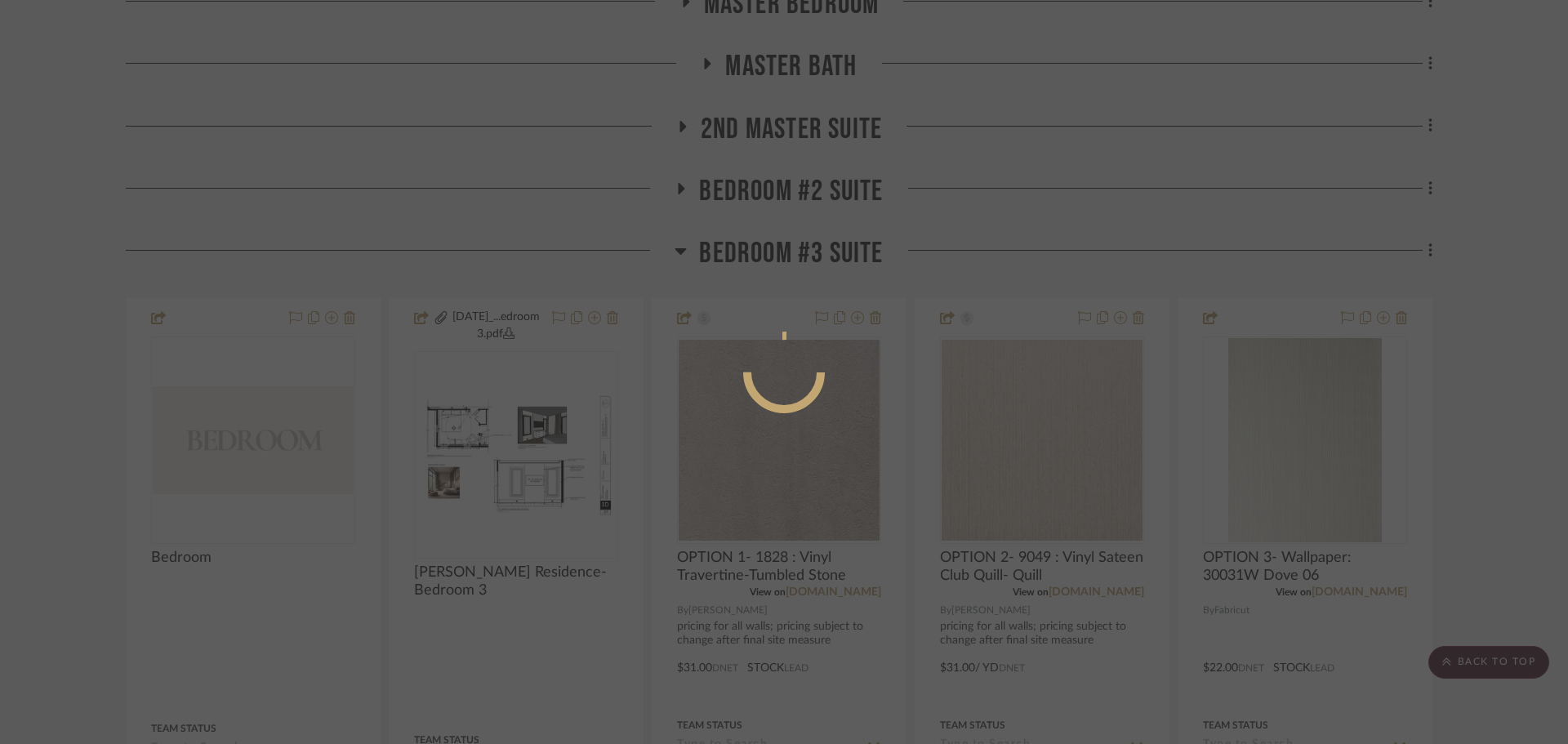
click at [1462, 377] on div at bounding box center [784, 372] width 1568 height 744
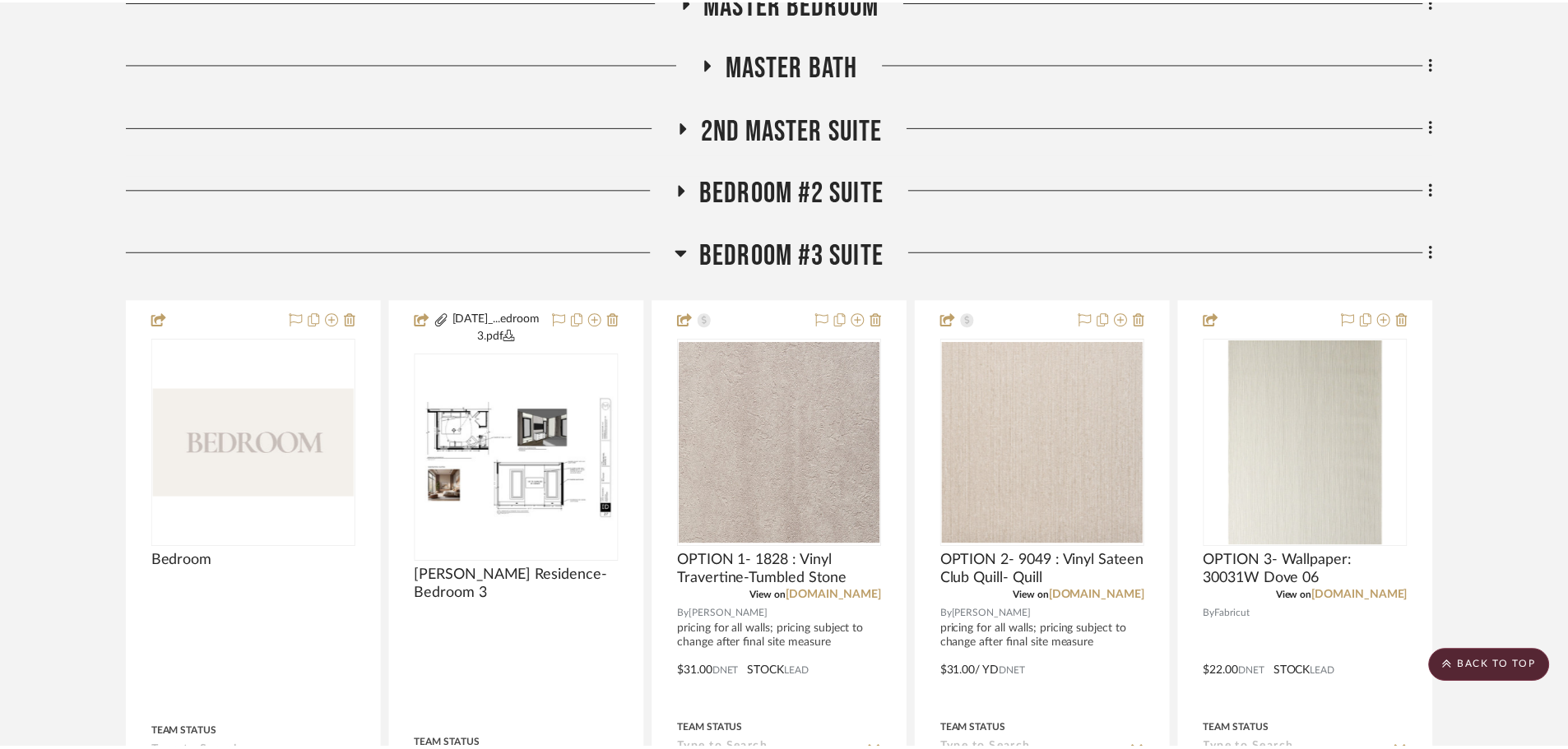
scroll to position [1151, 0]
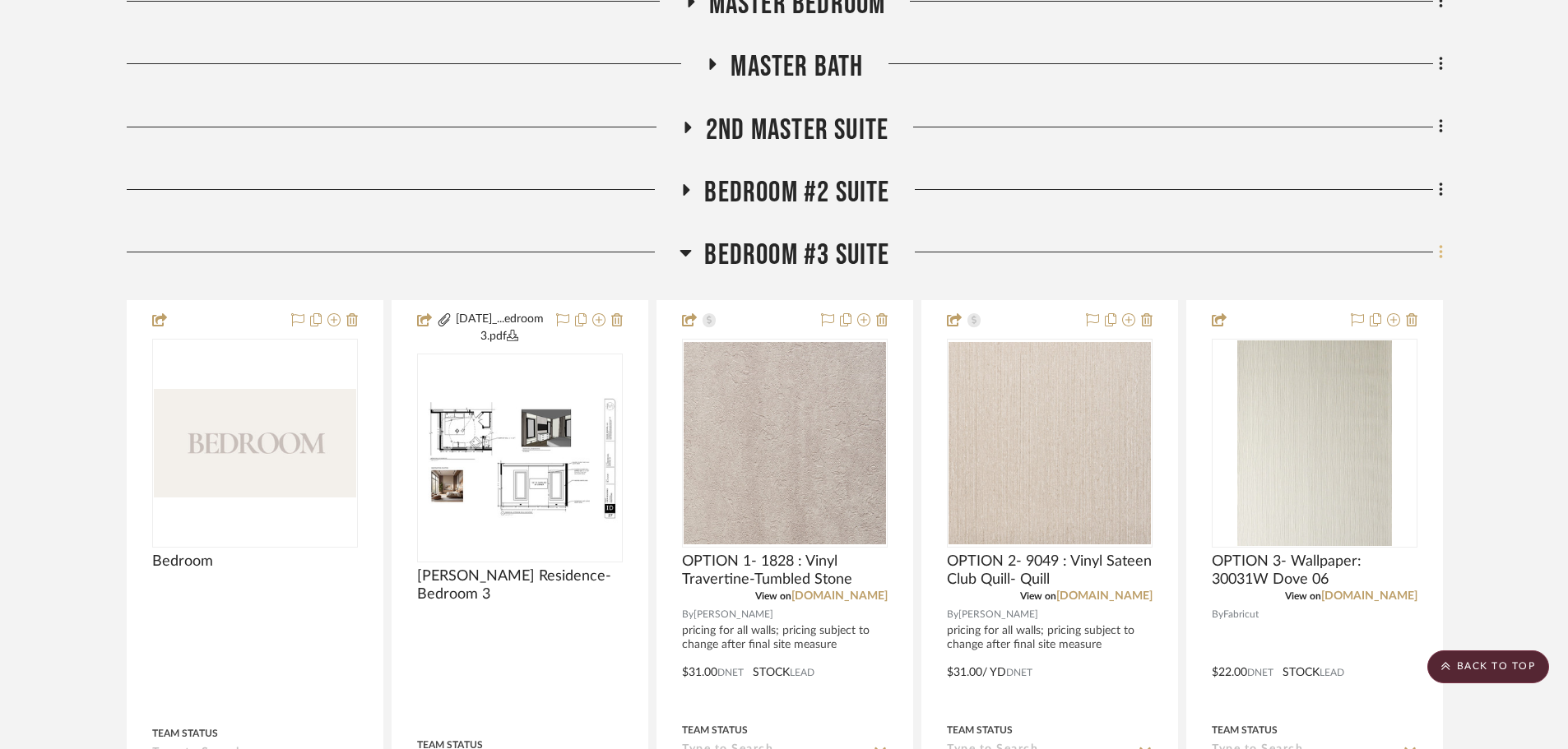
click at [1441, 255] on icon at bounding box center [1440, 252] width 5 height 18
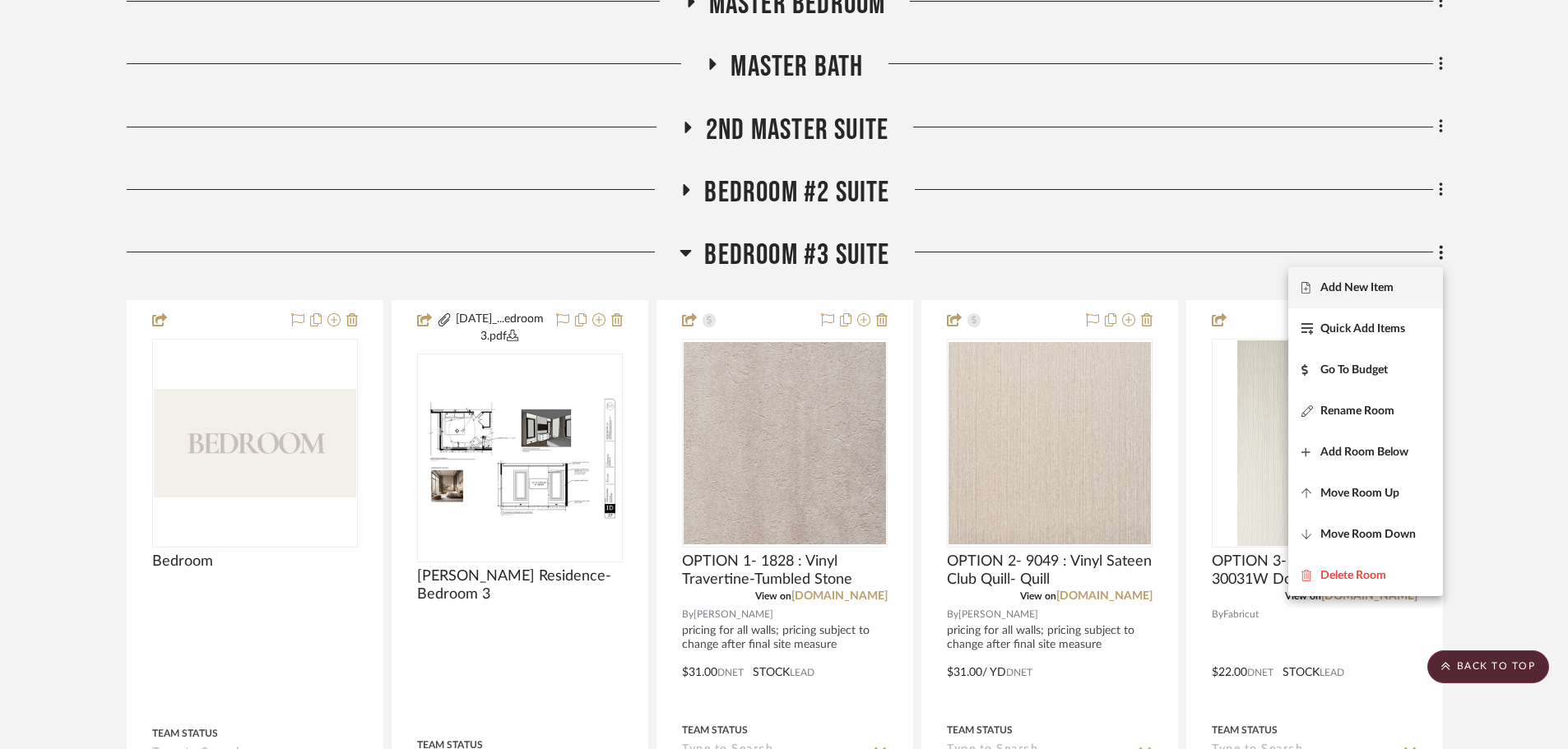
click at [1360, 295] on span "Add New Item" at bounding box center [1357, 288] width 73 height 14
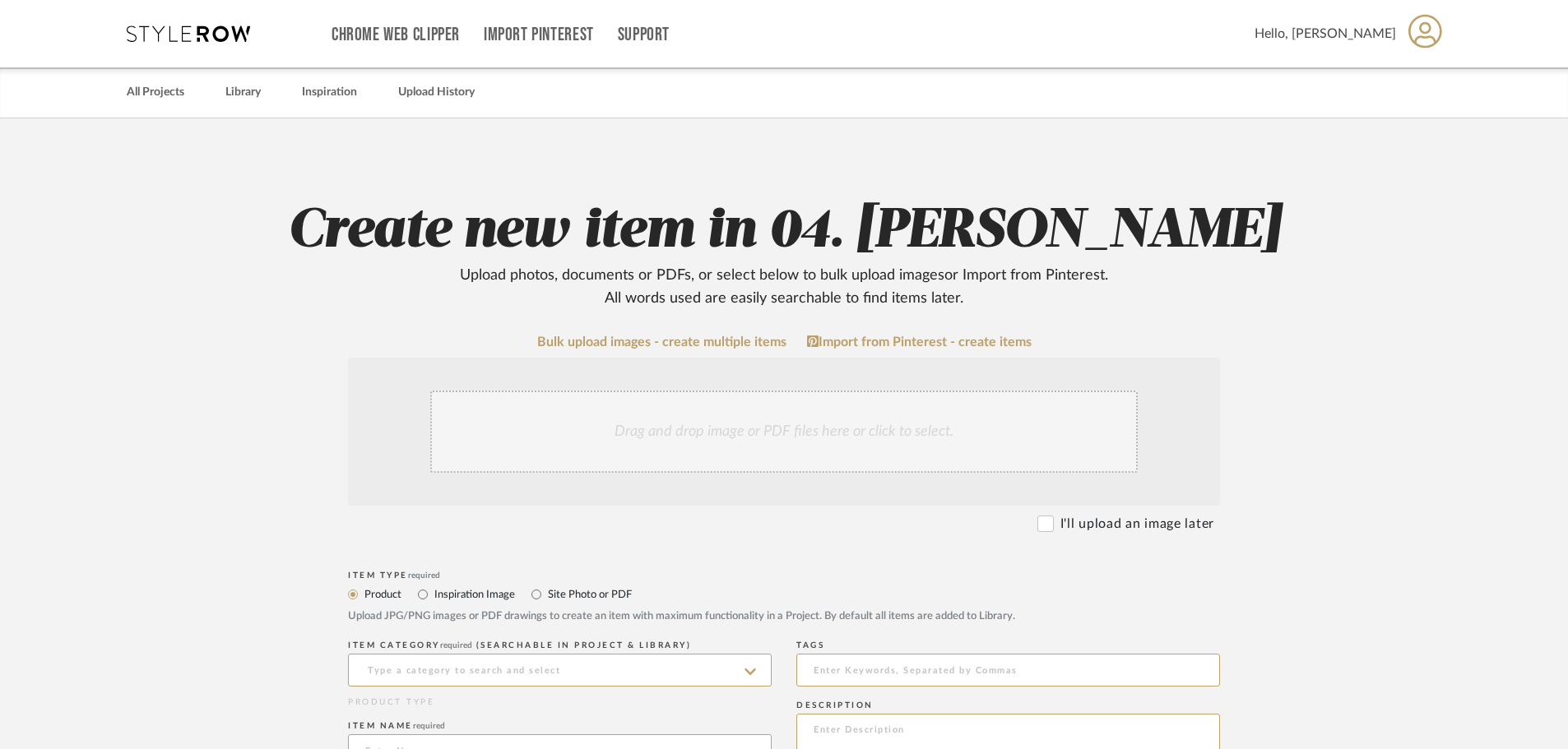
click at [620, 419] on div "Drag and drop image or PDF files here or click to select." at bounding box center [783, 432] width 707 height 83
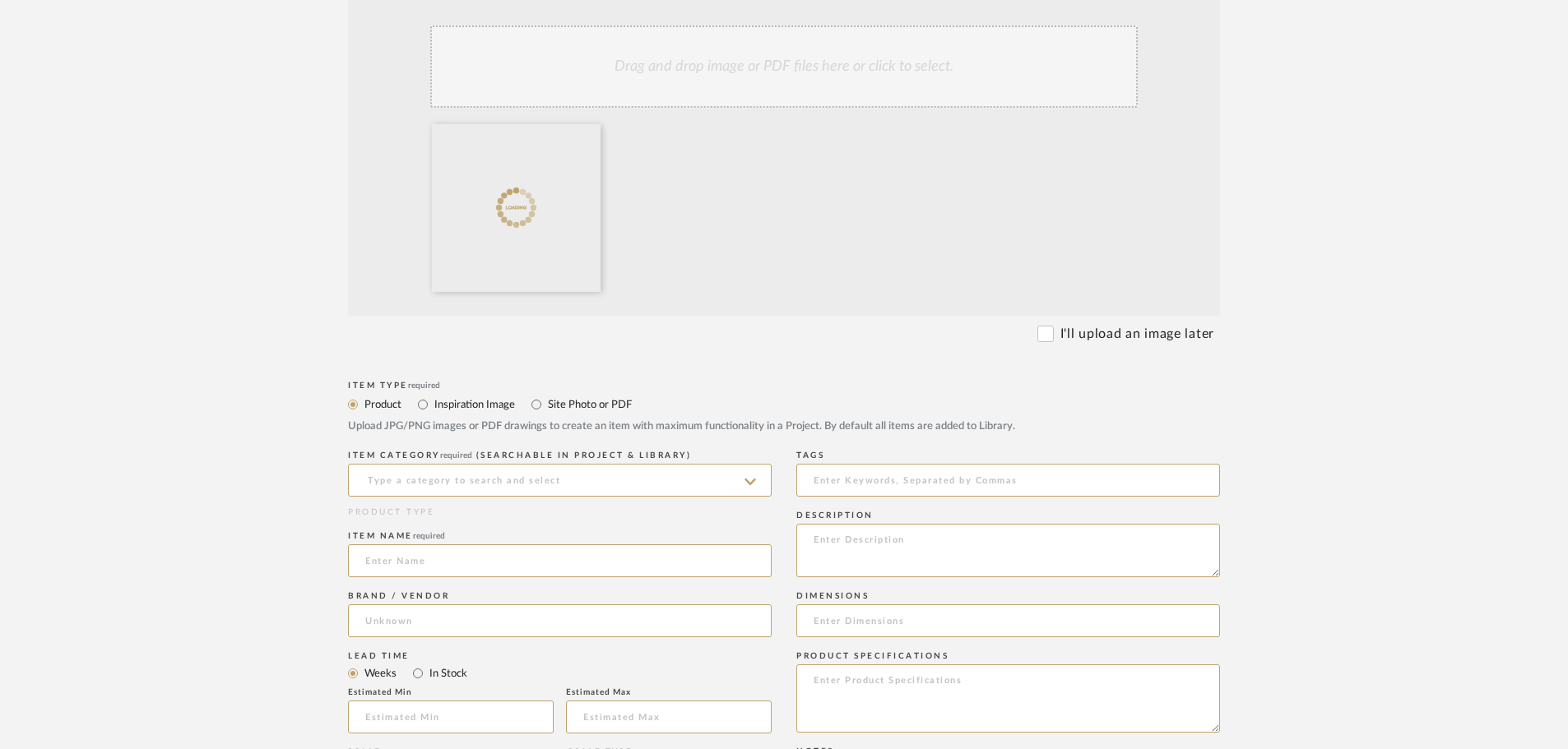
scroll to position [411, 0]
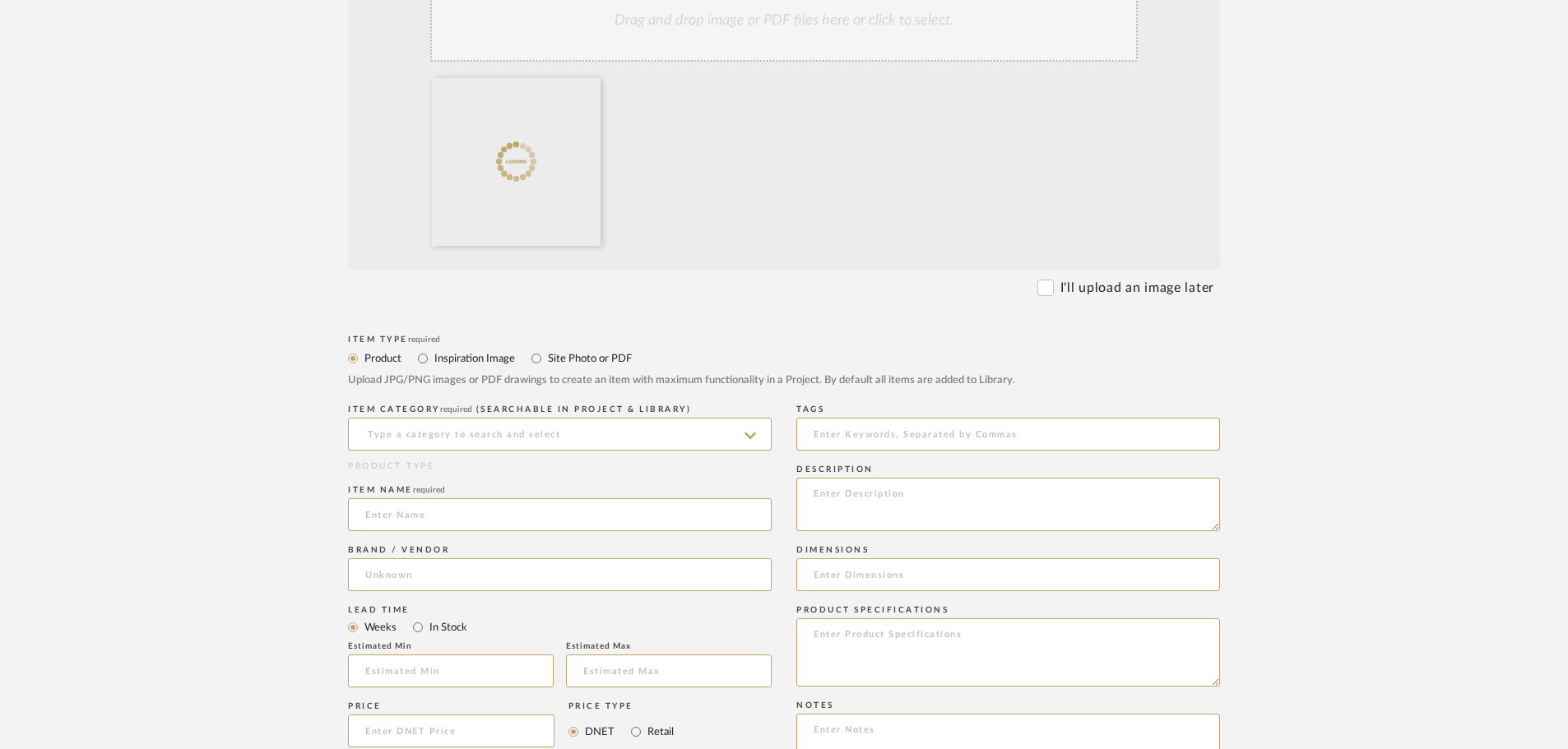
click at [600, 358] on label "Site Photo or PDF" at bounding box center [589, 358] width 85 height 18
click at [546, 358] on input "Site Photo or PDF" at bounding box center [536, 358] width 20 height 20
radio input "true"
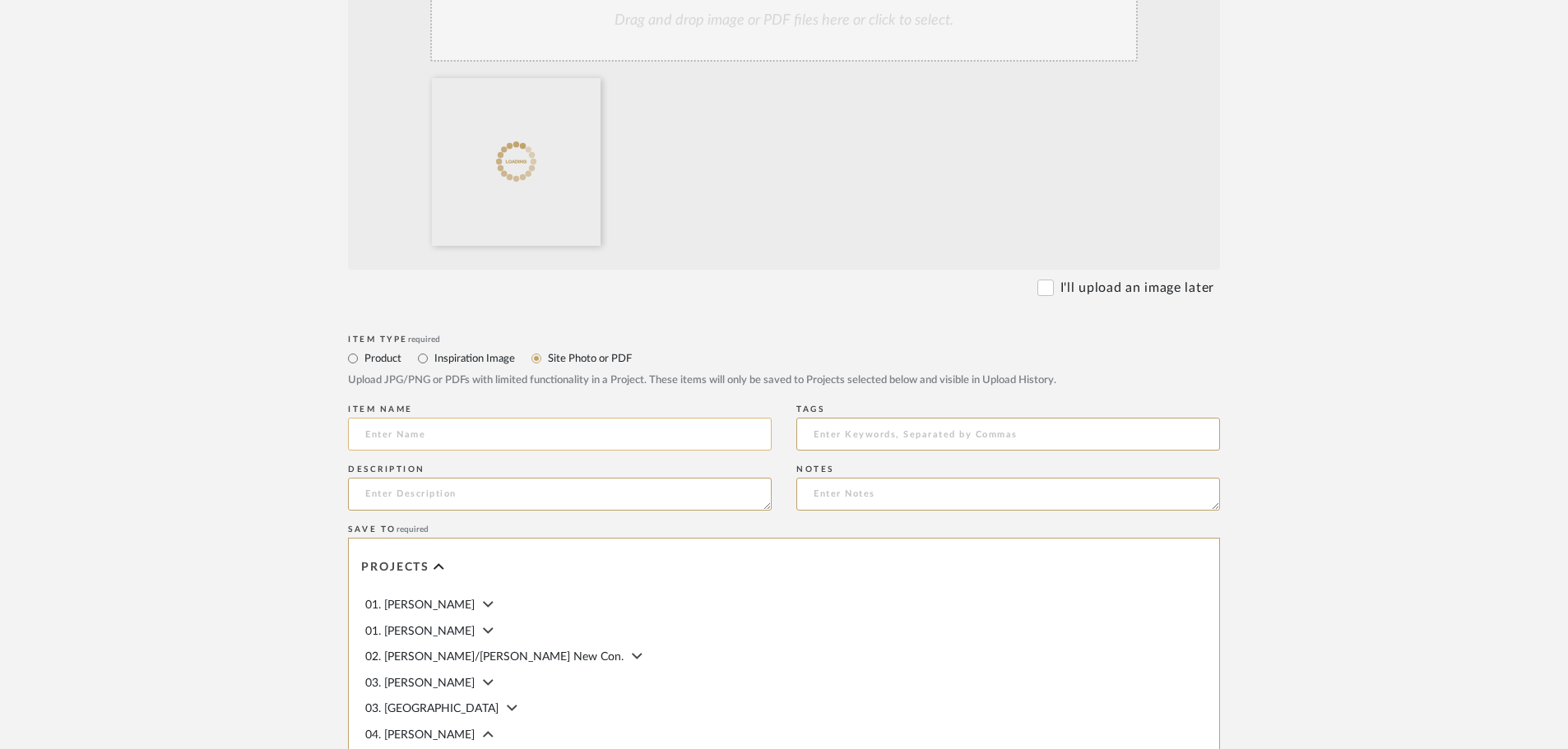
click at [487, 432] on input at bounding box center [560, 434] width 423 height 33
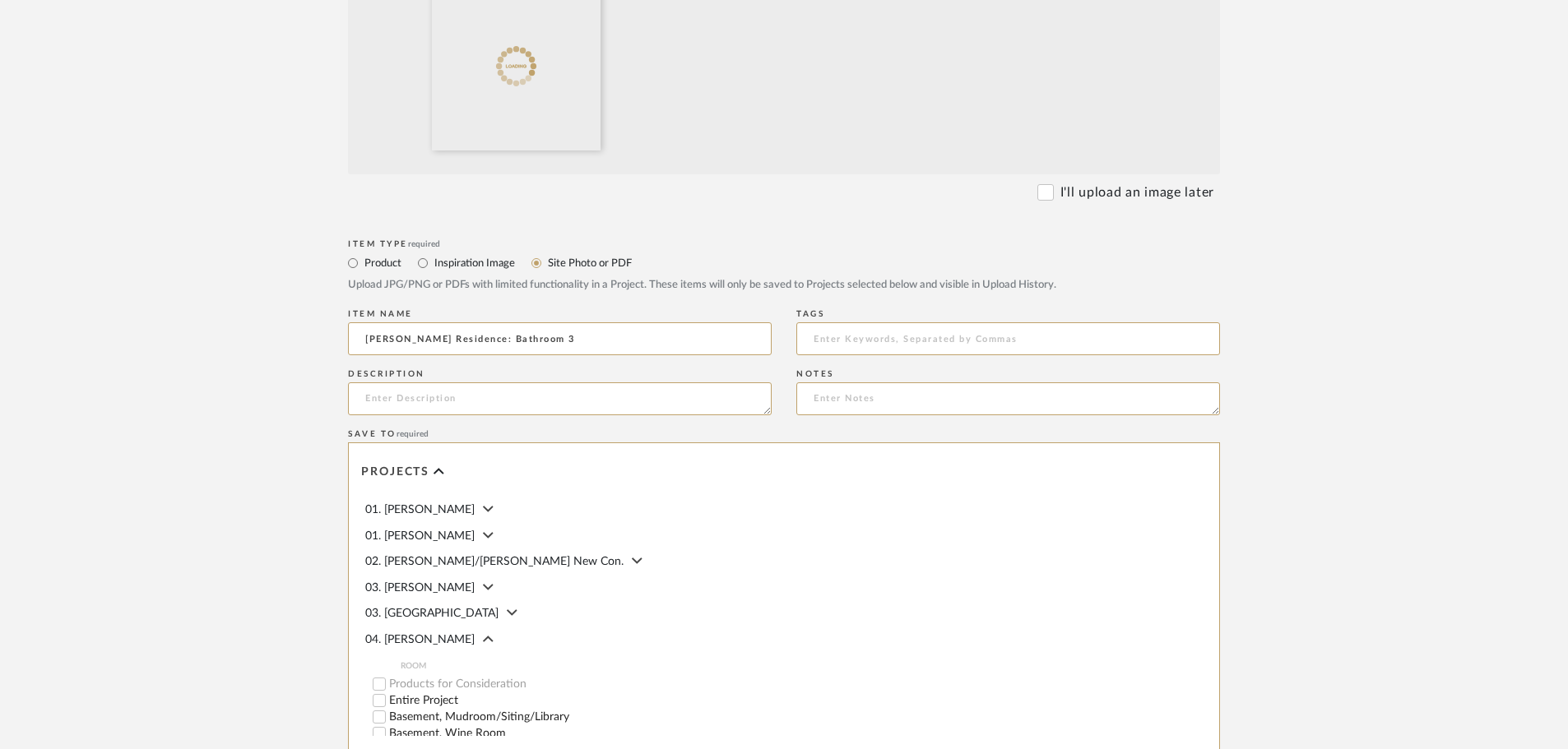
scroll to position [772, 0]
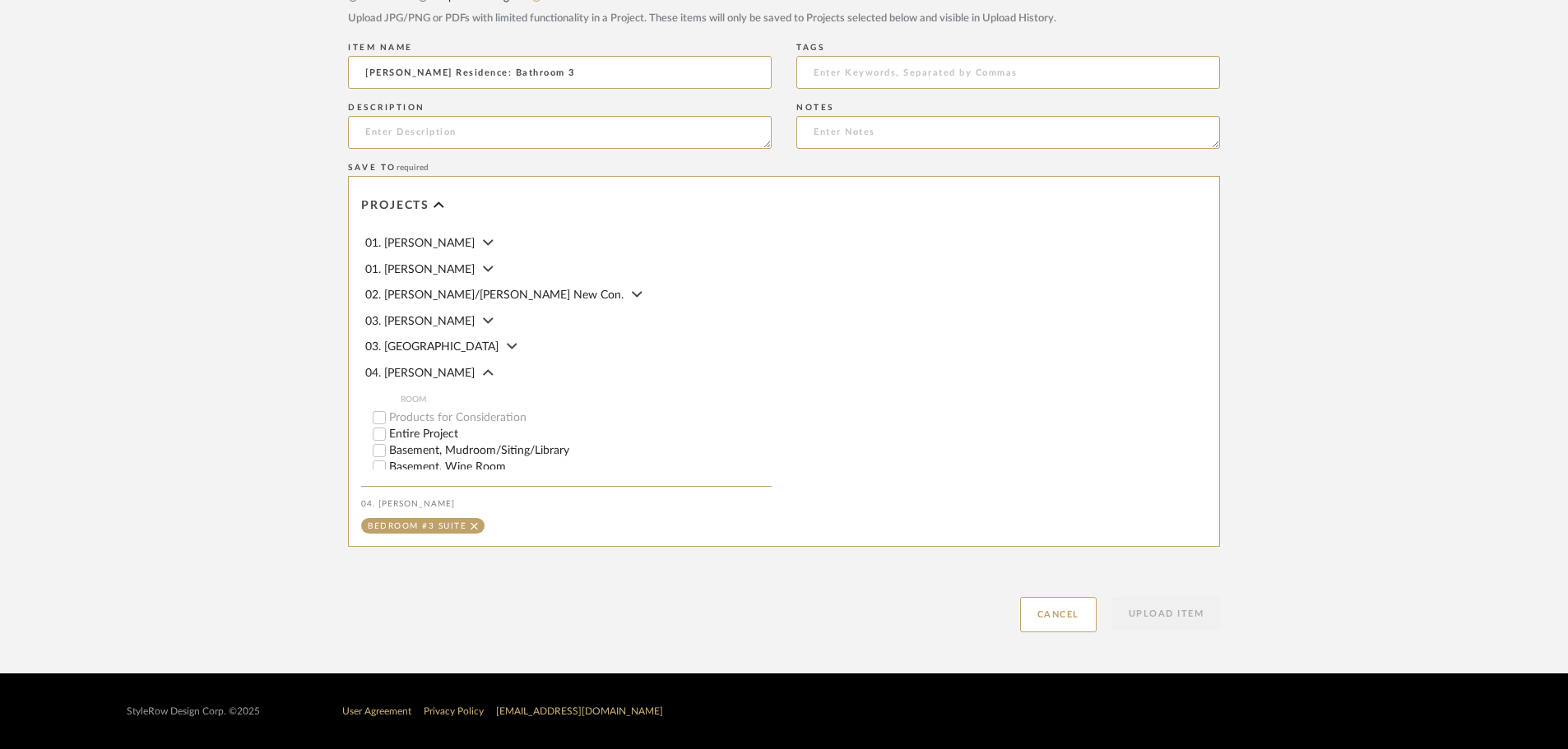
type input "Linck Residence: Bathroom 3"
click at [1222, 380] on form "Bulk upload images - create multiple items Import from Pinterest - create items…" at bounding box center [784, 97] width 1048 height 1071
click at [1176, 614] on button "Upload Item" at bounding box center [1166, 614] width 109 height 34
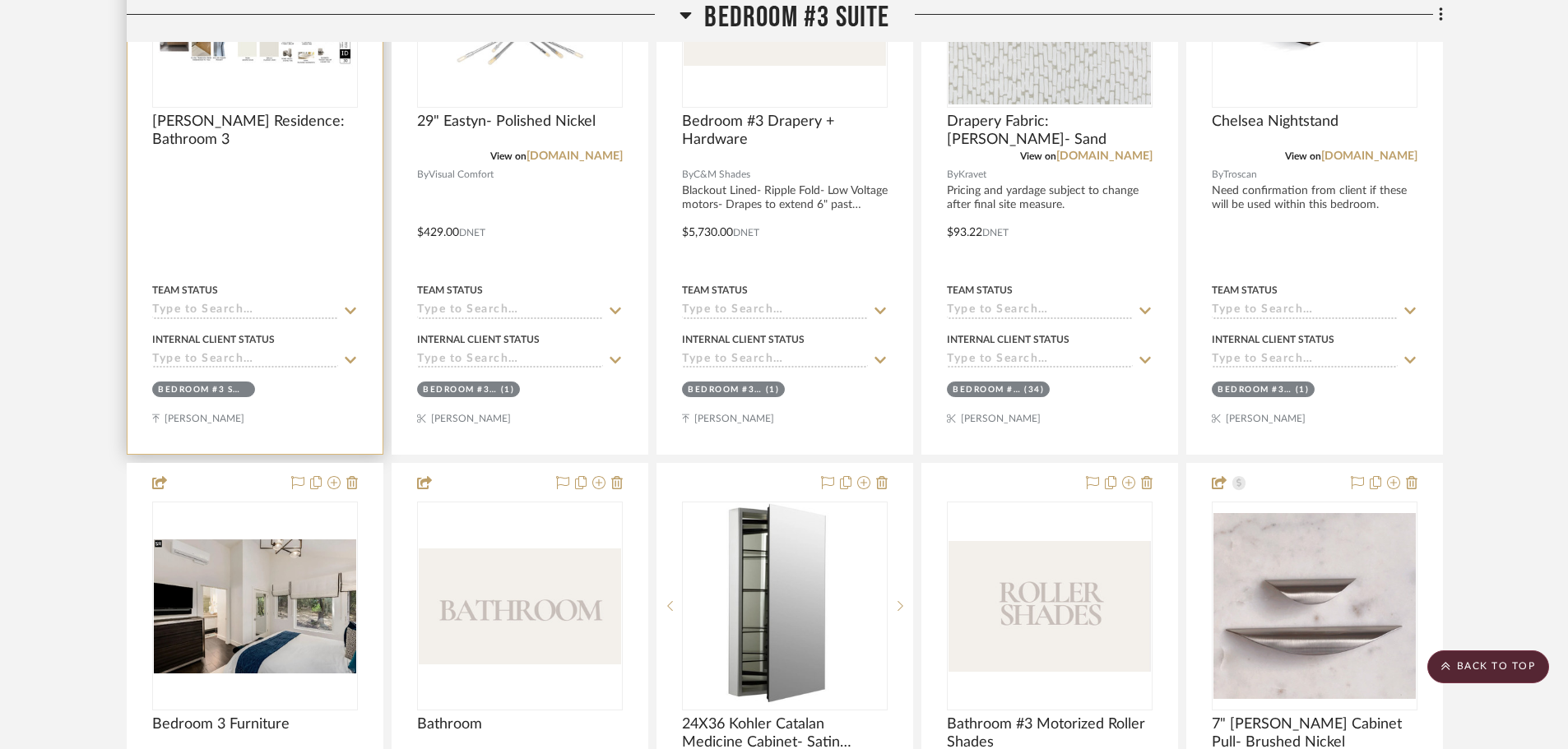
scroll to position [2210, 0]
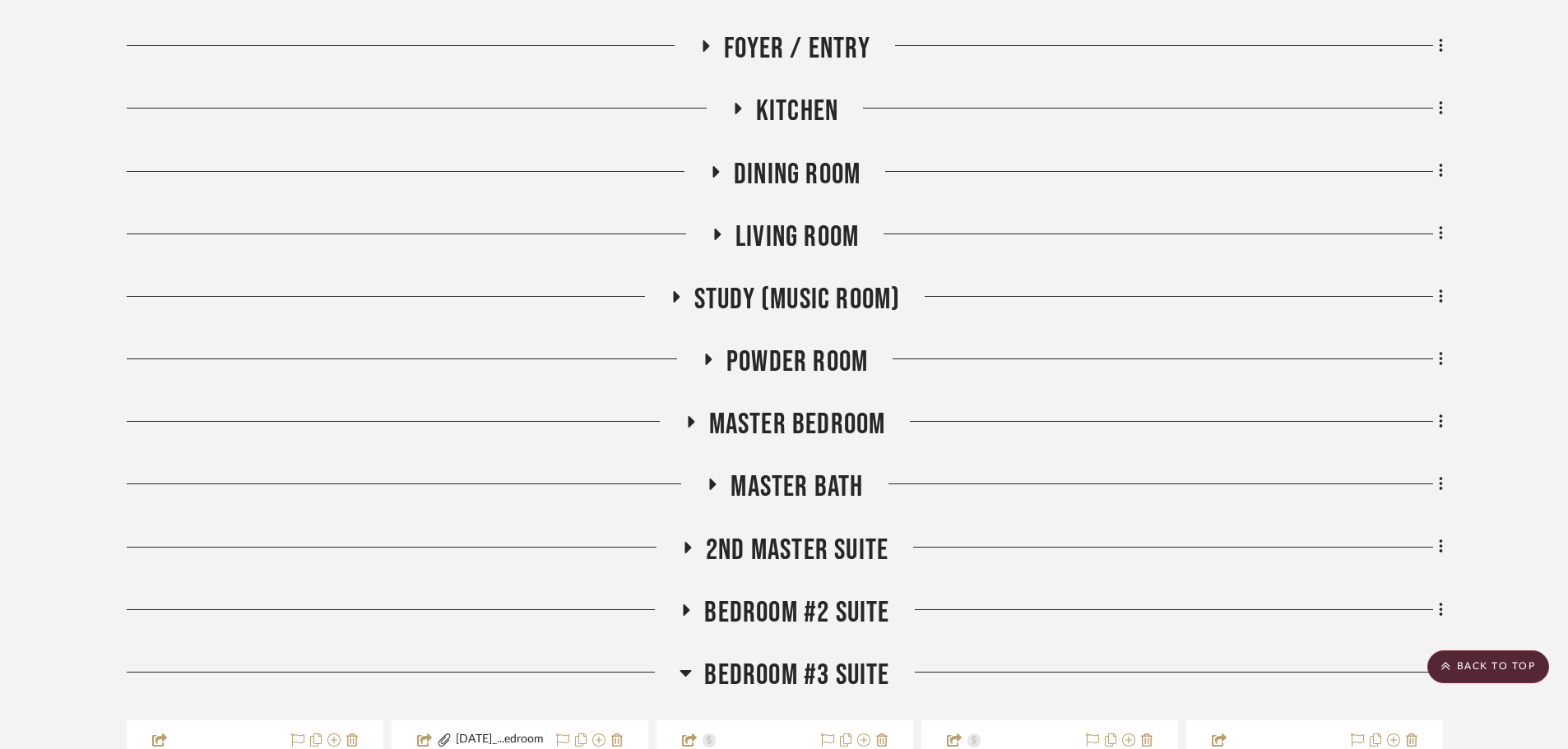
click at [751, 605] on span "Bedroom #2 Suite" at bounding box center [796, 613] width 185 height 36
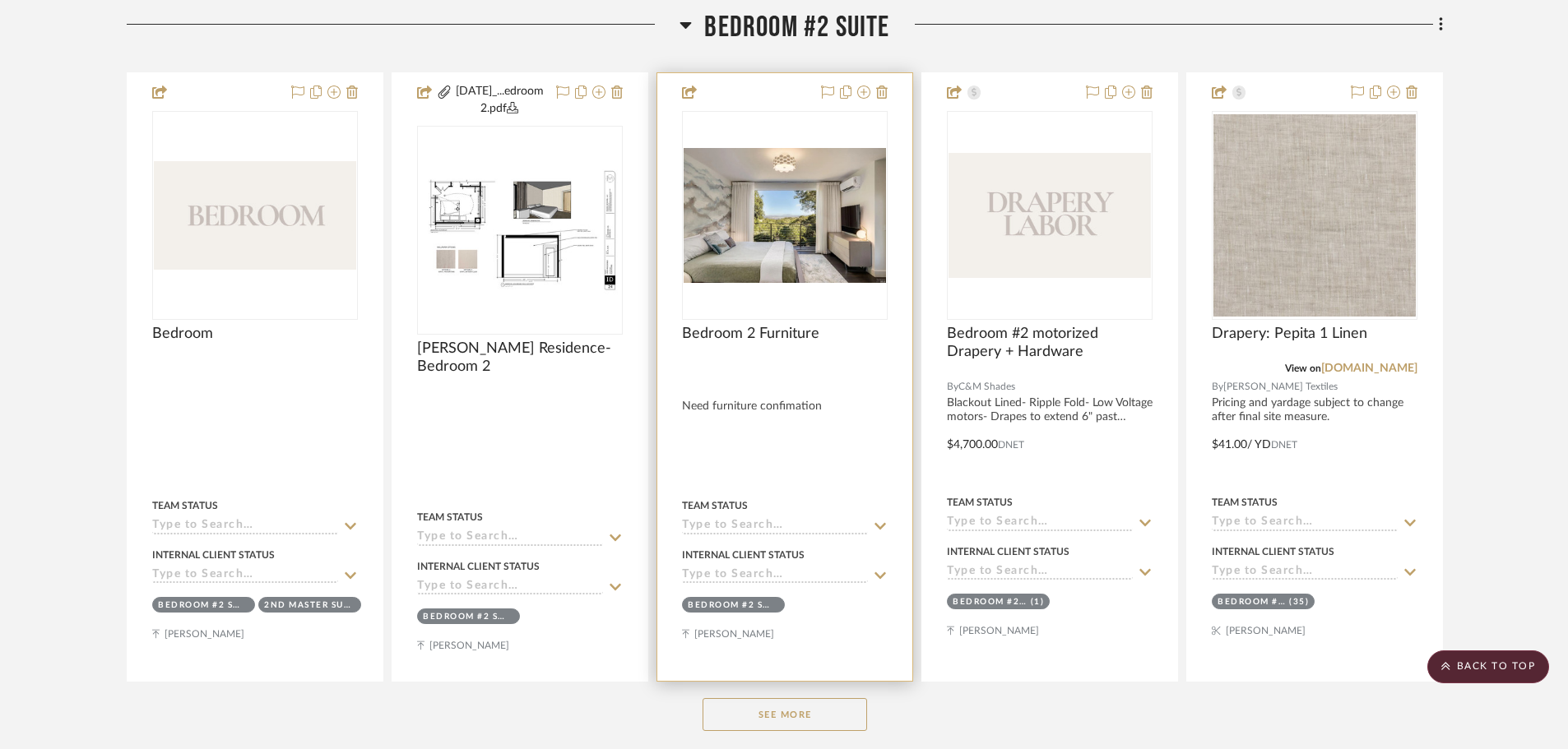
scroll to position [1718, 0]
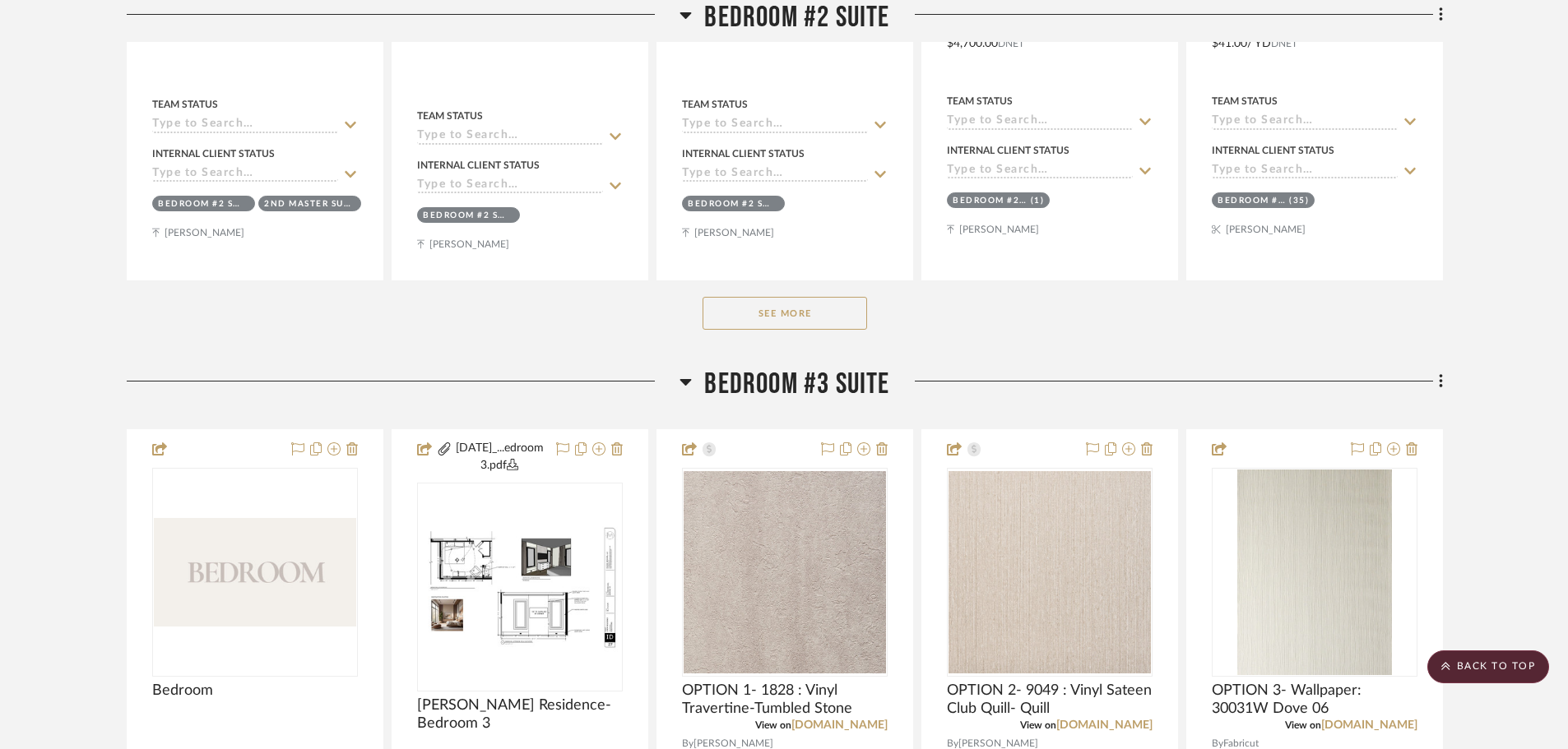
click at [779, 329] on button "See More" at bounding box center [784, 313] width 164 height 33
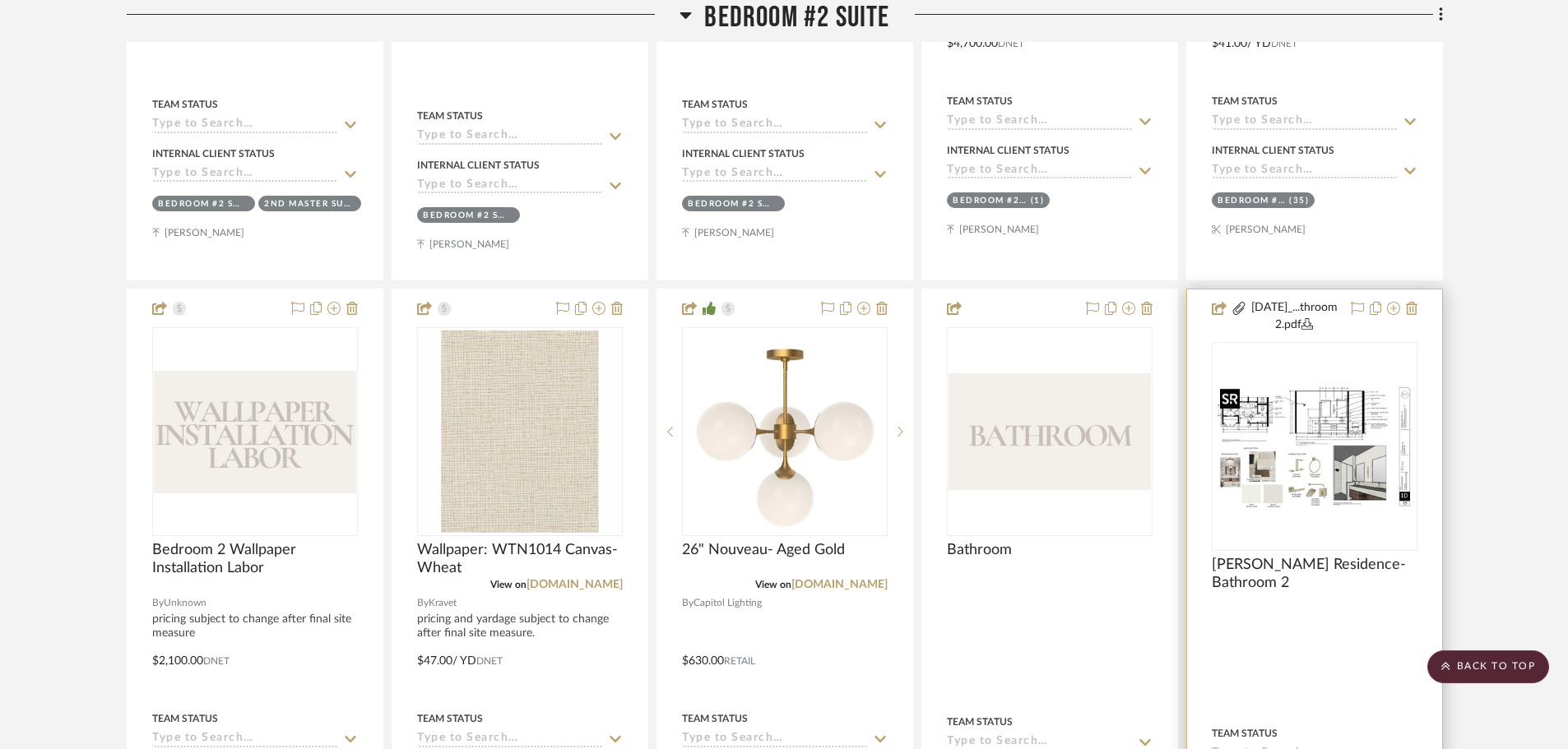
click at [1313, 453] on img "0" at bounding box center [1314, 446] width 202 height 130
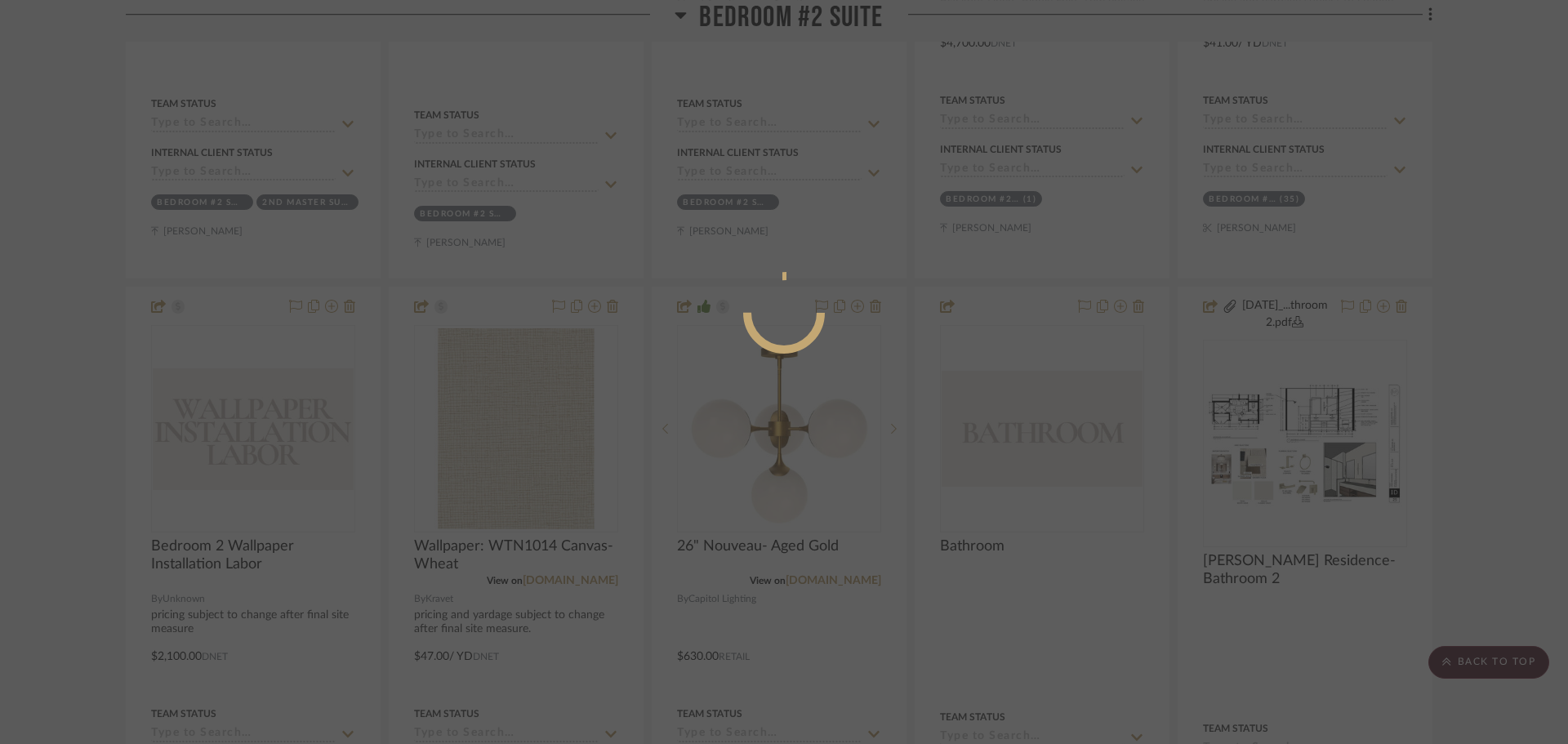
click at [1459, 410] on div at bounding box center [784, 372] width 1568 height 744
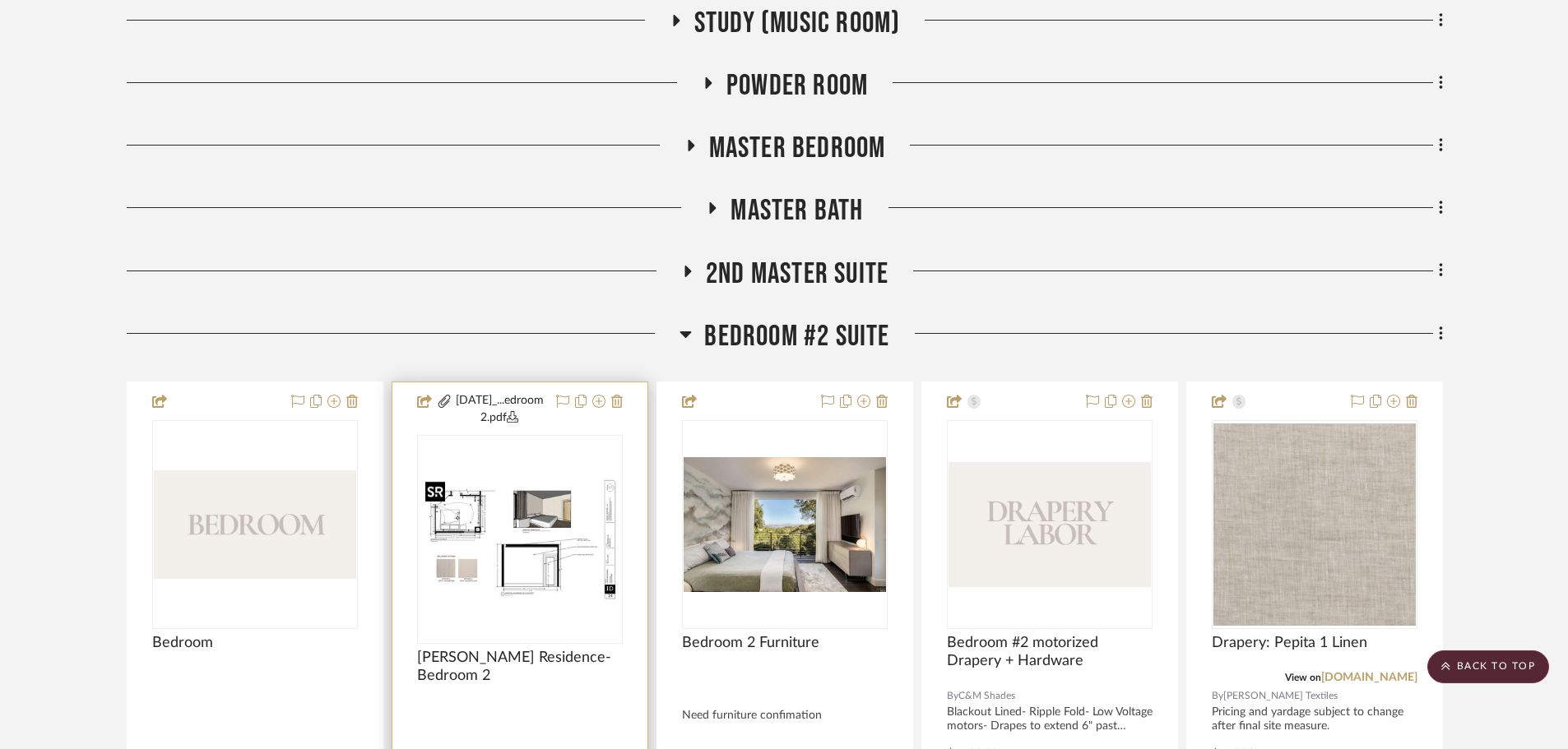
scroll to position [1060, 0]
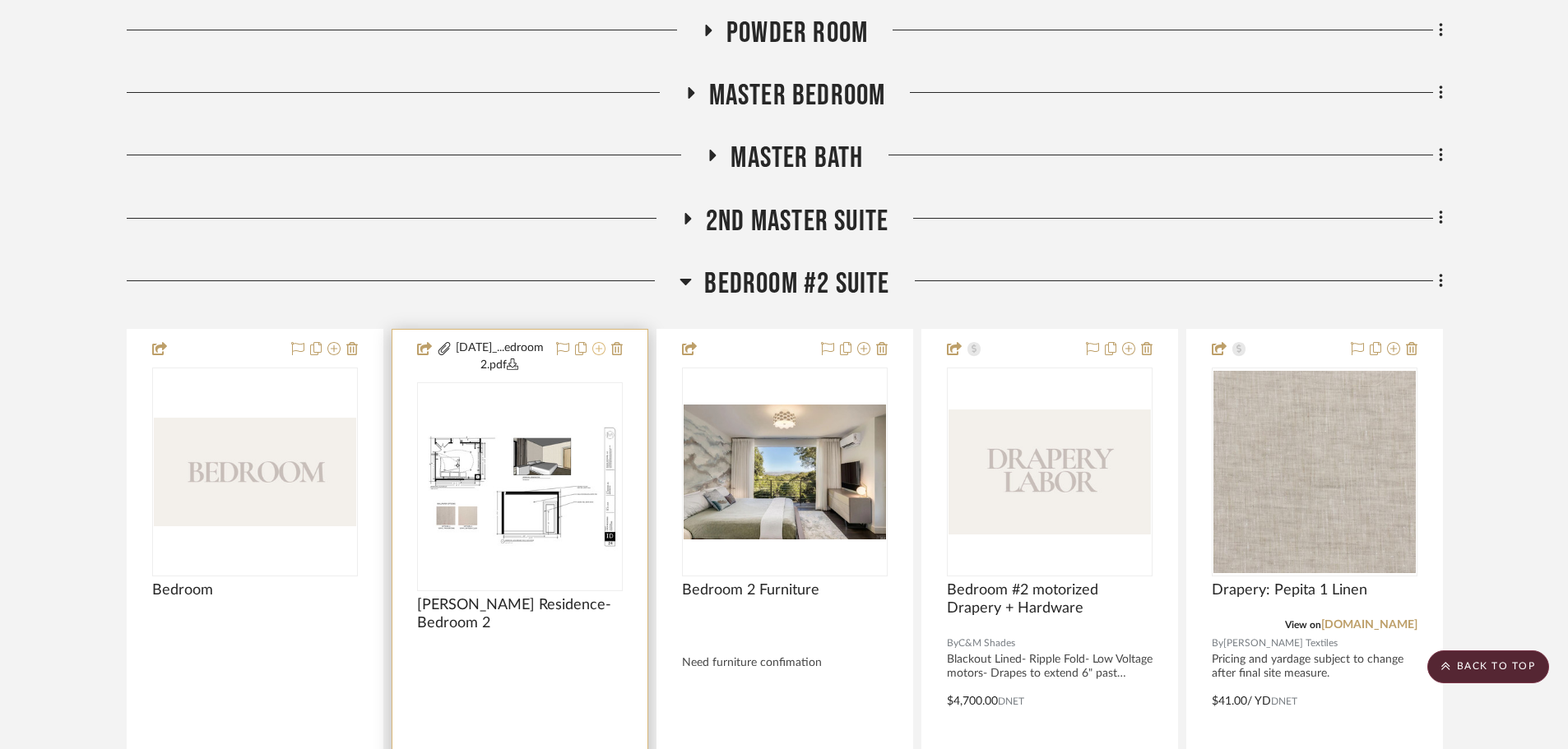
click at [598, 346] on icon at bounding box center [599, 348] width 13 height 13
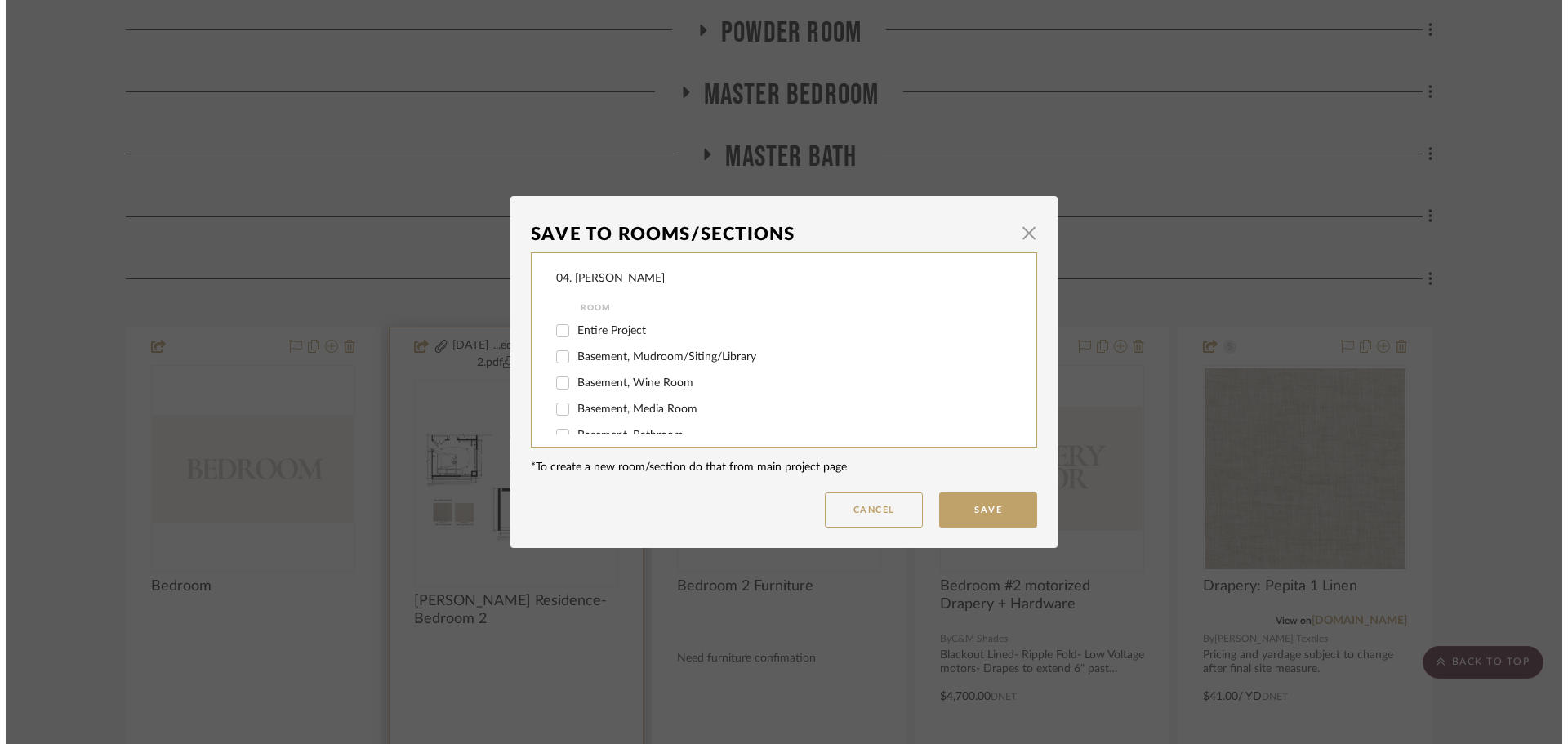
scroll to position [0, 0]
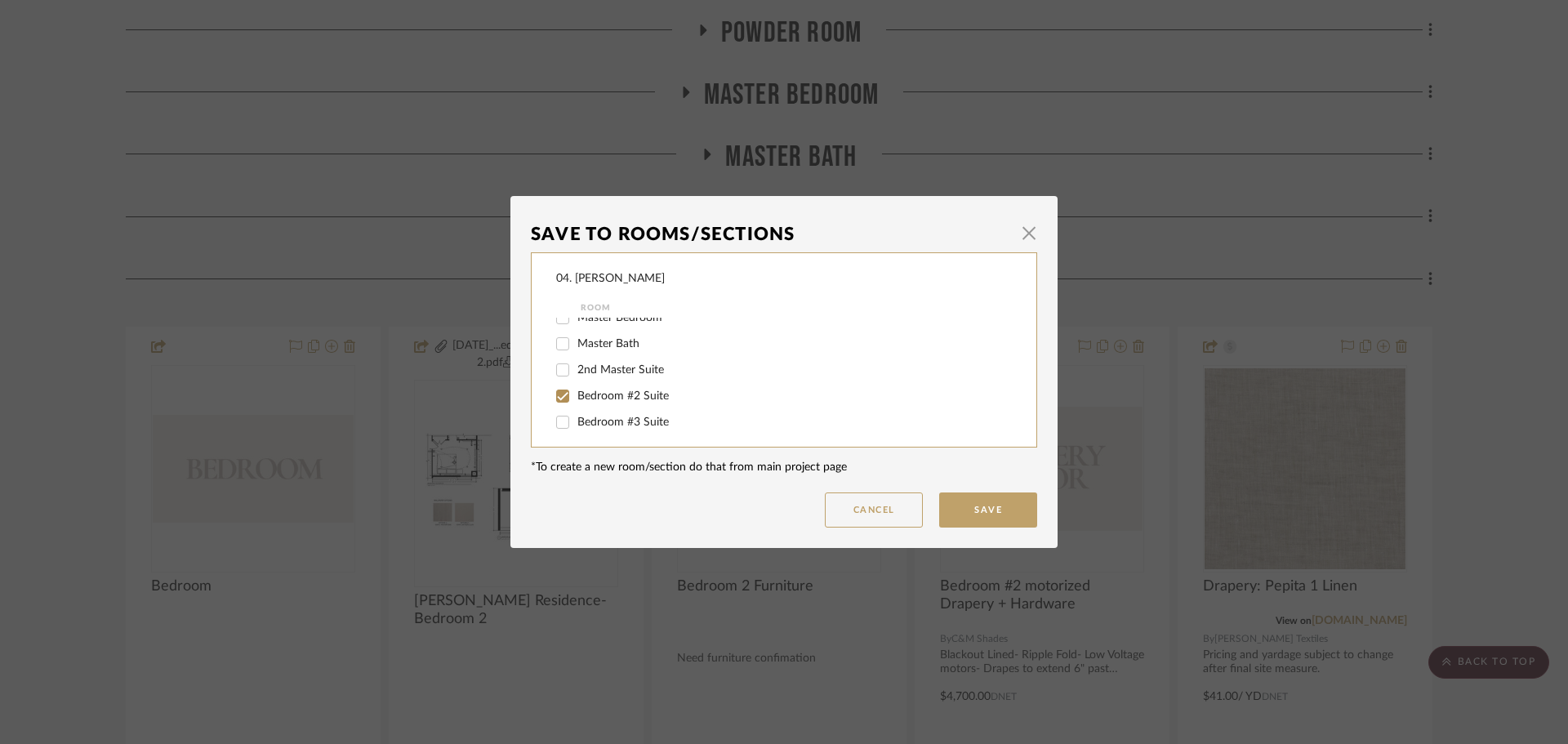
click at [596, 400] on span "Bedroom #2 Suite" at bounding box center [623, 396] width 91 height 11
click at [576, 400] on input "Bedroom #2 Suite" at bounding box center [563, 396] width 26 height 26
checkbox input "false"
click at [589, 425] on div "Will NOT Use" at bounding box center [773, 418] width 433 height 26
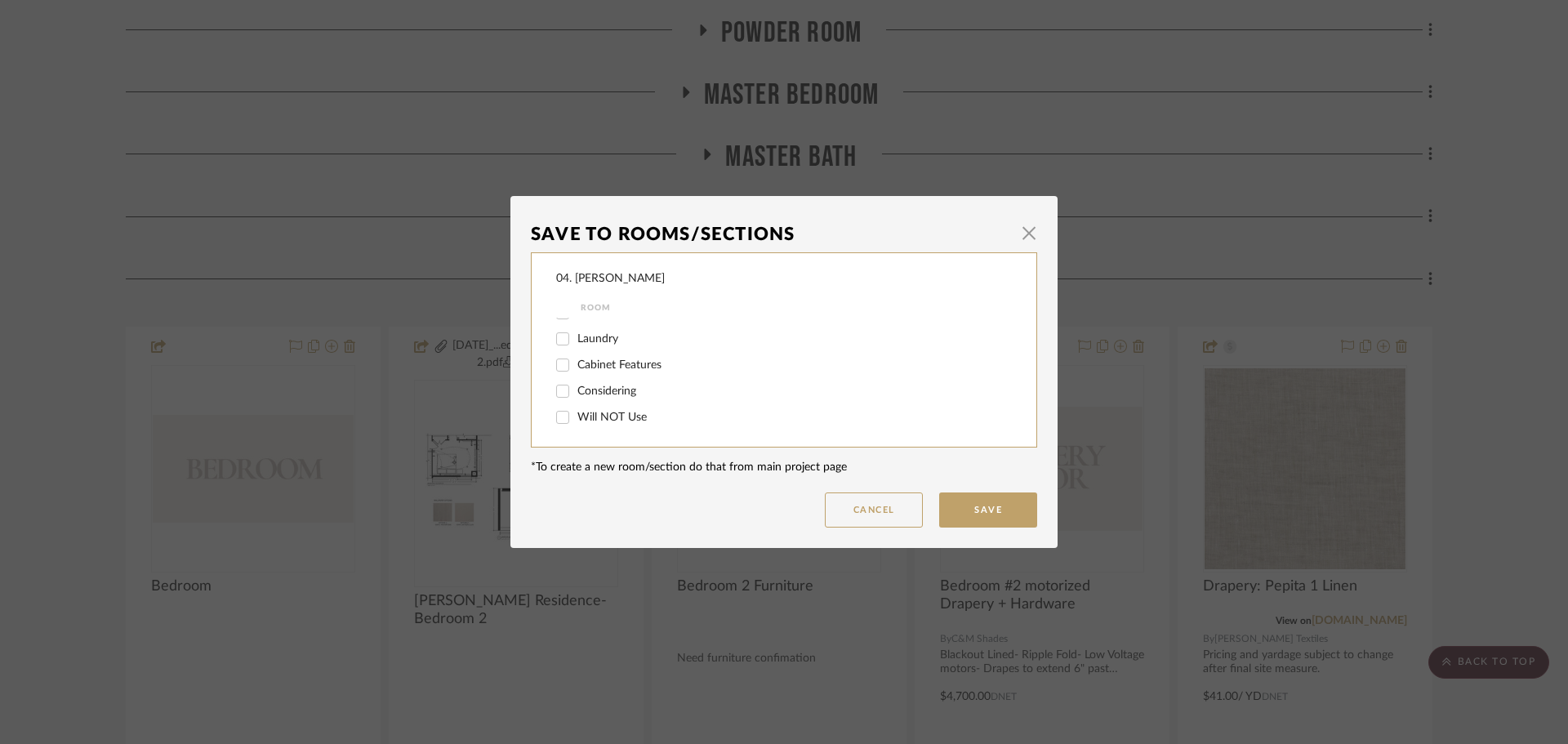
click at [605, 420] on span "Will NOT Use" at bounding box center [612, 417] width 69 height 11
click at [576, 420] on input "Will NOT Use" at bounding box center [563, 418] width 26 height 26
checkbox input "true"
click at [970, 509] on button "Save" at bounding box center [987, 510] width 98 height 35
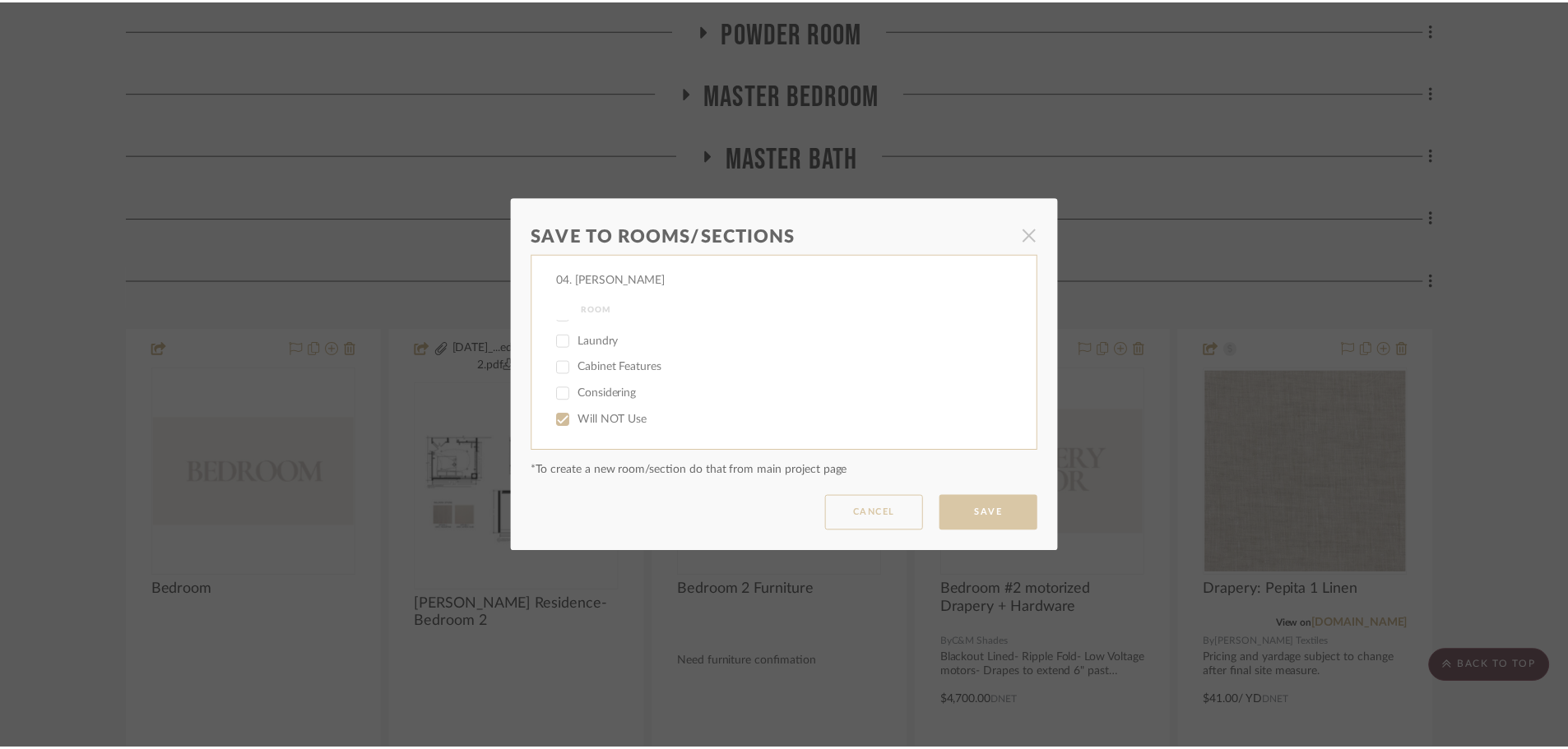
scroll to position [1060, 0]
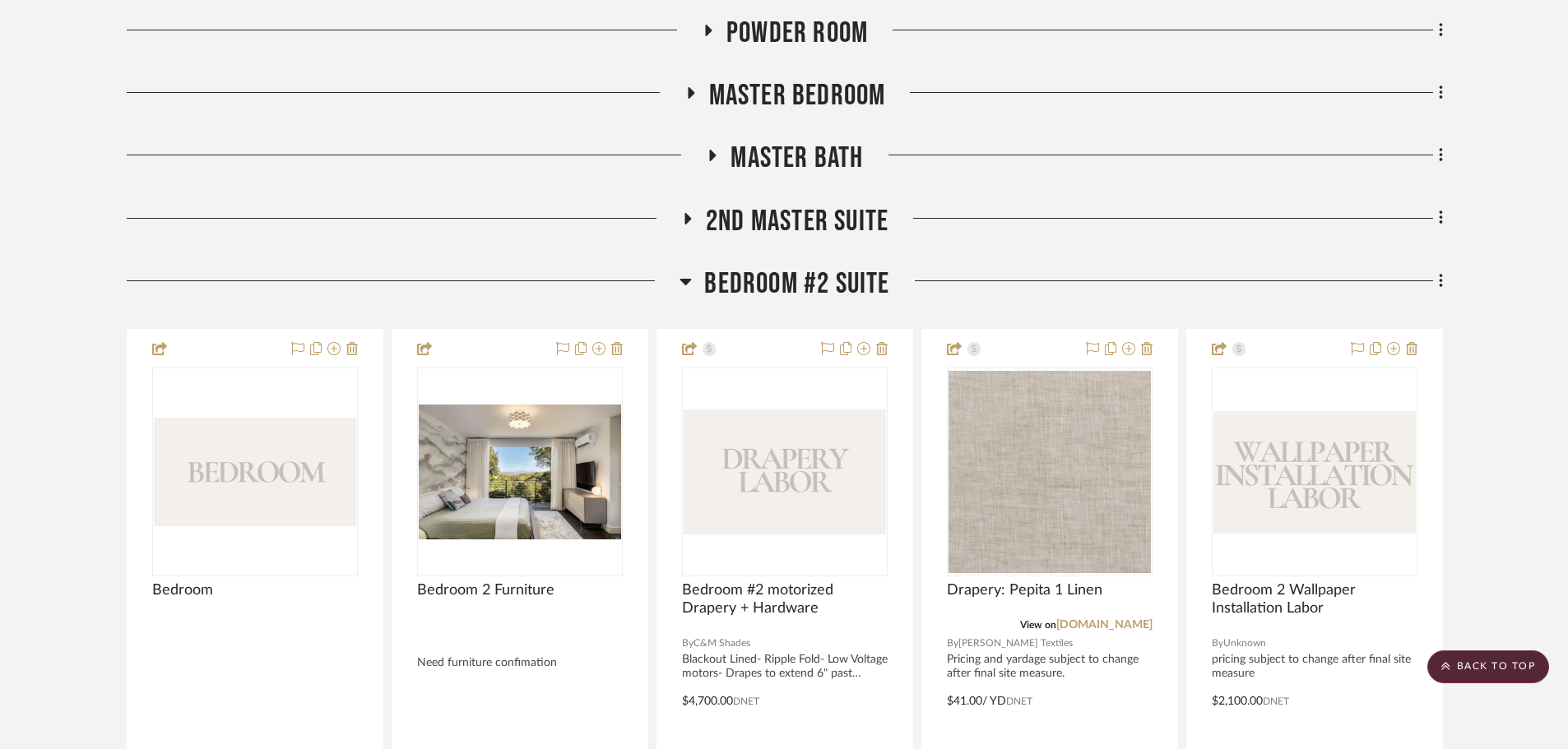
click at [1440, 284] on icon at bounding box center [1440, 281] width 5 height 18
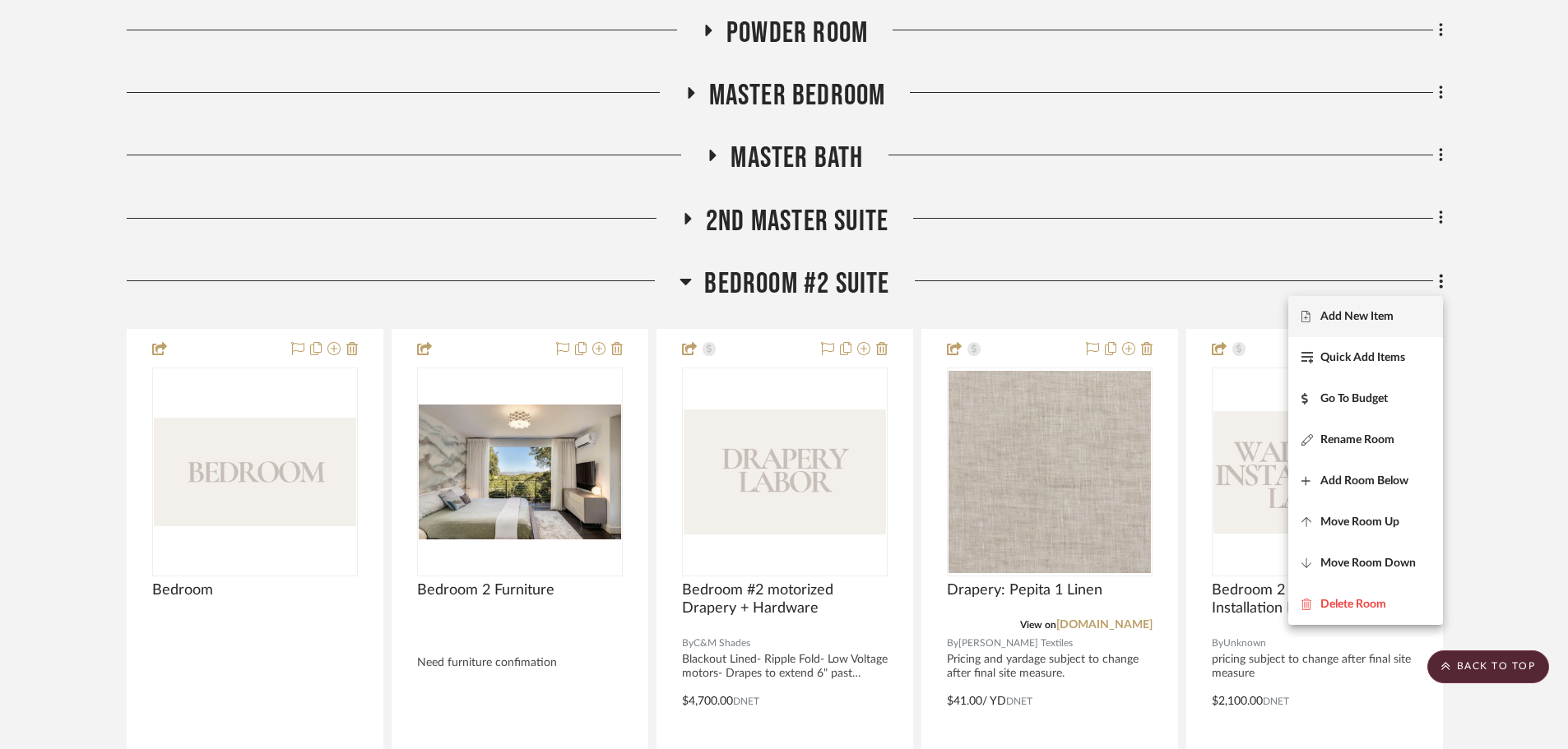
click at [1333, 329] on button "Add New Item" at bounding box center [1365, 316] width 155 height 41
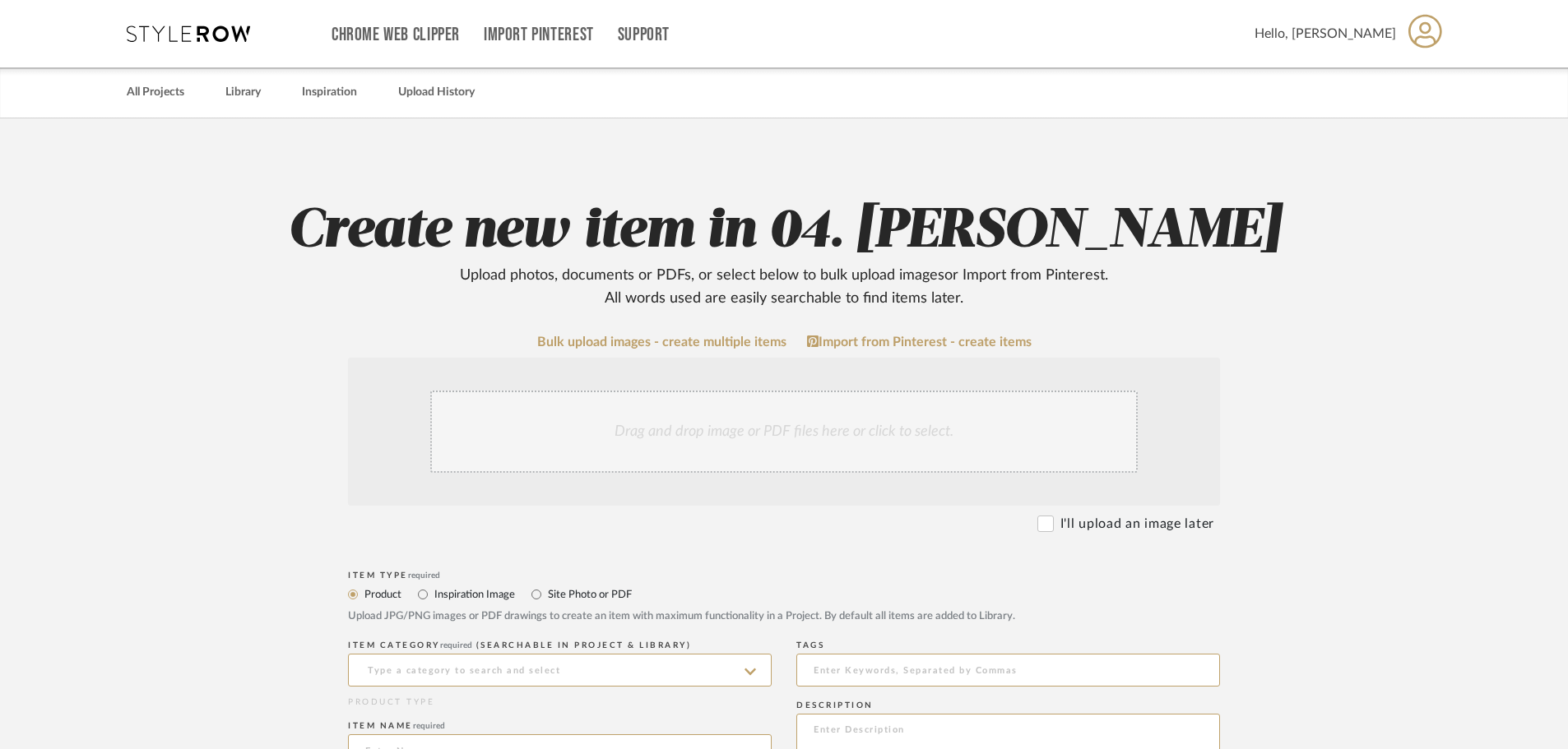
click at [568, 598] on label "Site Photo or PDF" at bounding box center [589, 594] width 85 height 18
click at [546, 598] on input "Site Photo or PDF" at bounding box center [536, 594] width 20 height 20
radio input "true"
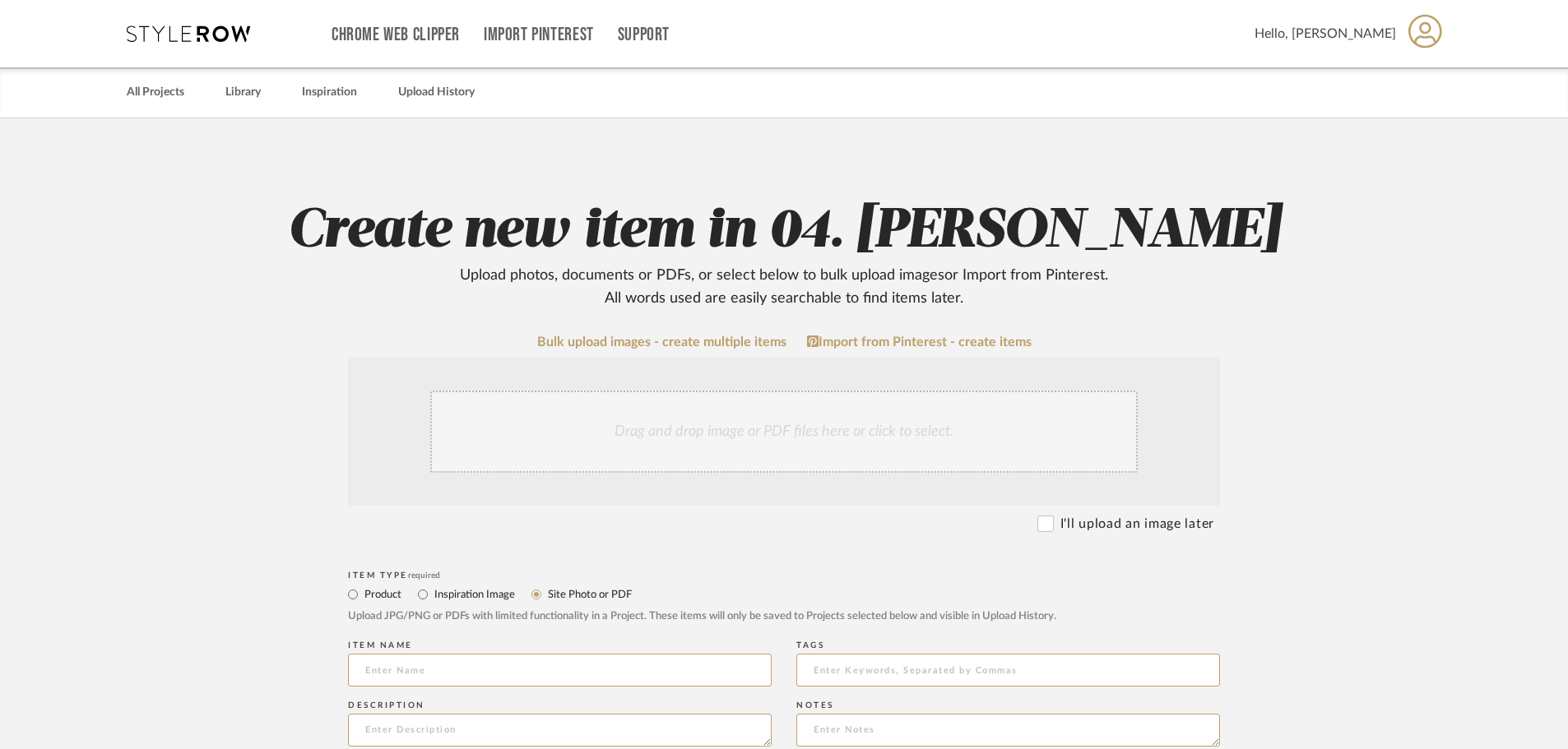
click at [555, 436] on div "Drag and drop image or PDF files here or click to select." at bounding box center [783, 432] width 707 height 83
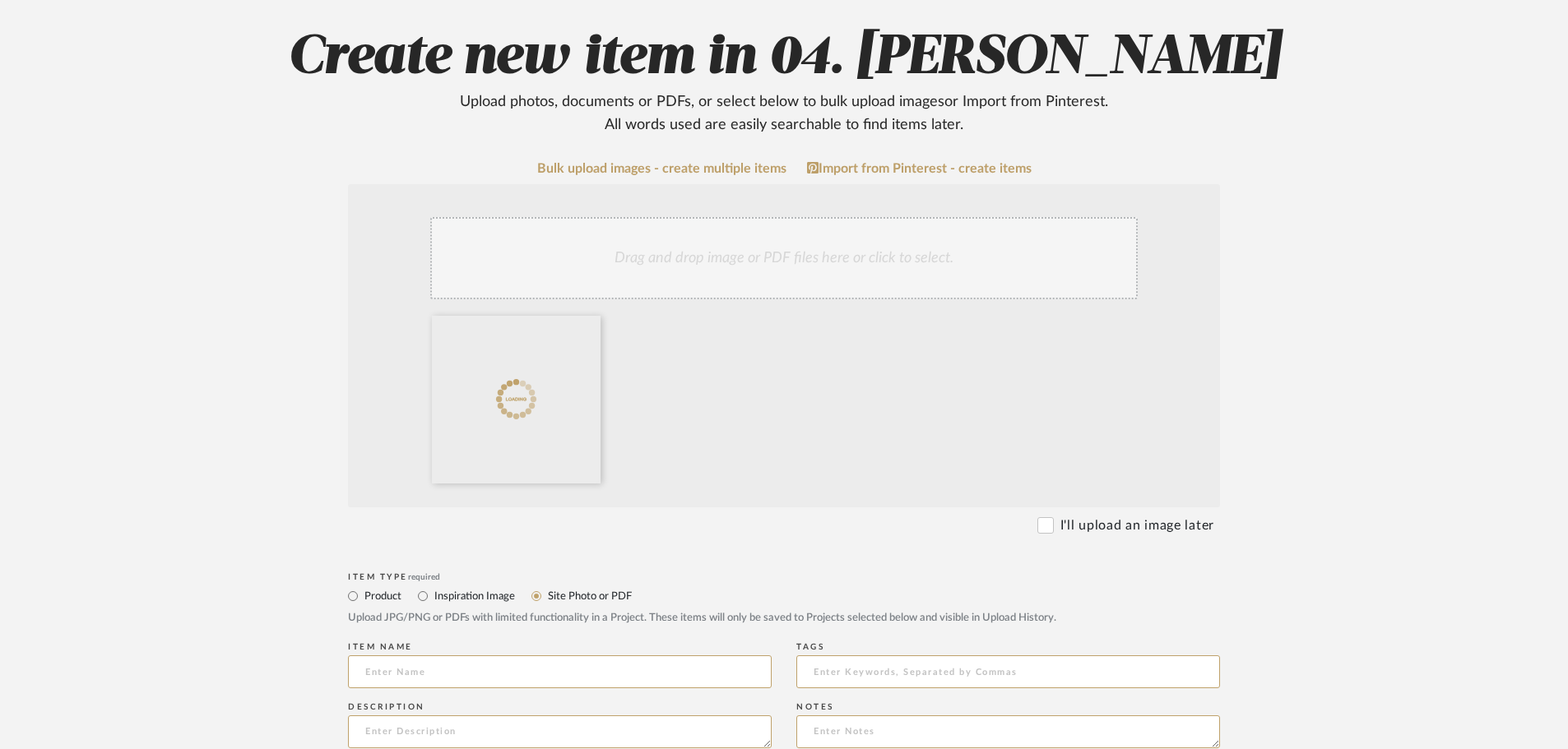
scroll to position [494, 0]
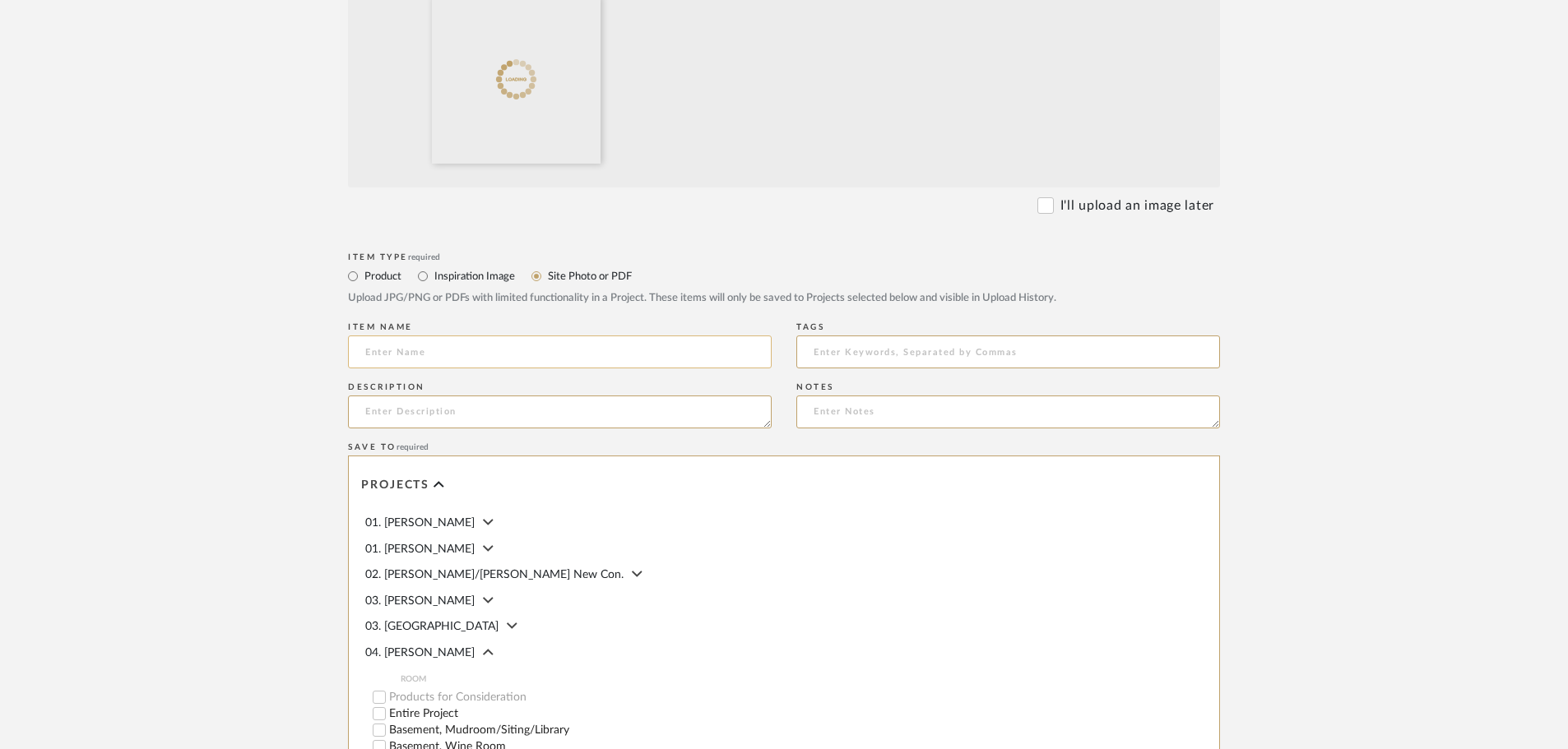
click at [428, 354] on input at bounding box center [560, 351] width 423 height 33
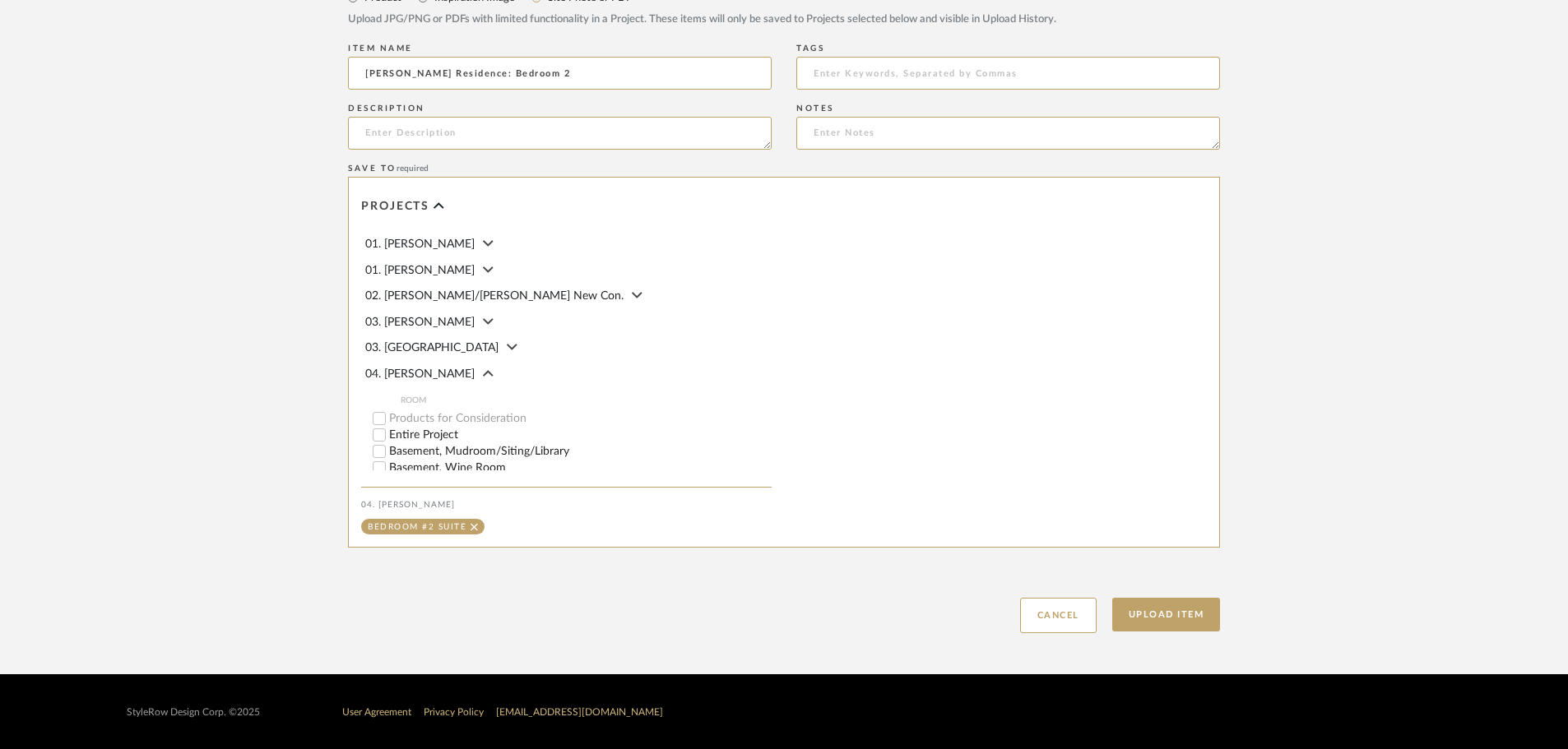
scroll to position [772, 0]
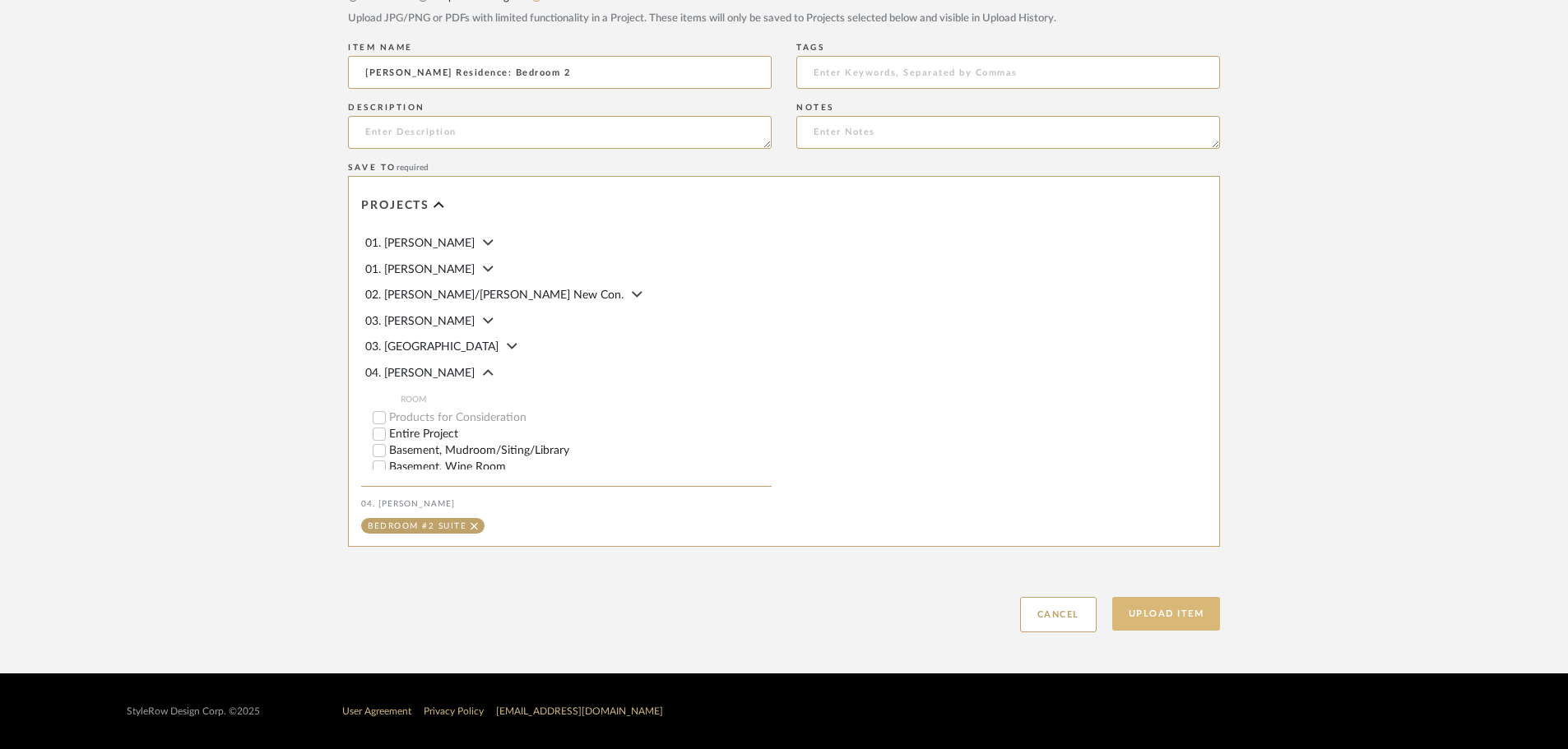
type input "Linck Residence: Bedroom 2"
click at [1176, 616] on button "Upload Item" at bounding box center [1166, 614] width 109 height 34
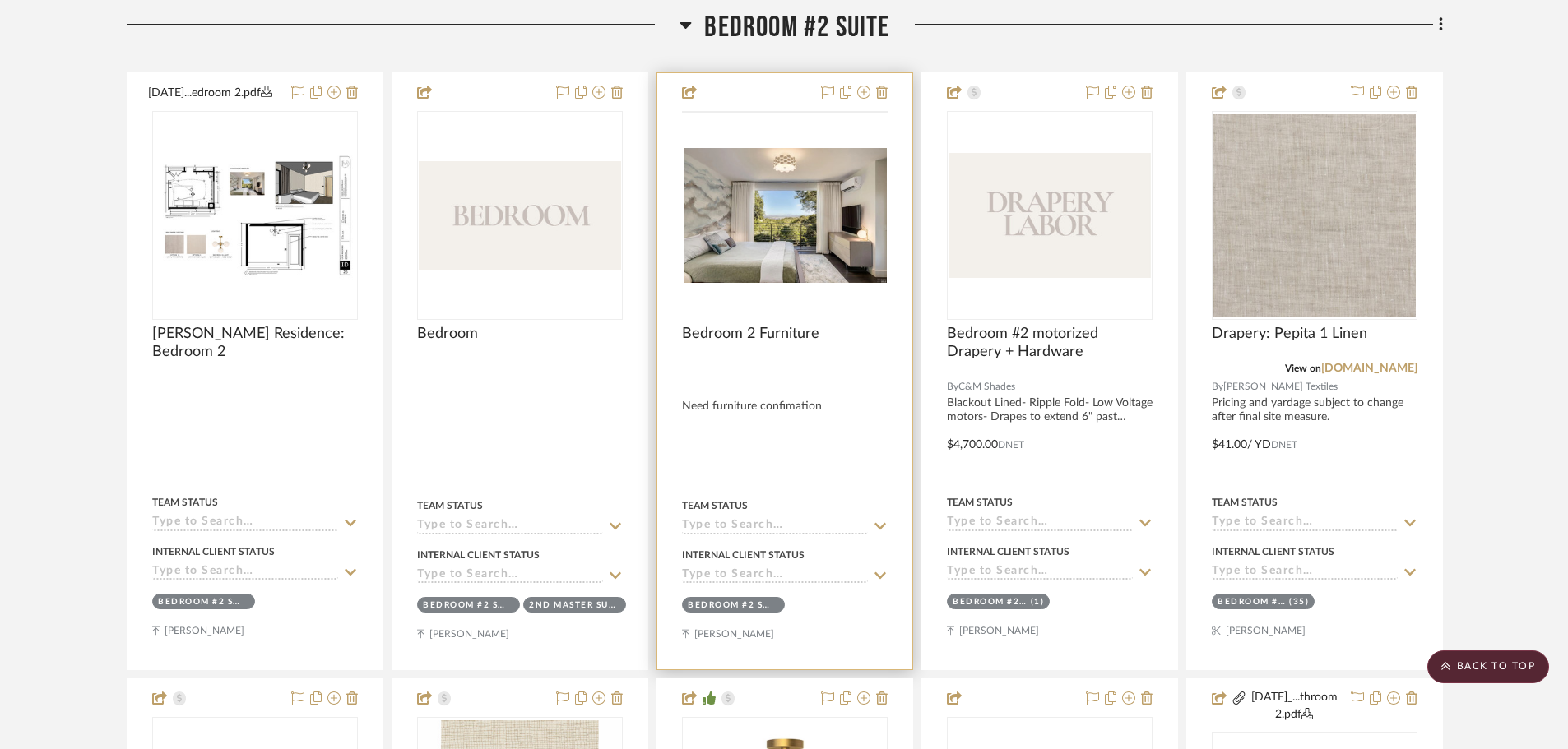
scroll to position [1326, 0]
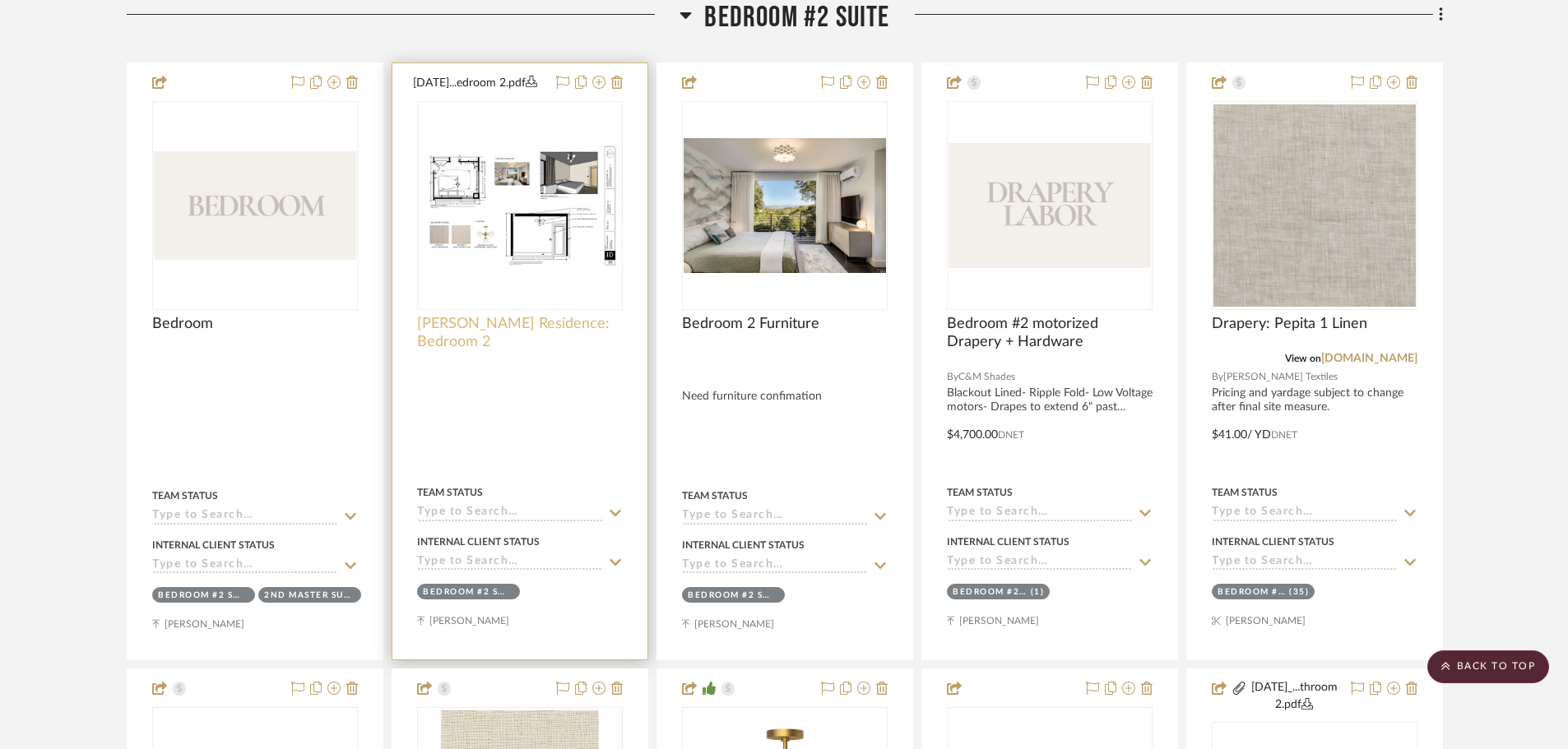
click at [500, 333] on span "Linck Residence: Bedroom 2" at bounding box center [519, 332] width 206 height 37
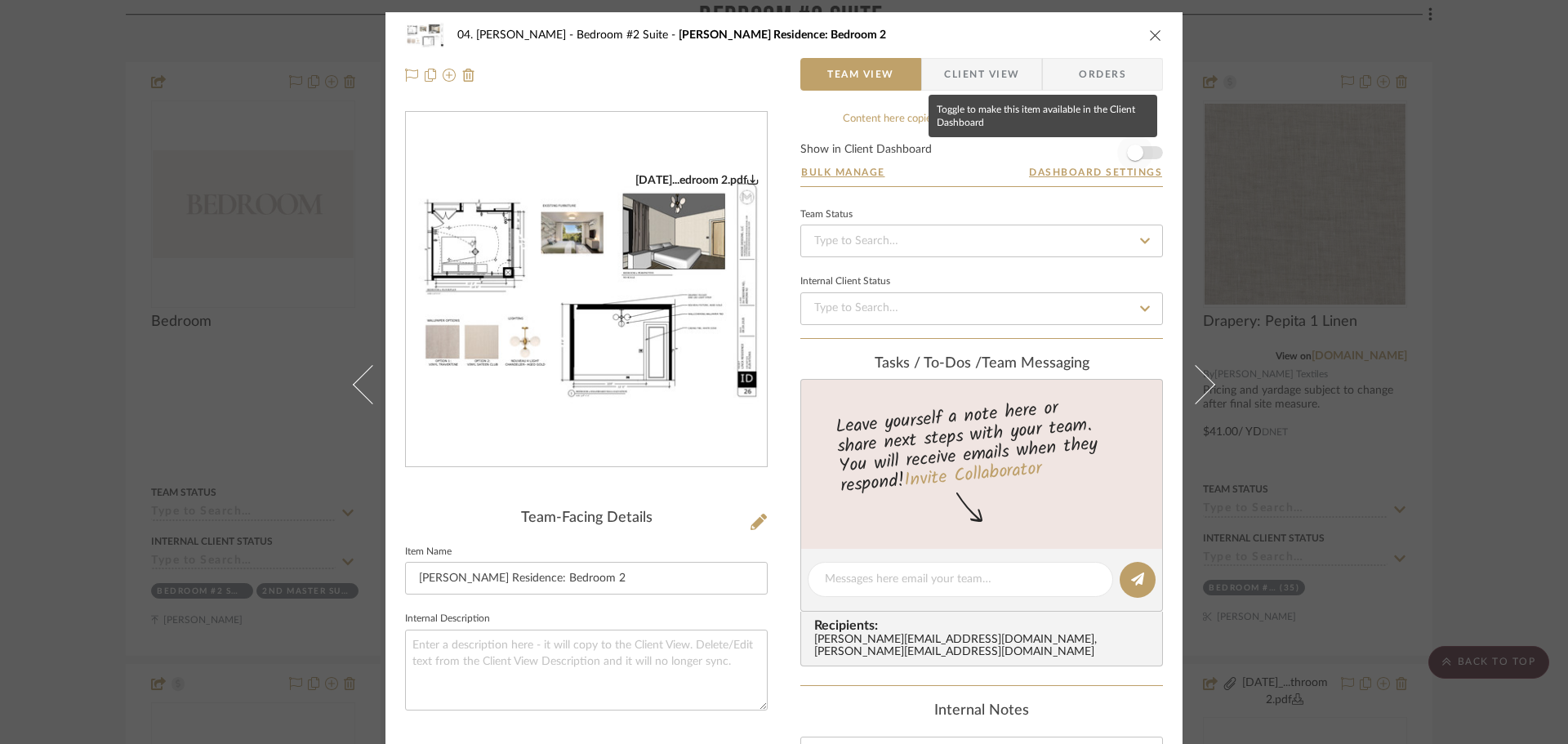
click at [1137, 147] on span "button" at bounding box center [1135, 153] width 36 height 36
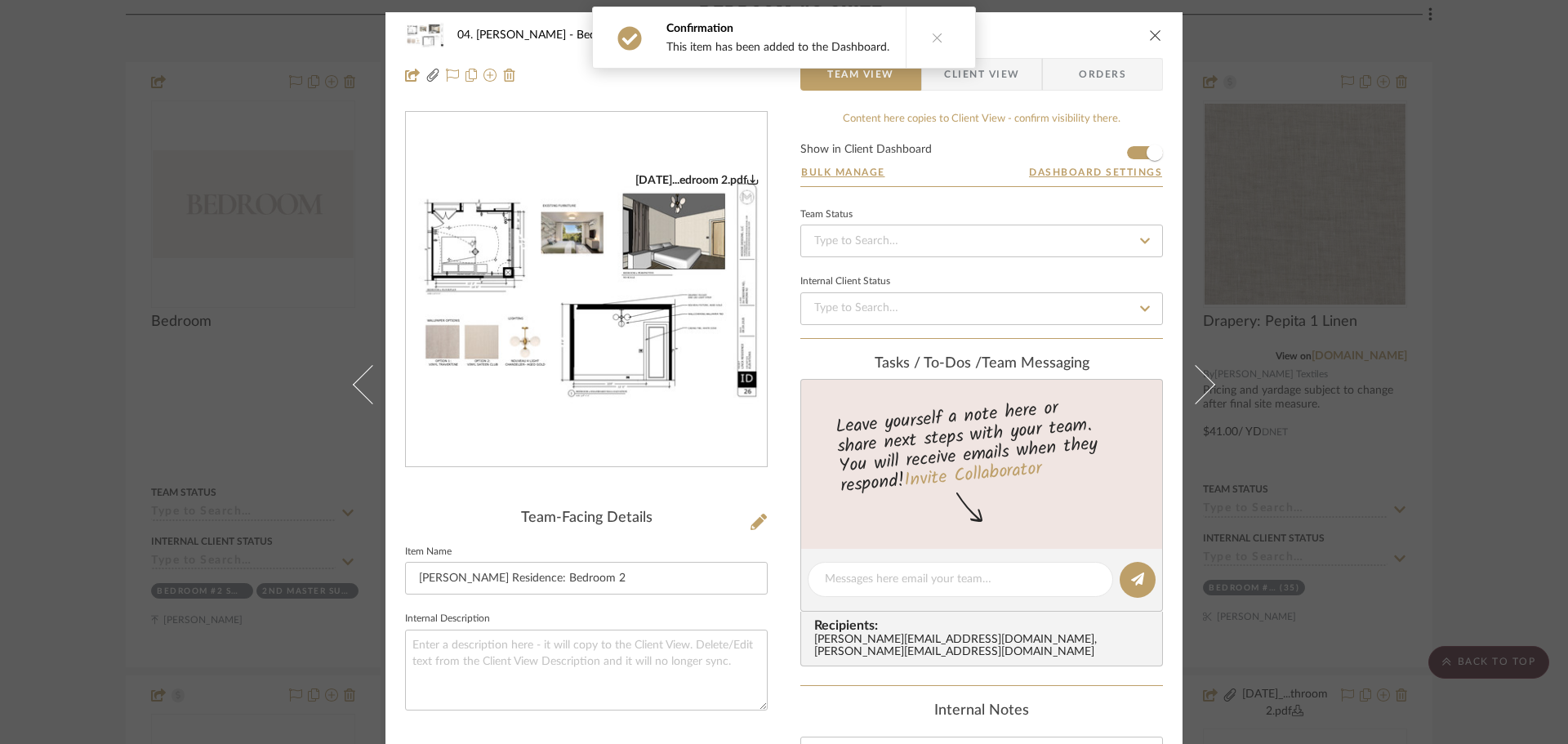
click at [1452, 191] on div "04. Linck Bedroom #2 Suite Linck Residence: Bedroom 2 Team View Client View Ord…" at bounding box center [784, 372] width 1568 height 744
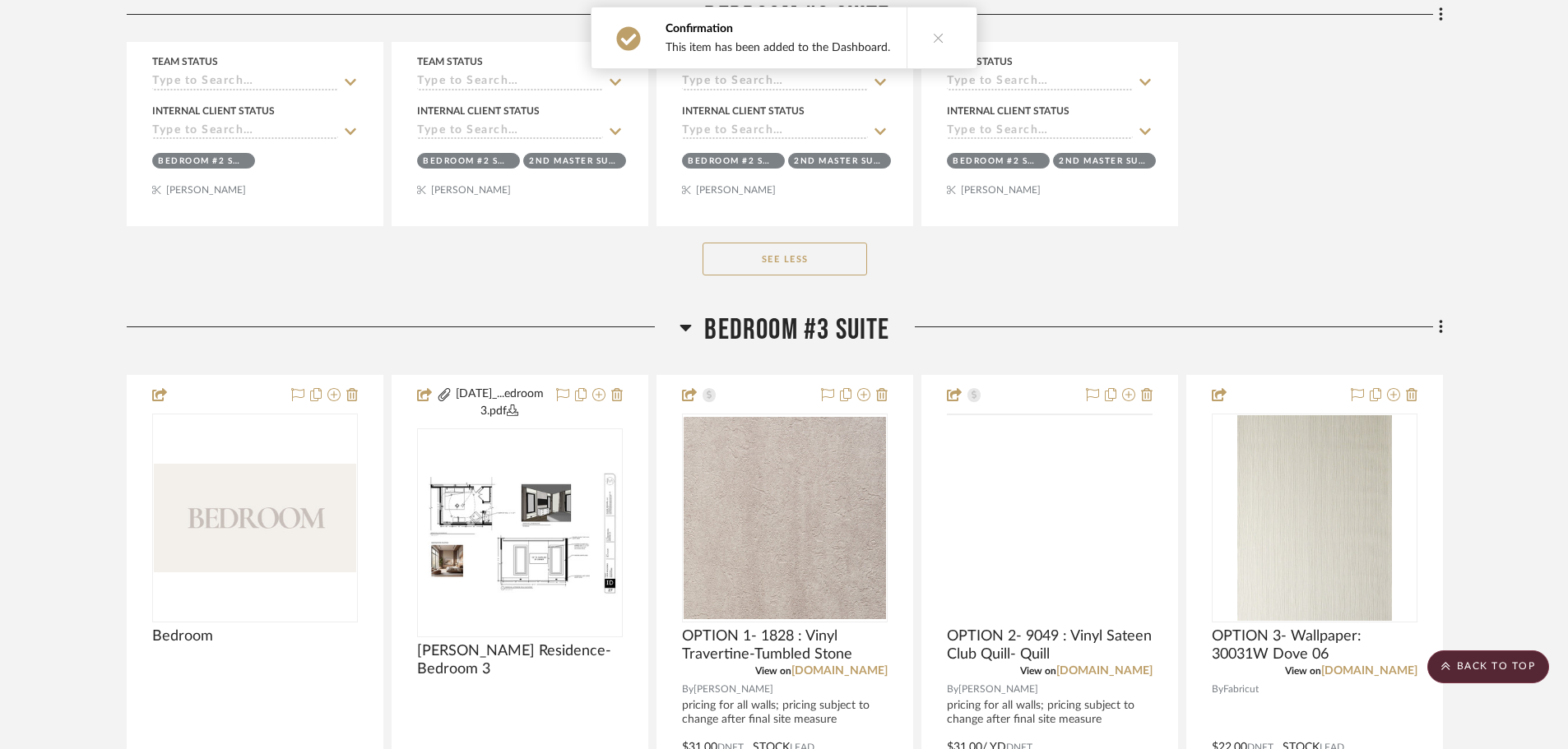
scroll to position [5602, 0]
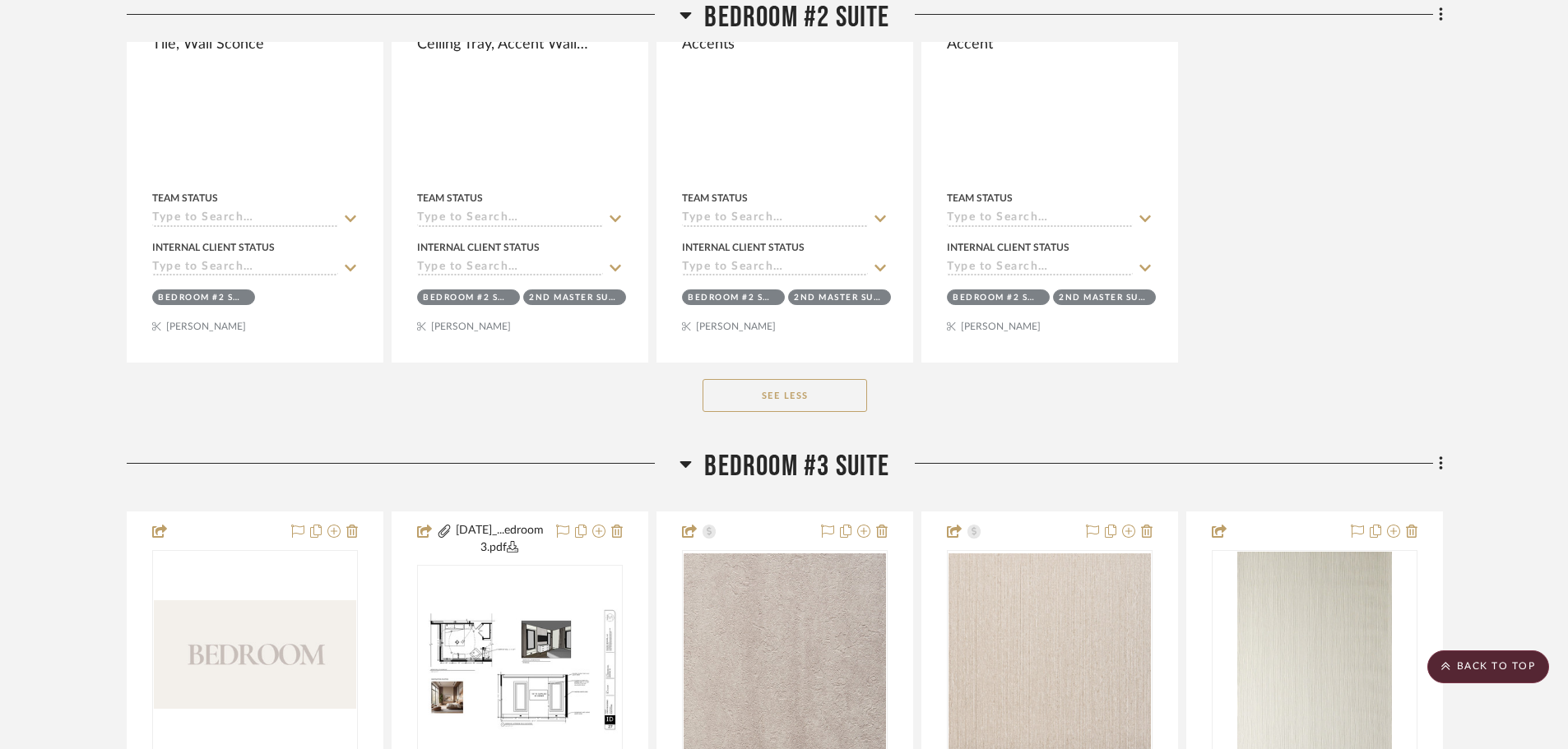
click at [822, 467] on span "Bedroom #3 Suite" at bounding box center [796, 466] width 185 height 36
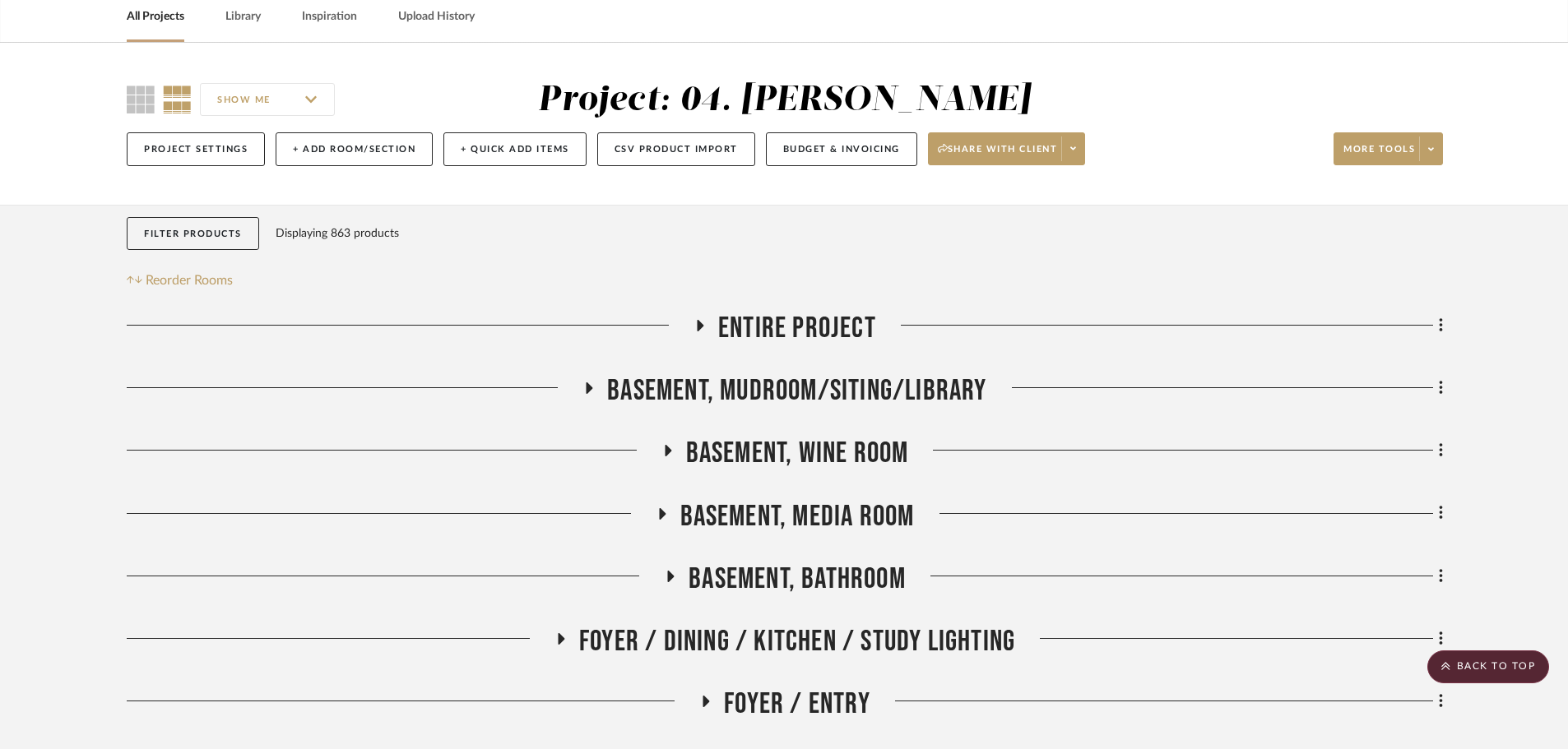
scroll to position [0, 0]
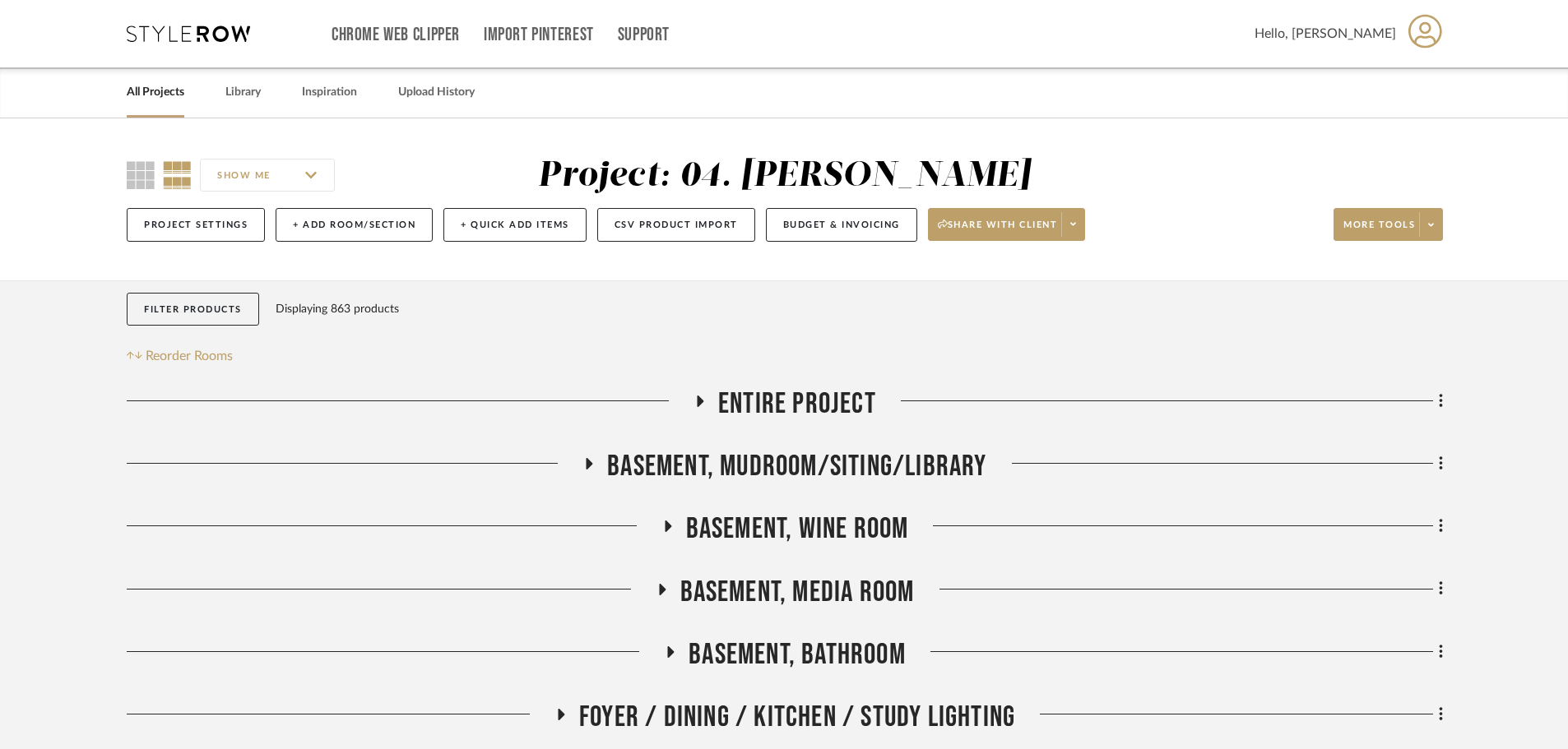
click at [786, 467] on span "Basement, Mudroom/Siting/Library" at bounding box center [796, 466] width 379 height 36
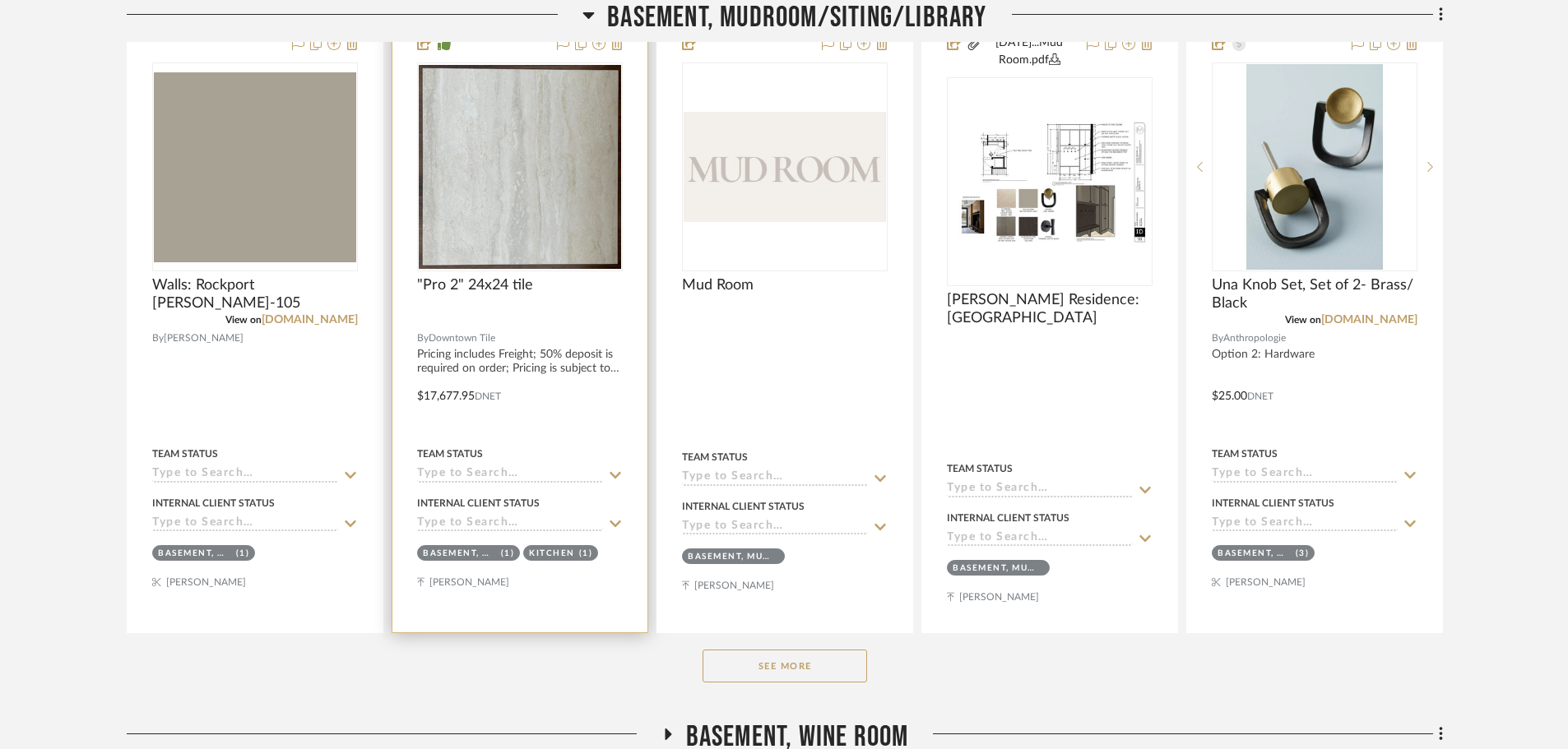
scroll to position [494, 0]
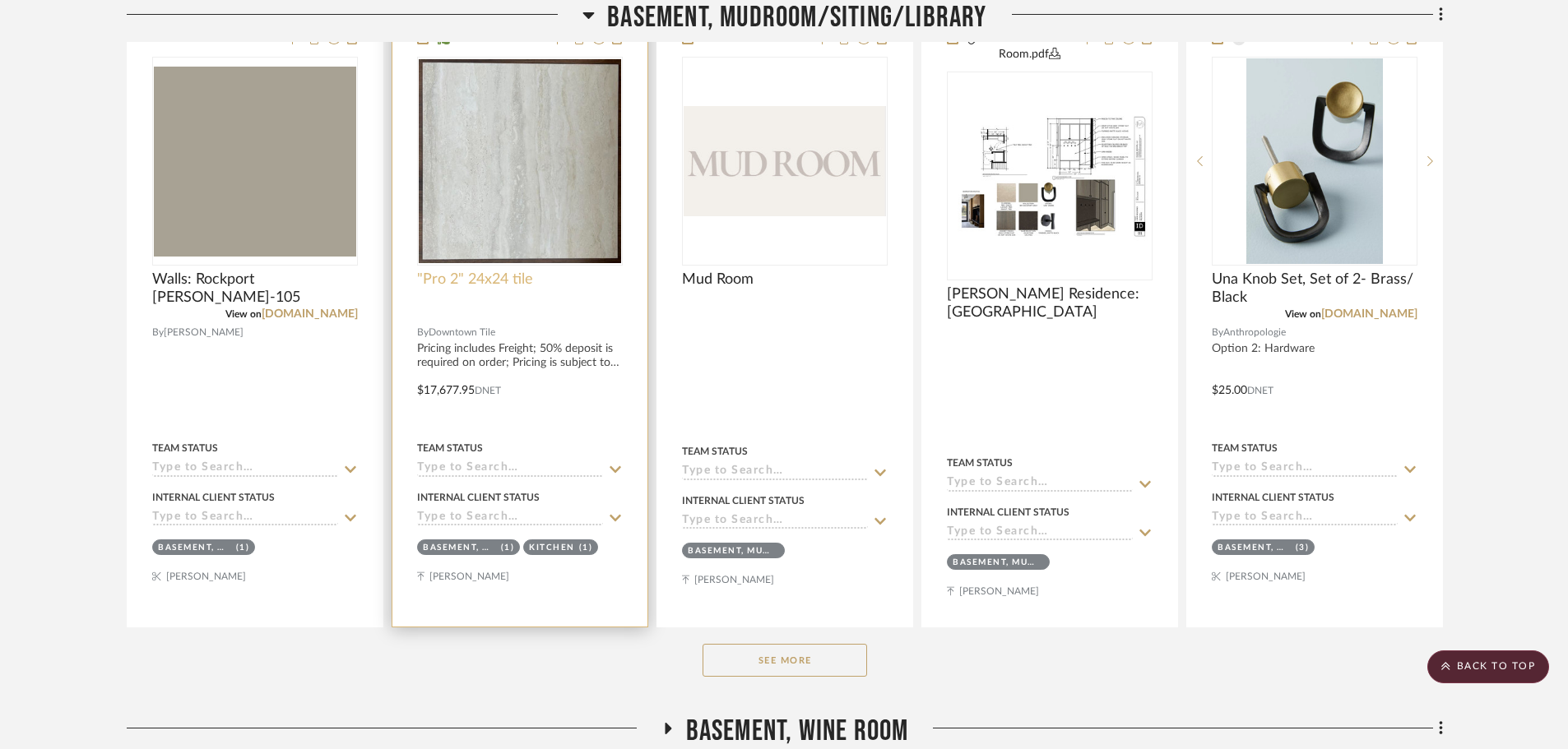
click at [482, 281] on span ""Pro 2" 24x24 tile" at bounding box center [475, 279] width 116 height 18
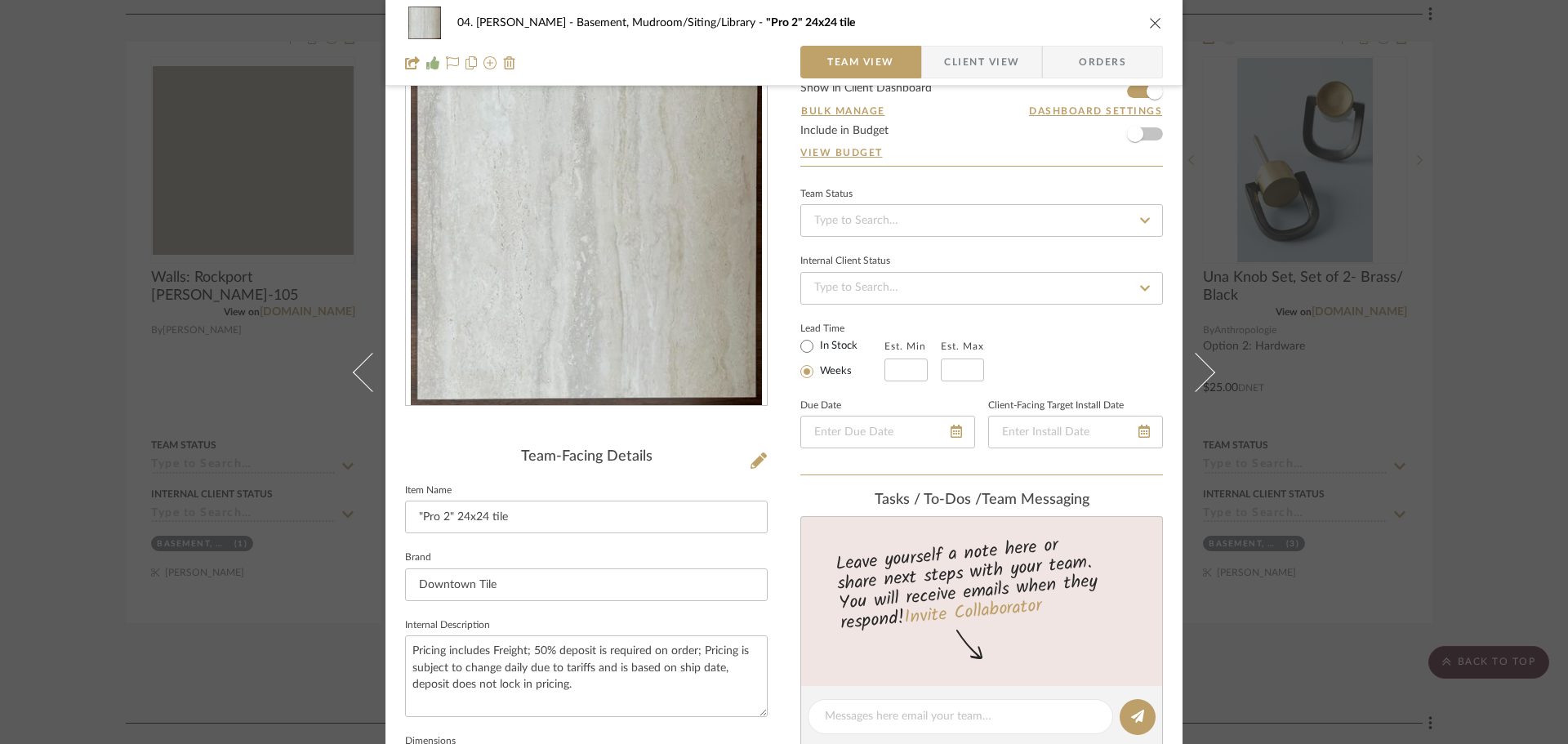
scroll to position [326, 0]
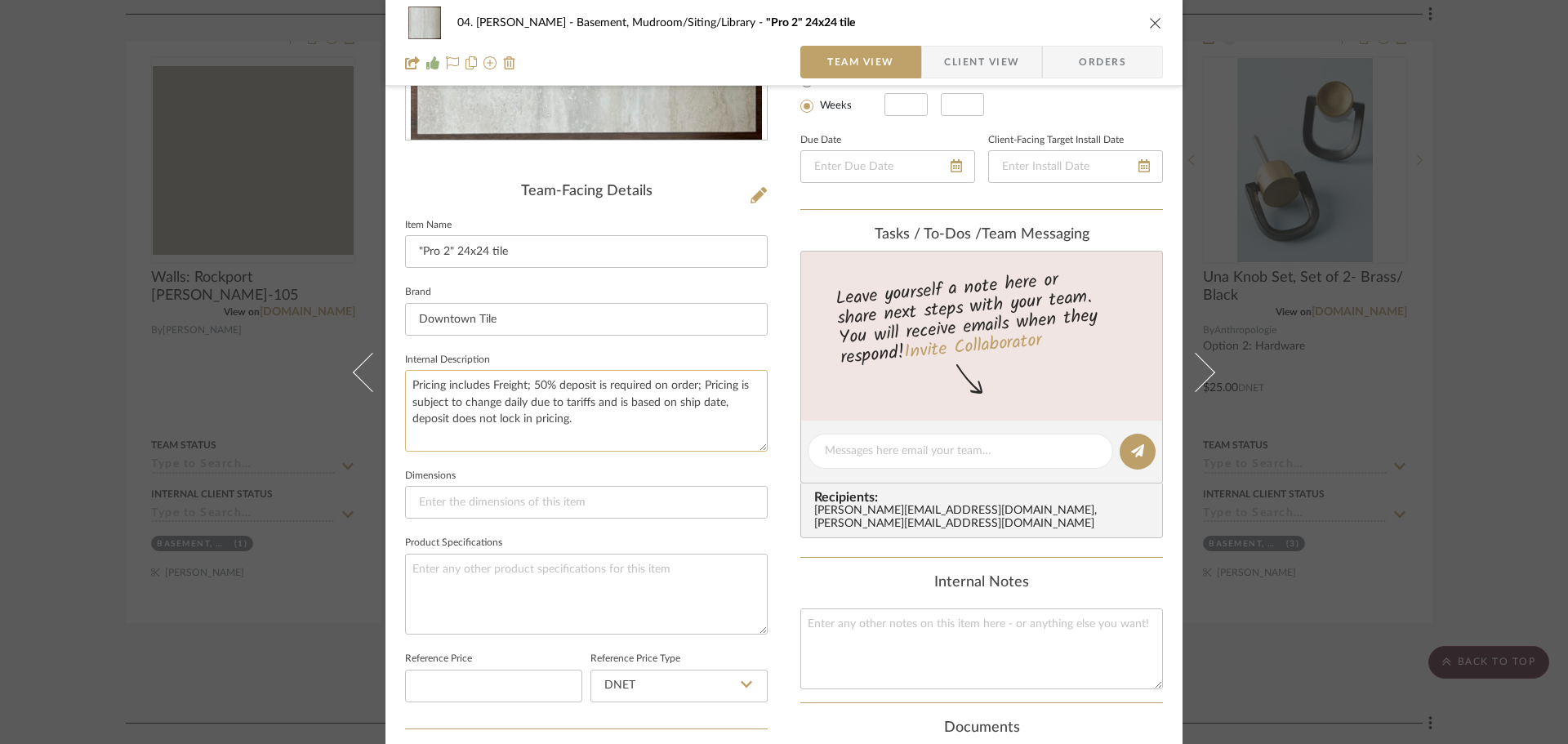
click at [409, 385] on textarea "Pricing includes Freight; 50% deposit is required on order; Pricing is subject …" at bounding box center [585, 410] width 363 height 81
type textarea "$18,241.10 for 24x28" option.....Pricing includes Freight; 50% deposit is requi…"
click at [490, 458] on sr-form-field "Internal Description $18,241.10 for 24x28" option.....Pricing includes Freight;…" at bounding box center [585, 406] width 363 height 116
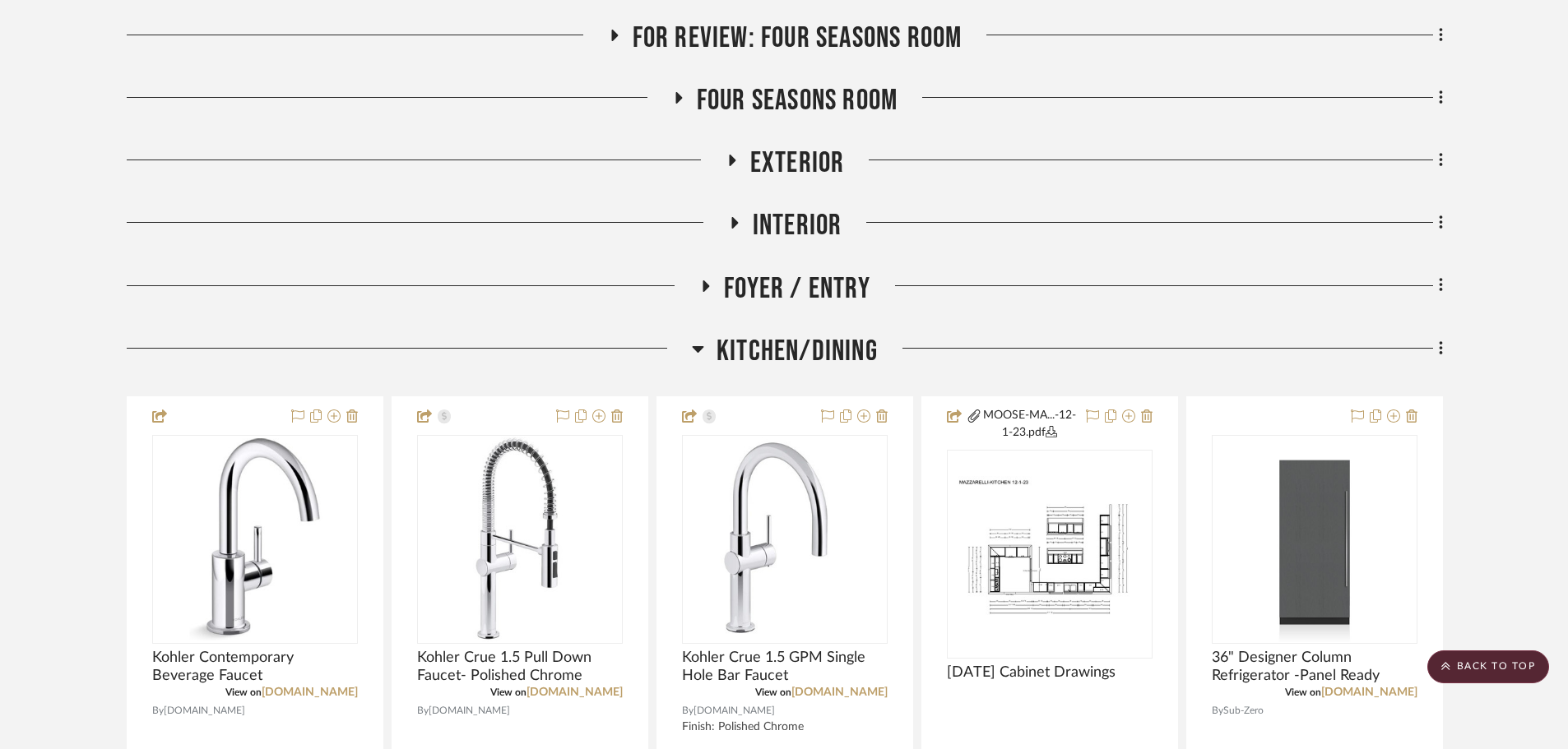
click at [792, 334] on span "Kitchen/Dining" at bounding box center [797, 352] width 161 height 36
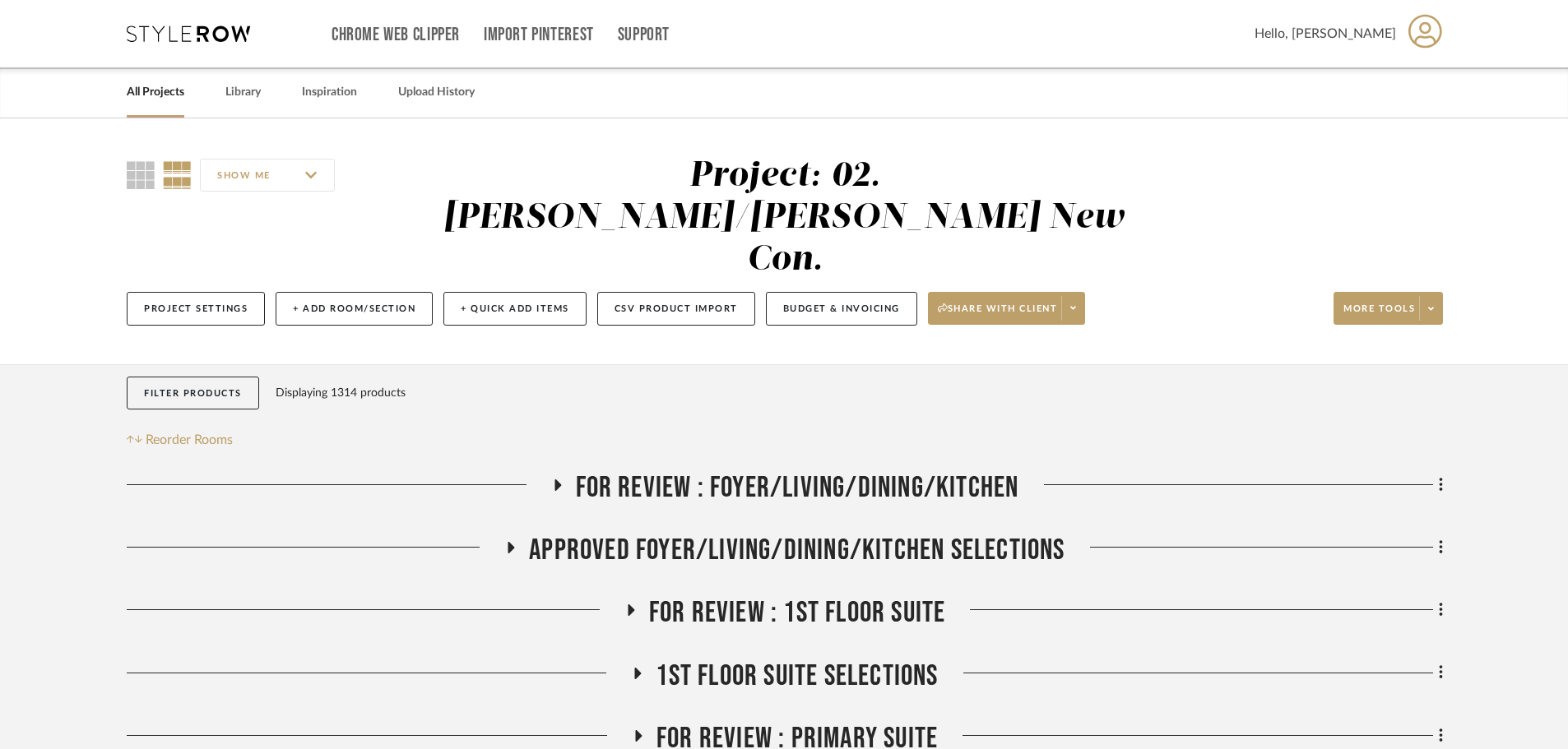
click at [847, 470] on span "FOR REVIEW : Foyer/Living/Dining/Kitchen" at bounding box center [797, 488] width 443 height 36
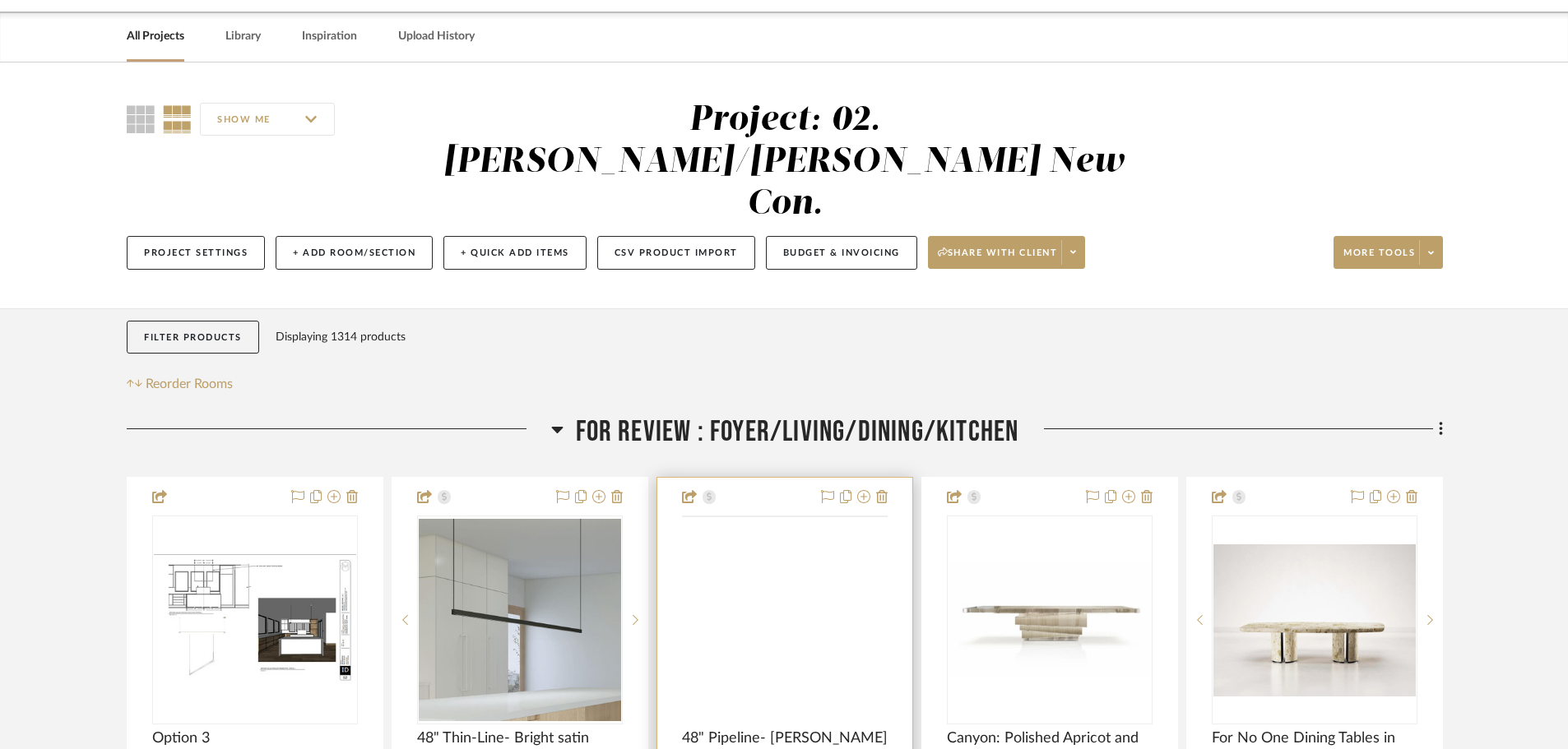
scroll to position [247, 0]
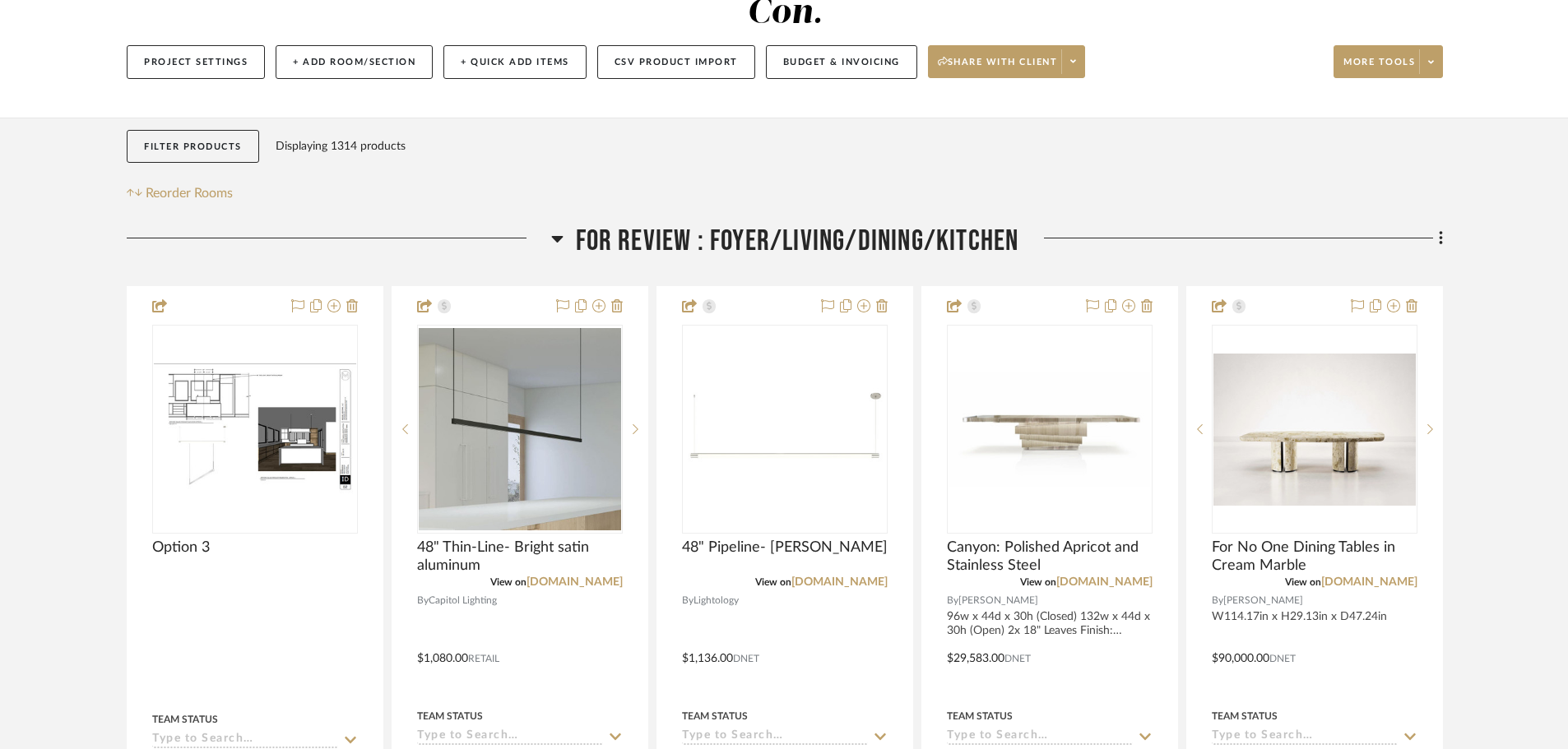
click at [752, 223] on div "FOR REVIEW : Foyer/Living/Dining/Kitchen" at bounding box center [785, 244] width 1316 height 42
click at [744, 223] on span "FOR REVIEW : Foyer/Living/Dining/Kitchen" at bounding box center [797, 241] width 443 height 36
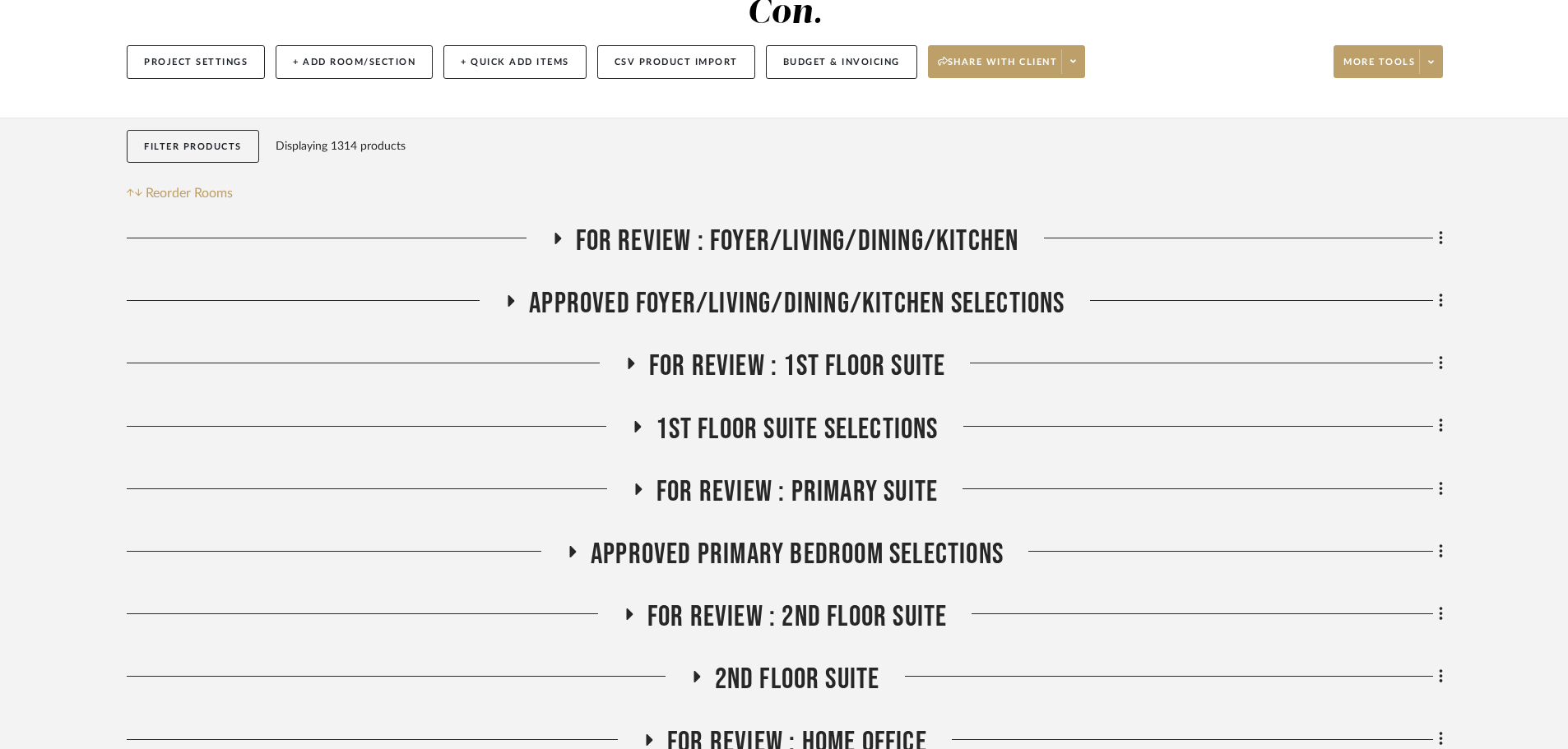
click at [752, 286] on span "APPROVED FOYER/LIVING/DINING/KITCHEN SELECTIONS" at bounding box center [796, 304] width 535 height 36
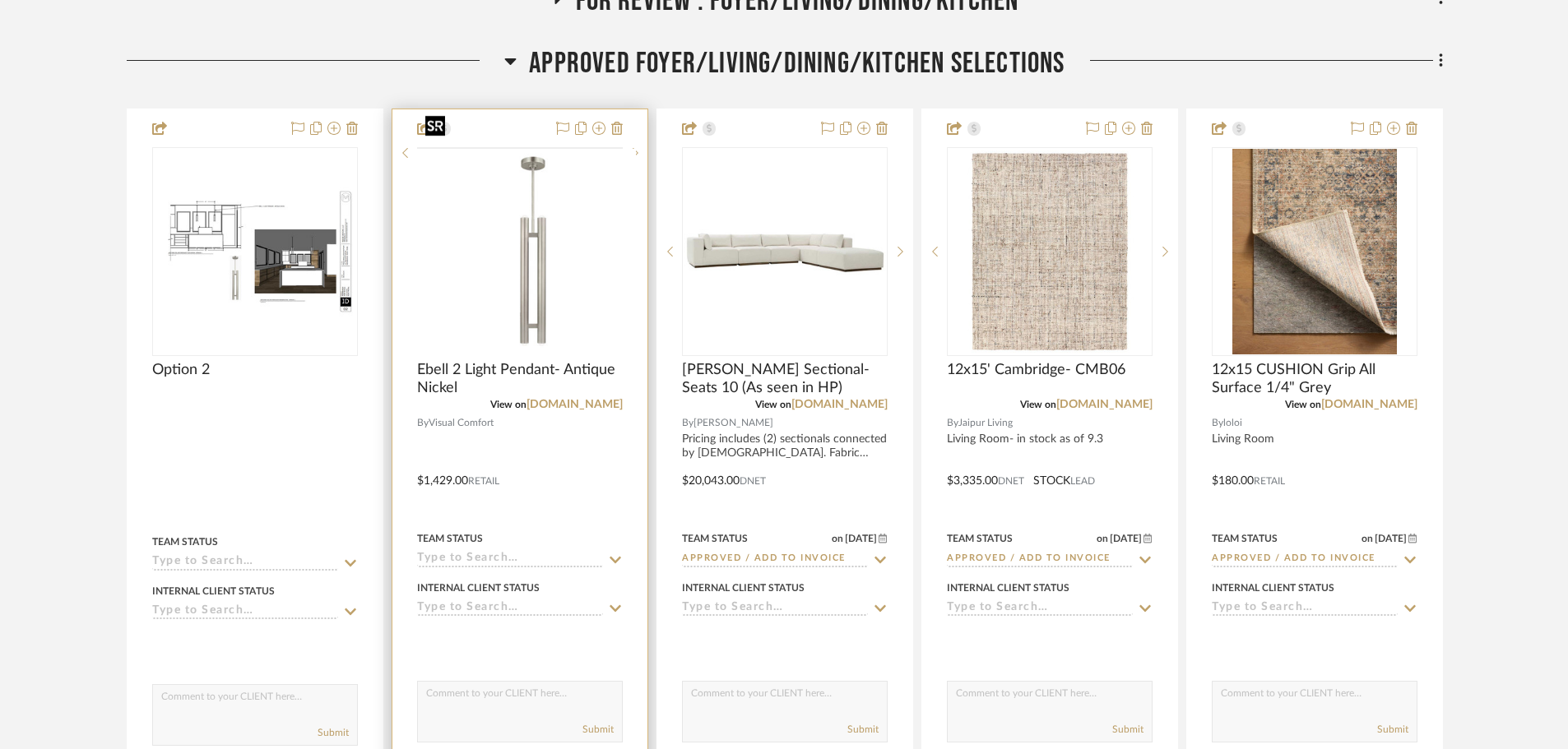
scroll to position [494, 0]
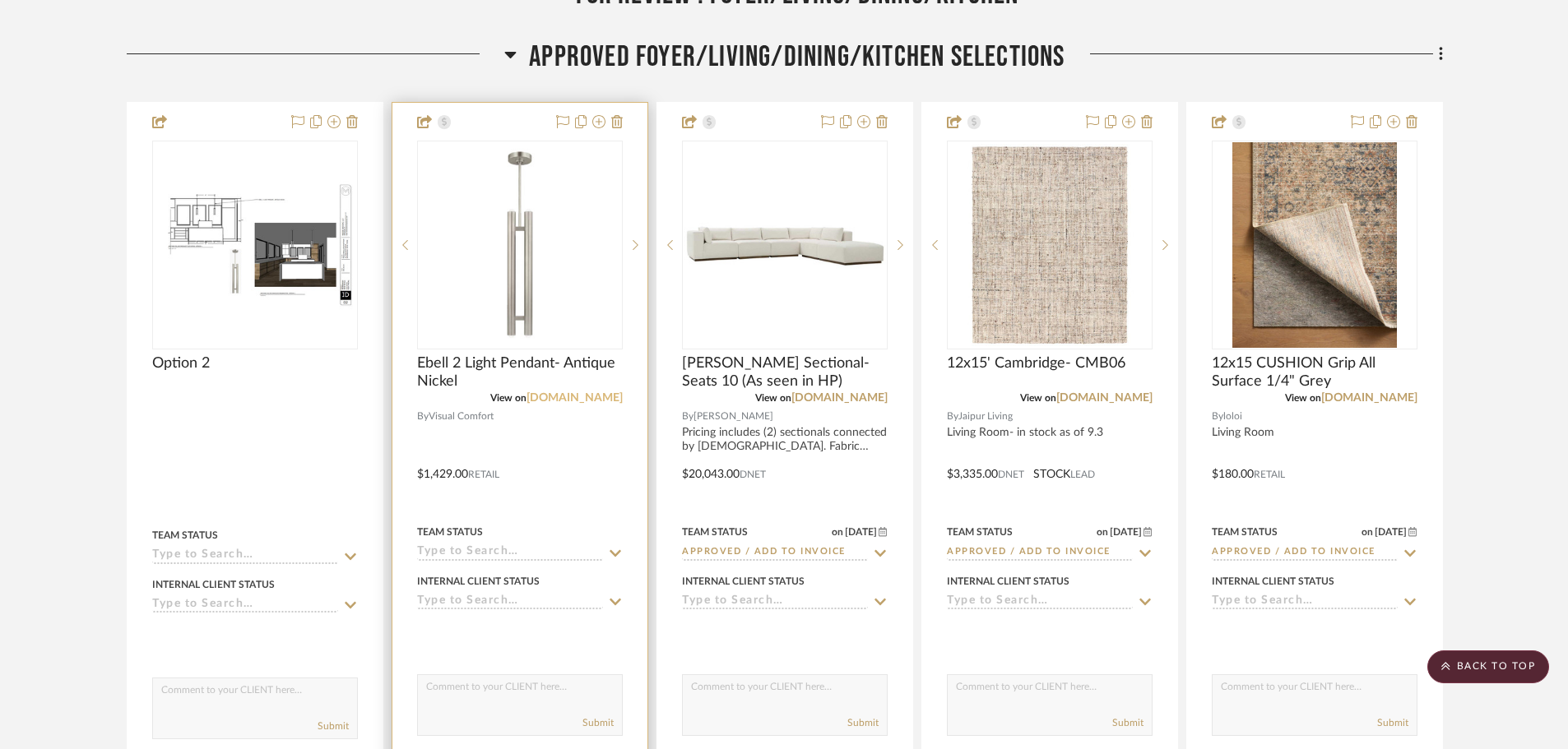
click at [585, 392] on link "visualcomfort.com" at bounding box center [575, 398] width 96 height 11
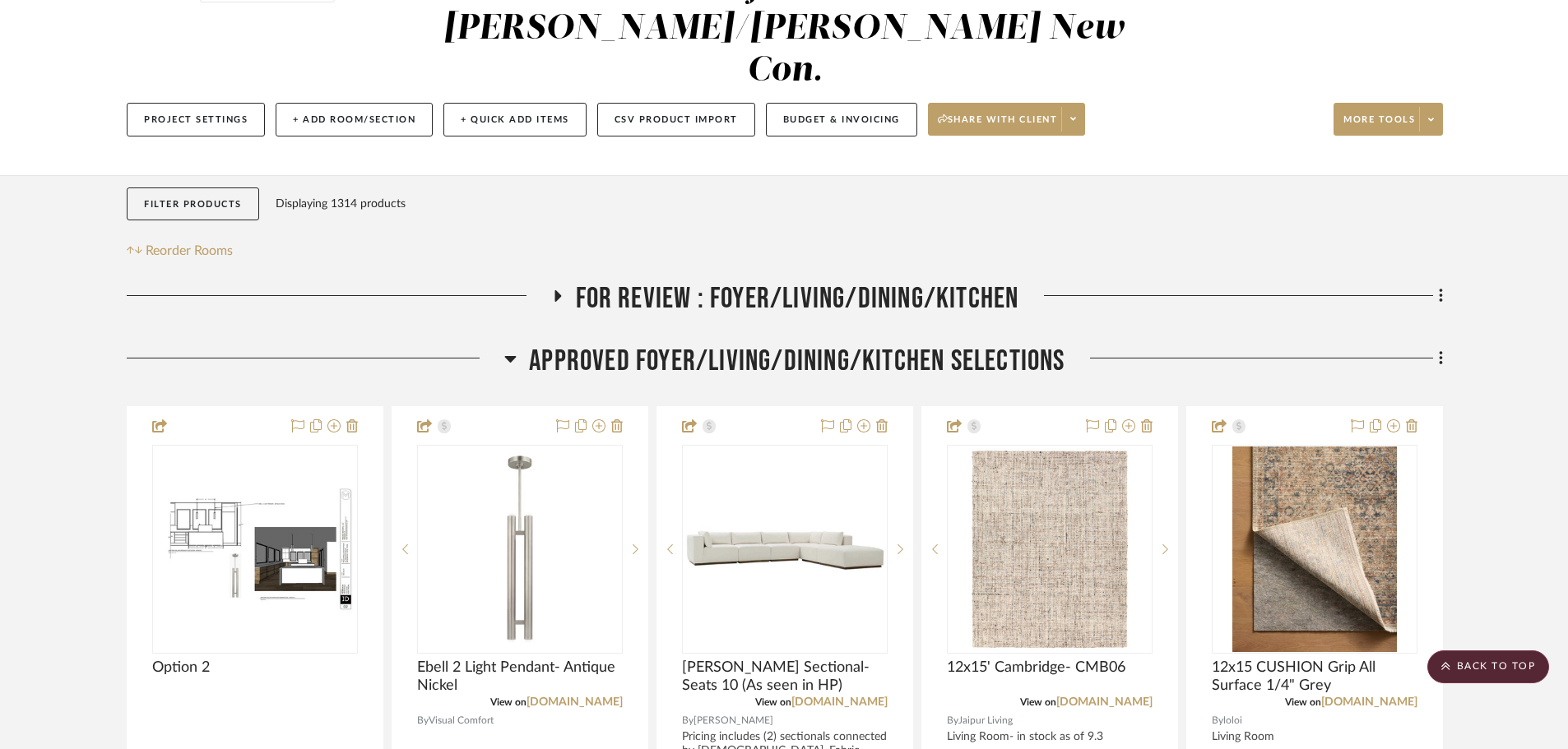
scroll to position [83, 0]
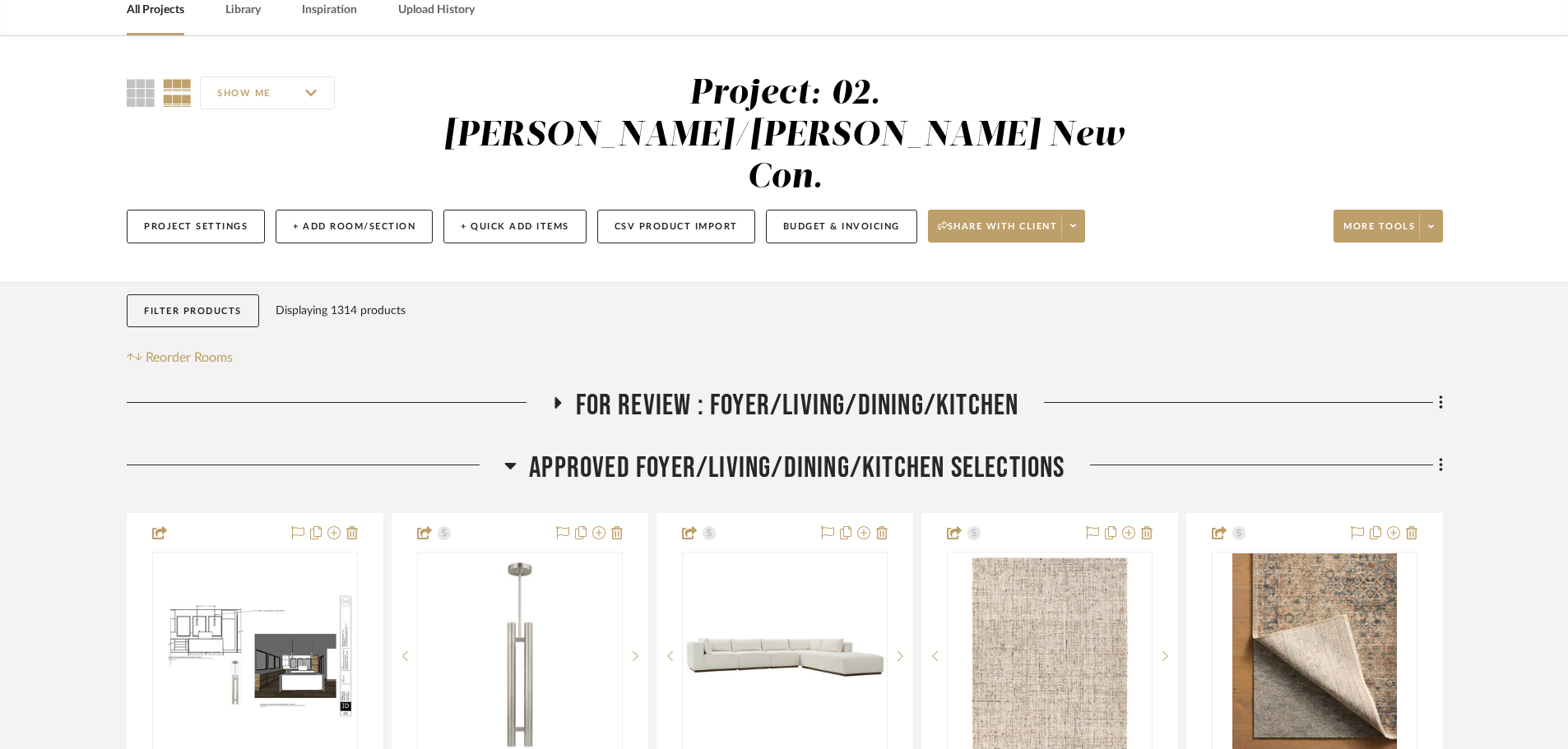
click at [760, 451] on span "APPROVED FOYER/LIVING/DINING/KITCHEN SELECTIONS" at bounding box center [796, 468] width 535 height 36
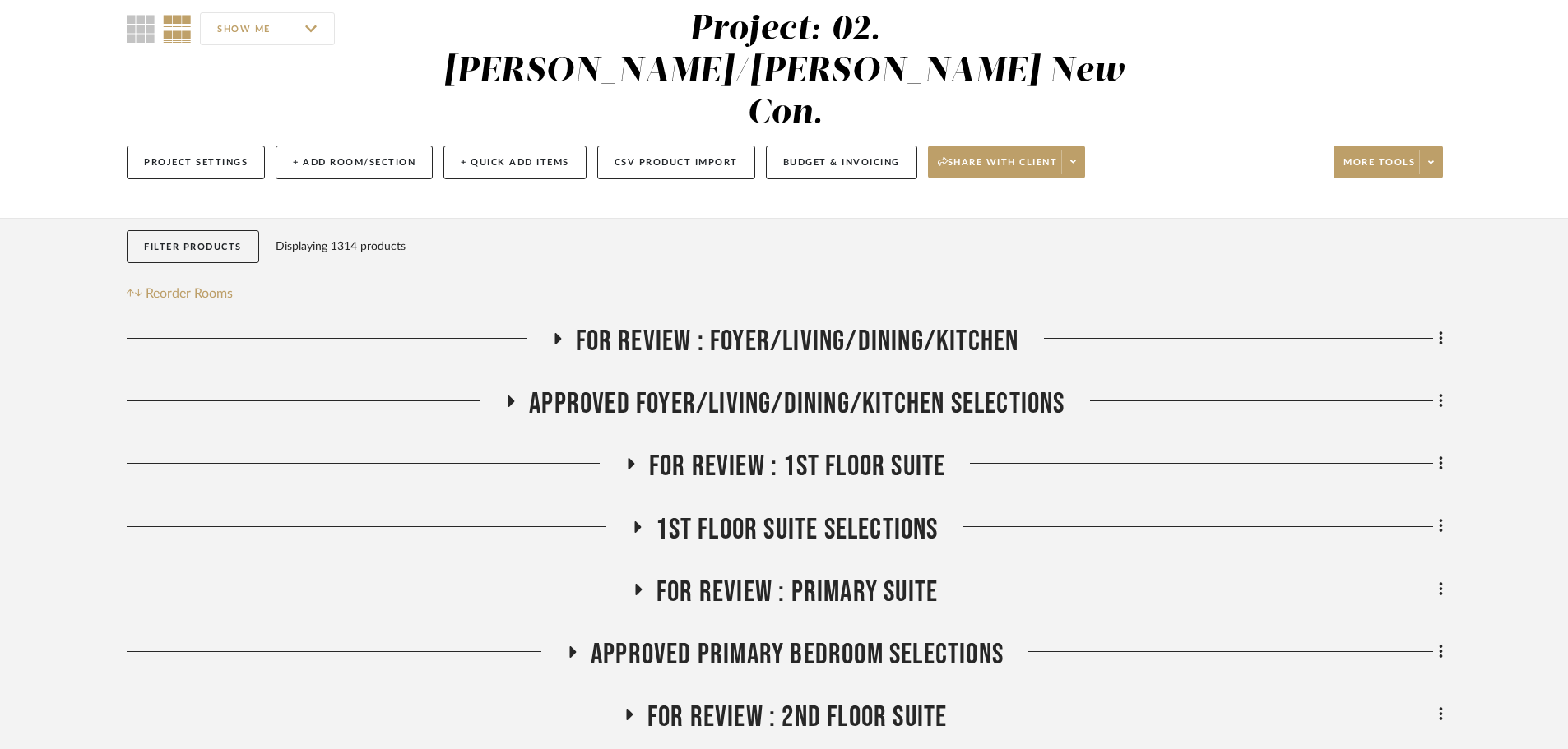
scroll to position [164, 0]
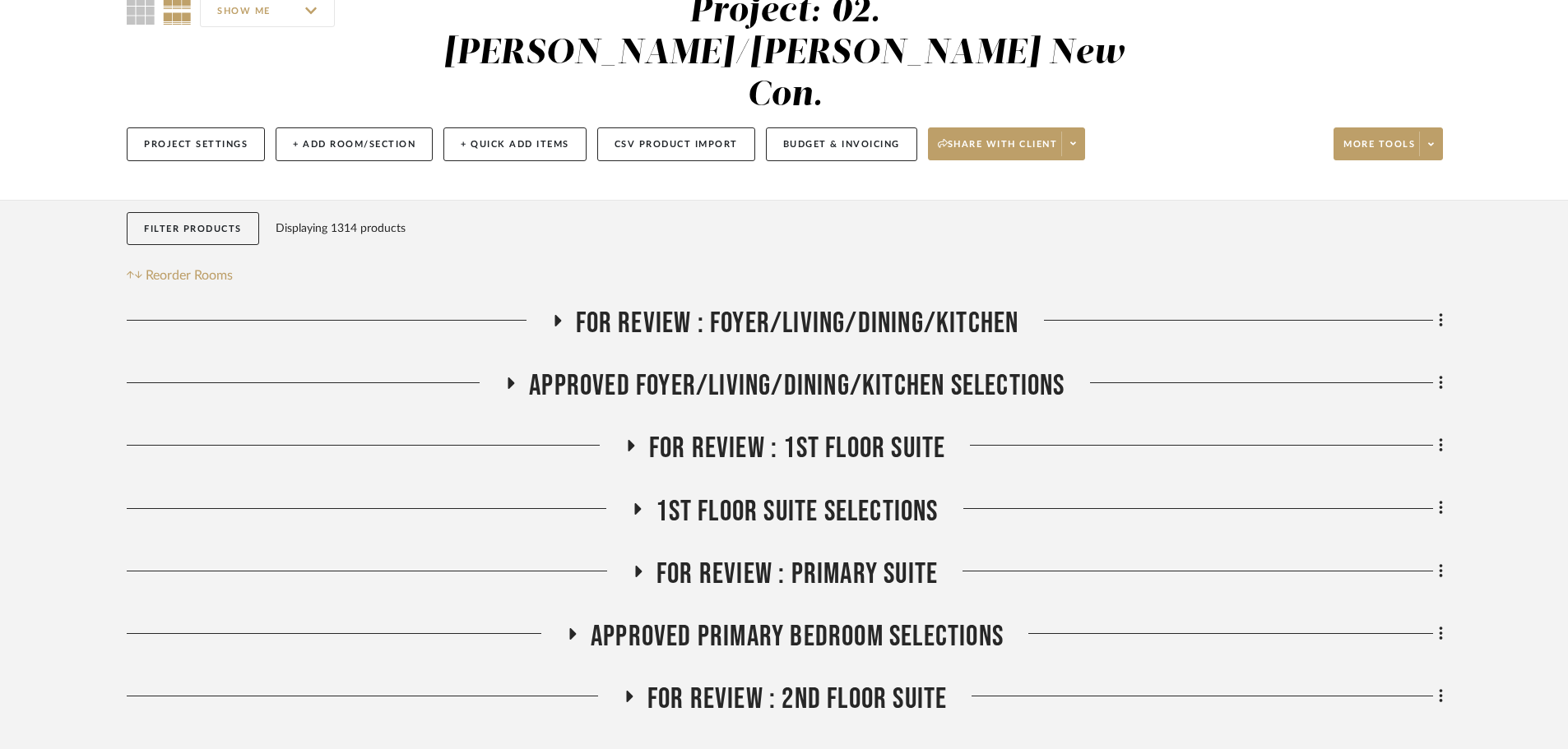
click at [748, 494] on span "1st Floor Suite Selections" at bounding box center [796, 512] width 282 height 36
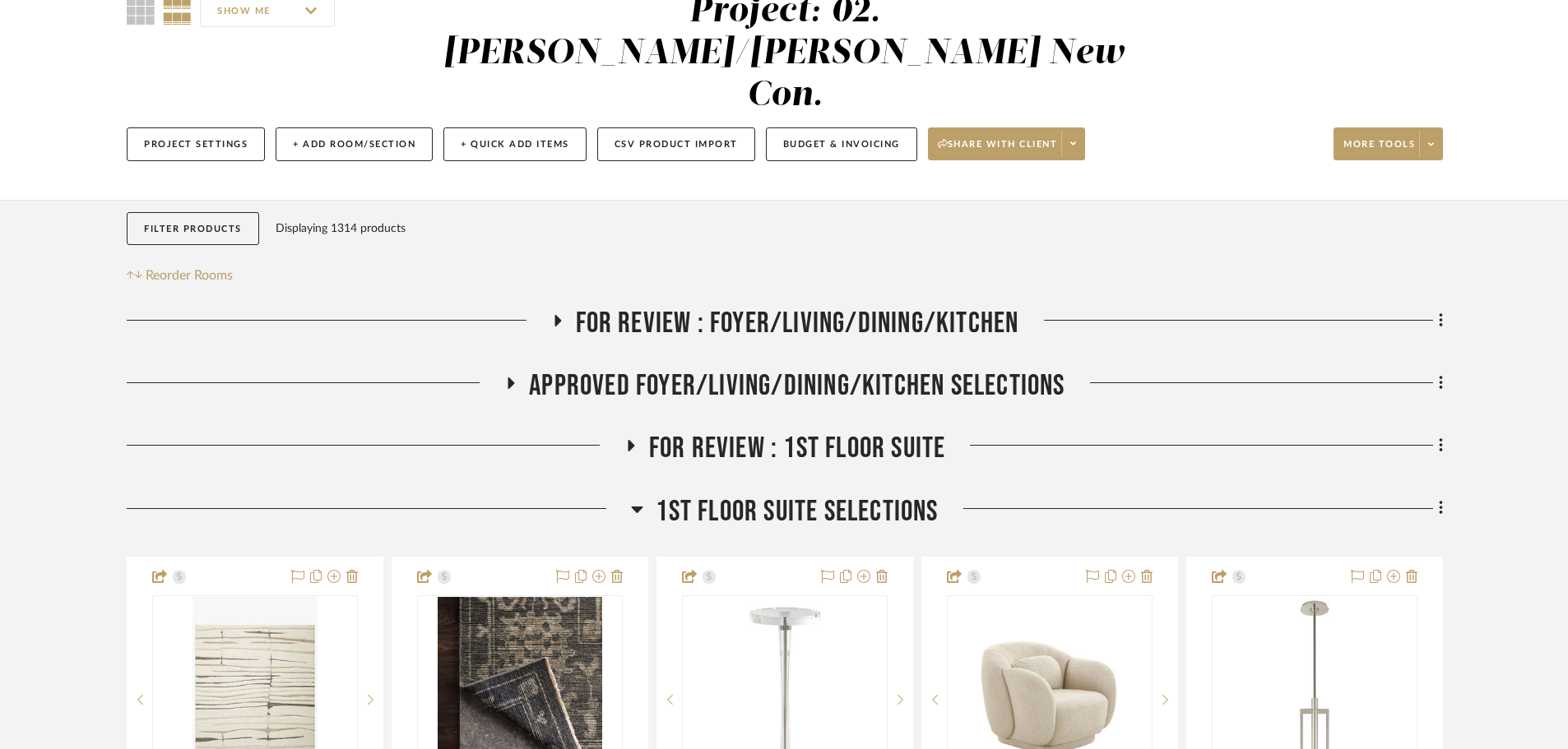
click at [737, 494] on span "1st Floor Suite Selections" at bounding box center [796, 512] width 282 height 36
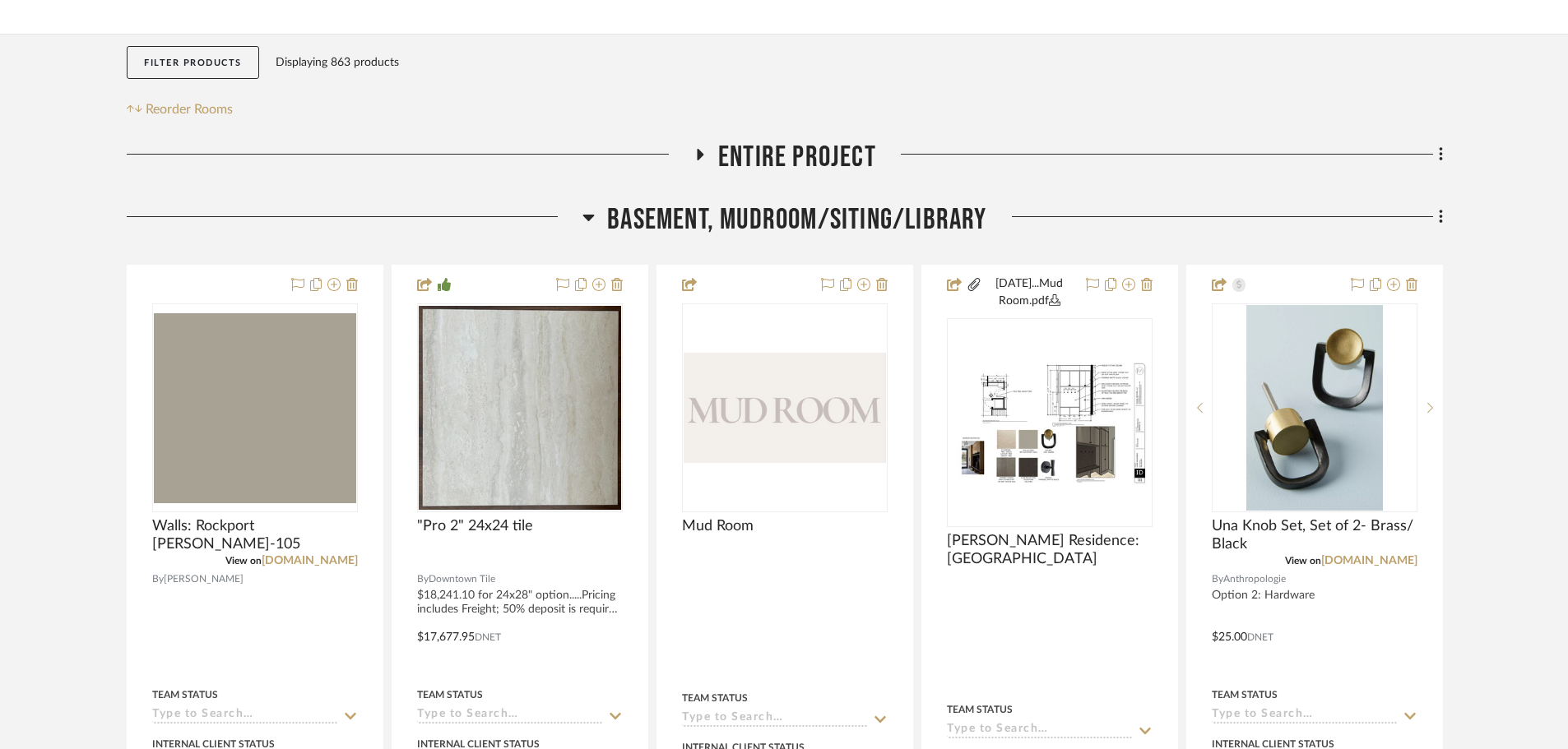
click at [838, 207] on span "Basement, Mudroom/Siting/Library" at bounding box center [796, 220] width 379 height 36
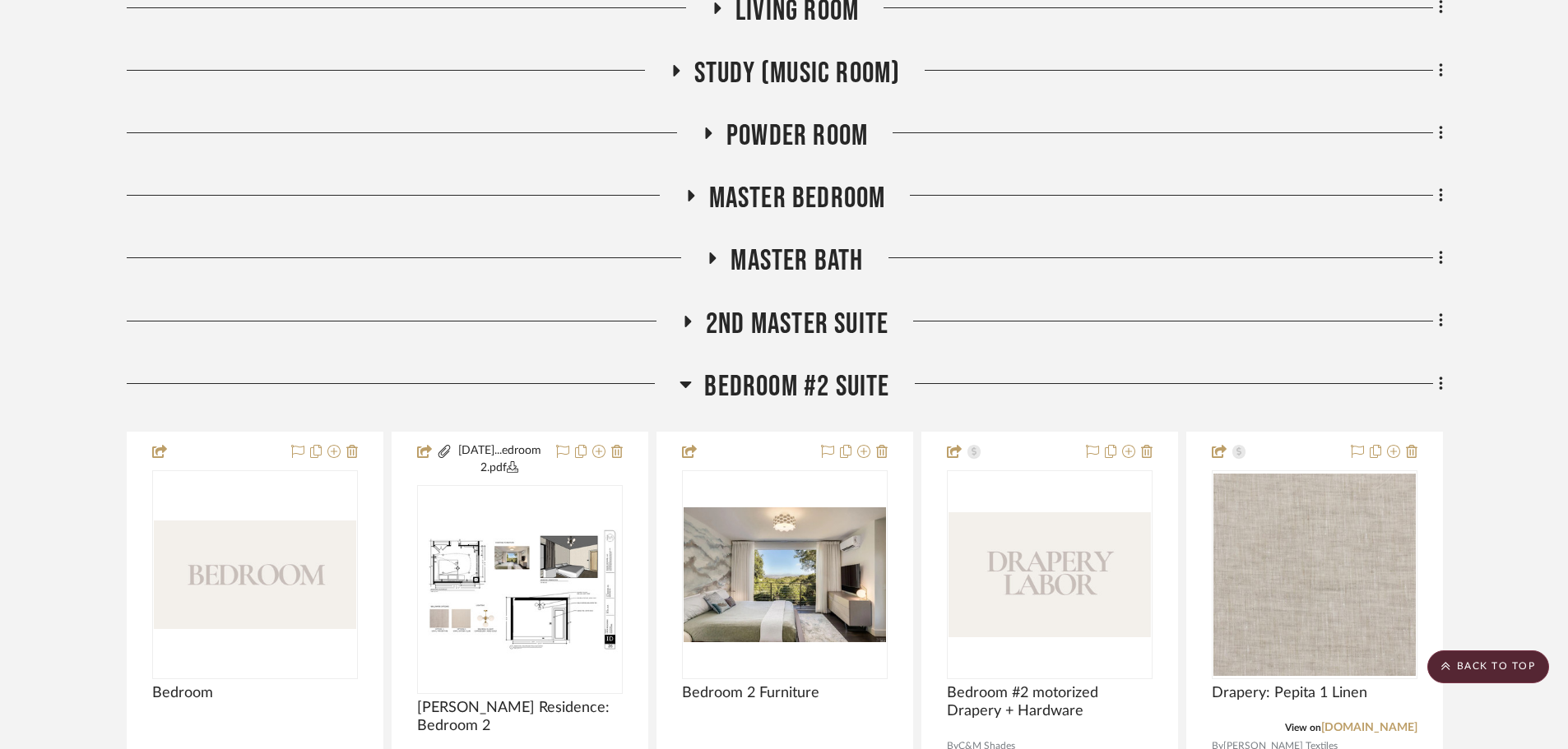
scroll to position [1069, 0]
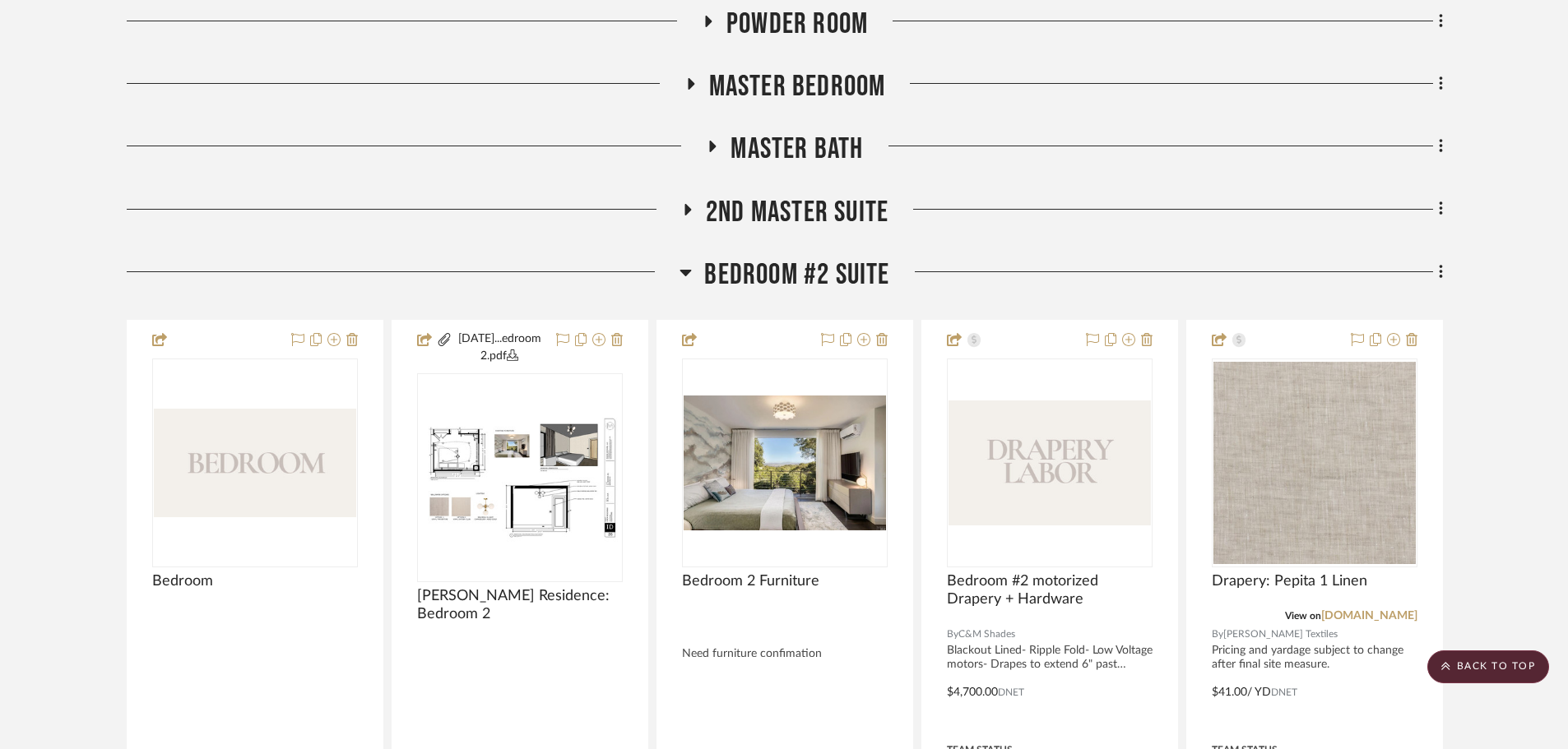
click at [786, 284] on span "Bedroom #2 Suite" at bounding box center [796, 275] width 185 height 36
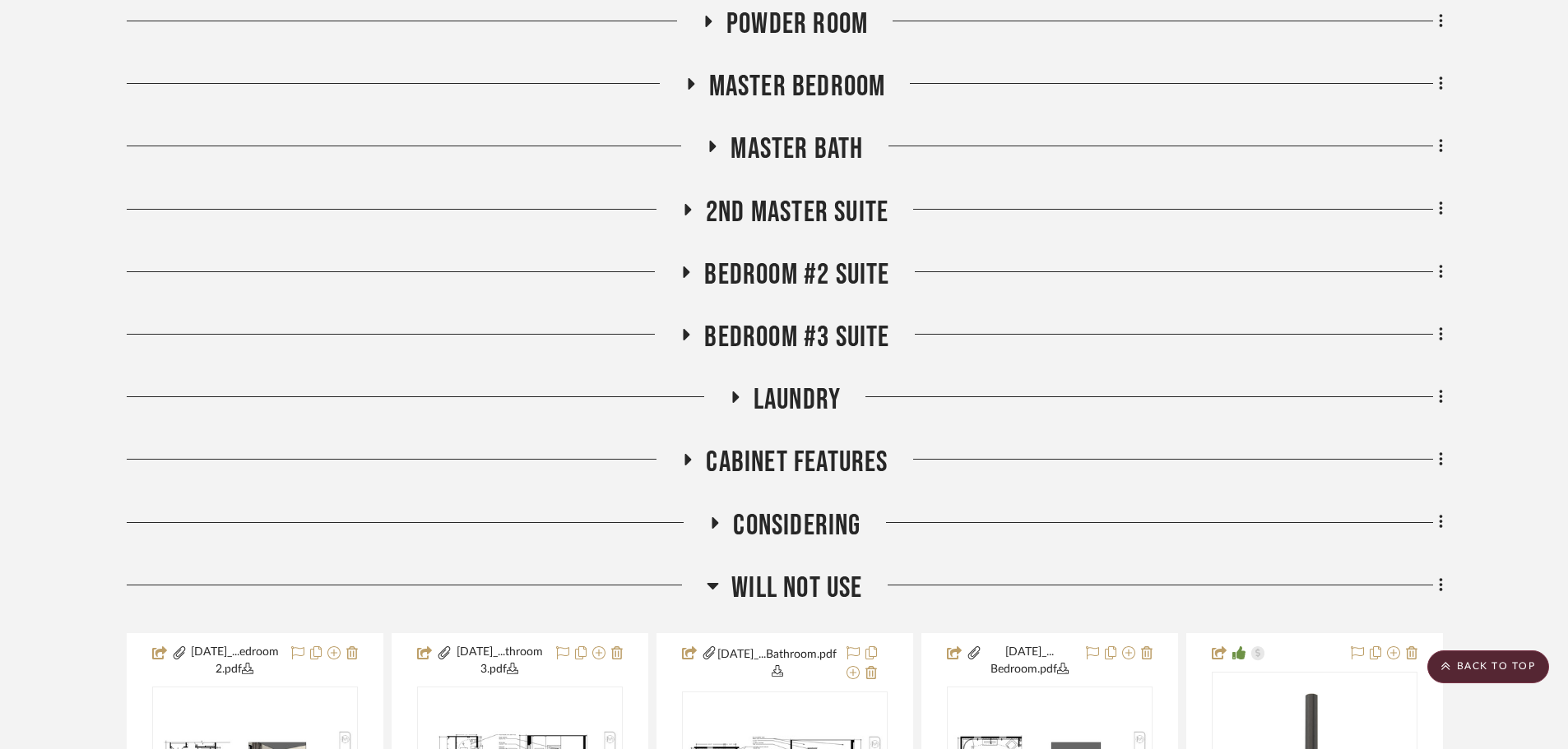
click at [786, 333] on span "Bedroom #3 Suite" at bounding box center [796, 338] width 185 height 36
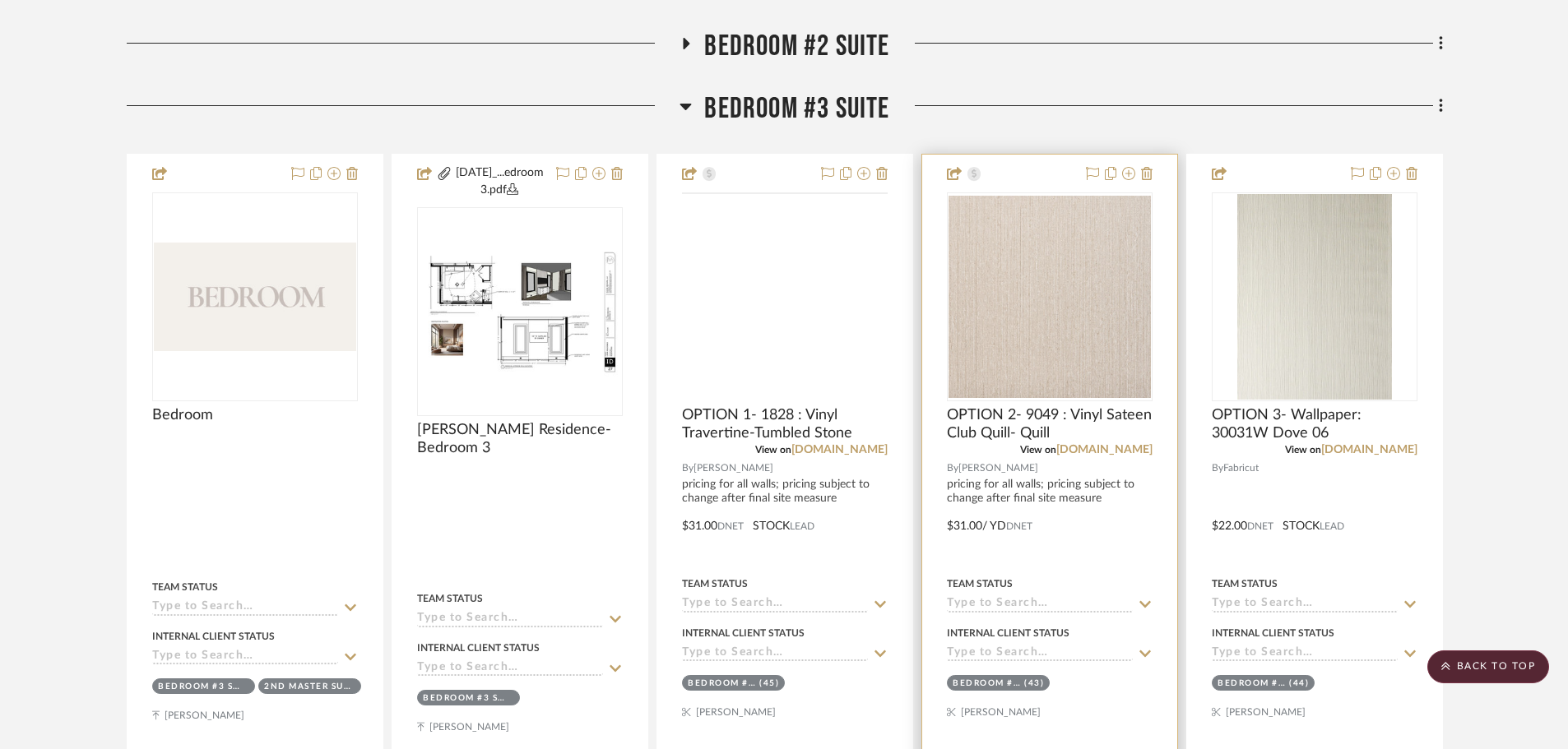
scroll to position [1316, 0]
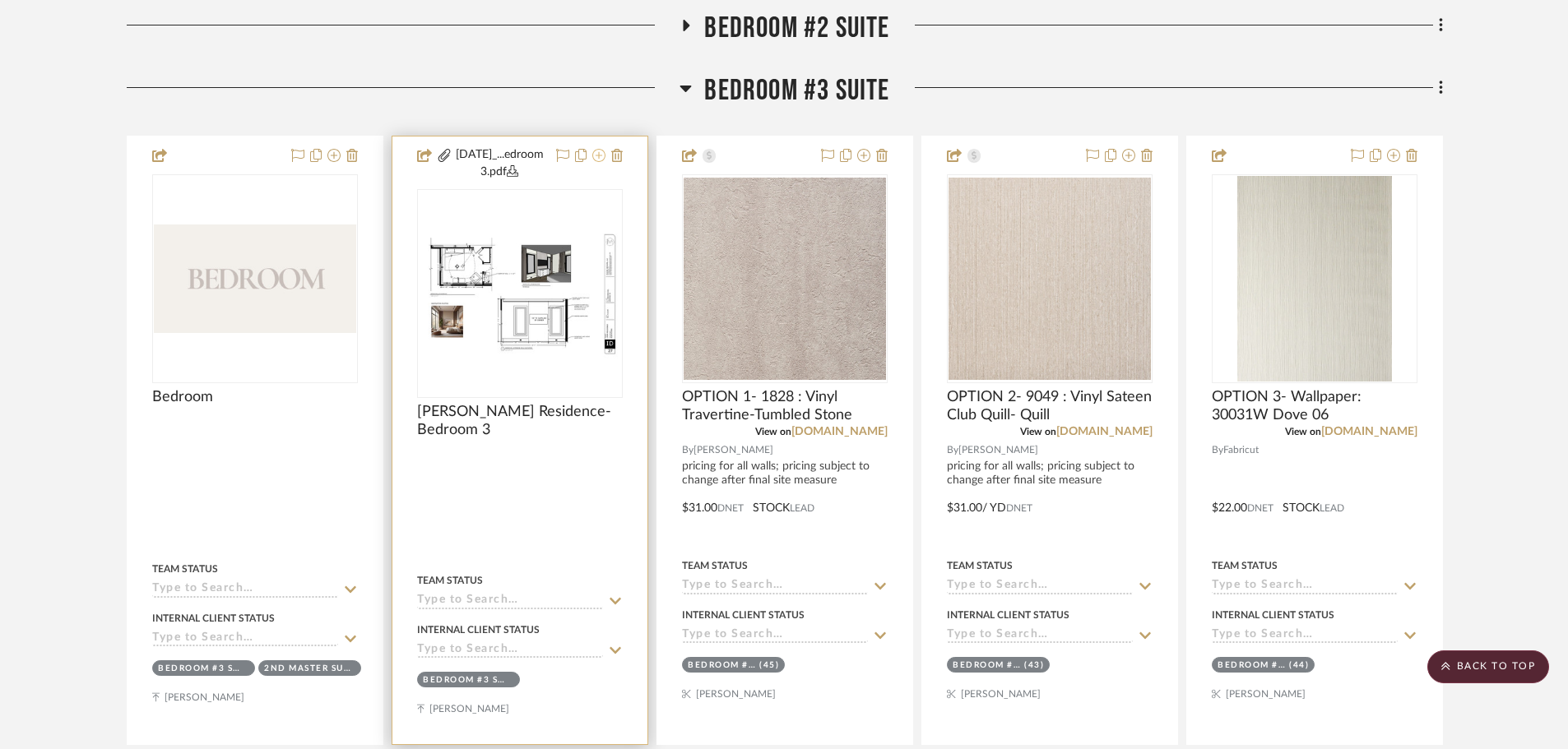
click at [604, 147] on button at bounding box center [599, 156] width 13 height 20
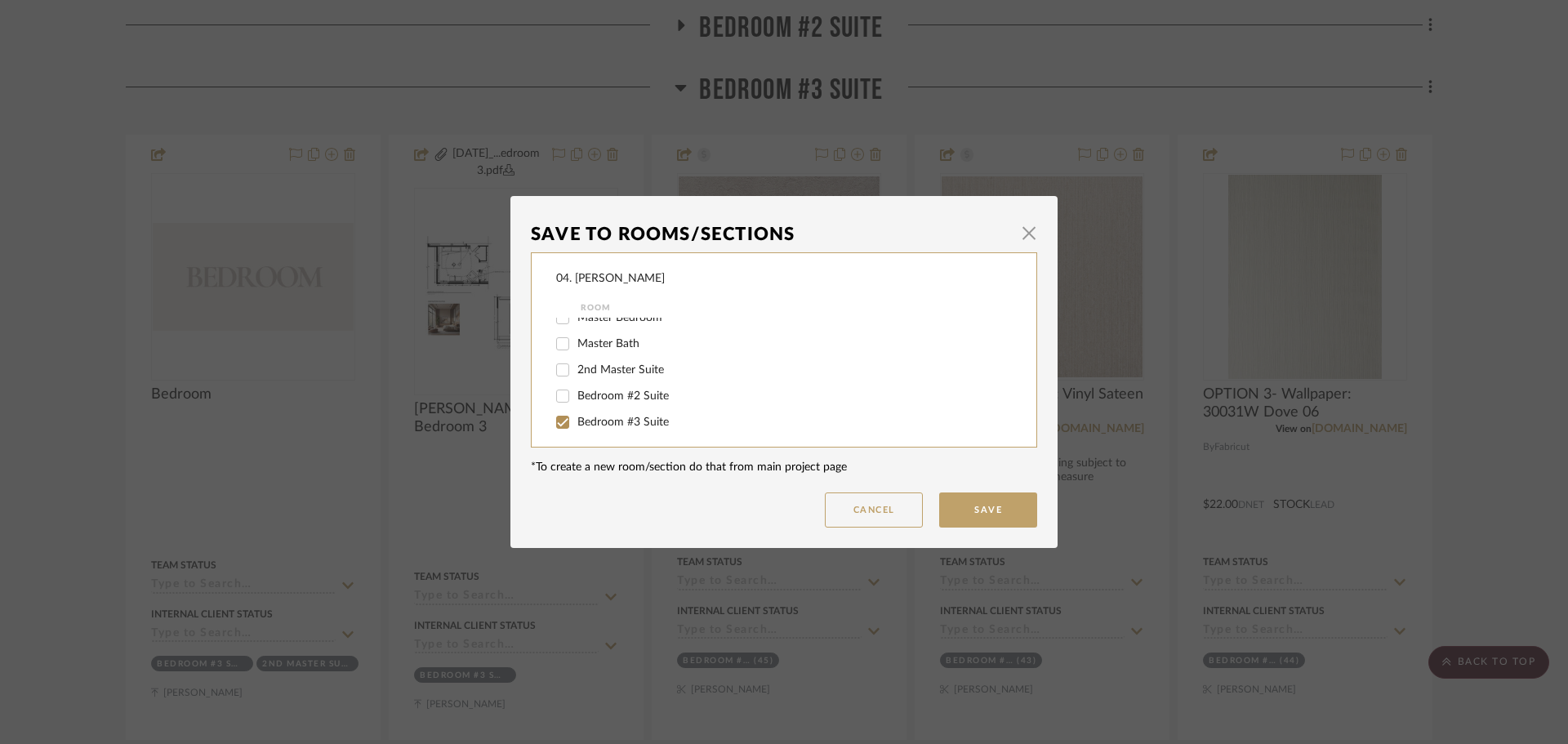
click at [596, 418] on span "Bedroom #3 Suite" at bounding box center [623, 422] width 91 height 11
click at [576, 418] on input "Bedroom #3 Suite" at bounding box center [563, 422] width 26 height 26
checkbox input "false"
click at [595, 419] on span "Will NOT Use" at bounding box center [612, 417] width 69 height 11
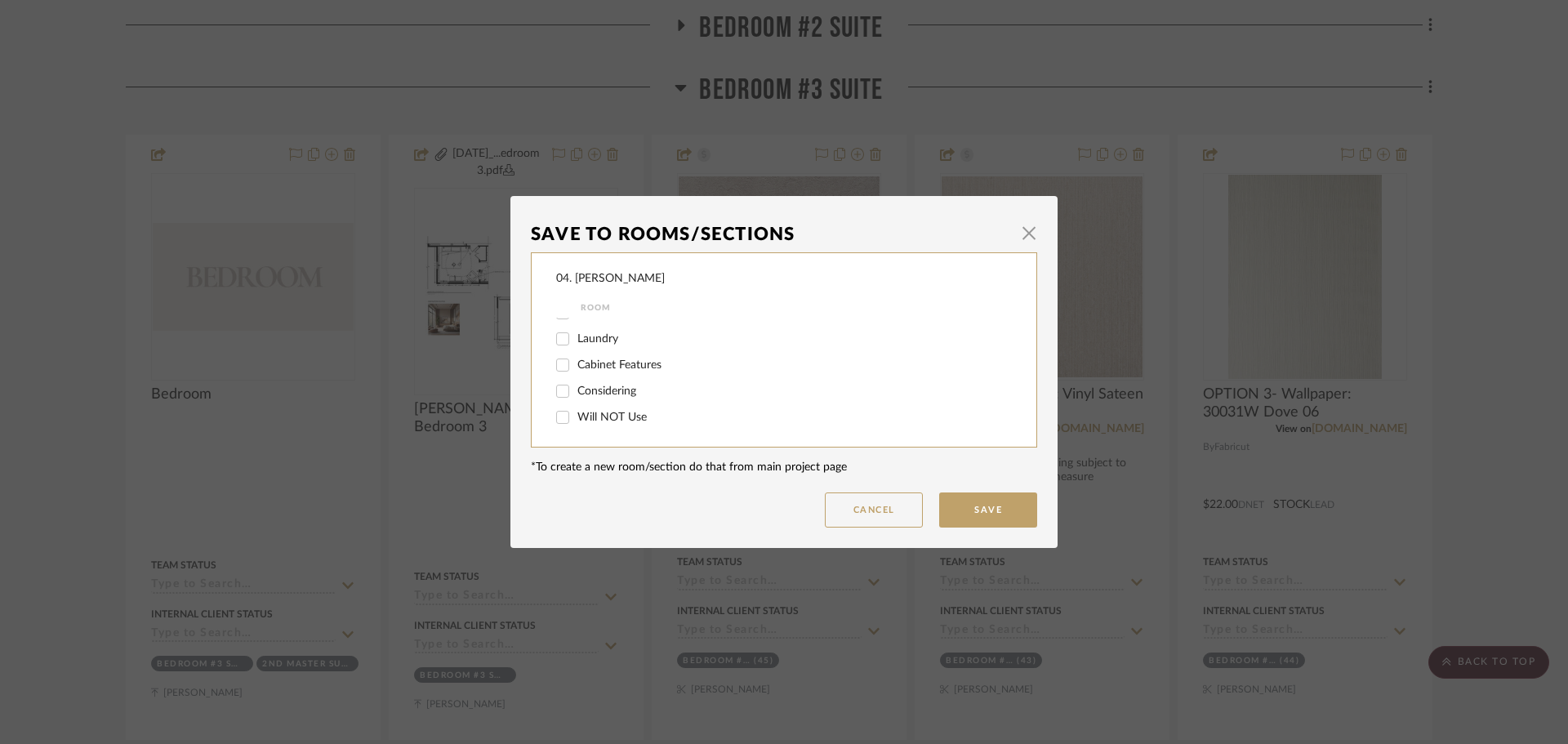
click at [576, 419] on input "Will NOT Use" at bounding box center [563, 418] width 26 height 26
checkbox input "true"
click at [954, 497] on button "Save" at bounding box center [987, 510] width 98 height 35
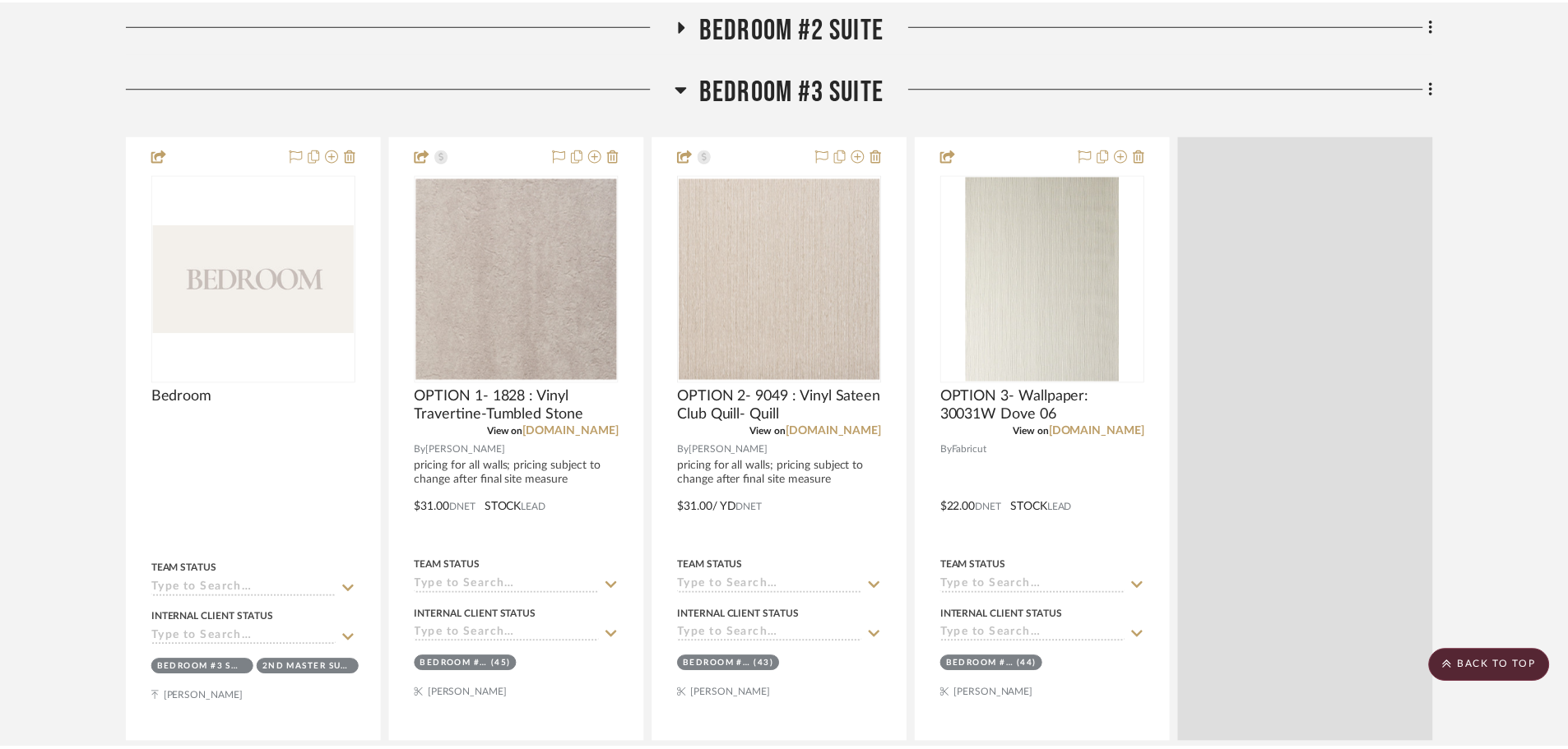
scroll to position [1316, 0]
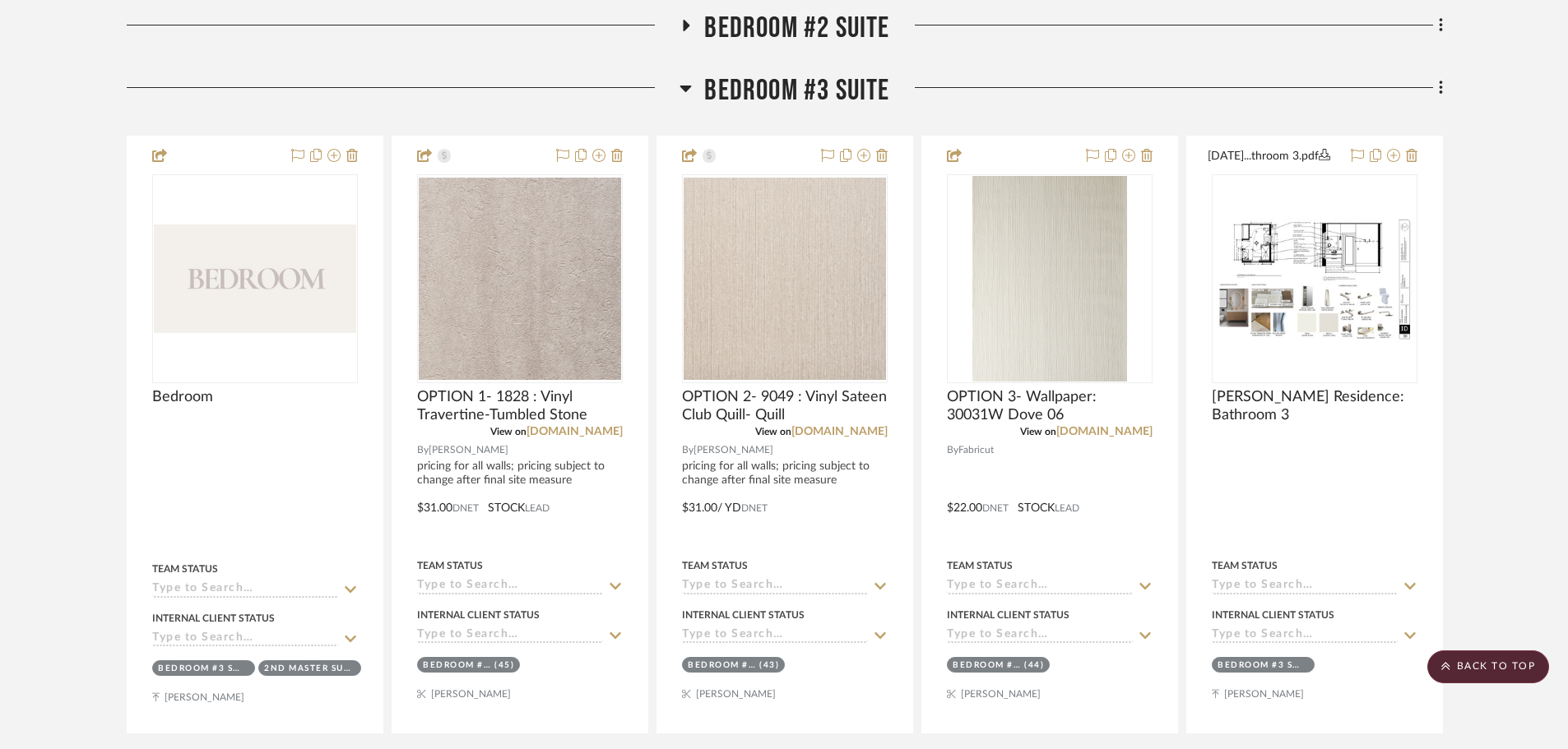
click at [1449, 89] on div "Filter by keyword, category or name prior to exporting to Excel or Bulk Actions…" at bounding box center [784, 428] width 1363 height 2927
click at [1433, 89] on fa-icon at bounding box center [1437, 89] width 10 height 27
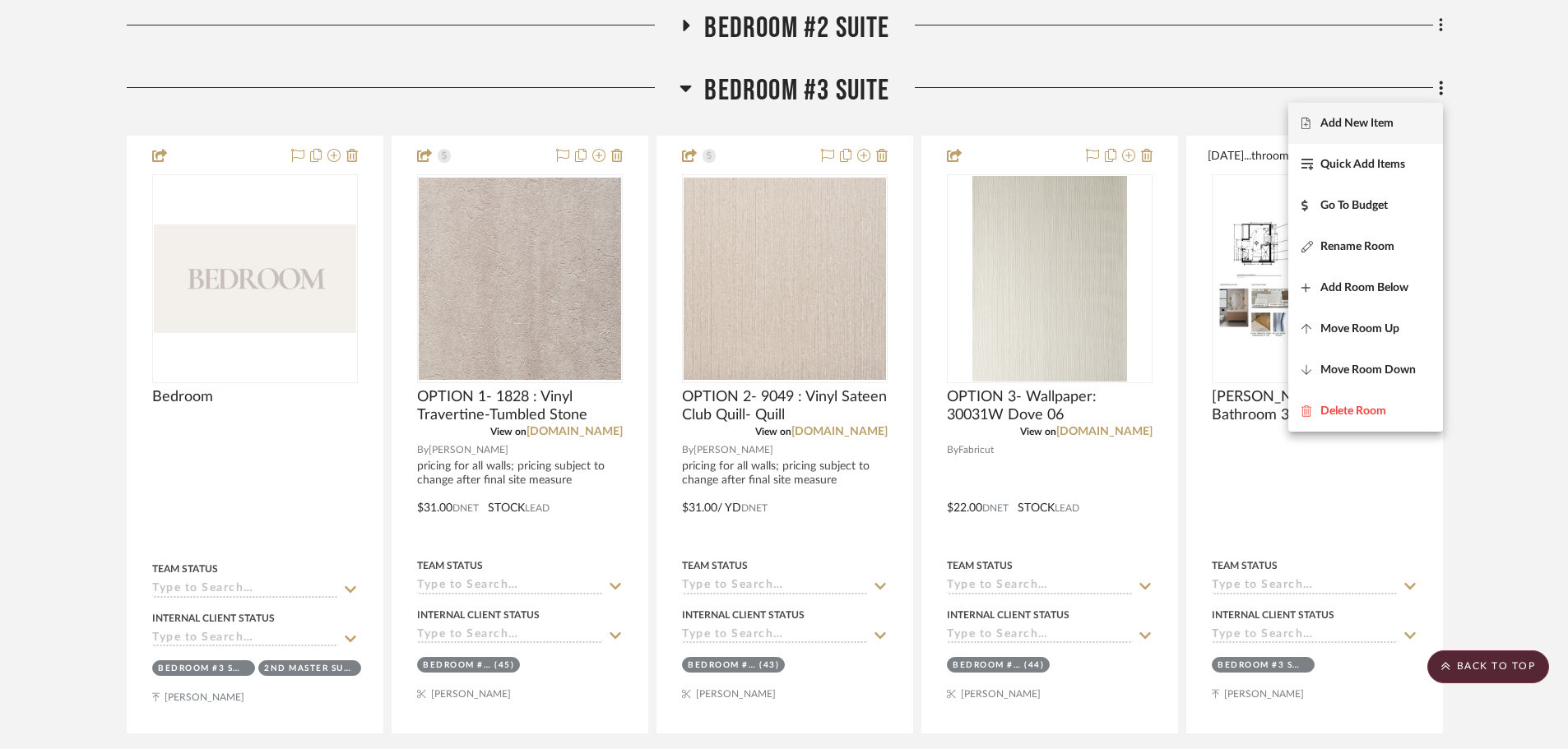
click at [1334, 117] on span "Add New Item" at bounding box center [1357, 123] width 73 height 14
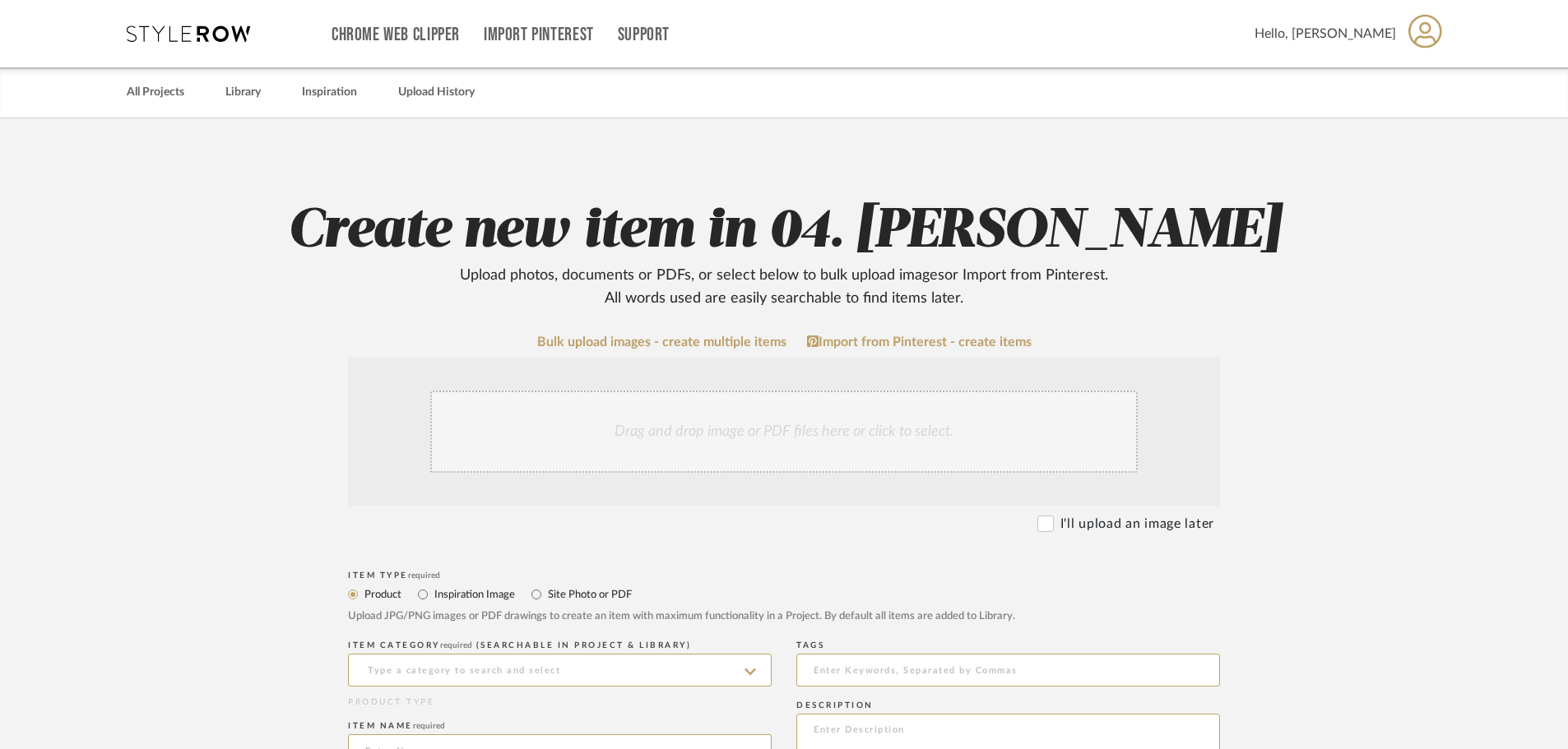
click at [572, 596] on label "Site Photo or PDF" at bounding box center [589, 594] width 85 height 18
click at [546, 596] on input "Site Photo or PDF" at bounding box center [536, 594] width 20 height 20
radio input "true"
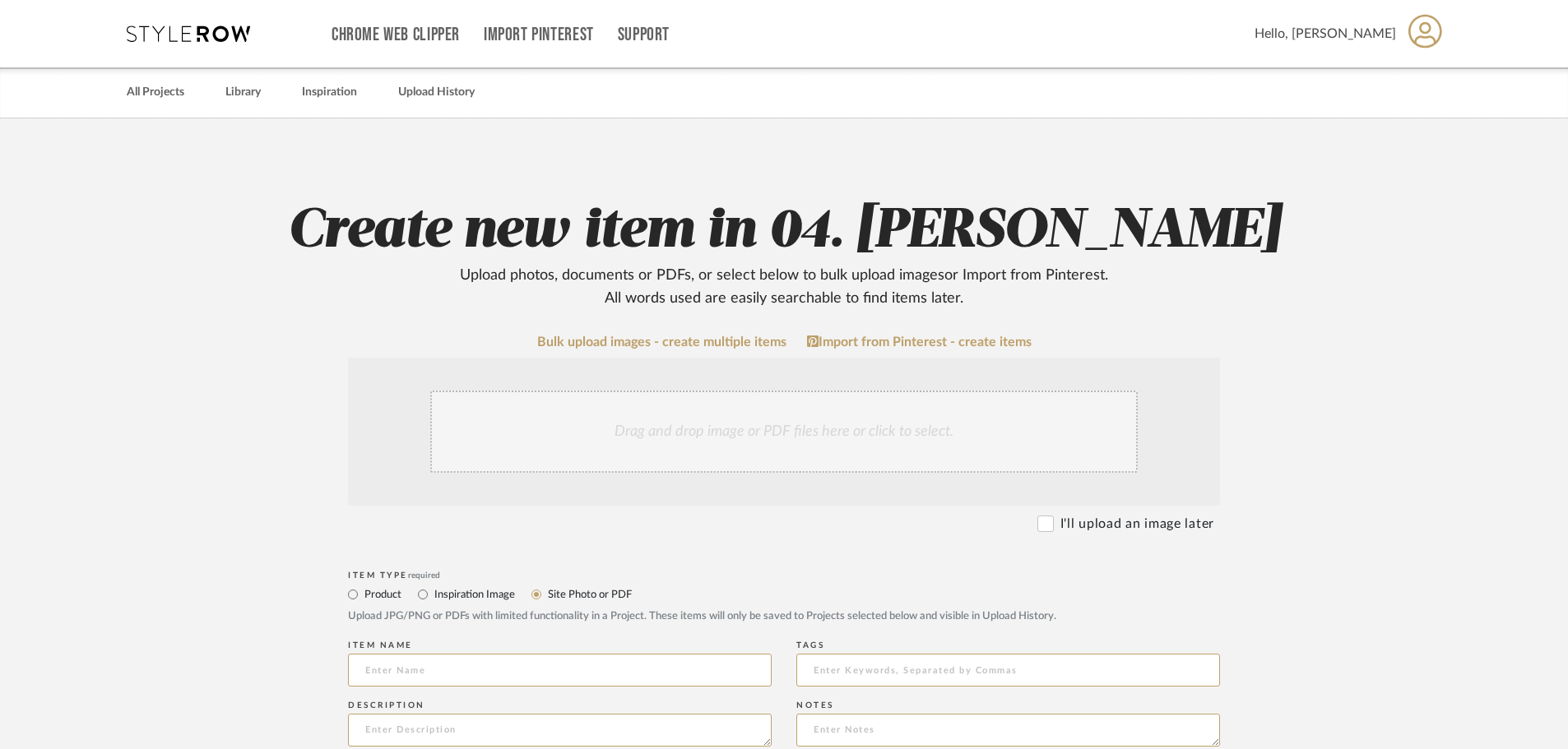
click at [566, 439] on div "Drag and drop image or PDF files here or click to select." at bounding box center [783, 432] width 707 height 83
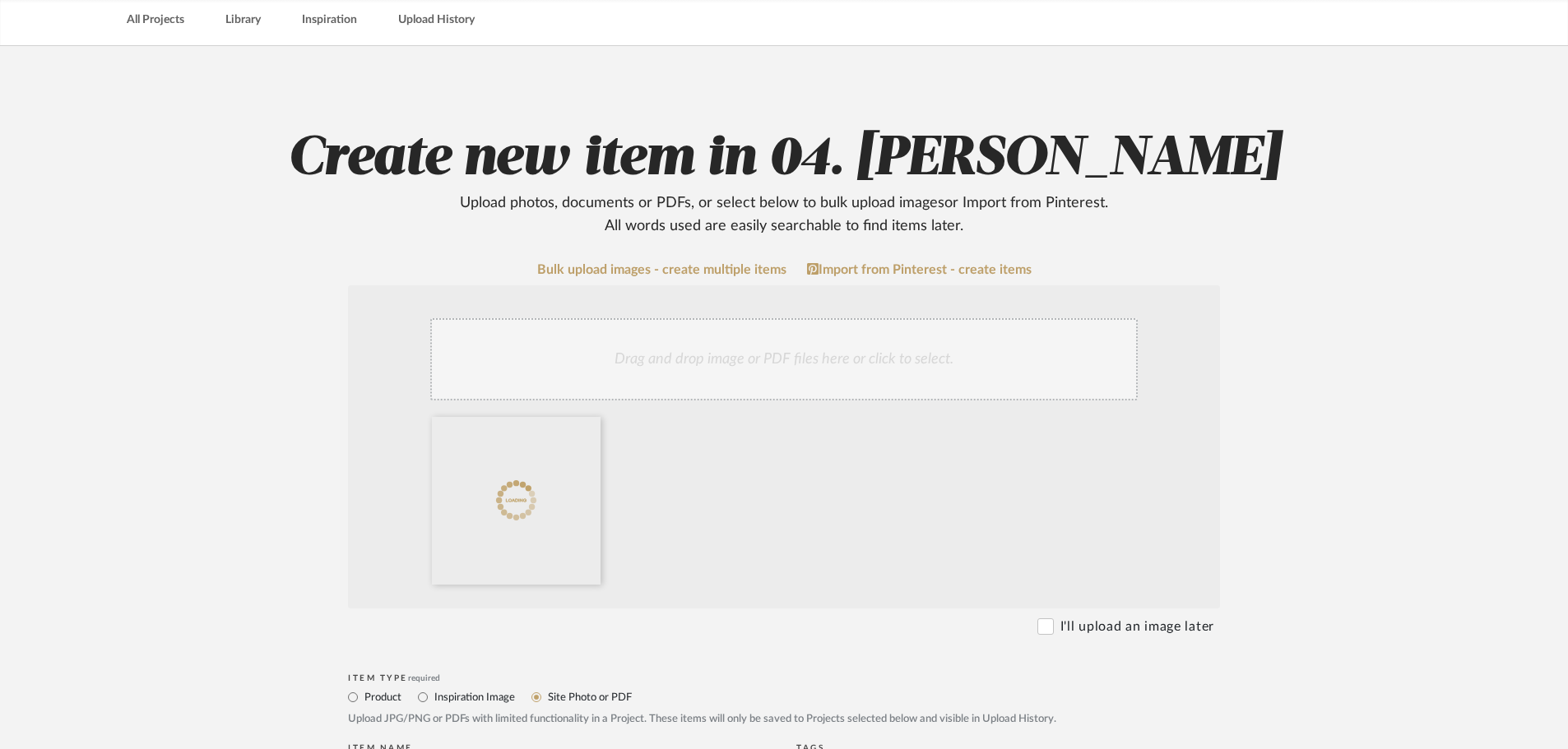
scroll to position [329, 0]
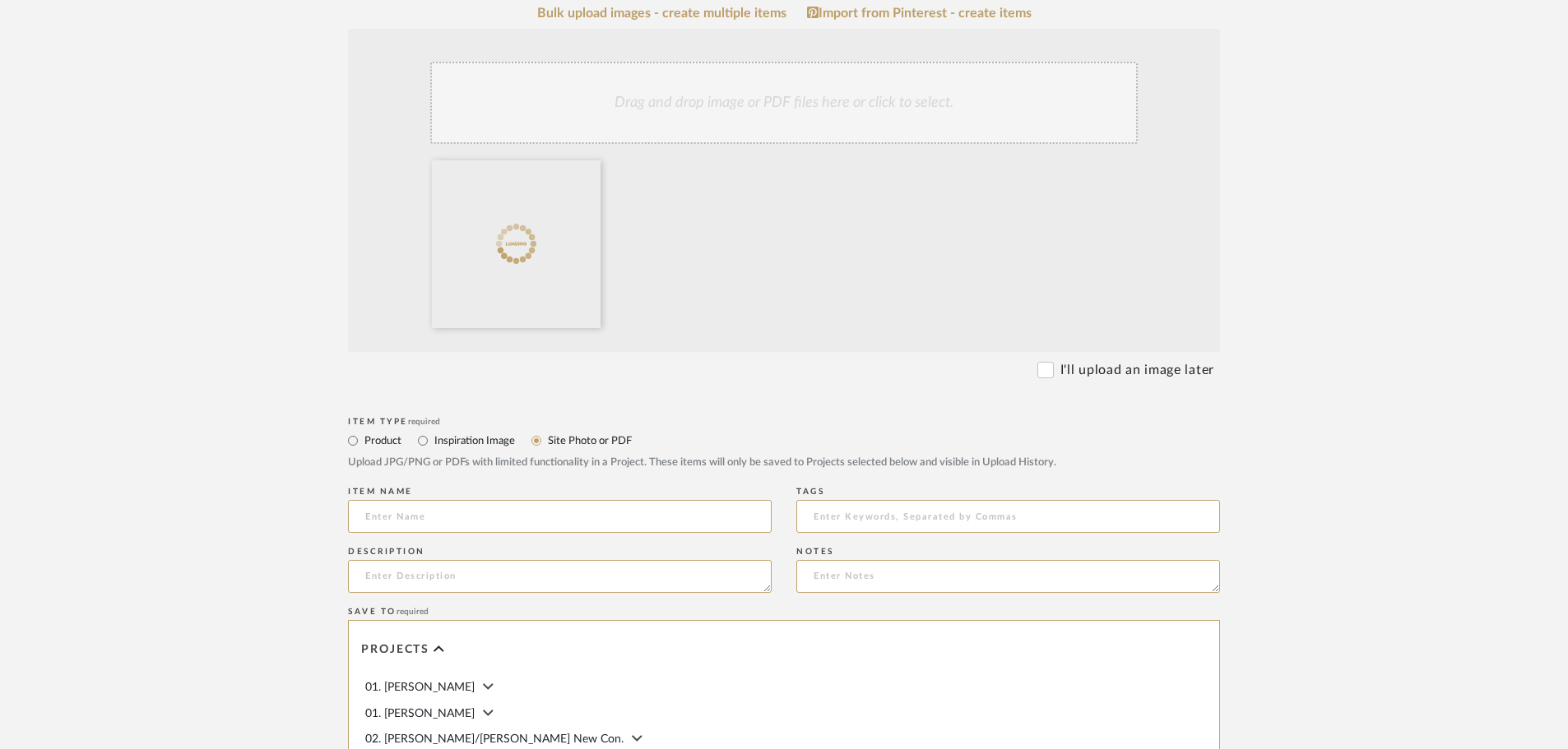
click at [484, 497] on div "Item name" at bounding box center [560, 492] width 423 height 10
click at [484, 502] on input at bounding box center [560, 516] width 423 height 33
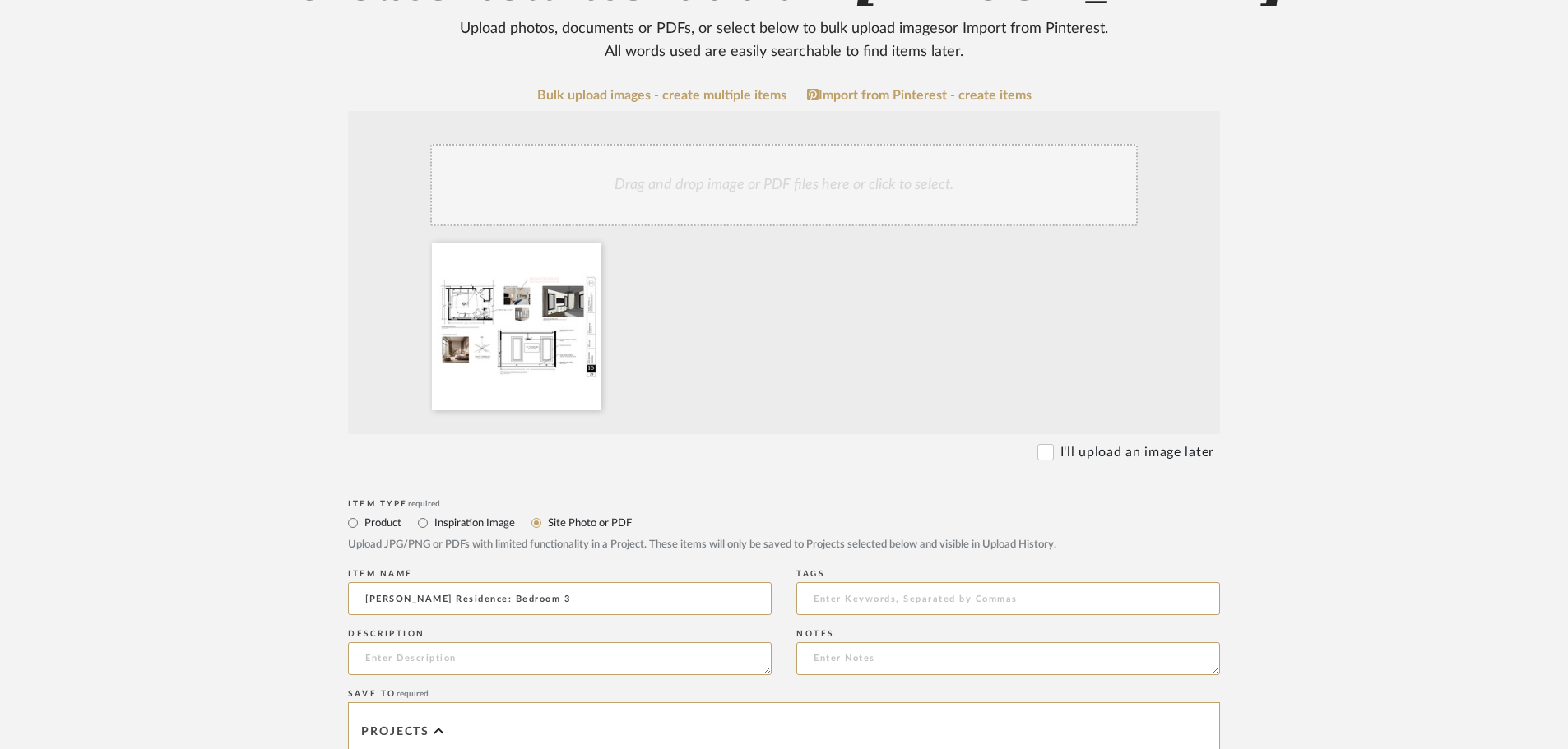
type input "Linck Residence: Bedroom 3"
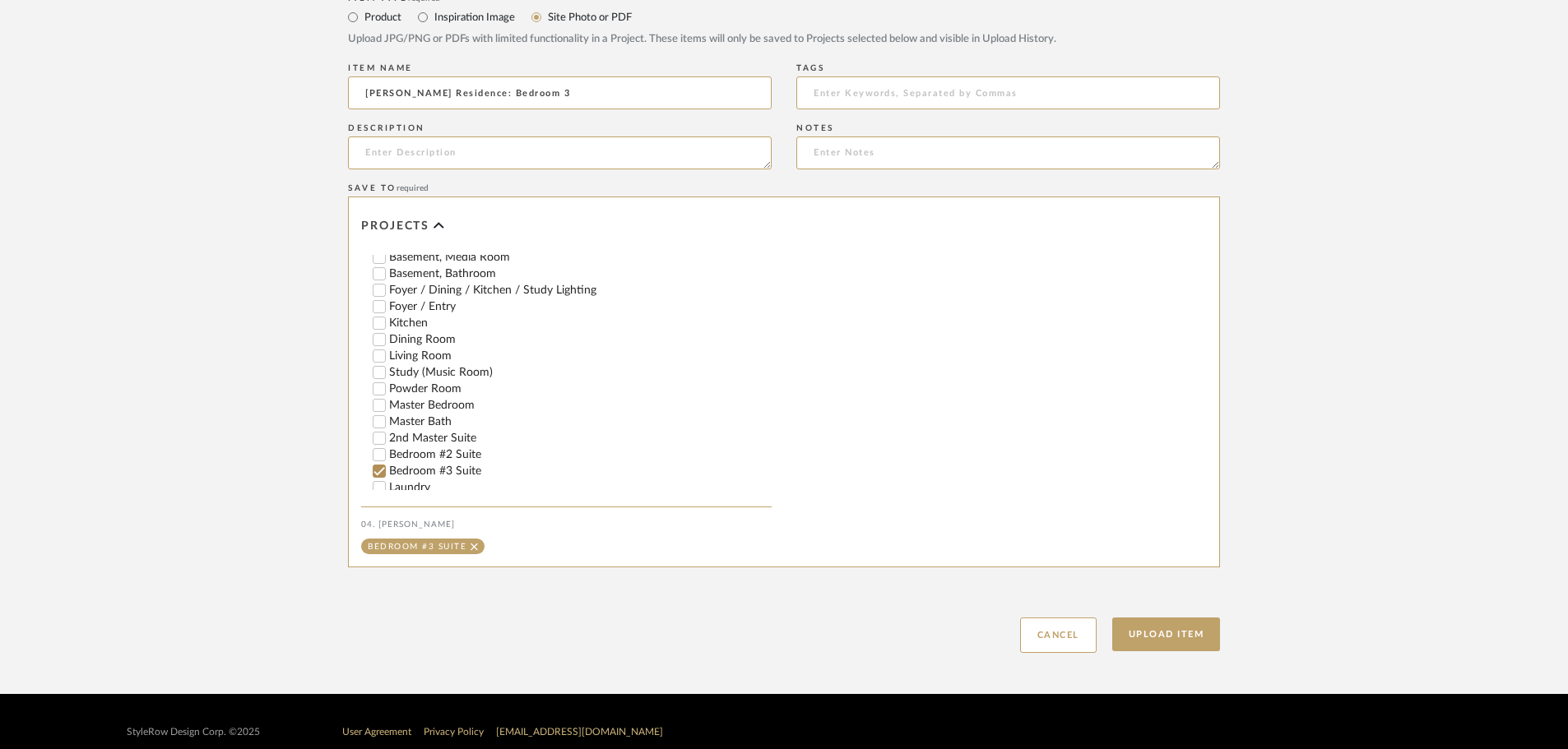
scroll to position [772, 0]
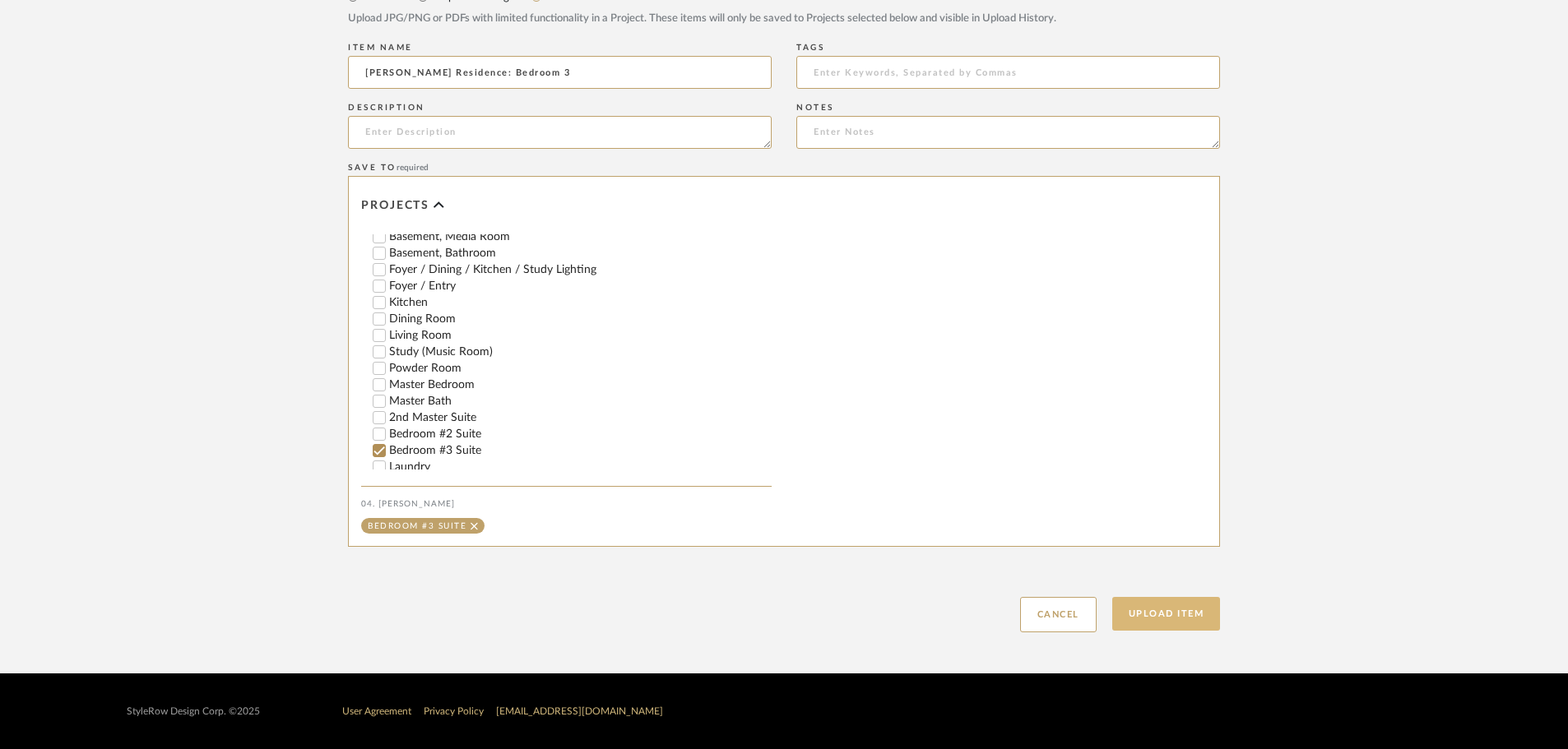
click at [1140, 619] on button "Upload Item" at bounding box center [1166, 614] width 109 height 34
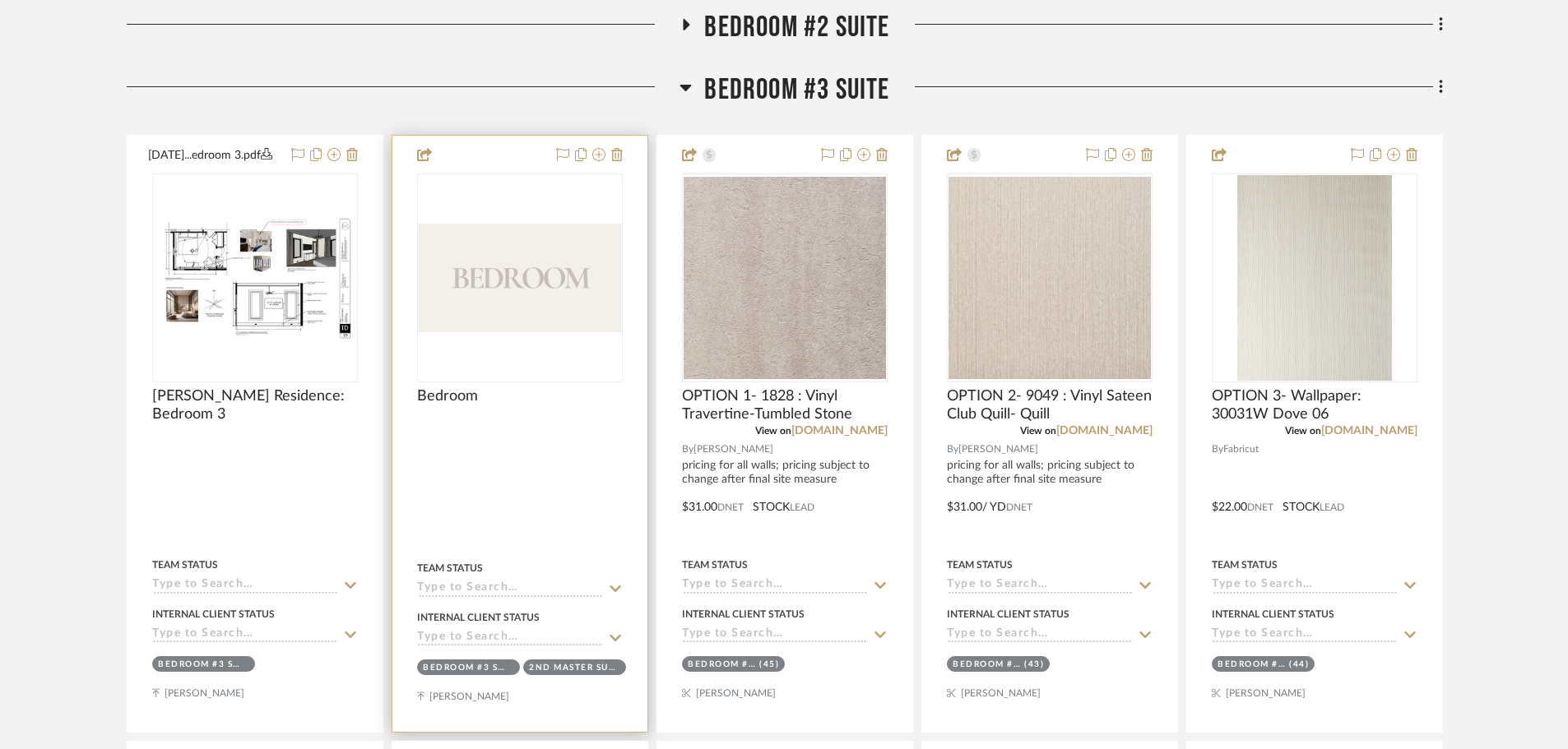
scroll to position [1388, 0]
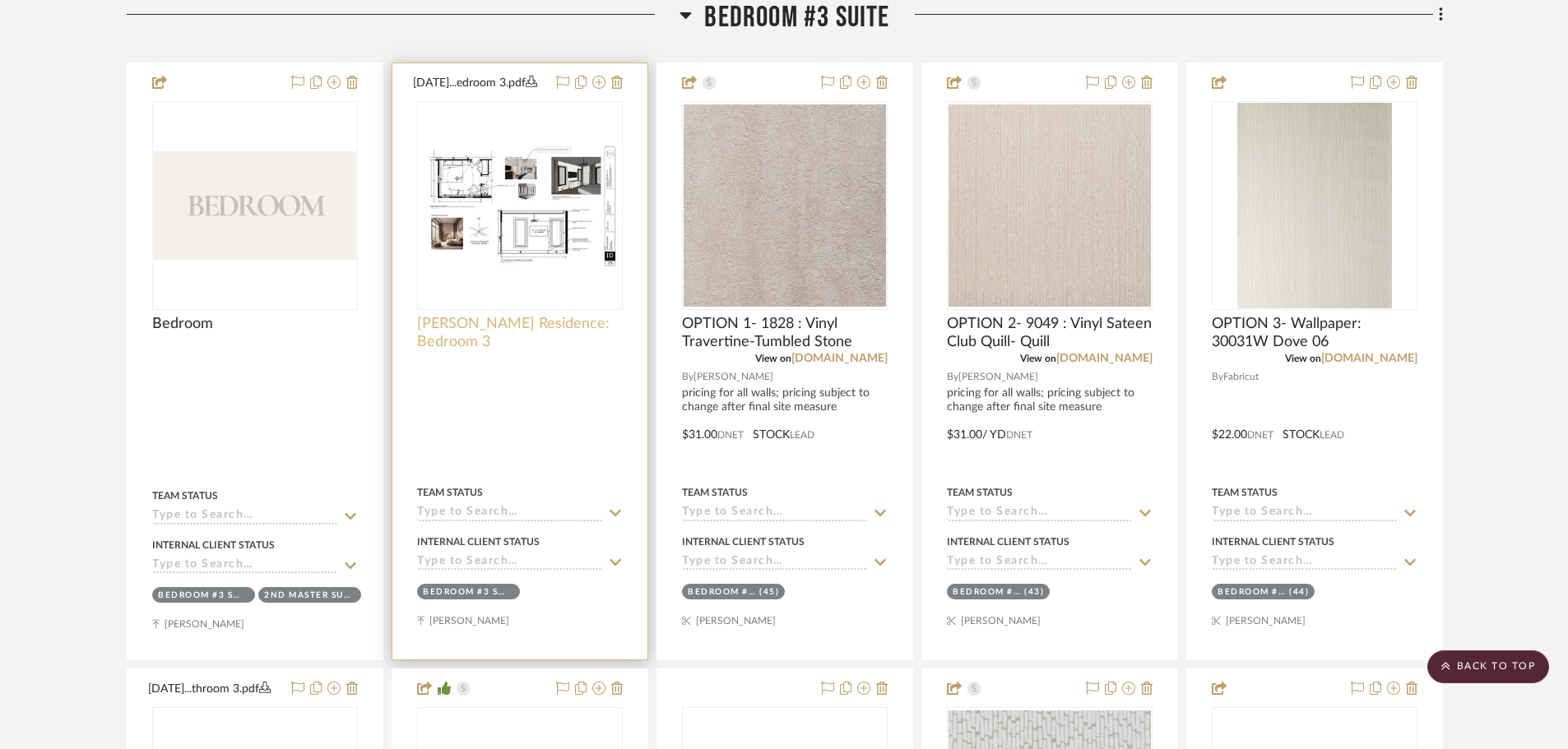
click at [562, 338] on span "Linck Residence: Bedroom 3" at bounding box center [519, 332] width 206 height 37
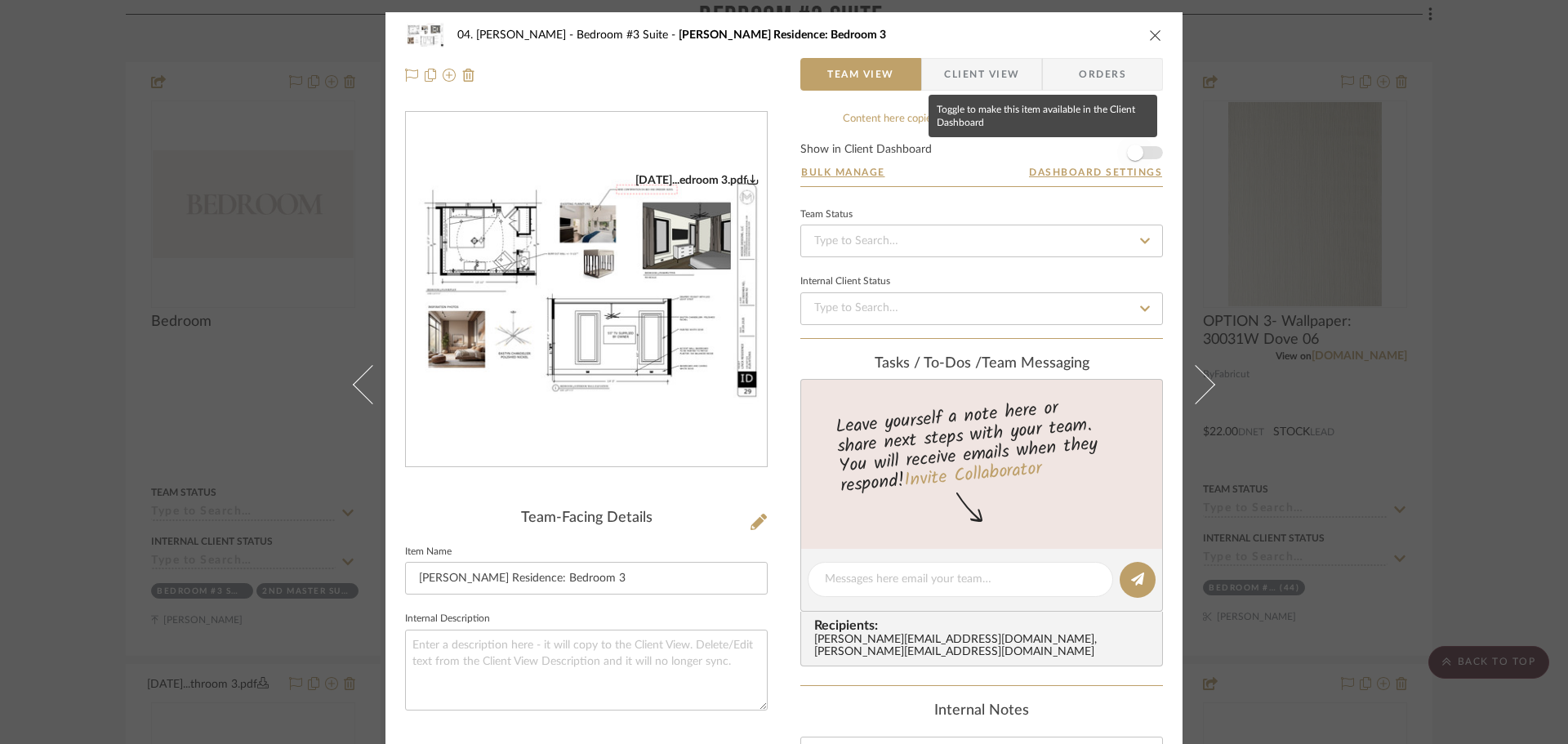
click at [1135, 151] on span "button" at bounding box center [1135, 153] width 17 height 17
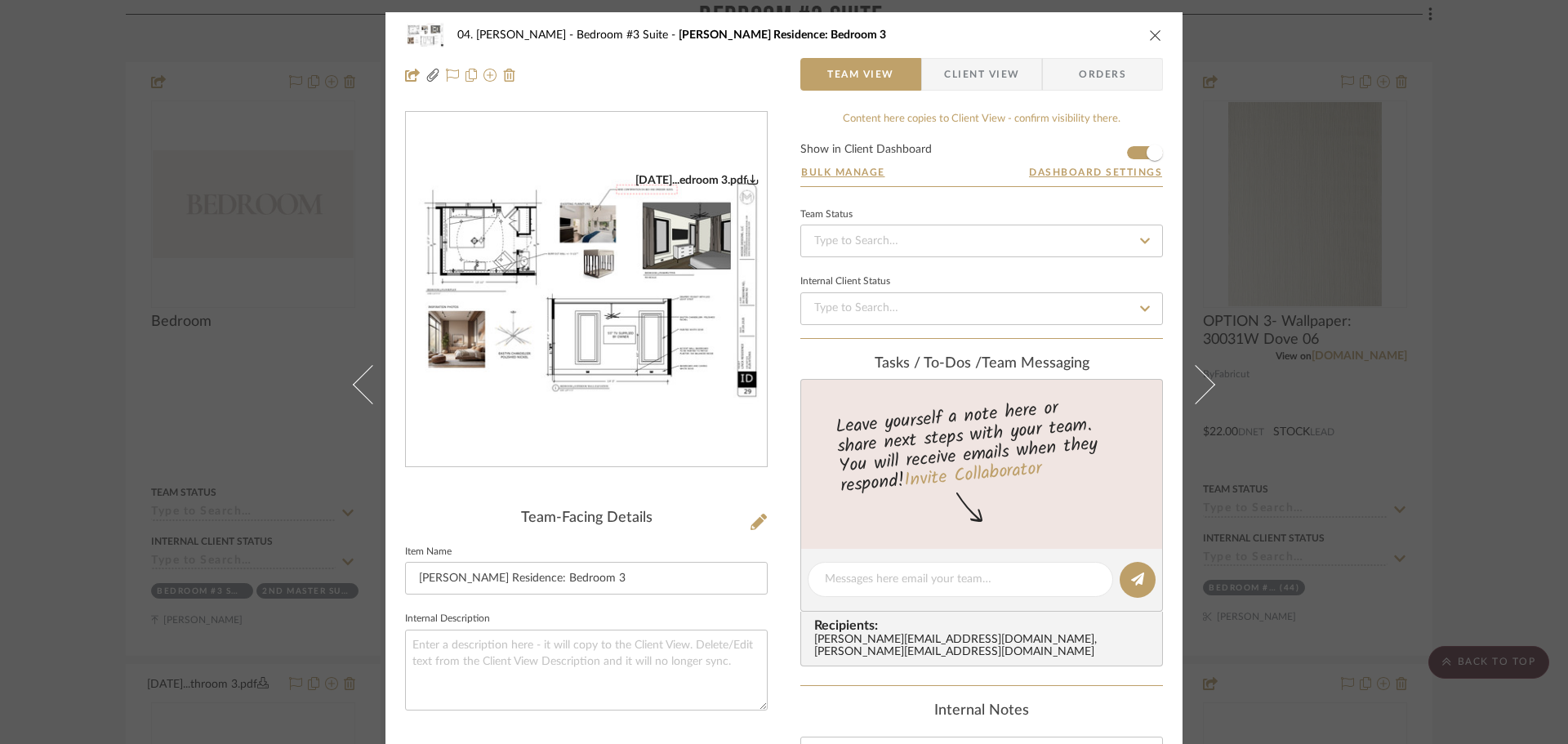
click at [1465, 312] on div "04. Linck Bedroom #3 Suite Linck Residence: Bedroom 3 Team View Client View Ord…" at bounding box center [784, 372] width 1568 height 744
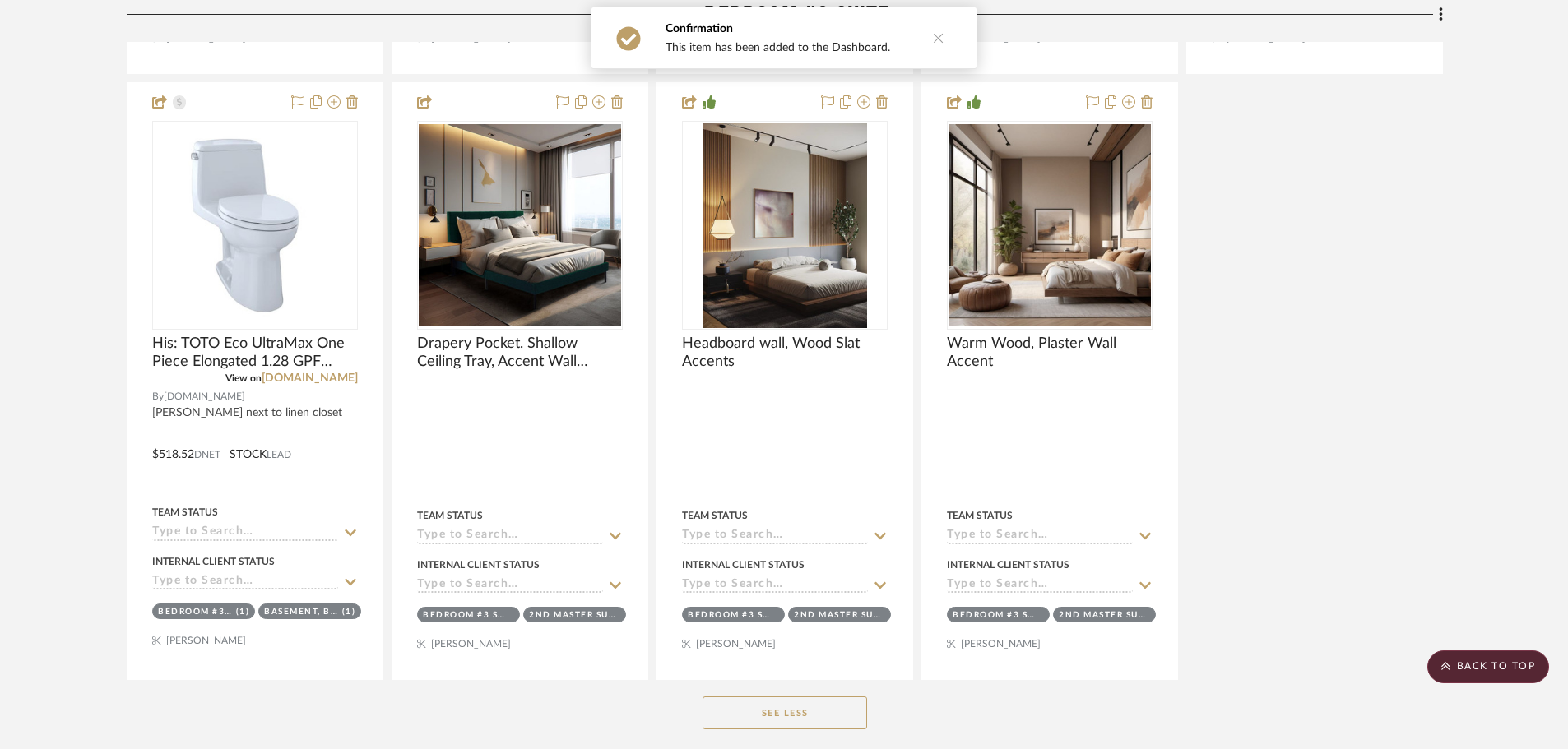
scroll to position [5418, 0]
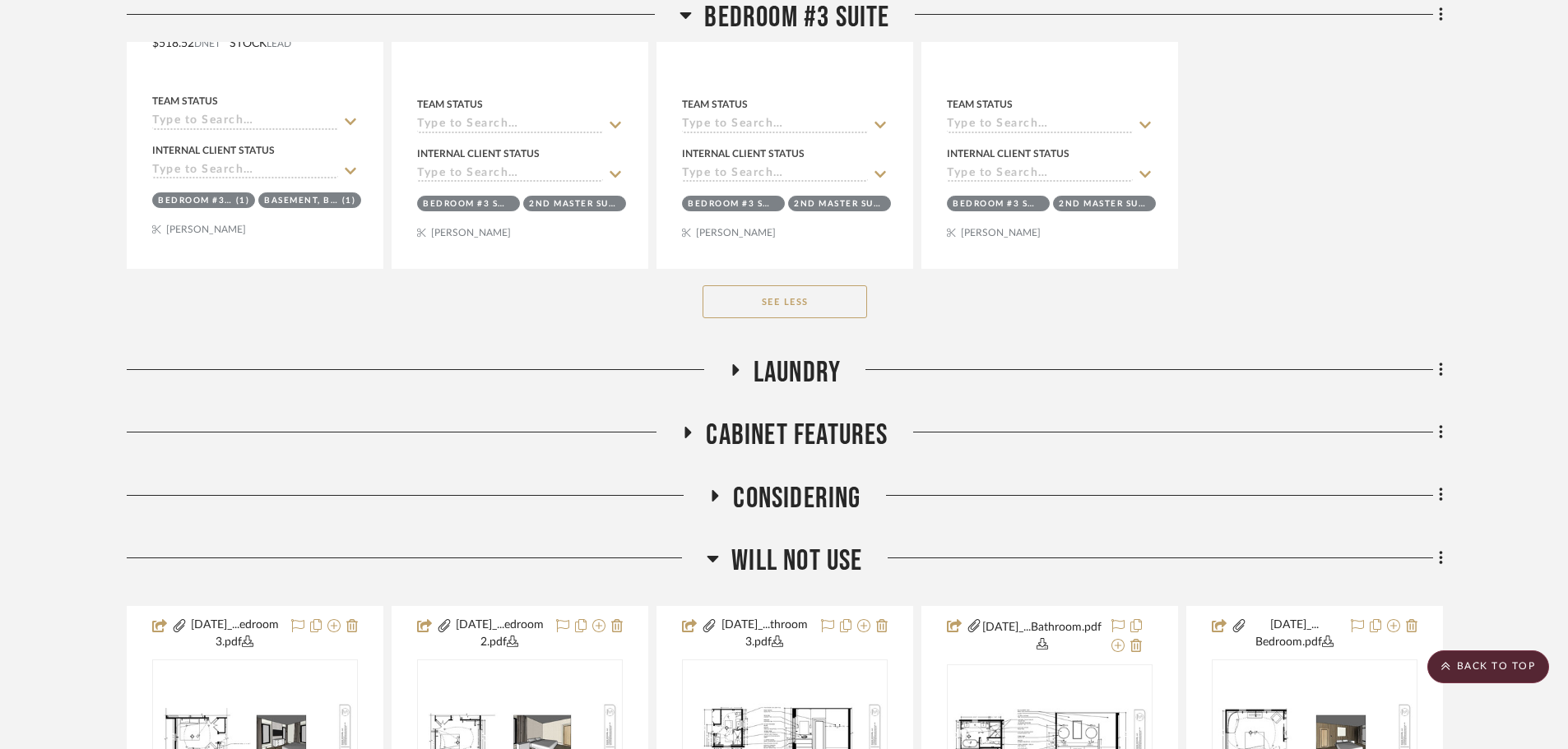
click at [786, 390] on span "Laundry" at bounding box center [796, 373] width 87 height 36
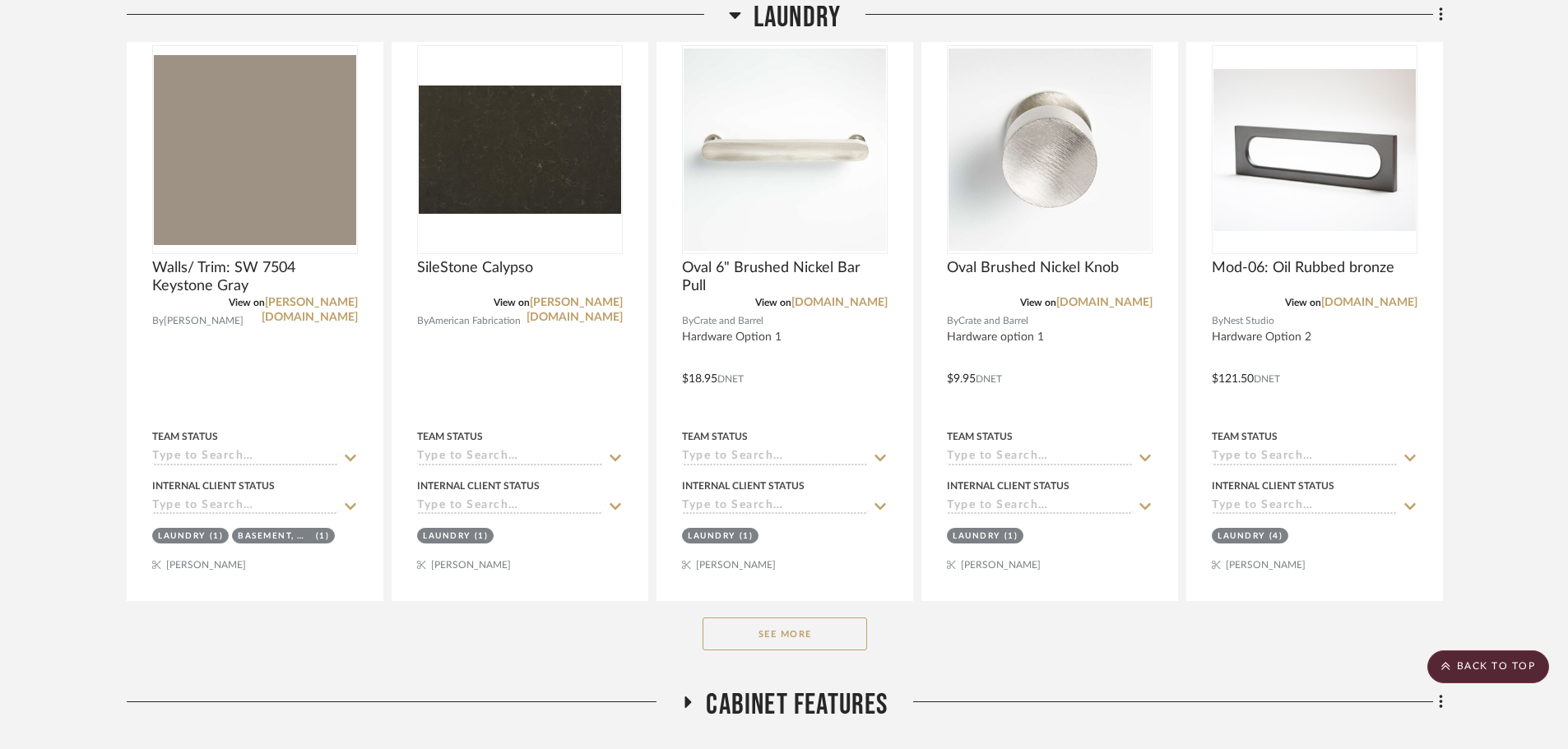
scroll to position [6240, 0]
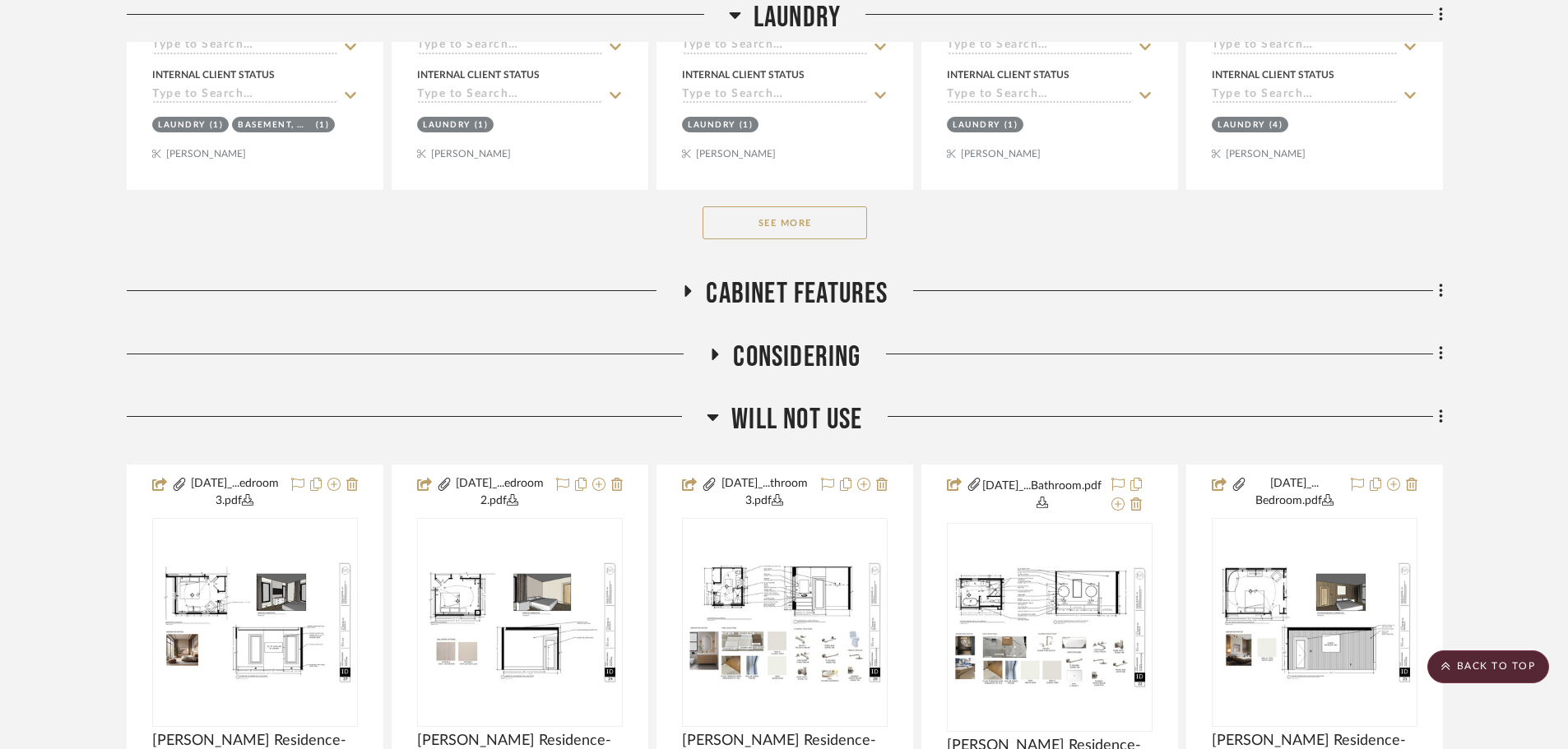
click at [777, 236] on button "See More" at bounding box center [784, 222] width 164 height 33
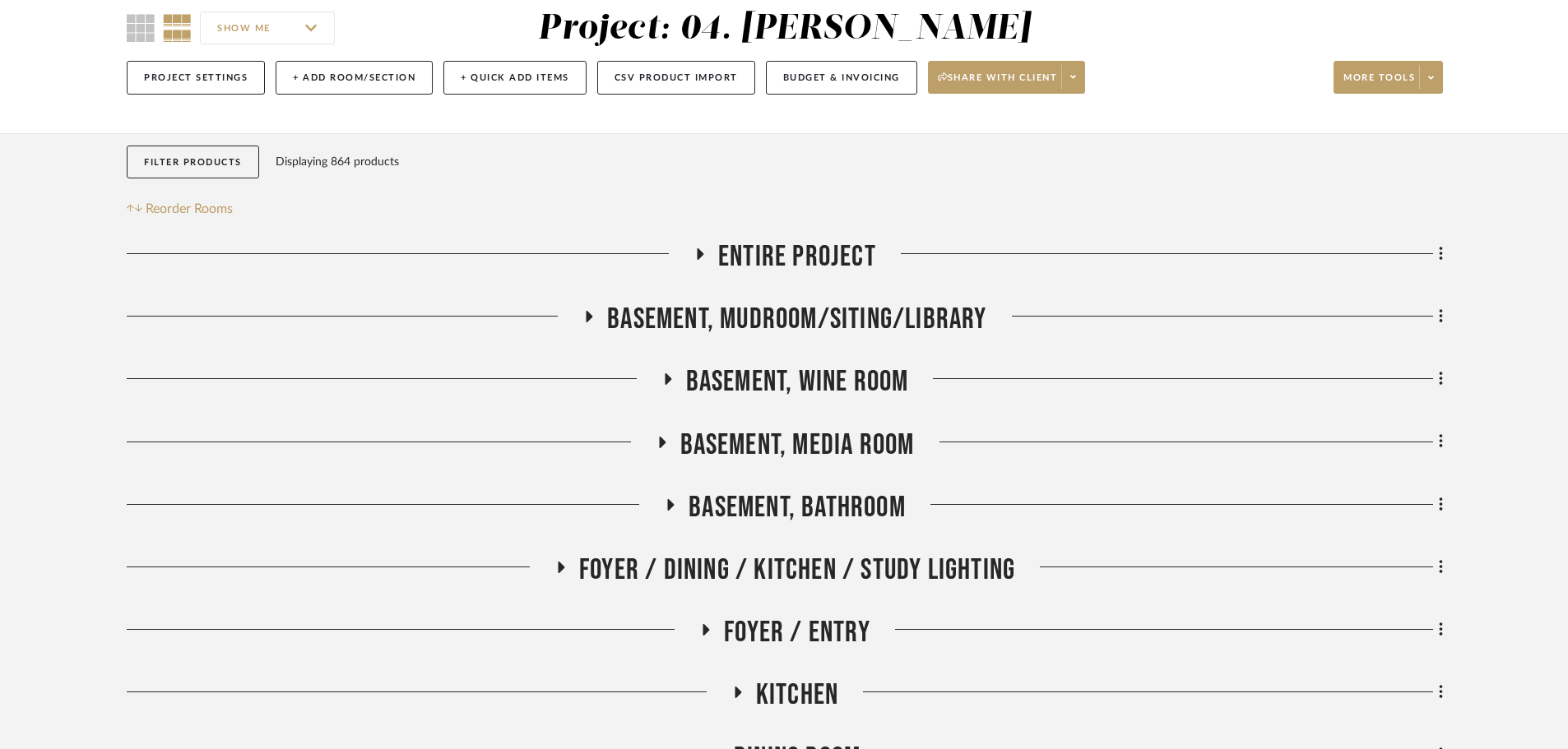
scroll to position [164, 0]
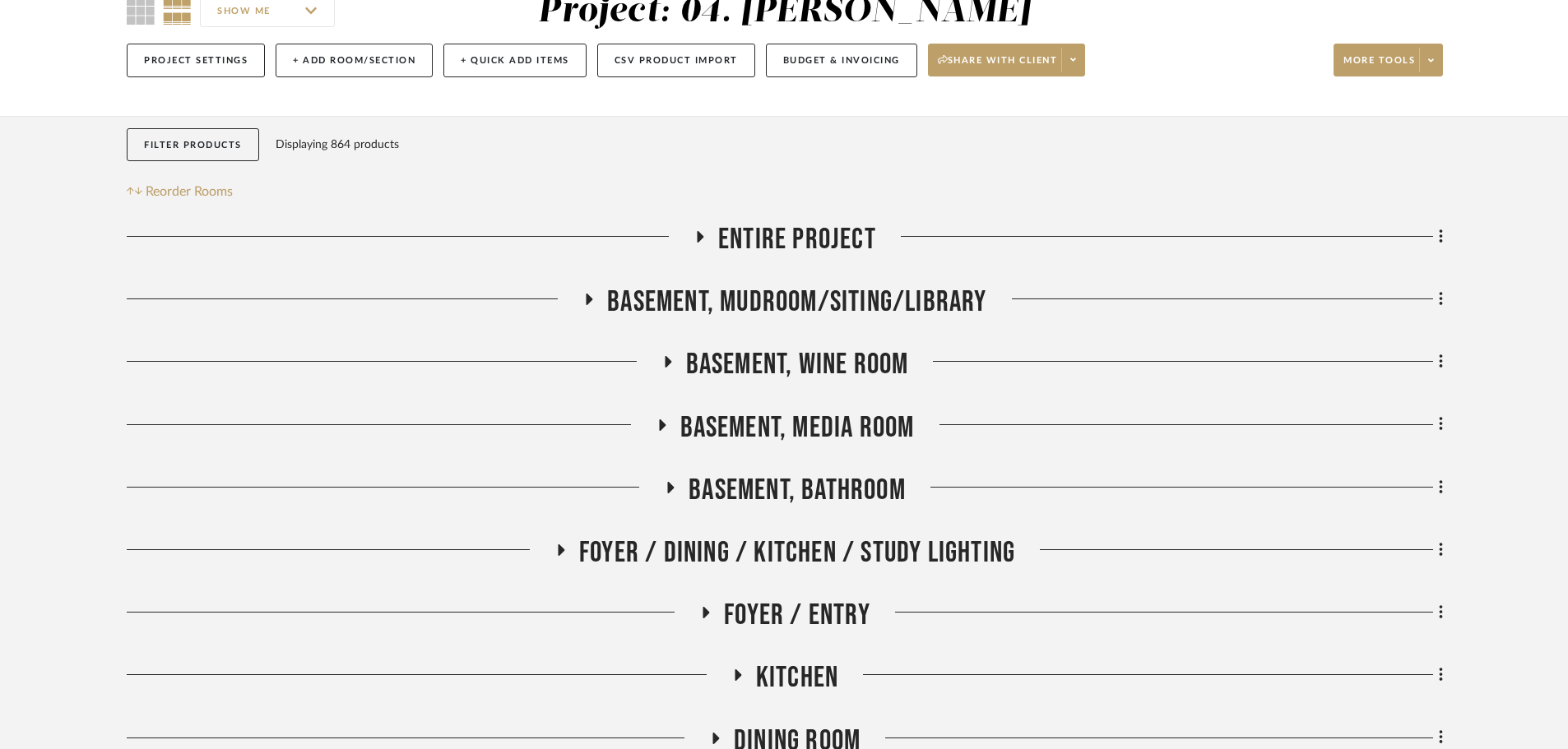
click at [758, 360] on span "Basement, Wine Room" at bounding box center [797, 365] width 223 height 36
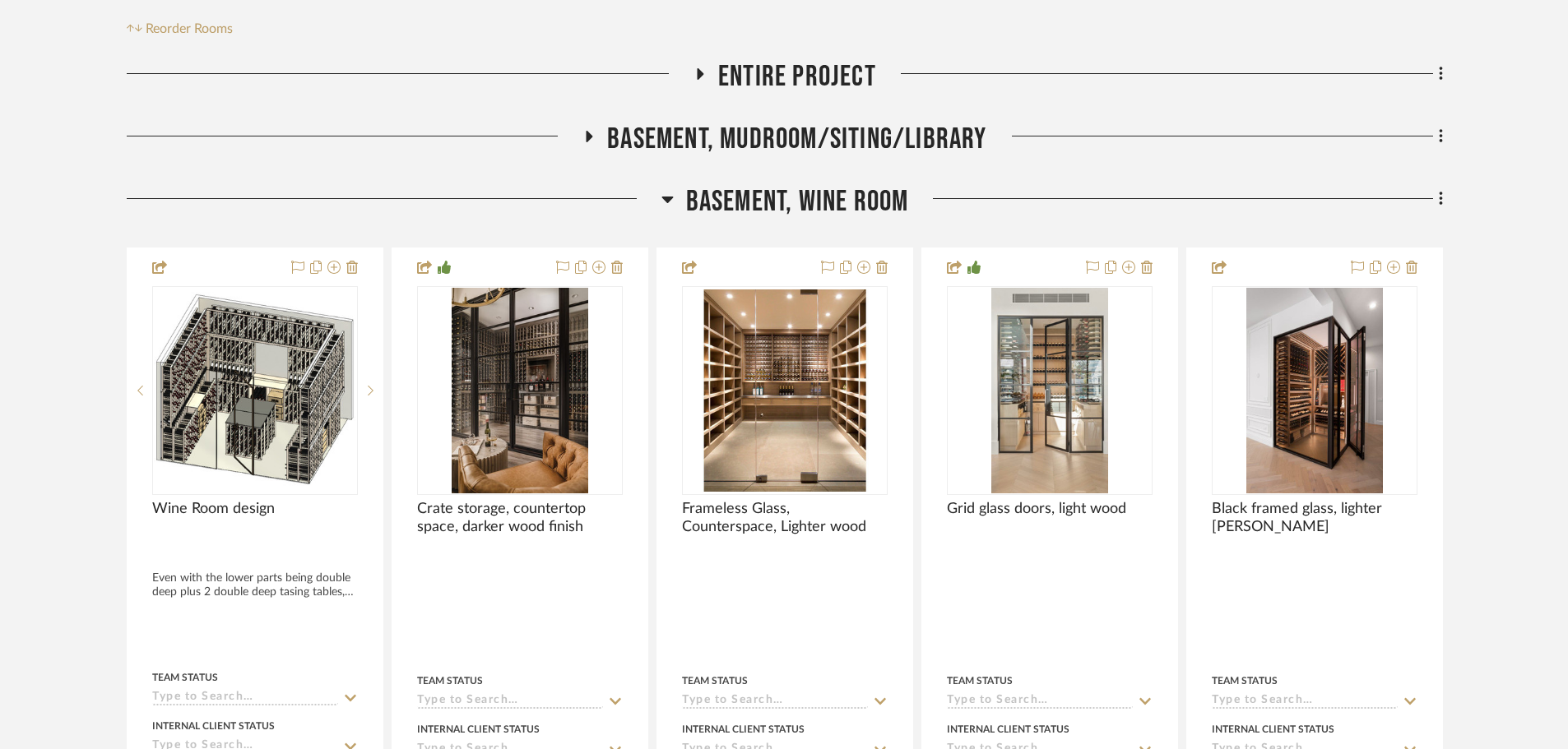
scroll to position [329, 0]
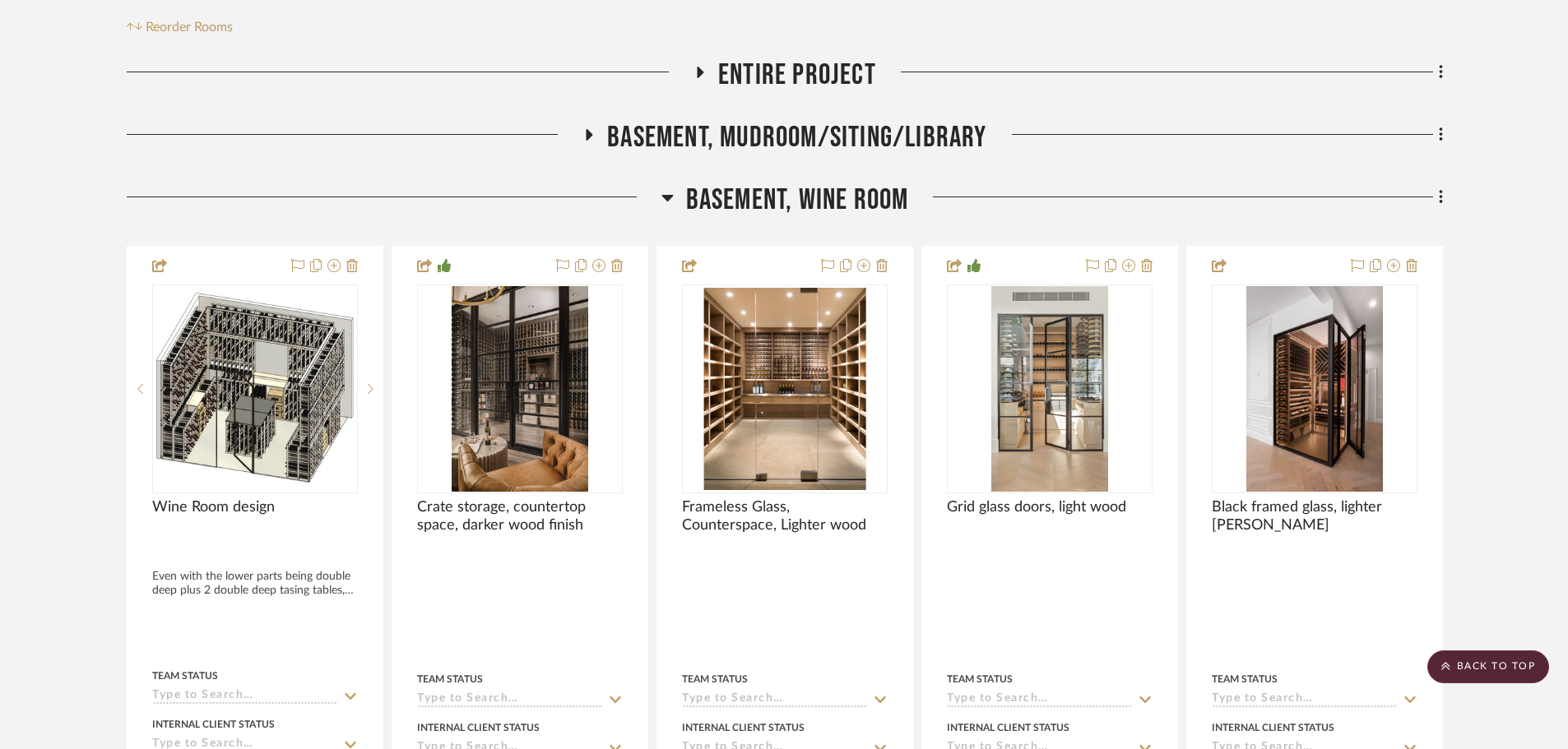
click at [761, 208] on span "Basement, Wine Room" at bounding box center [797, 200] width 223 height 36
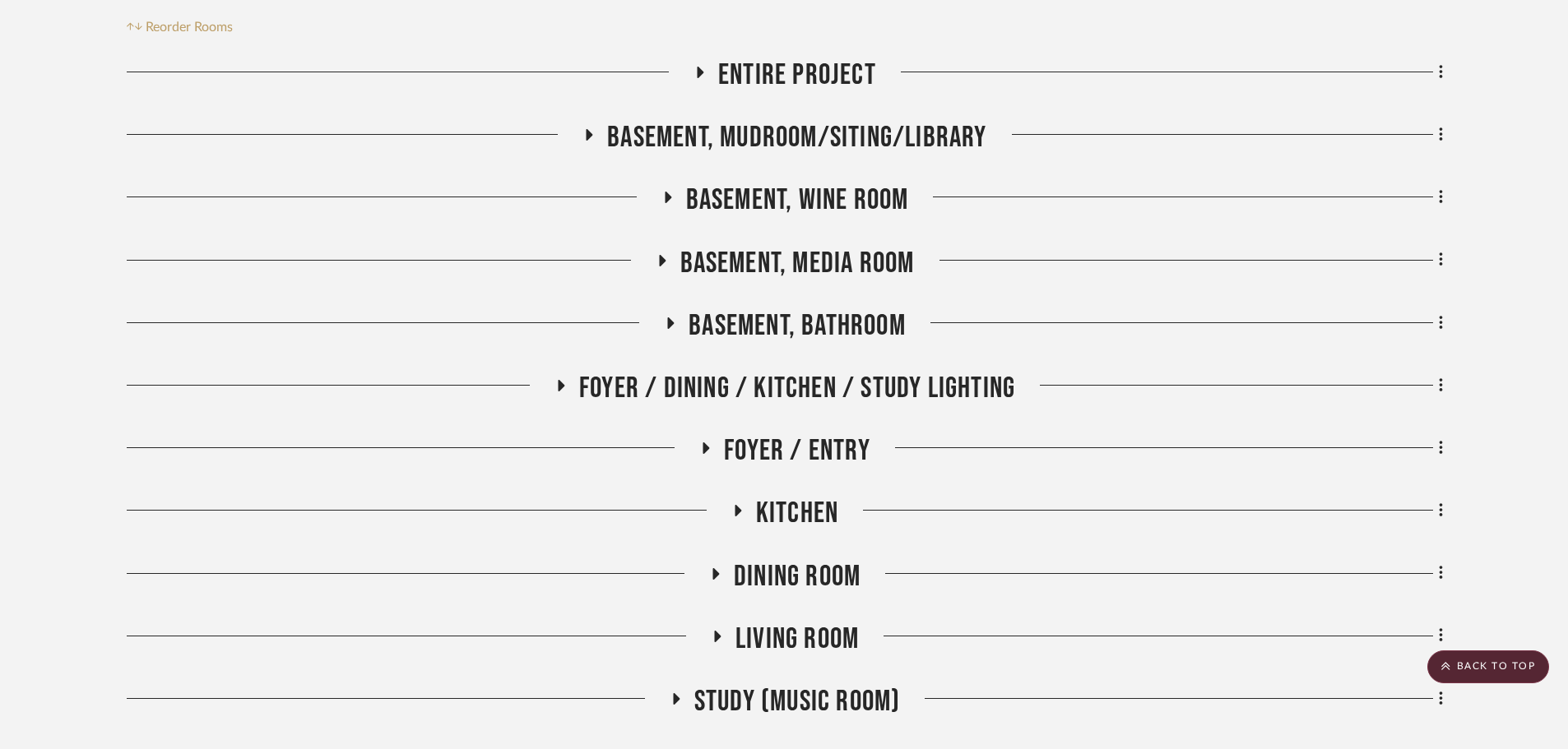
click at [787, 263] on span "Basement, Media Room" at bounding box center [797, 264] width 235 height 36
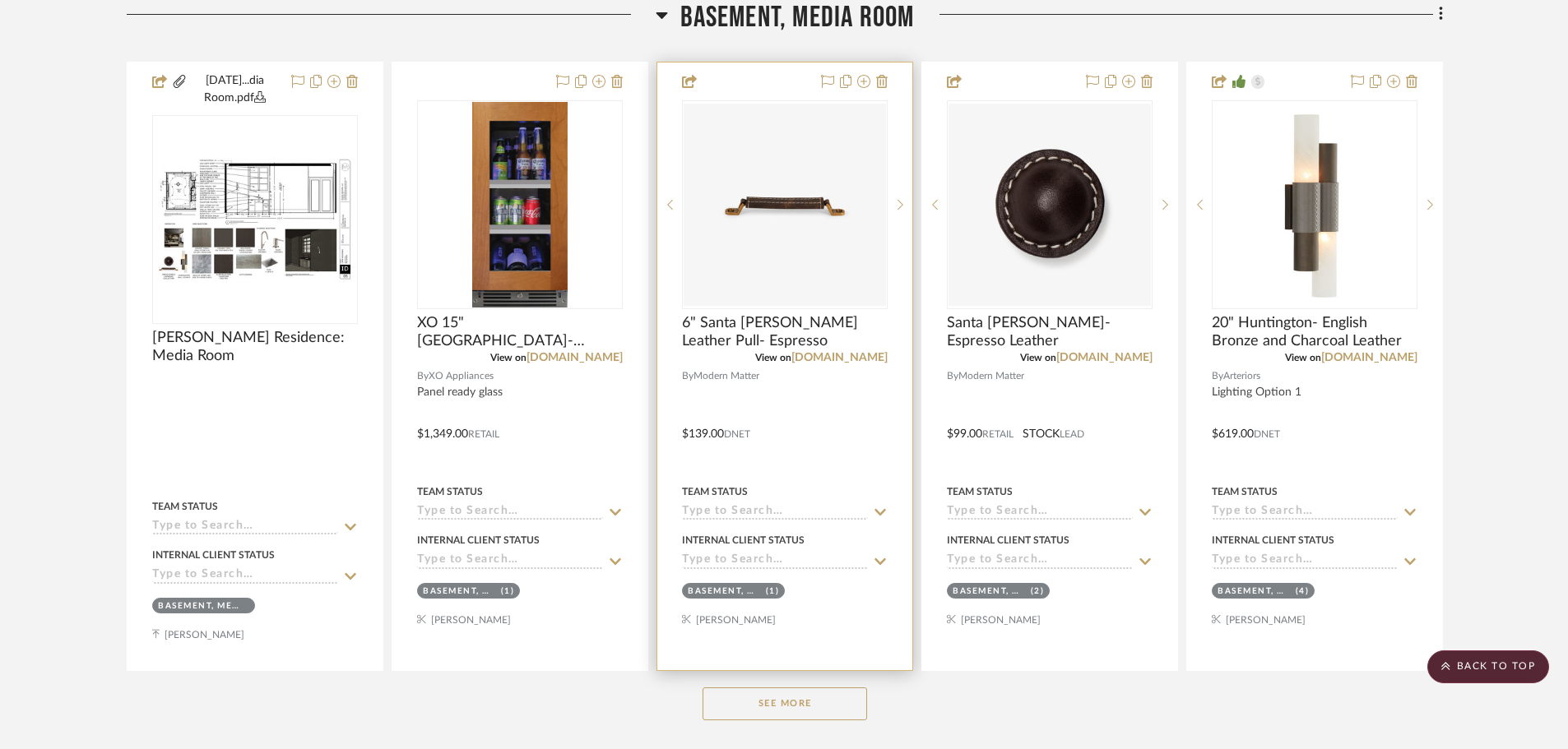
scroll to position [658, 0]
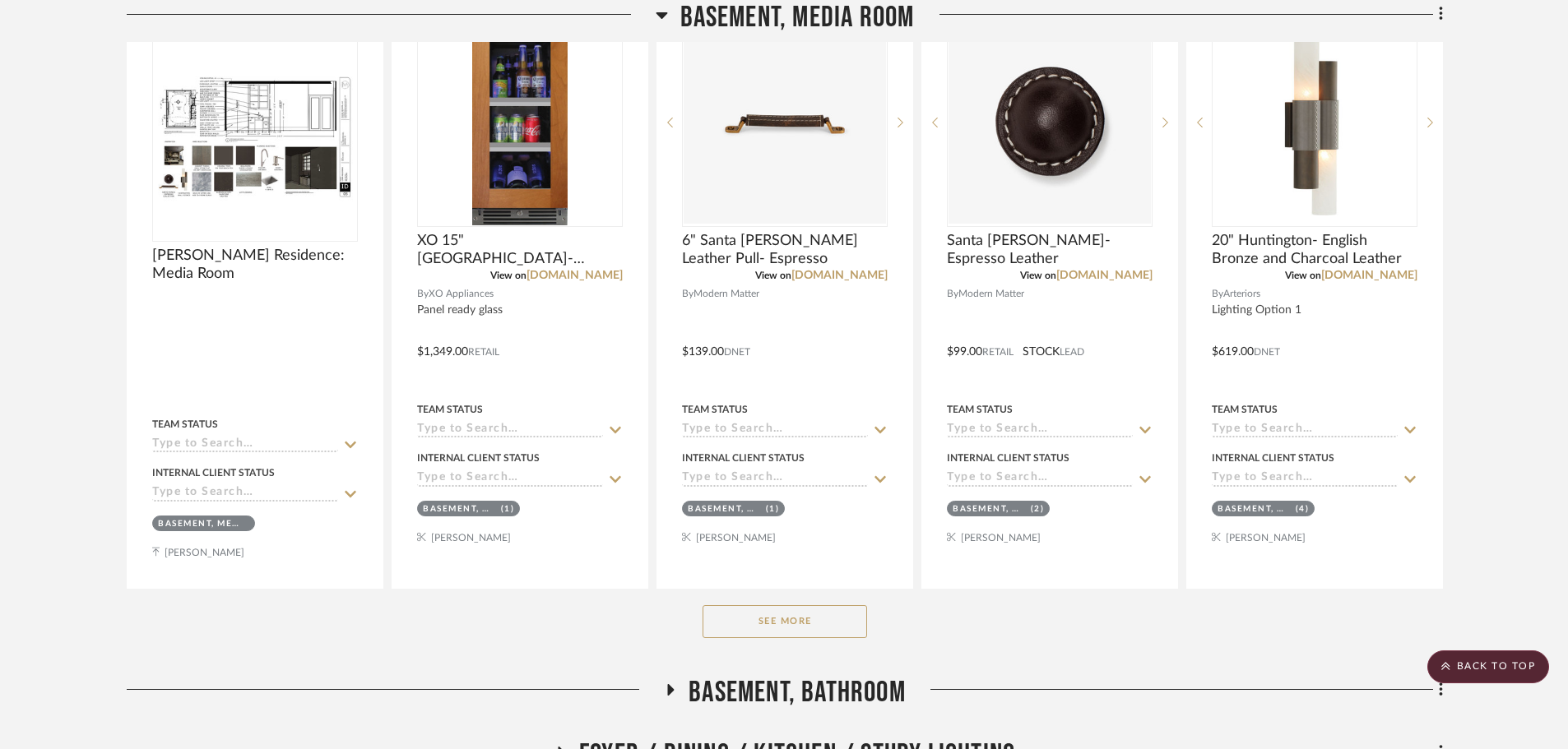
click at [748, 613] on button "See More" at bounding box center [784, 621] width 164 height 33
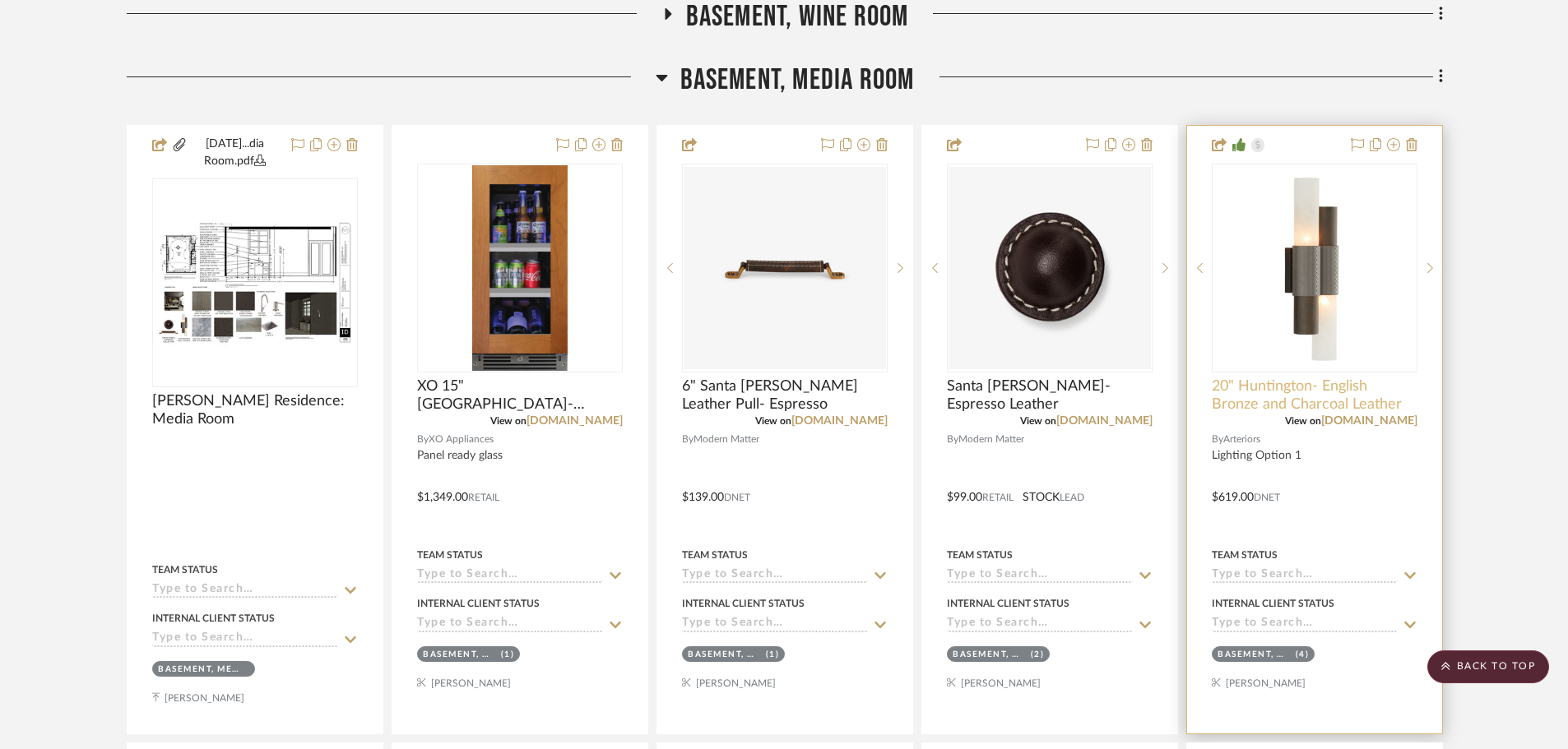
scroll to position [494, 0]
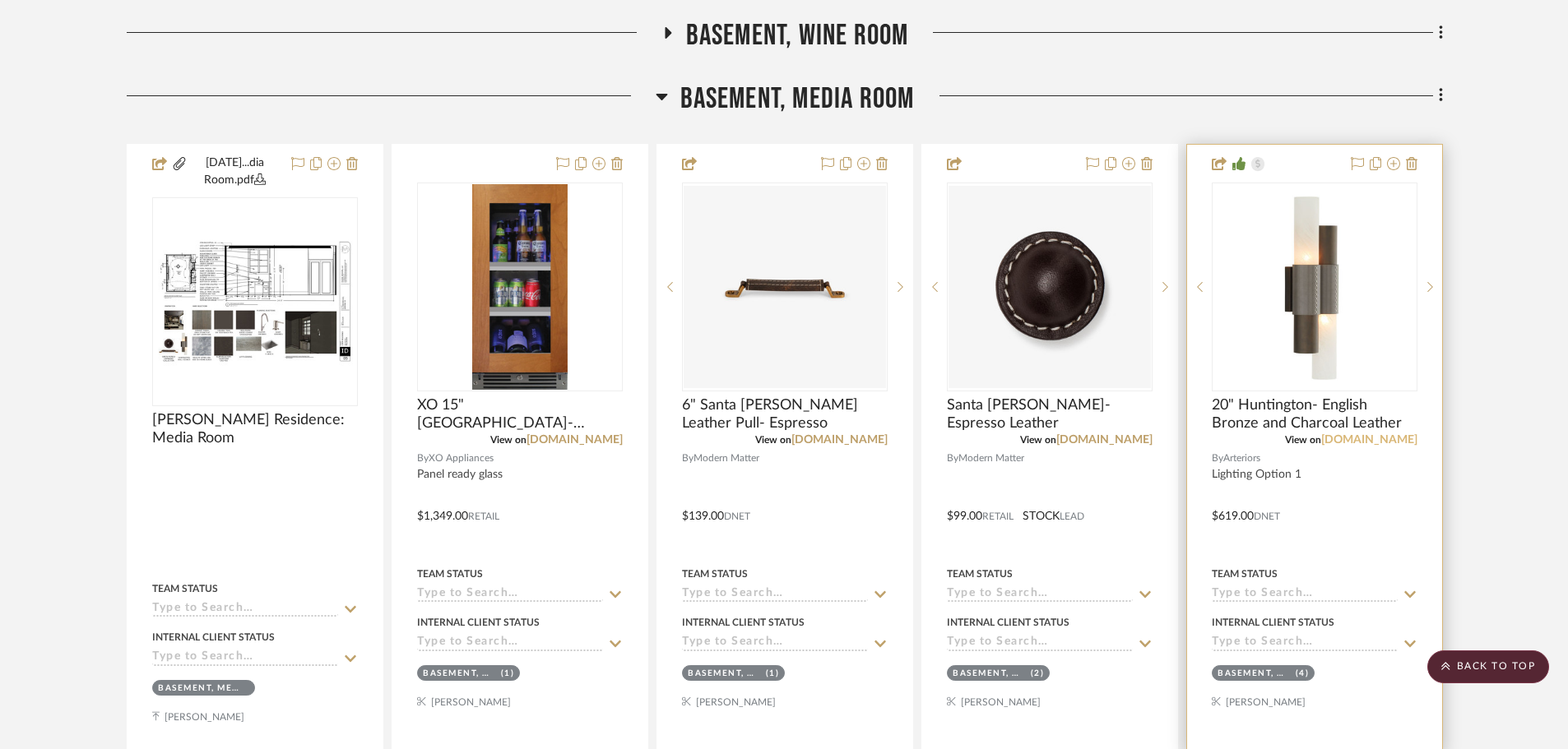
click at [1361, 445] on link "arteriorshome.com" at bounding box center [1369, 440] width 96 height 11
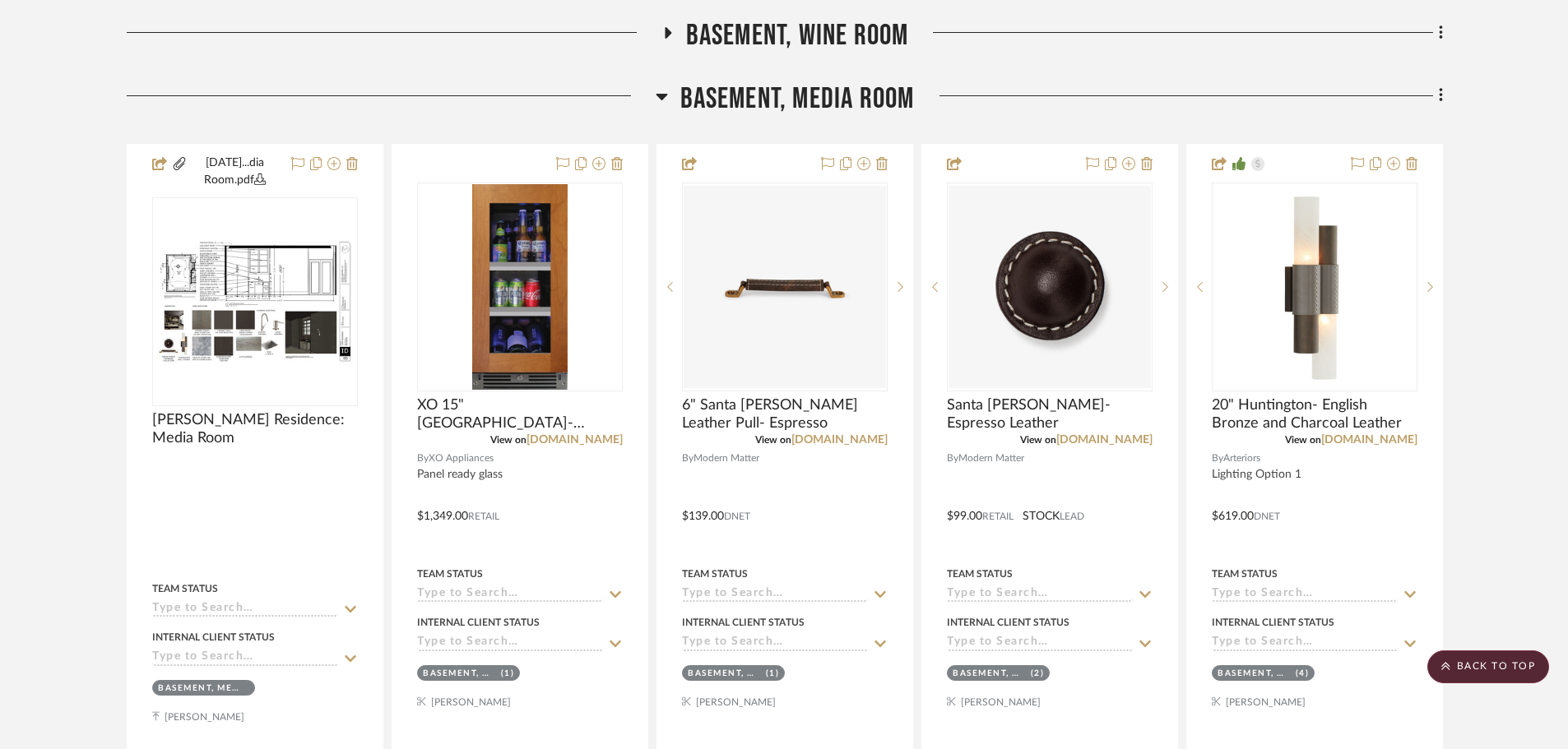
click at [798, 101] on span "Basement, Media Room" at bounding box center [797, 99] width 235 height 36
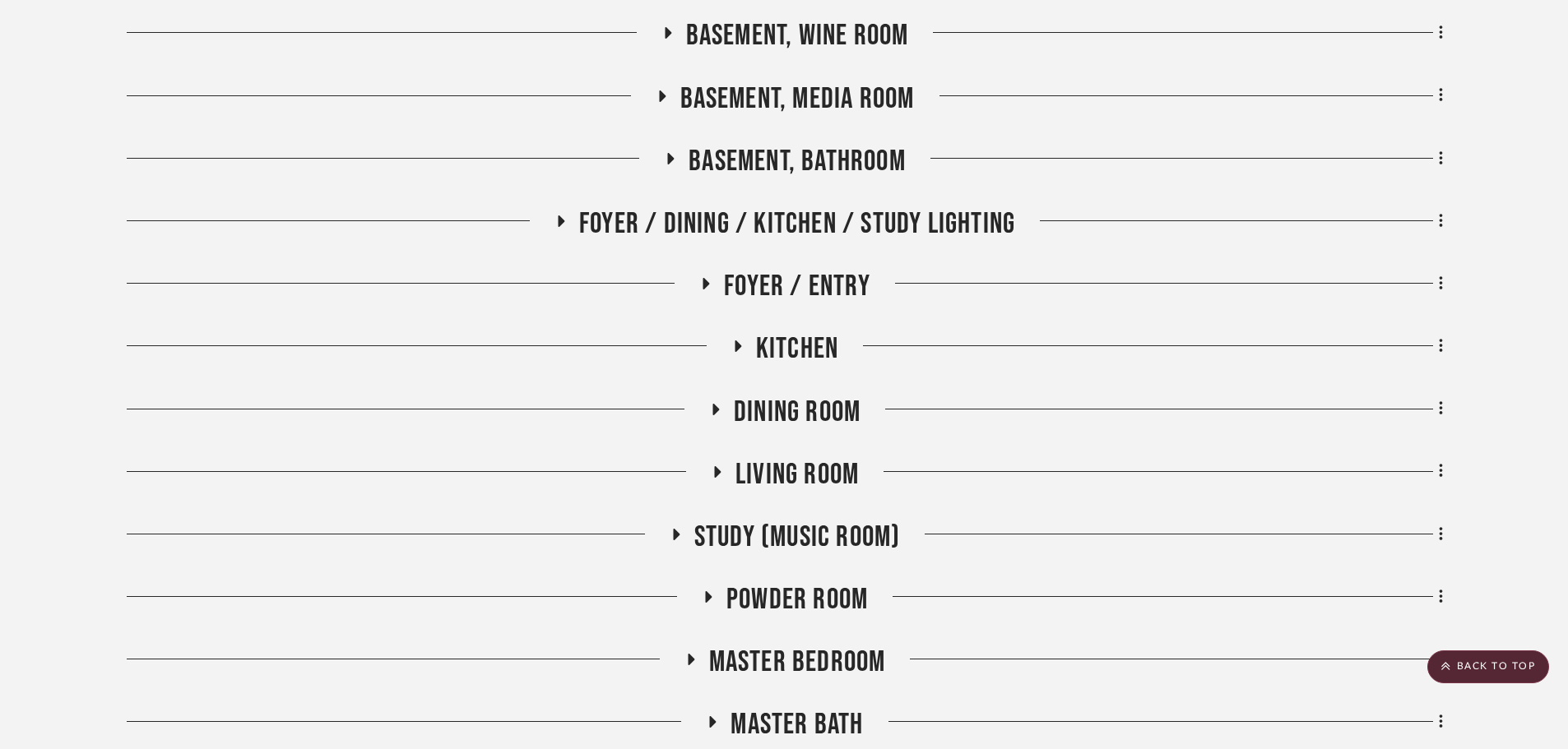
click at [804, 157] on span "Basement, Bathroom" at bounding box center [796, 161] width 217 height 36
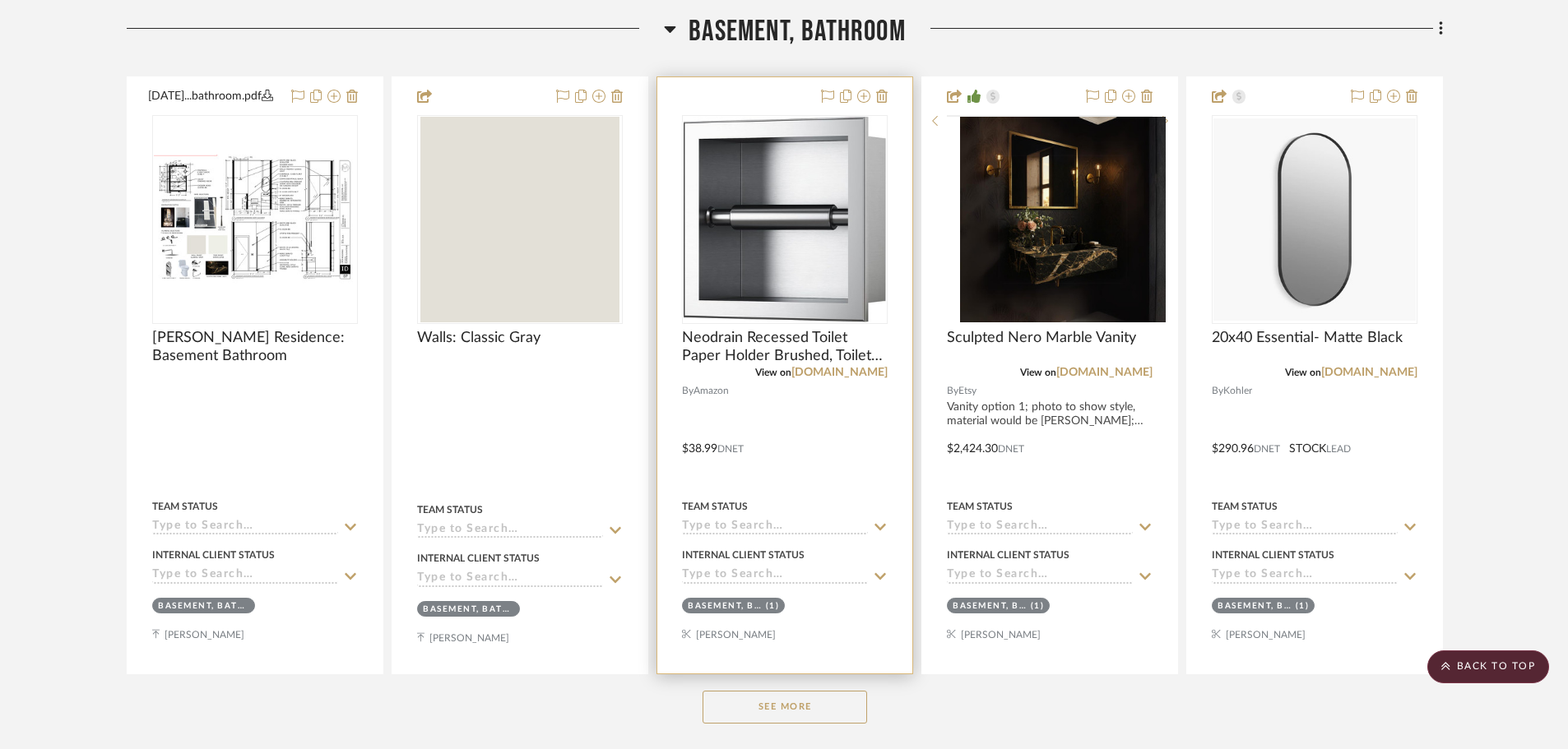
scroll to position [658, 0]
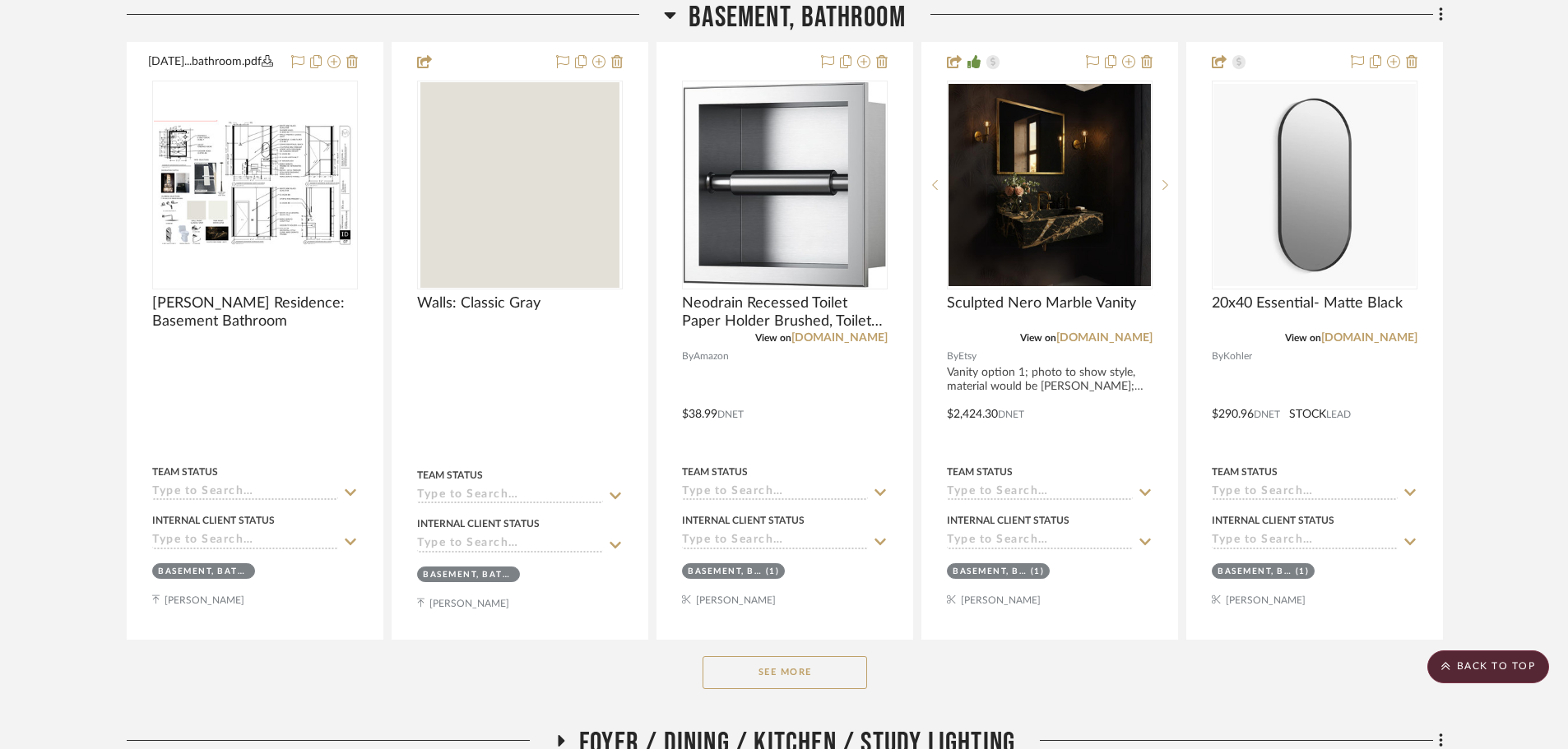
click at [823, 677] on button "See More" at bounding box center [784, 672] width 164 height 33
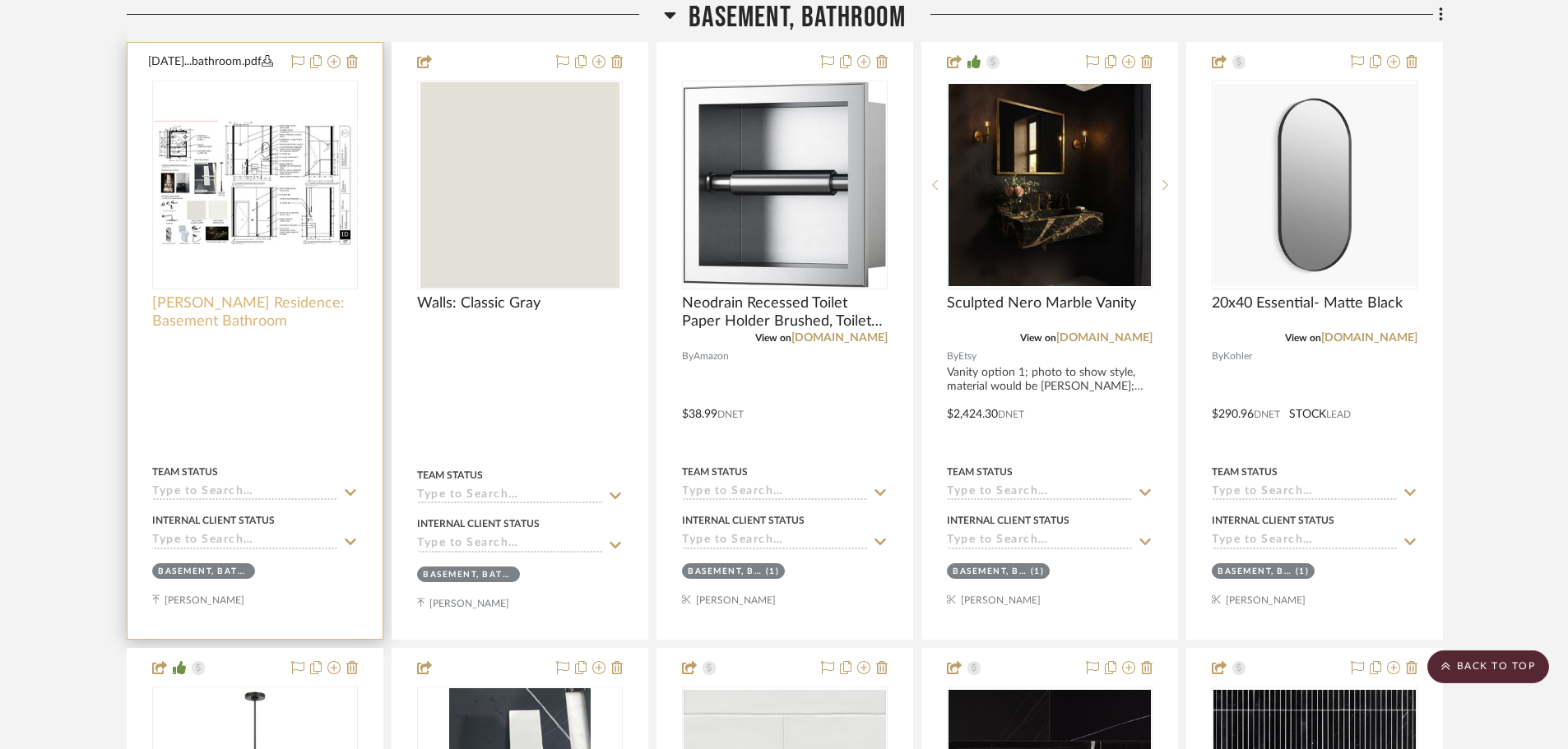
click at [211, 323] on span "Linck Residence: Basement Bathroom" at bounding box center [254, 313] width 206 height 37
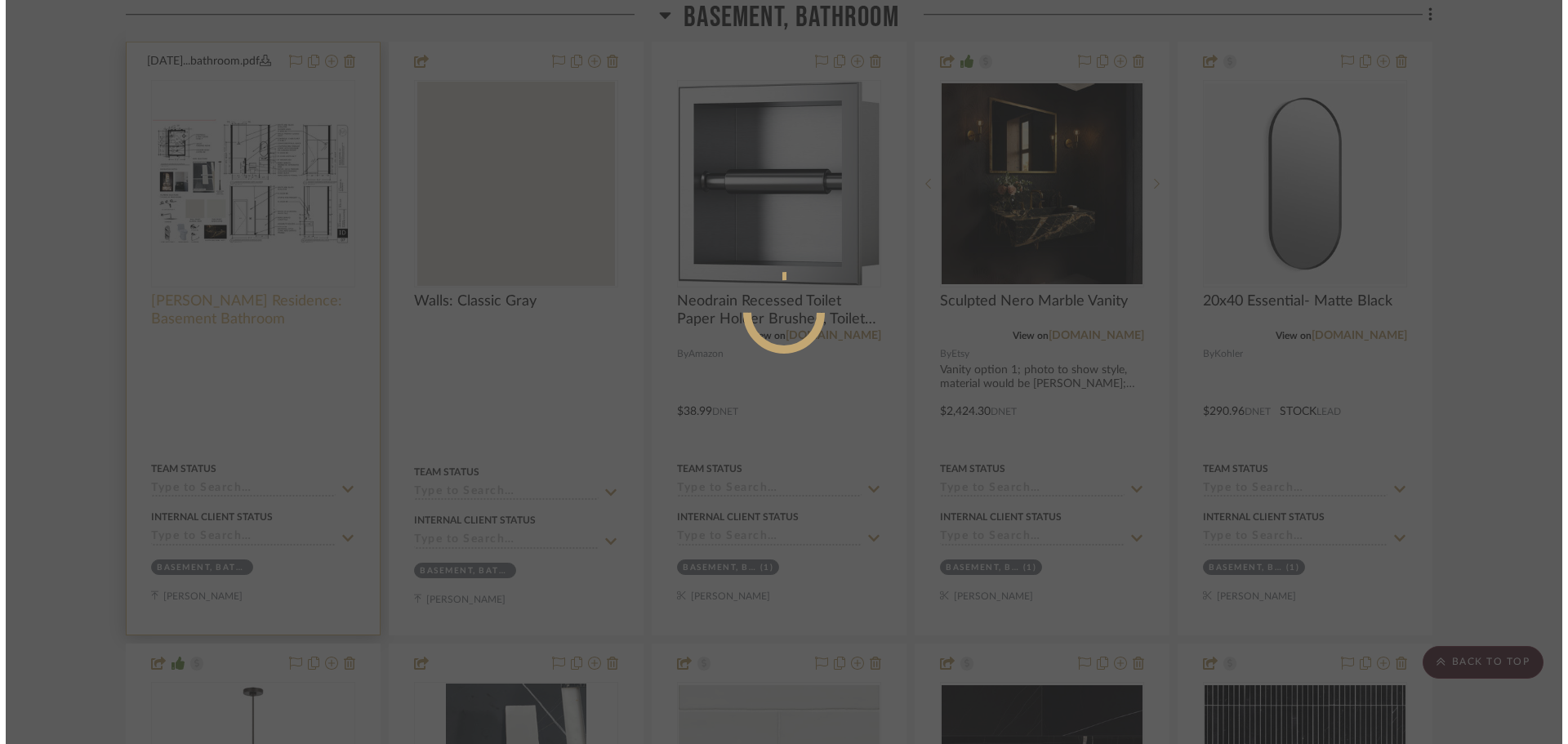
scroll to position [0, 0]
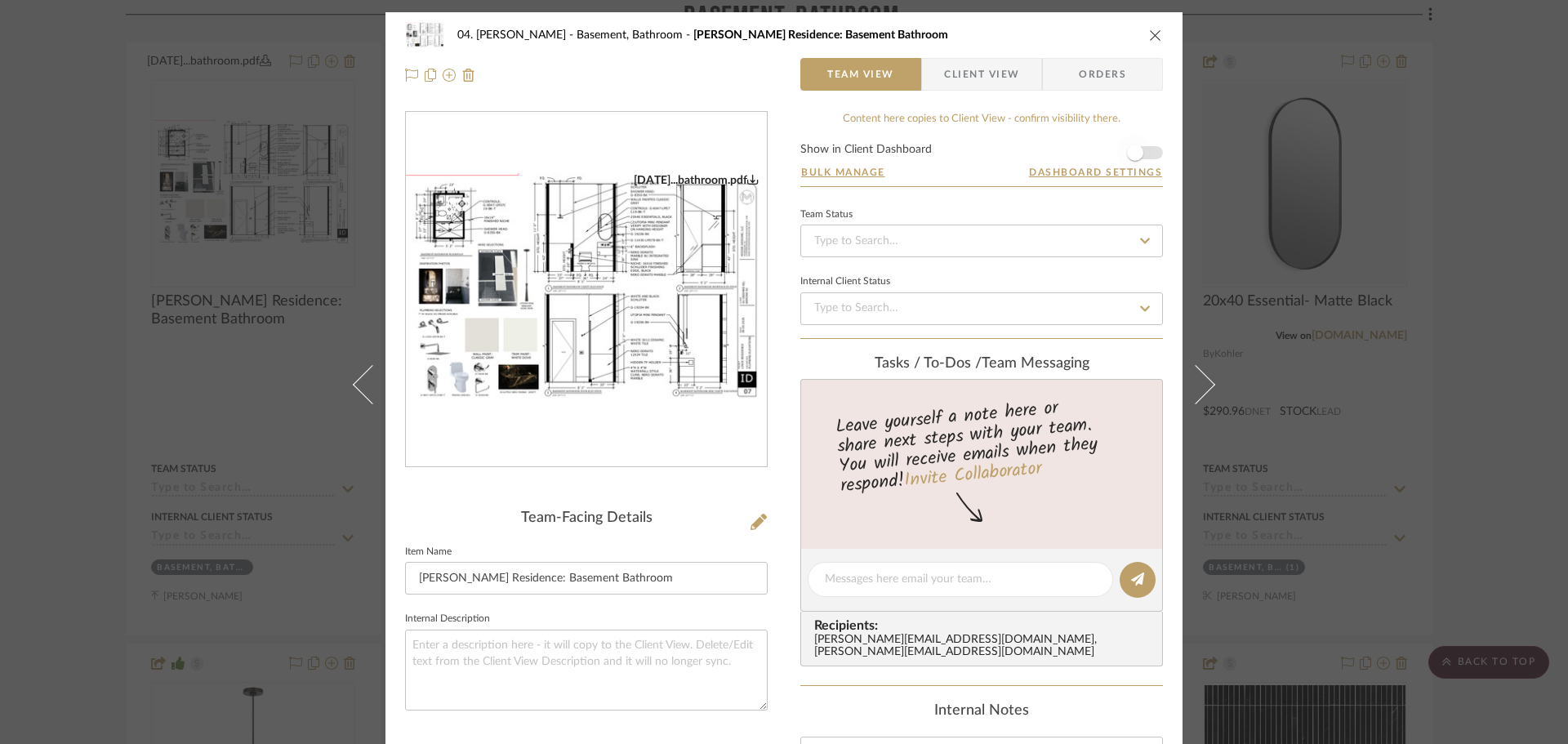
click at [1142, 146] on span "button" at bounding box center [1135, 153] width 36 height 36
click at [1512, 304] on div "04. Linck Basement, Bathroom Linck Residence: Basement Bathroom Team View Clien…" at bounding box center [784, 372] width 1568 height 744
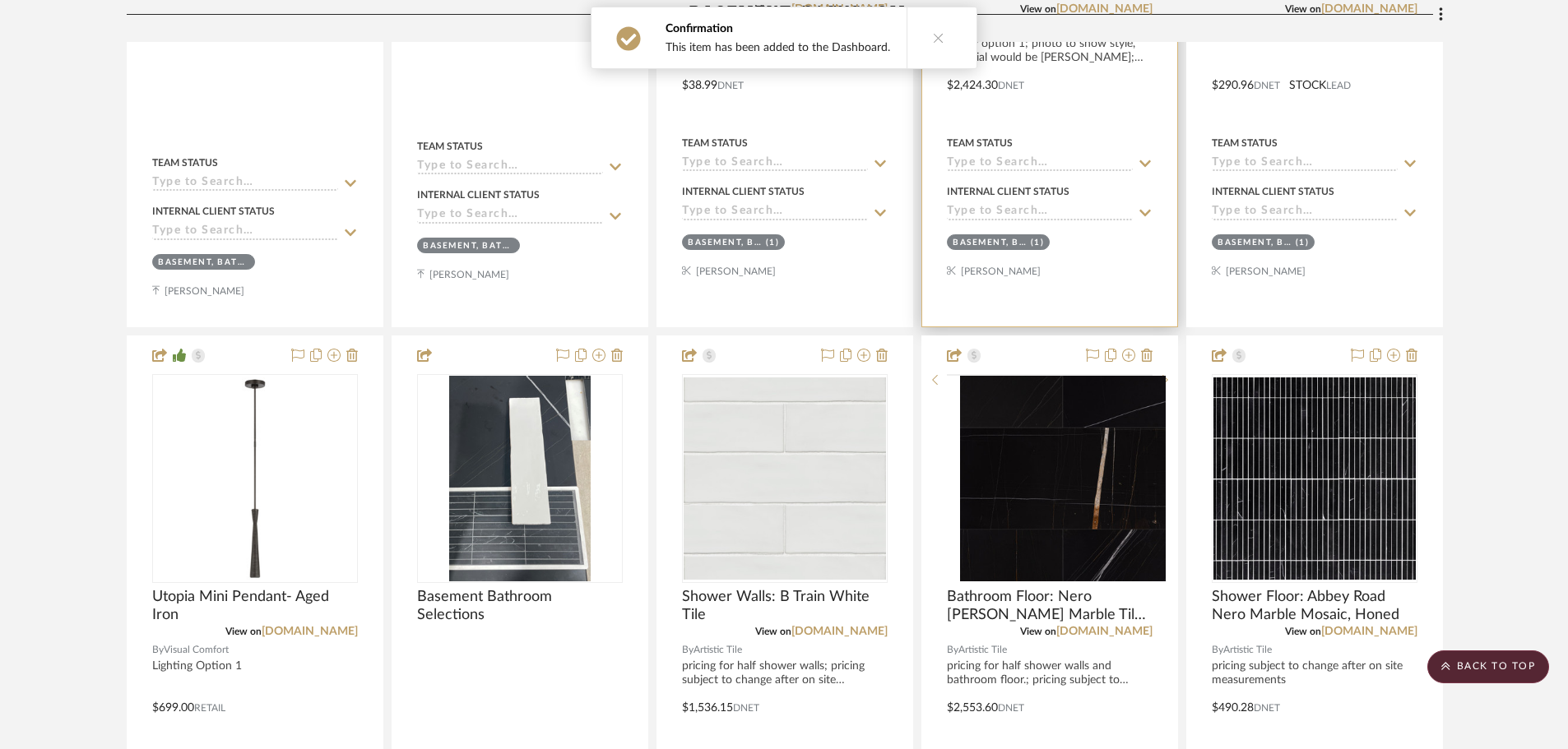
scroll to position [1233, 0]
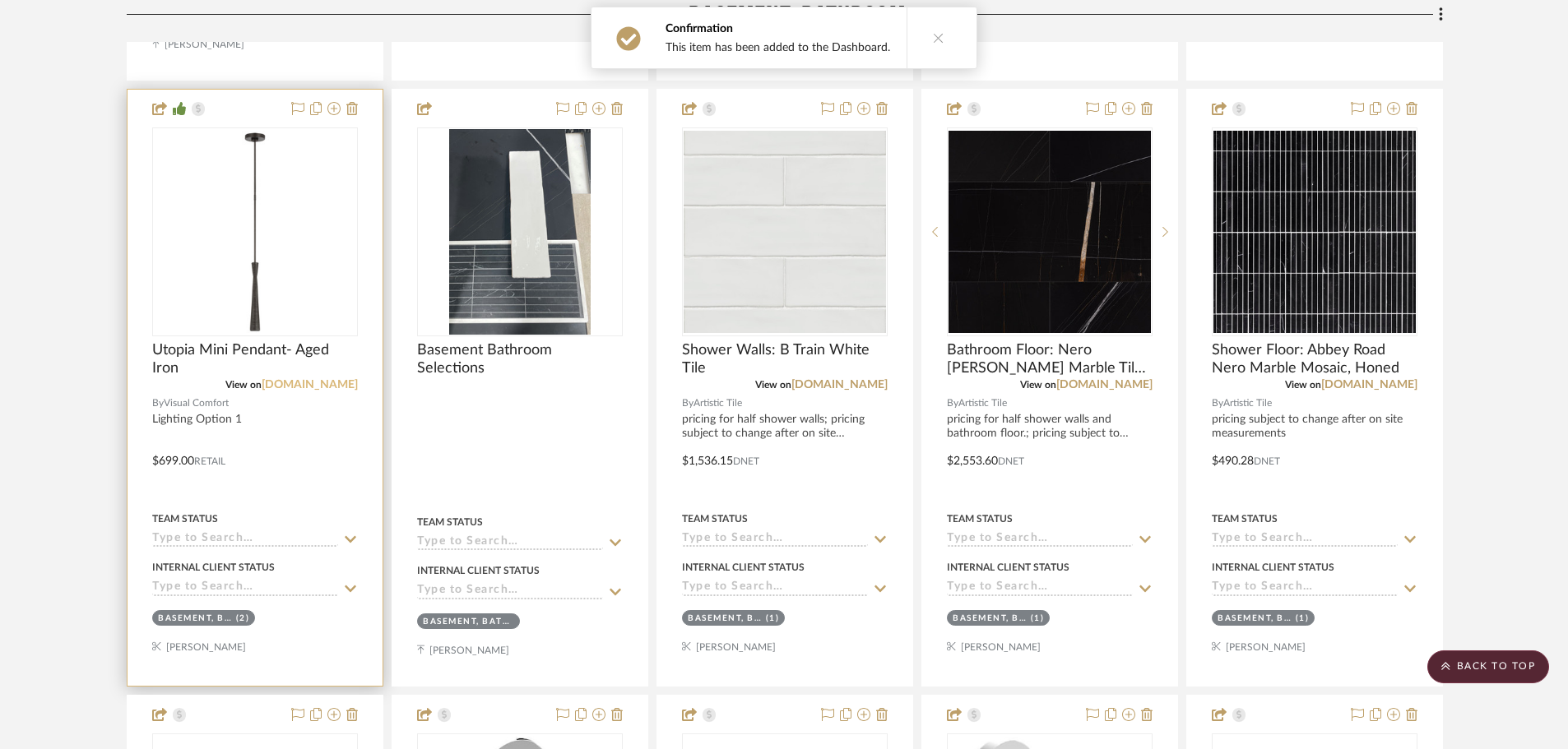
click at [295, 387] on link "visualcomfort.com" at bounding box center [310, 385] width 96 height 11
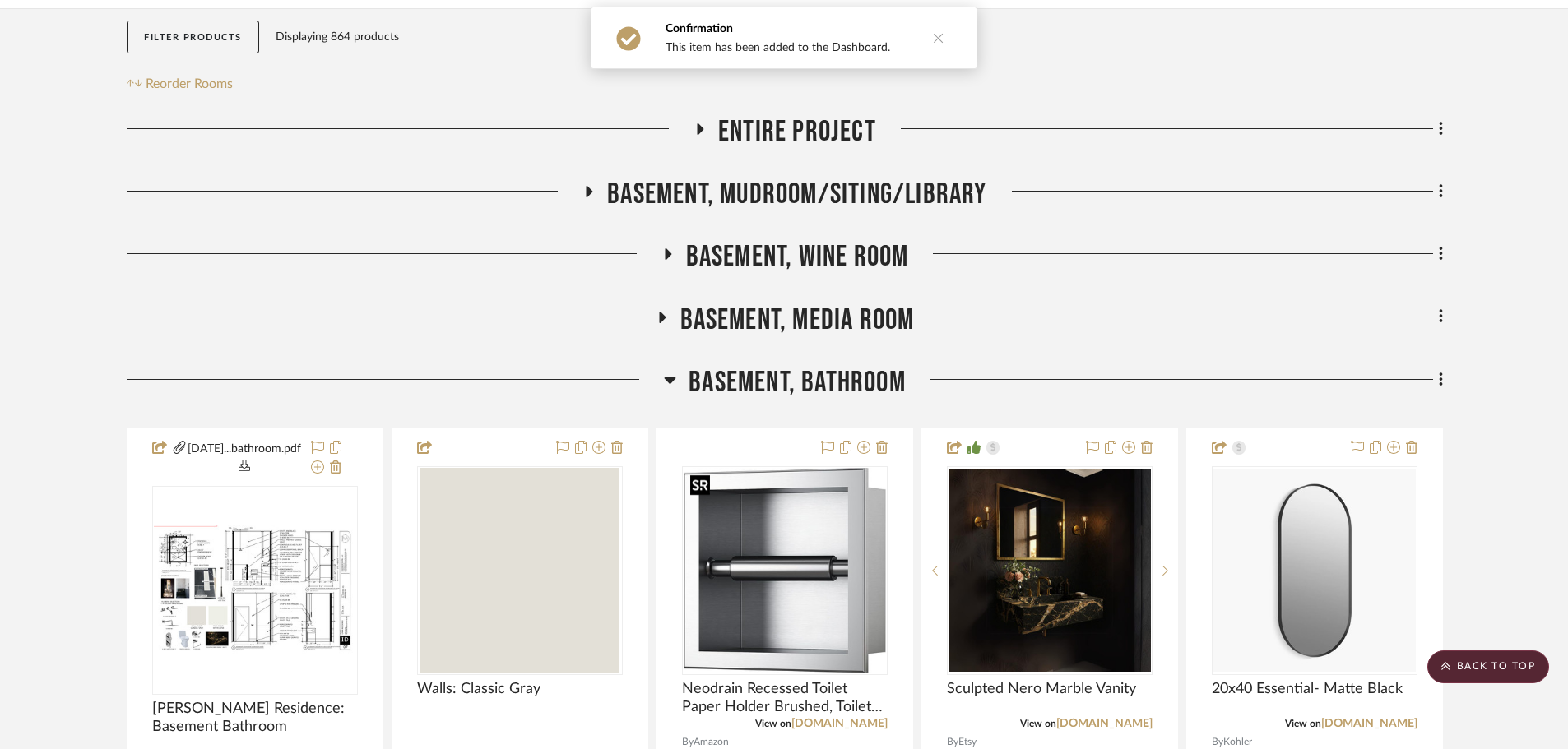
scroll to position [83, 0]
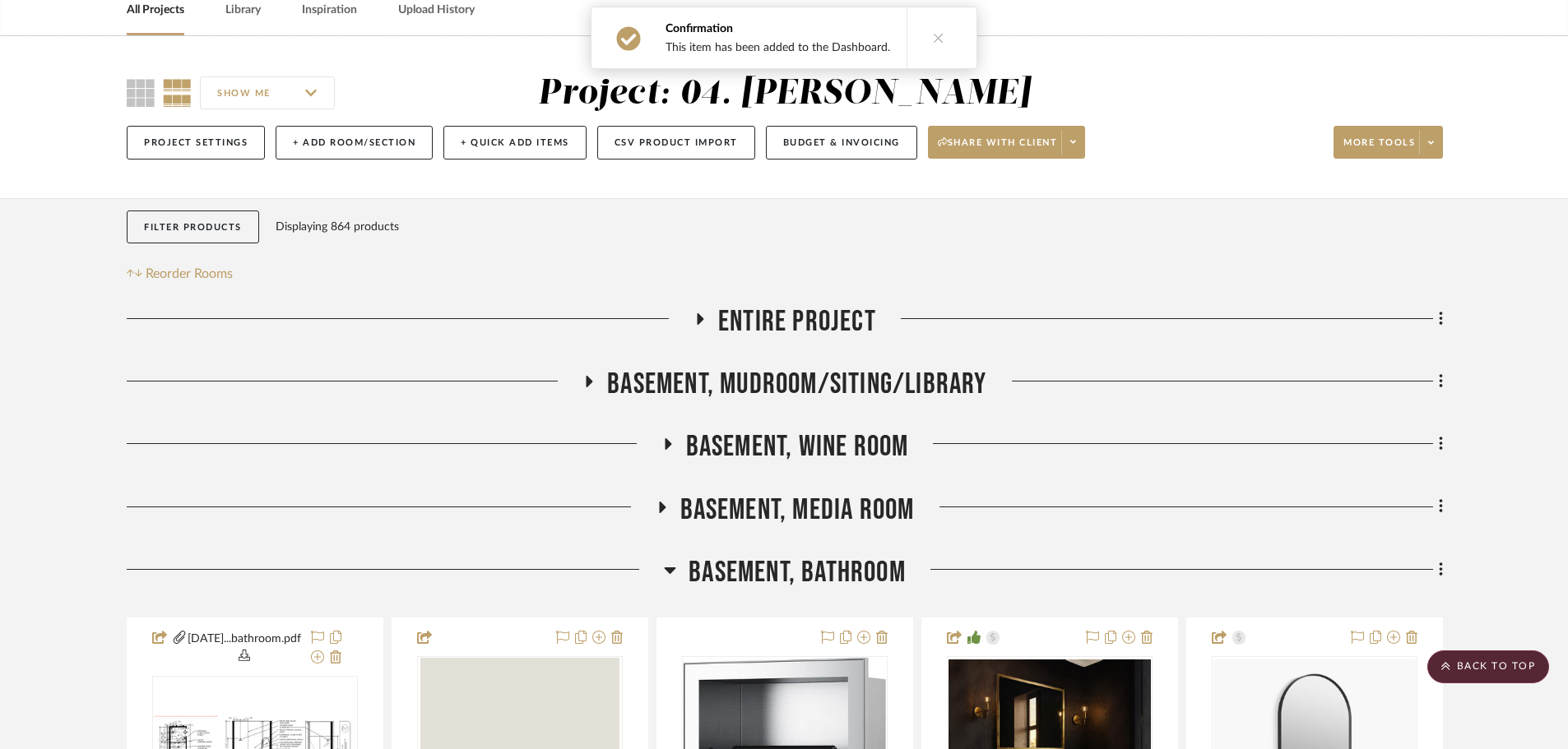
click at [745, 558] on span "Basement, Bathroom" at bounding box center [796, 573] width 217 height 36
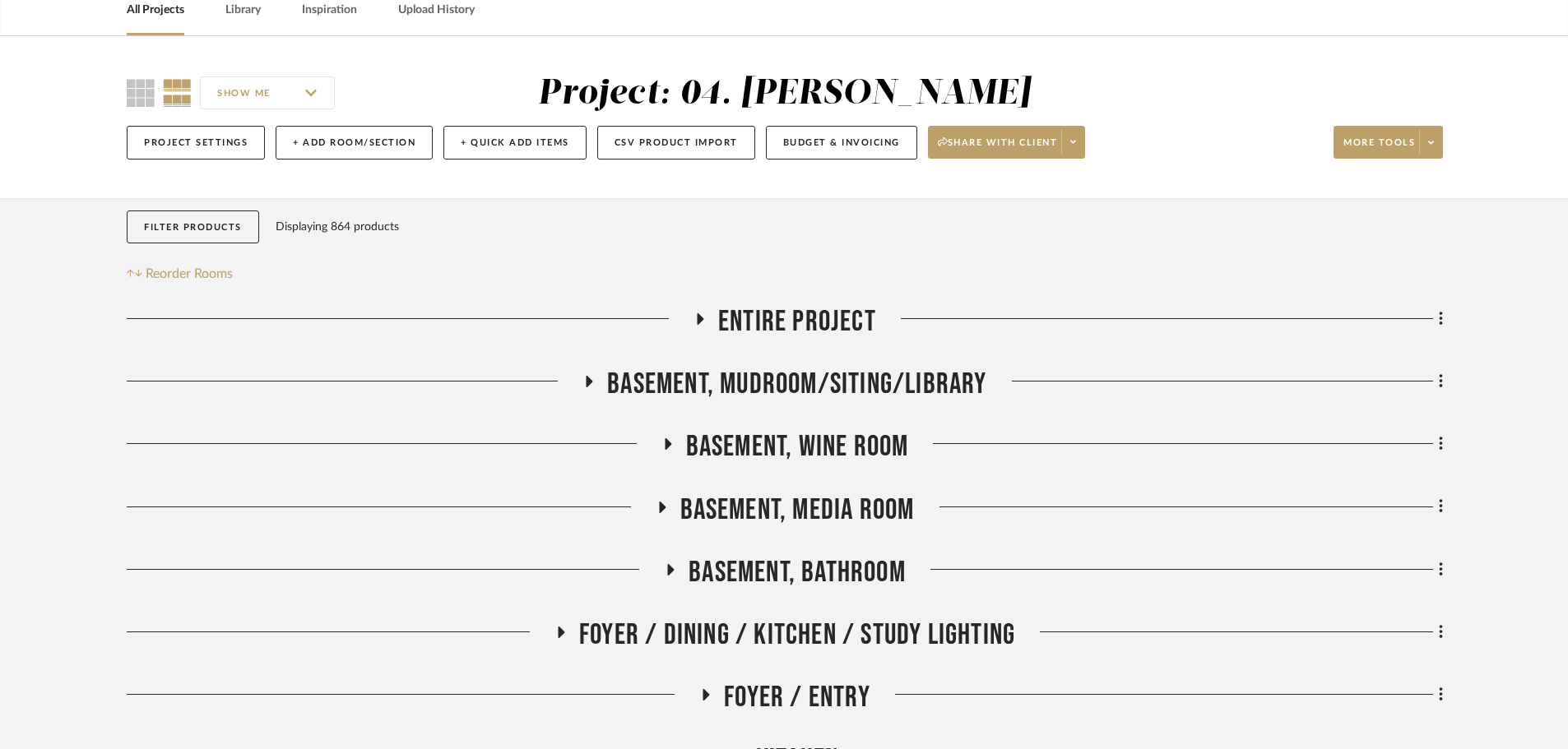
click at [772, 377] on span "Basement, Mudroom/Siting/Library" at bounding box center [796, 385] width 379 height 36
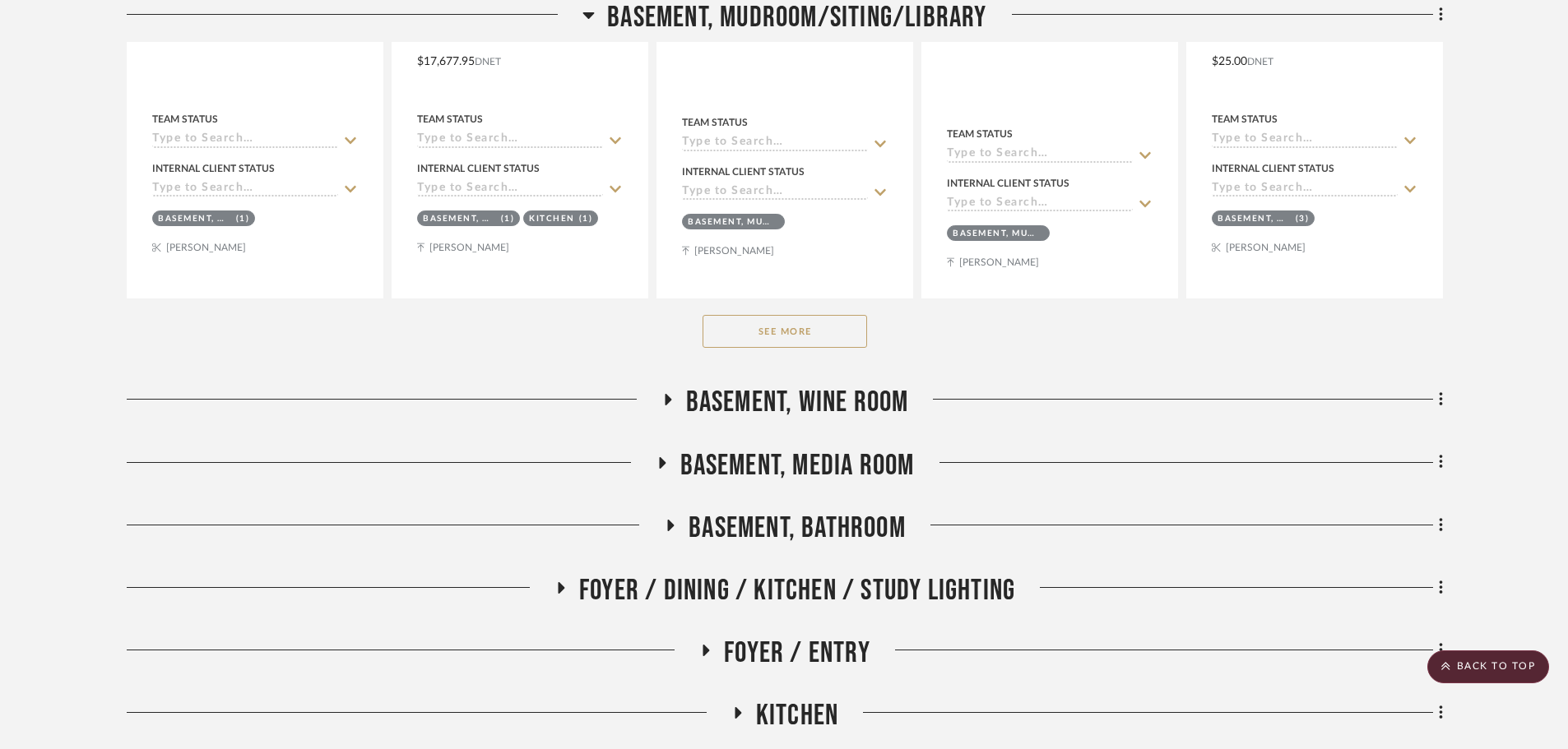
click at [804, 340] on button "See More" at bounding box center [784, 330] width 164 height 33
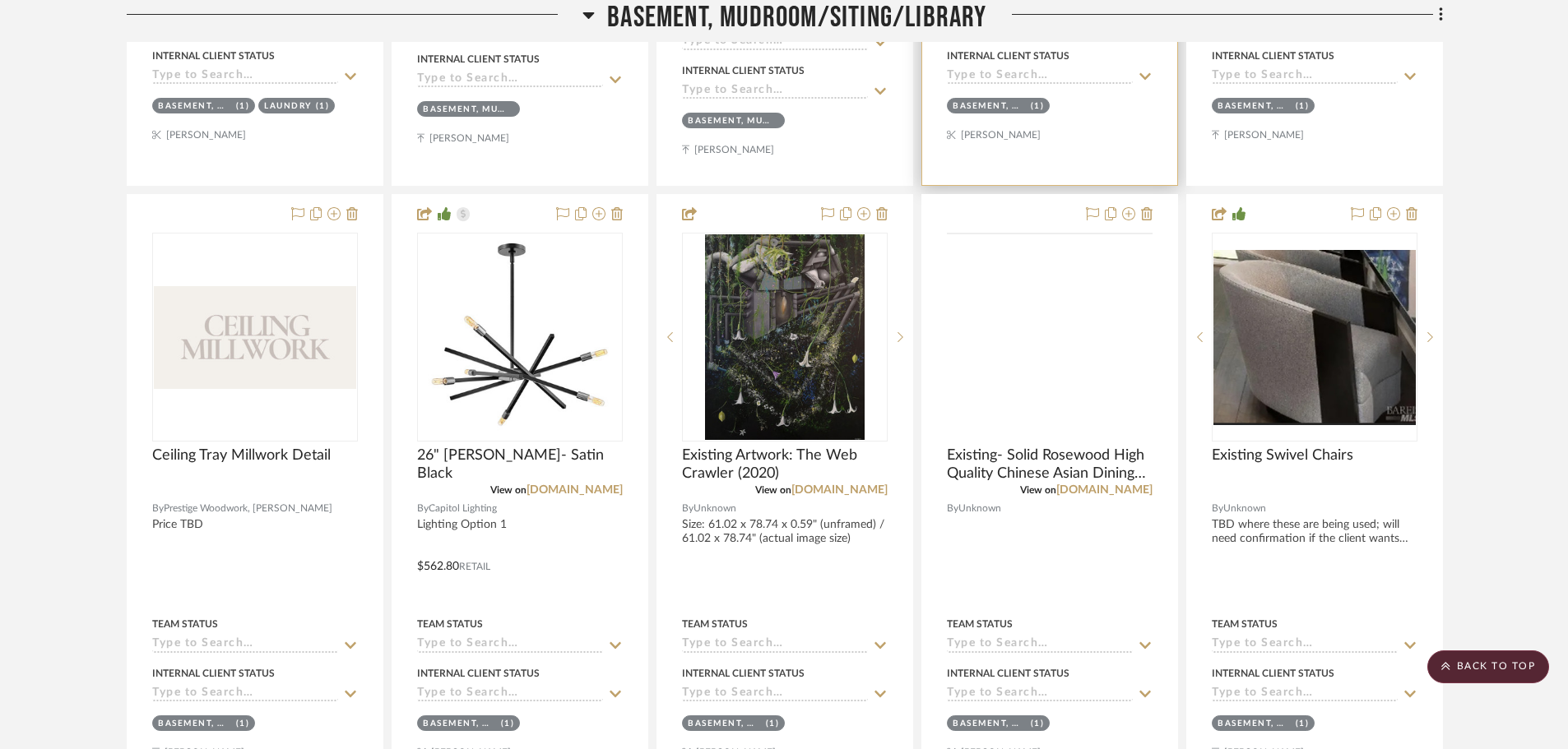
scroll to position [2302, 0]
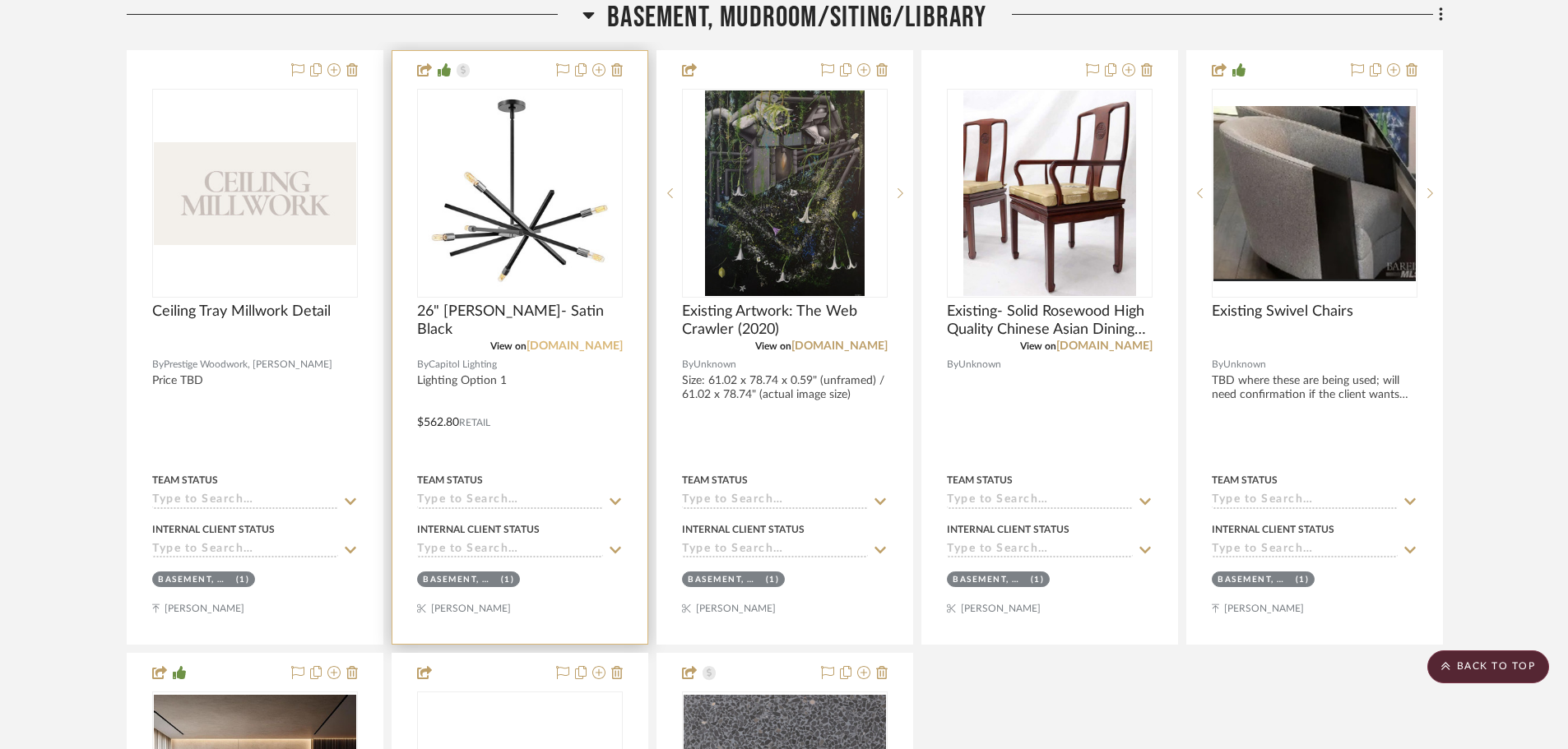
click at [570, 346] on link "[DOMAIN_NAME]" at bounding box center [575, 346] width 96 height 11
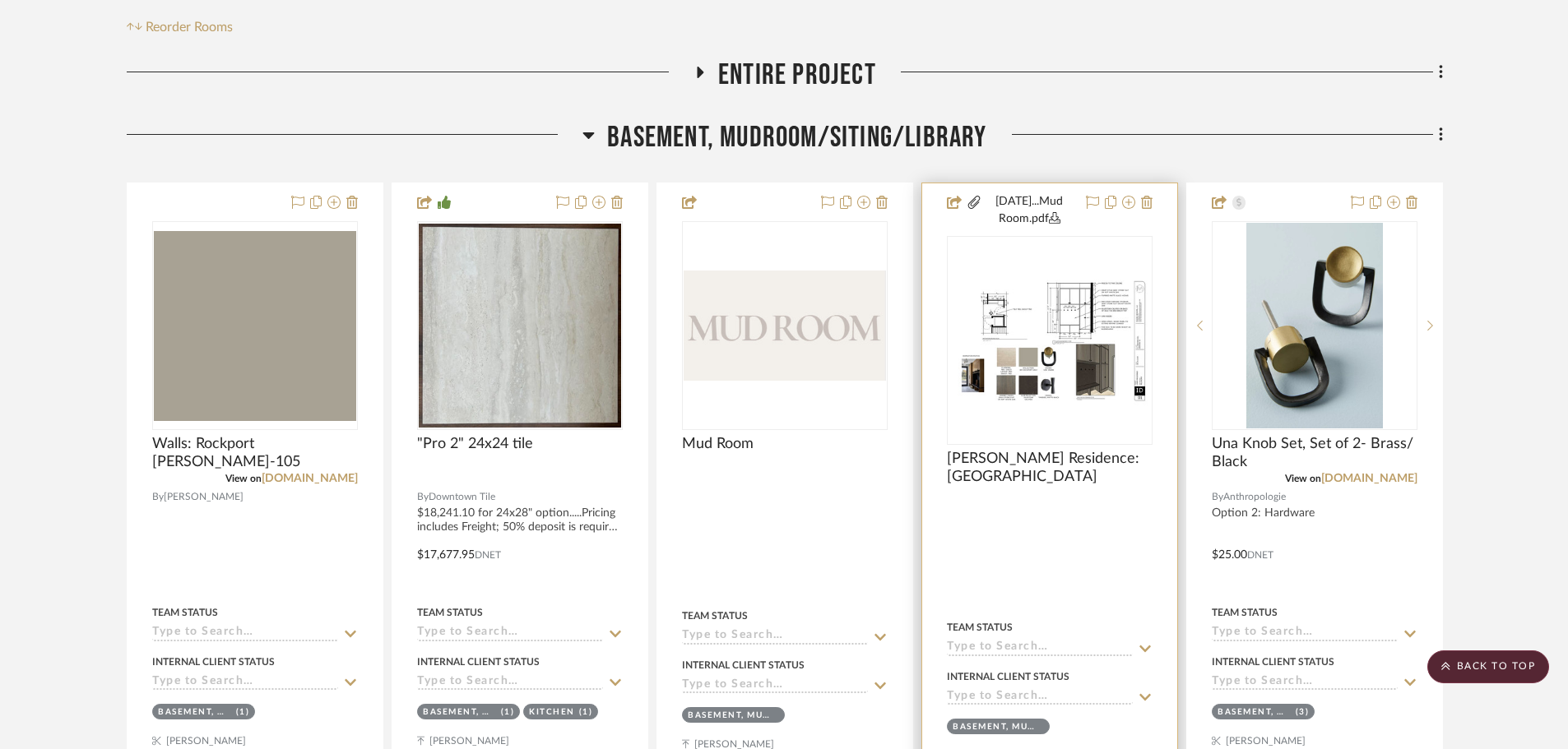
scroll to position [0, 0]
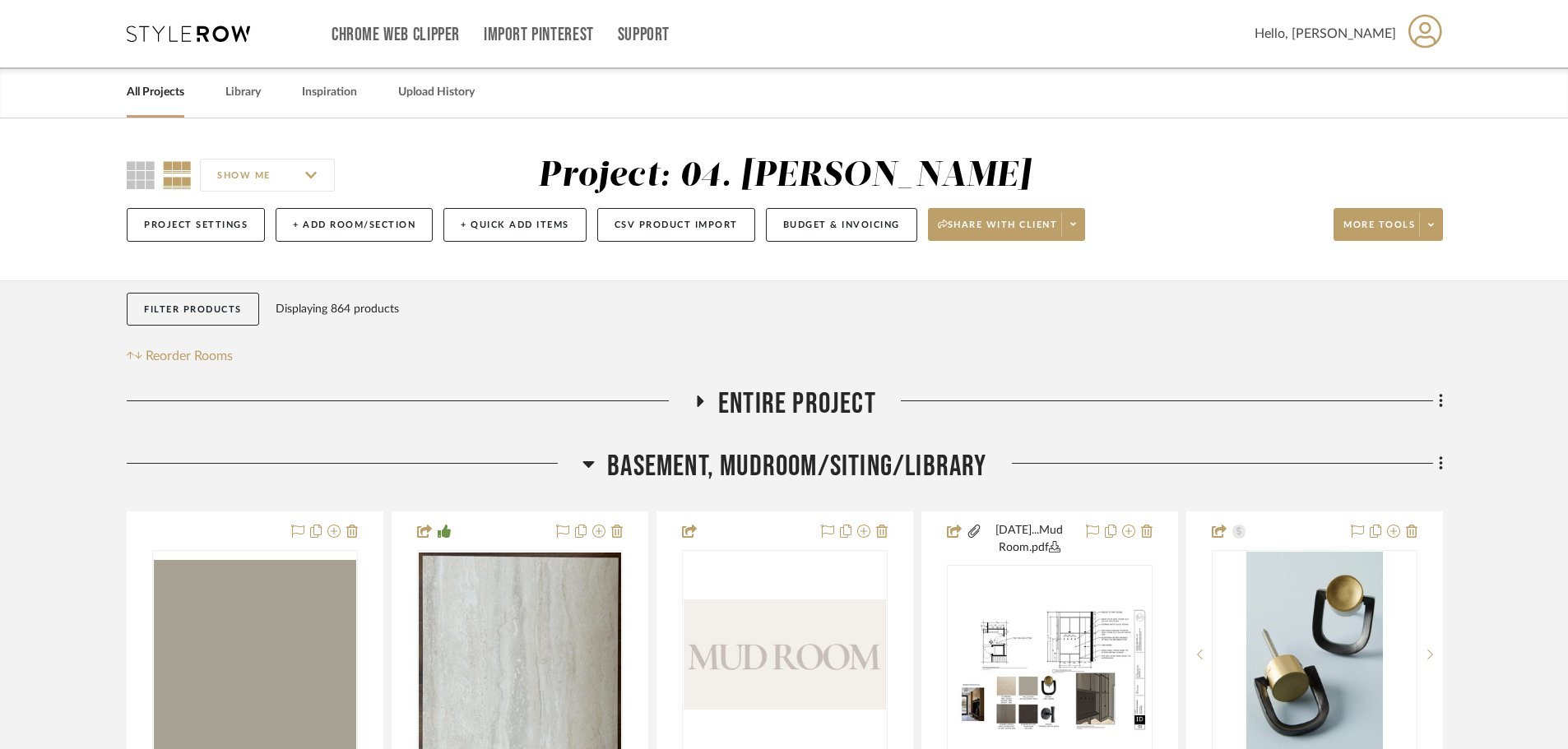
click at [802, 468] on span "Basement, Mudroom/Siting/Library" at bounding box center [796, 466] width 379 height 36
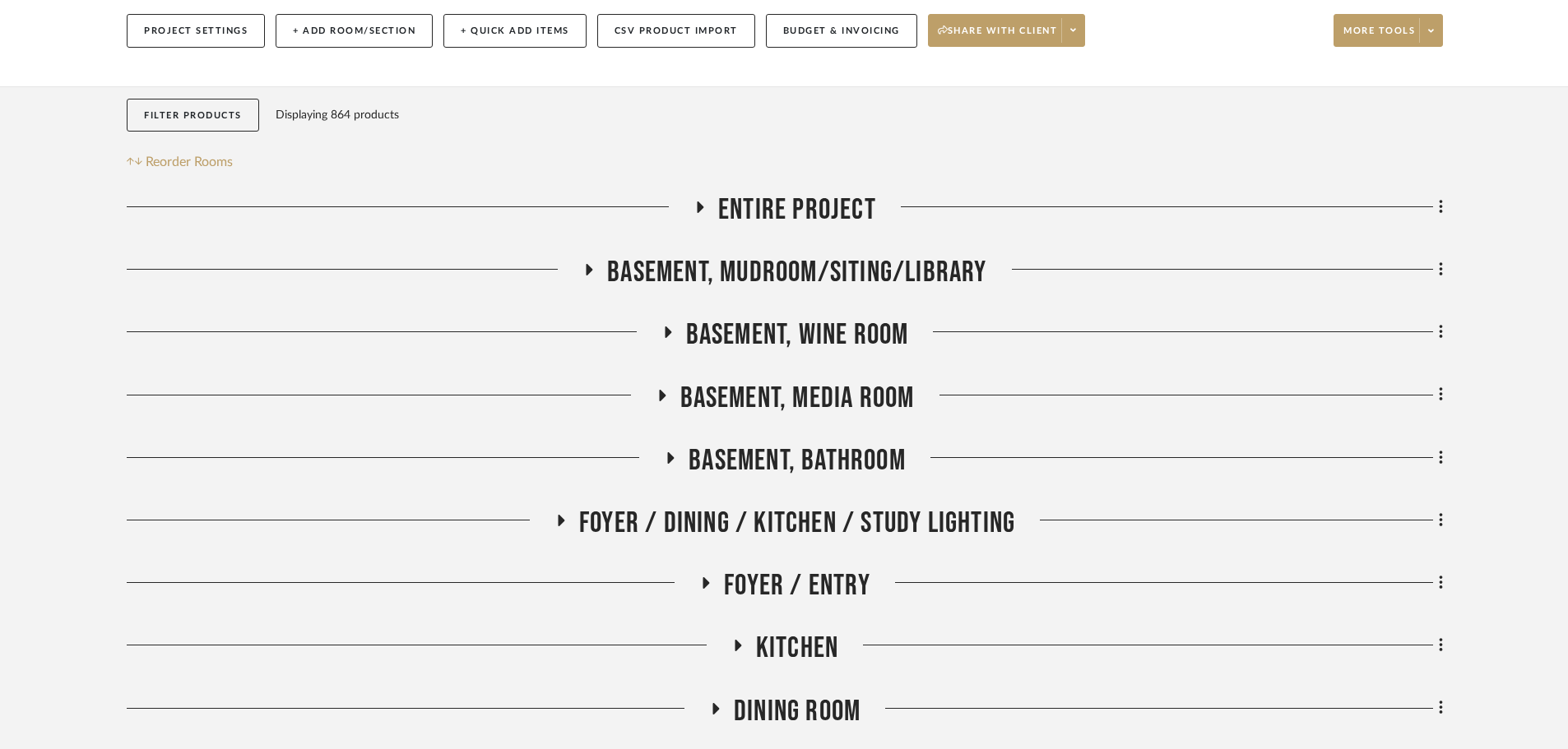
scroll to position [247, 0]
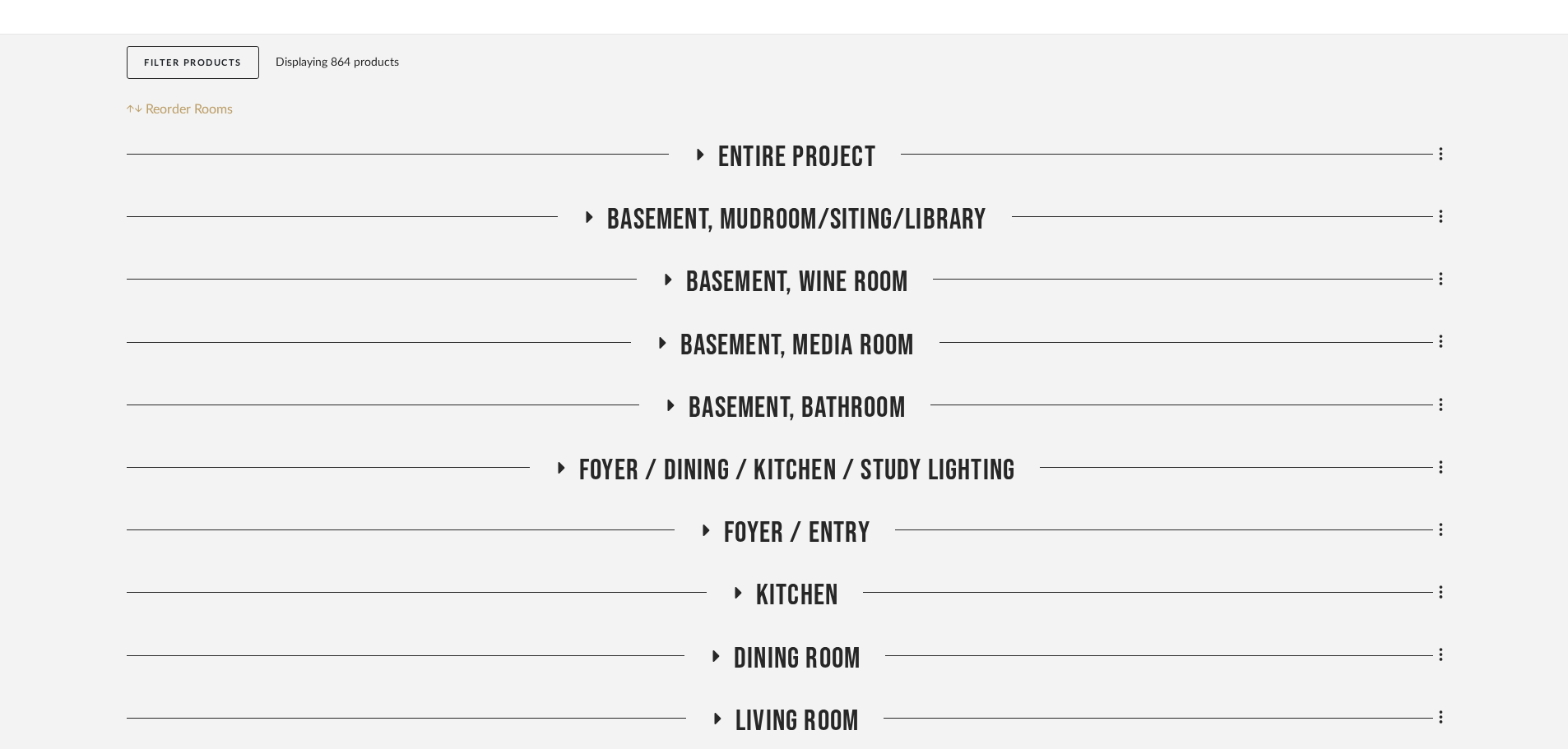
click at [757, 468] on span "Foyer / Dining / Kitchen / Study Lighting" at bounding box center [797, 471] width 436 height 36
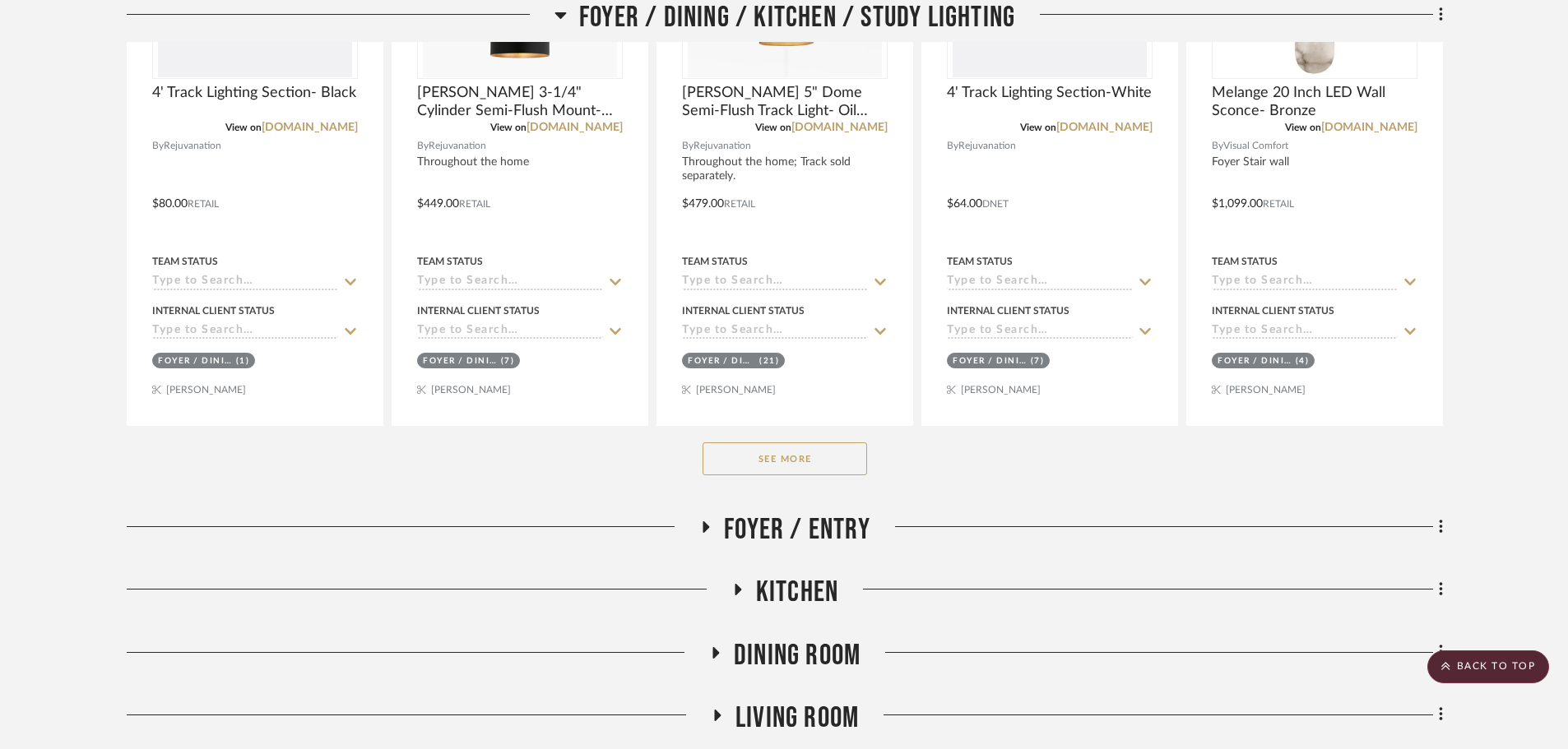
scroll to position [986, 0]
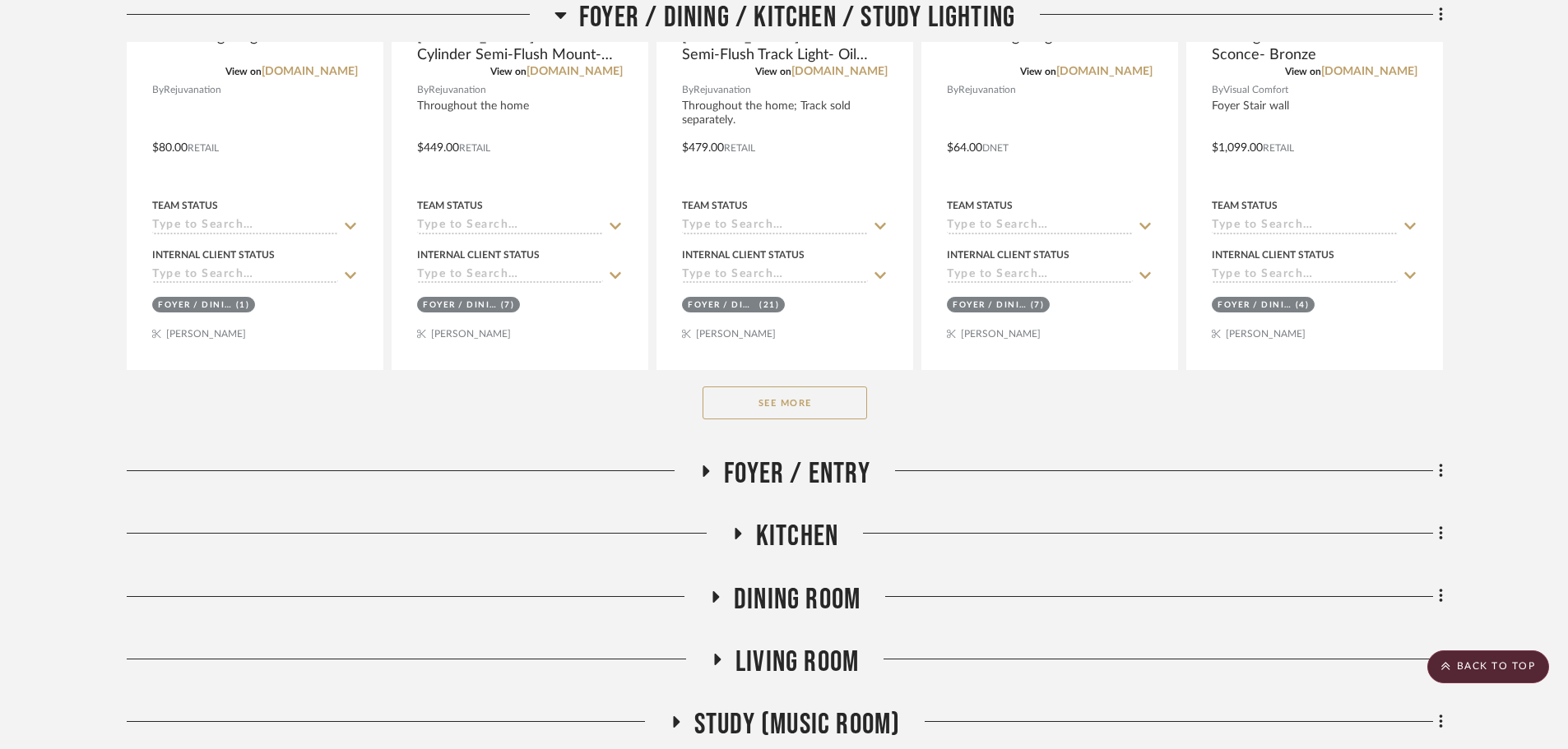
click at [763, 415] on button "See More" at bounding box center [784, 403] width 164 height 33
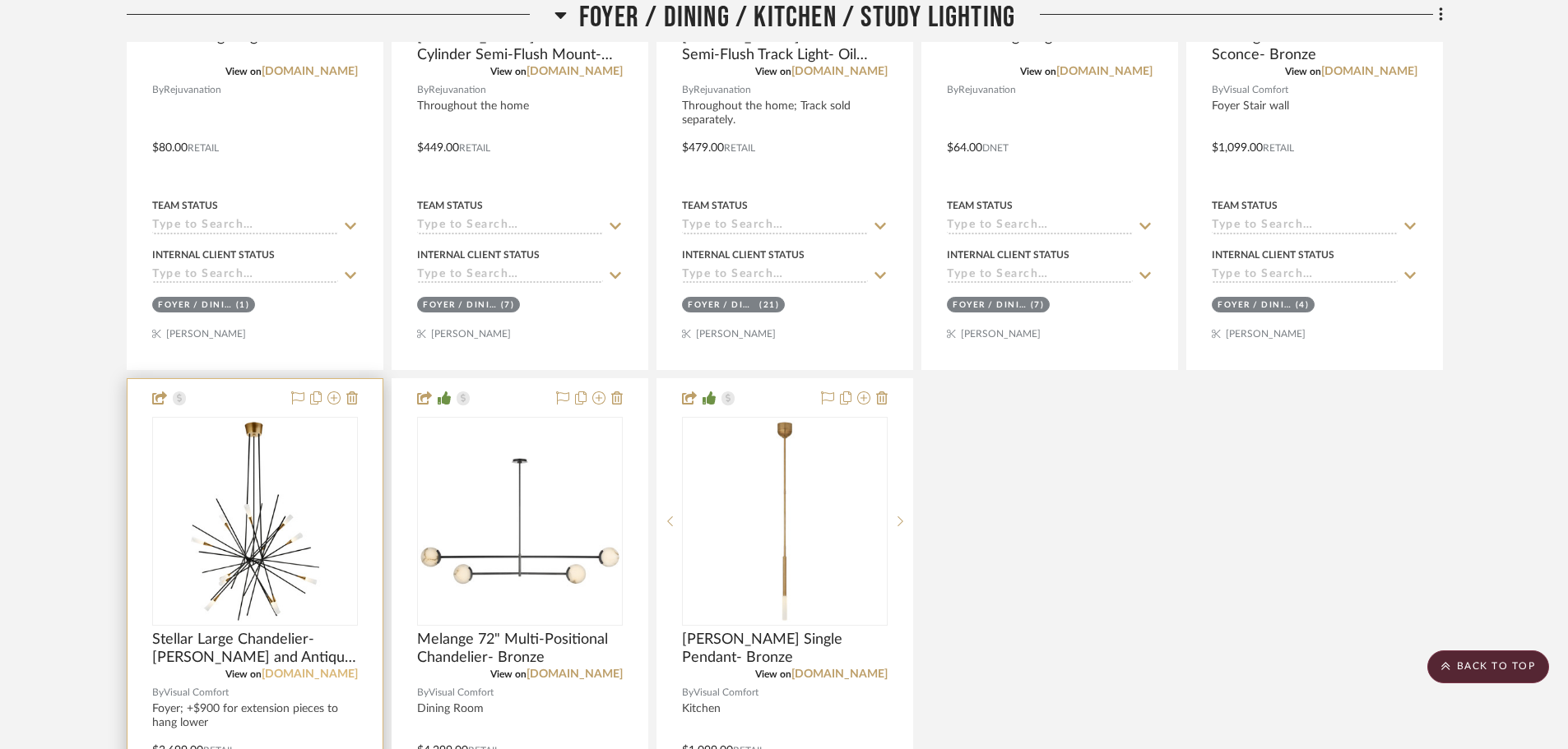
click at [335, 675] on link "visualcomfort.com" at bounding box center [310, 674] width 96 height 11
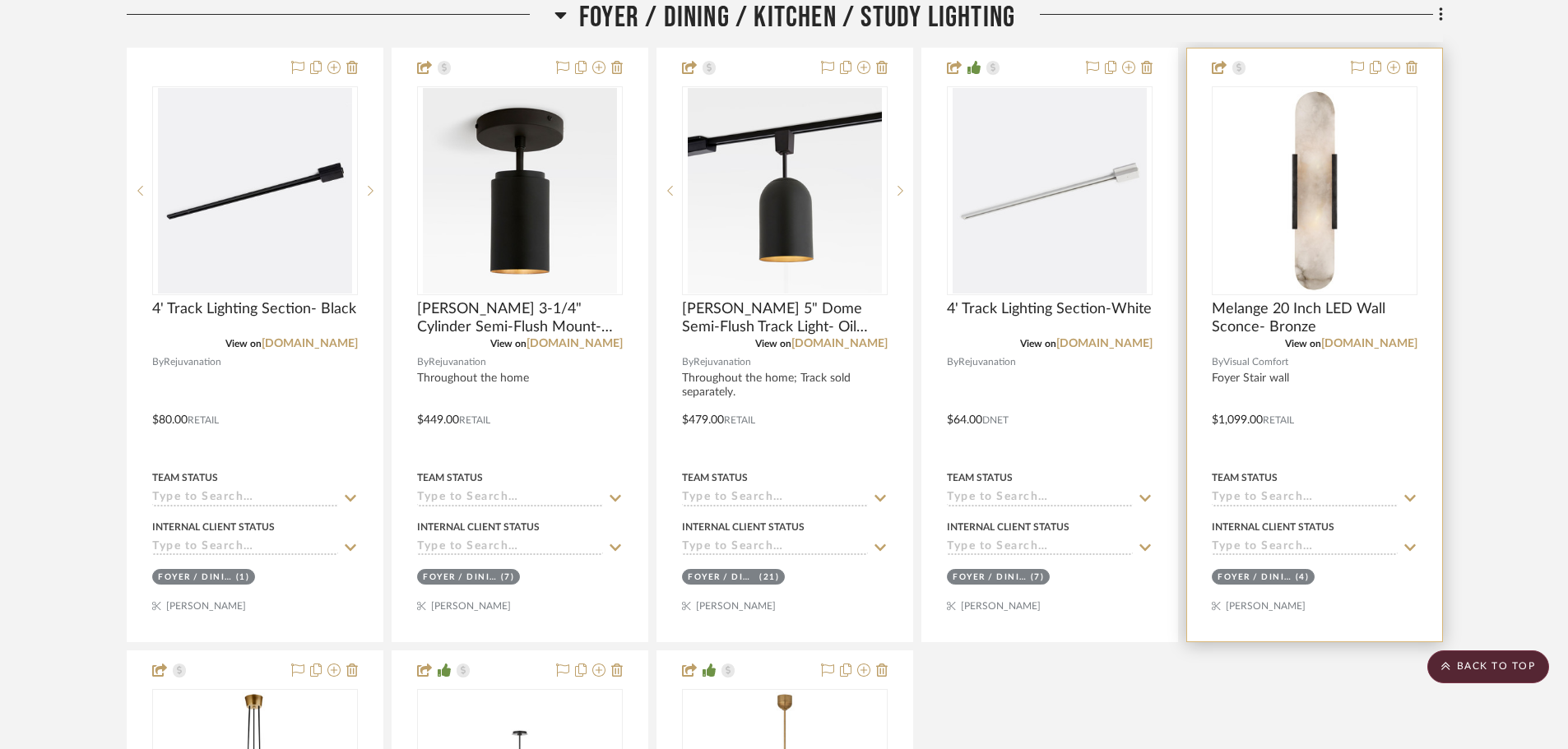
scroll to position [658, 0]
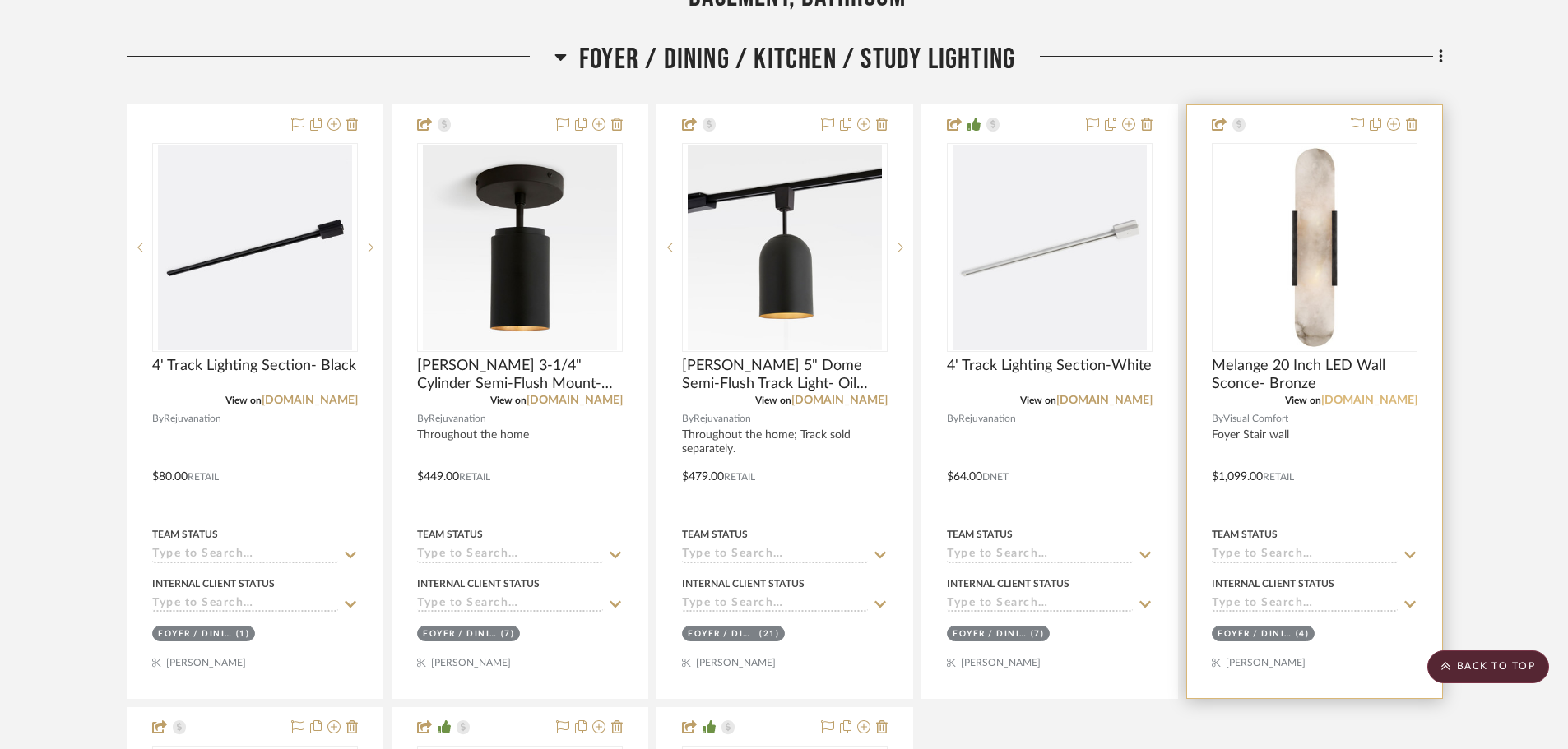
click at [1362, 405] on link "[DOMAIN_NAME]" at bounding box center [1369, 400] width 96 height 11
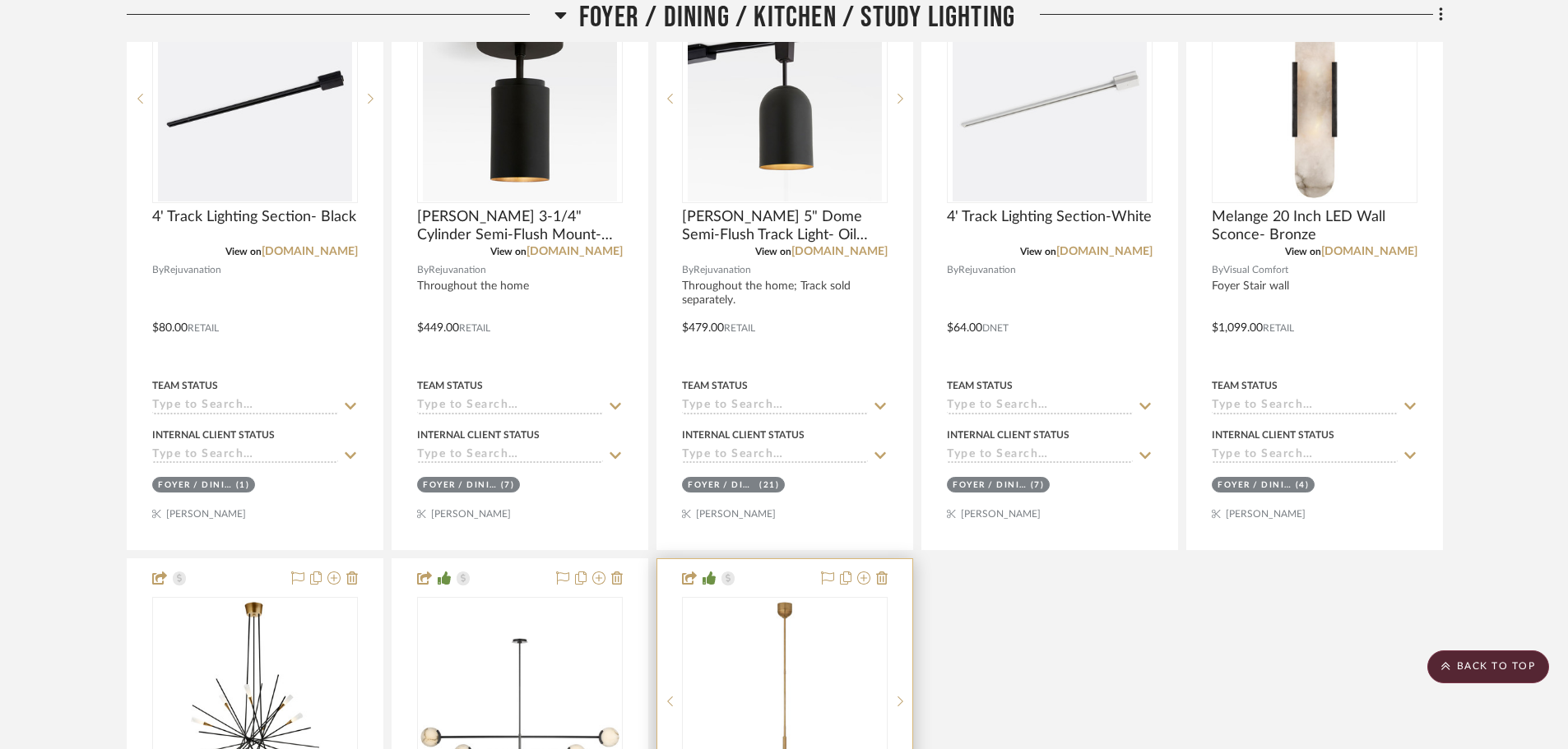
scroll to position [1069, 0]
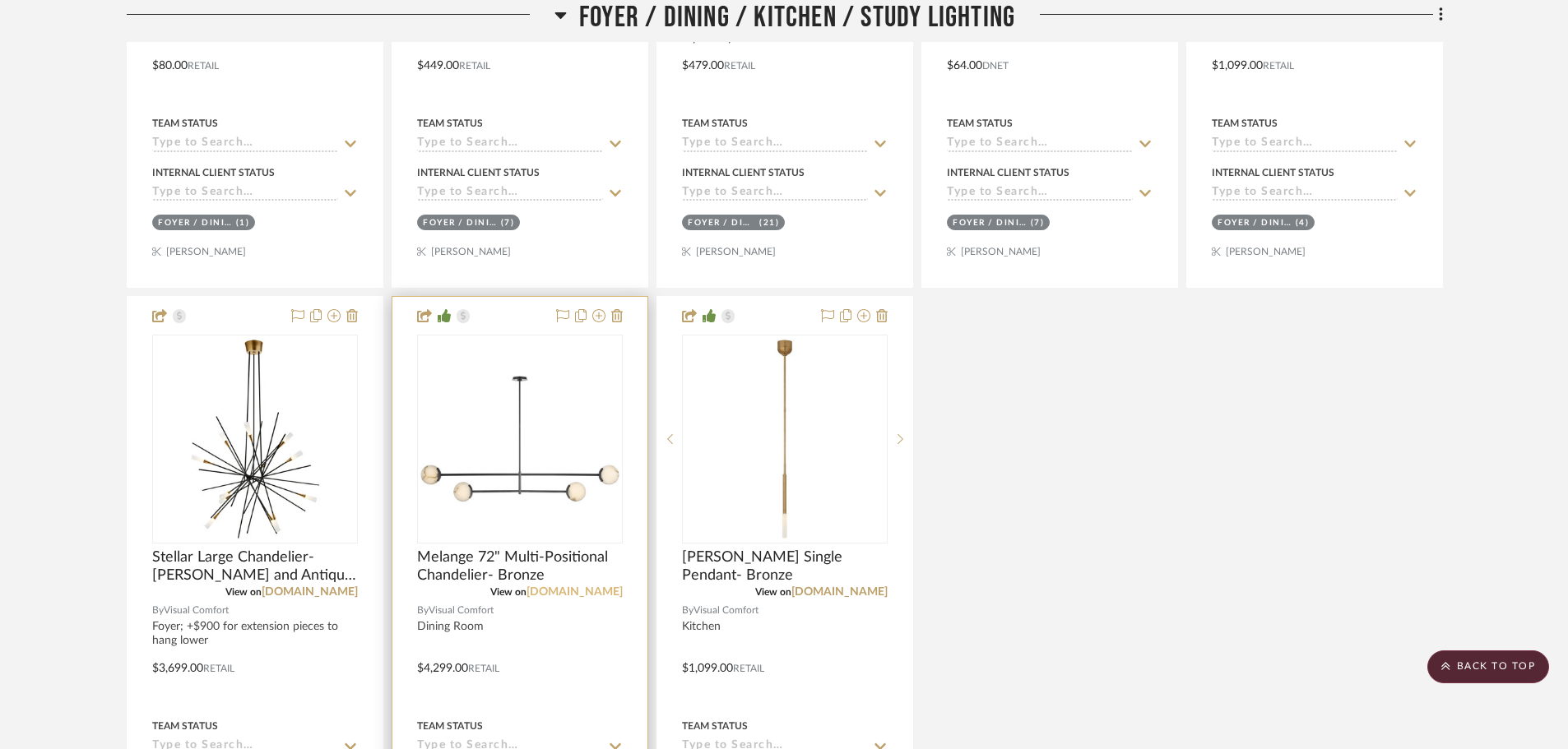
click at [585, 589] on link "visualcomfort.com" at bounding box center [575, 592] width 96 height 11
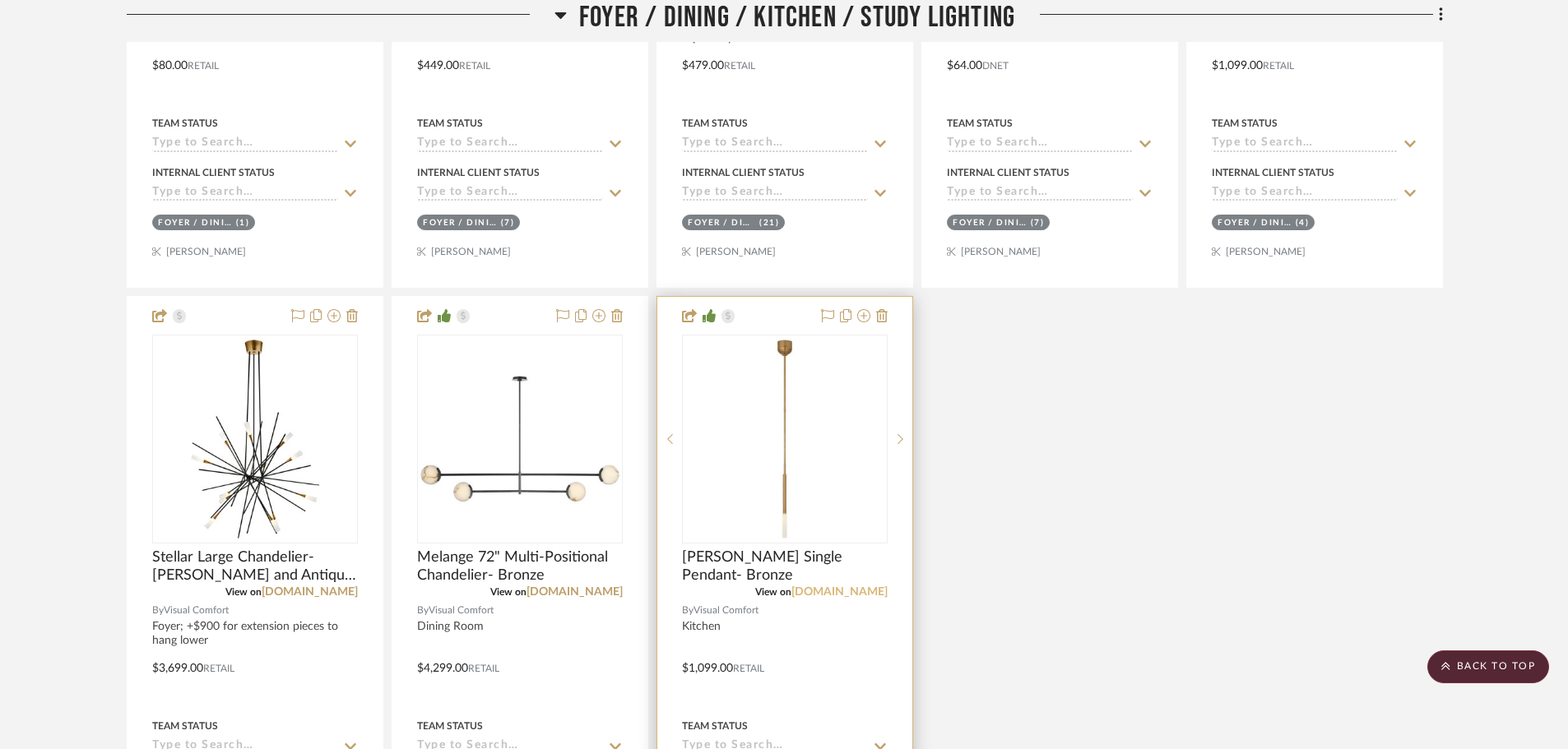
click at [854, 592] on link "visualcomfort.com" at bounding box center [839, 592] width 96 height 11
click at [742, 552] on span "Rousseau Single Pendant- Bronze" at bounding box center [784, 566] width 206 height 37
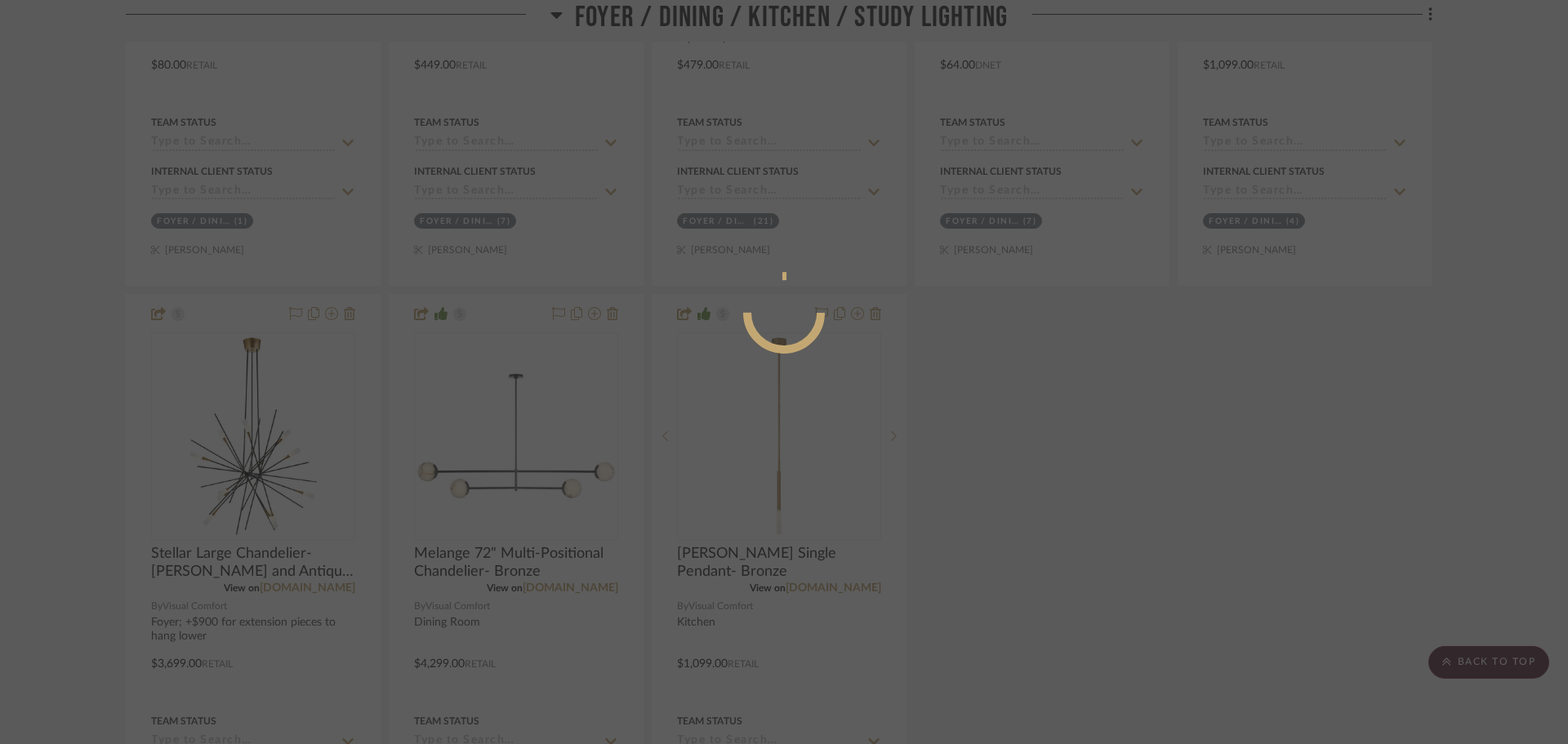
click at [699, 569] on mat-dialog-content at bounding box center [784, 379] width 245 height 703
click at [1074, 599] on div at bounding box center [784, 372] width 1568 height 744
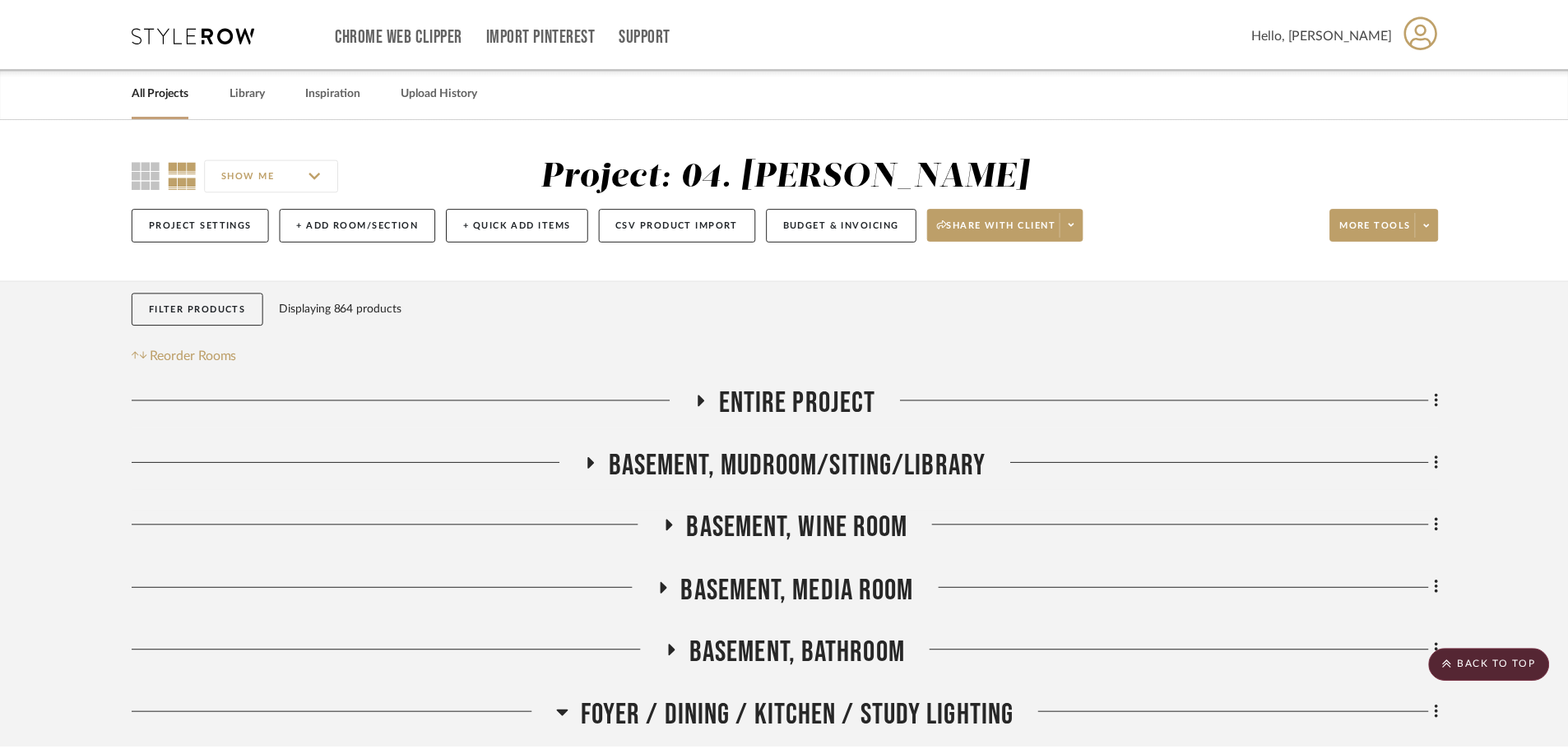
scroll to position [1069, 0]
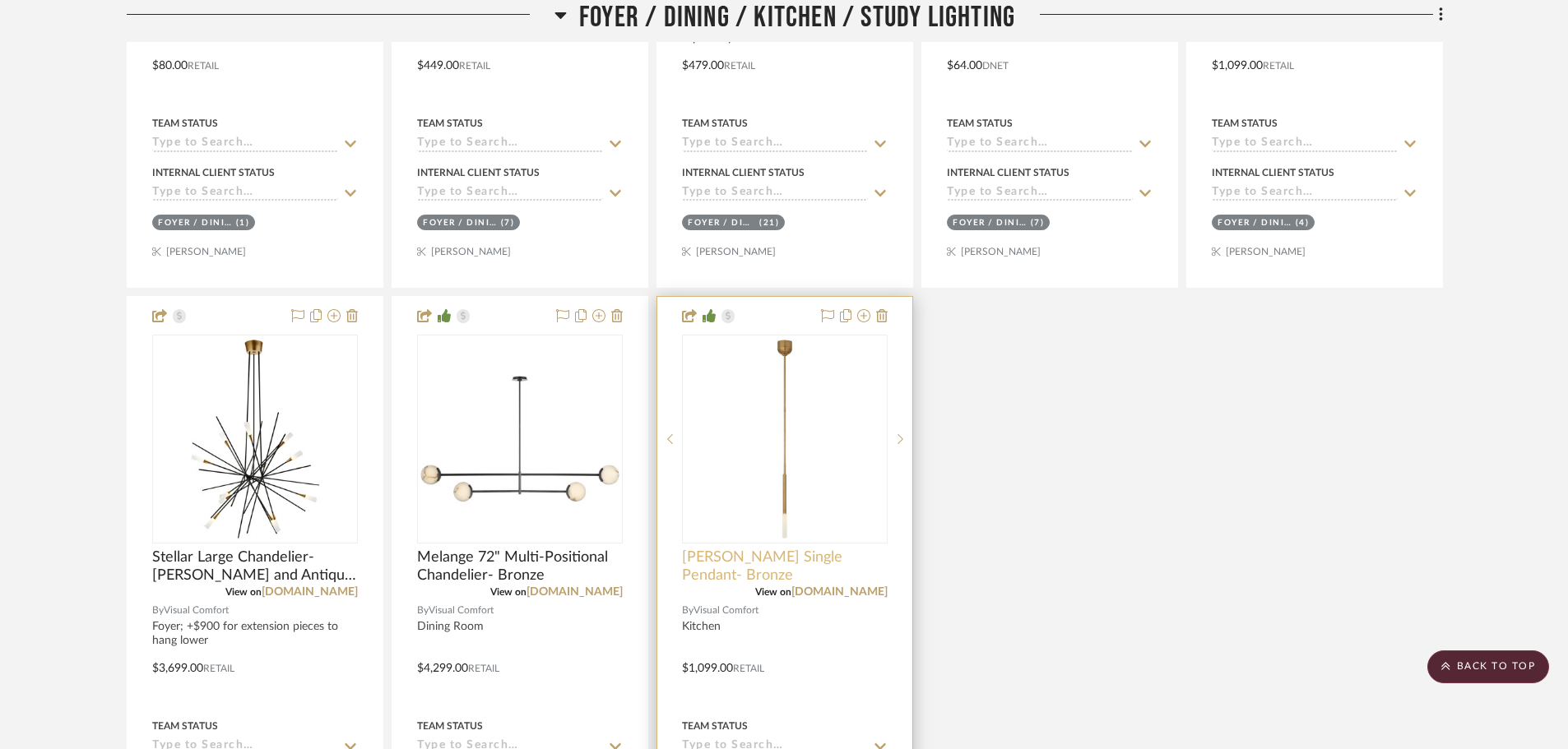
click at [708, 562] on span "Rousseau Single Pendant- Bronze" at bounding box center [784, 566] width 206 height 37
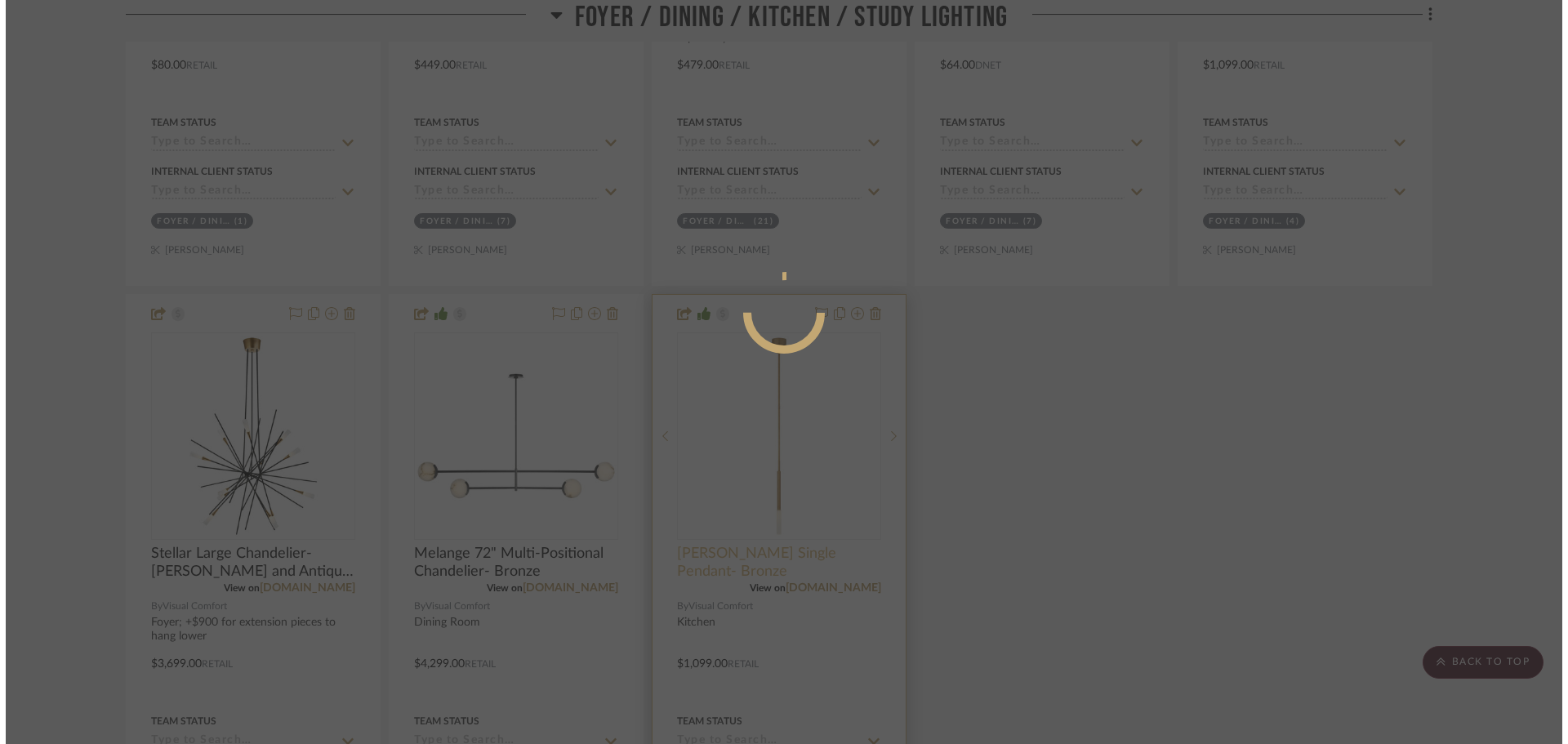
scroll to position [0, 0]
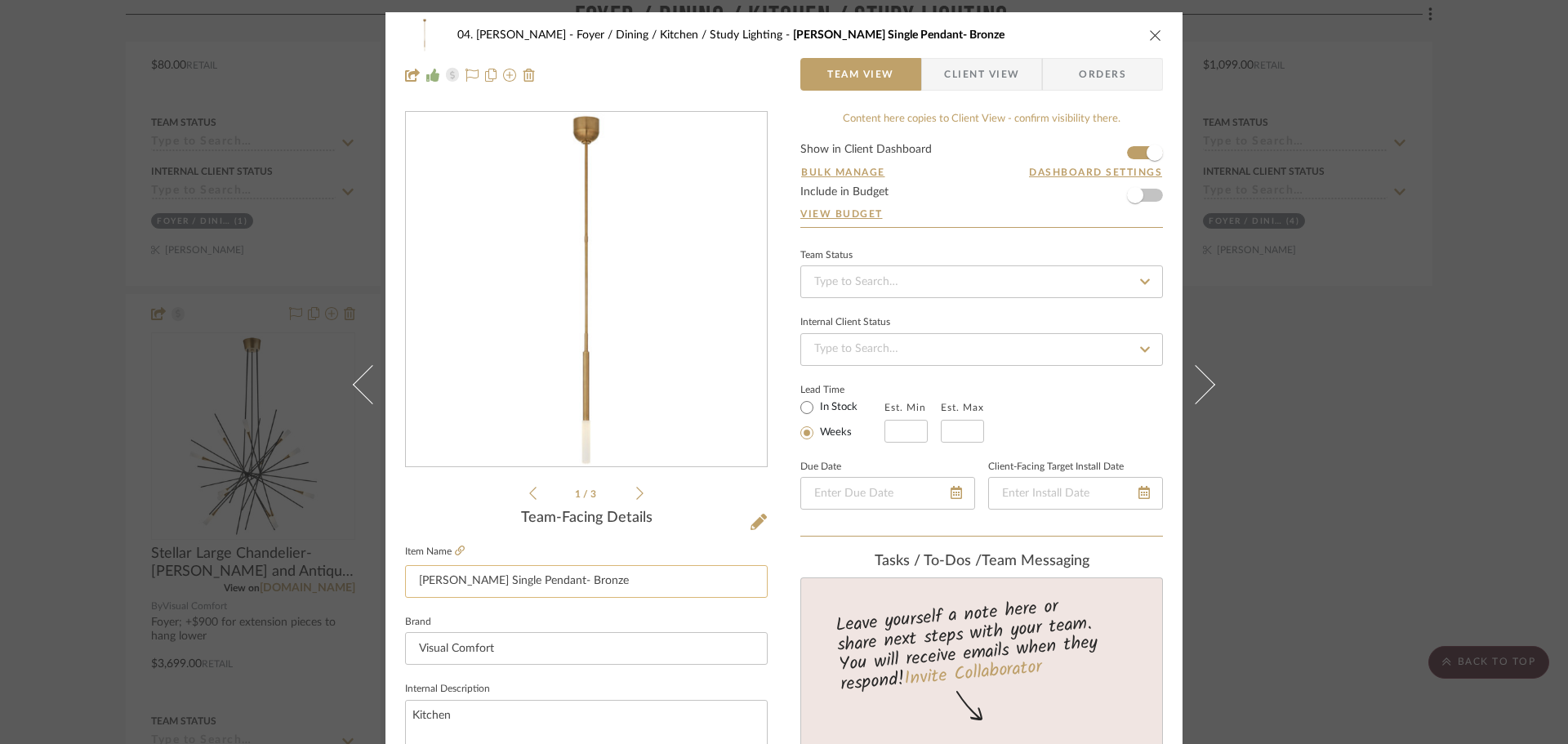
click at [600, 592] on input "Rousseau Single Pendant- Bronze" at bounding box center [585, 581] width 363 height 33
type input "Rousseau Single Pendant- Brass"
click at [679, 557] on fieldset "Item Name Rousseau Single Pendant- Brass" at bounding box center [585, 569] width 363 height 57
click at [1322, 561] on div "04. Linck Foyer / Dining / Kitchen / Study Lighting Rousseau Single Pendant- Br…" at bounding box center [784, 372] width 1568 height 744
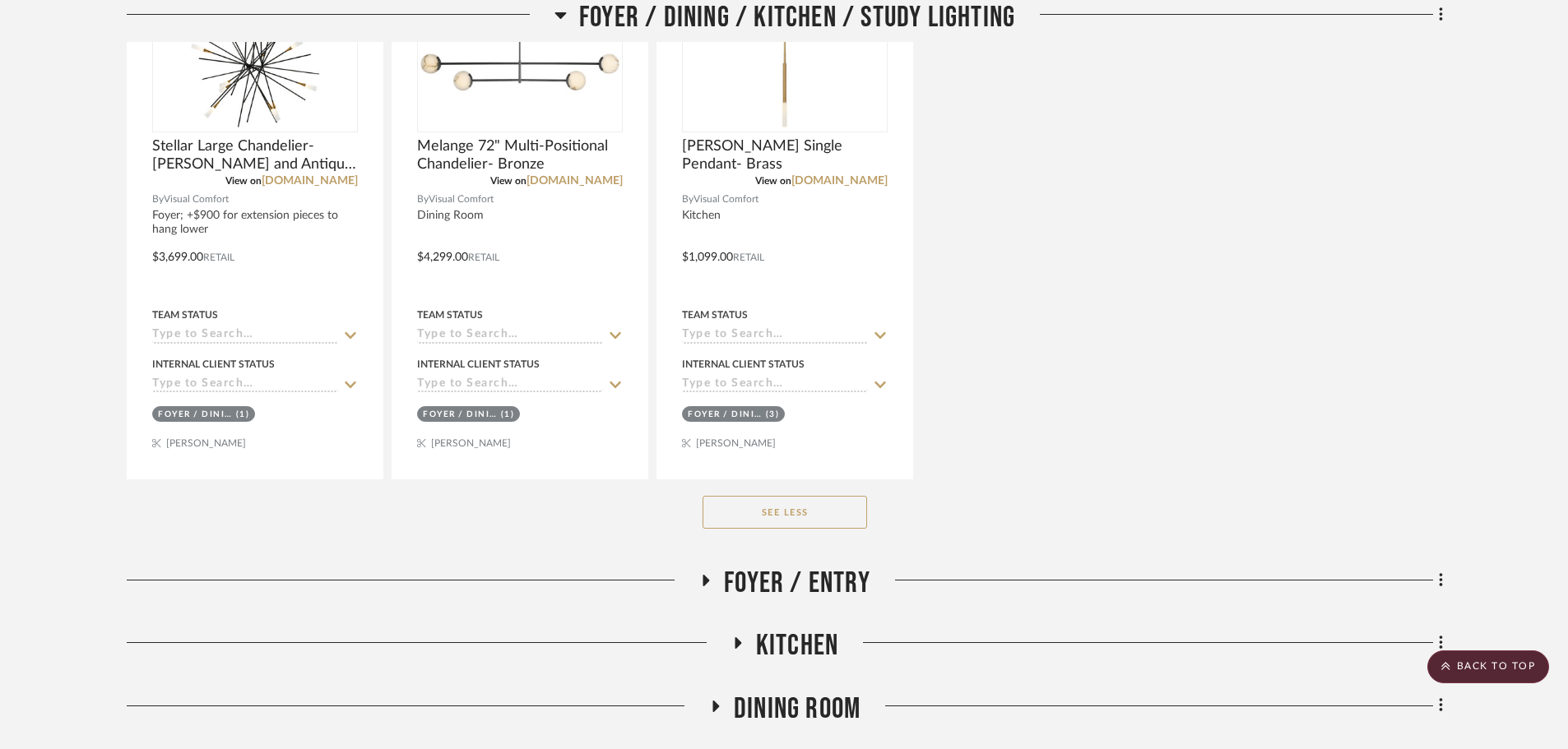
scroll to position [1809, 0]
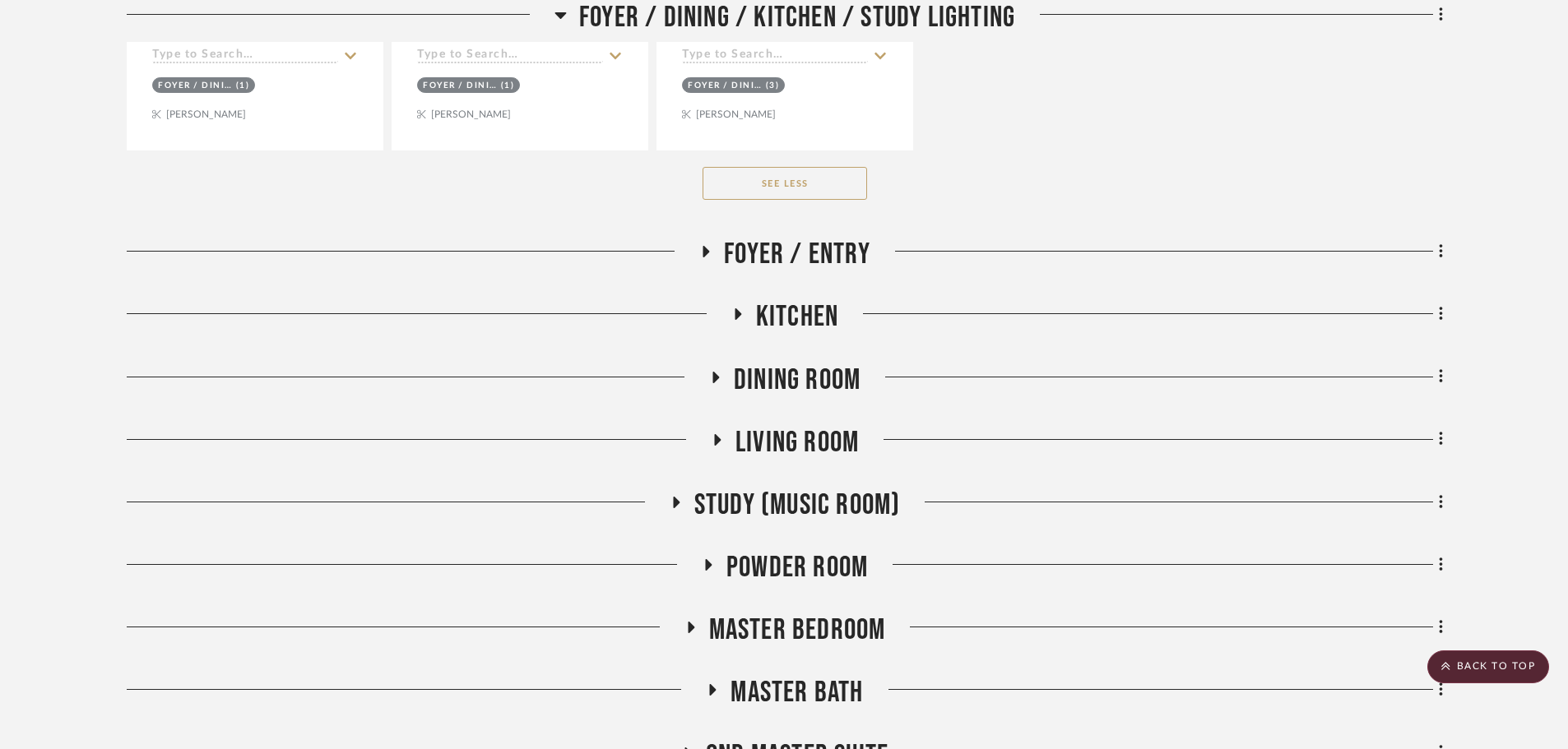
click at [819, 442] on span "Living Room" at bounding box center [796, 443] width 123 height 36
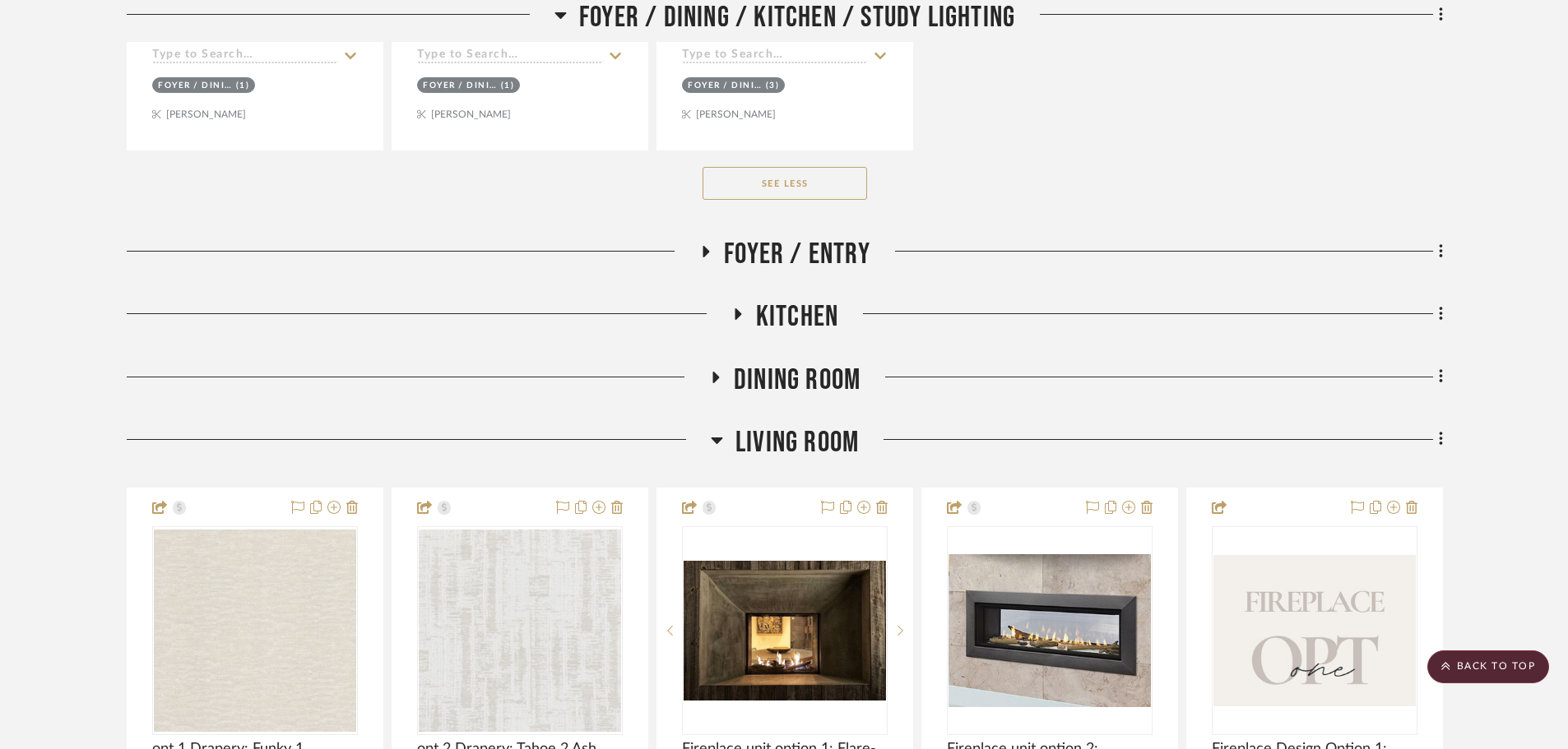
click at [807, 442] on span "Living Room" at bounding box center [796, 443] width 123 height 36
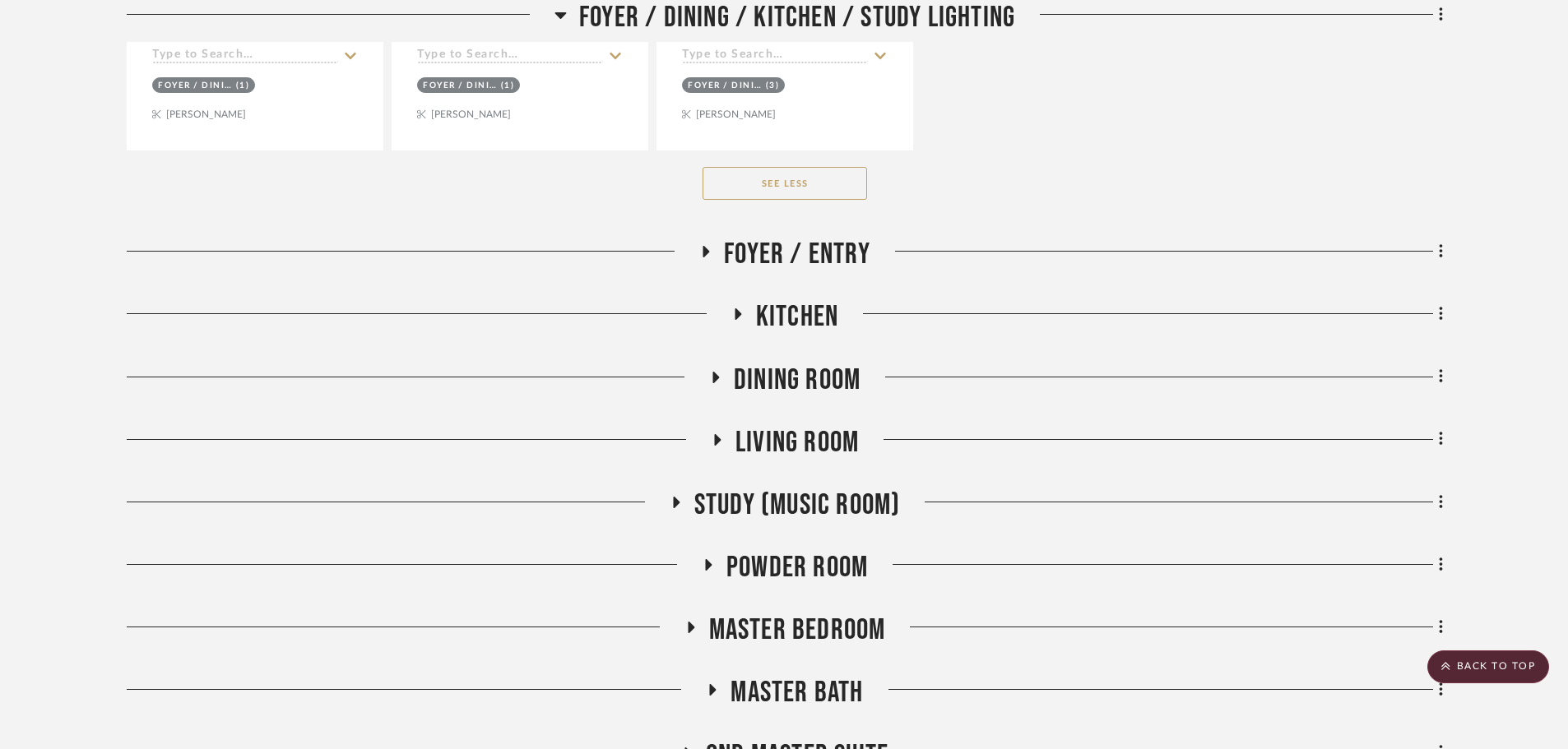
click at [792, 565] on span "Powder Room" at bounding box center [796, 568] width 142 height 36
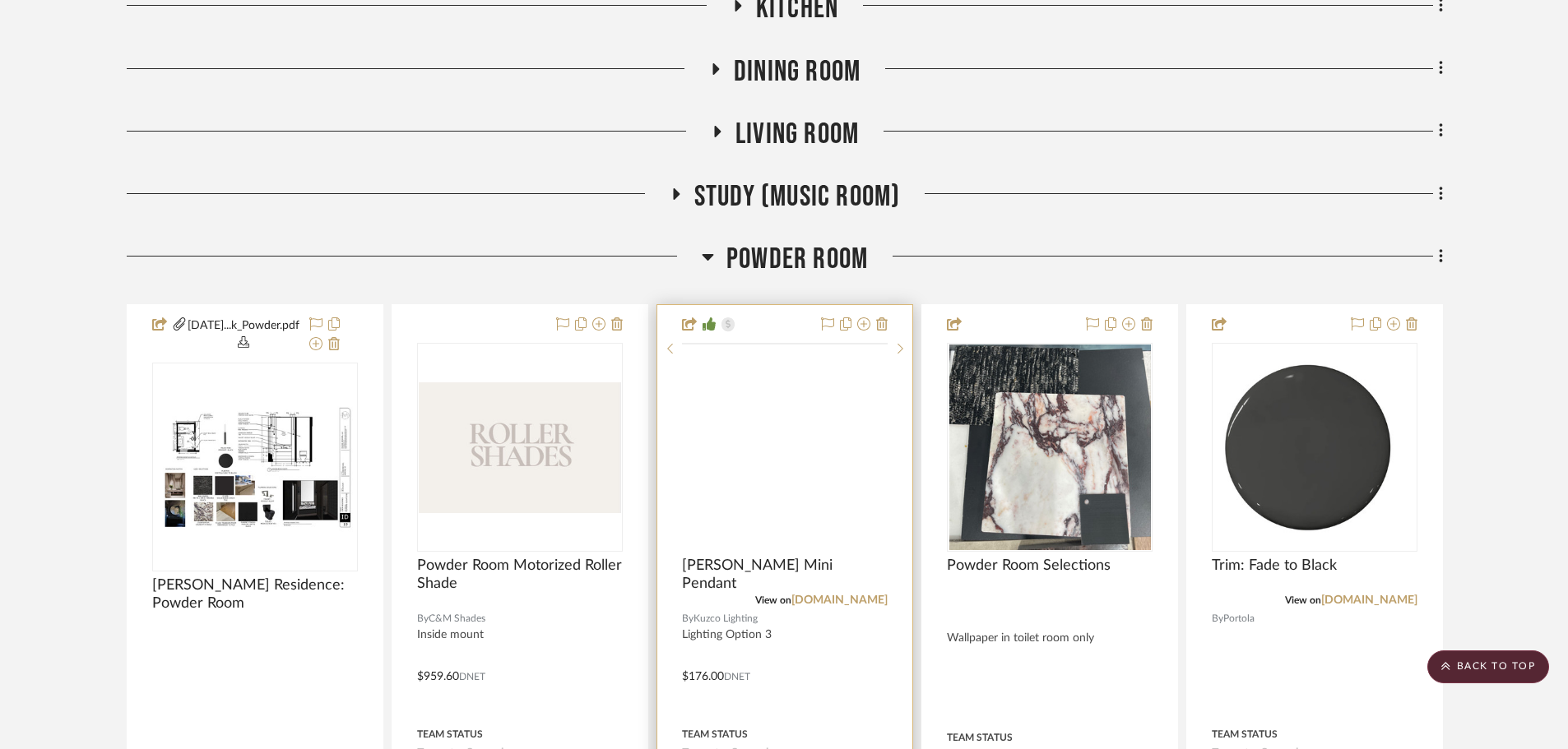
scroll to position [2220, 0]
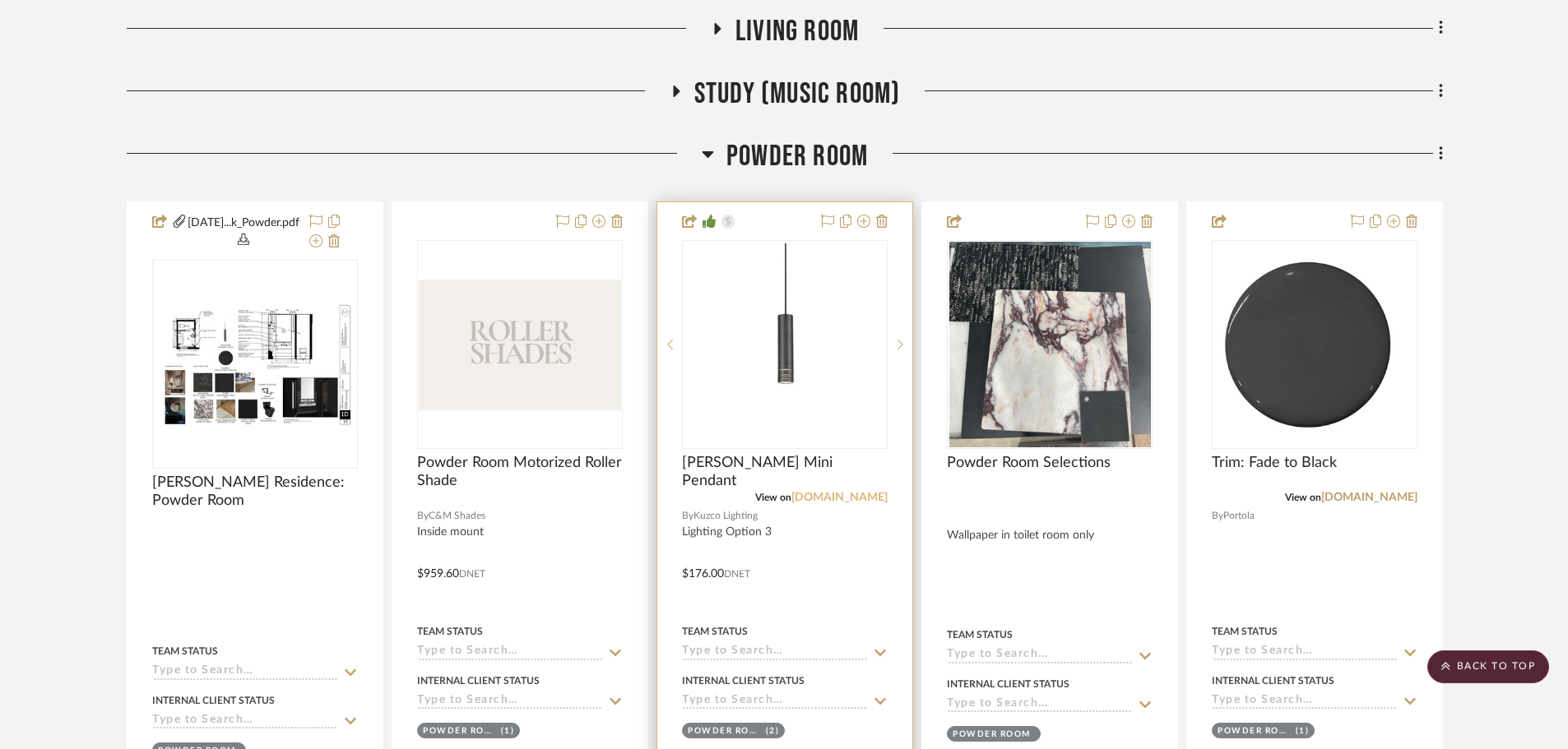
click at [853, 497] on link "[DOMAIN_NAME]" at bounding box center [839, 497] width 96 height 11
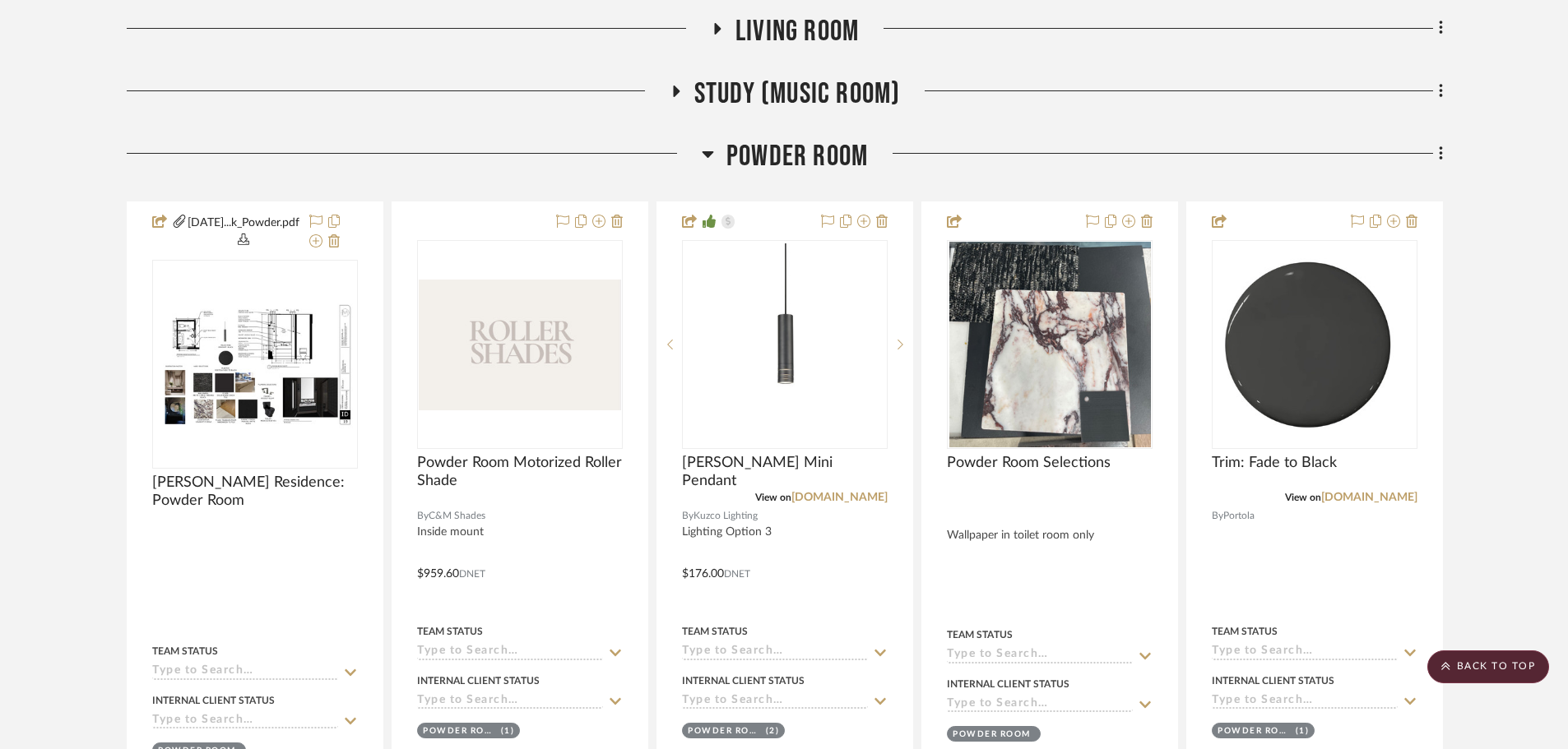
click at [774, 151] on span "Powder Room" at bounding box center [796, 157] width 142 height 36
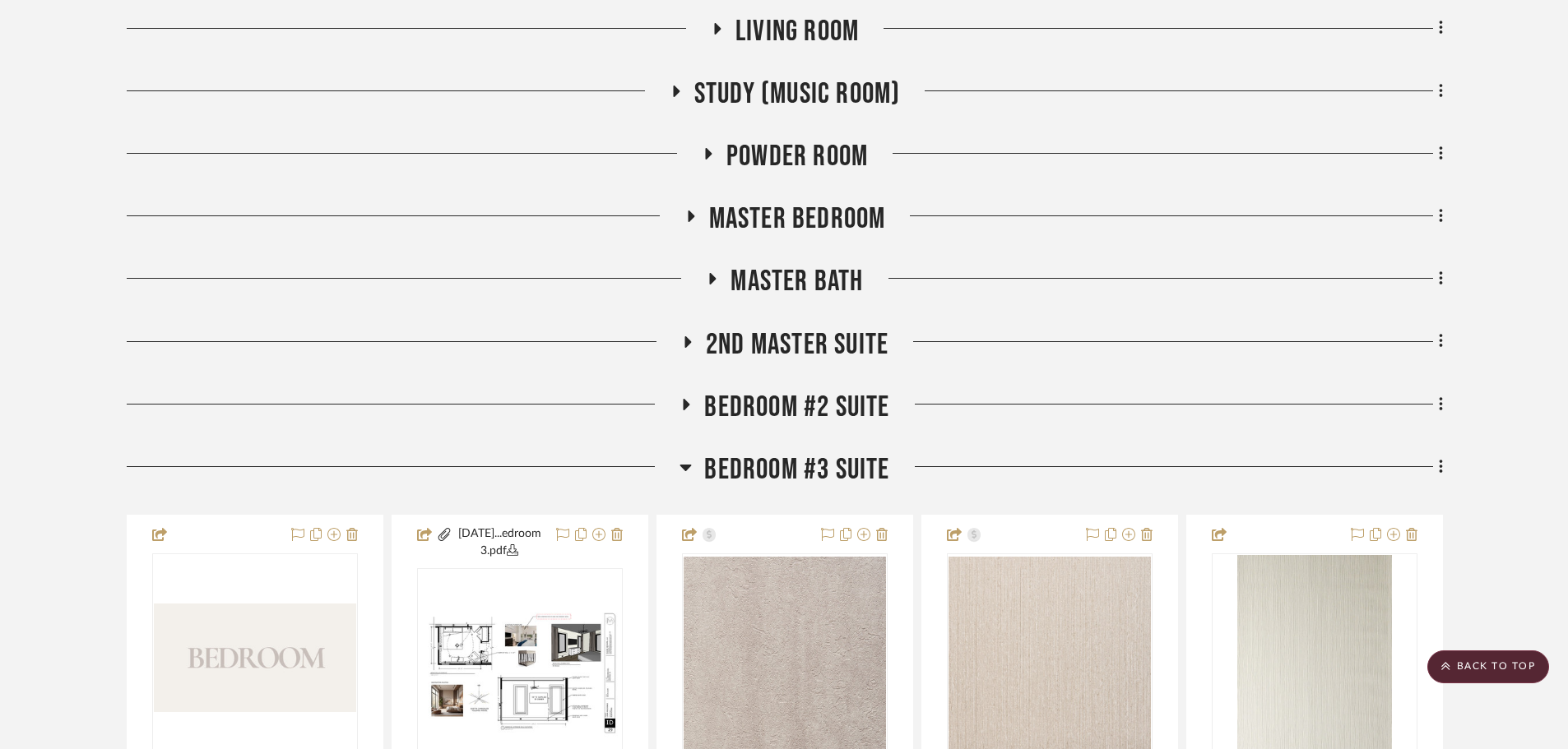
click at [776, 226] on span "Master Bedroom" at bounding box center [797, 220] width 177 height 36
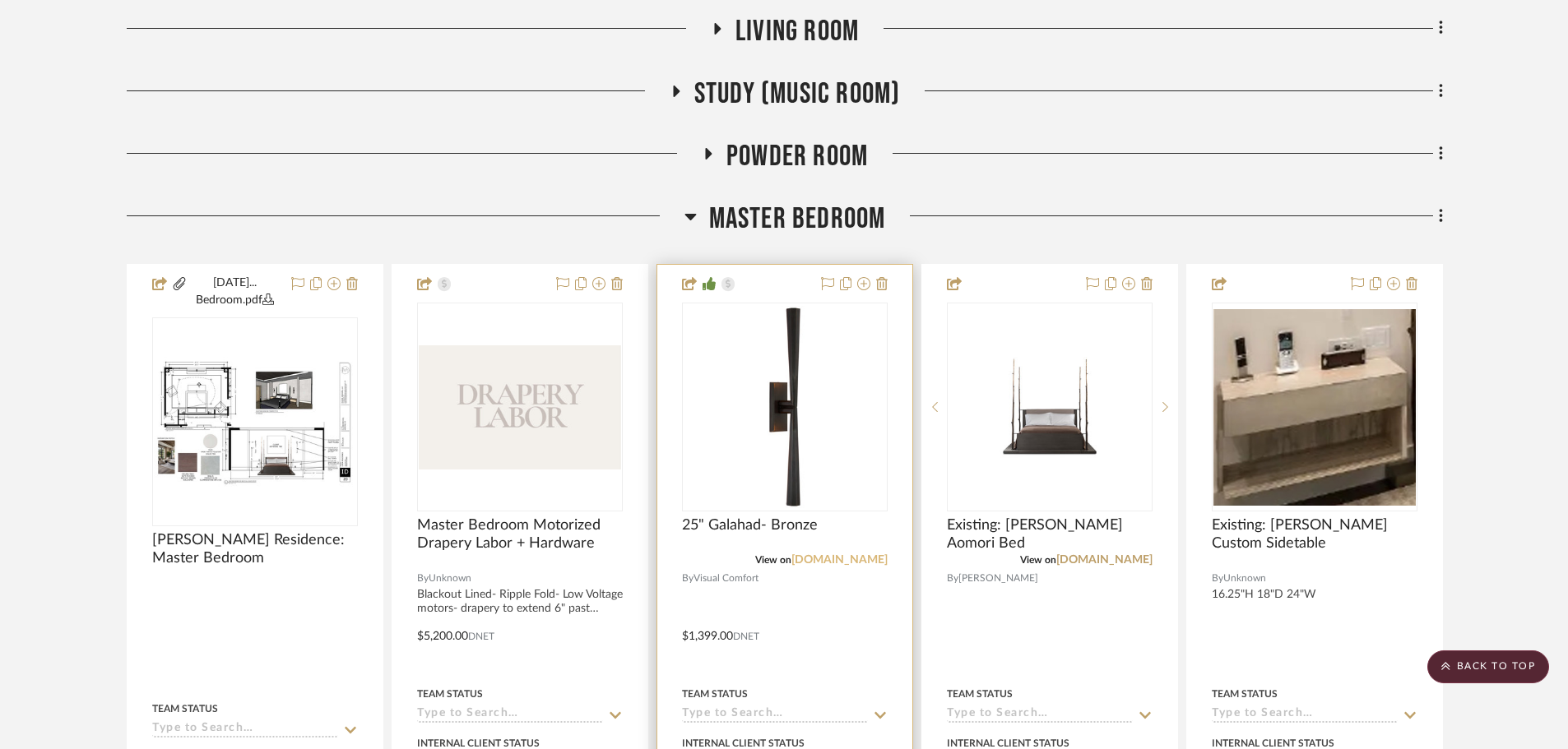
click at [809, 556] on link "visualcomfort.com" at bounding box center [839, 559] width 96 height 11
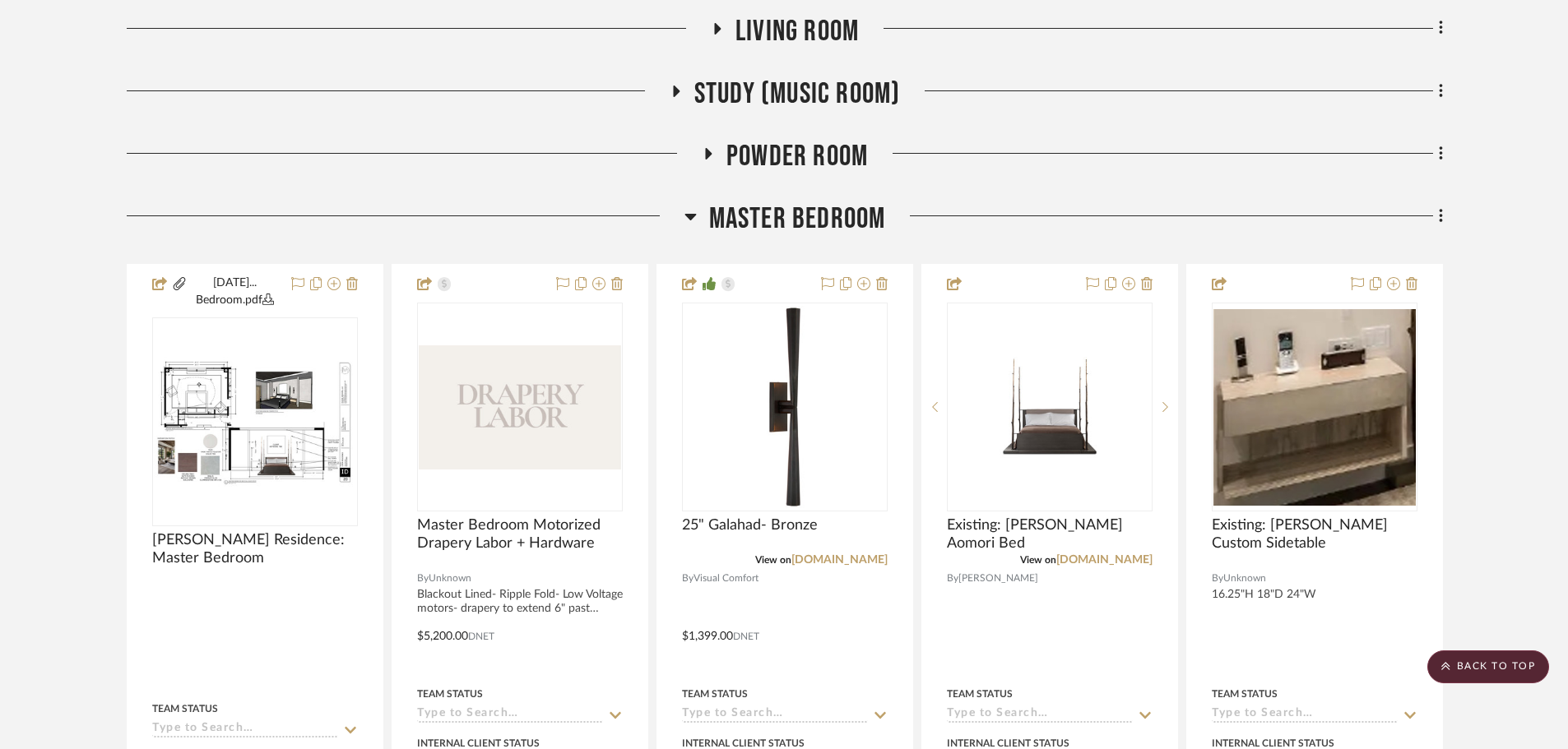
click at [752, 207] on span "Master Bedroom" at bounding box center [797, 220] width 177 height 36
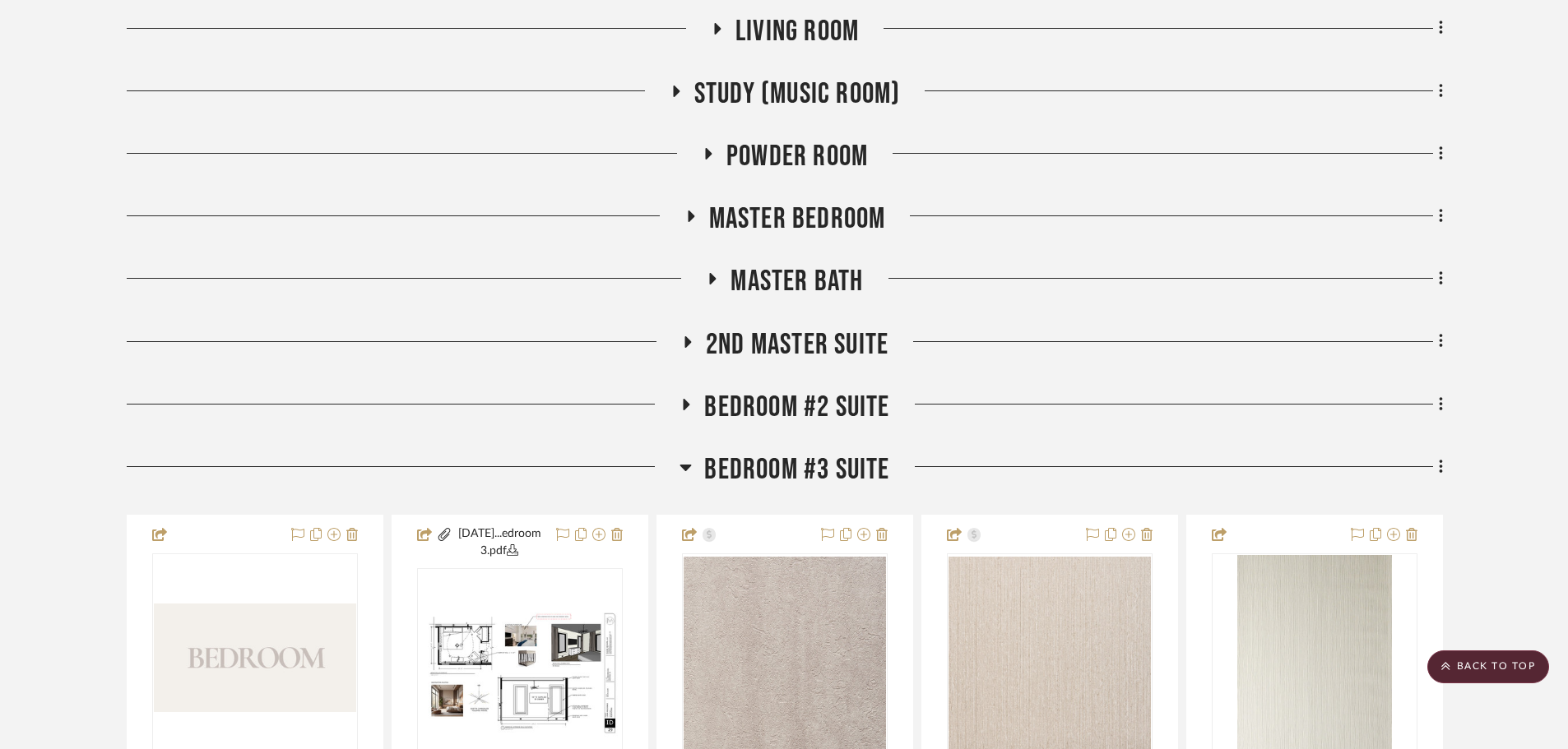
click at [773, 334] on span "2nd Master Suite" at bounding box center [797, 345] width 182 height 36
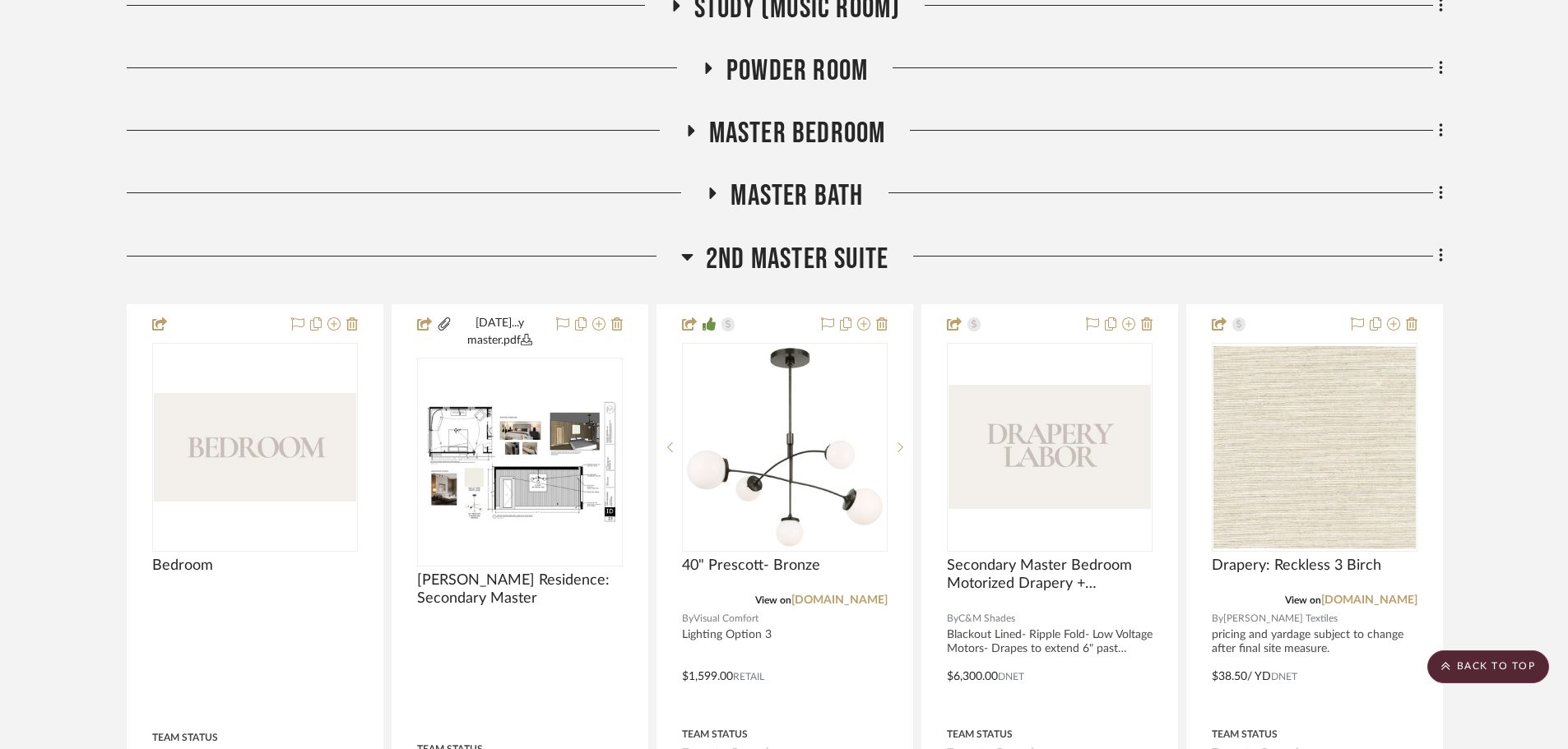
scroll to position [2384, 0]
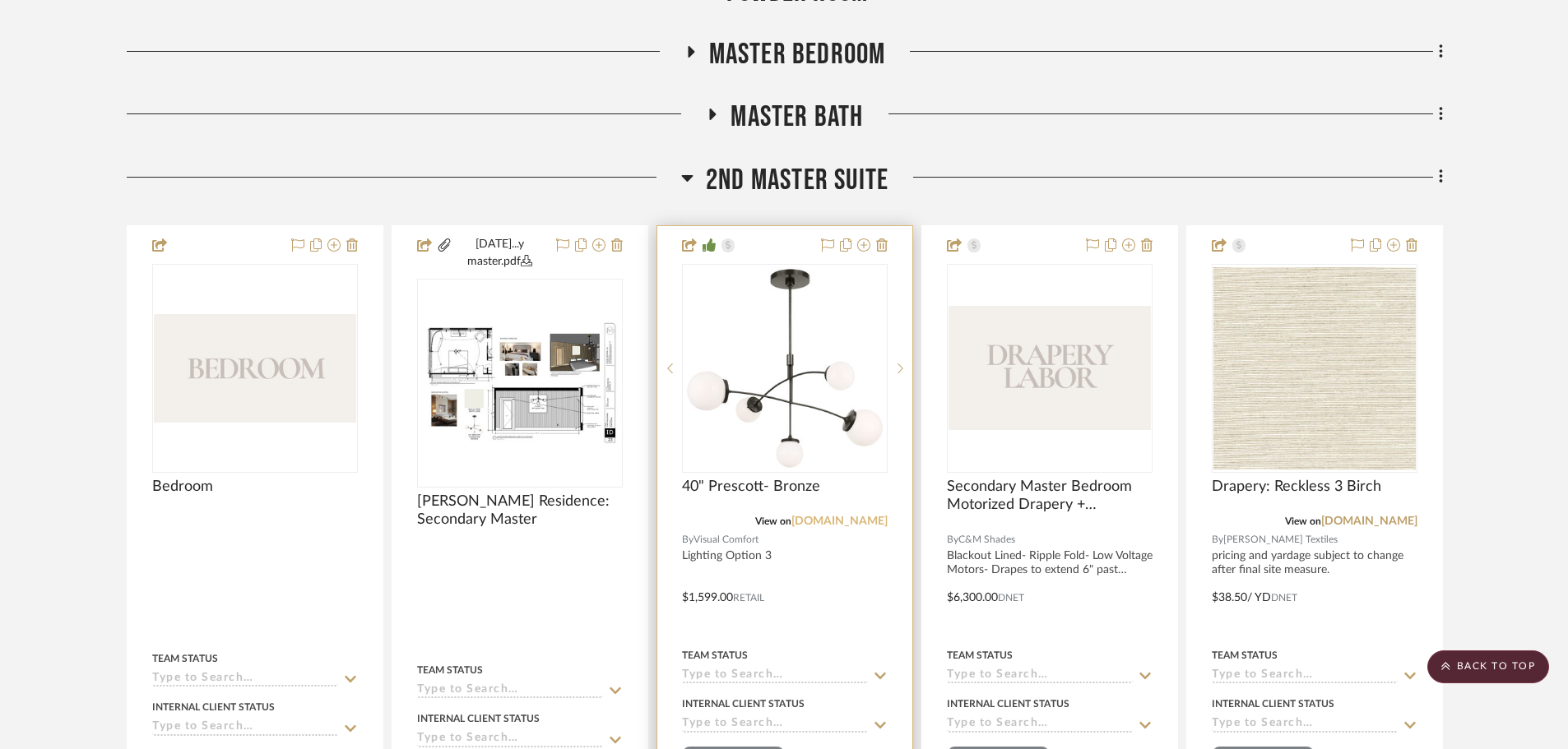
click at [848, 523] on link "visualcomfort.com" at bounding box center [839, 521] width 96 height 11
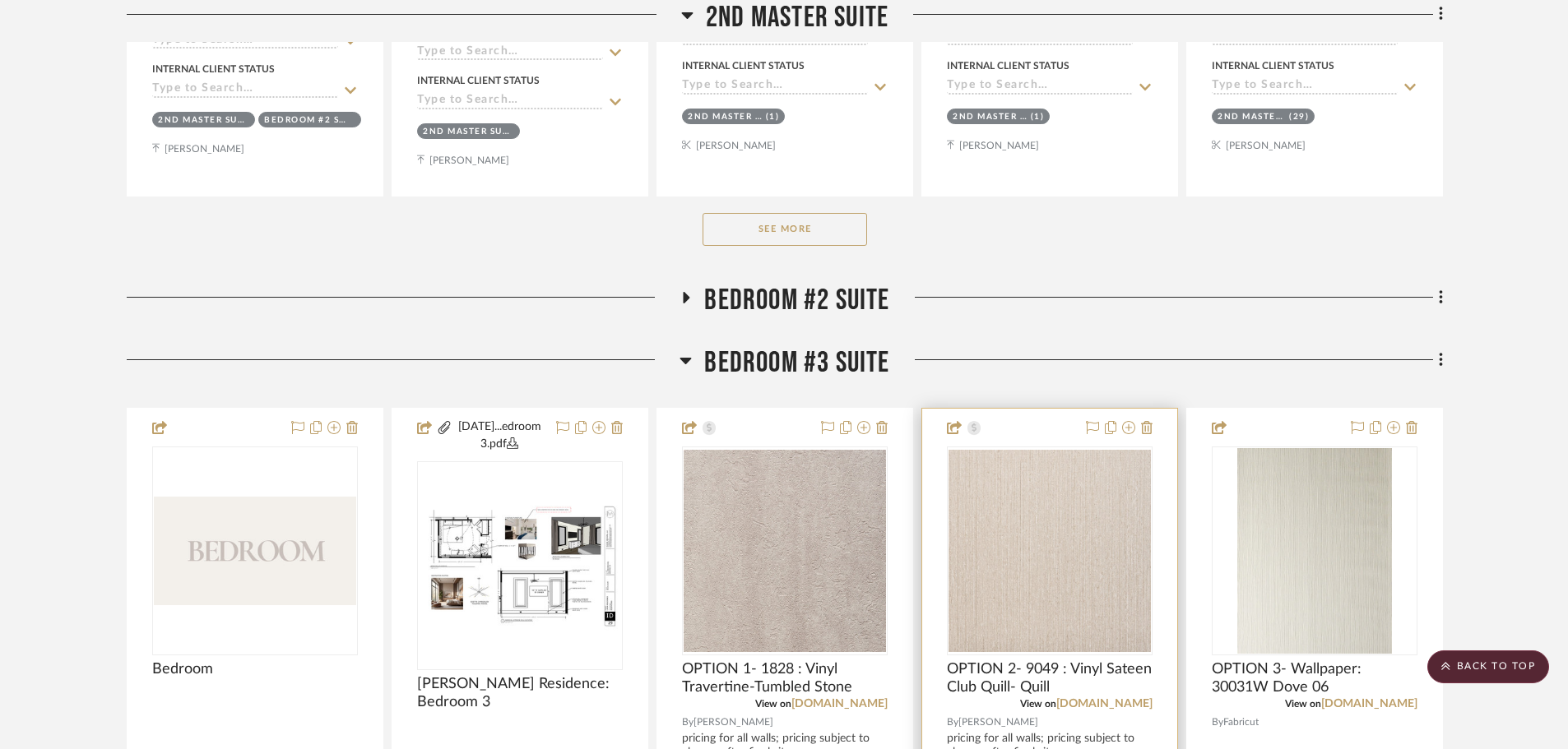
scroll to position [3125, 0]
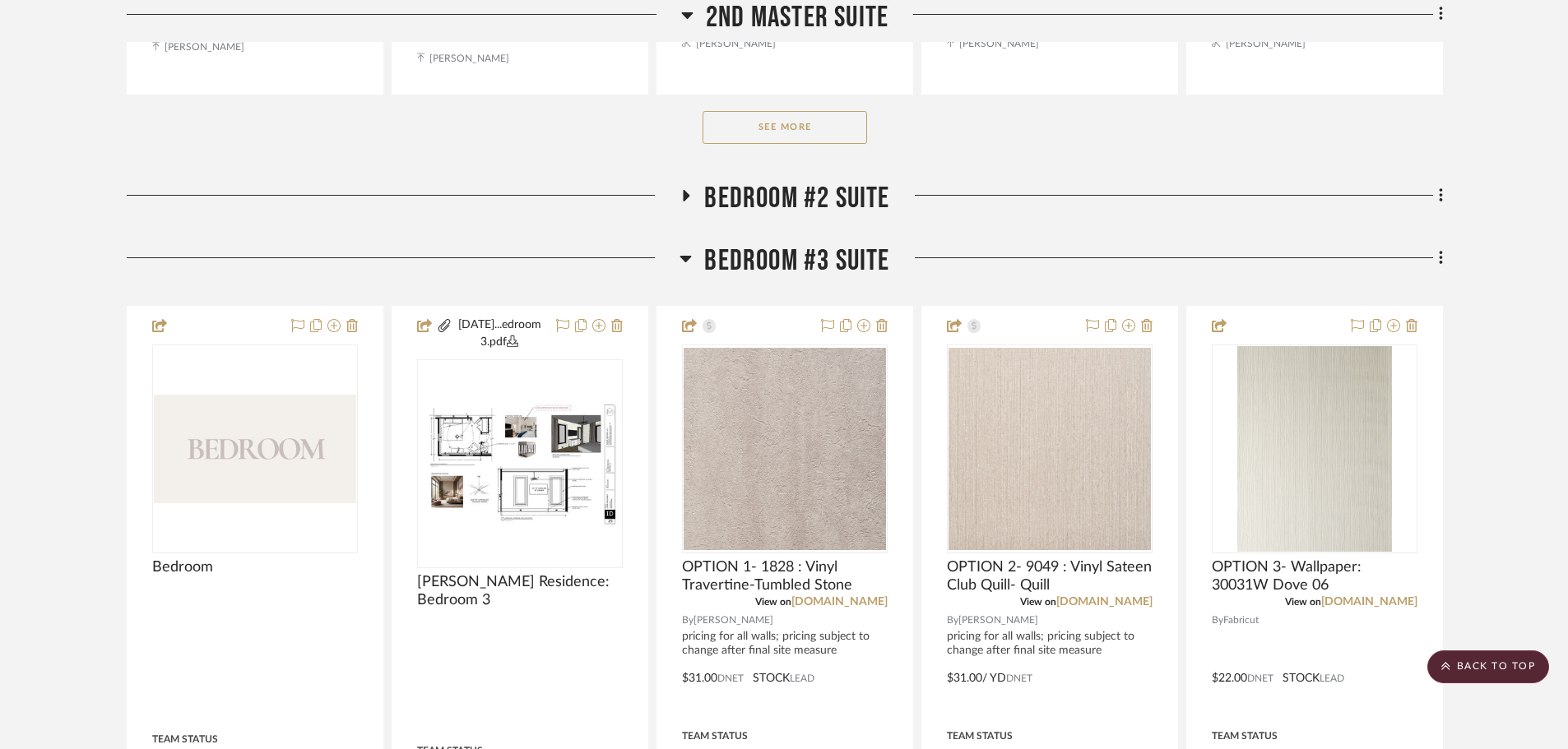
click at [812, 136] on button "See More" at bounding box center [784, 127] width 164 height 33
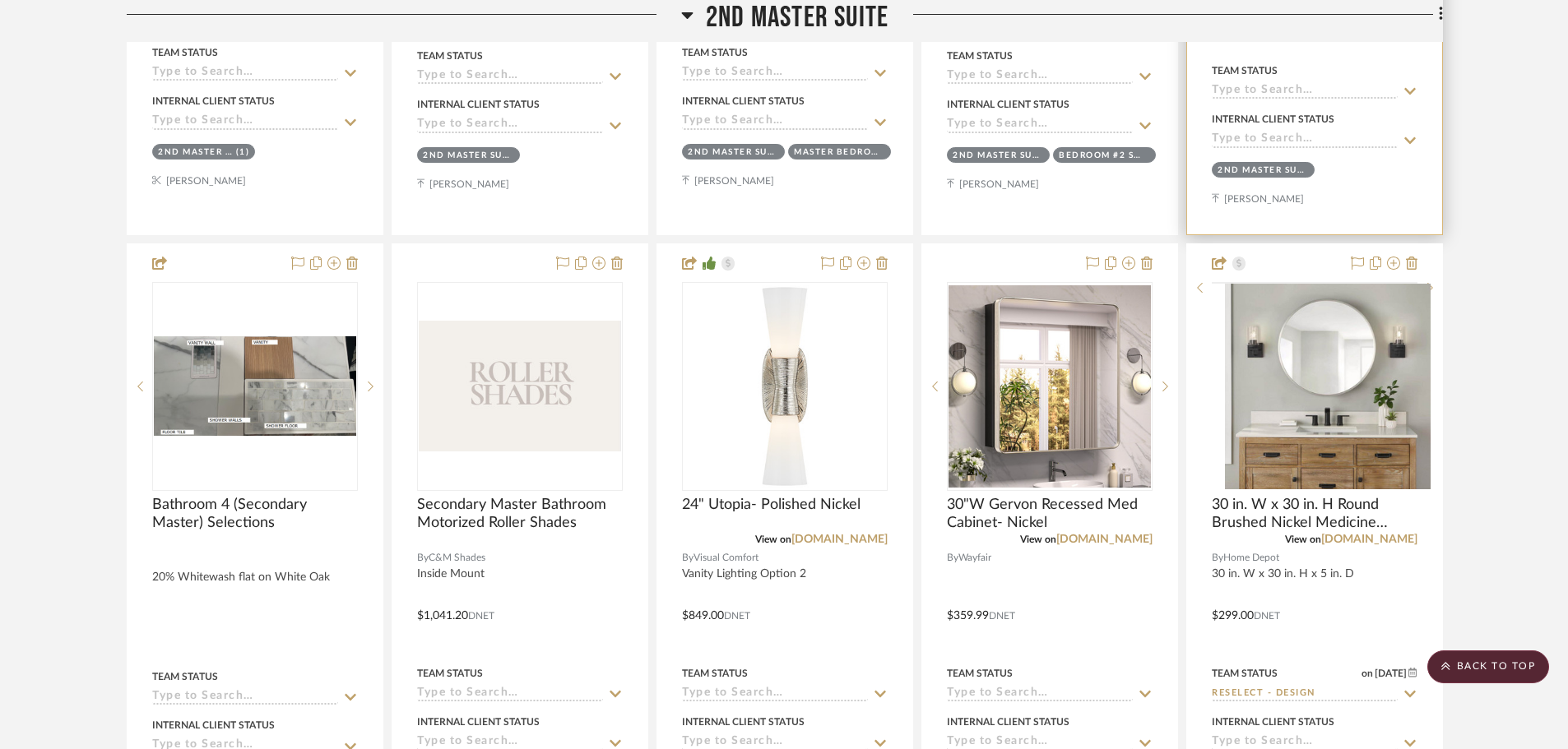
scroll to position [4851, 0]
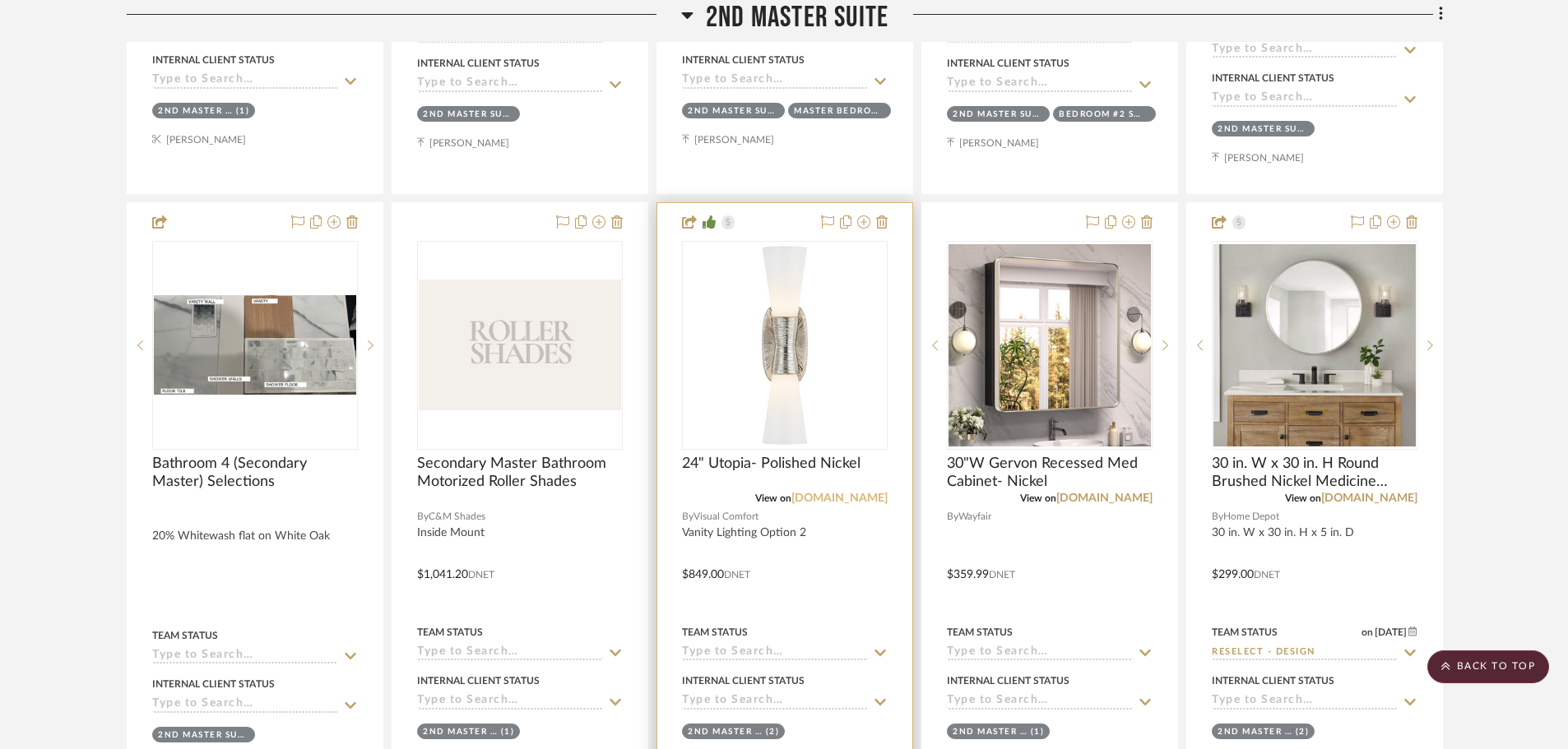
click at [838, 501] on link "visualcomfort.com" at bounding box center [839, 498] width 96 height 11
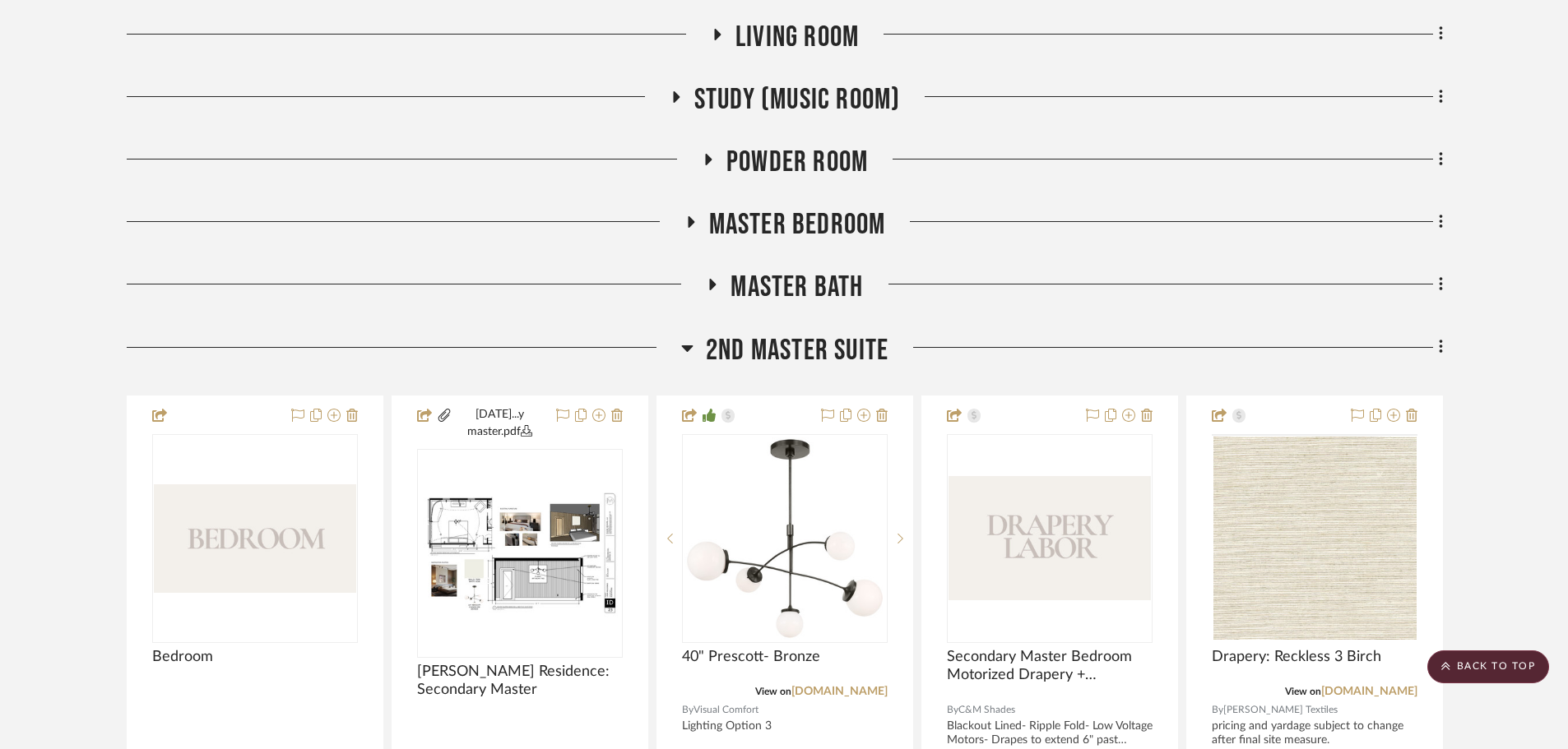
scroll to position [2056, 0]
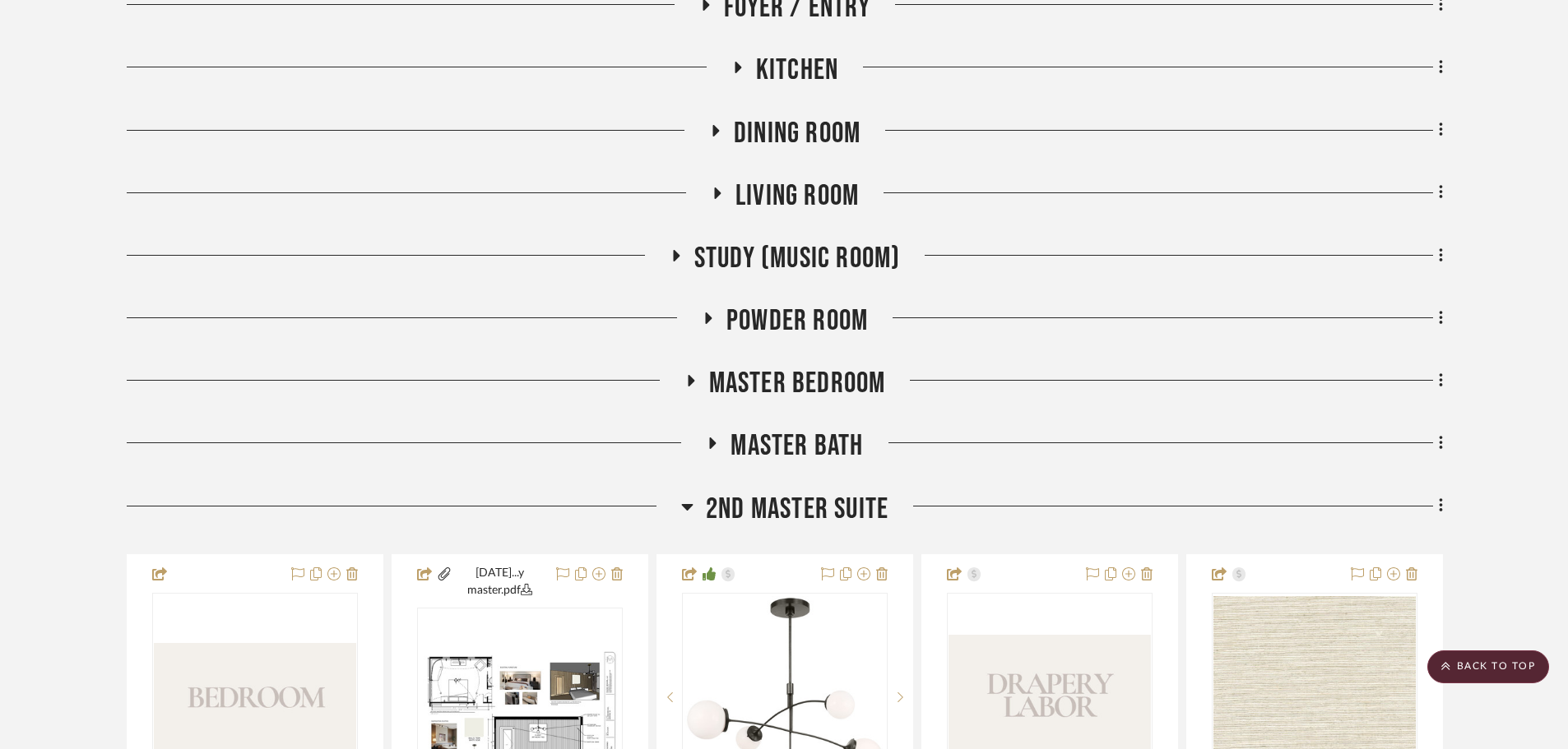
click at [713, 496] on span "2nd Master Suite" at bounding box center [797, 510] width 182 height 36
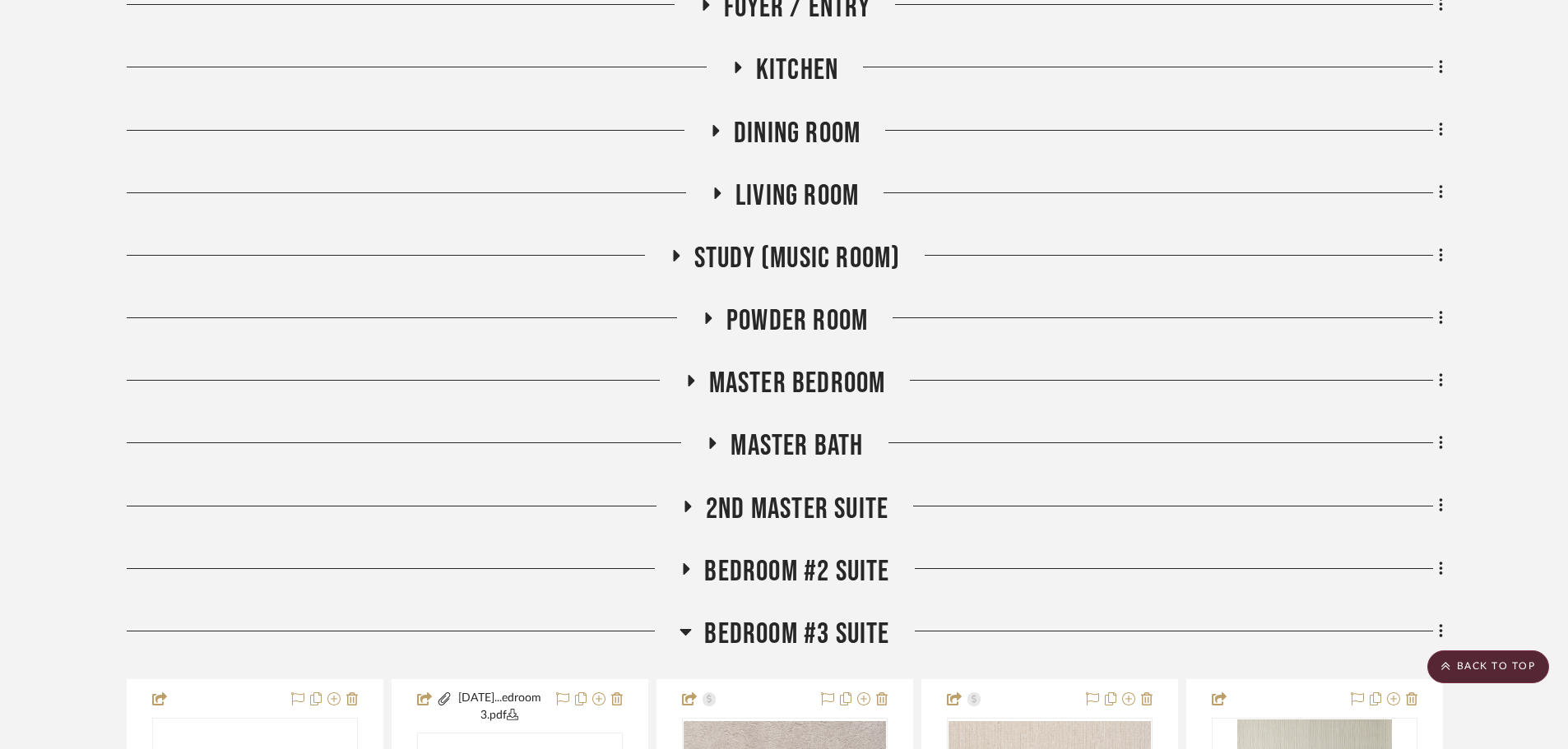
click at [825, 560] on span "Bedroom #2 Suite" at bounding box center [796, 572] width 185 height 36
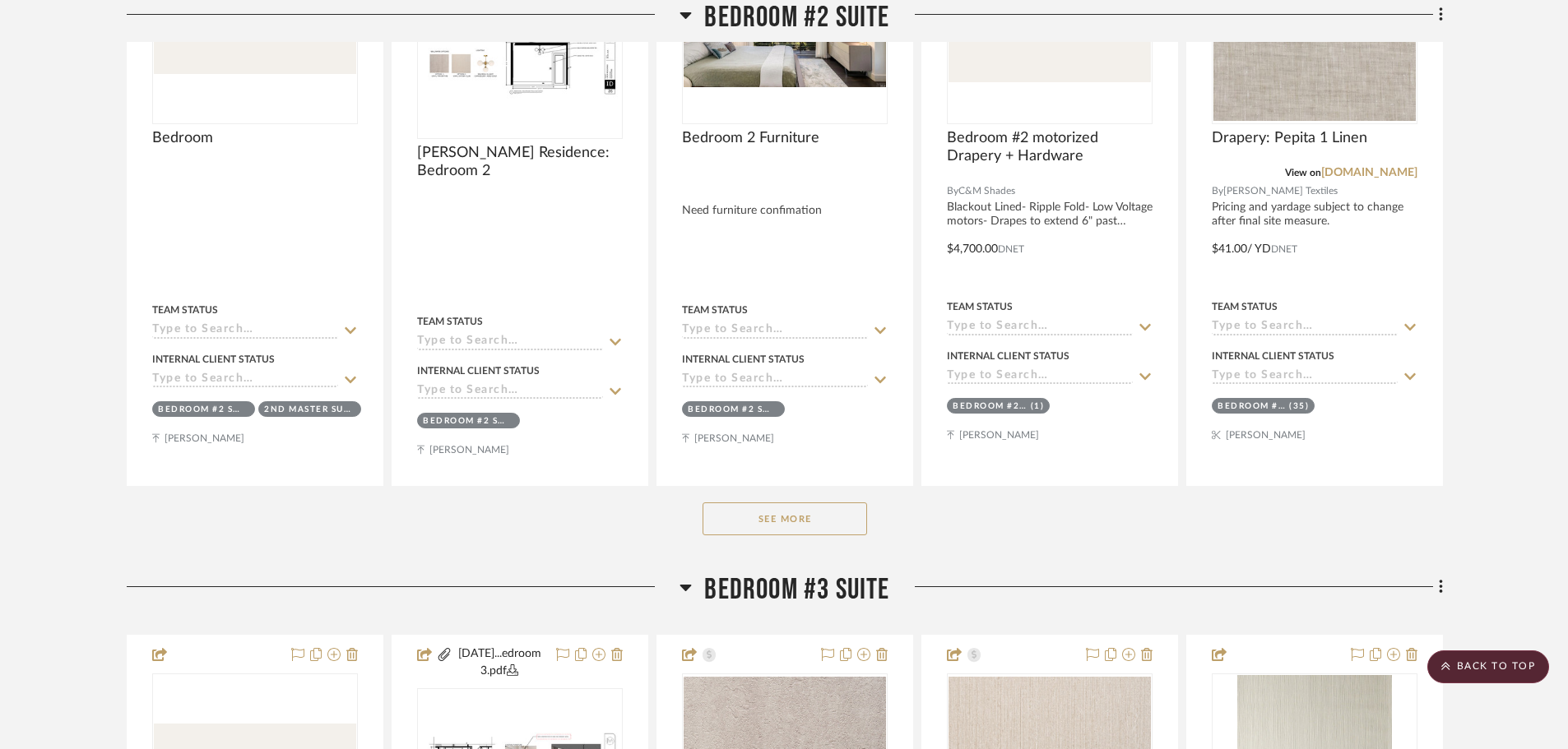
click at [805, 516] on button "See More" at bounding box center [784, 518] width 164 height 33
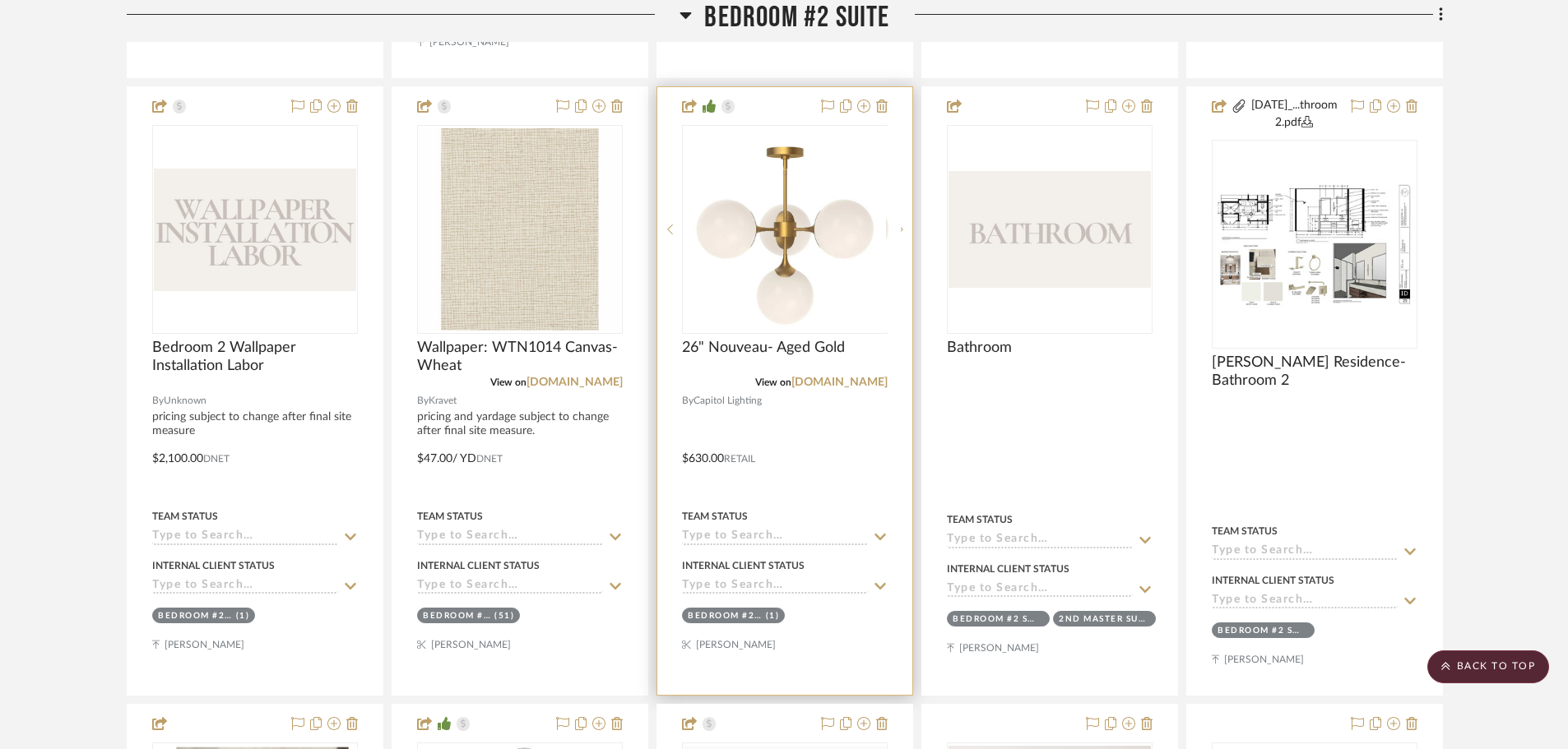
scroll to position [3206, 0]
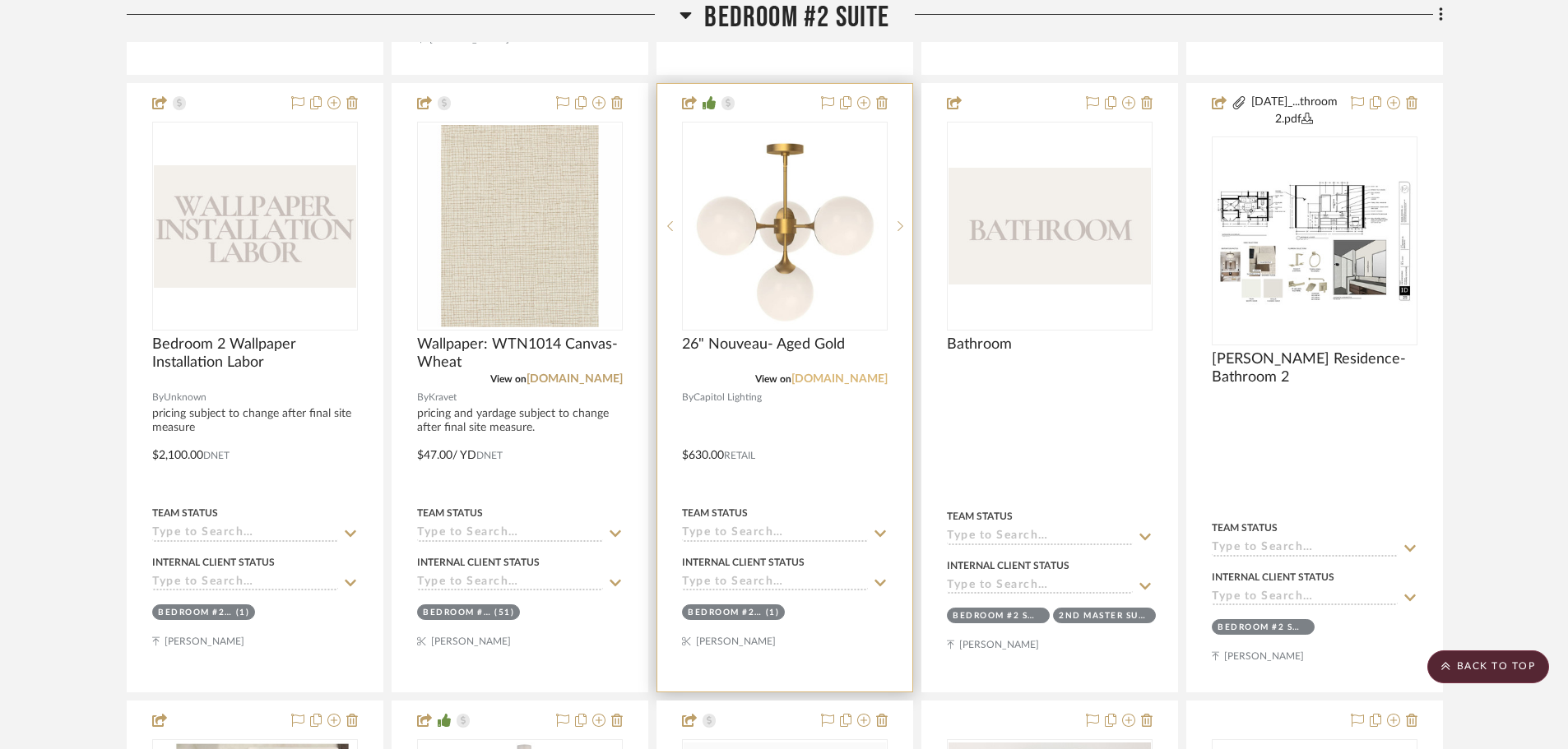
click at [847, 377] on link "[DOMAIN_NAME]" at bounding box center [839, 379] width 96 height 11
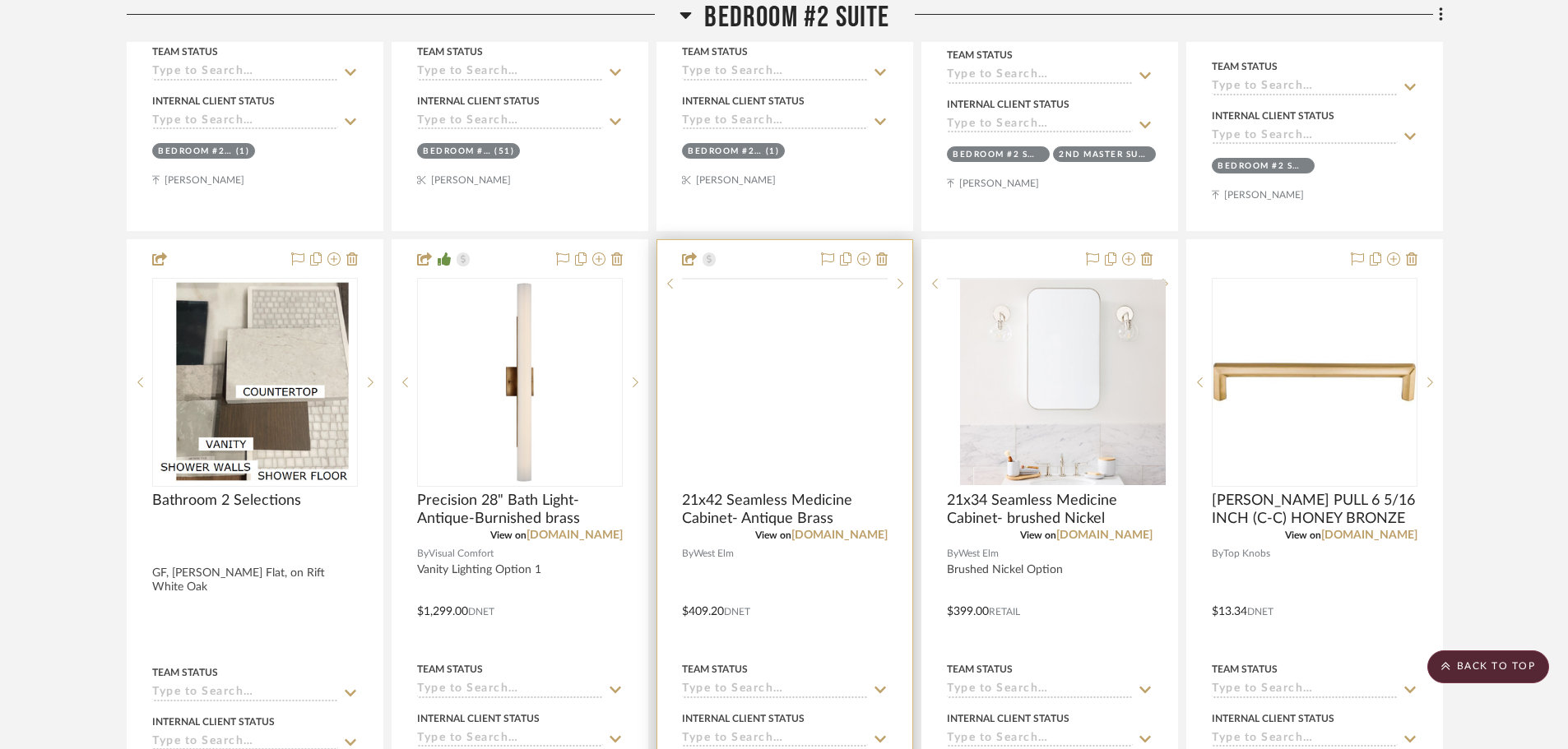
scroll to position [3700, 0]
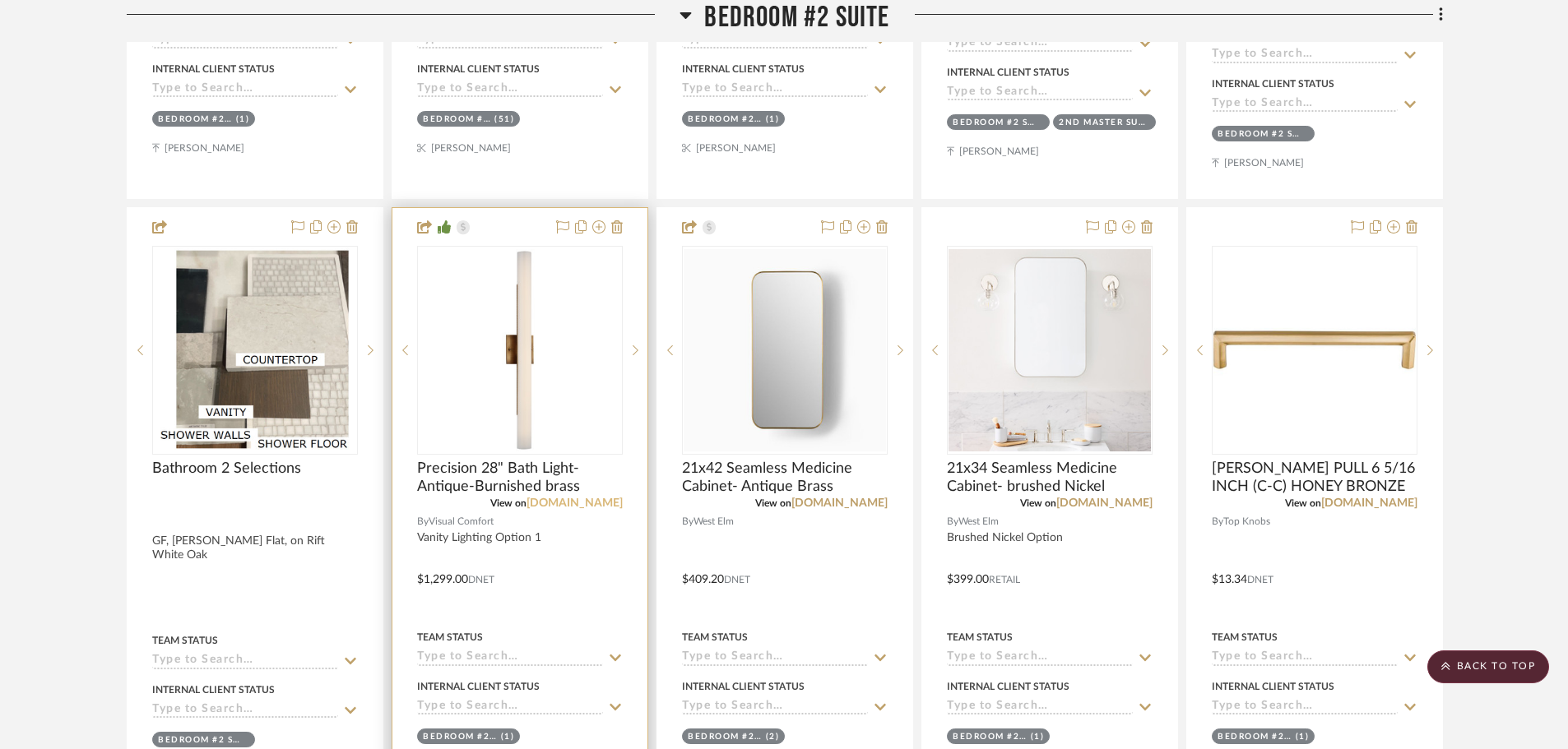
click at [597, 502] on link "visualcomfort.com" at bounding box center [575, 503] width 96 height 11
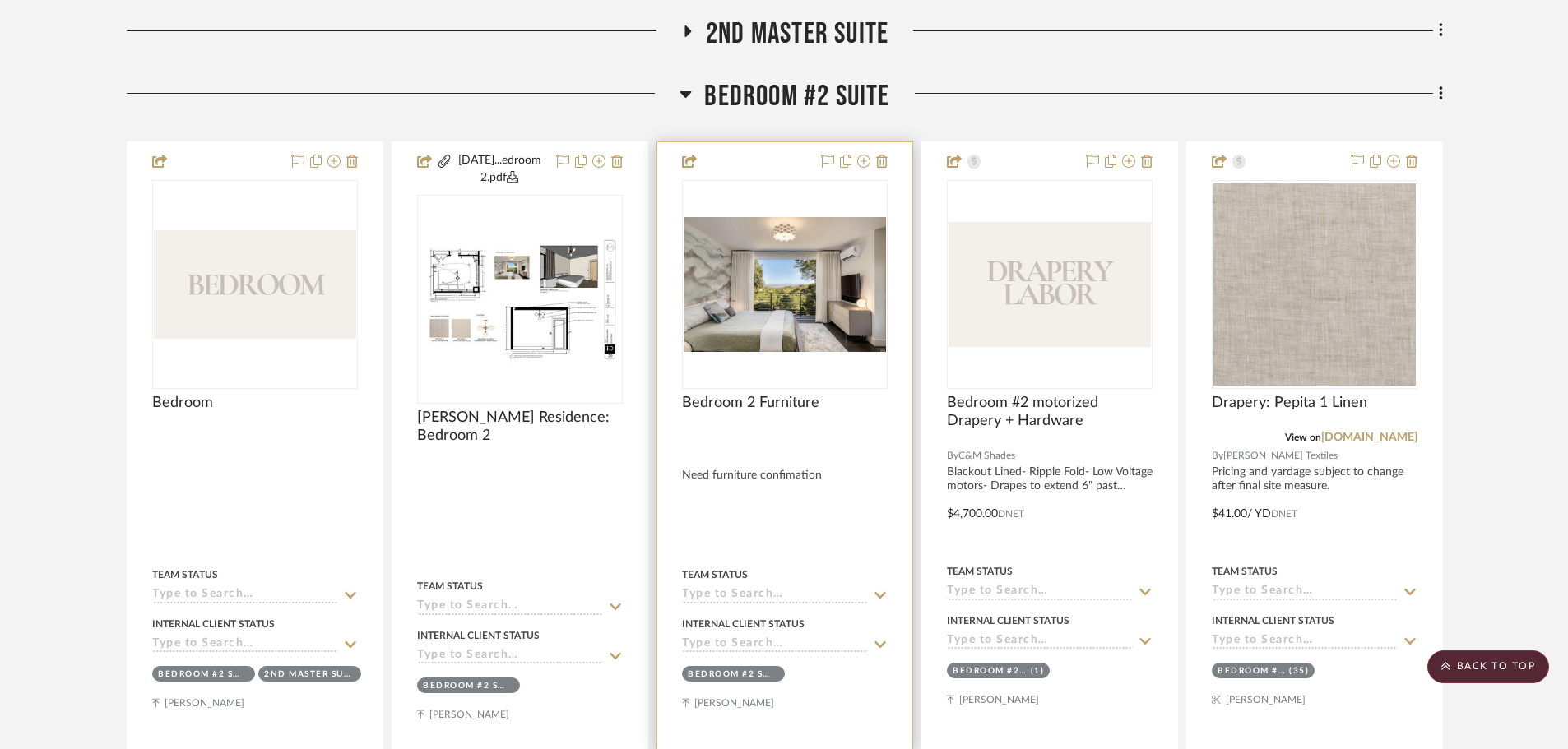
scroll to position [2384, 0]
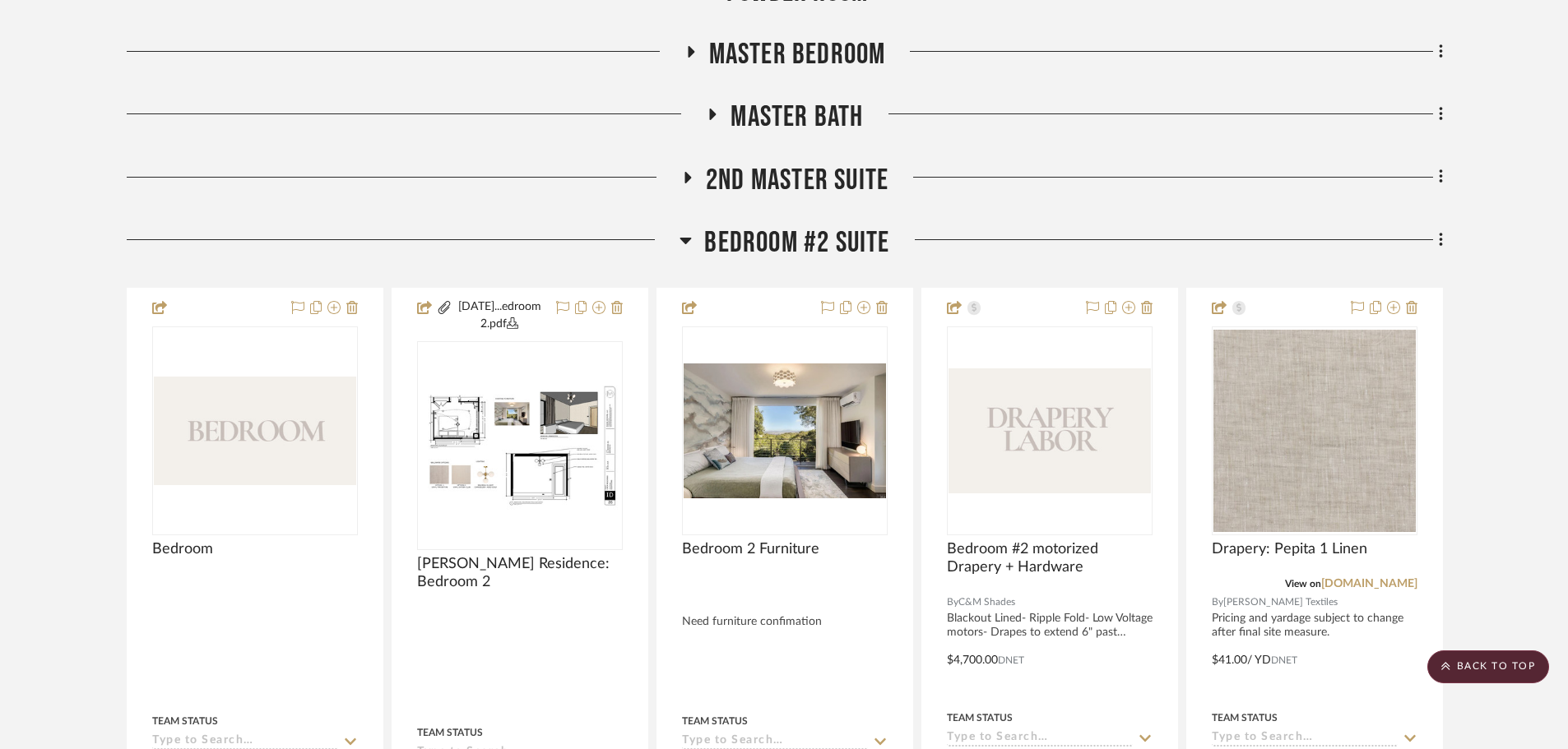
click at [766, 249] on span "Bedroom #2 Suite" at bounding box center [796, 243] width 185 height 36
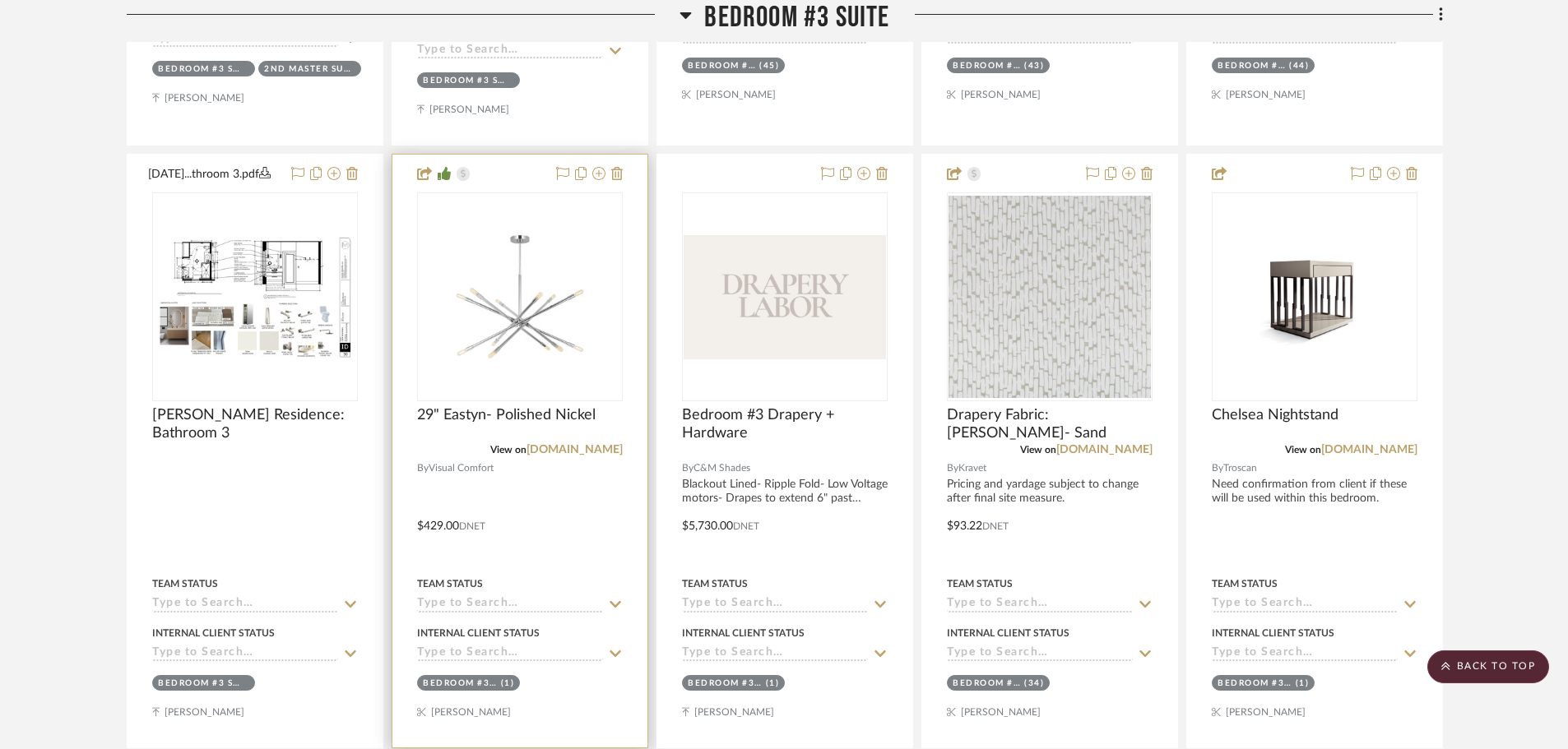
scroll to position [3206, 0]
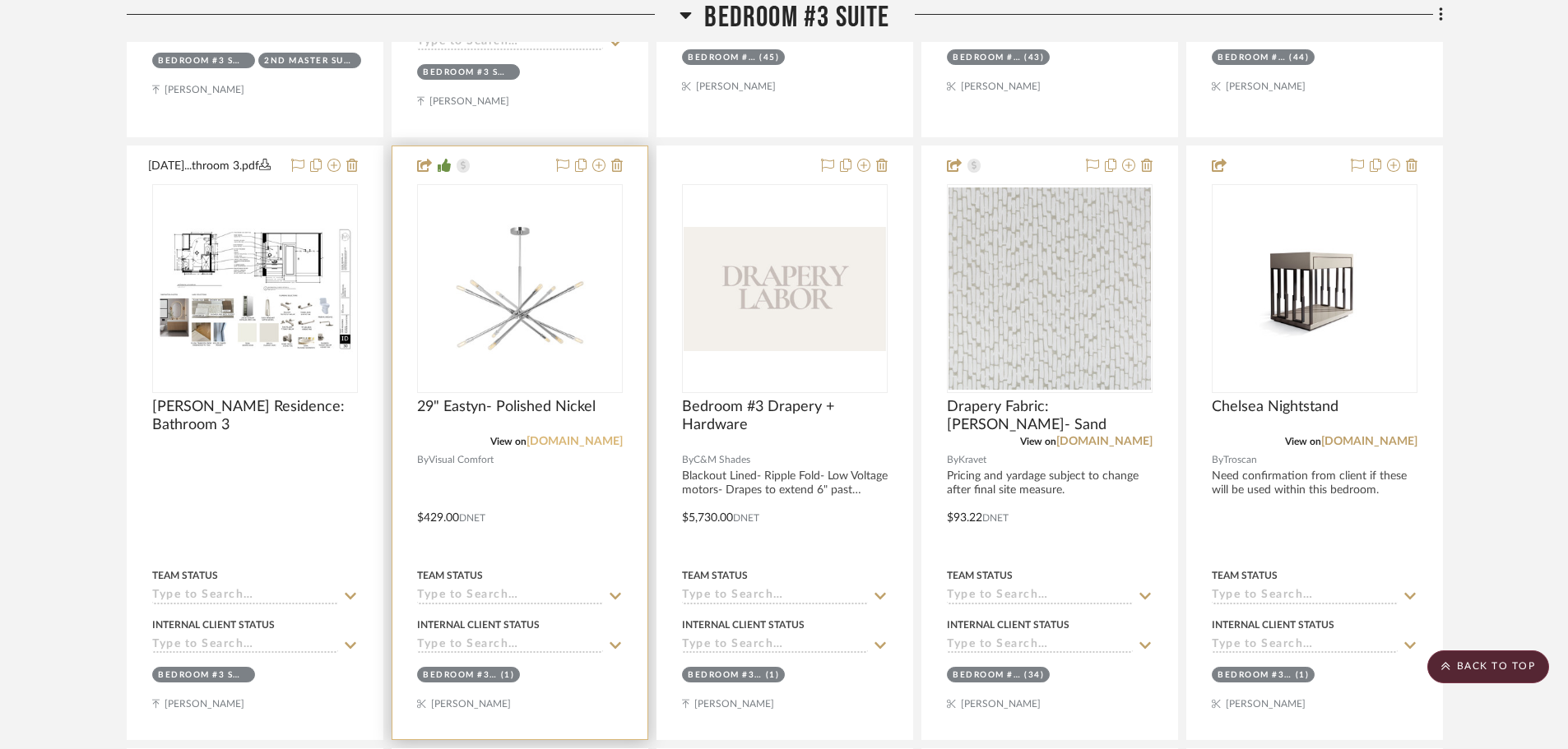
click at [587, 444] on link "[DOMAIN_NAME]" at bounding box center [575, 441] width 96 height 11
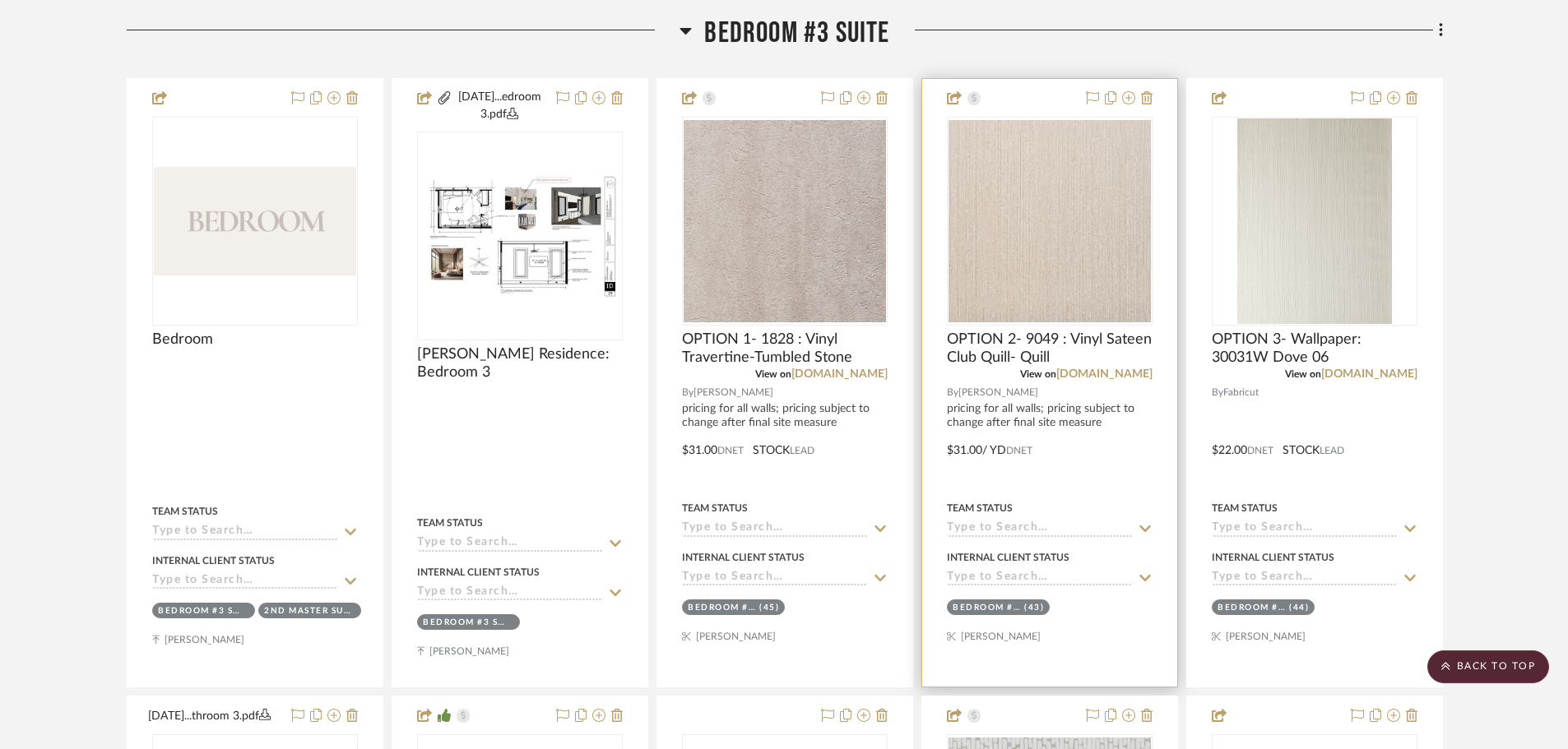
scroll to position [2467, 0]
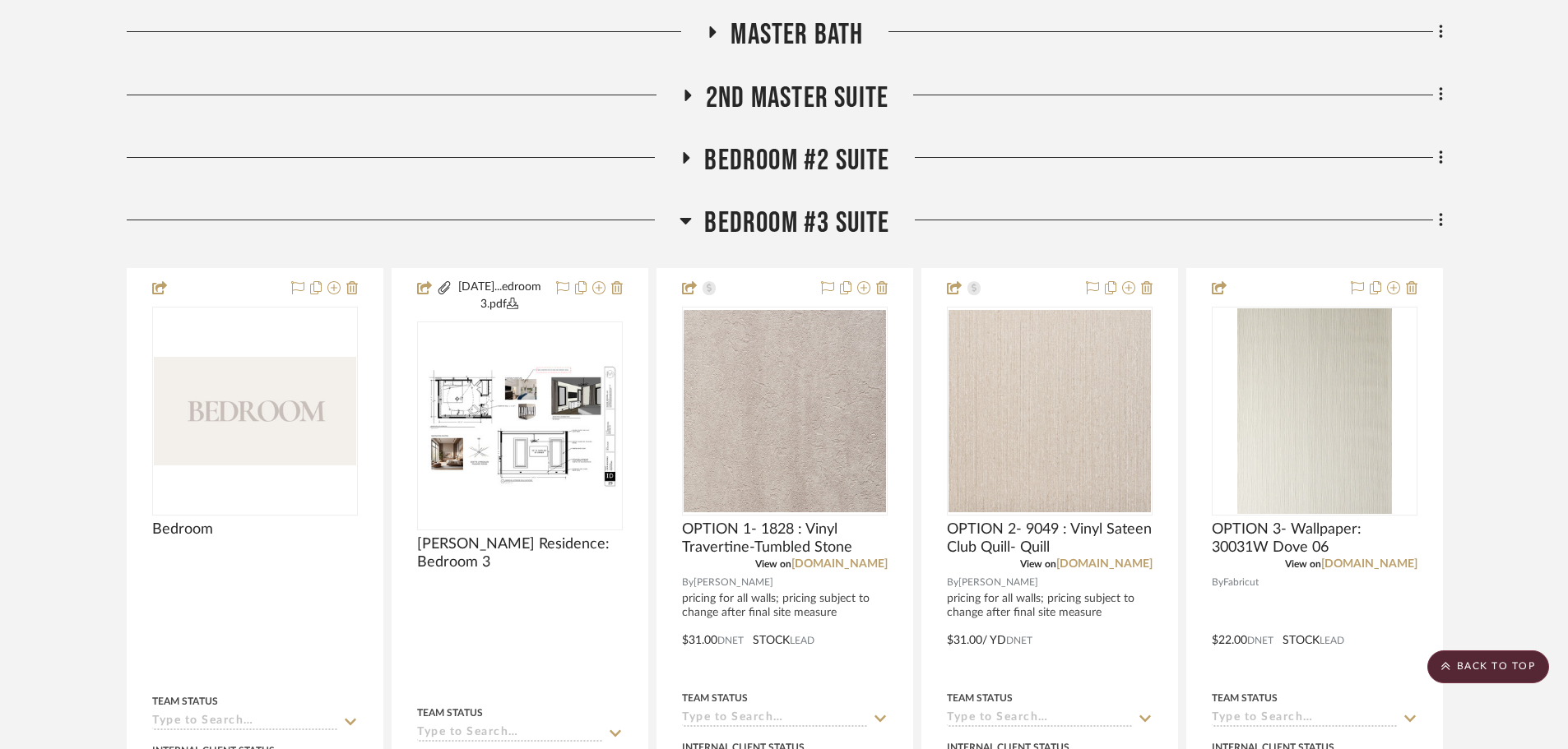
click at [761, 227] on span "Bedroom #3 Suite" at bounding box center [796, 223] width 185 height 36
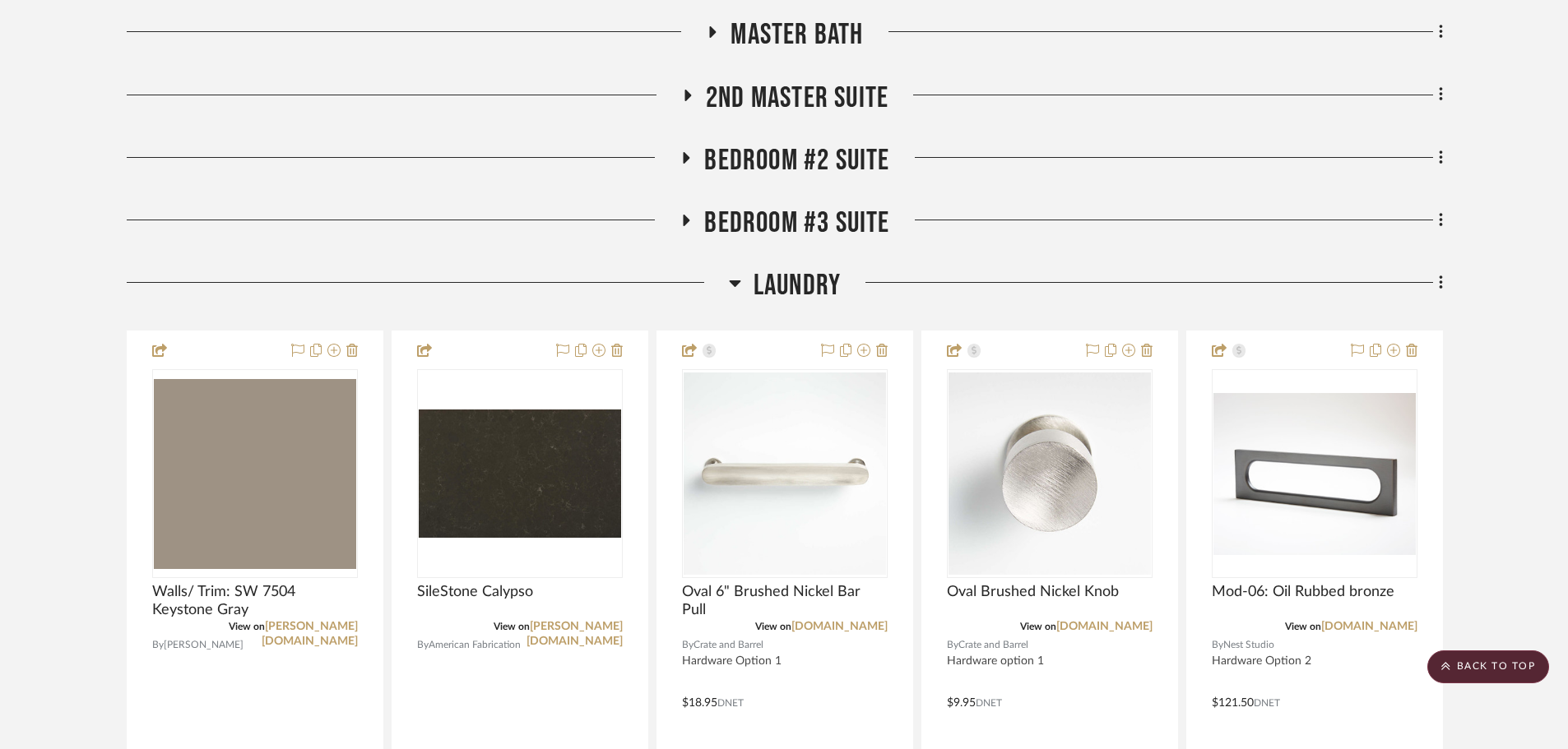
click at [761, 227] on span "Bedroom #3 Suite" at bounding box center [796, 223] width 185 height 36
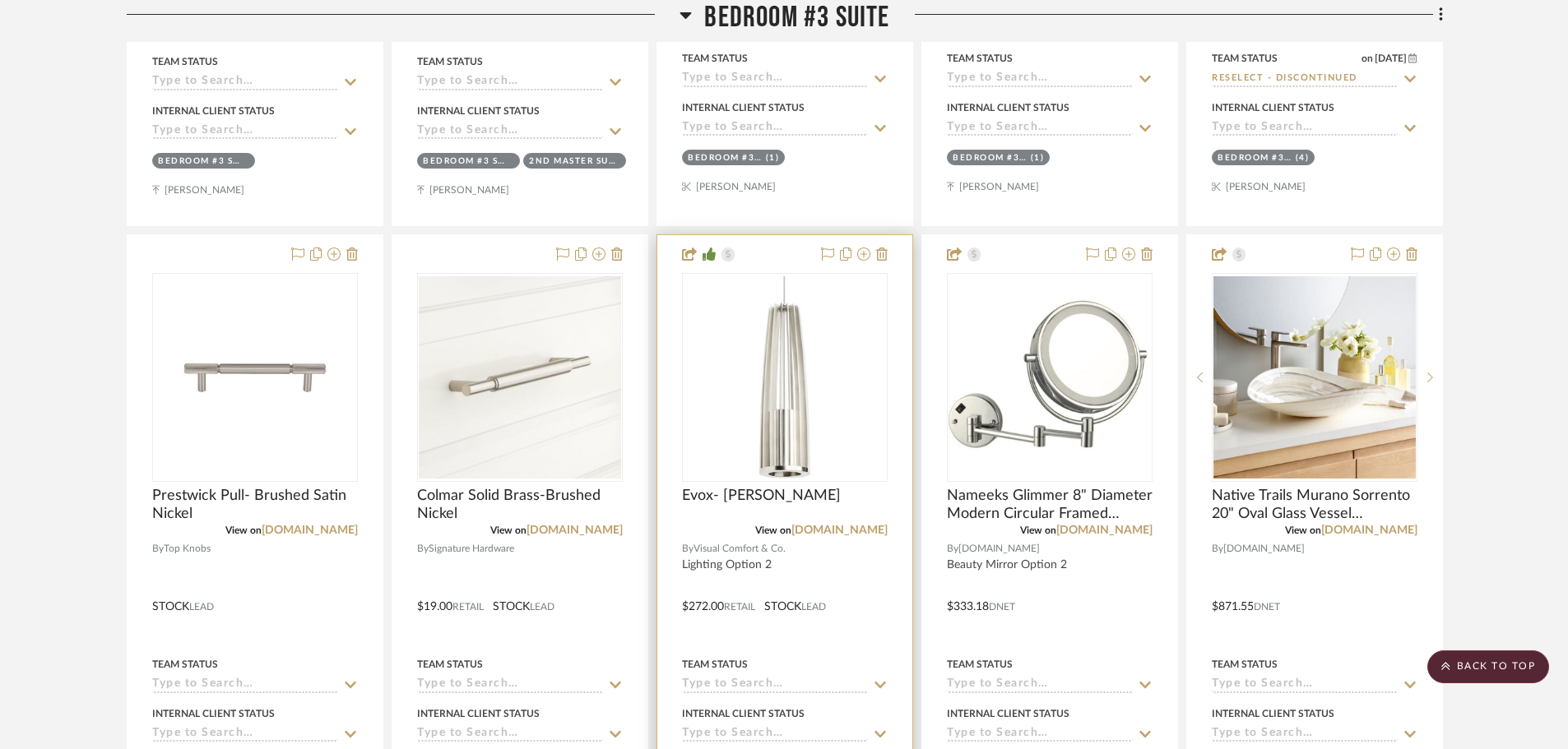
scroll to position [4440, 0]
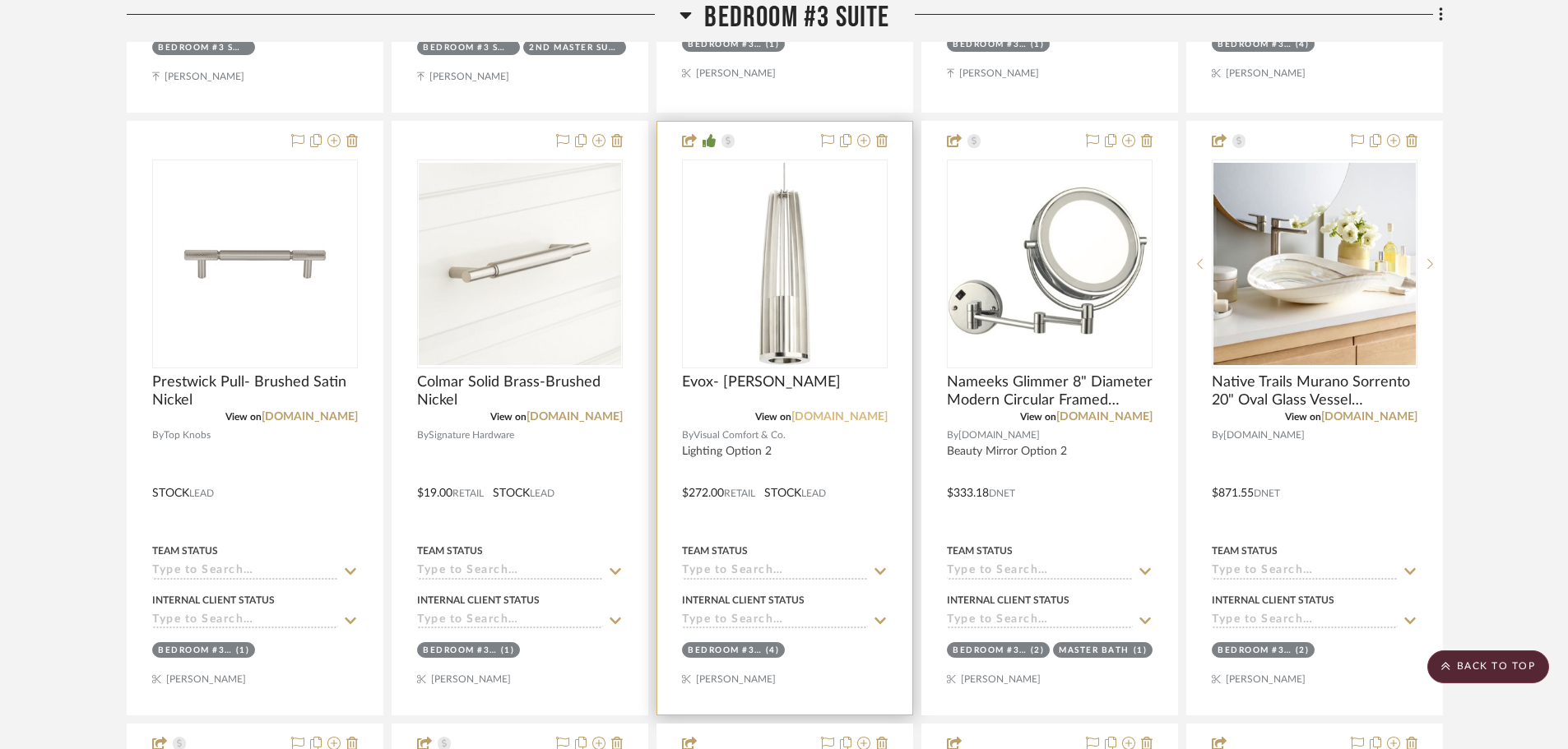
click at [835, 422] on link "visualcomfort.com" at bounding box center [839, 417] width 96 height 11
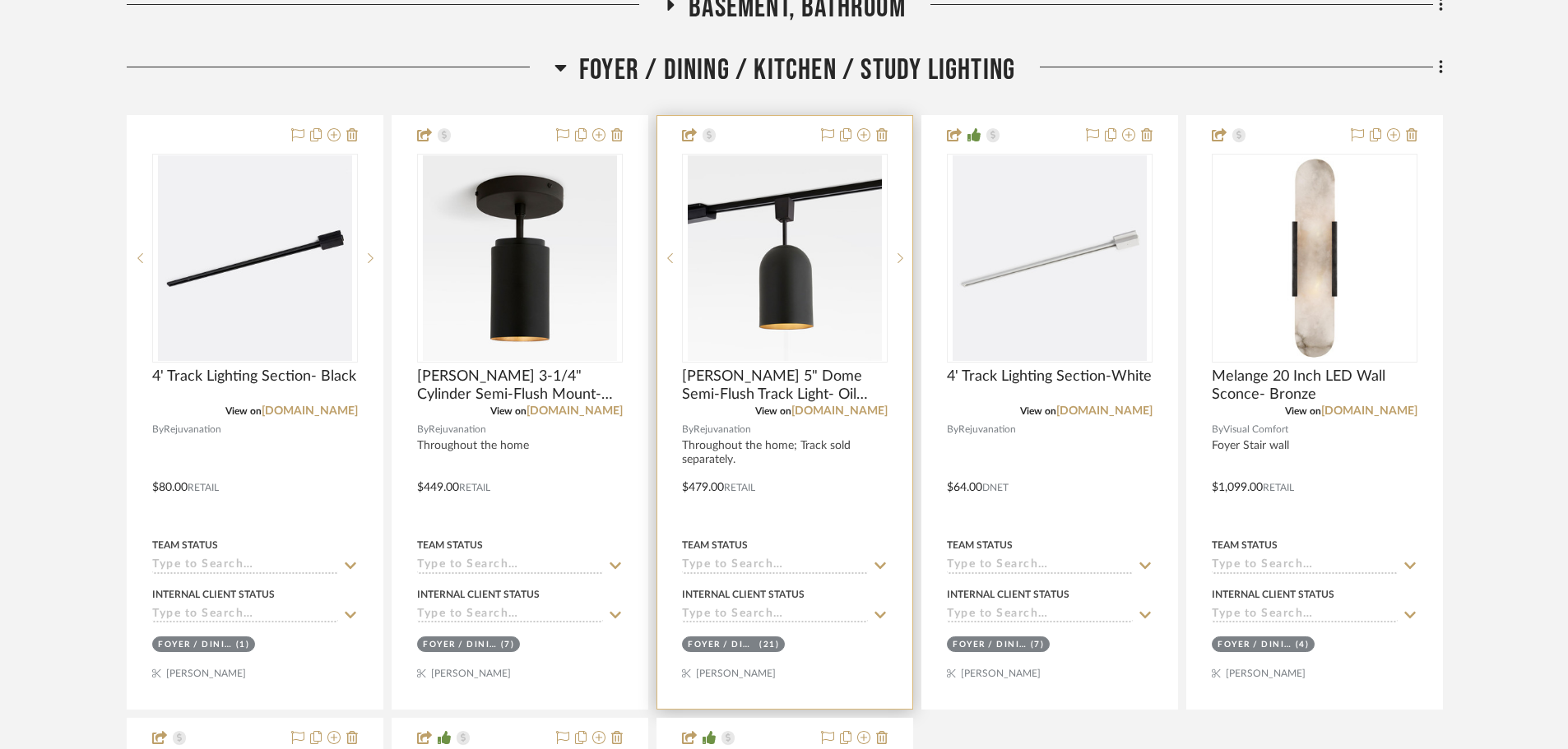
scroll to position [658, 0]
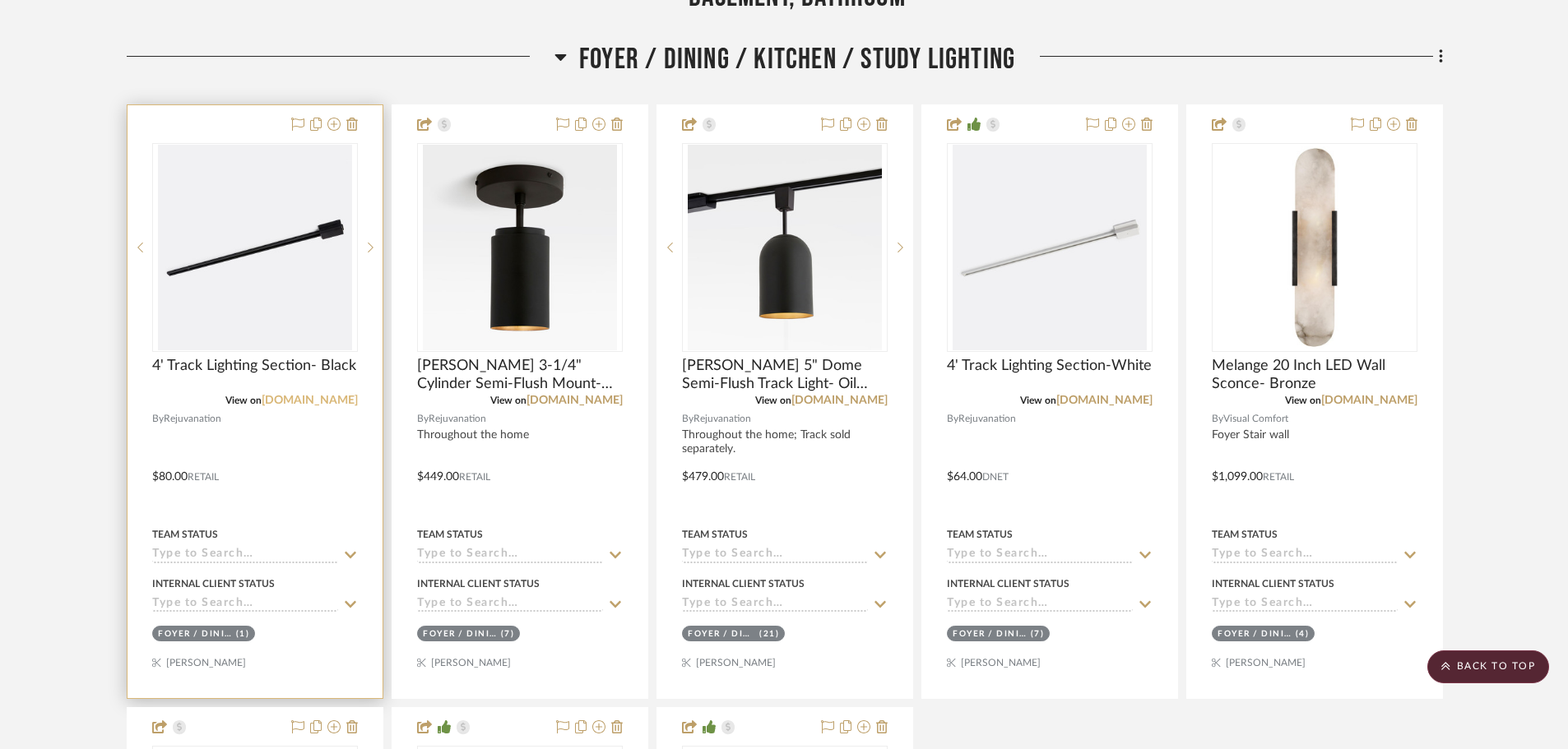
click at [310, 405] on link "[DOMAIN_NAME]" at bounding box center [310, 400] width 96 height 11
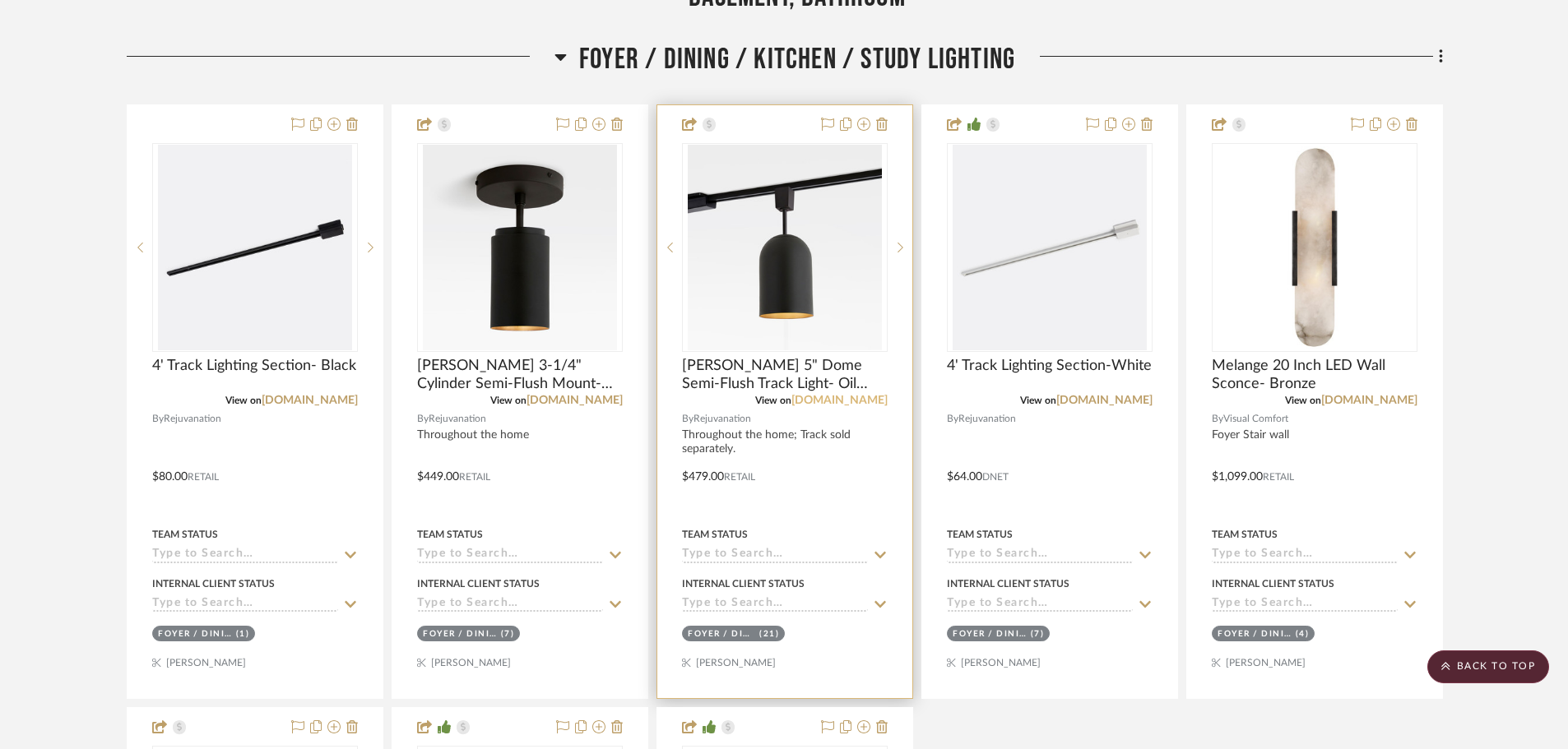
click at [857, 402] on link "[DOMAIN_NAME]" at bounding box center [839, 400] width 96 height 11
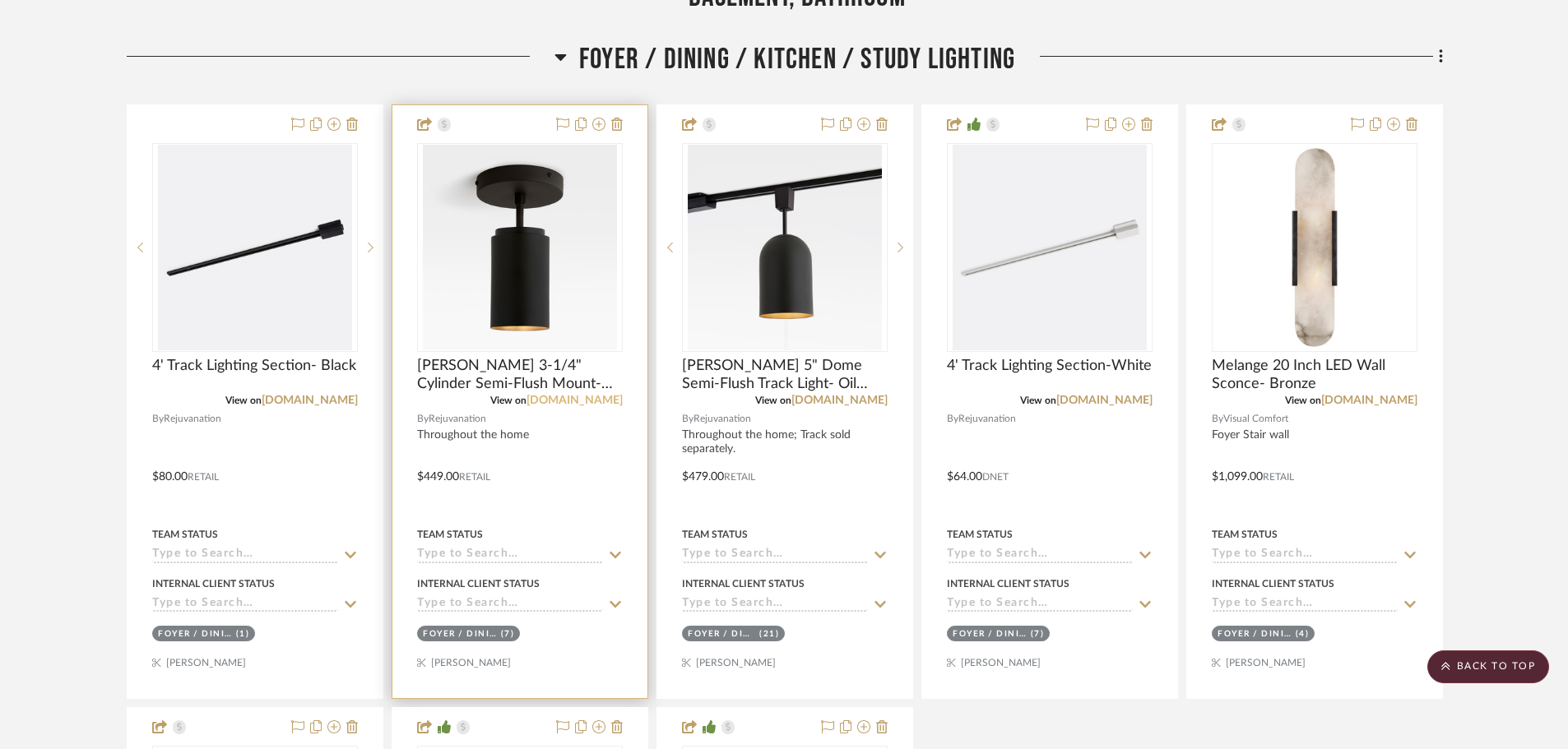
click at [596, 402] on link "[DOMAIN_NAME]" at bounding box center [575, 400] width 96 height 11
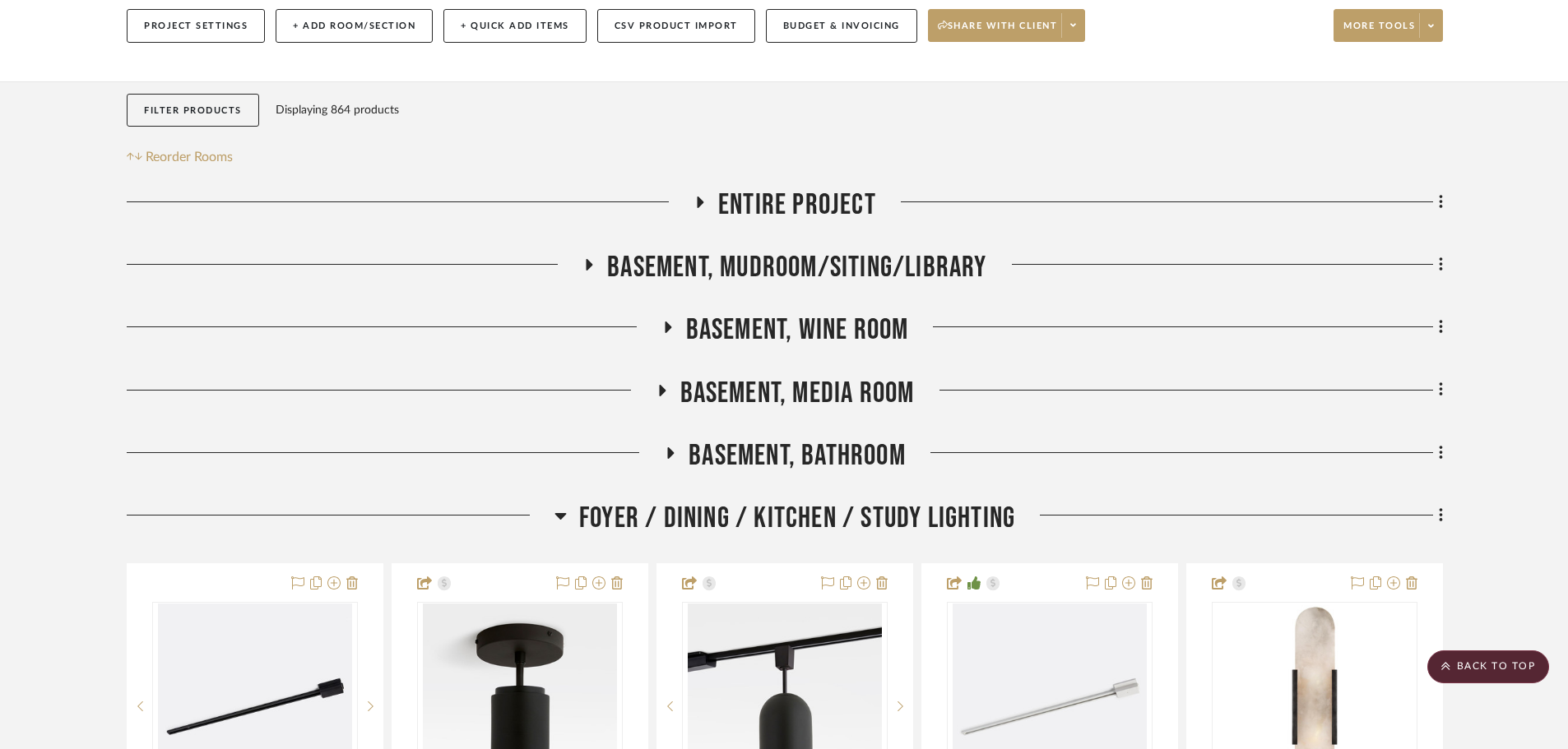
scroll to position [0, 0]
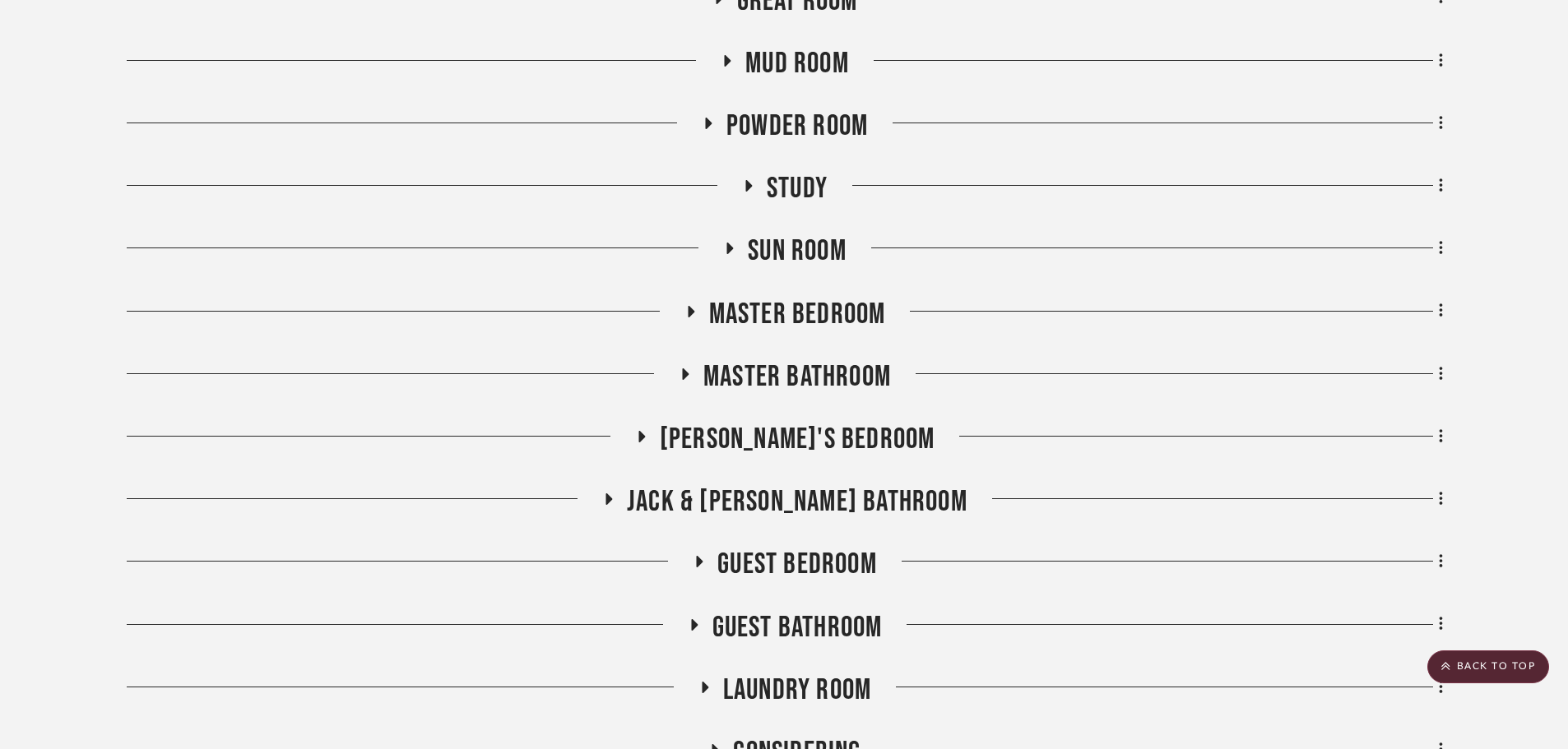
click at [789, 438] on span "[PERSON_NAME]'s Bedroom" at bounding box center [797, 439] width 275 height 36
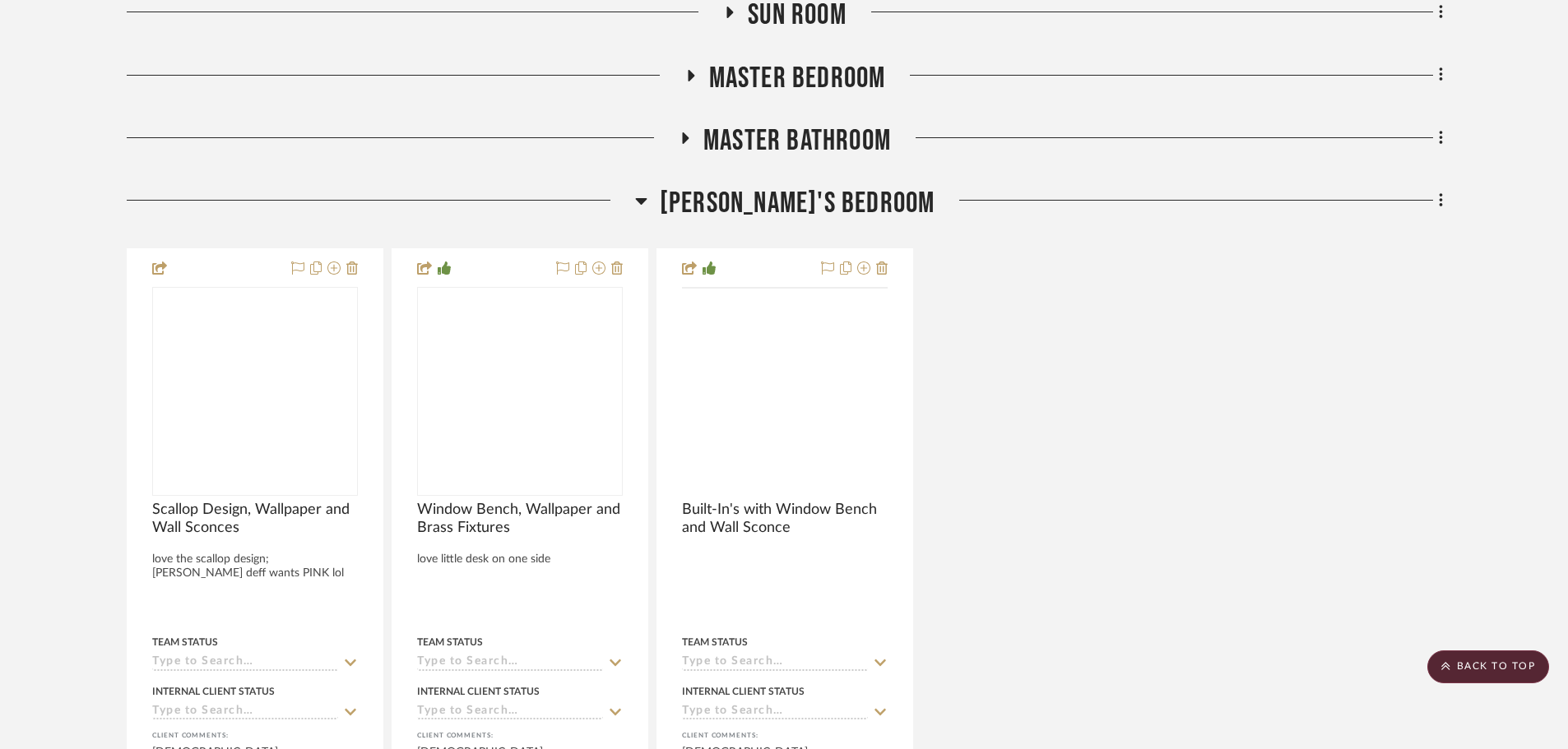
scroll to position [1316, 0]
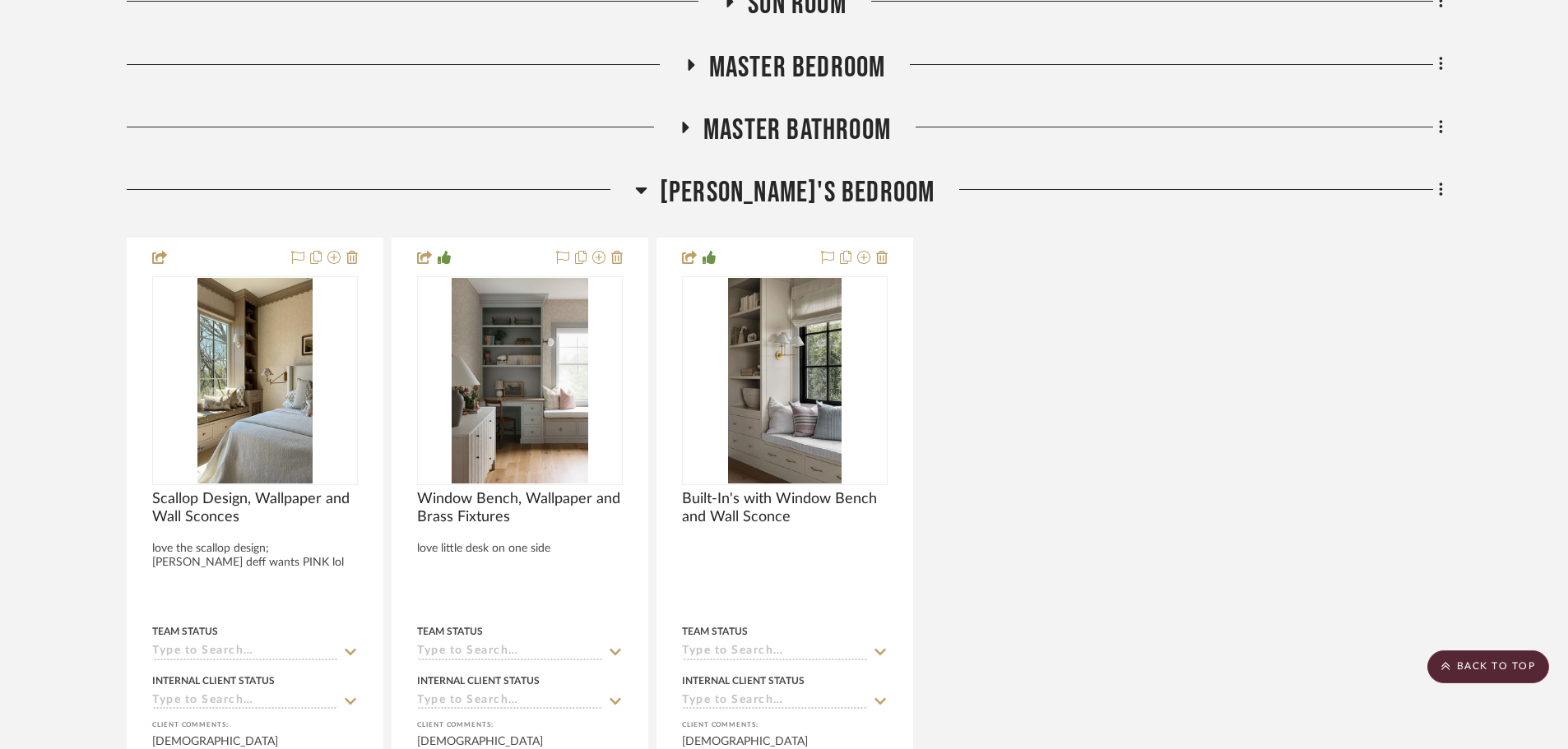
click at [1306, 493] on div "Scallop Design, Wallpaper and Wall Sconces love the scallop design; willow deff…" at bounding box center [785, 580] width 1316 height 685
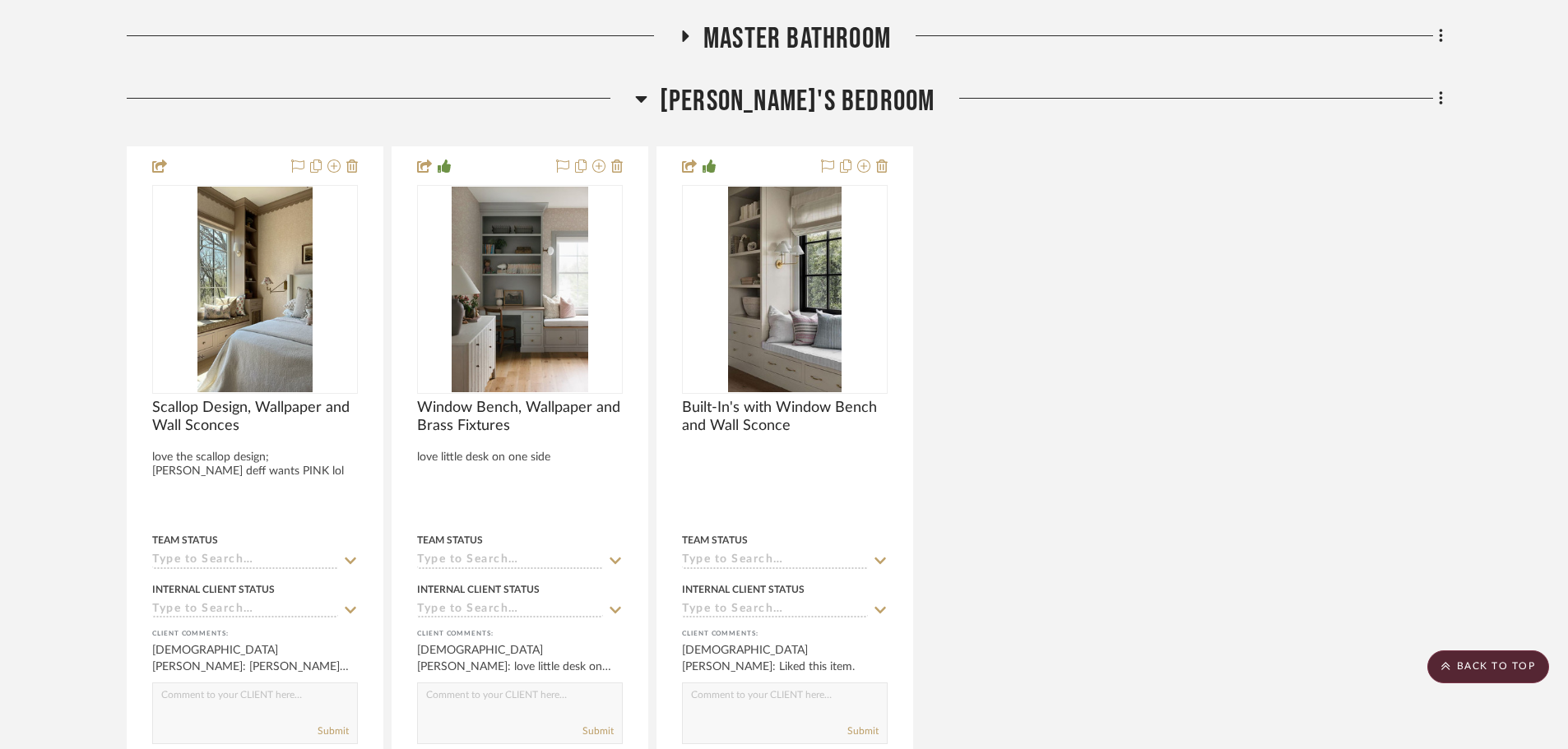
scroll to position [1480, 0]
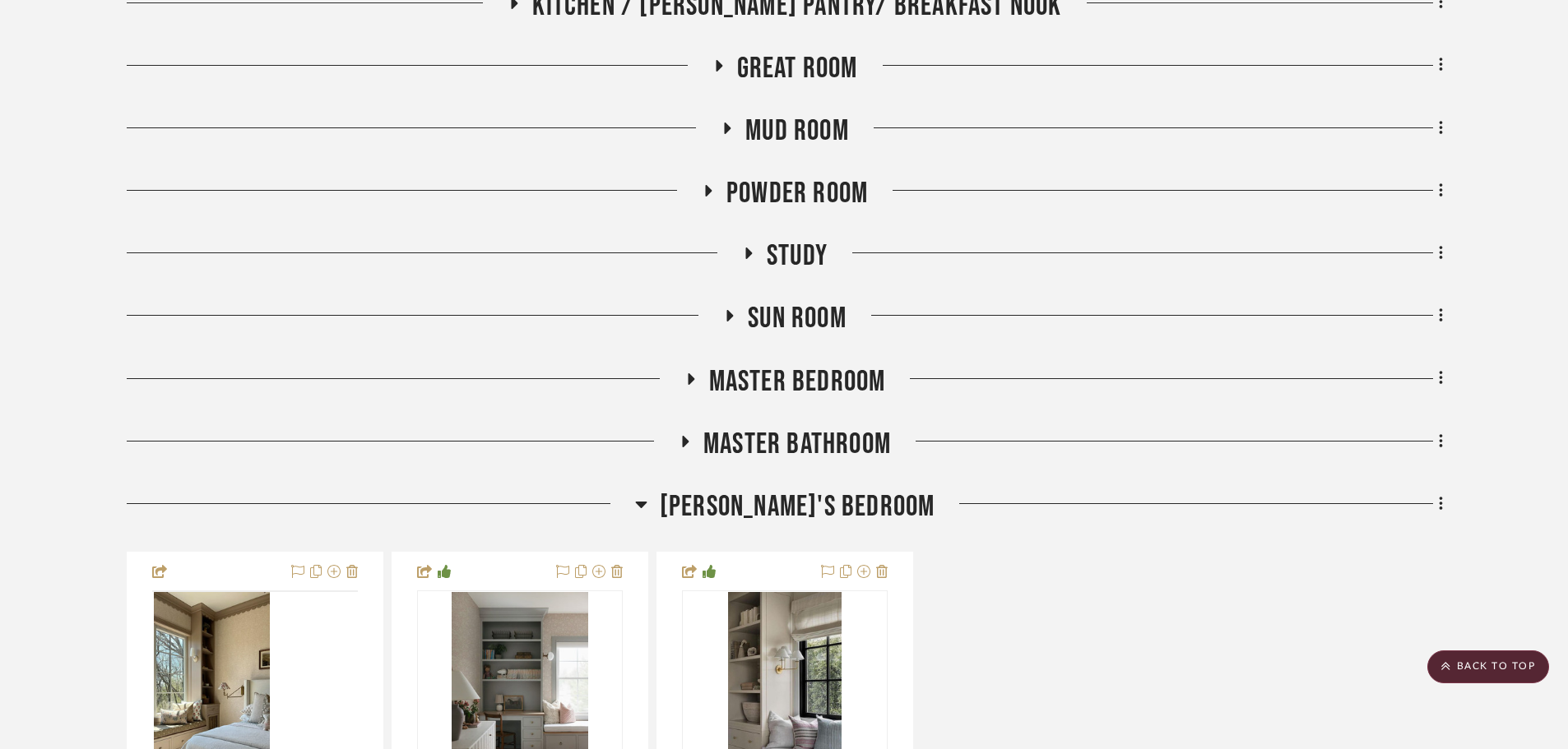
scroll to position [986, 0]
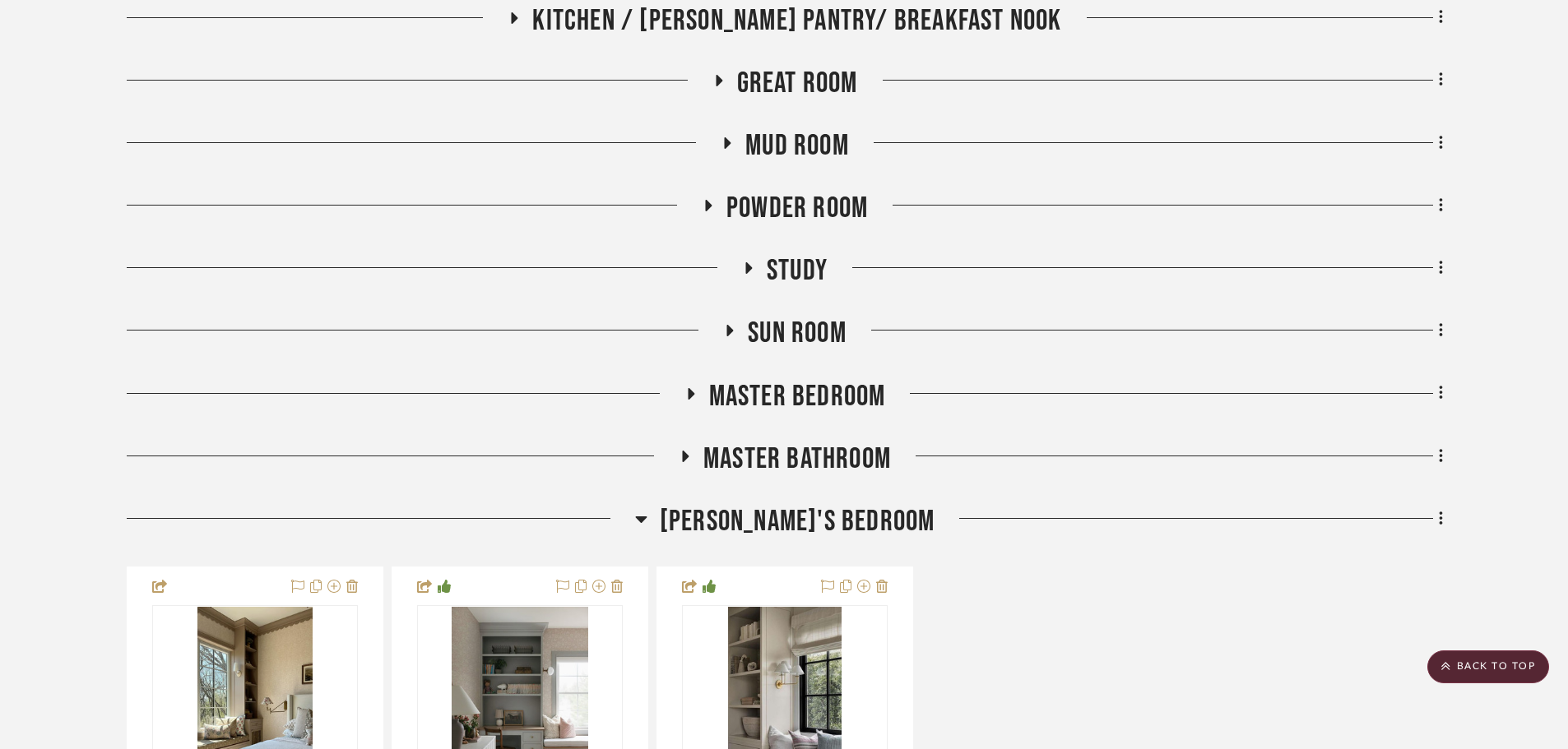
click at [753, 515] on span "[PERSON_NAME]'s Bedroom" at bounding box center [797, 522] width 275 height 36
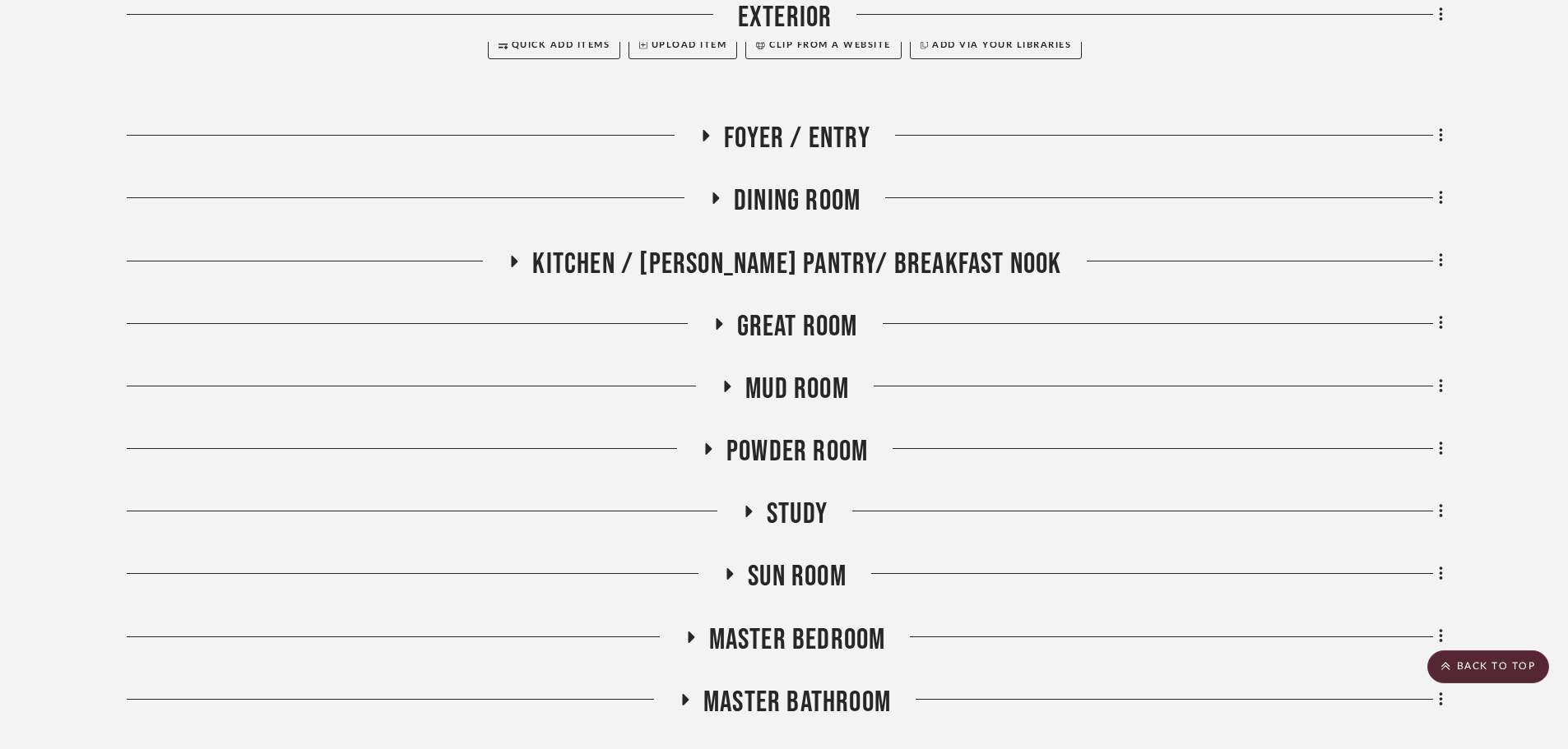
scroll to position [740, 0]
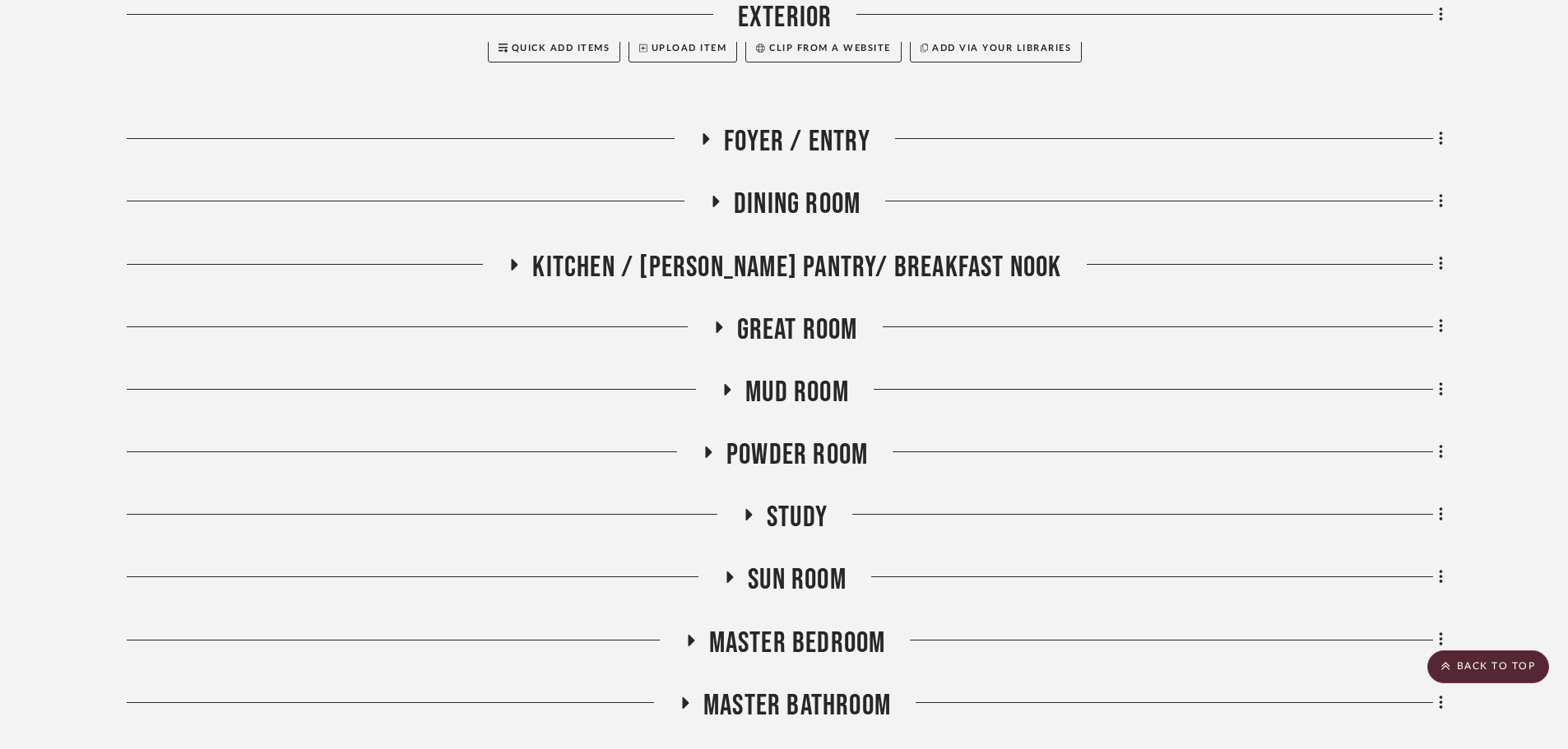
click at [746, 266] on span "Kitchen / [PERSON_NAME] Pantry/ Breakfast Nook" at bounding box center [796, 268] width 529 height 36
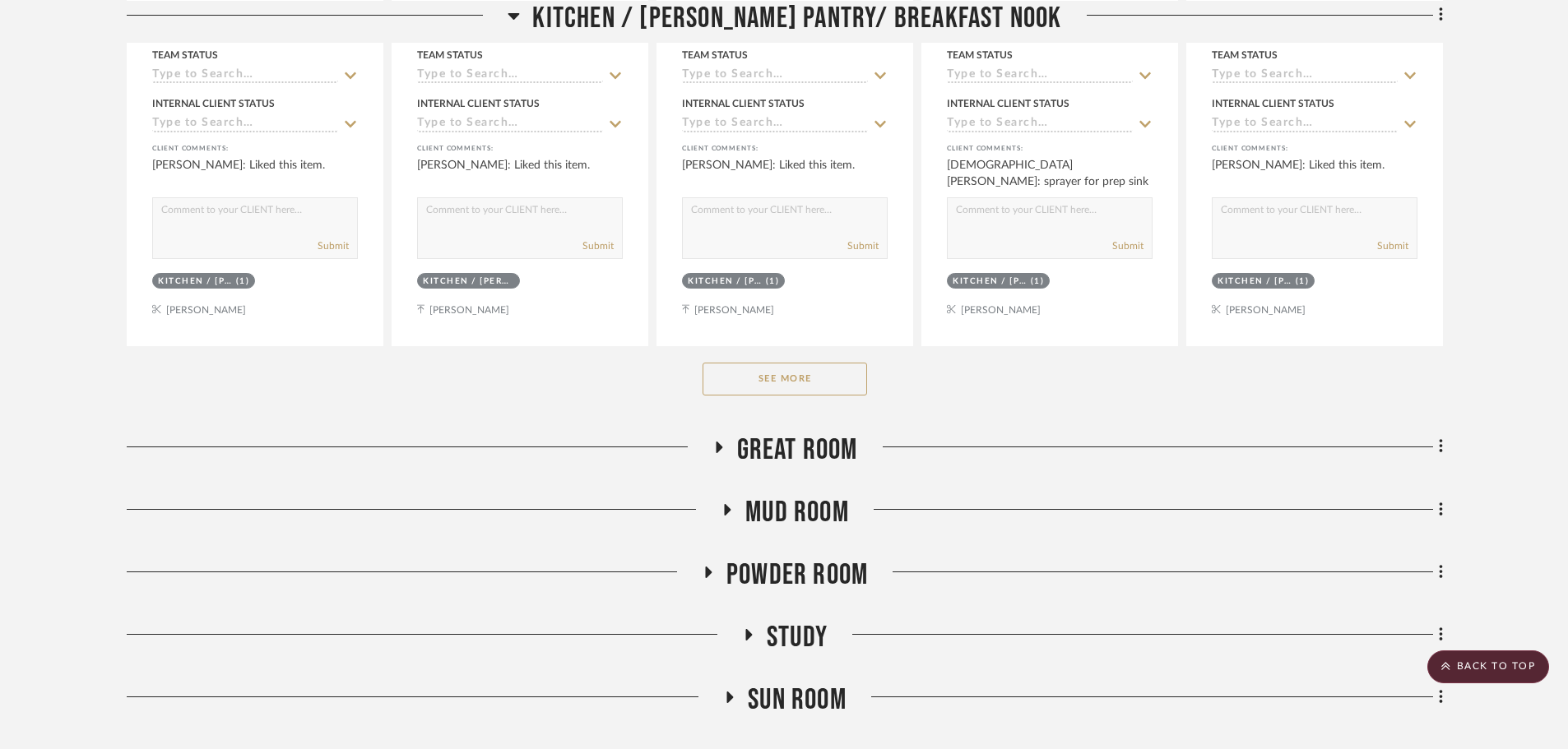
scroll to position [1398, 0]
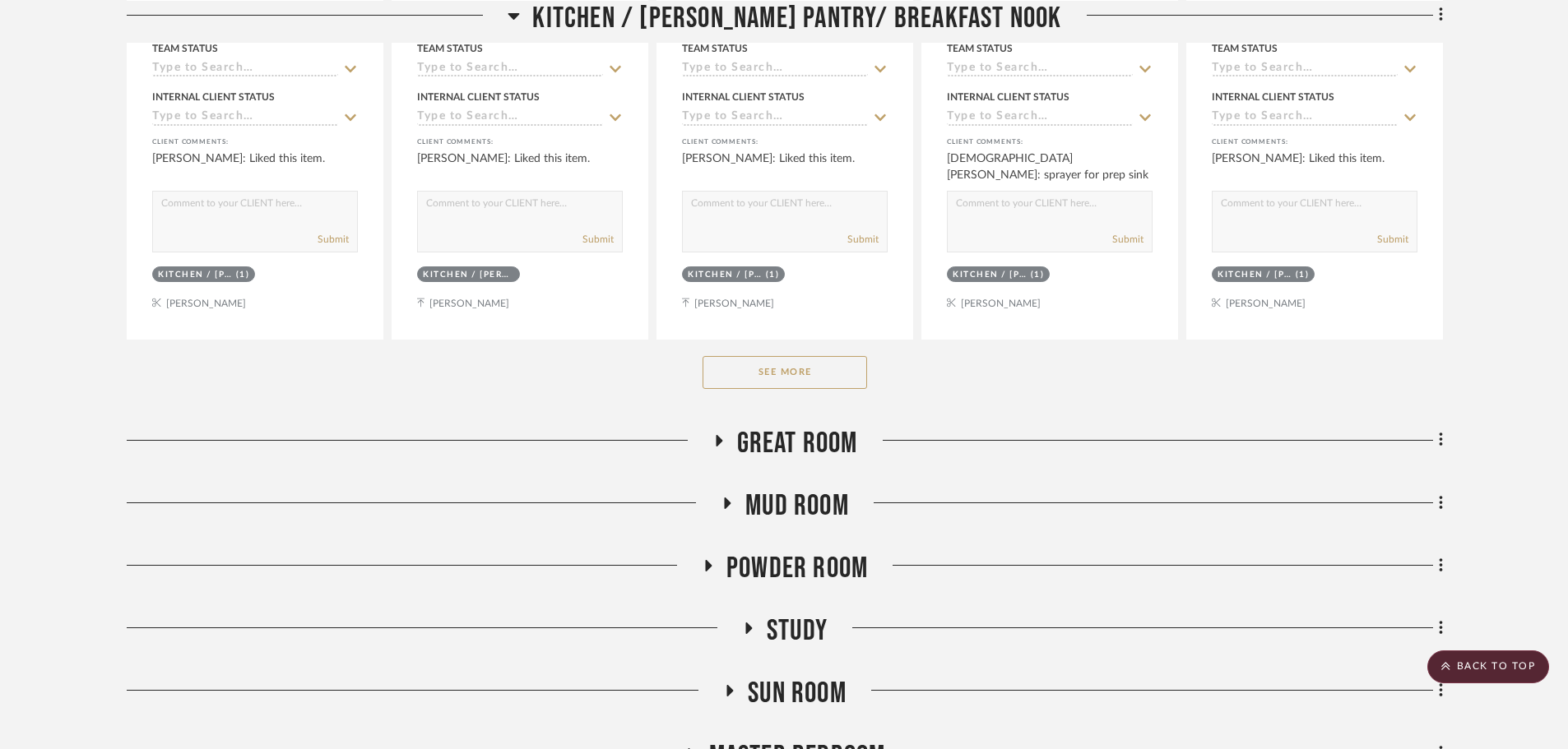
click at [789, 364] on button "See More" at bounding box center [784, 372] width 164 height 33
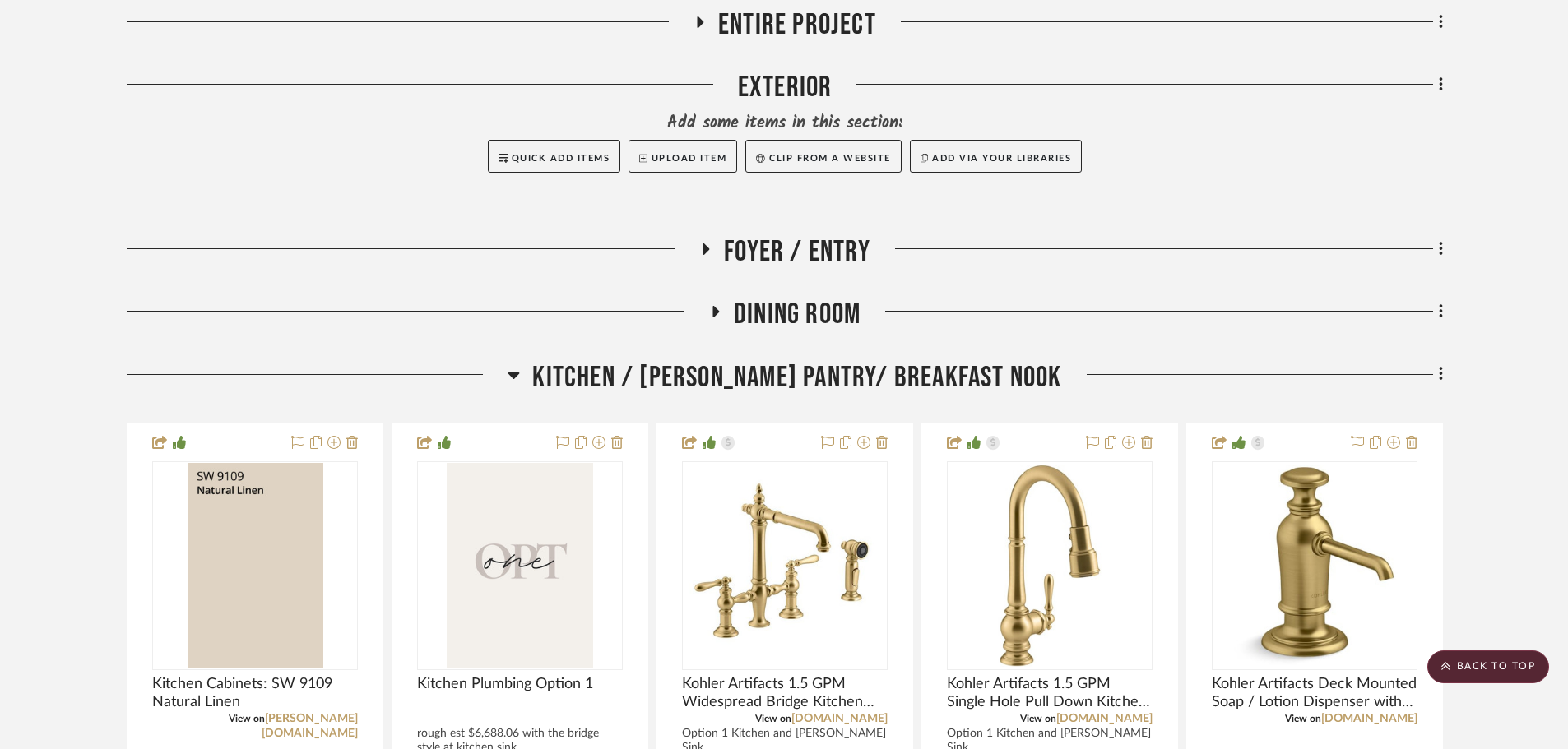
scroll to position [575, 0]
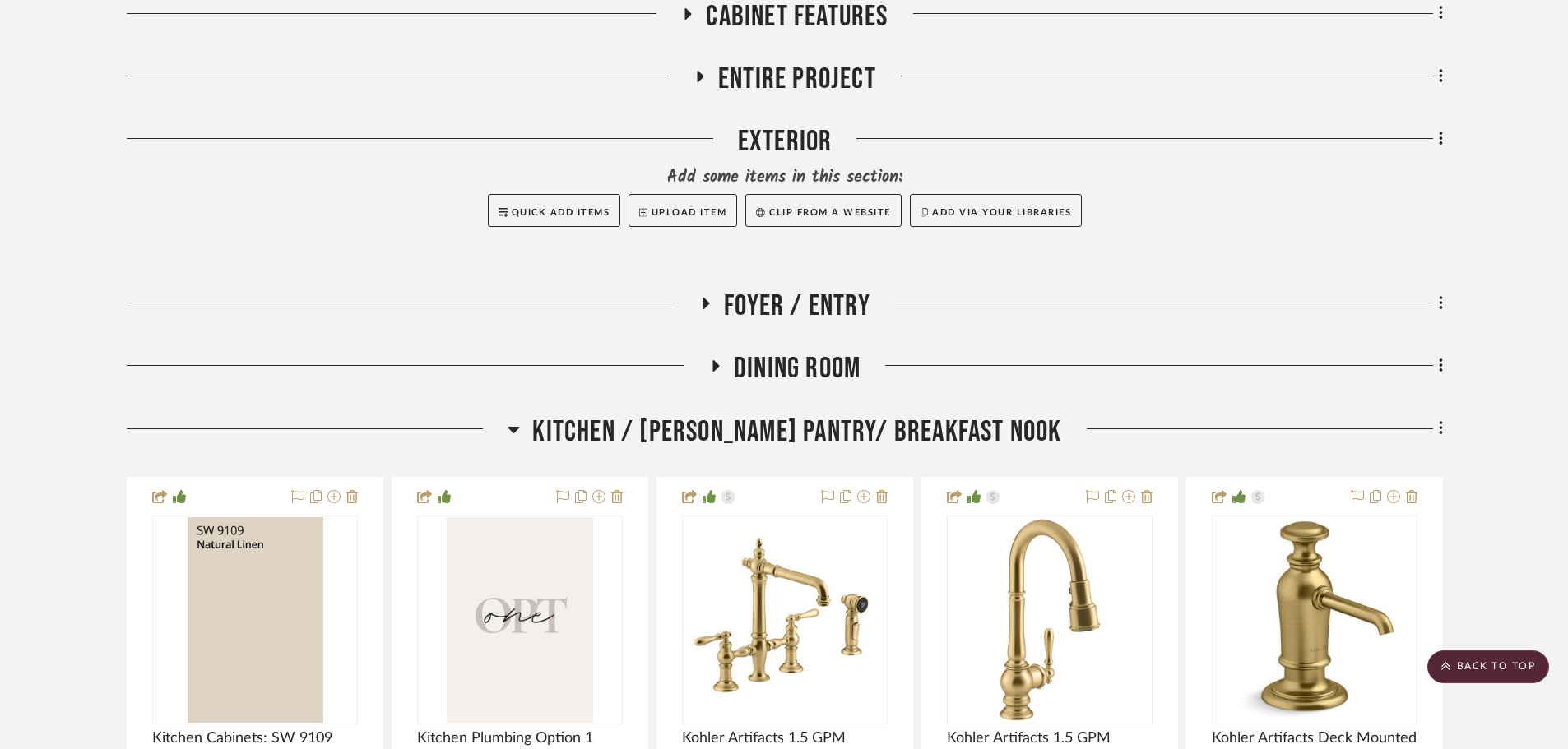
click at [710, 428] on span "Kitchen / [PERSON_NAME] Pantry/ Breakfast Nook" at bounding box center [796, 432] width 529 height 36
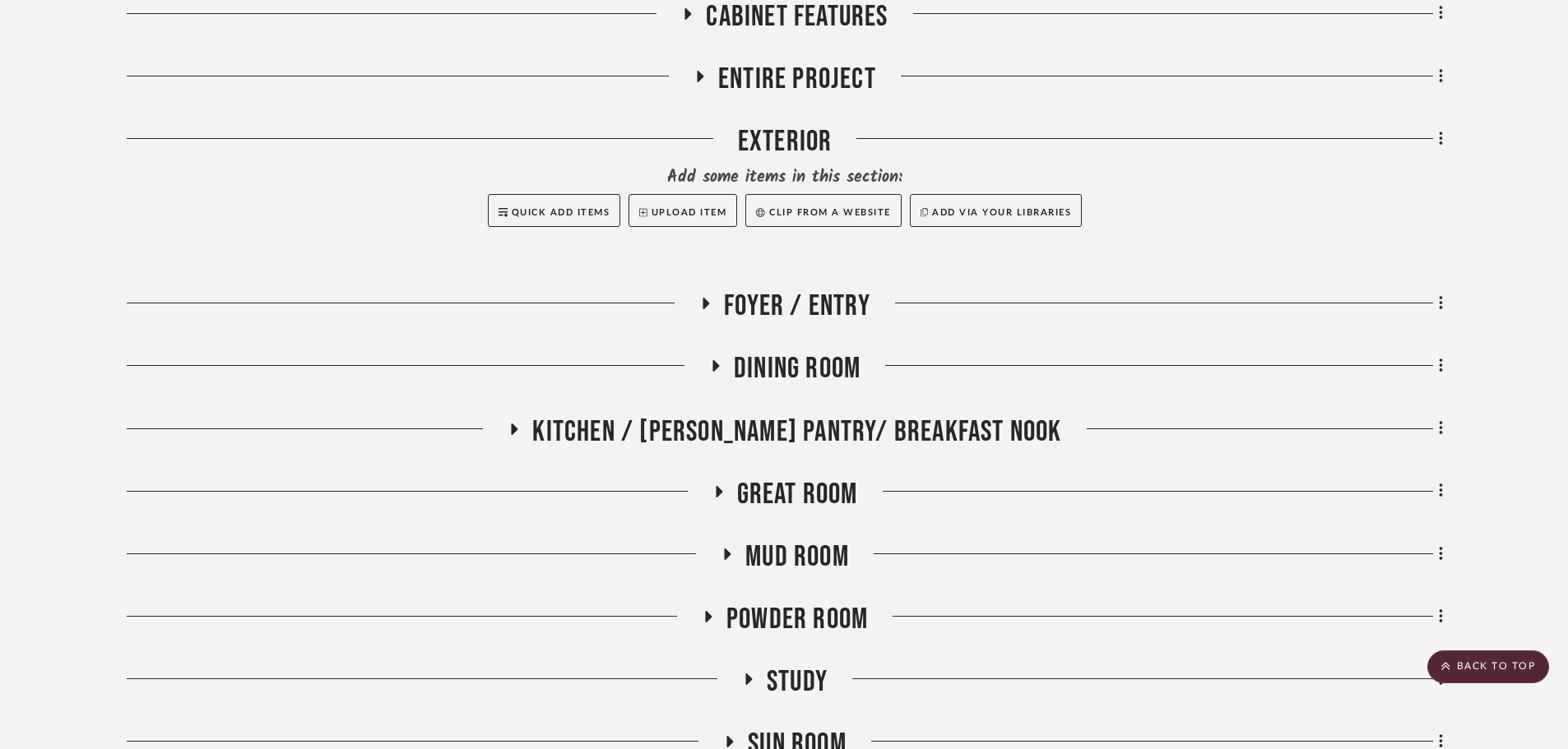
click at [787, 606] on span "Powder Room" at bounding box center [796, 619] width 142 height 36
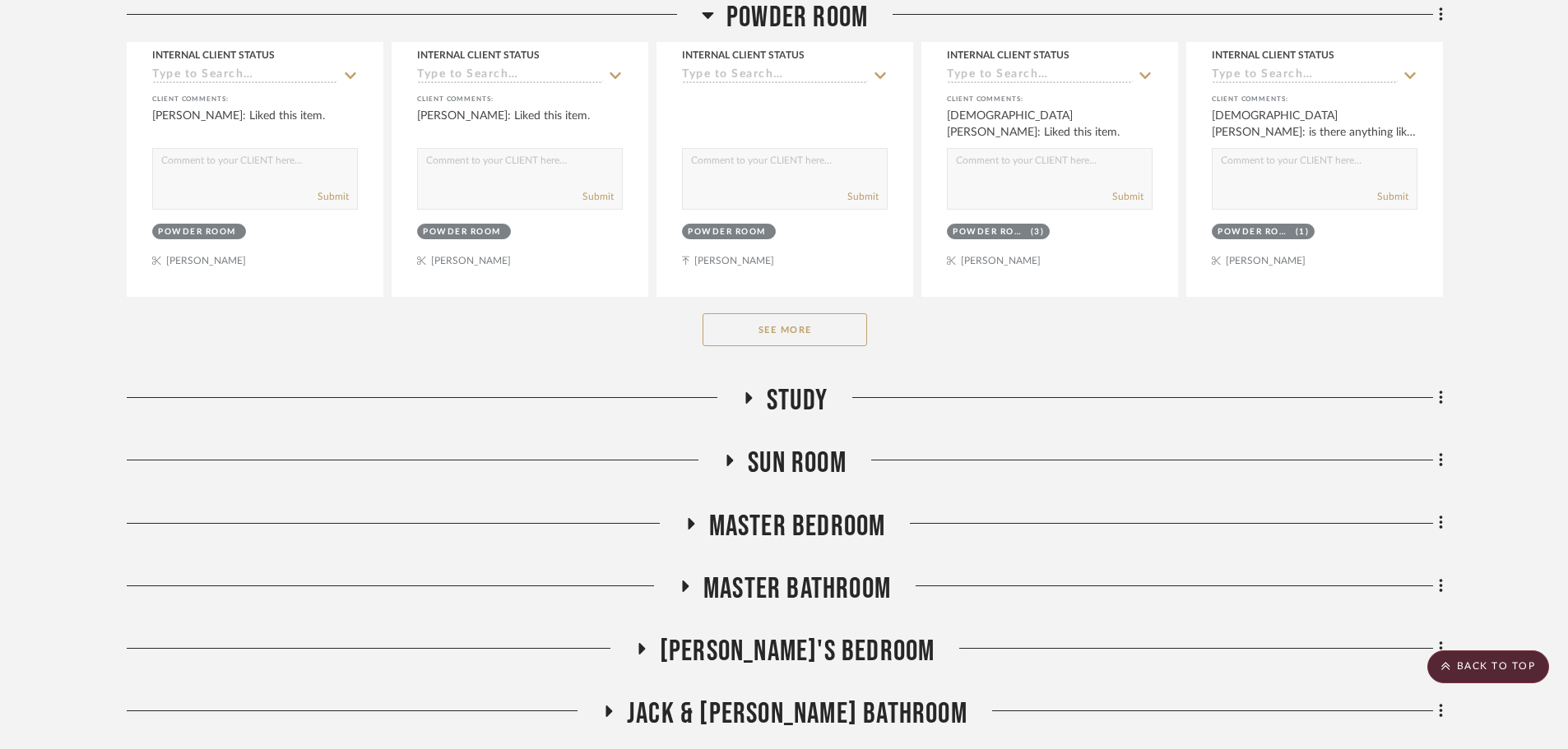
scroll to position [1644, 0]
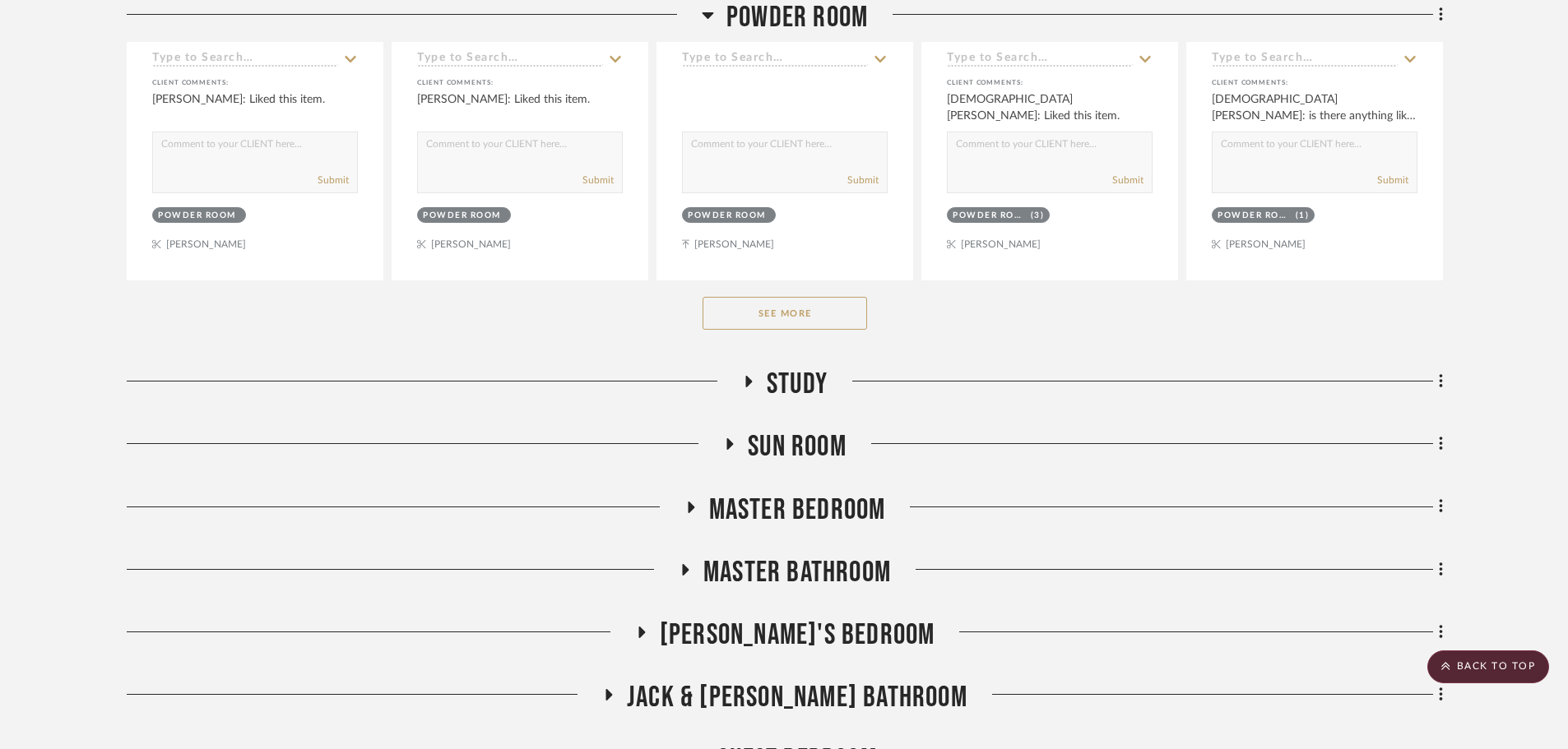
click at [733, 289] on div "See More" at bounding box center [785, 313] width 1316 height 66
click at [787, 322] on button "See More" at bounding box center [784, 313] width 164 height 33
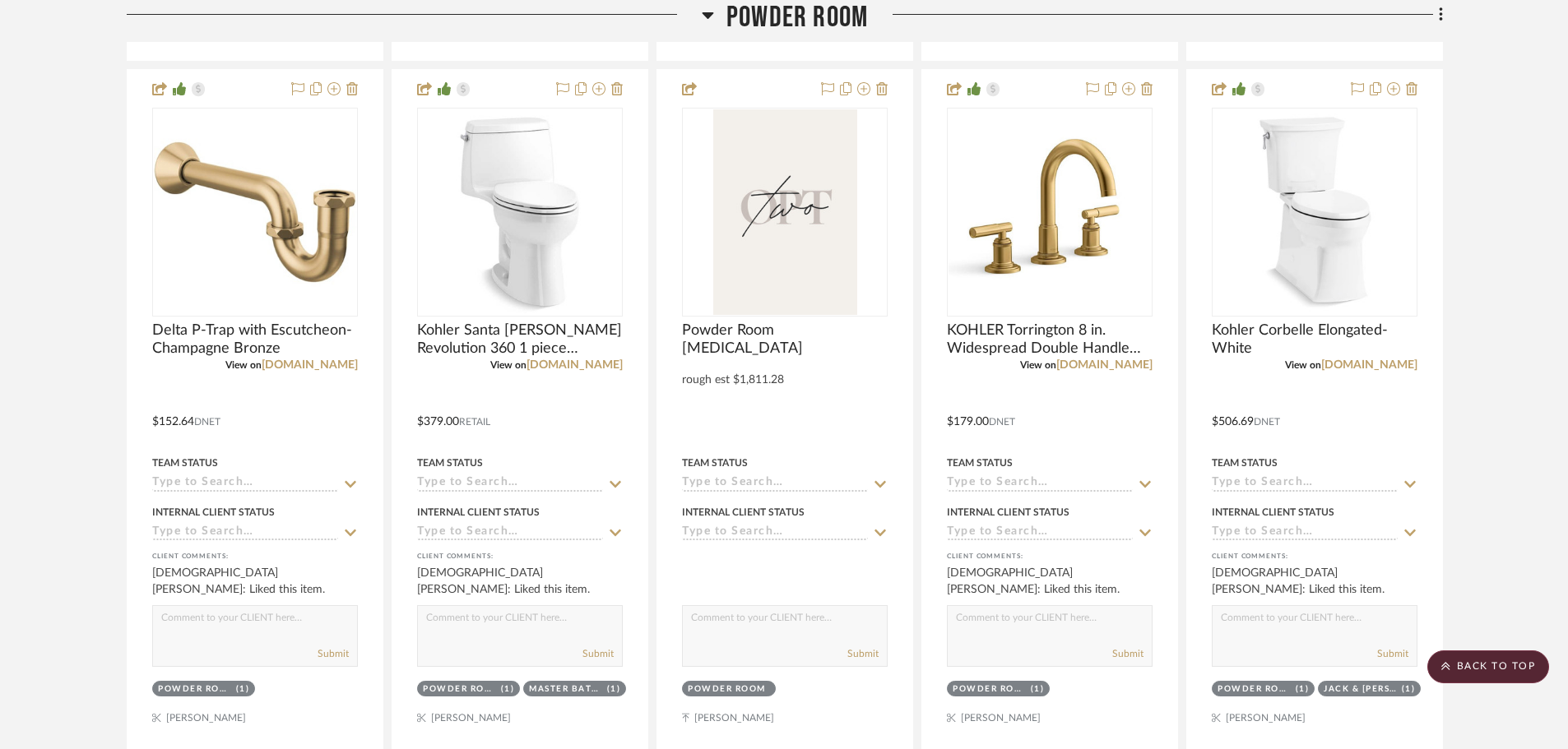
scroll to position [1809, 0]
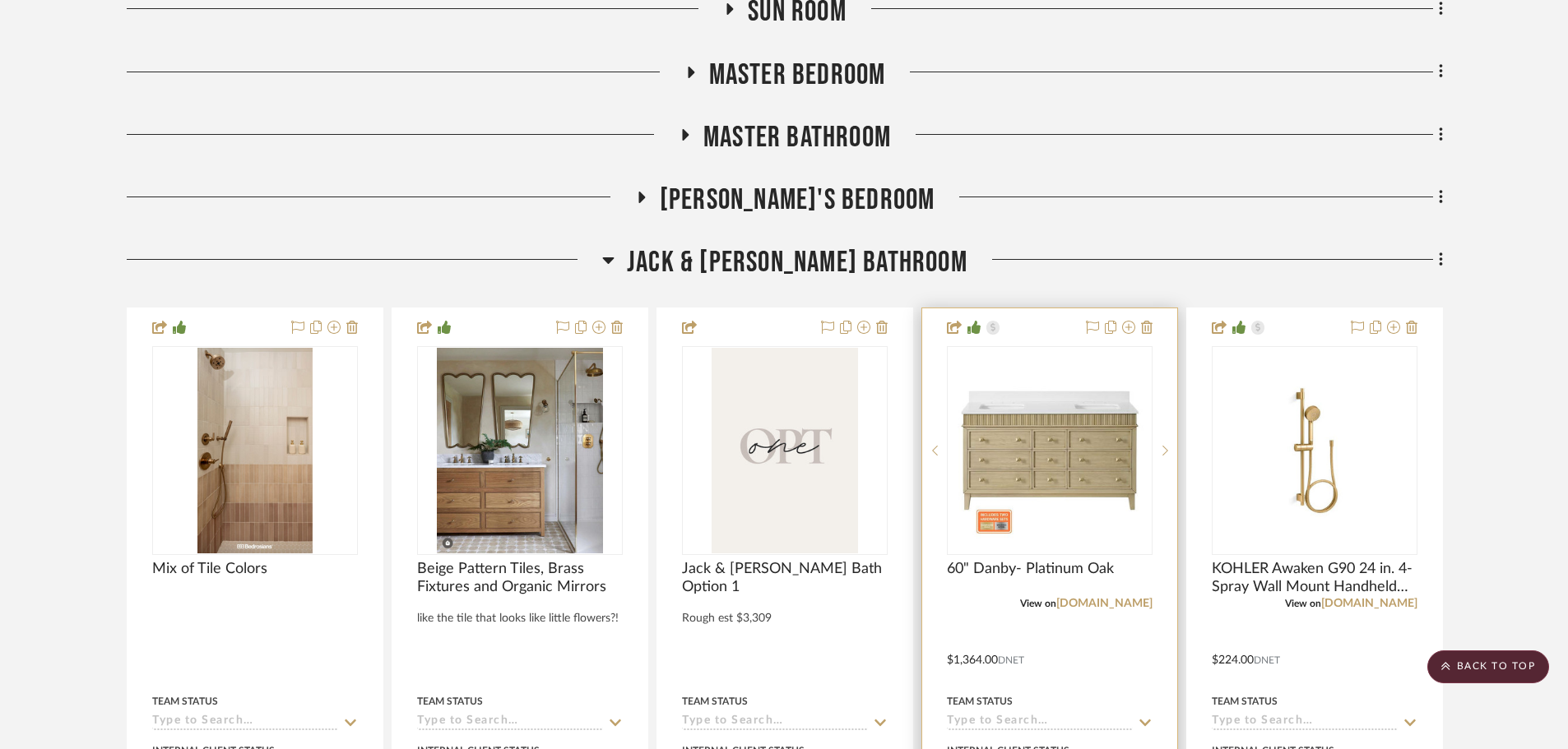
scroll to position [986, 0]
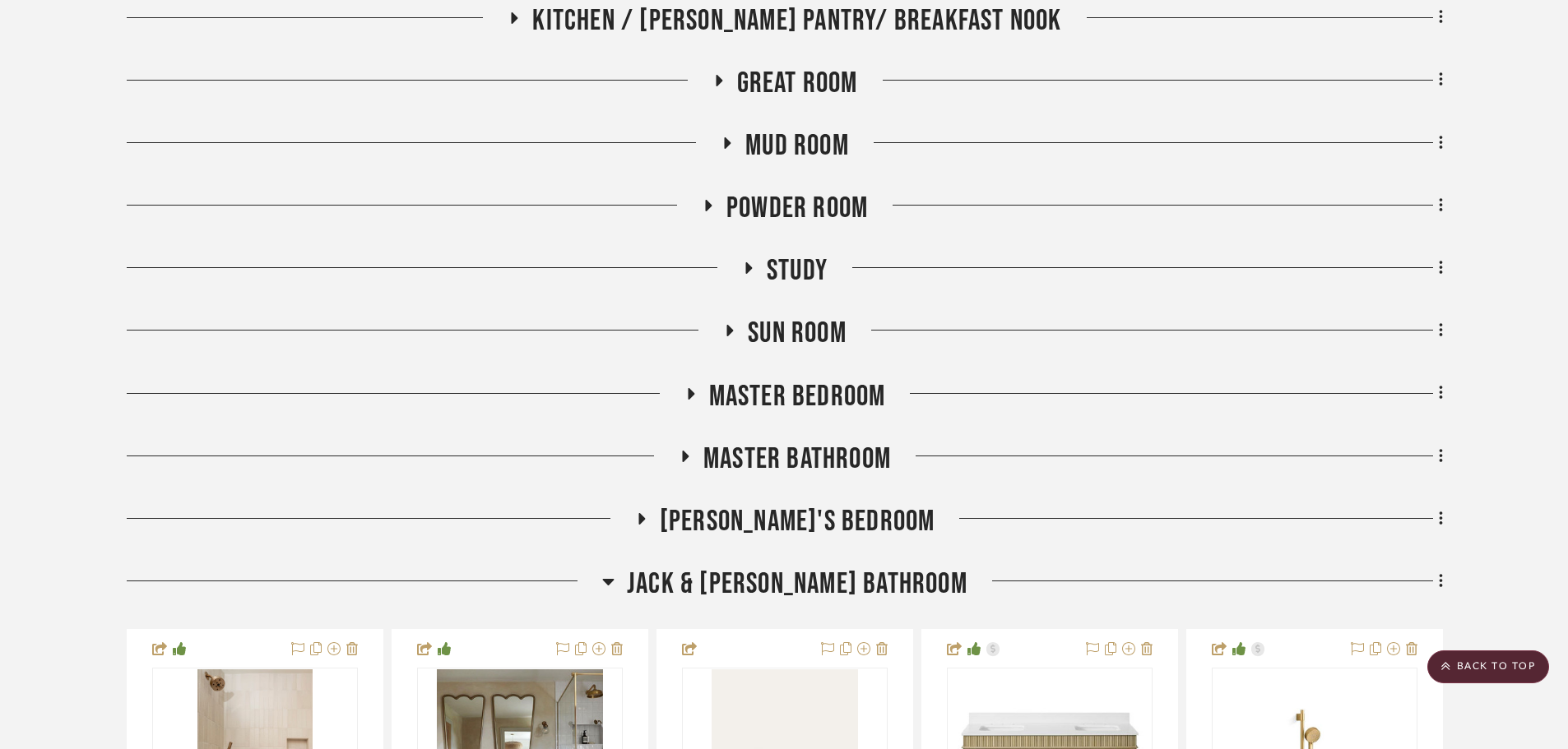
click at [742, 577] on span "Jack & [PERSON_NAME] Bathroom" at bounding box center [796, 585] width 341 height 36
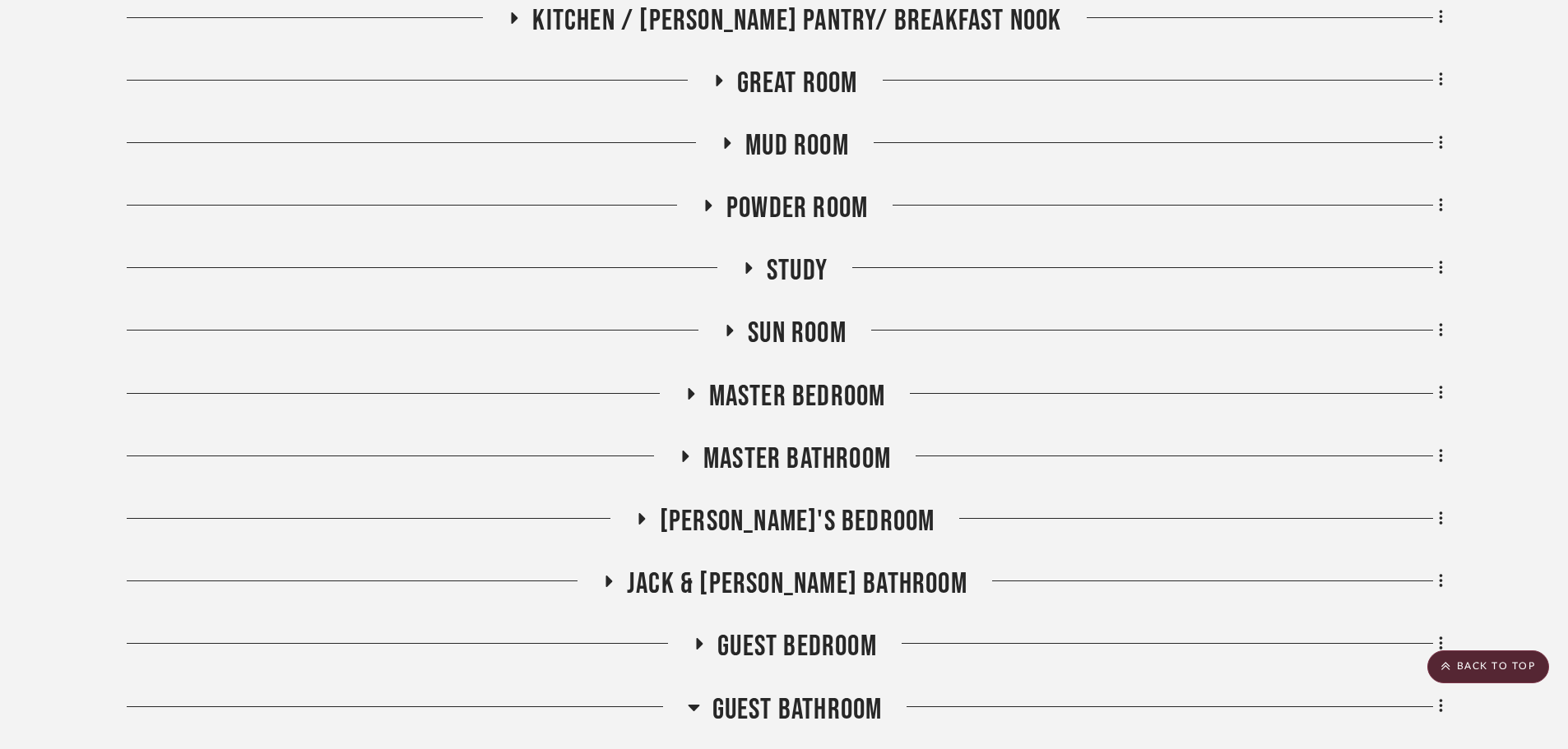
drag, startPoint x: 790, startPoint y: 699, endPoint x: 766, endPoint y: 626, distance: 76.8
click at [790, 704] on span "Guest Bathroom" at bounding box center [797, 711] width 170 height 36
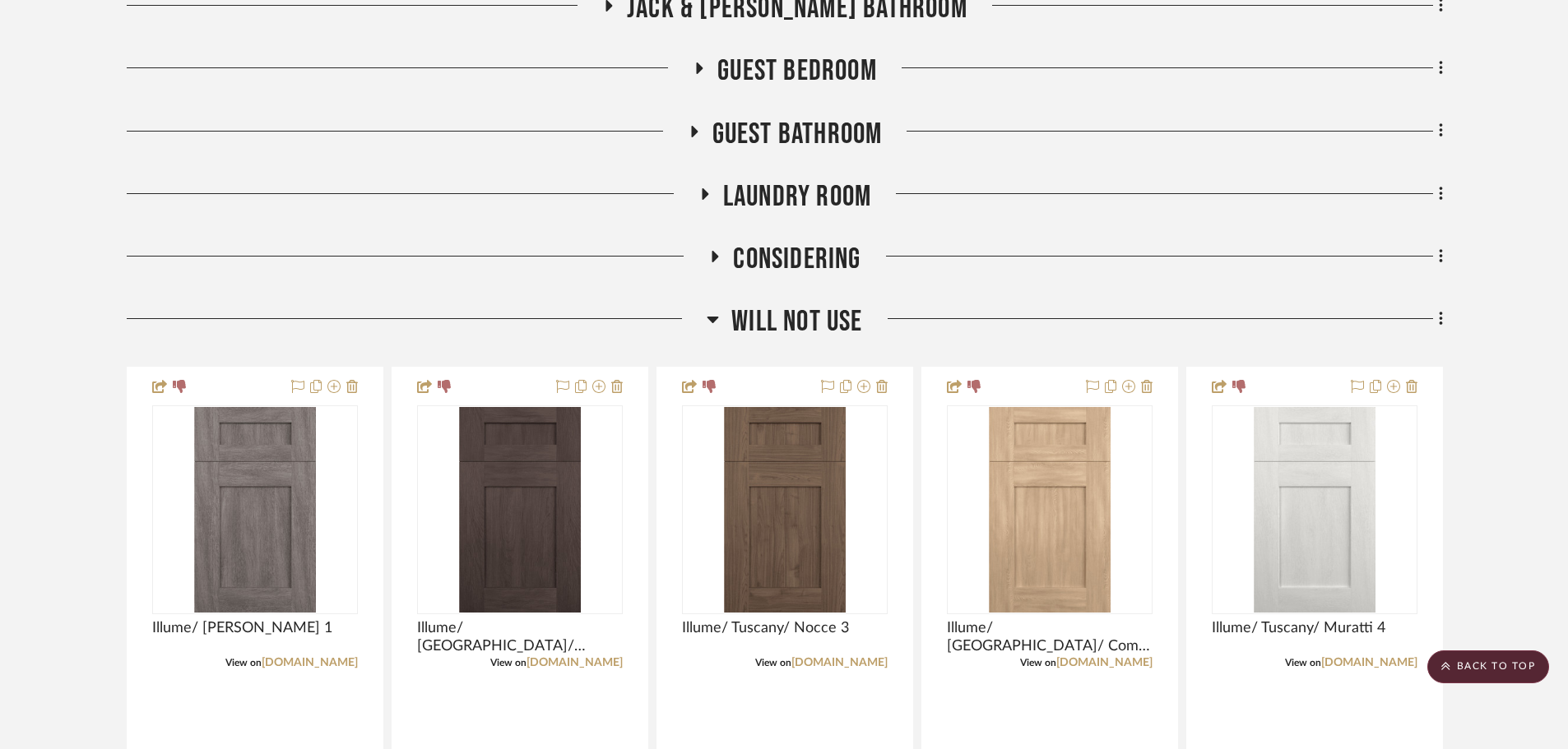
click at [767, 314] on span "Will not use" at bounding box center [796, 322] width 131 height 36
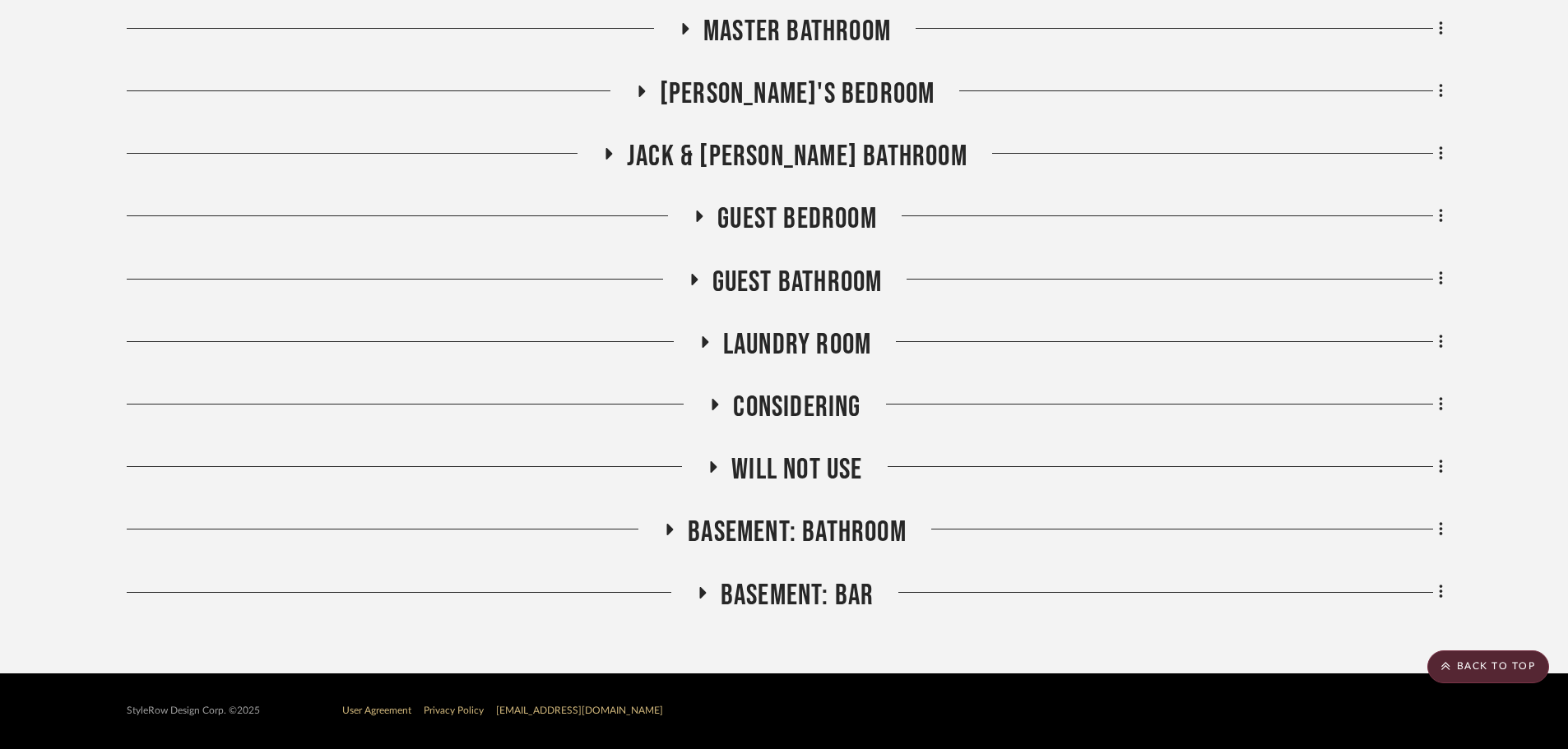
scroll to position [1414, 0]
click at [776, 270] on span "Guest Bathroom" at bounding box center [797, 283] width 170 height 36
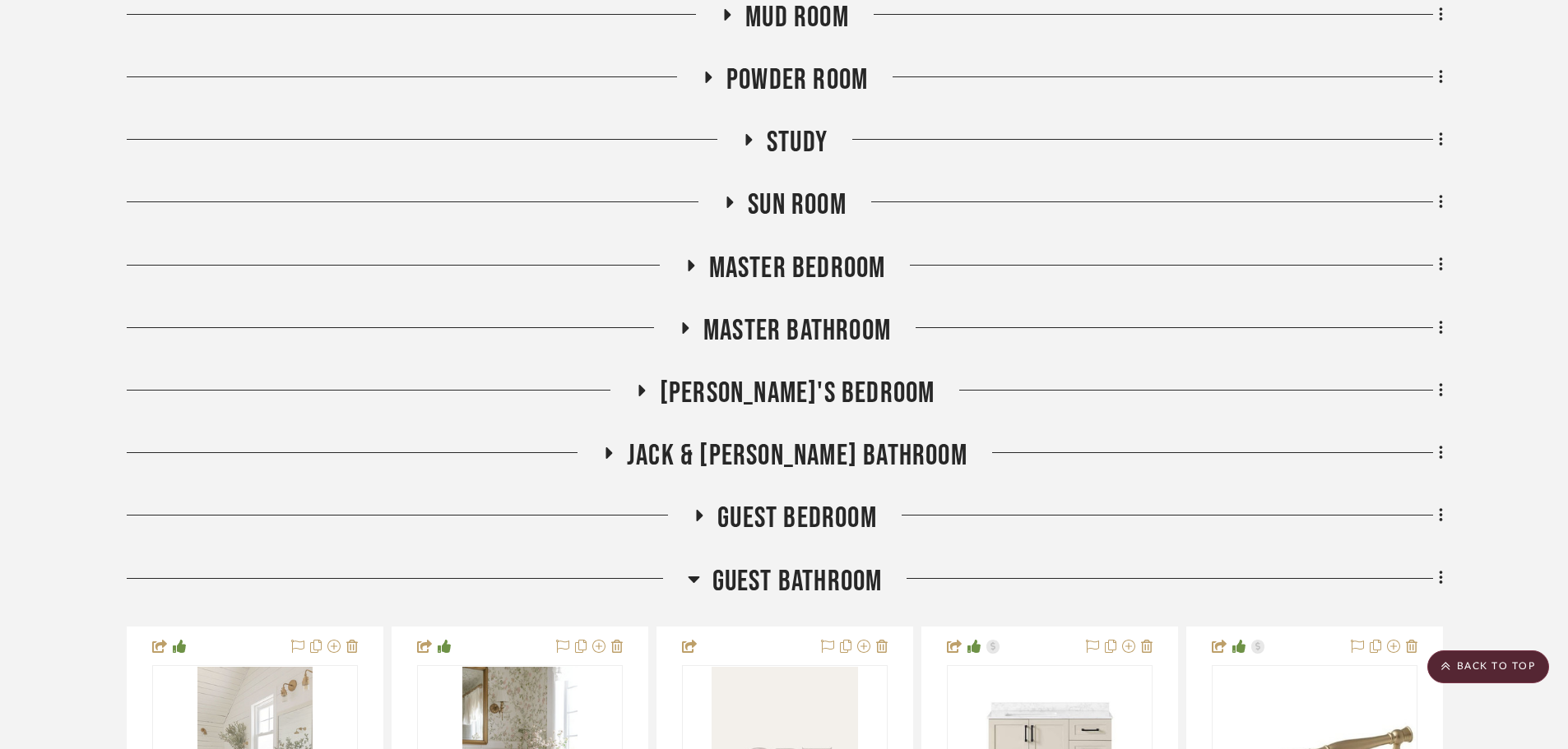
scroll to position [1151, 0]
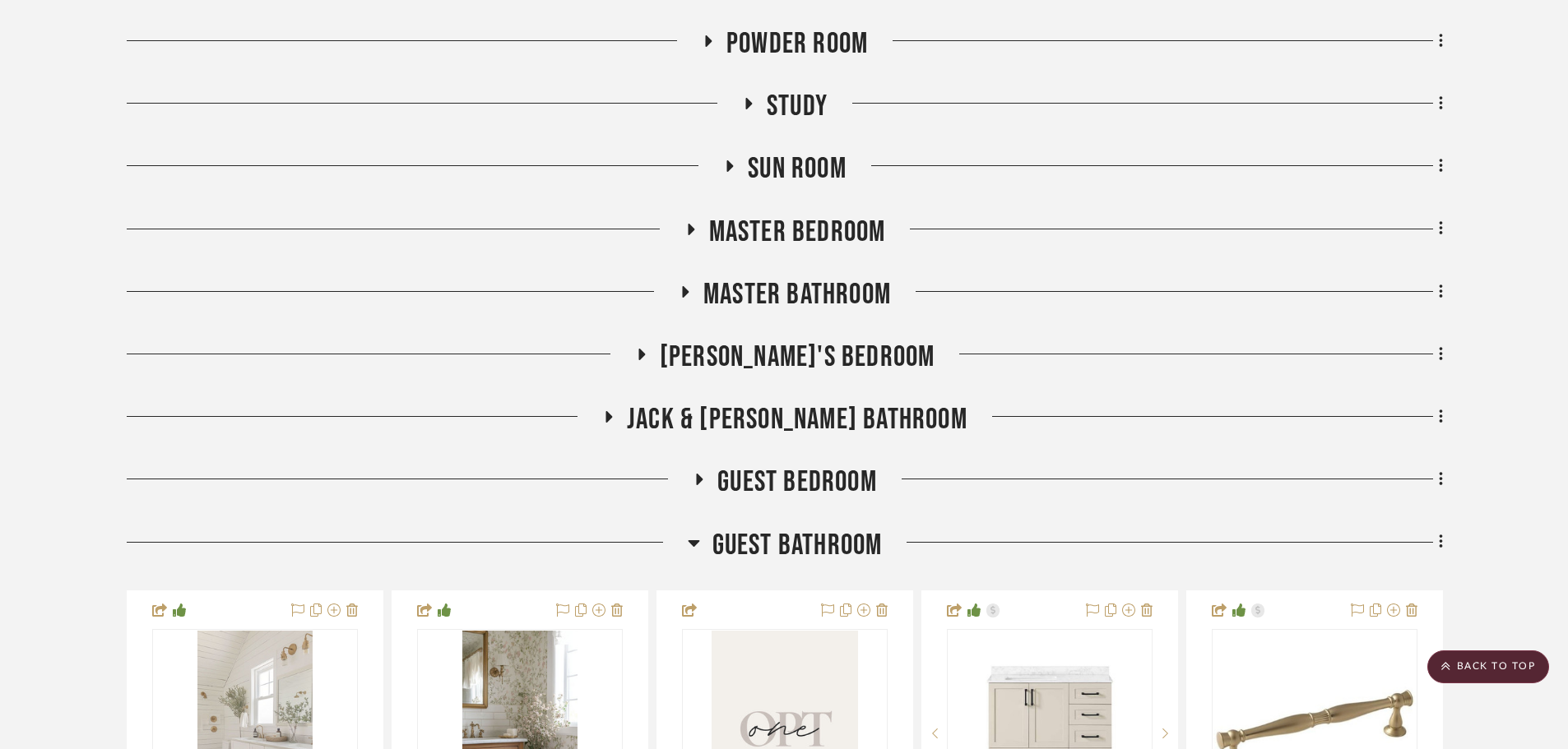
click at [753, 540] on span "Guest Bathroom" at bounding box center [797, 545] width 170 height 36
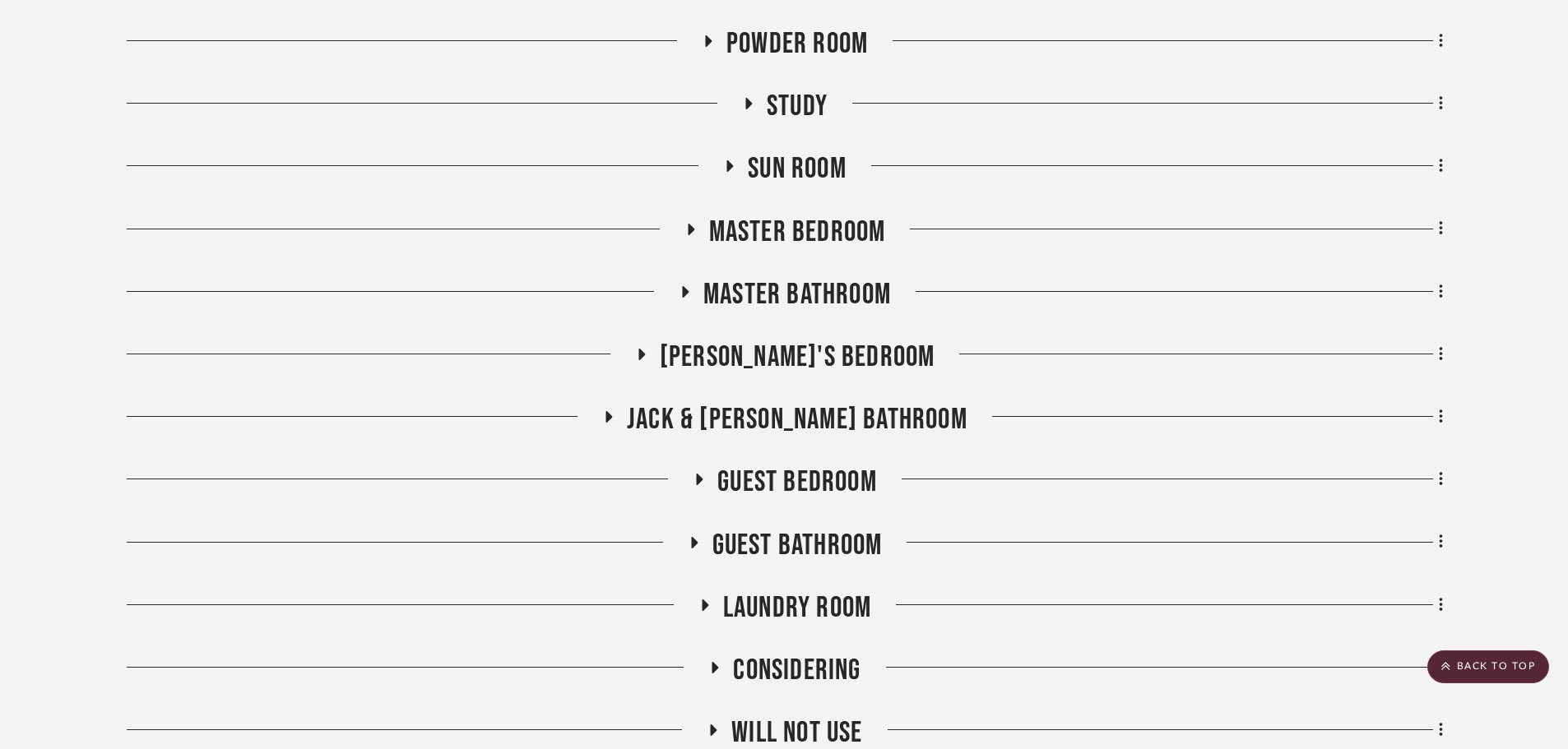
click at [769, 301] on span "Master Bathroom" at bounding box center [797, 295] width 188 height 36
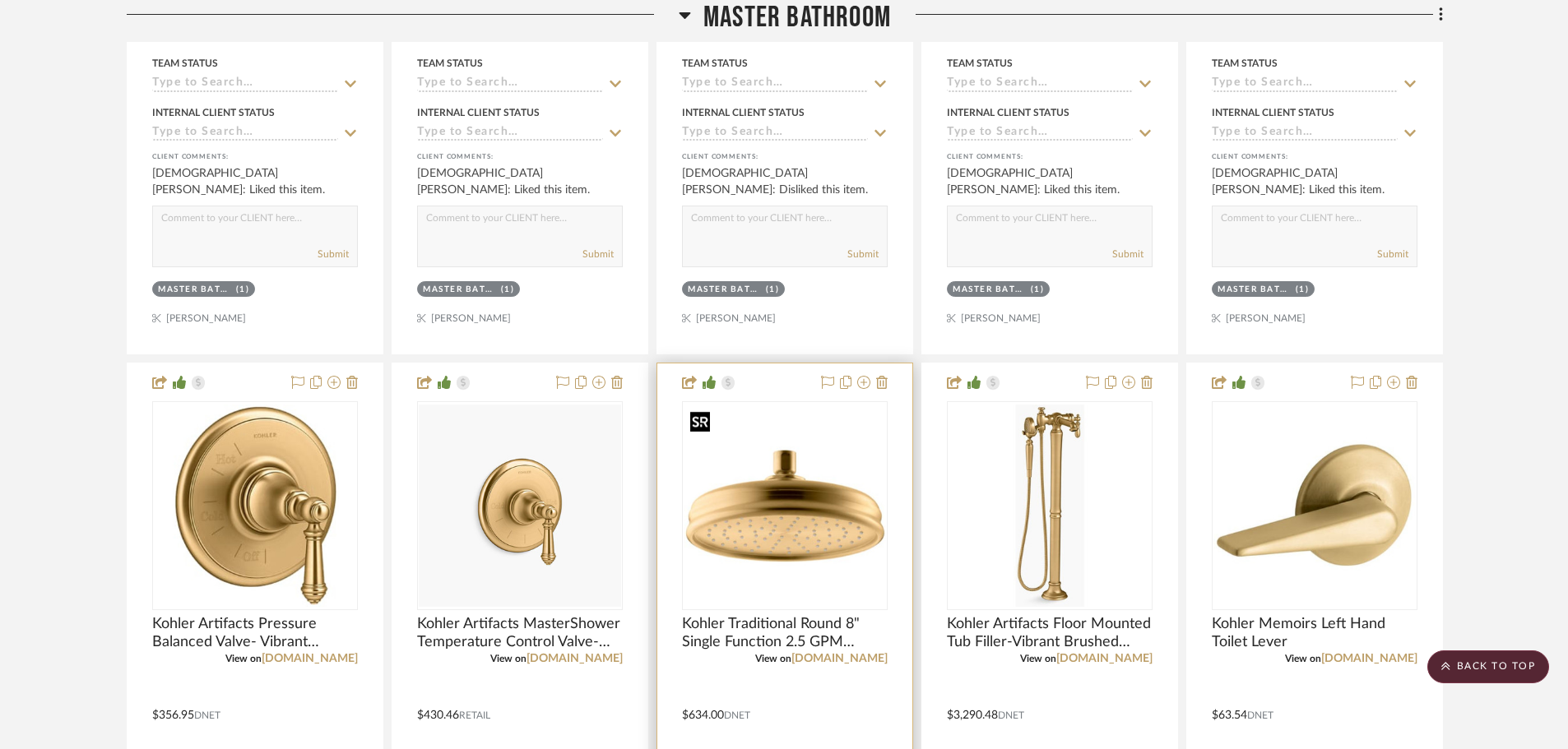
scroll to position [4604, 0]
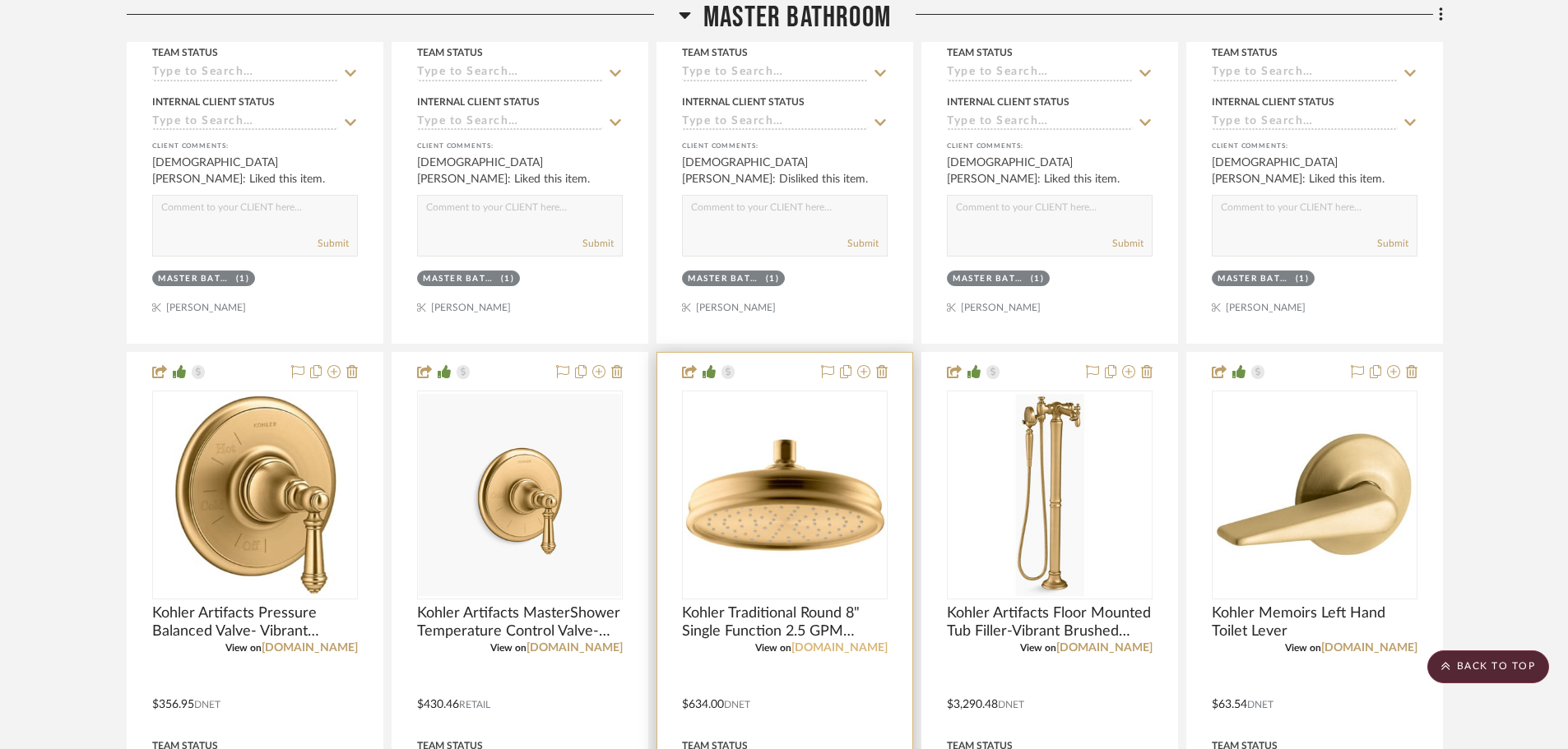
click at [869, 642] on link "[DOMAIN_NAME]" at bounding box center [839, 648] width 96 height 11
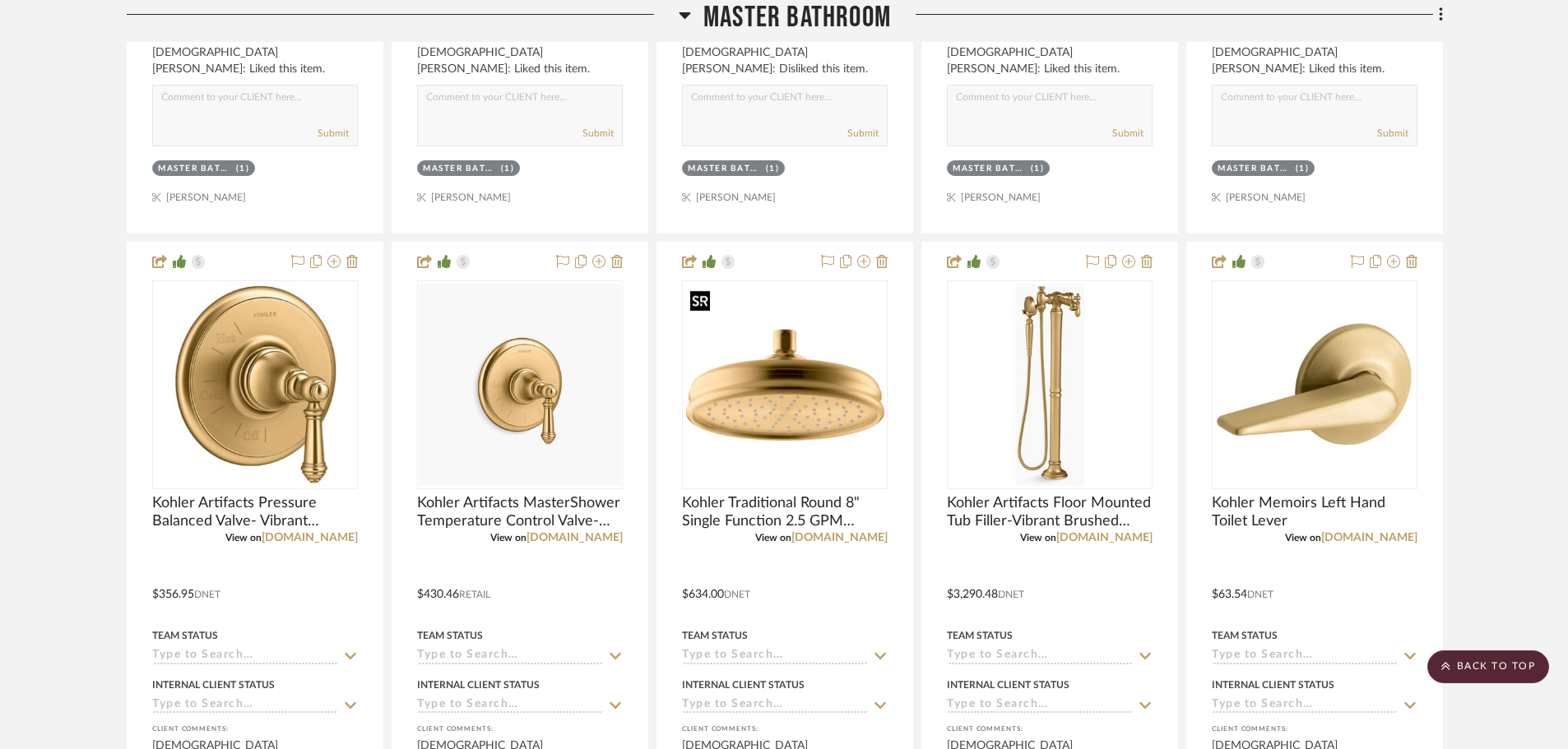
scroll to position [4769, 0]
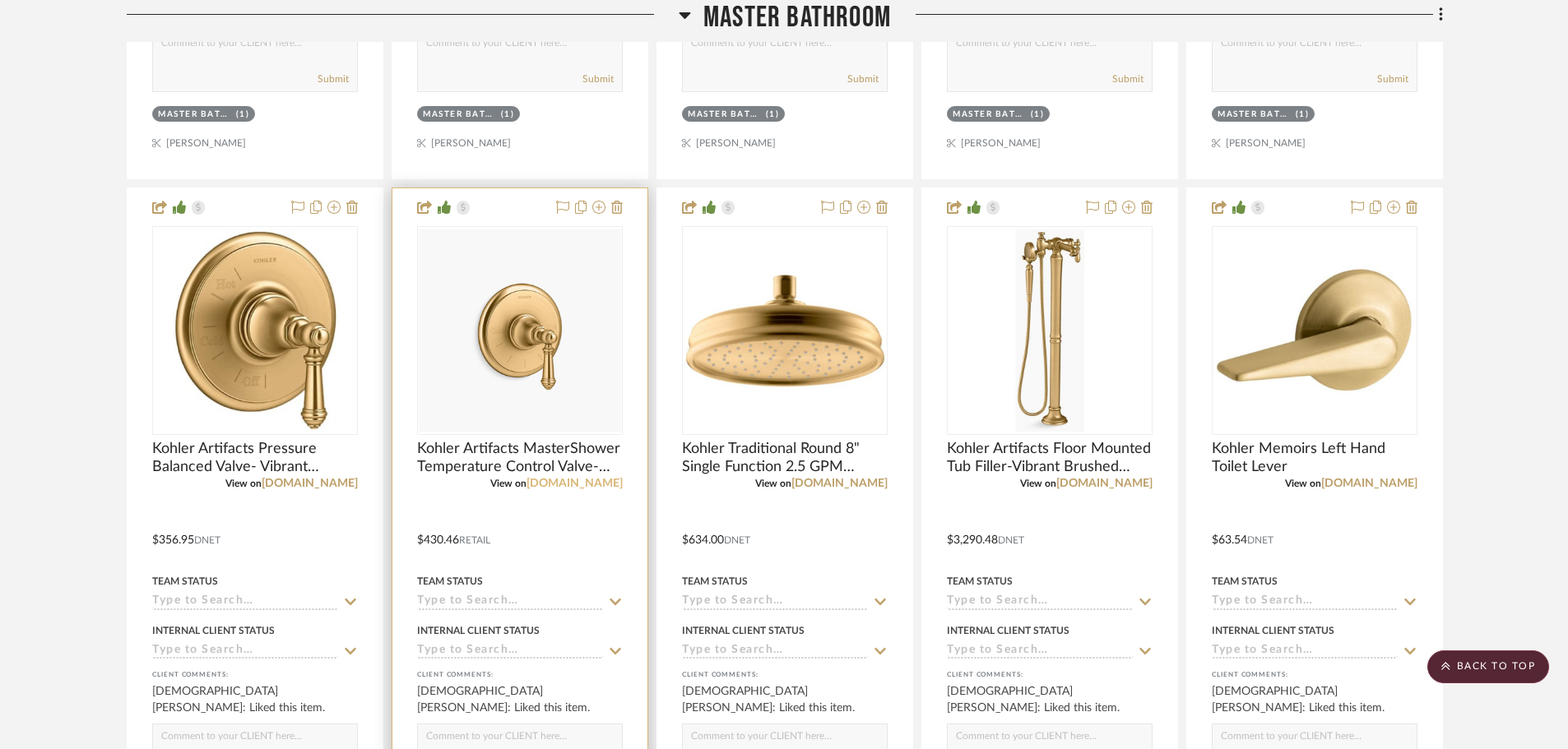
click at [578, 482] on link "[DOMAIN_NAME]" at bounding box center [575, 483] width 96 height 11
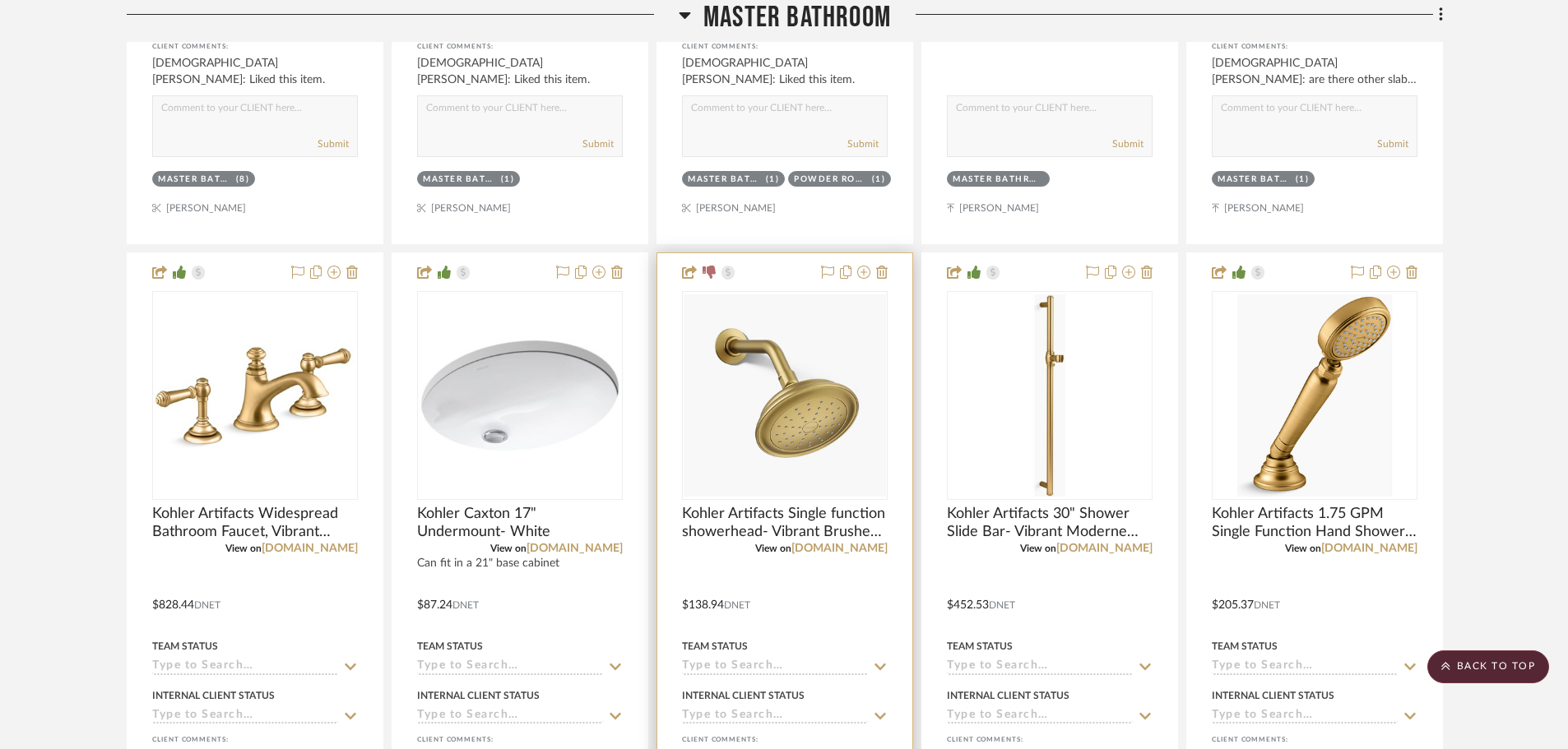
scroll to position [3947, 0]
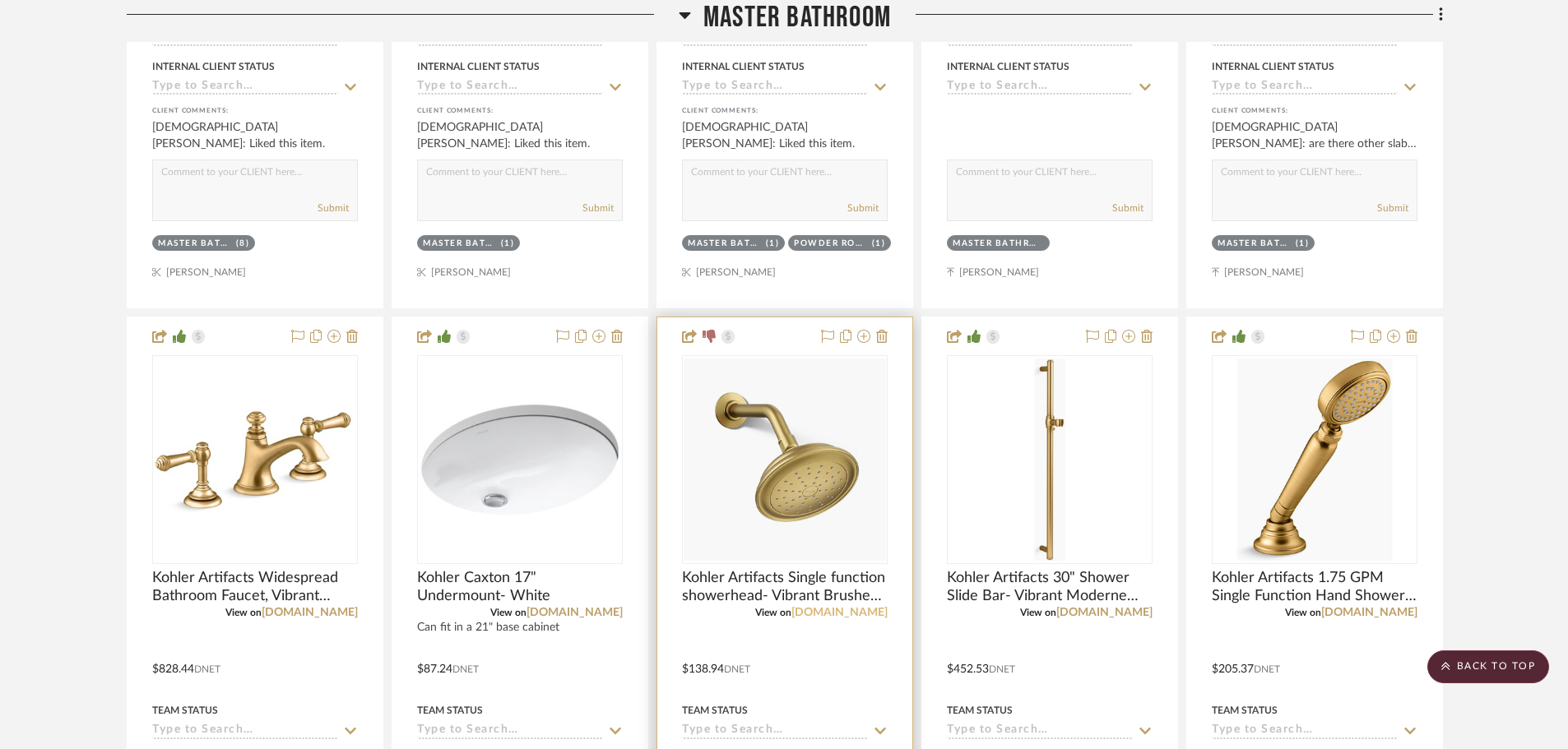
click at [862, 616] on link "[DOMAIN_NAME]" at bounding box center [839, 612] width 96 height 11
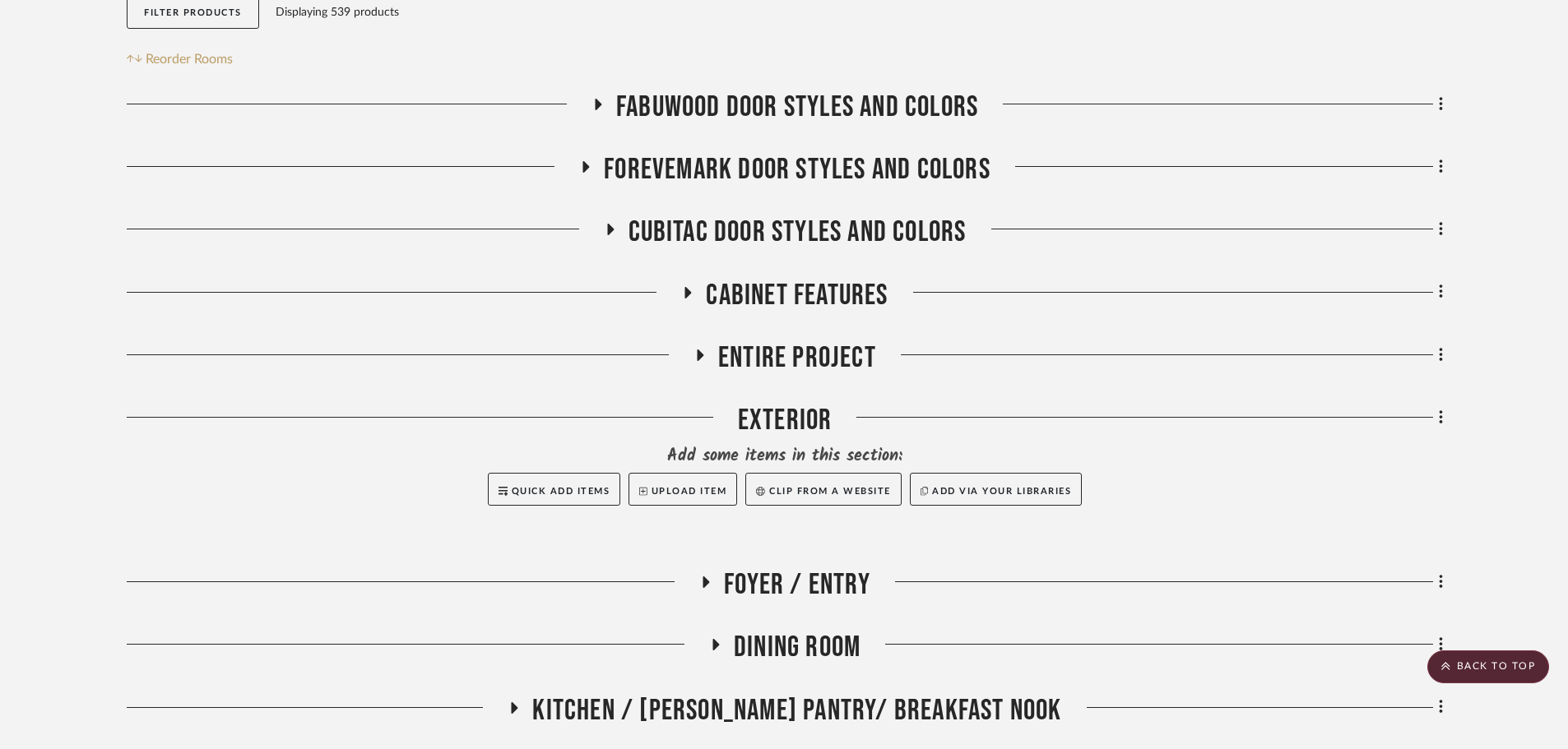
scroll to position [0, 0]
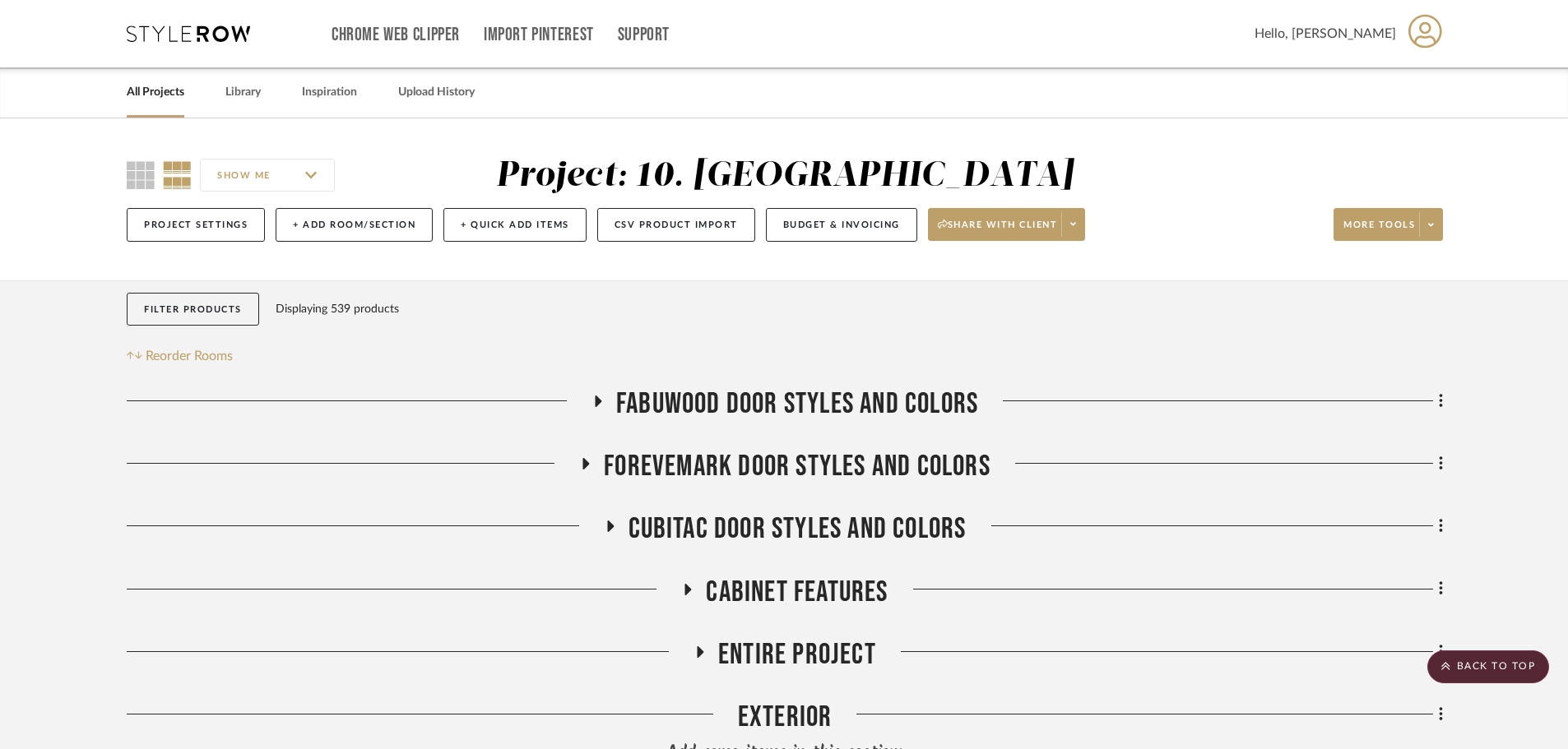
drag, startPoint x: 110, startPoint y: 580, endPoint x: 122, endPoint y: 160, distance: 420.2
click at [151, 86] on link "All Projects" at bounding box center [155, 93] width 57 height 23
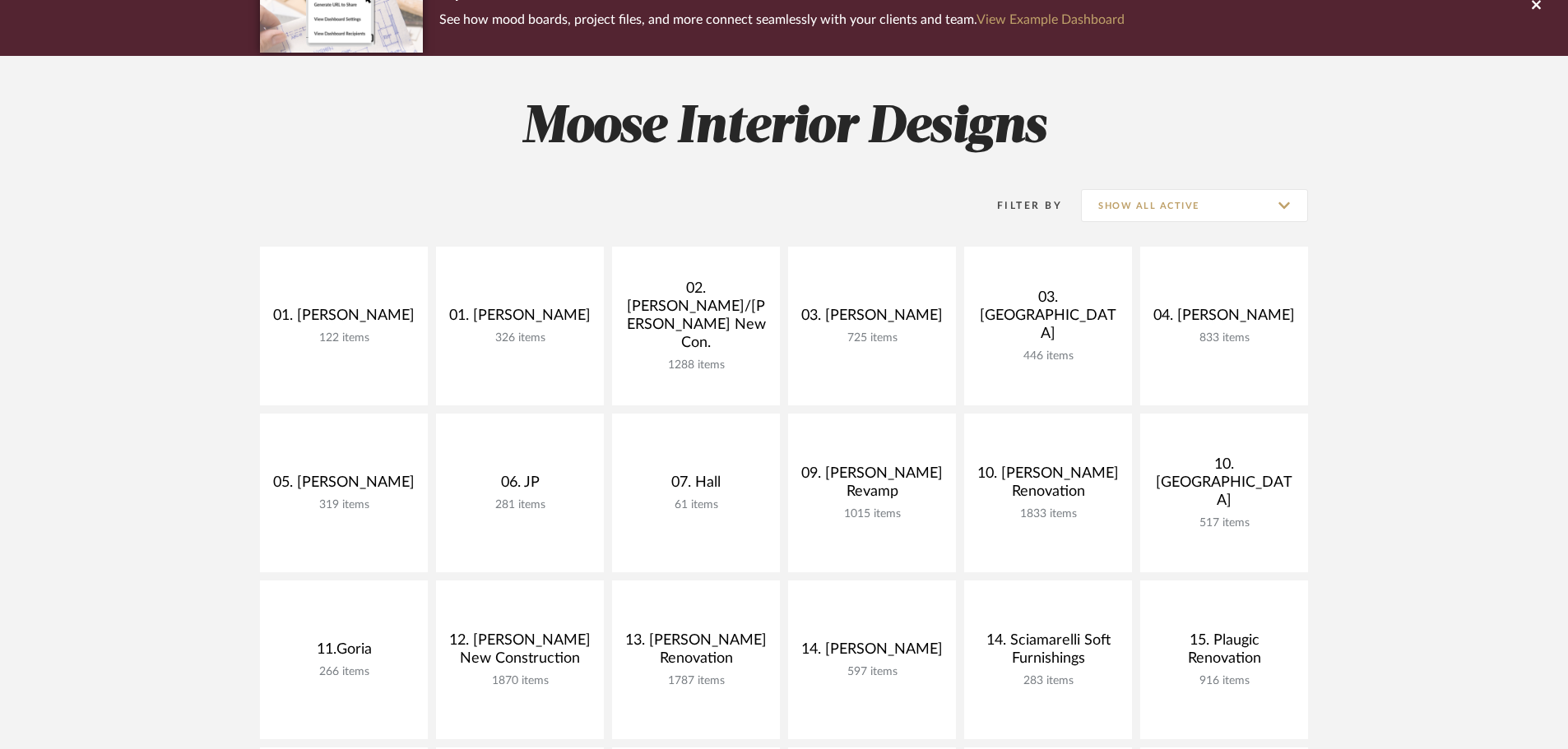
scroll to position [247, 0]
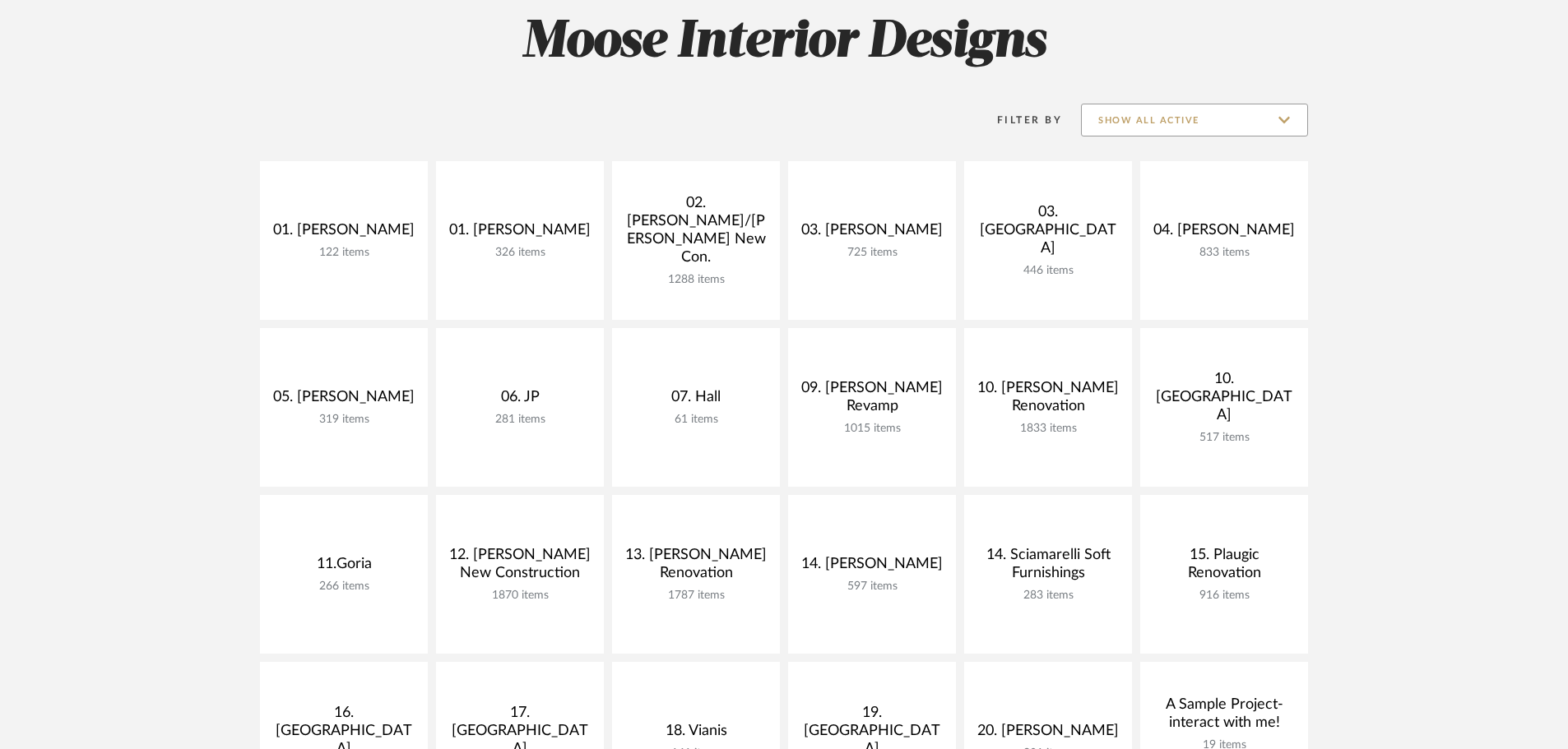
click at [1263, 121] on input "Show All Active" at bounding box center [1194, 119] width 227 height 33
click at [1159, 244] on span "Archived" at bounding box center [1196, 240] width 195 height 14
type input "Archived"
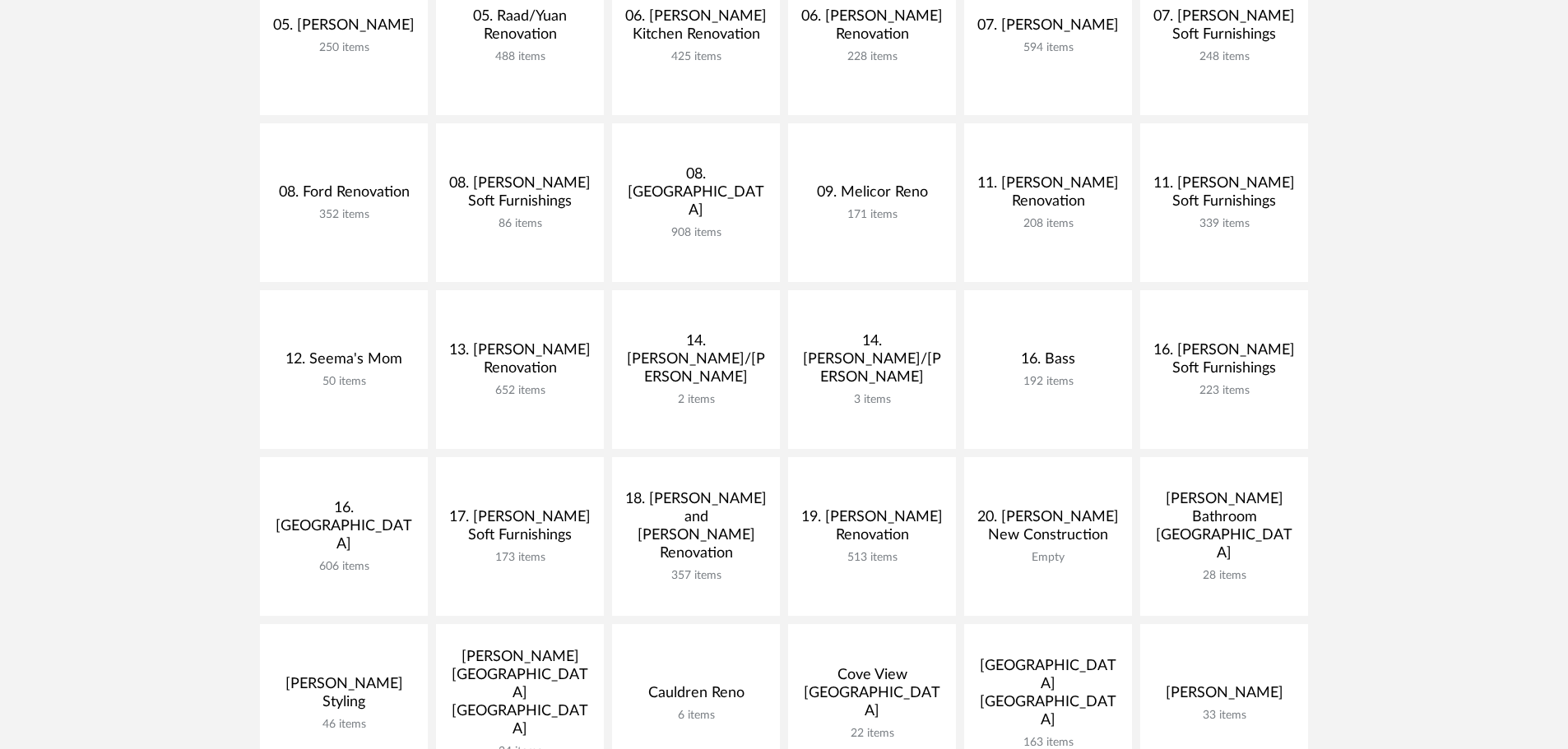
scroll to position [575, 0]
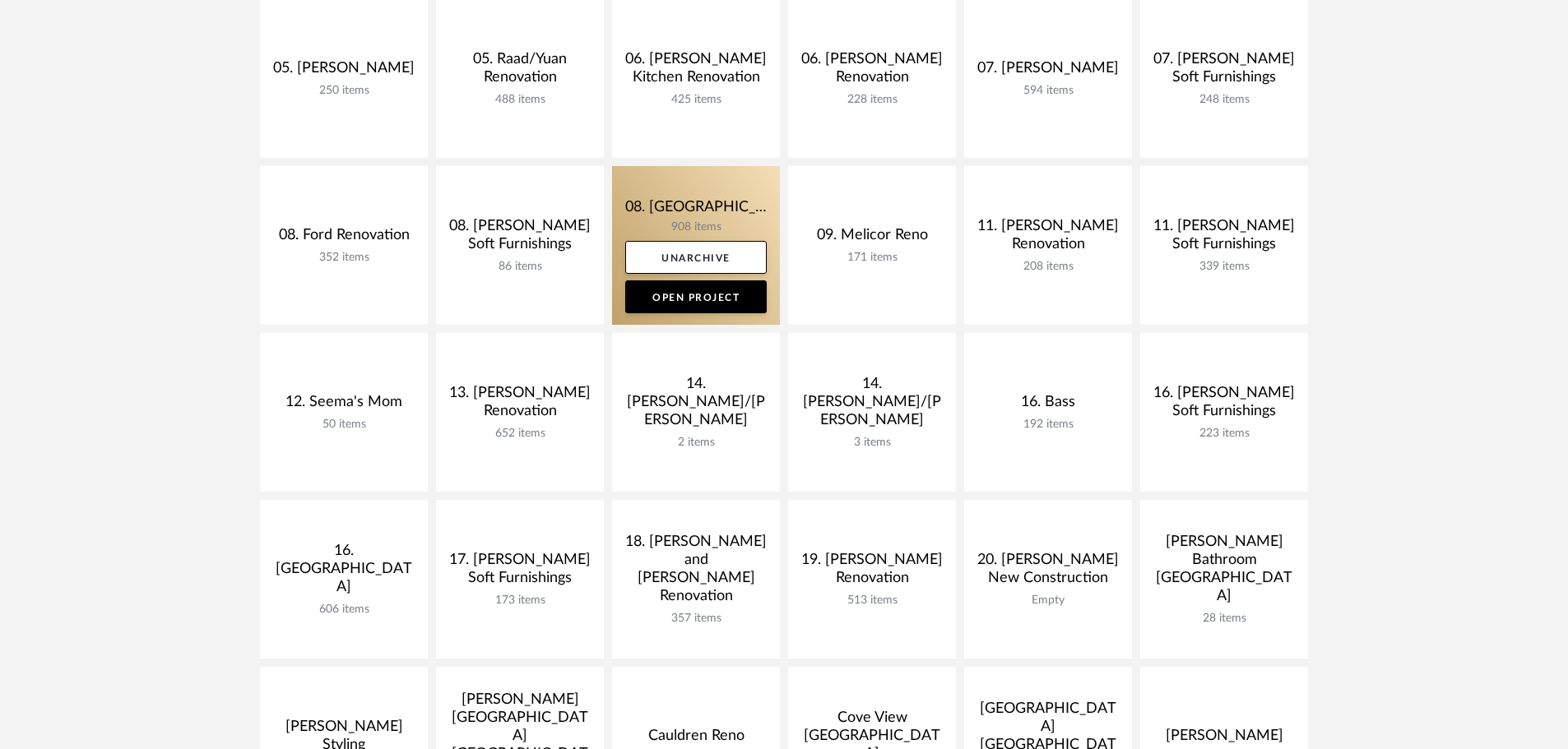
click at [710, 226] on link at bounding box center [696, 245] width 168 height 159
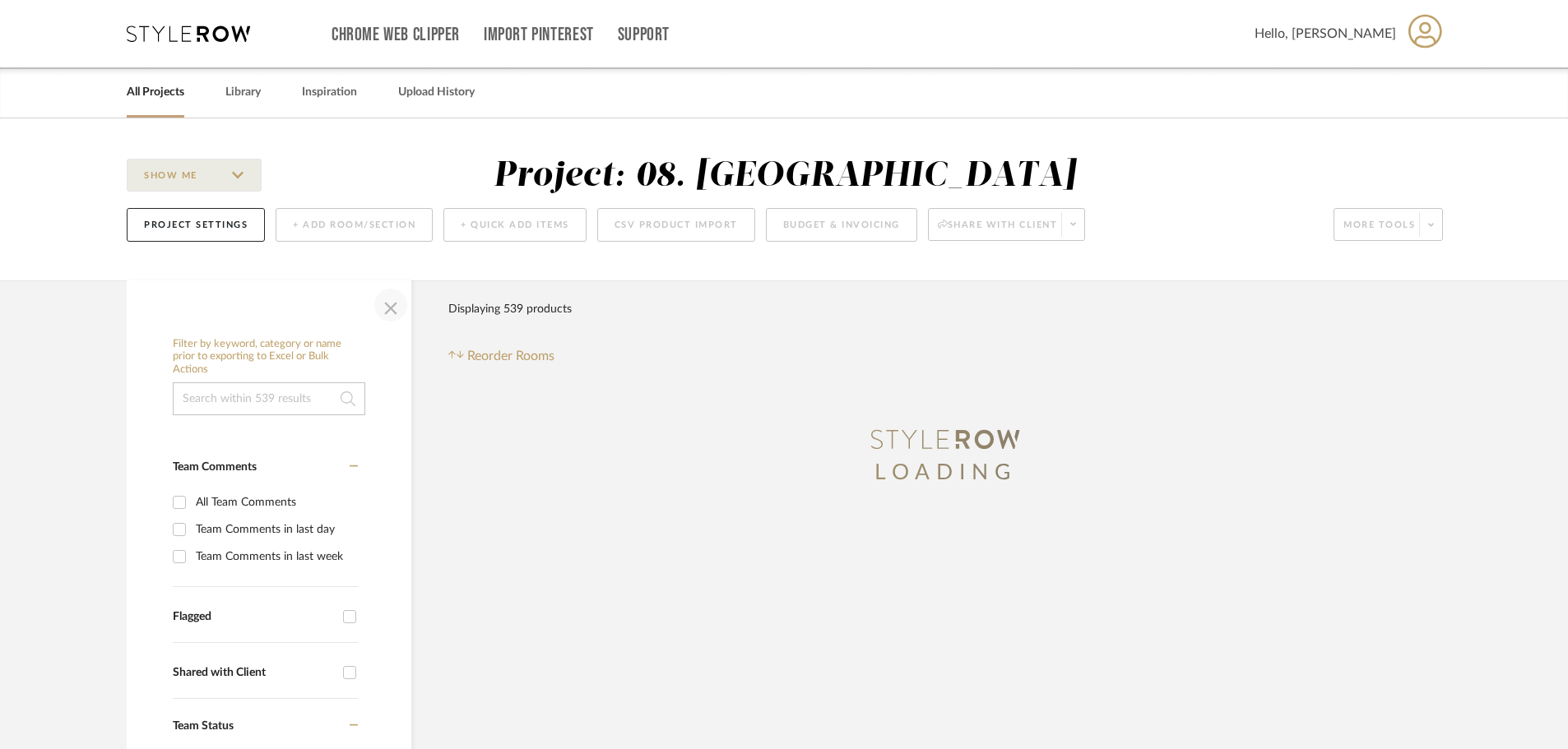
click at [382, 315] on span "button" at bounding box center [391, 305] width 39 height 39
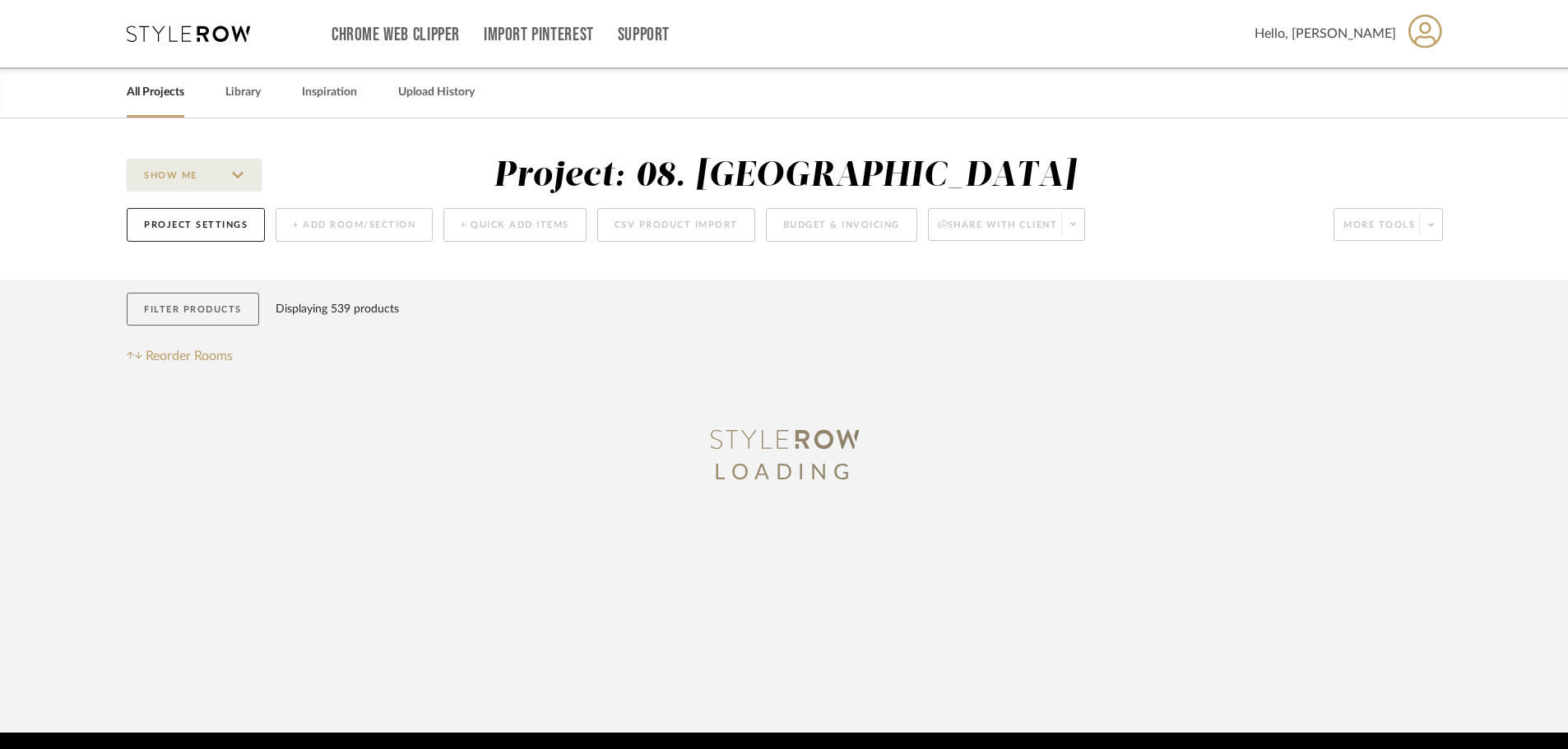
click at [152, 322] on button "Filter Products" at bounding box center [192, 310] width 132 height 34
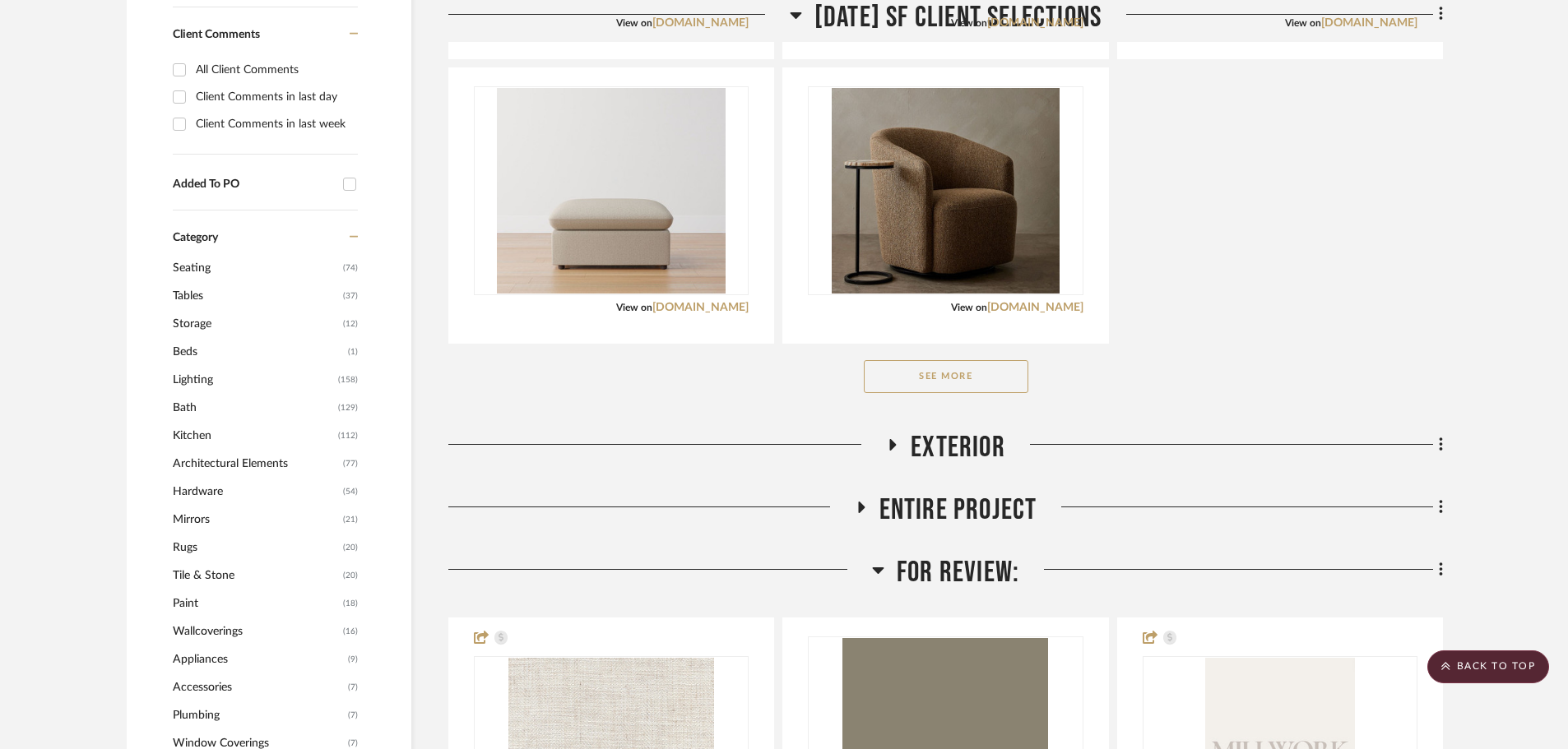
scroll to position [1069, 0]
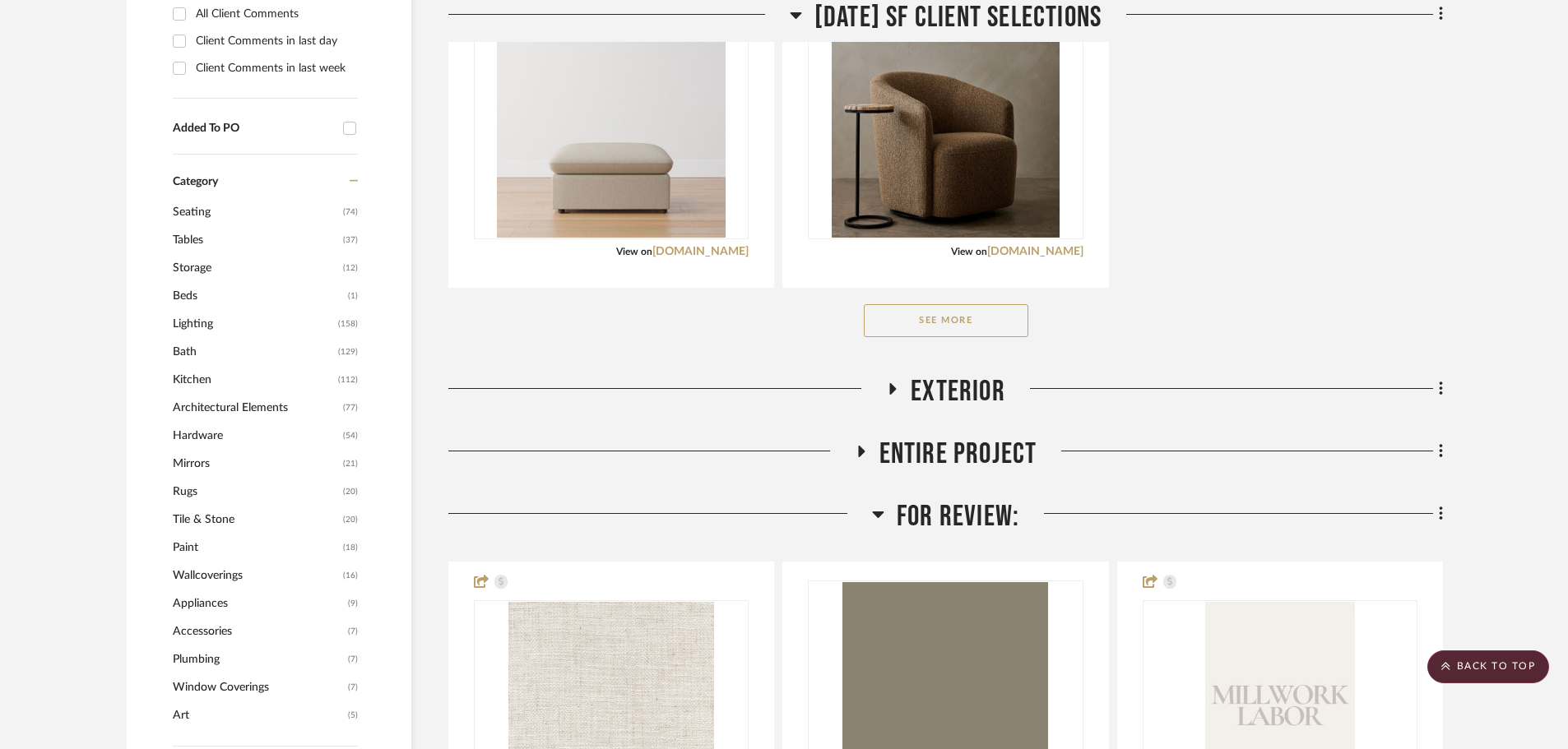
click at [208, 436] on span "Hardware" at bounding box center [255, 436] width 166 height 28
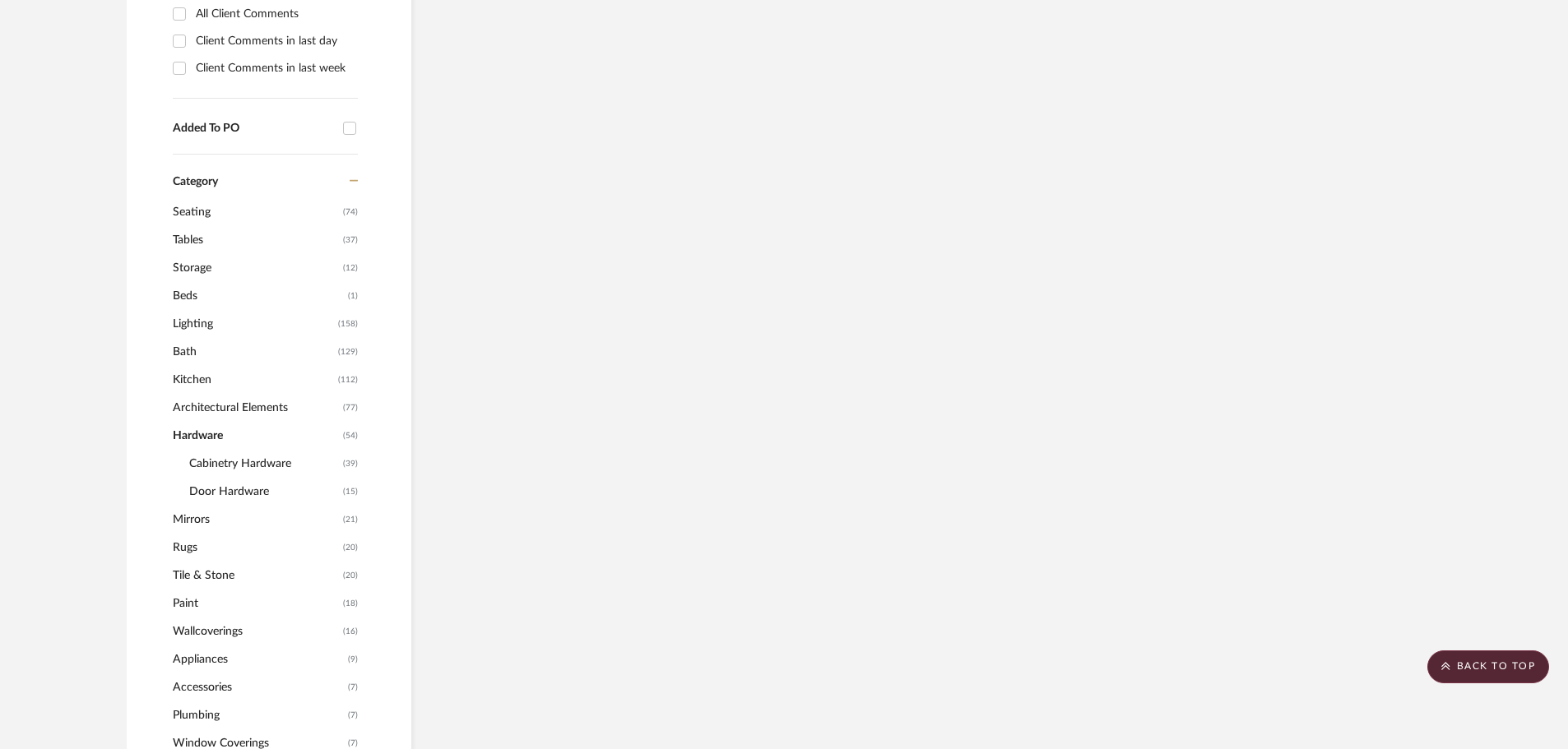
scroll to position [987, 0]
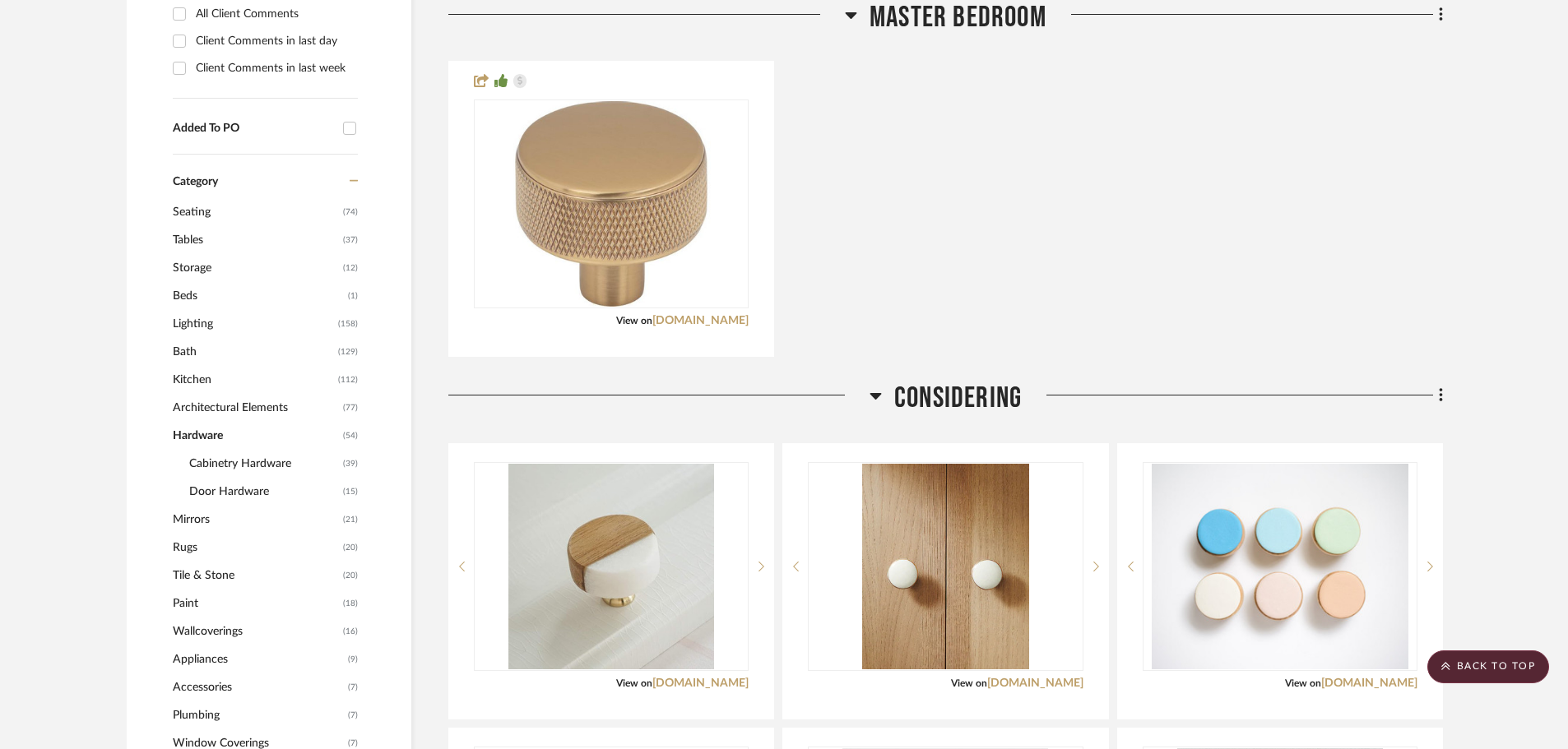
click at [242, 465] on span "Cabinetry Hardware" at bounding box center [263, 464] width 149 height 28
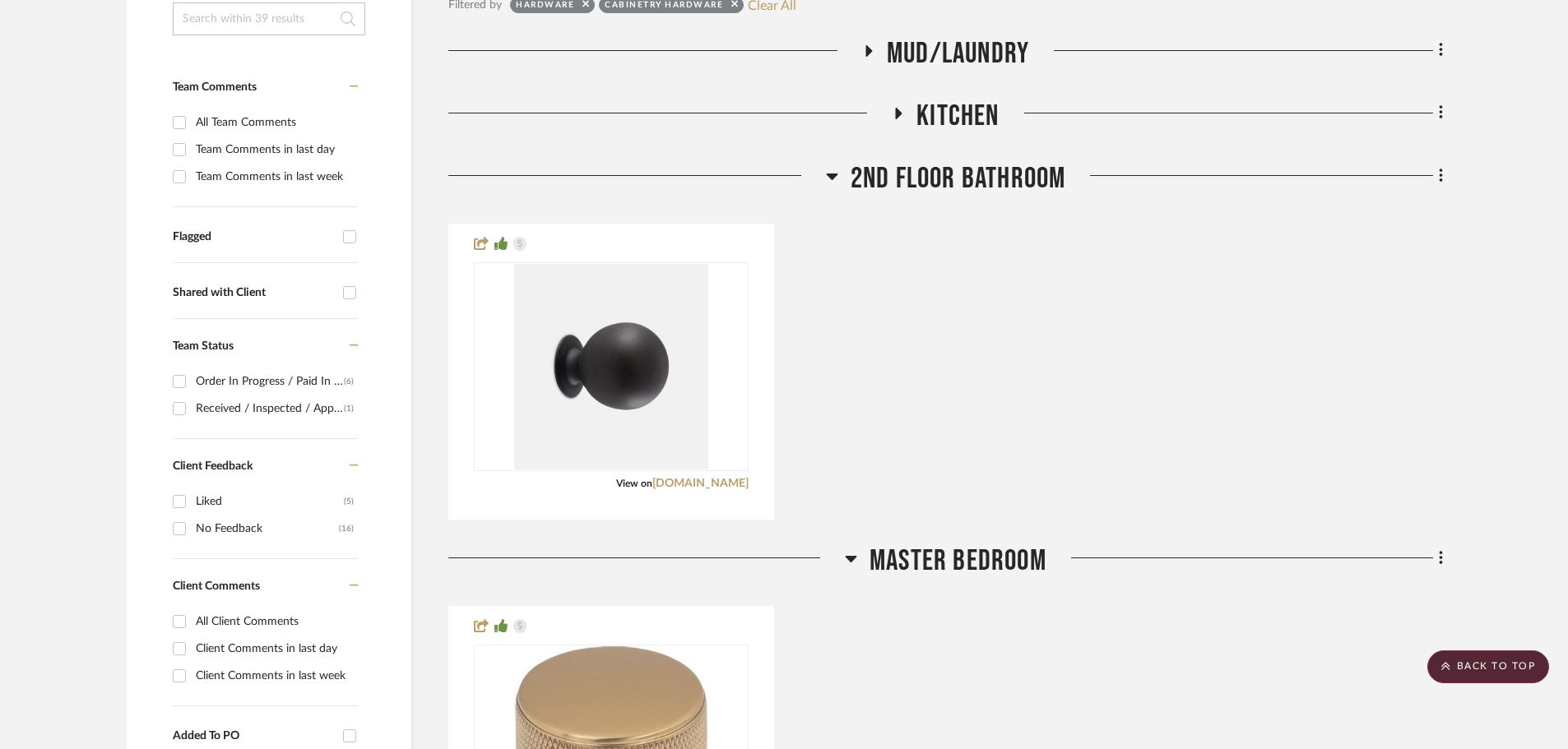
scroll to position [83, 0]
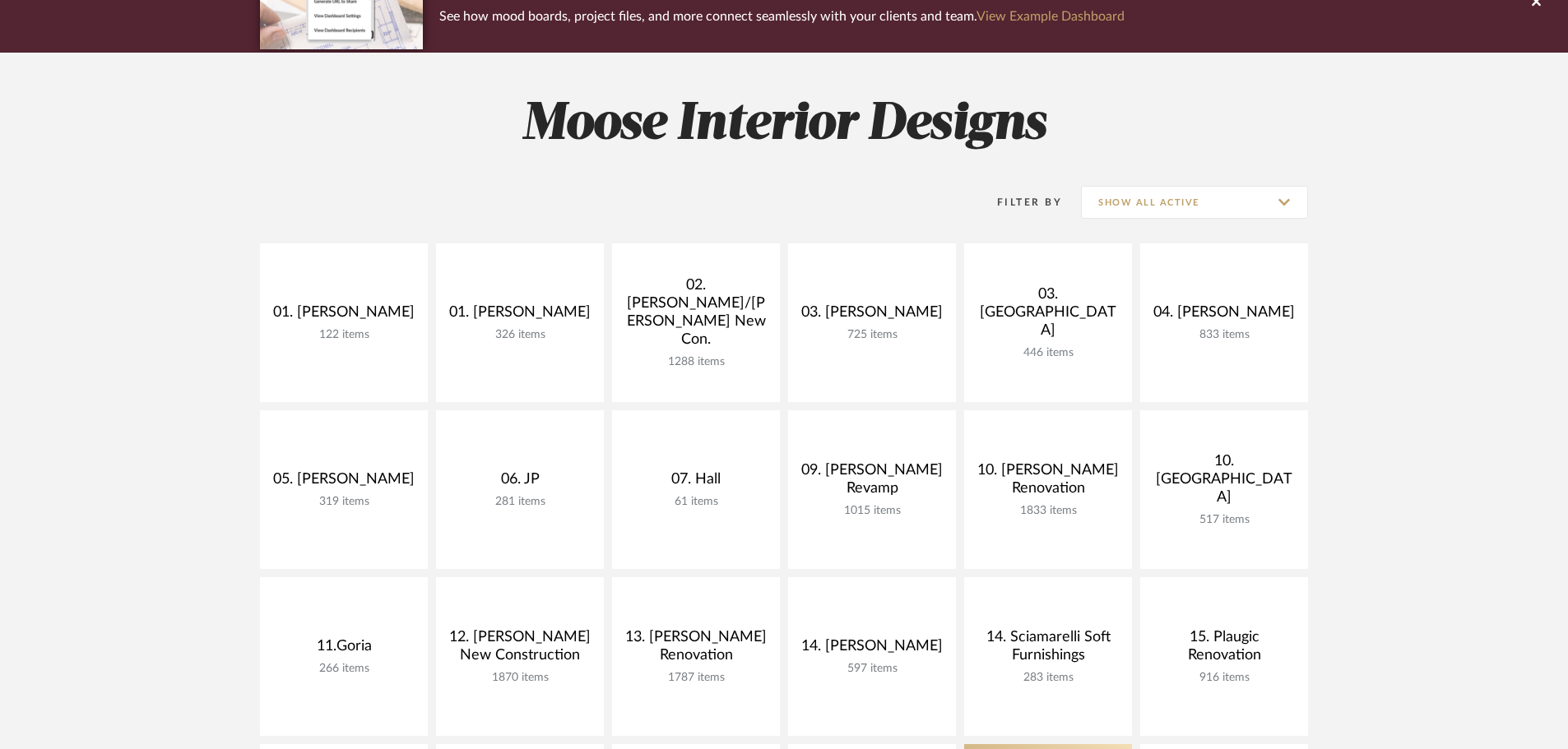
scroll to position [83, 0]
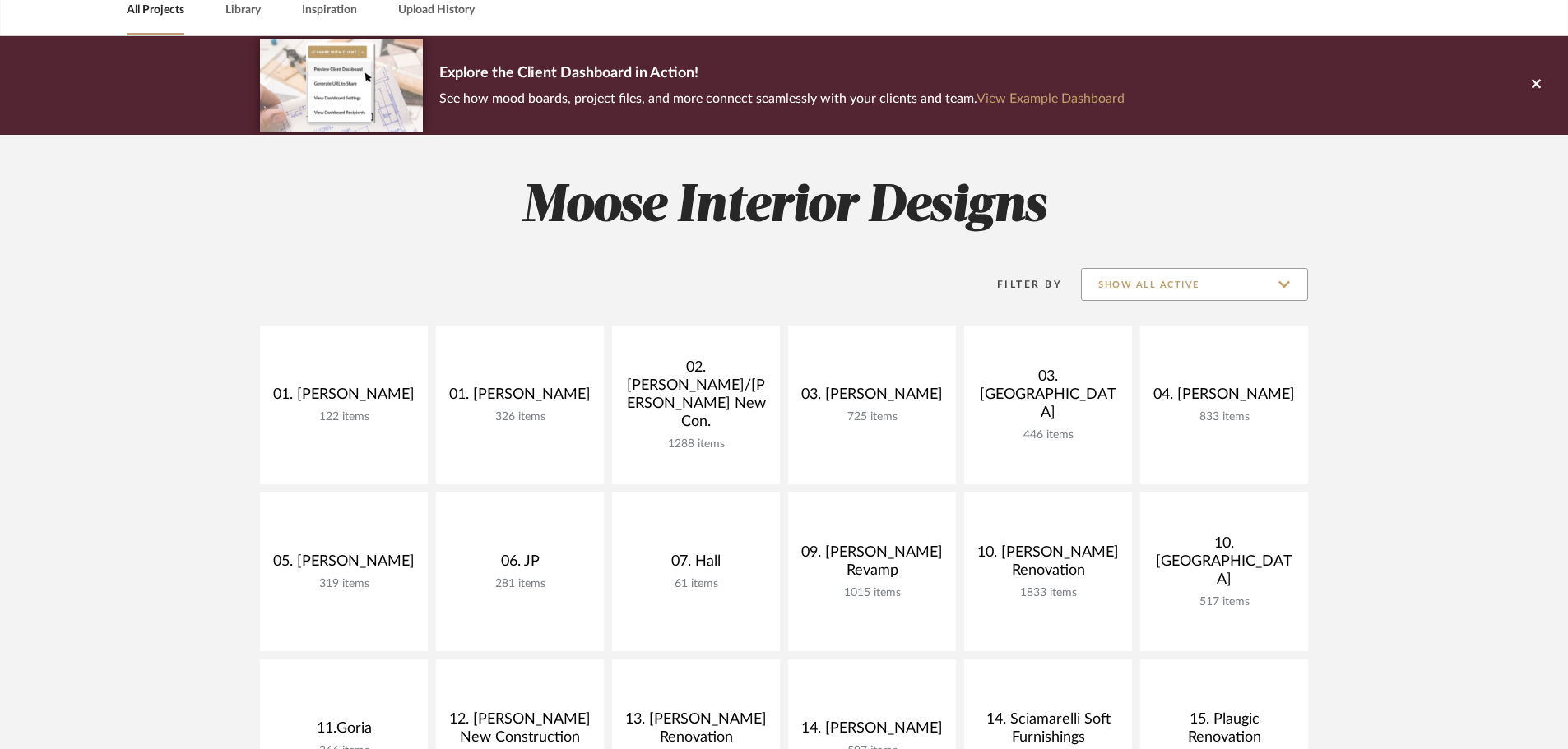
click at [1185, 282] on input "Show All Active" at bounding box center [1194, 284] width 227 height 33
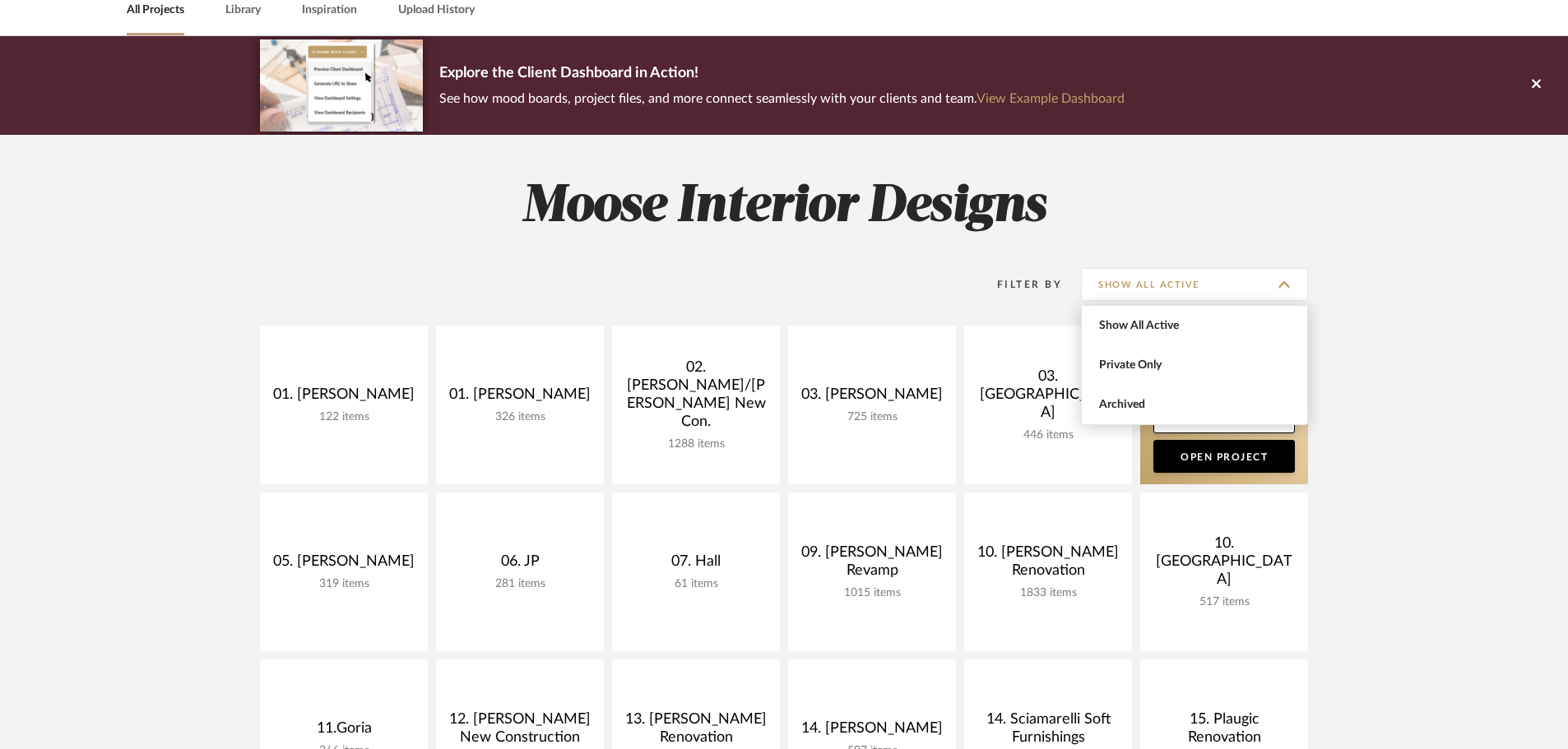
click at [1170, 390] on span "Archived" at bounding box center [1194, 405] width 225 height 39
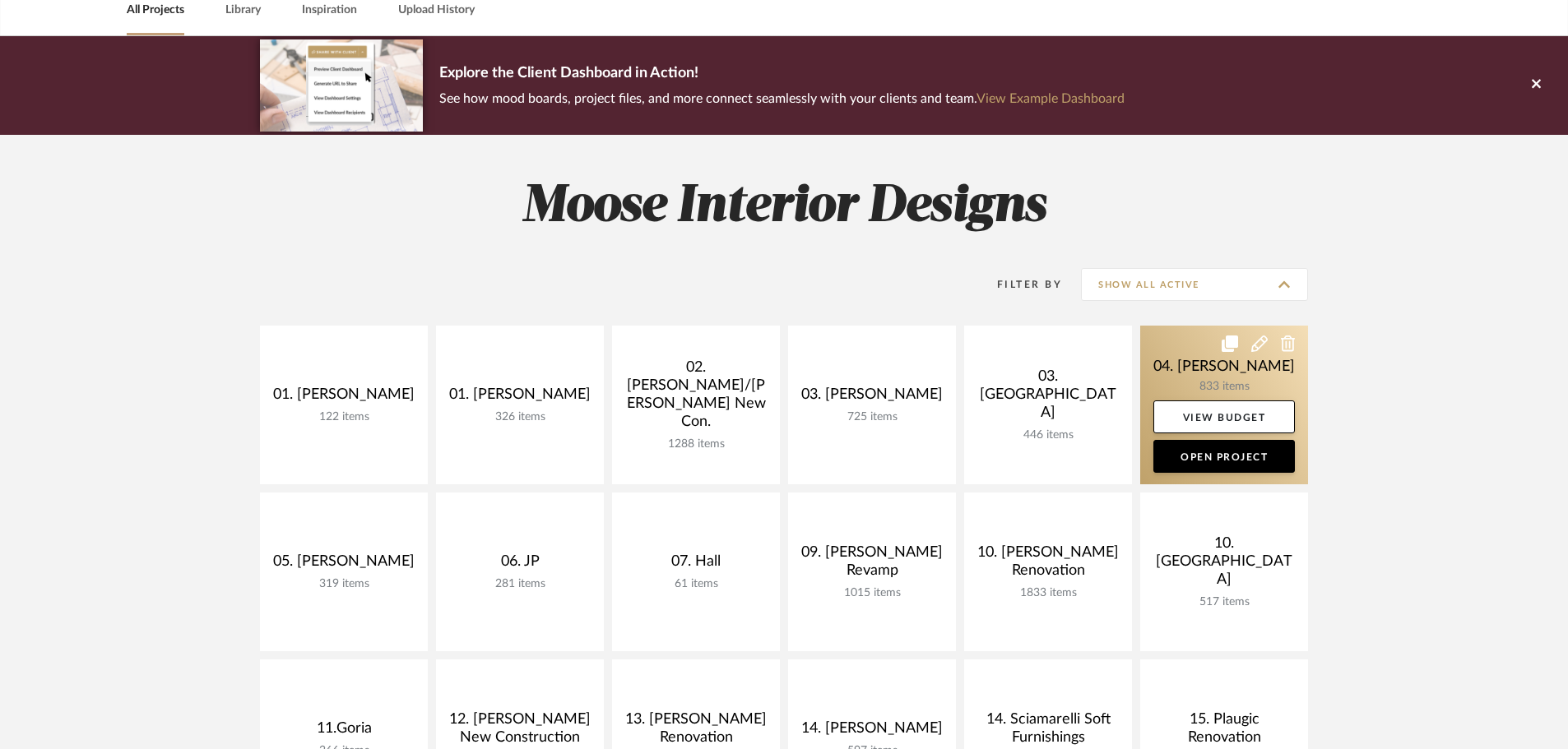
type input "Archived"
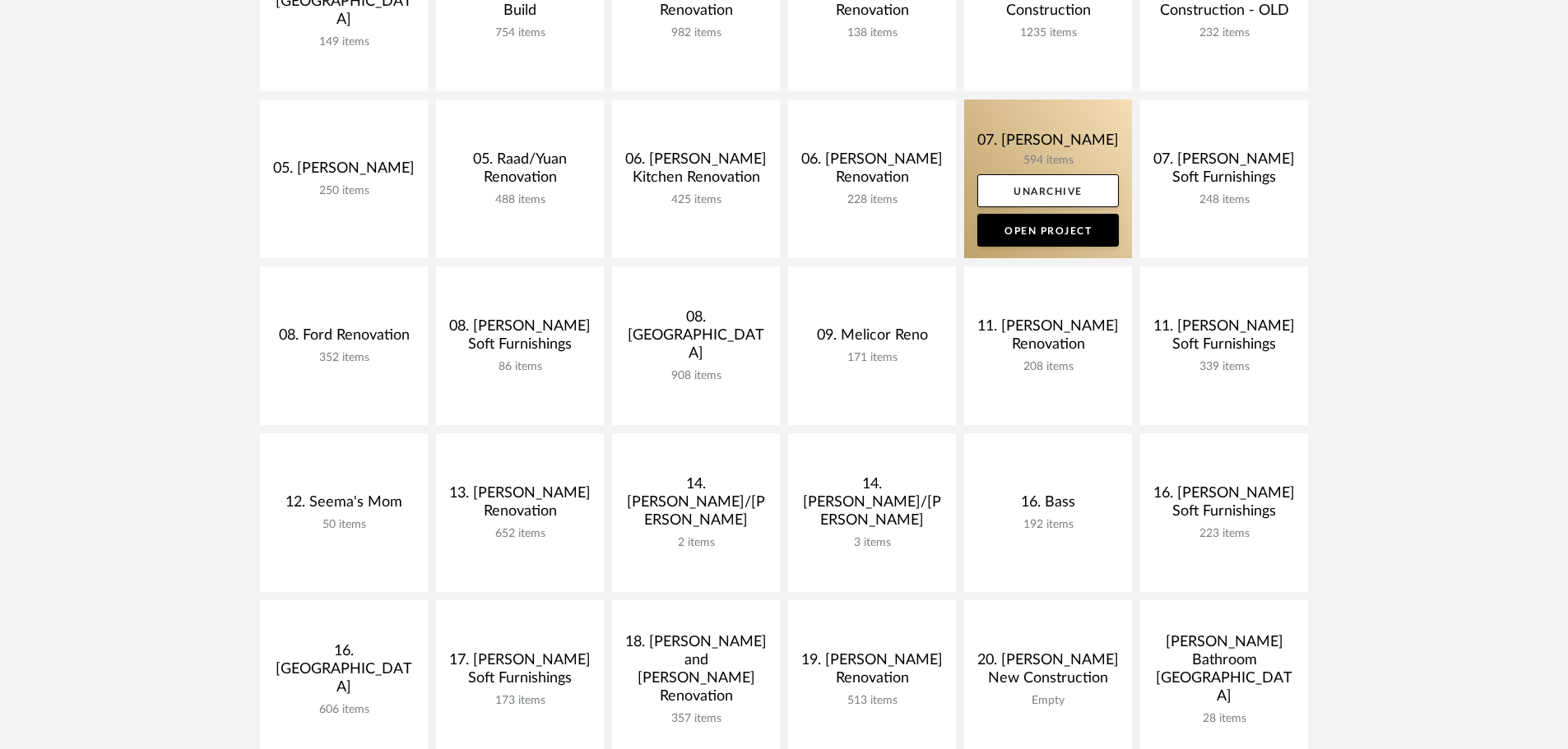
scroll to position [494, 0]
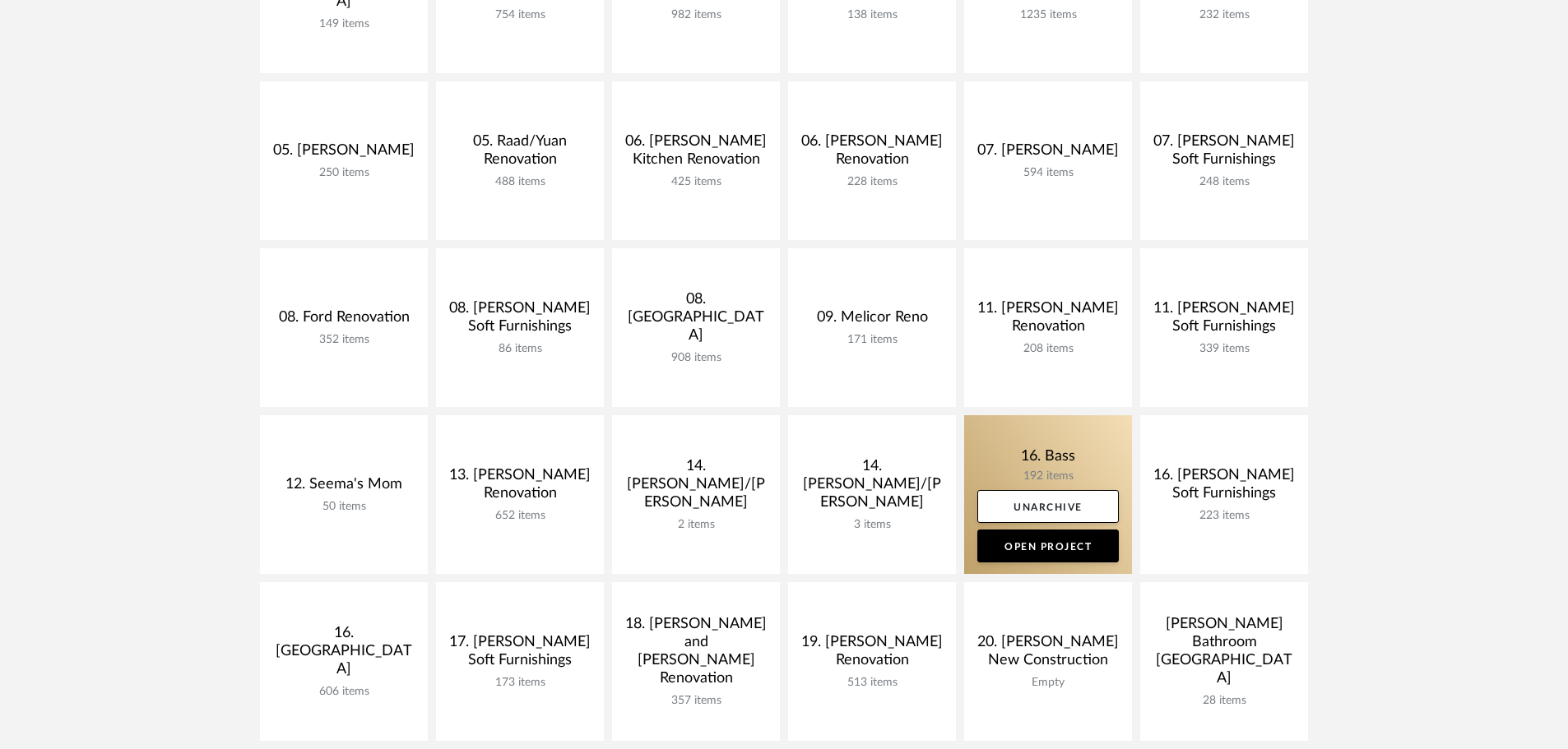
click at [1035, 460] on link at bounding box center [1048, 494] width 168 height 159
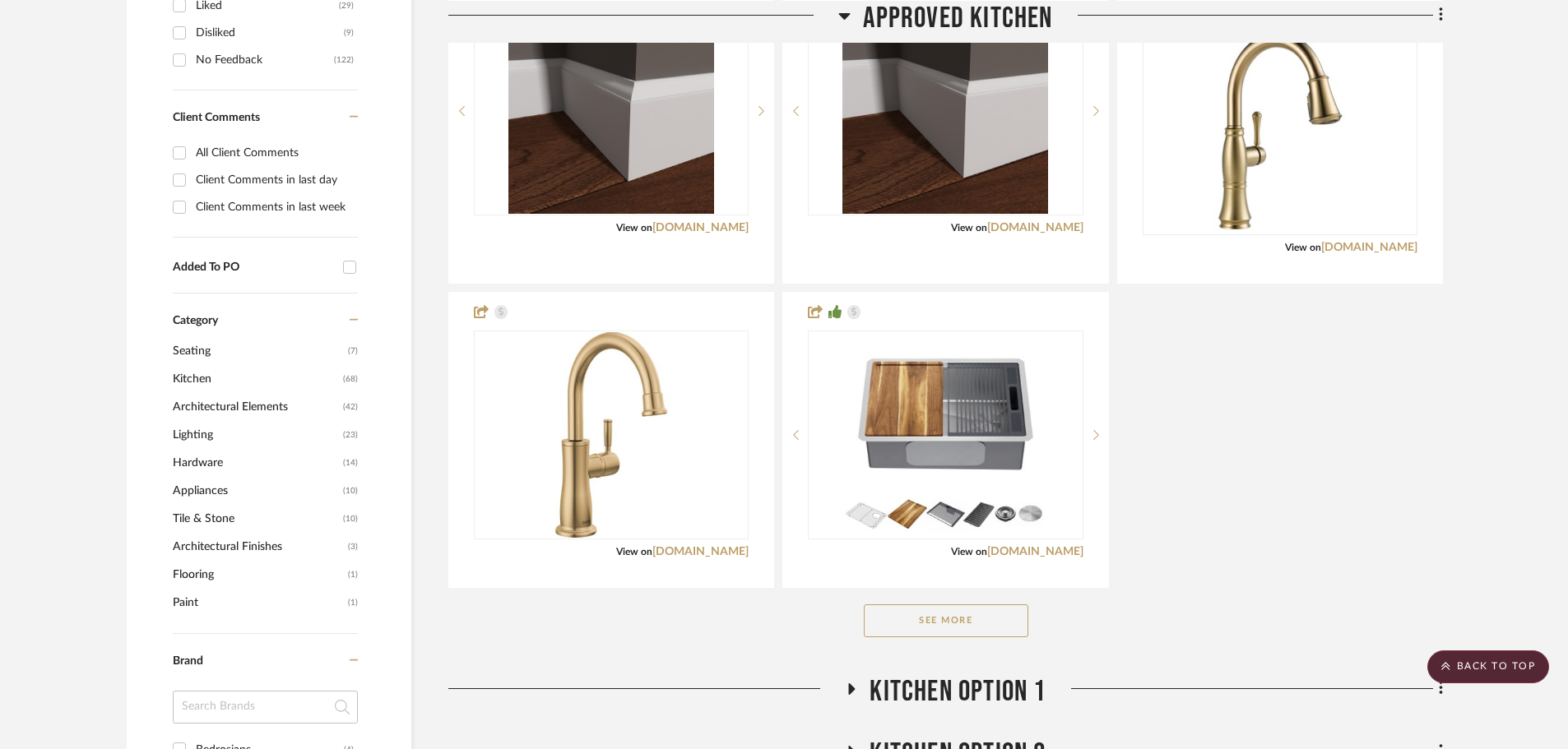
scroll to position [986, 0]
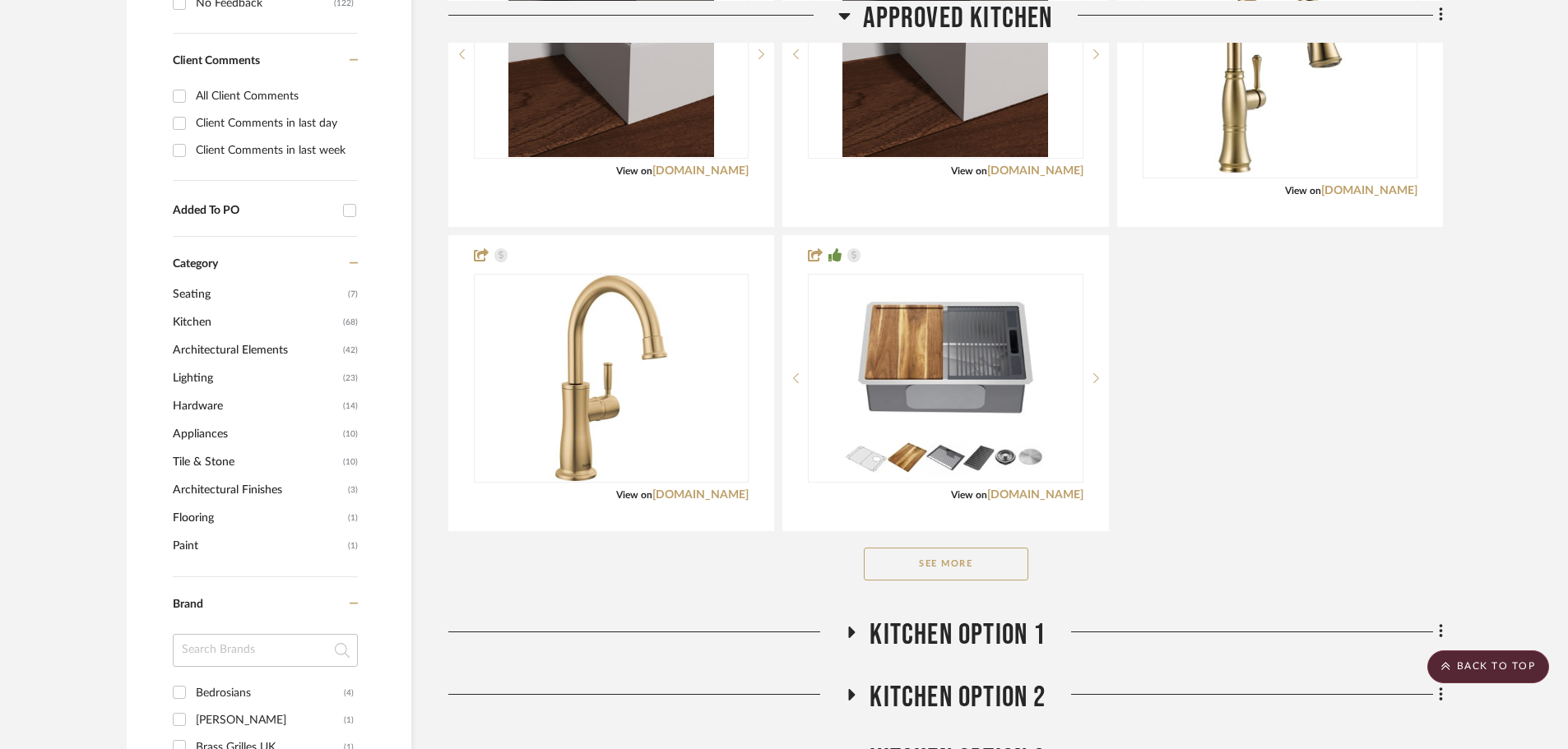
click at [965, 558] on button "See More" at bounding box center [945, 563] width 164 height 33
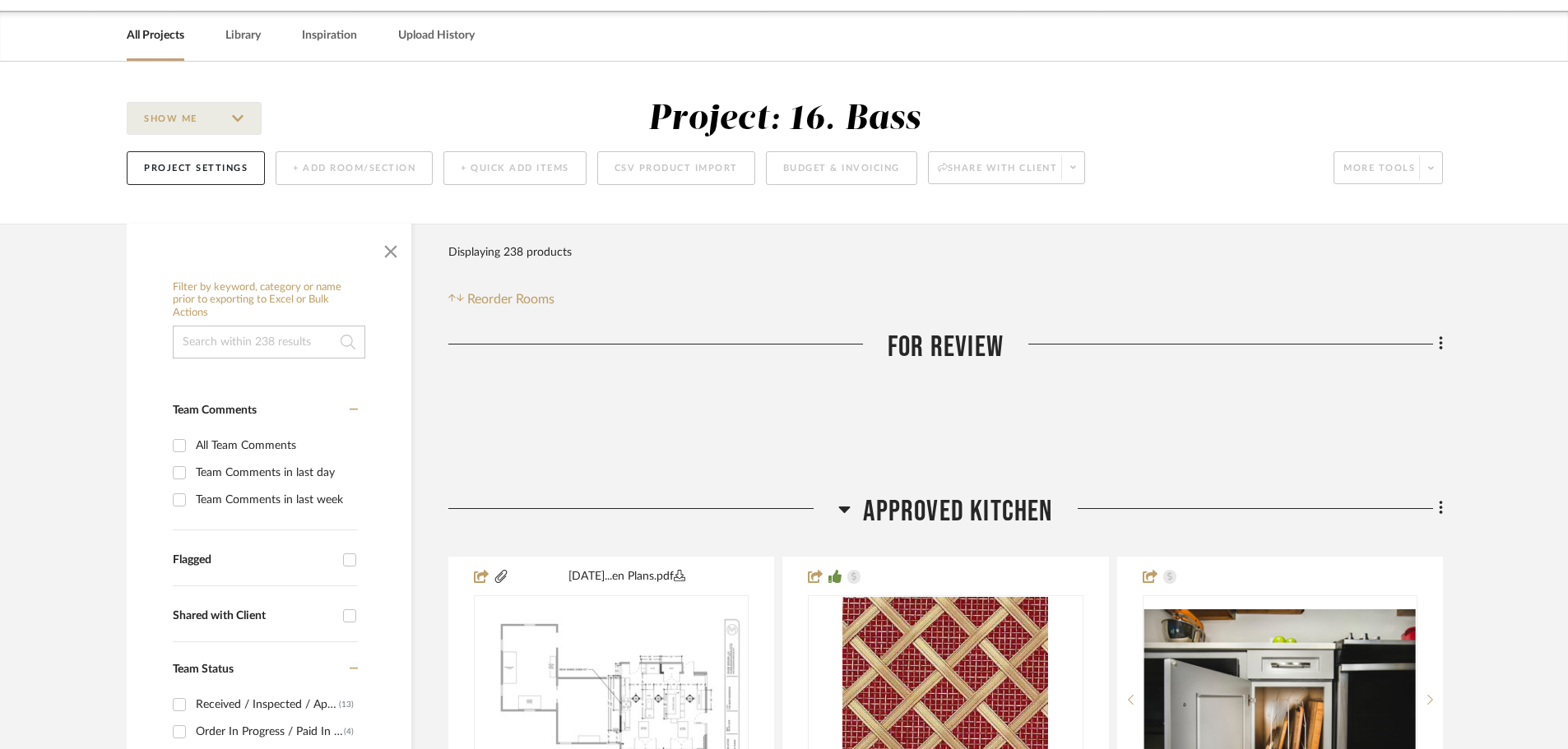
scroll to position [0, 0]
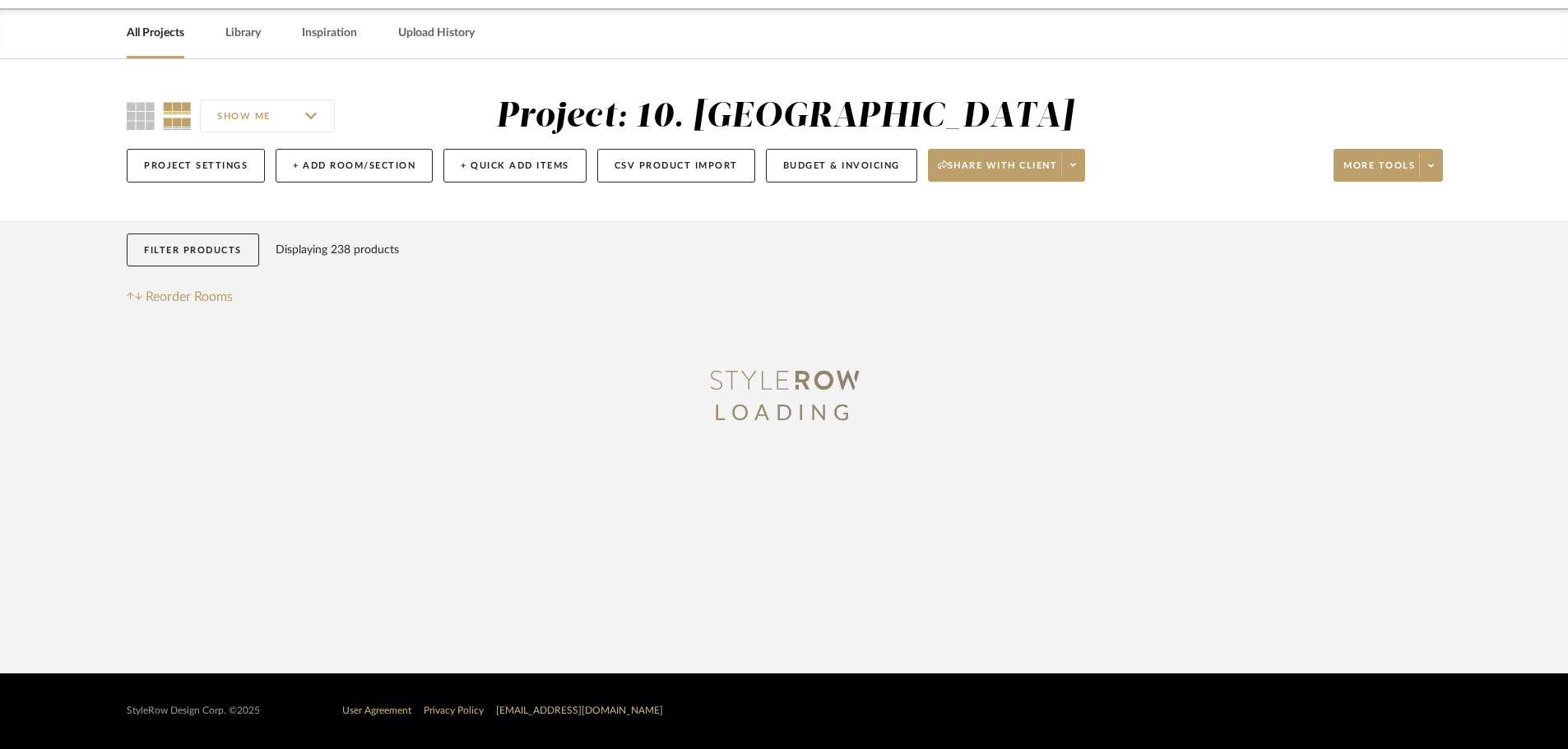
drag, startPoint x: 1397, startPoint y: 666, endPoint x: 1384, endPoint y: 659, distance: 14.8
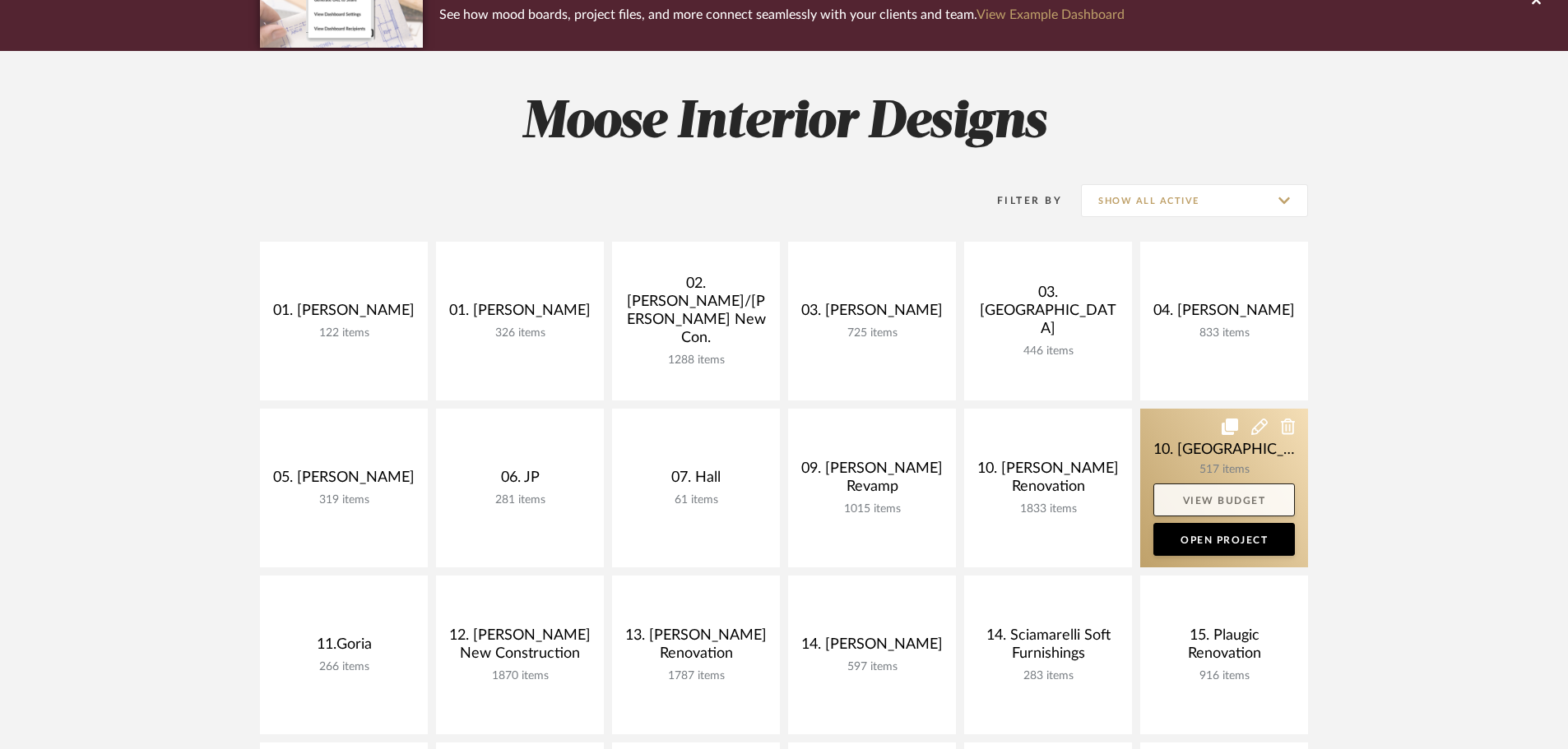
scroll to position [247, 0]
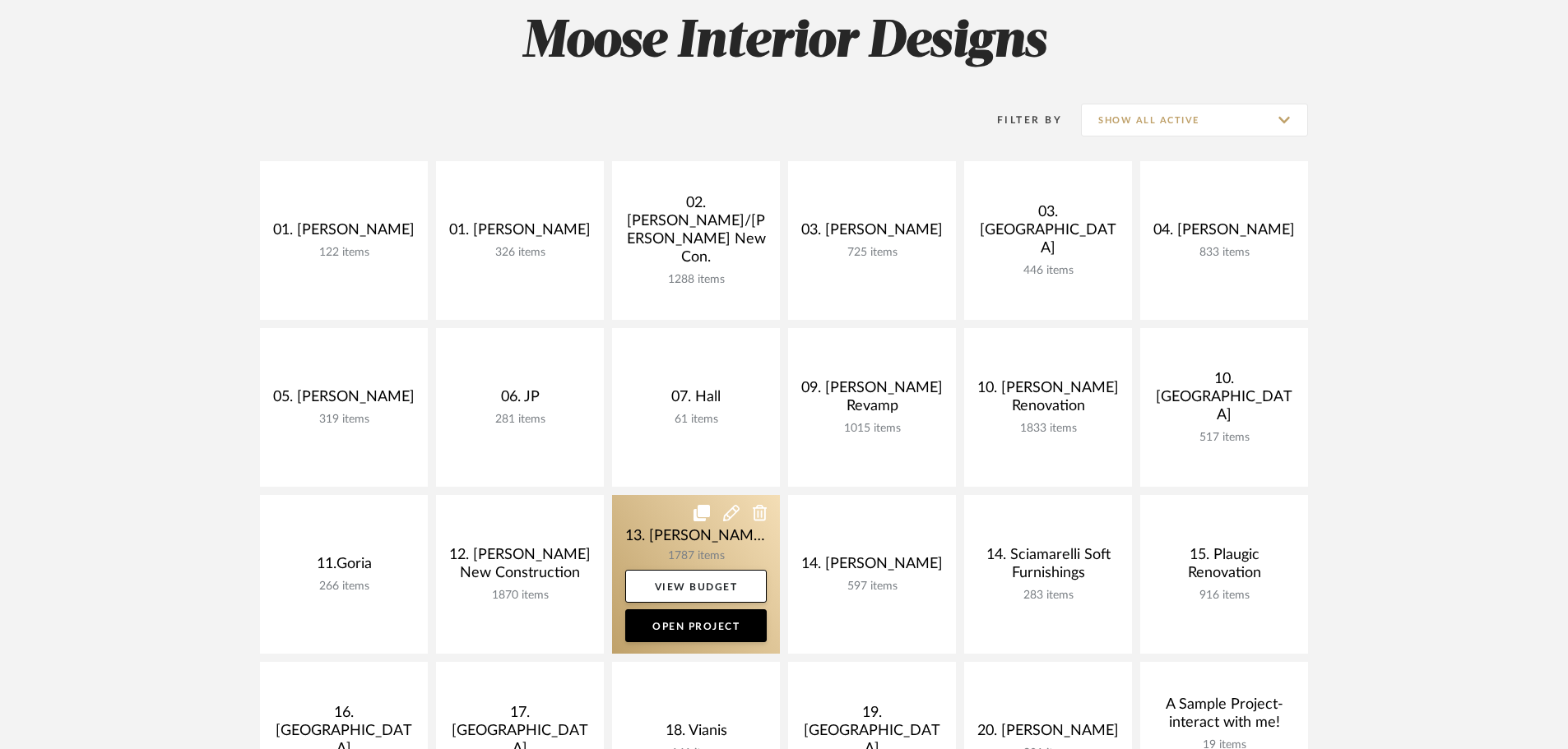
click at [660, 558] on link at bounding box center [696, 573] width 168 height 159
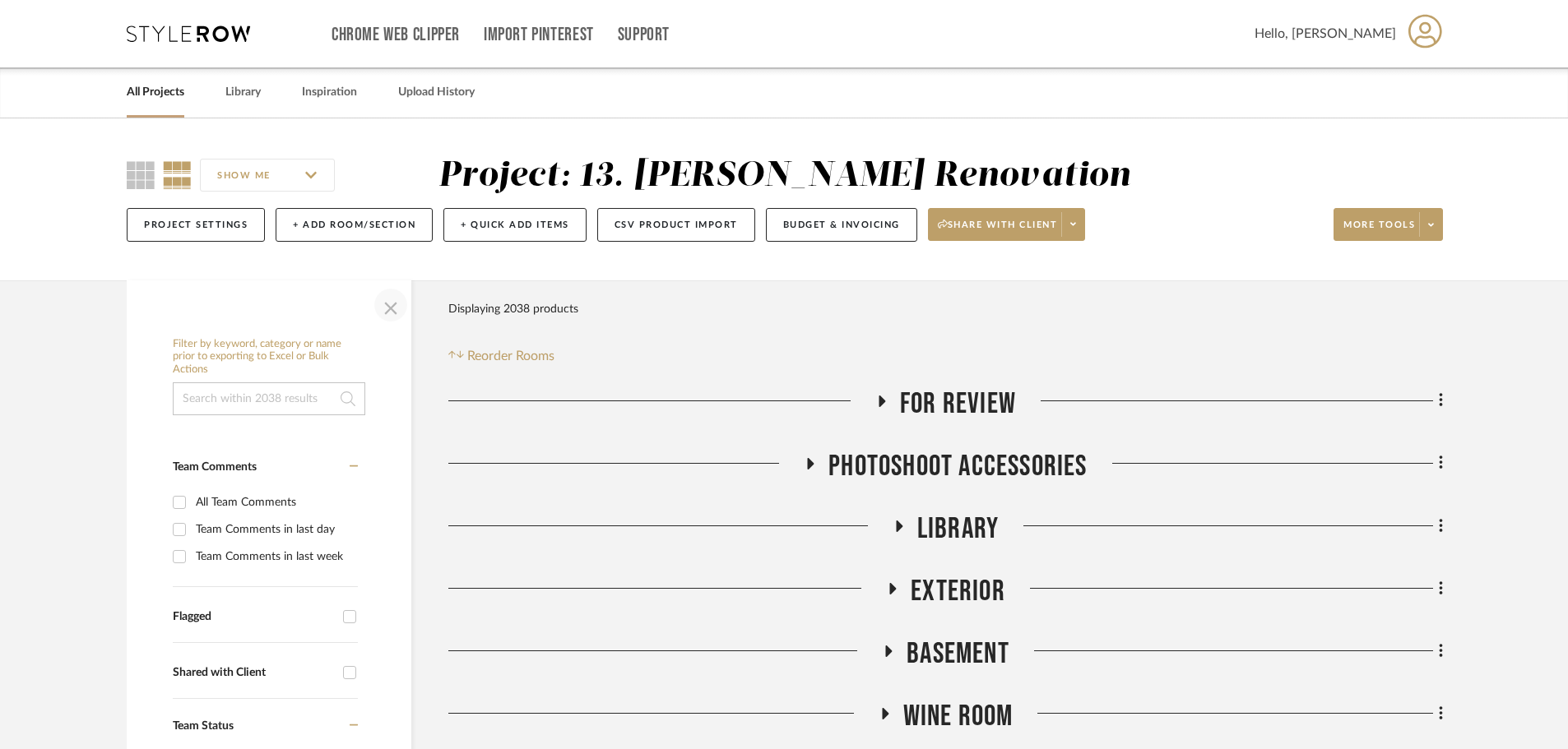
click at [396, 314] on span "button" at bounding box center [391, 305] width 39 height 39
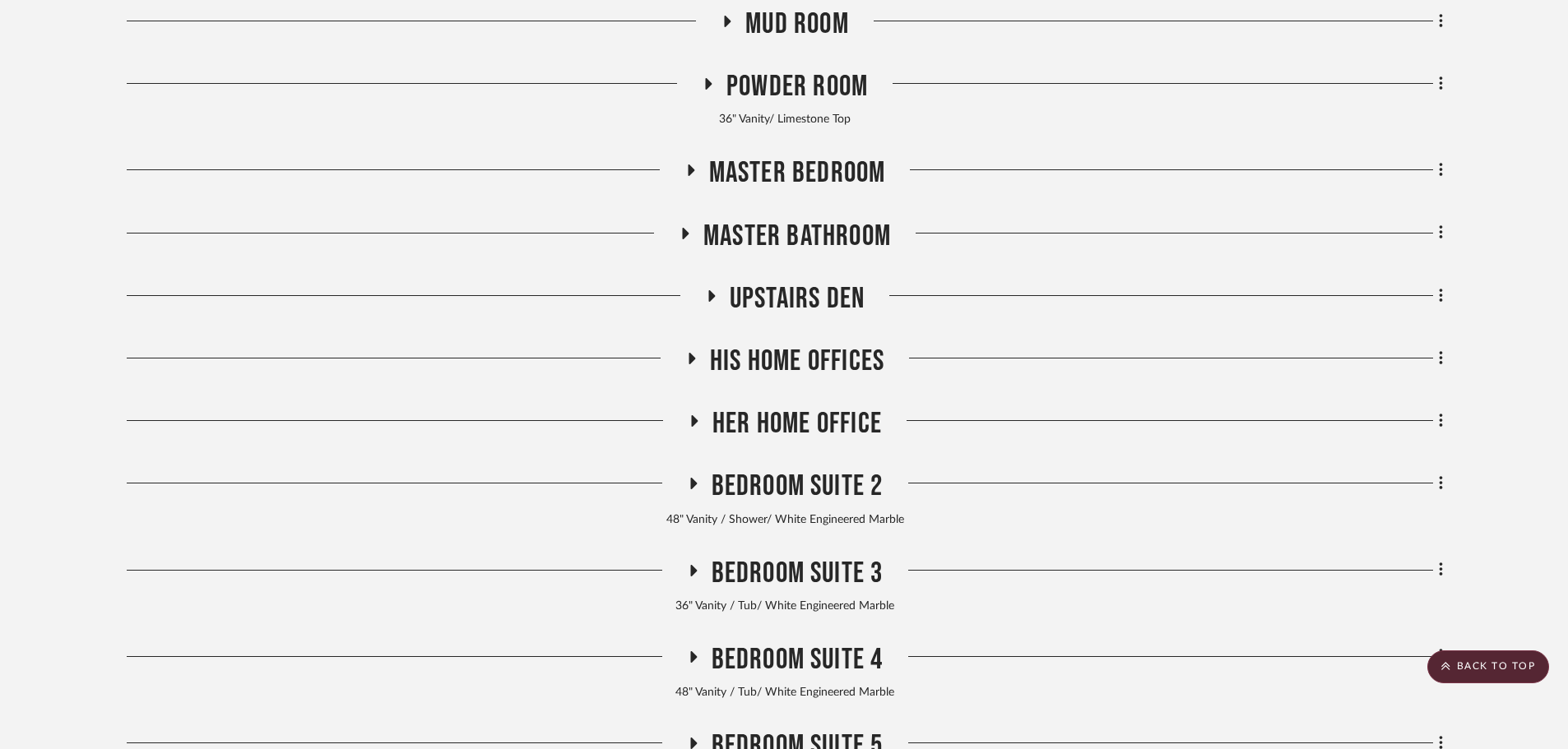
scroll to position [1480, 0]
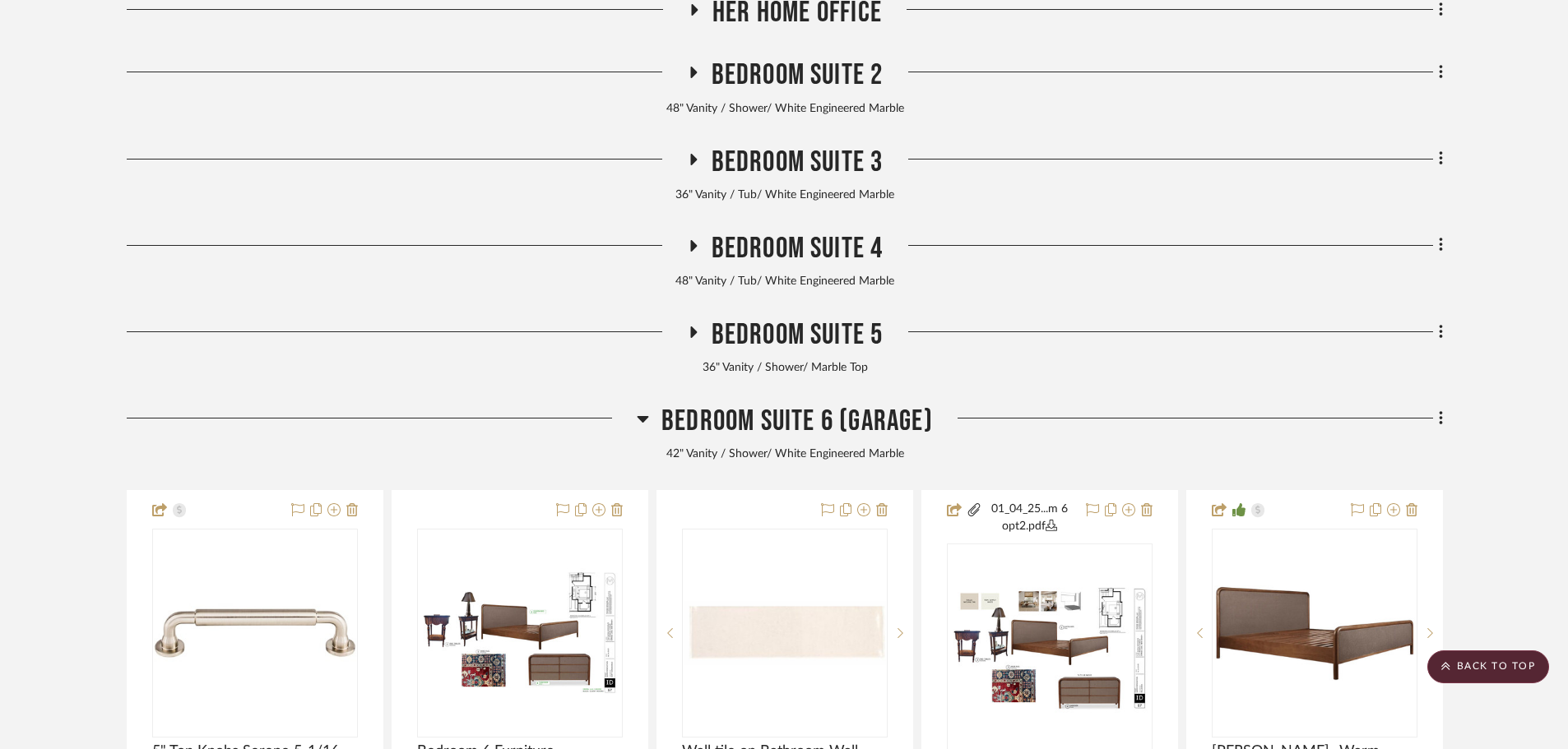
click at [822, 346] on span "Bedroom Suite 5" at bounding box center [797, 335] width 172 height 36
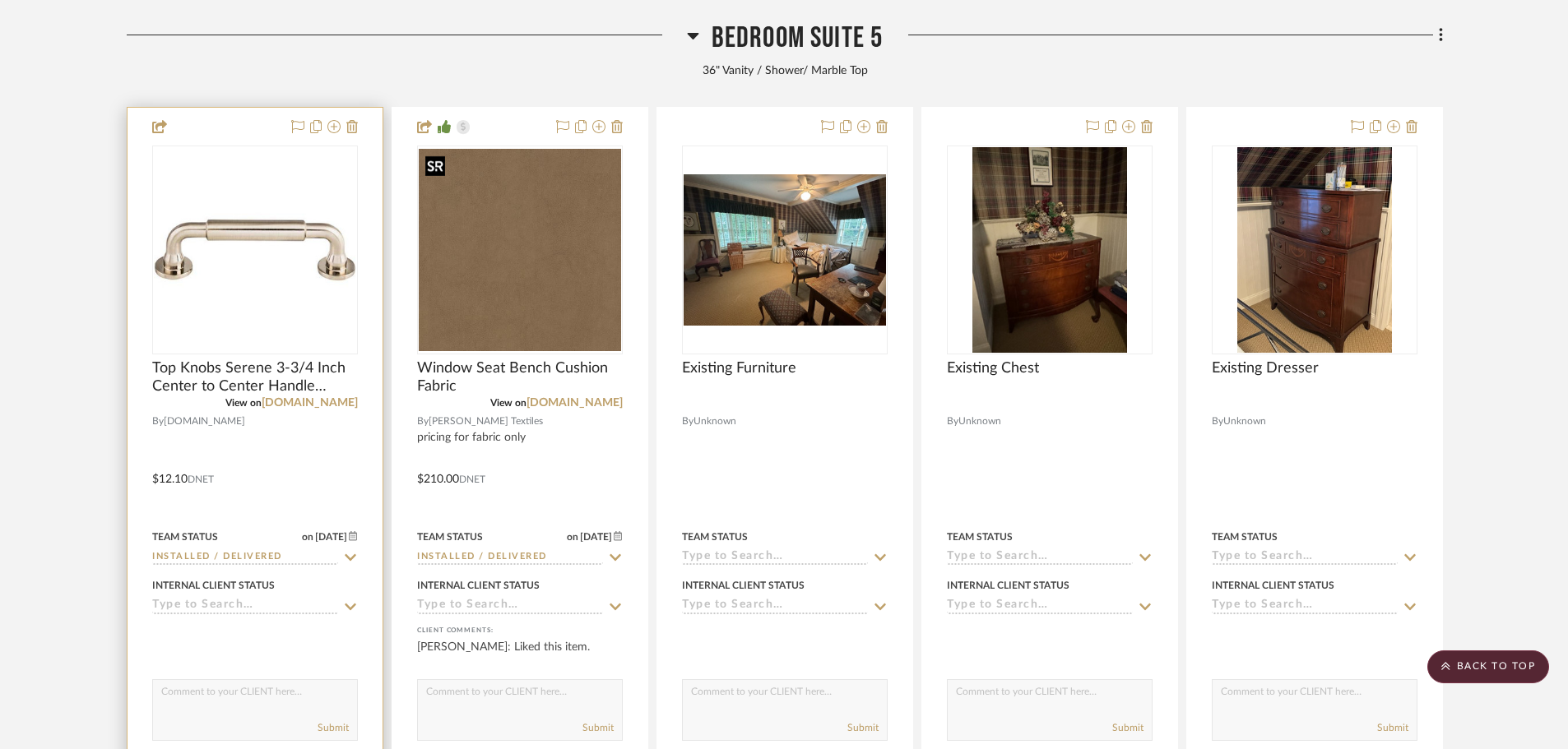
scroll to position [1809, 0]
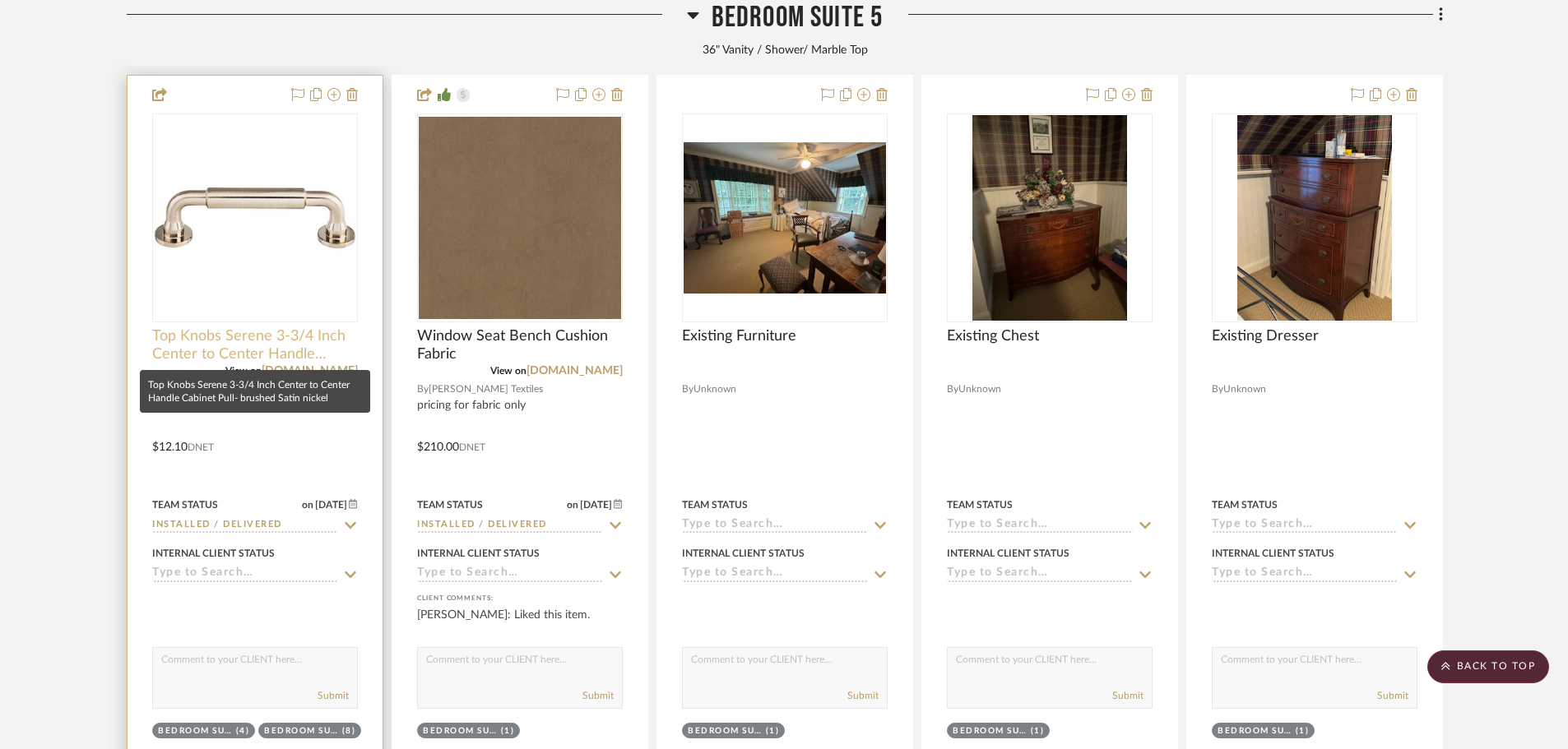
click at [220, 341] on span "Top Knobs Serene 3-3/4 Inch Center to Center Handle Cabinet Pull- brushed Satin…" at bounding box center [254, 345] width 206 height 37
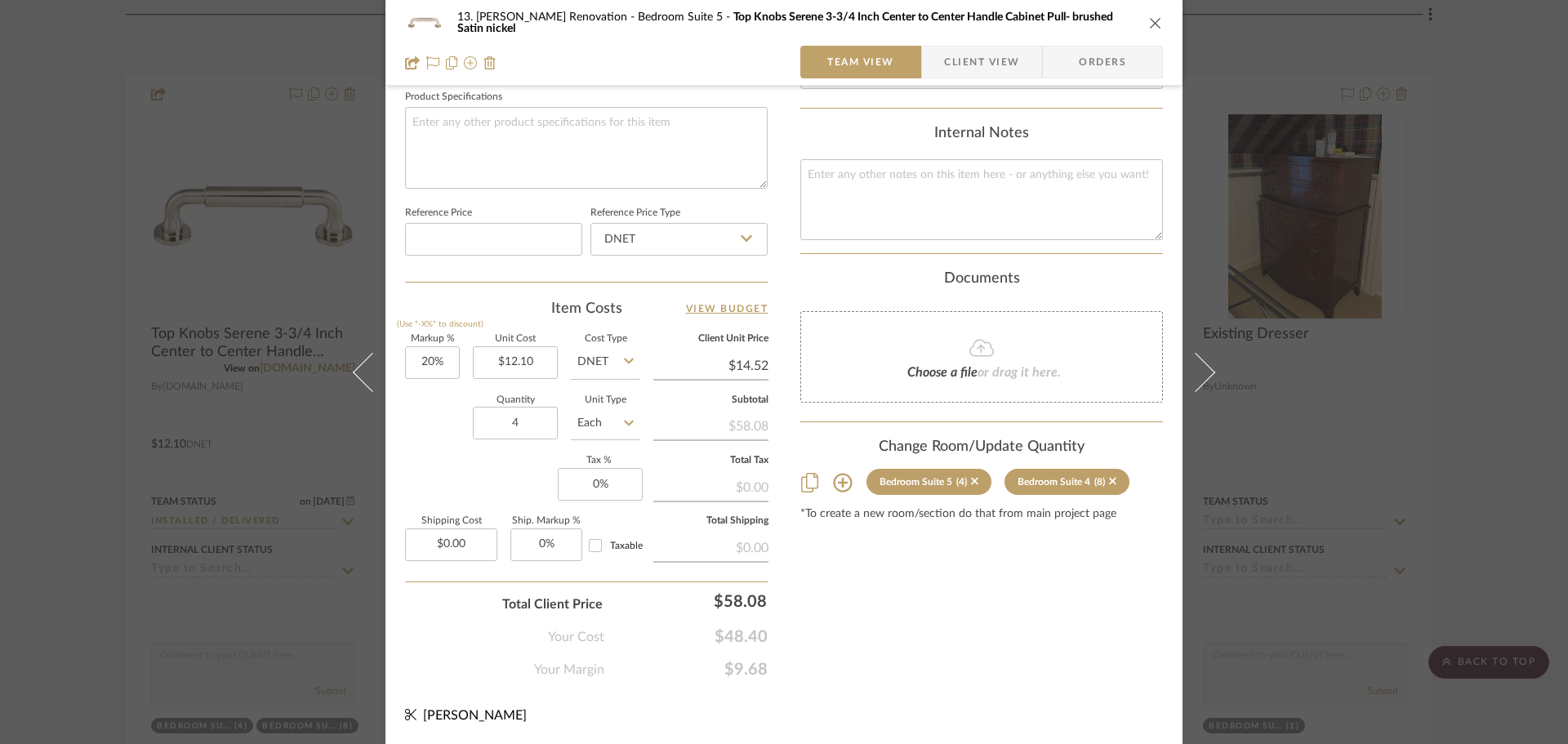
scroll to position [777, 0]
click at [56, 452] on div "13. [PERSON_NAME] Renovation Bedroom Suite 5 Top Knobs Serene 3-3/4 Inch Center…" at bounding box center [784, 372] width 1568 height 744
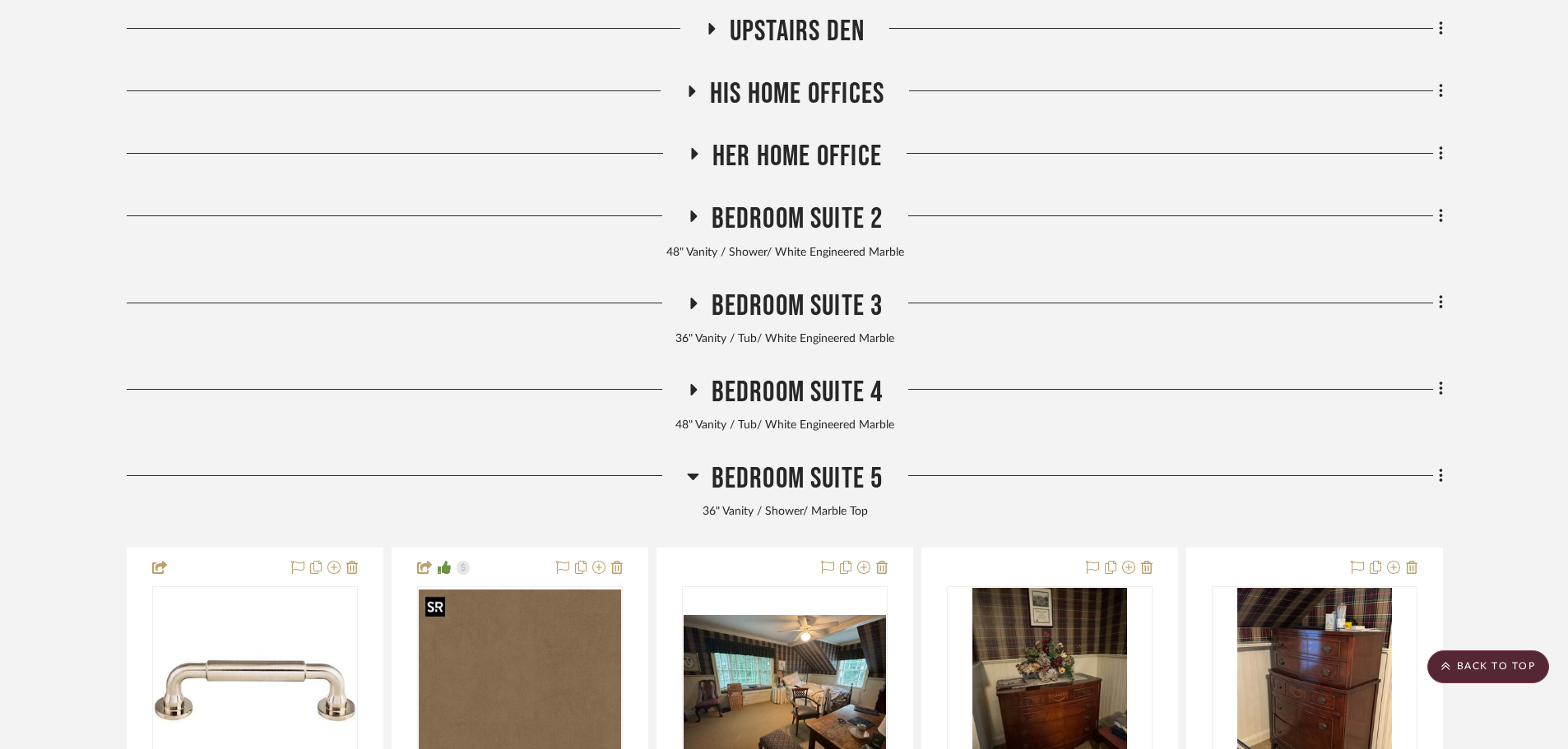
scroll to position [1316, 0]
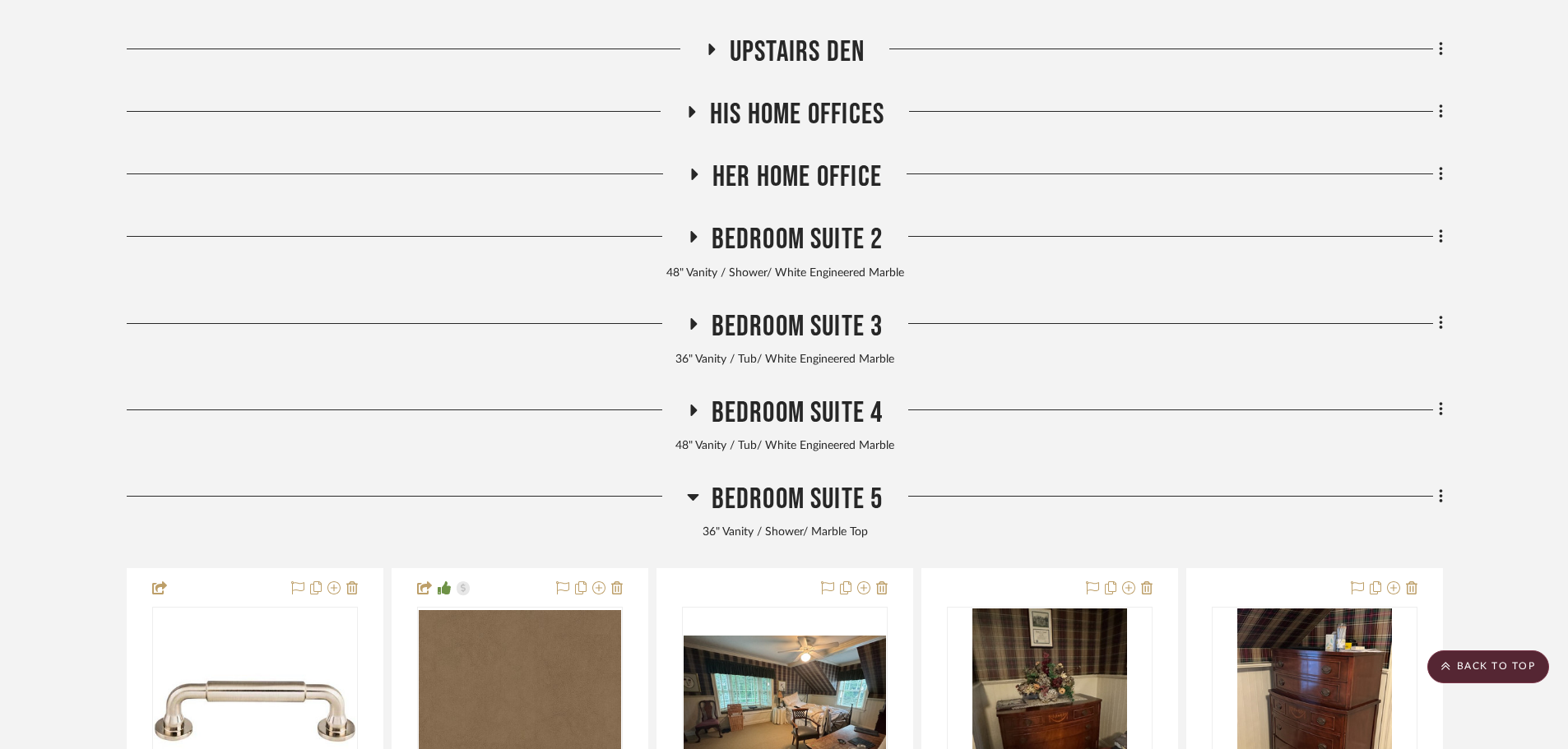
click at [779, 502] on span "Bedroom Suite 5" at bounding box center [797, 499] width 172 height 36
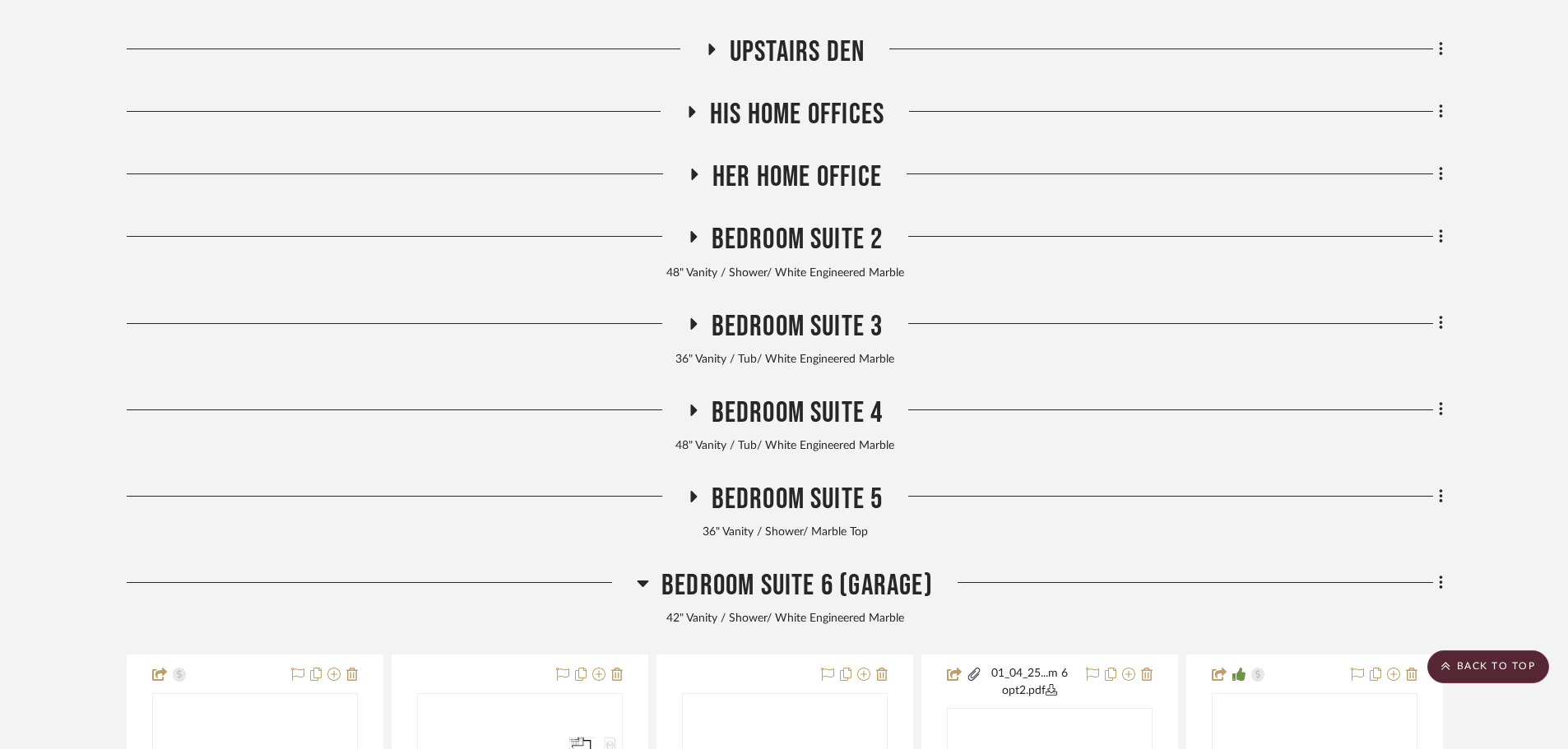
click at [771, 416] on span "Bedroom Suite 4" at bounding box center [797, 413] width 172 height 36
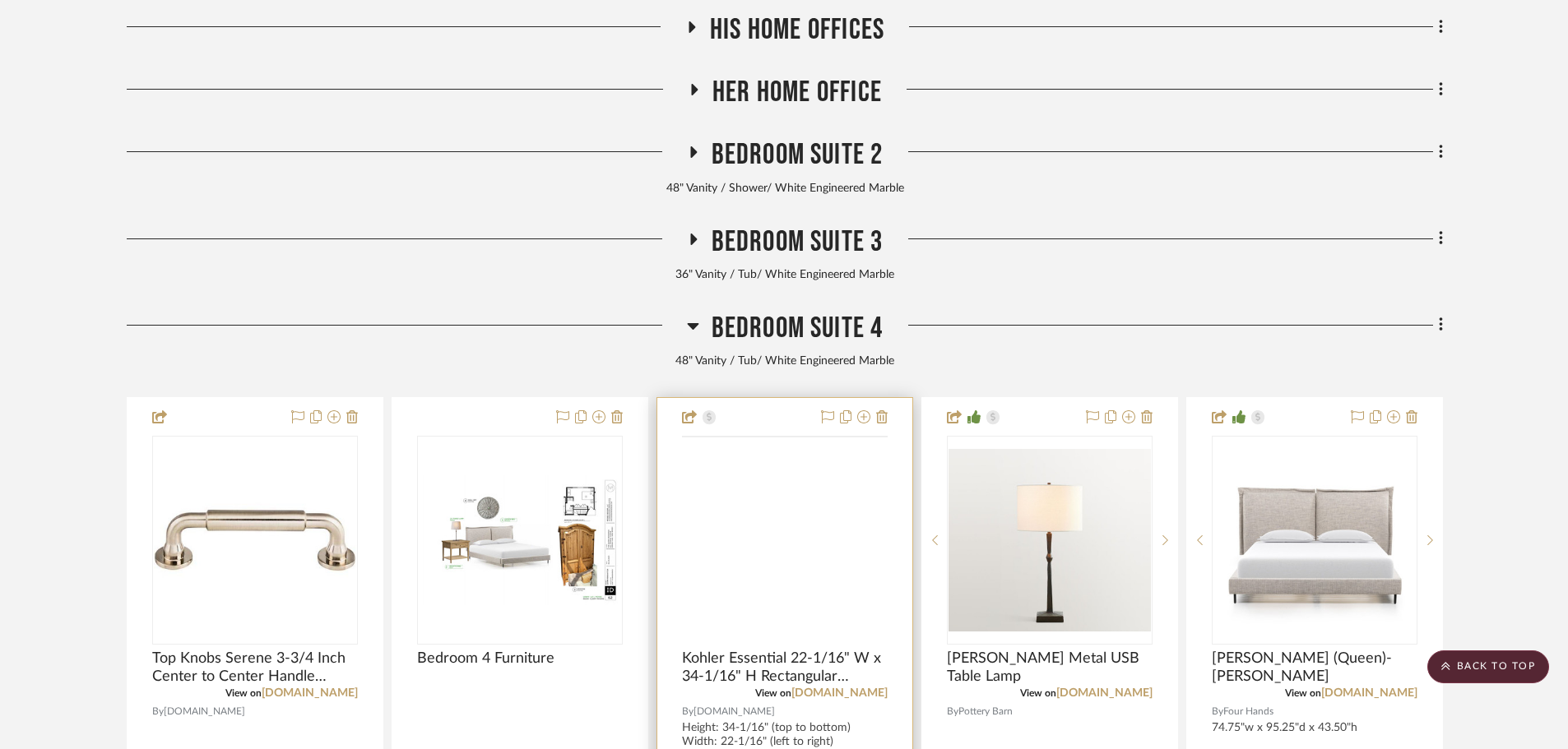
scroll to position [1562, 0]
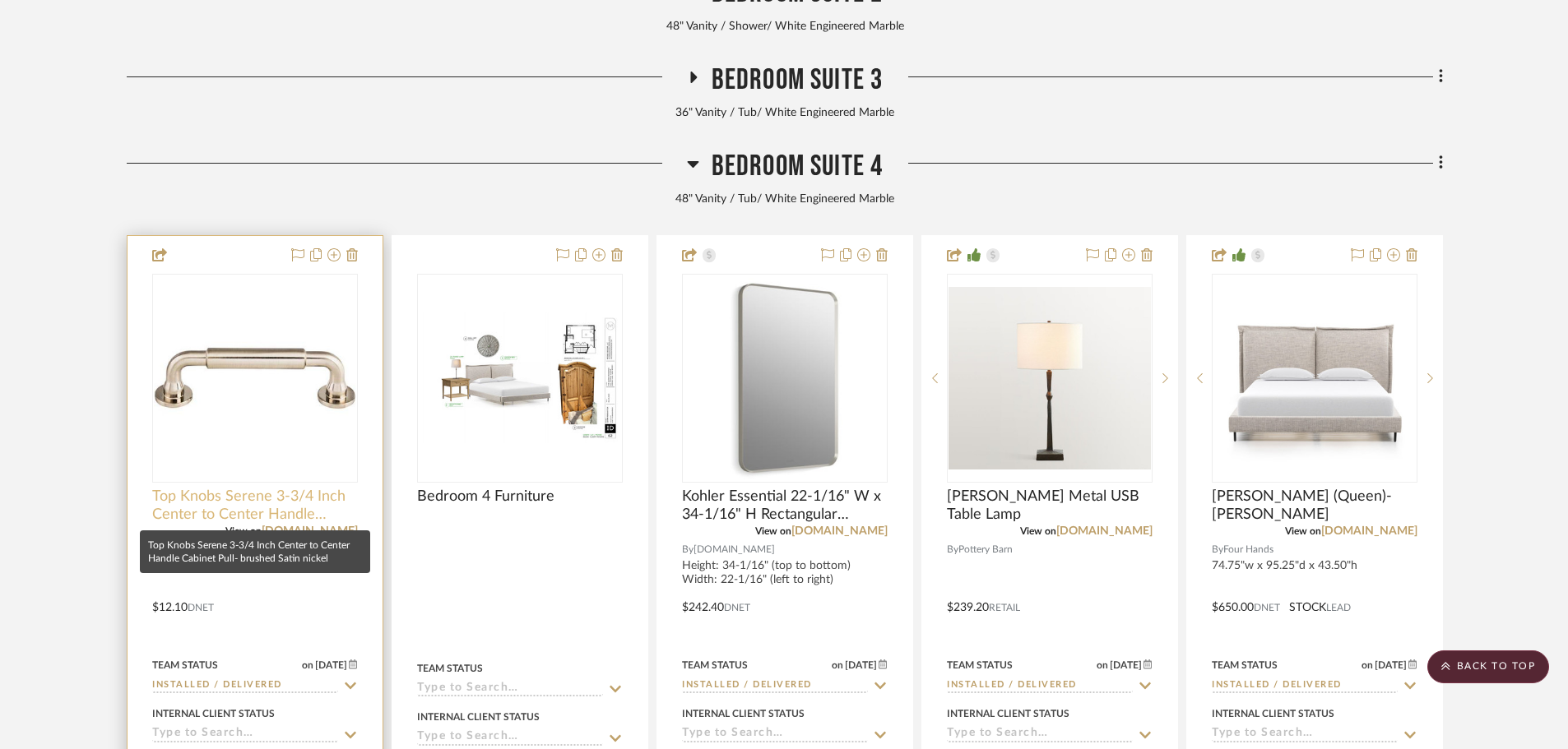
click at [201, 497] on span "Top Knobs Serene 3-3/4 Inch Center to Center Handle Cabinet Pull- brushed Satin…" at bounding box center [254, 505] width 206 height 37
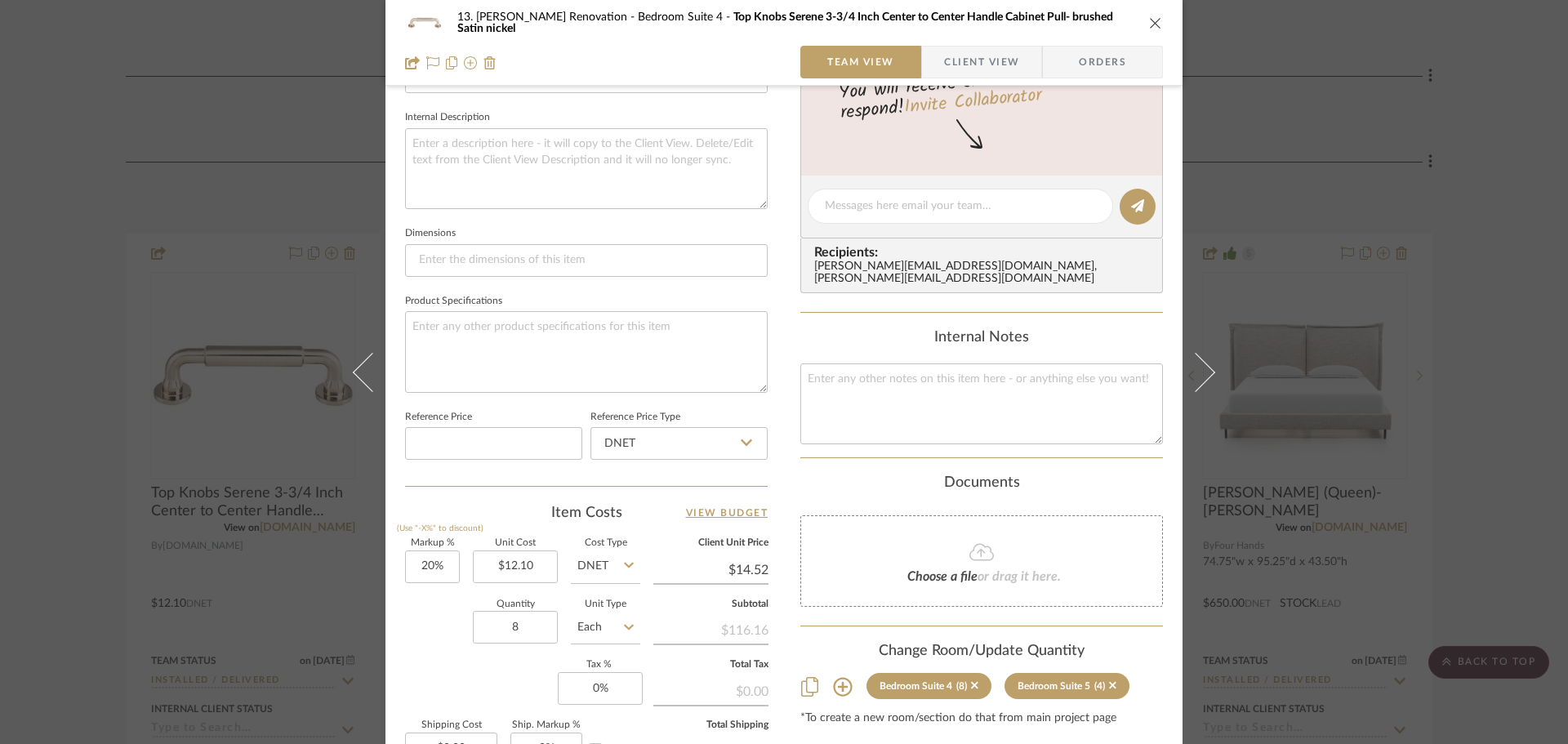
scroll to position [777, 0]
